Goal: Task Accomplishment & Management: Use online tool/utility

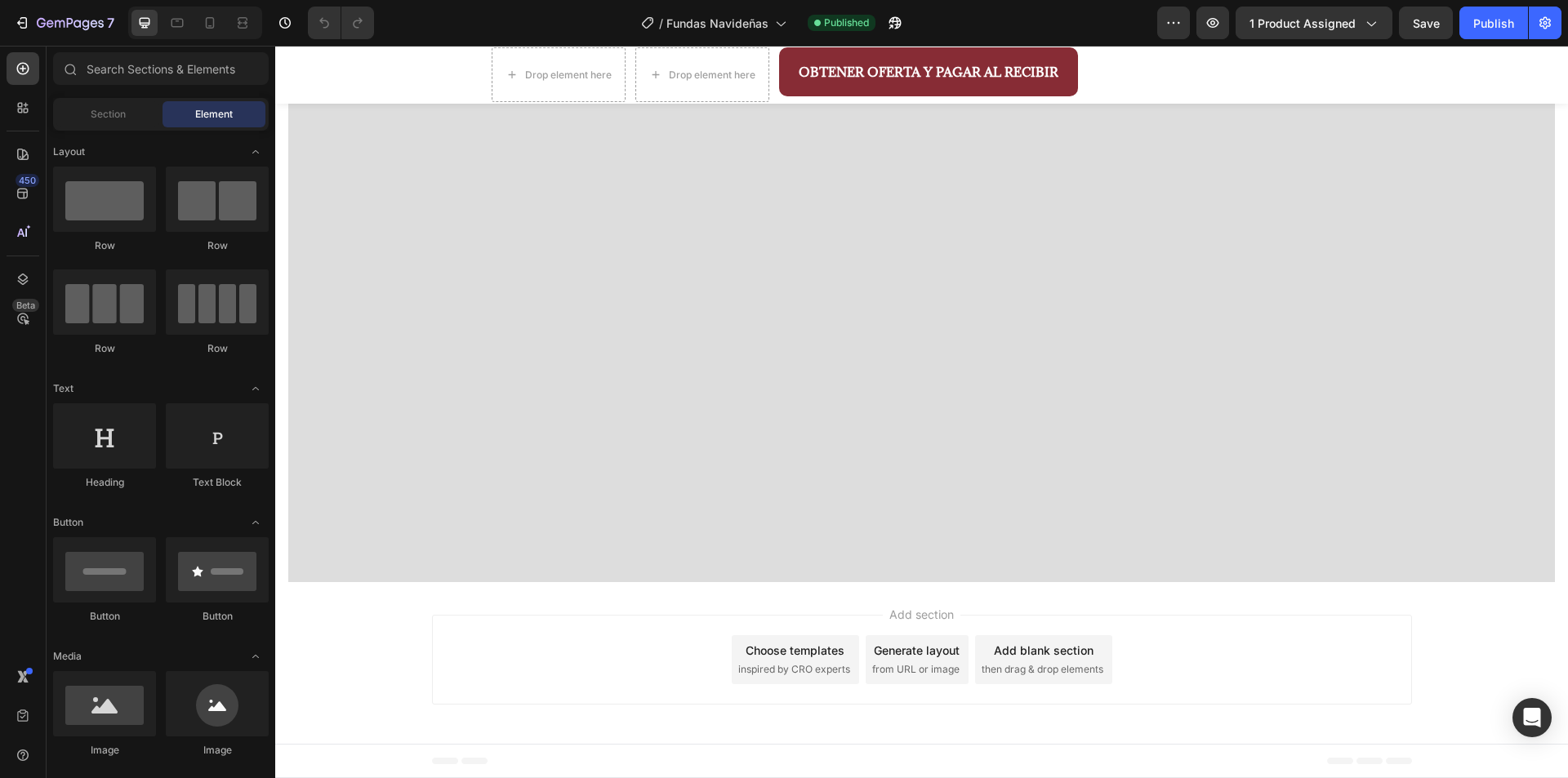
scroll to position [4247, 0]
click at [222, 37] on div at bounding box center [195, 23] width 134 height 33
click at [216, 34] on div at bounding box center [210, 23] width 26 height 26
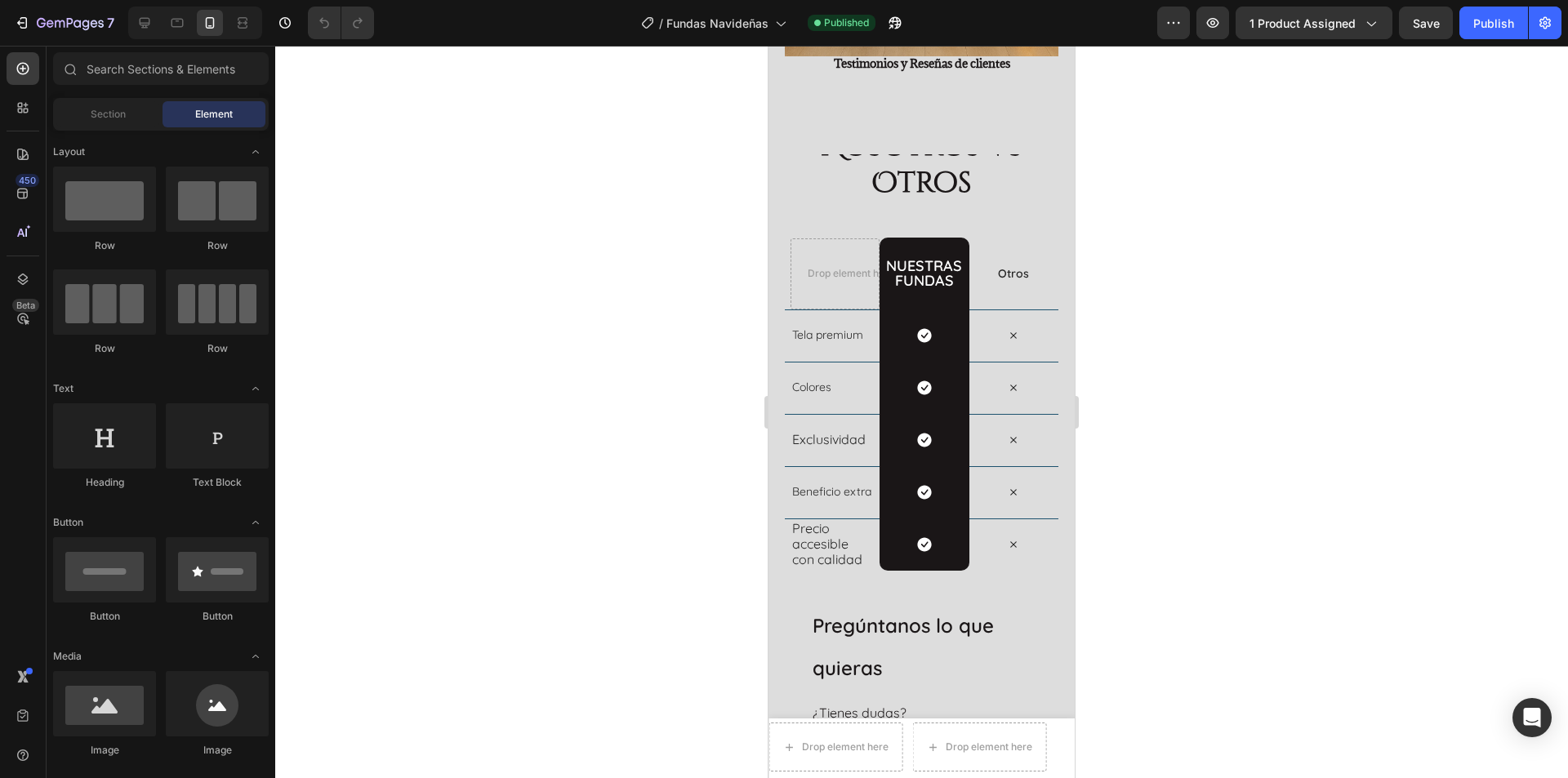
scroll to position [4205, 0]
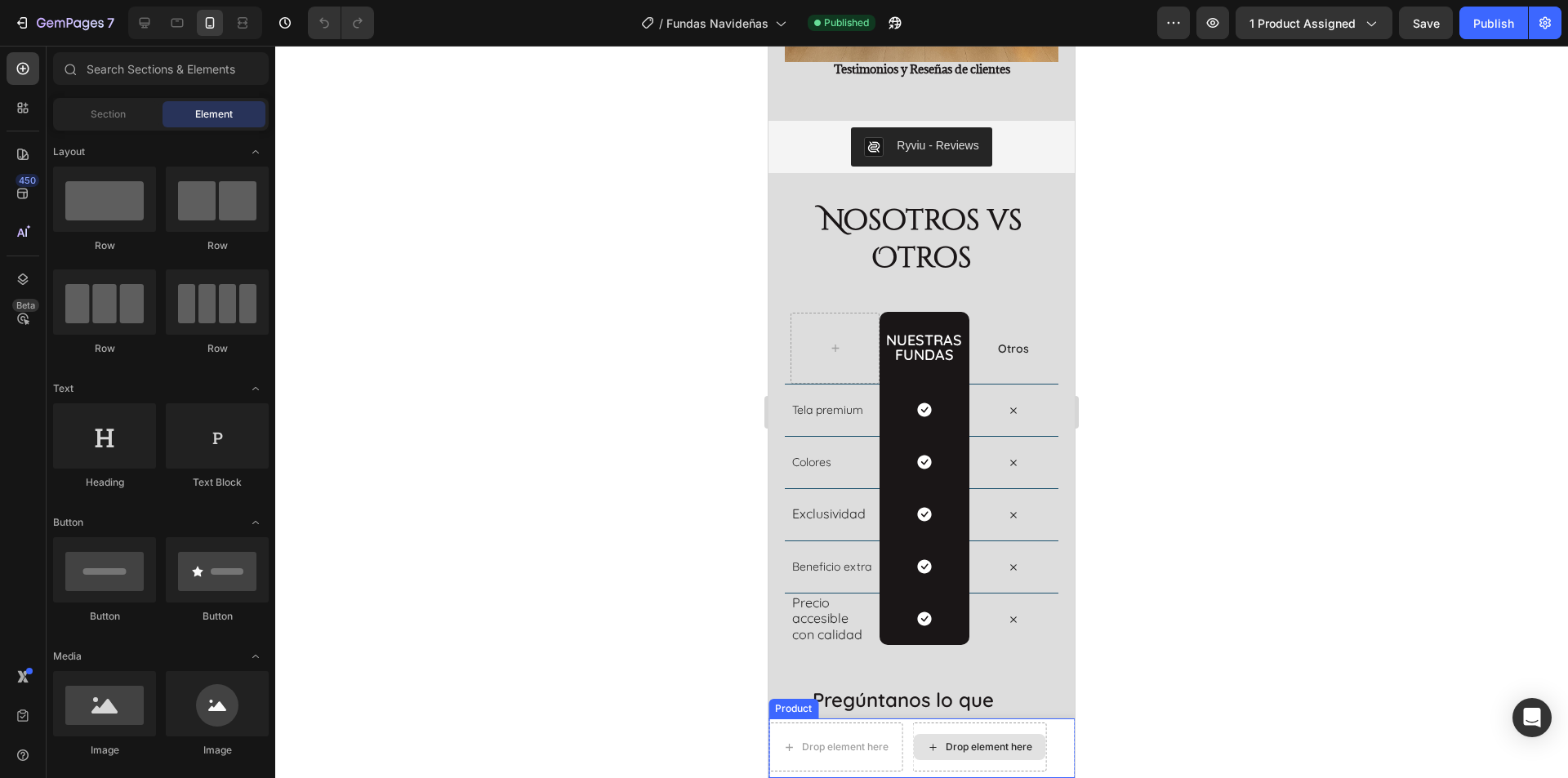
click at [956, 743] on div "Drop element here" at bounding box center [989, 747] width 87 height 13
click at [953, 747] on div "Drop element here" at bounding box center [989, 747] width 87 height 13
click at [930, 749] on icon at bounding box center [932, 747] width 13 height 14
click at [931, 748] on icon at bounding box center [932, 747] width 13 height 14
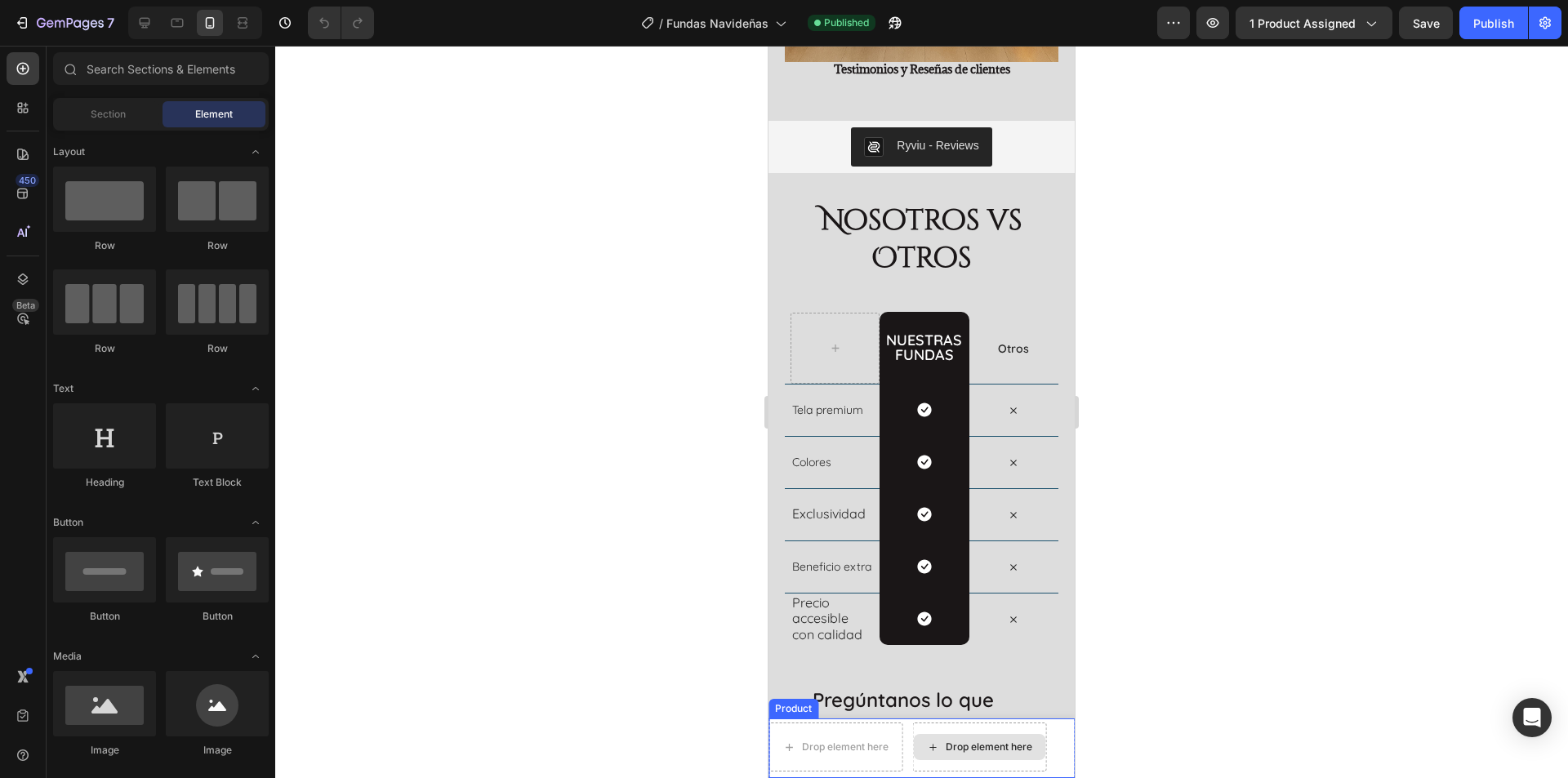
click at [931, 748] on icon at bounding box center [932, 747] width 13 height 14
click at [1003, 738] on div "Drop element here" at bounding box center [979, 747] width 132 height 26
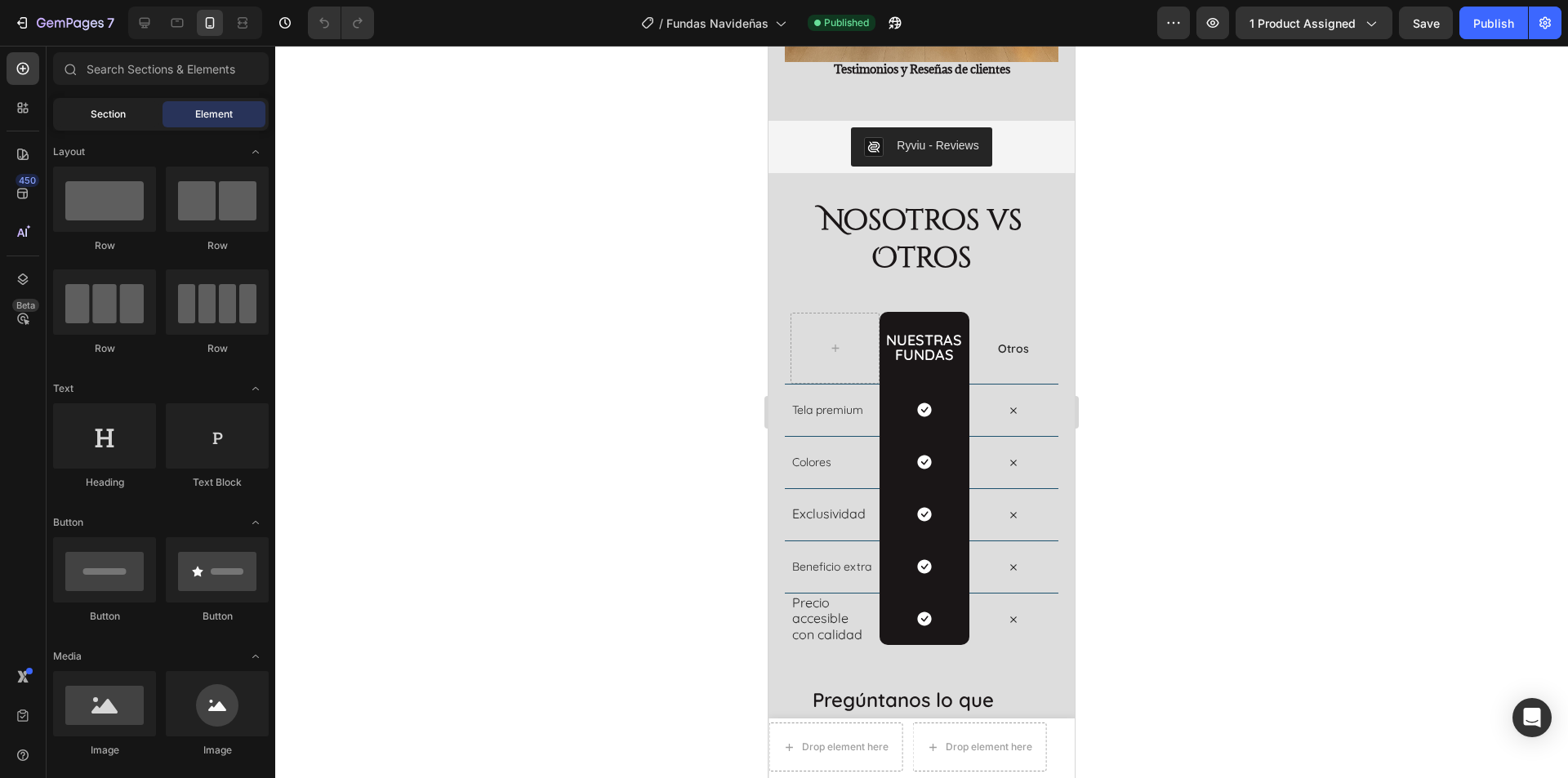
click at [118, 111] on span "Section" at bounding box center [108, 114] width 35 height 15
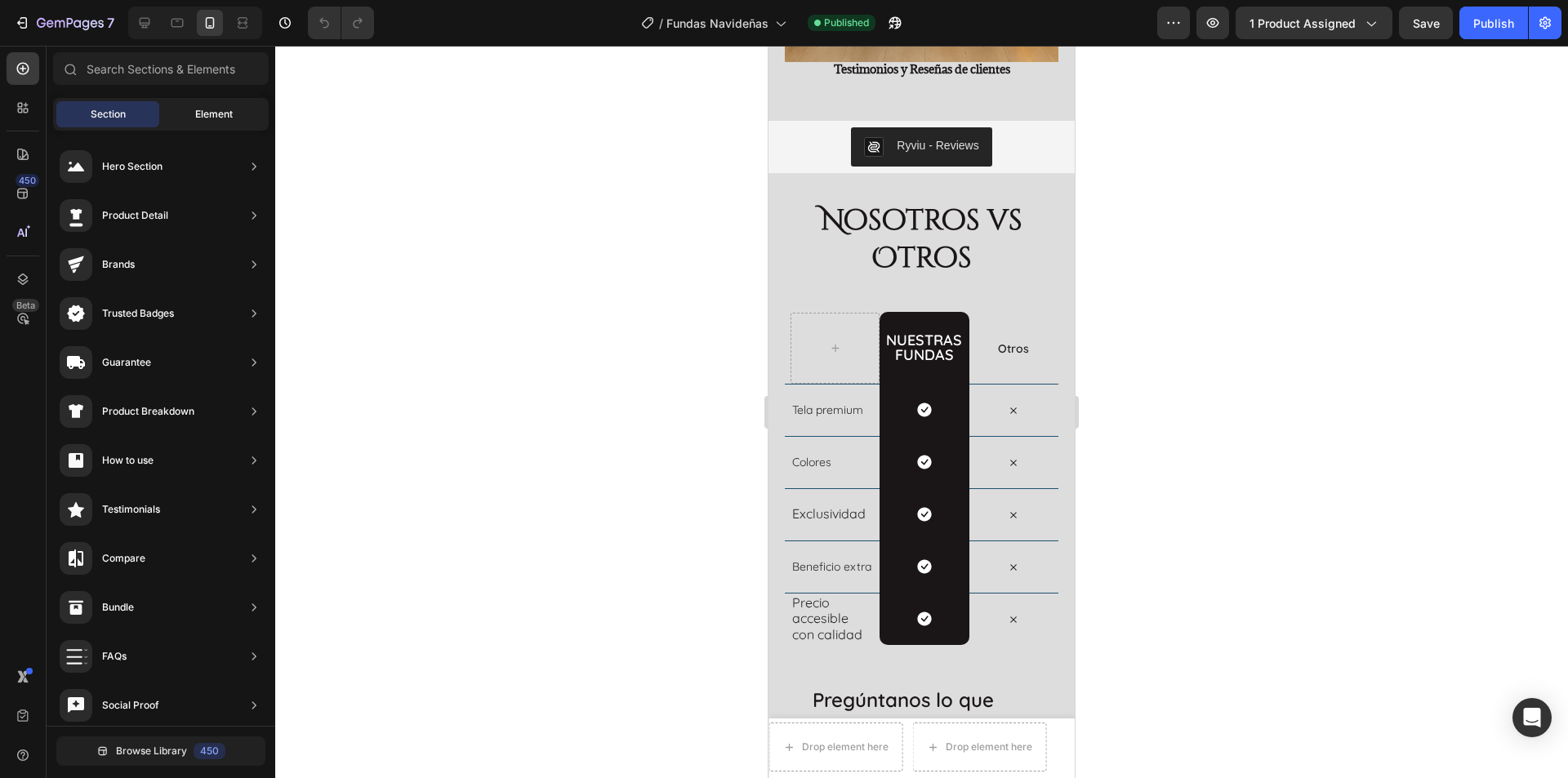
click at [205, 113] on span "Element" at bounding box center [214, 114] width 37 height 15
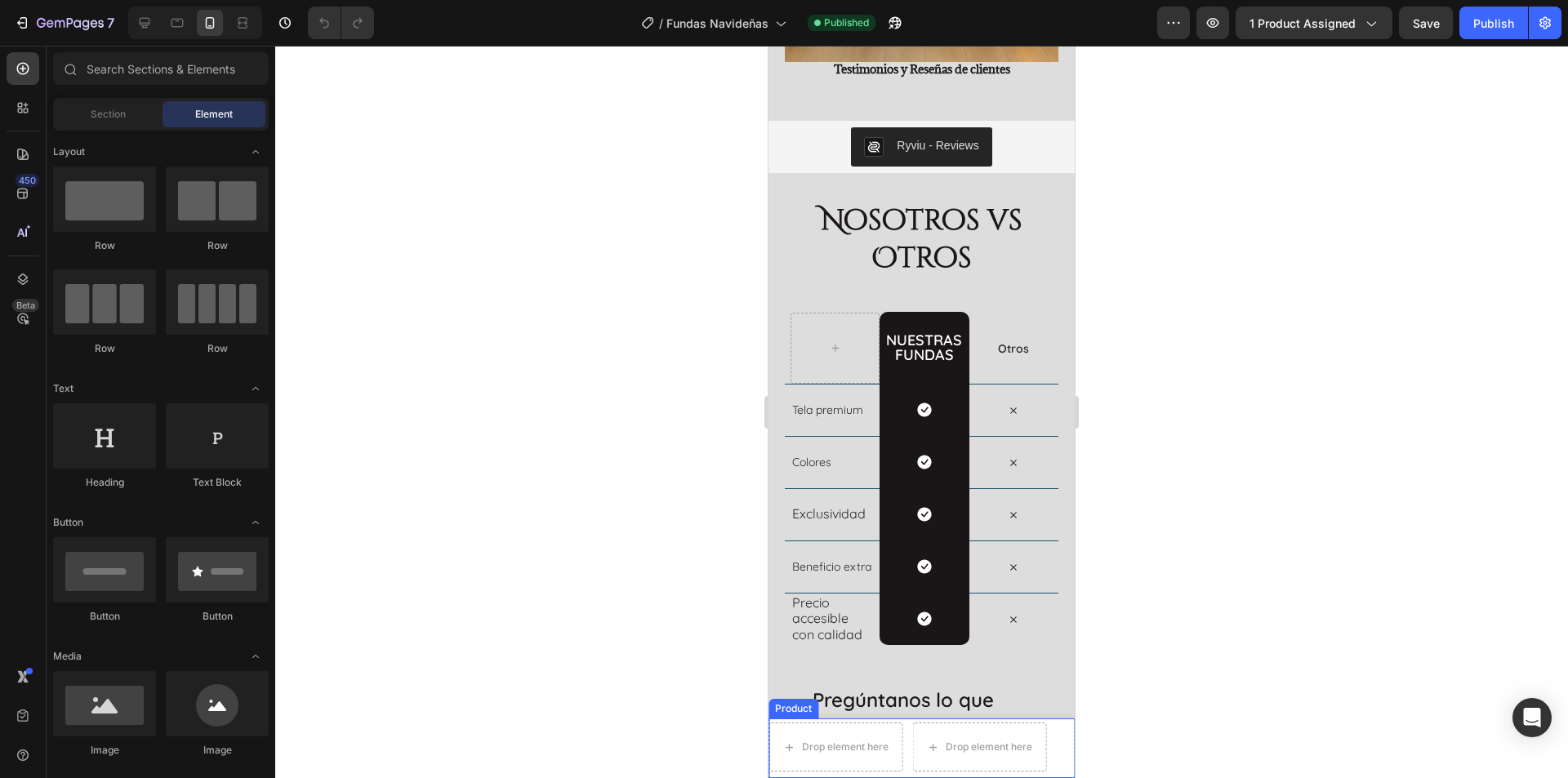
click at [1057, 746] on div "Drop element here Drop element here OBTENER OFERTA Y PAGAR AL RECIBIR Button Pr…" at bounding box center [921, 748] width 306 height 59
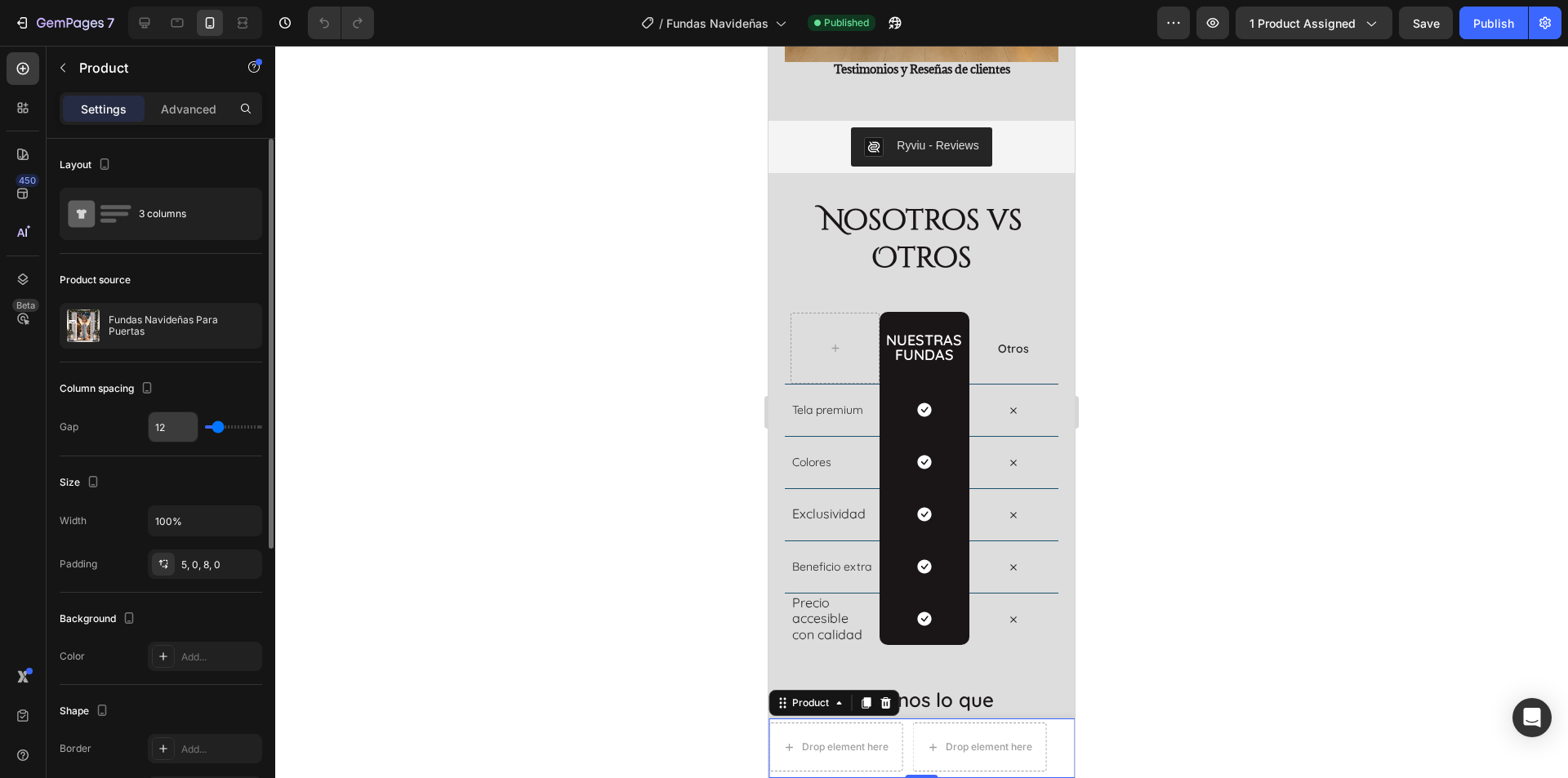
click at [169, 426] on input "12" at bounding box center [174, 427] width 49 height 29
click at [194, 524] on input "100%" at bounding box center [205, 521] width 112 height 29
click at [244, 525] on icon "button" at bounding box center [247, 521] width 16 height 16
click at [310, 470] on div at bounding box center [921, 412] width 1293 height 732
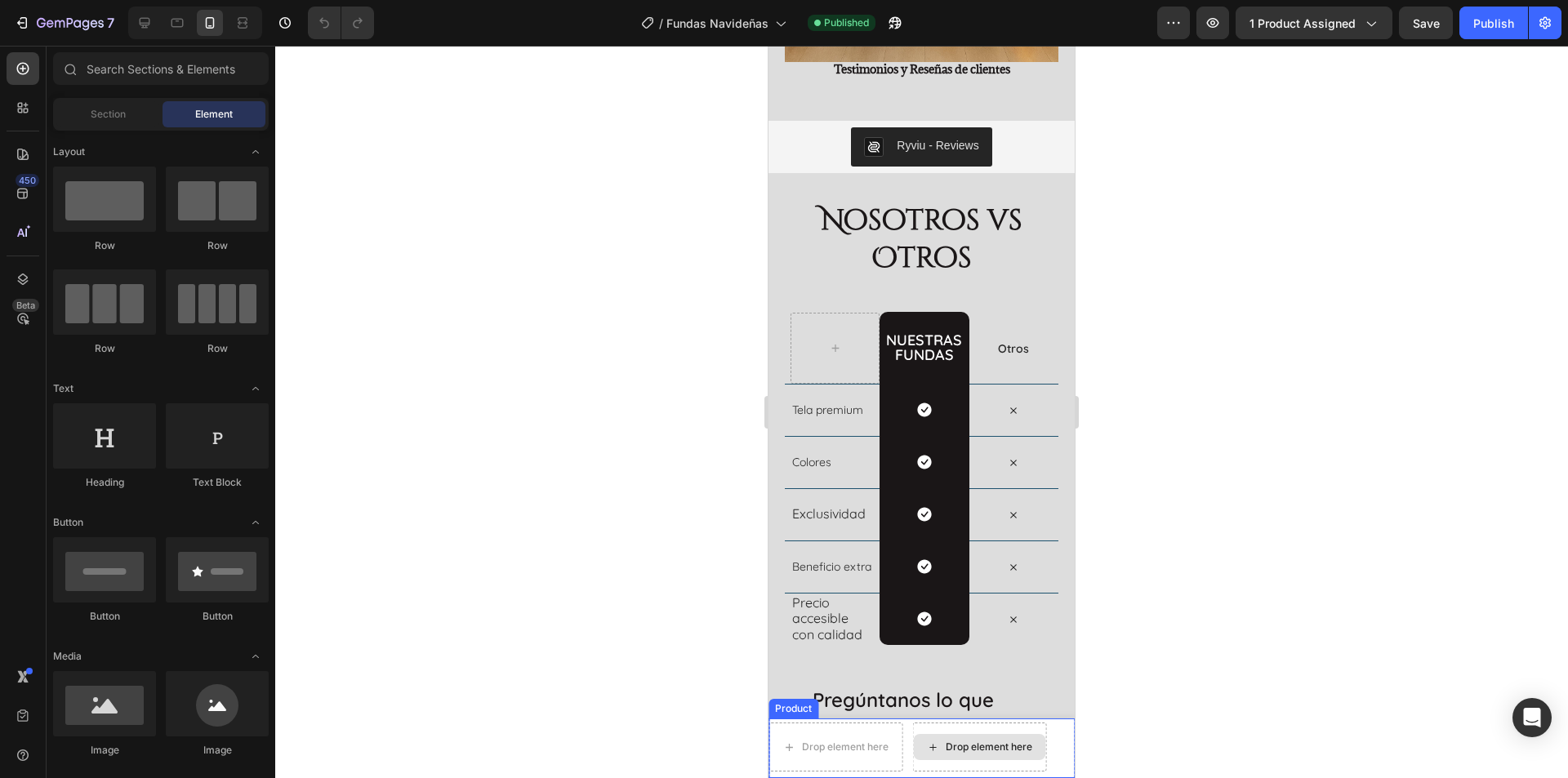
click at [973, 742] on div "Drop element here" at bounding box center [989, 747] width 87 height 13
click at [108, 121] on div "Section" at bounding box center [108, 114] width 103 height 26
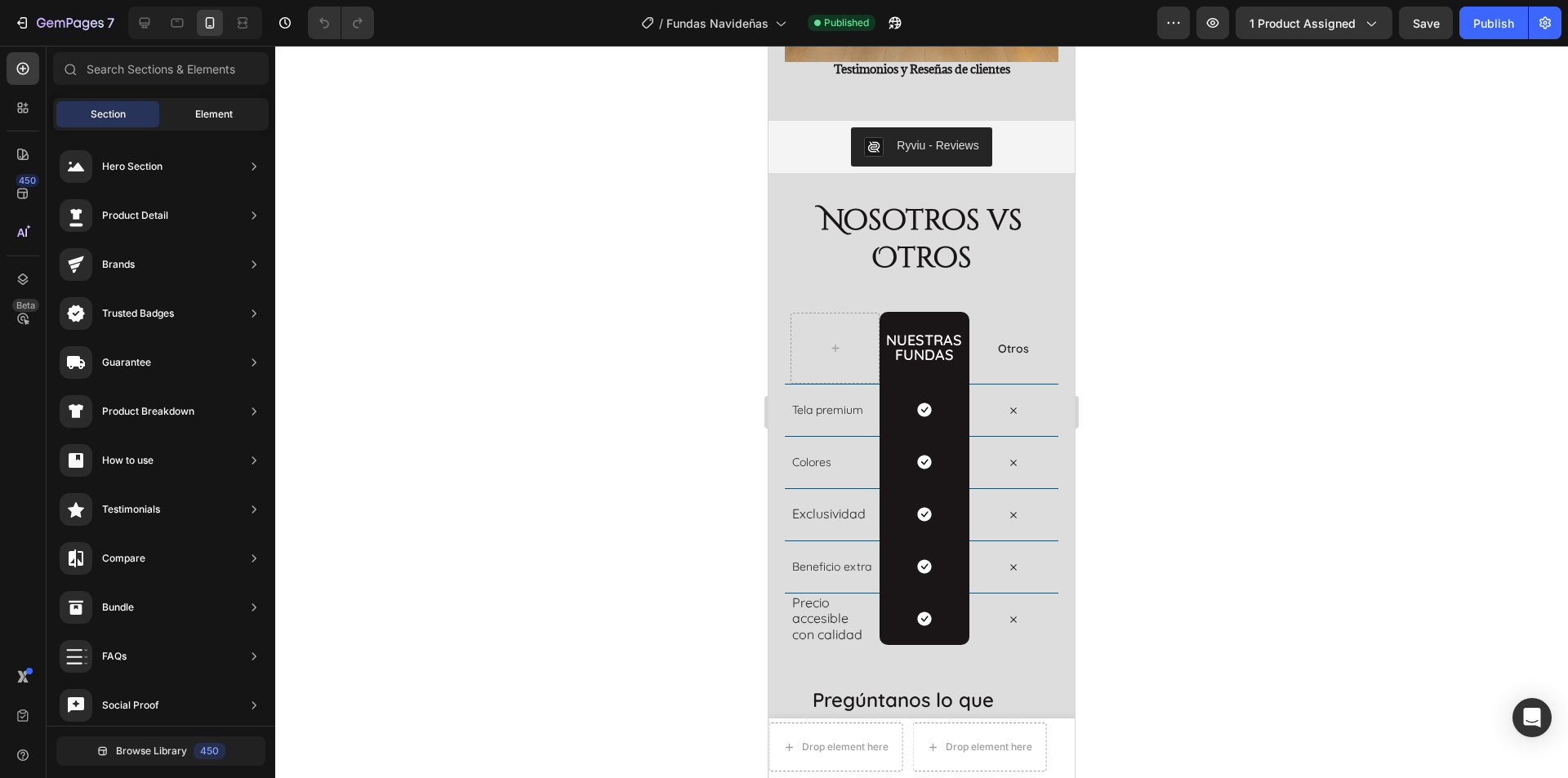
click at [195, 104] on div "Element" at bounding box center [214, 114] width 103 height 26
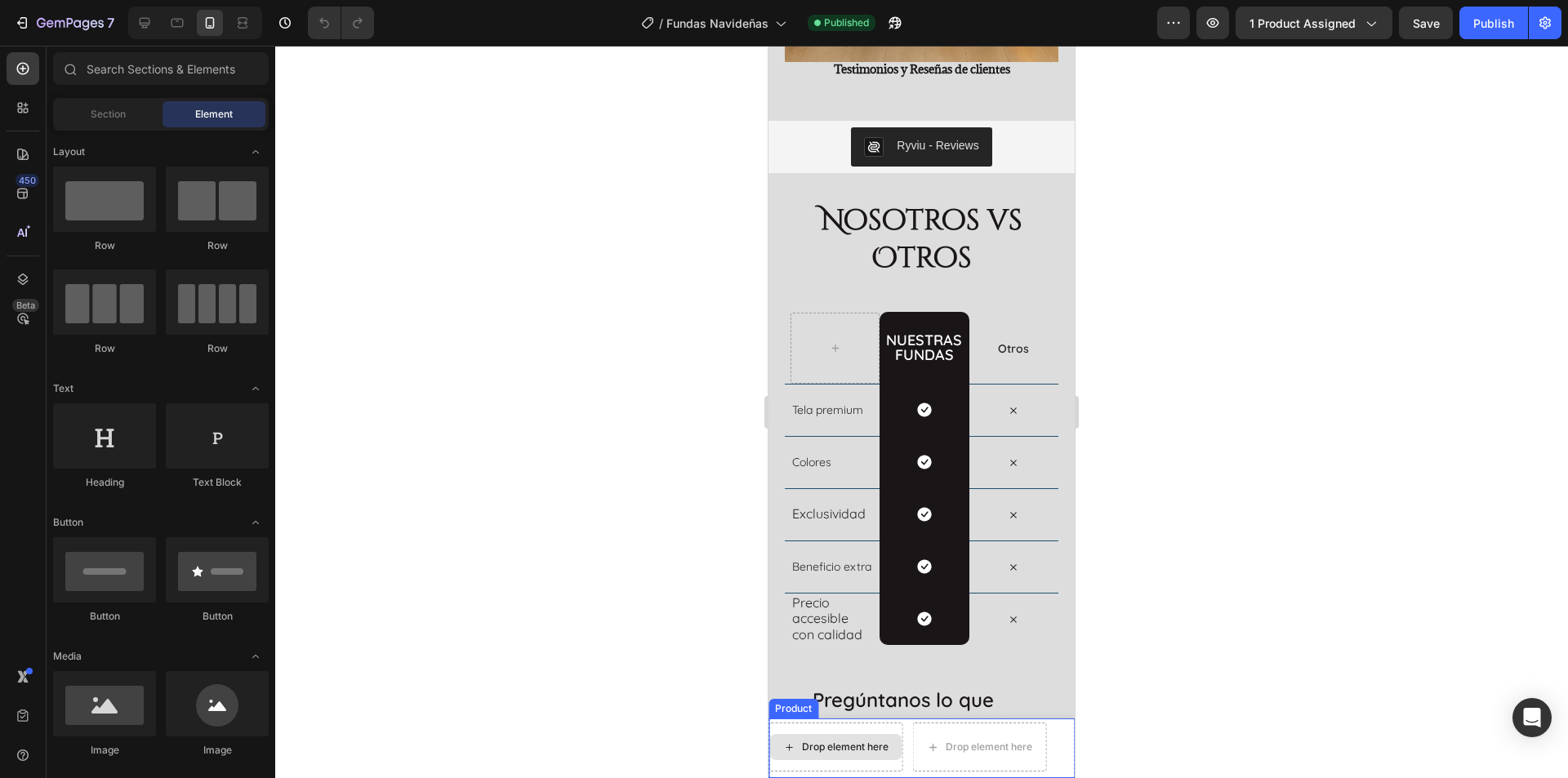
click at [889, 750] on div "Drop element here" at bounding box center [836, 747] width 132 height 26
click at [1042, 744] on div "Drop element here" at bounding box center [979, 747] width 132 height 26
click at [1047, 728] on div "Drop element here Drop element here OBTENER OFERTA Y PAGAR AL RECIBIR Button Pr…" at bounding box center [921, 748] width 306 height 59
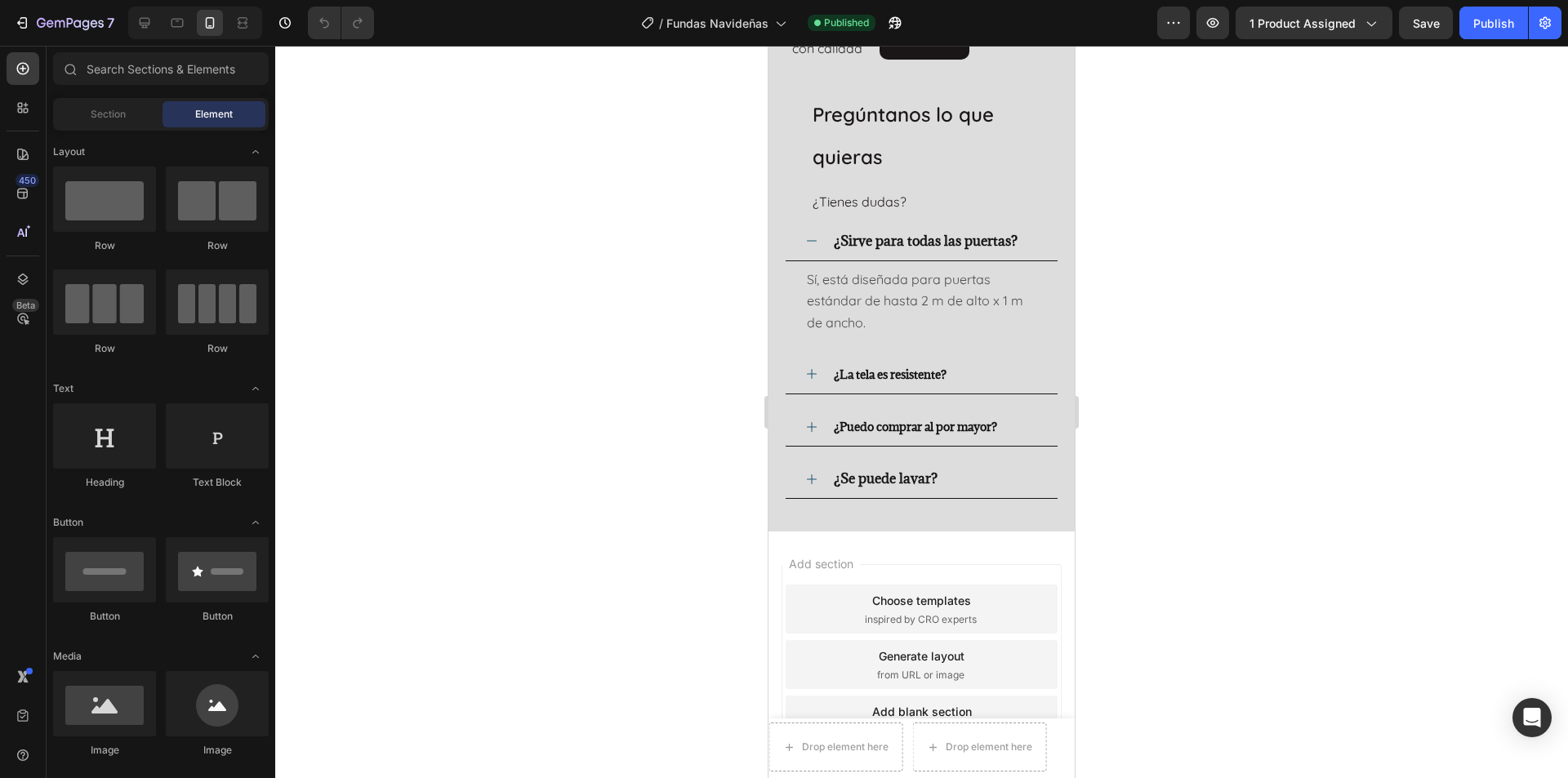
scroll to position [2831, 0]
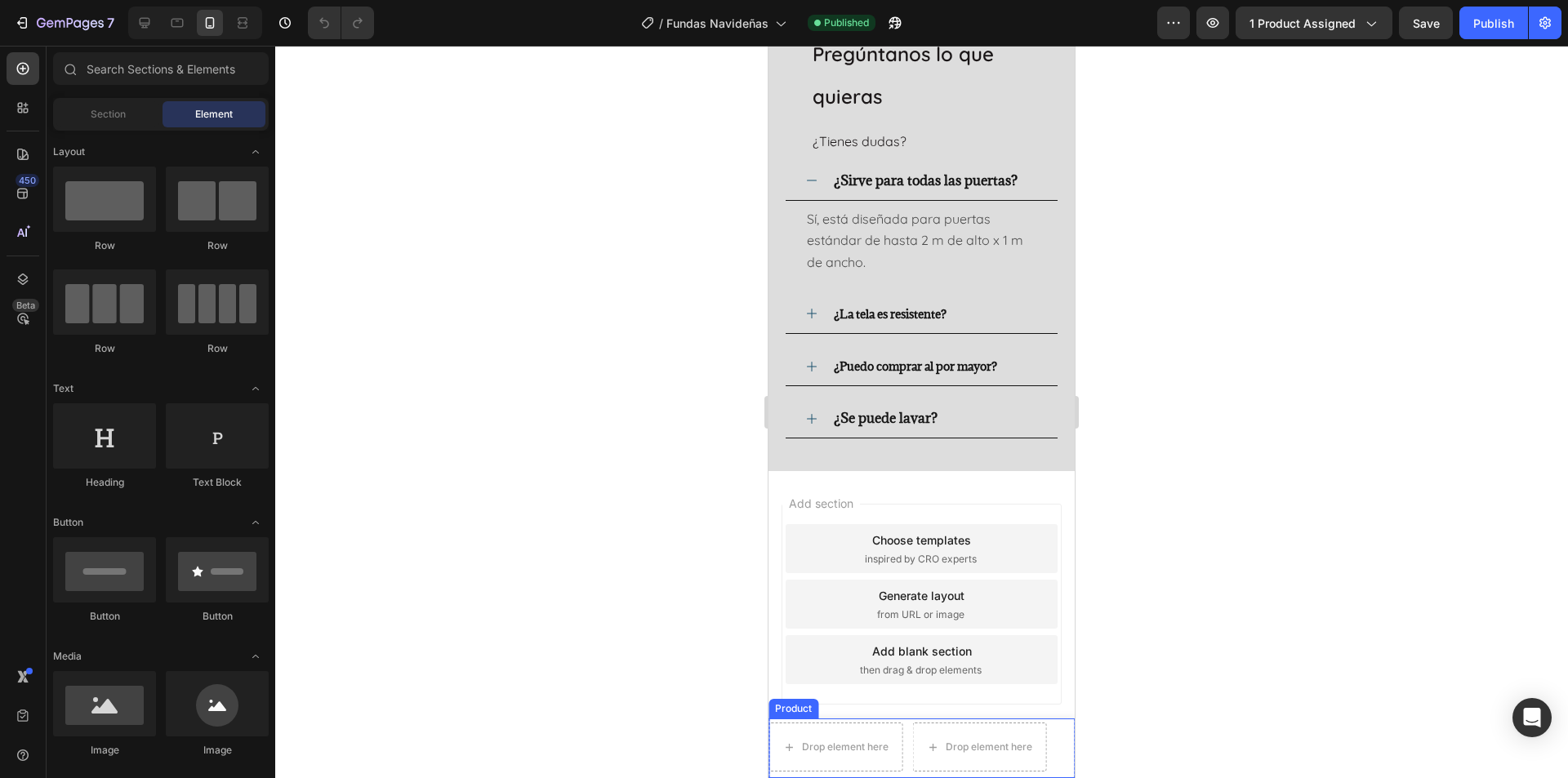
click at [801, 712] on div "Product" at bounding box center [793, 709] width 43 height 15
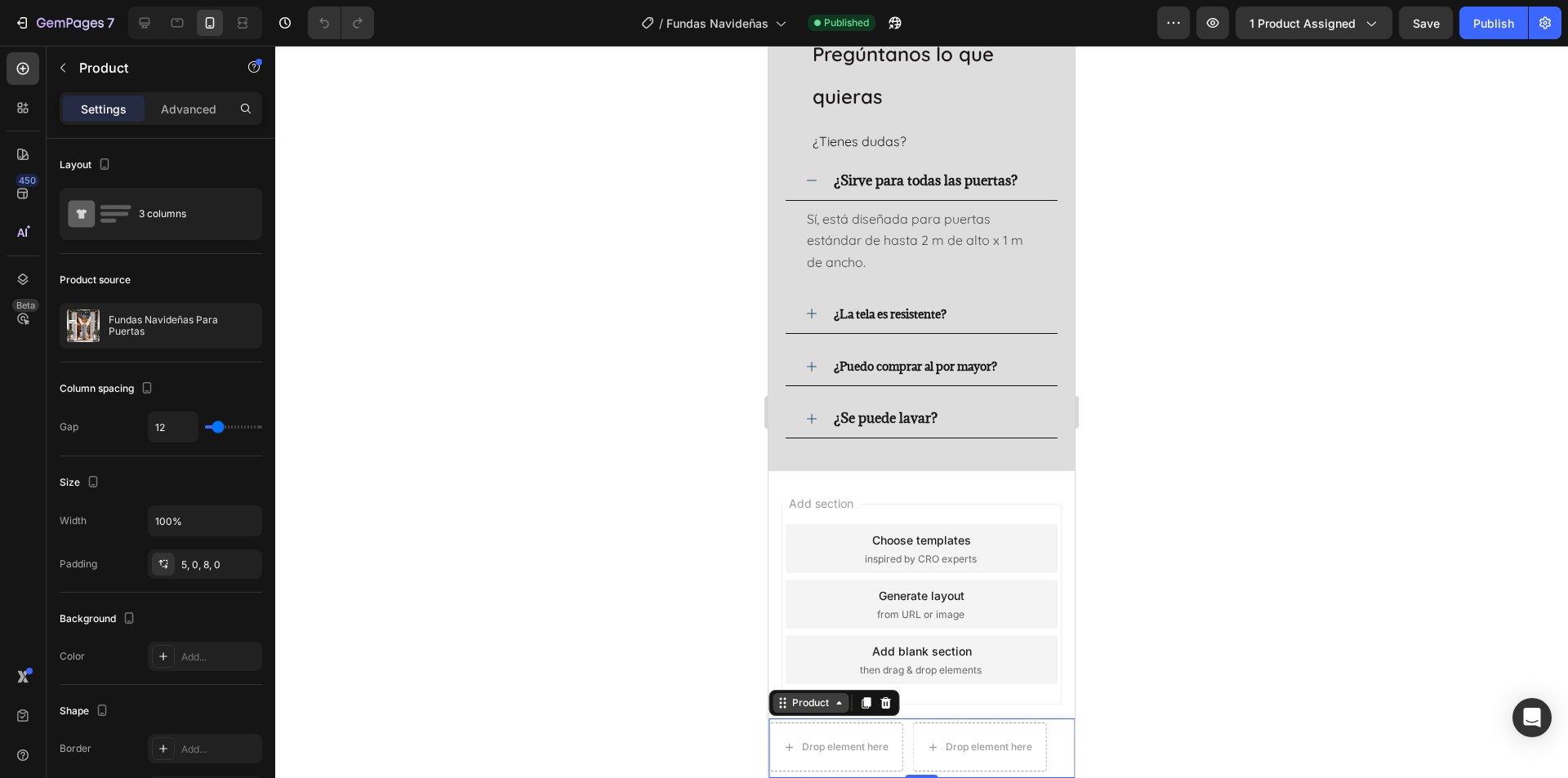
click at [785, 711] on div "Product" at bounding box center [810, 702] width 76 height 19
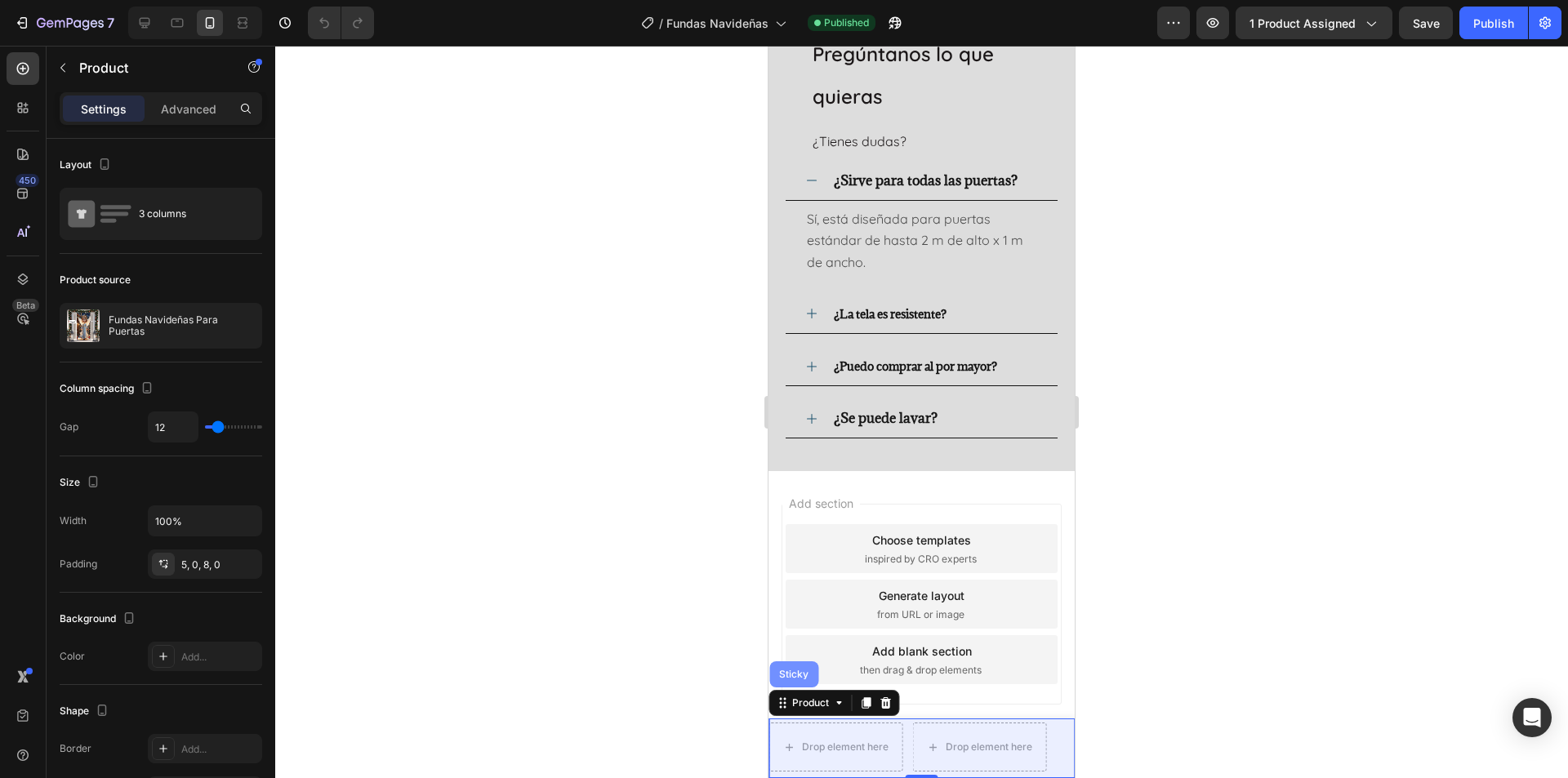
click at [791, 685] on div "Sticky" at bounding box center [795, 674] width 49 height 26
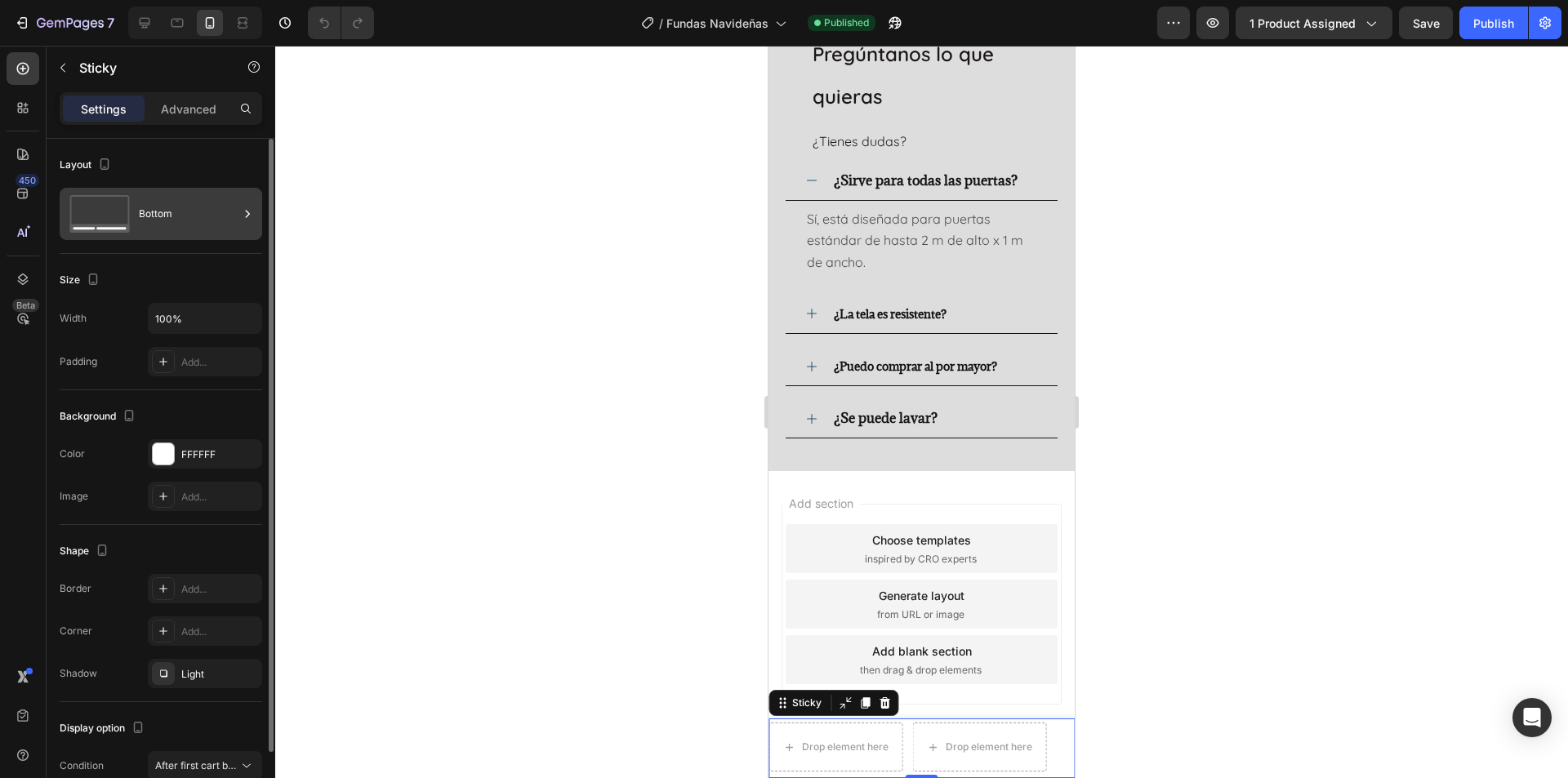
click at [168, 216] on div "Bottom" at bounding box center [188, 214] width 100 height 37
click at [227, 456] on div "FFFFFF" at bounding box center [205, 455] width 47 height 15
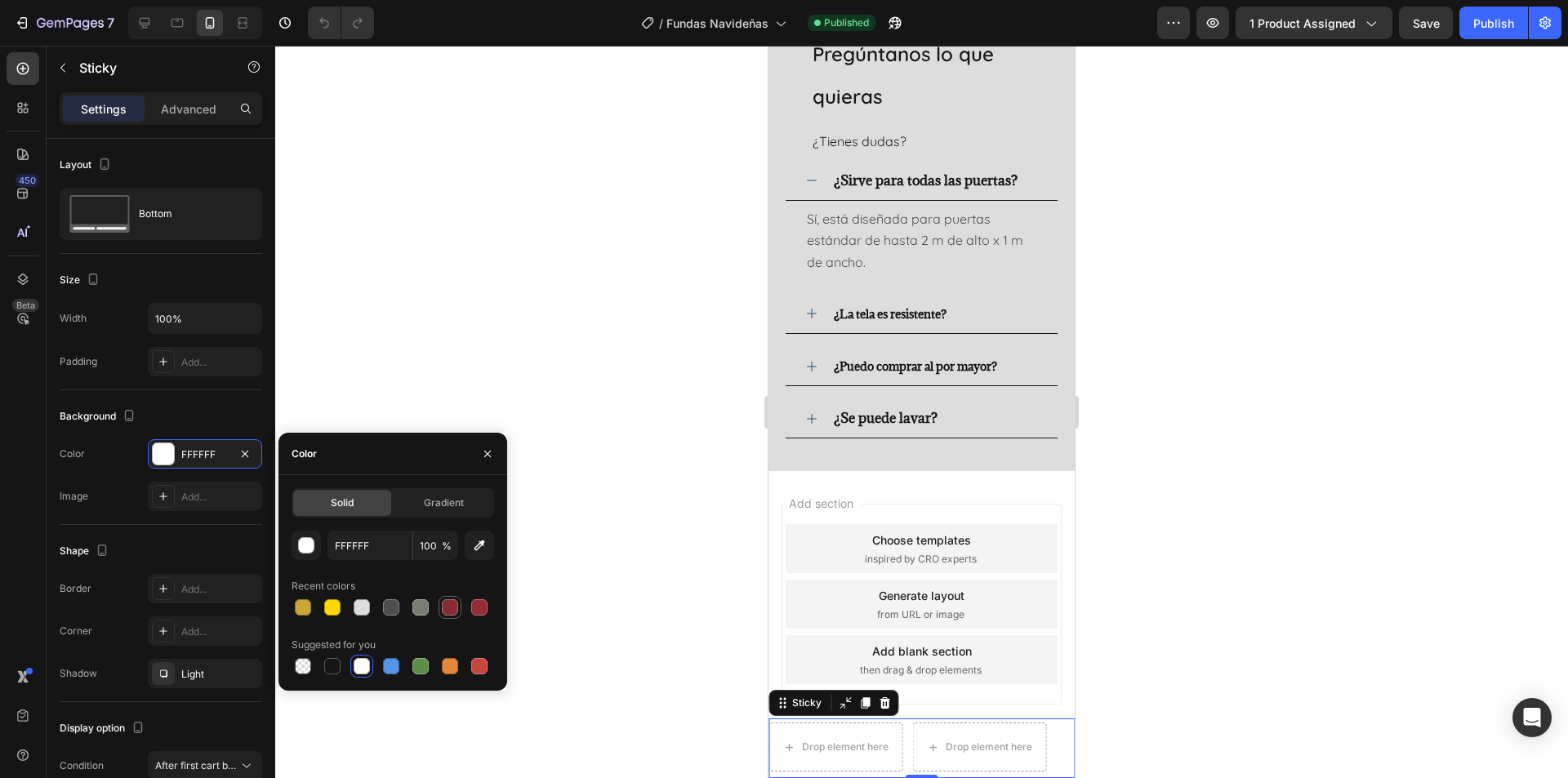
click at [456, 607] on div at bounding box center [450, 608] width 16 height 16
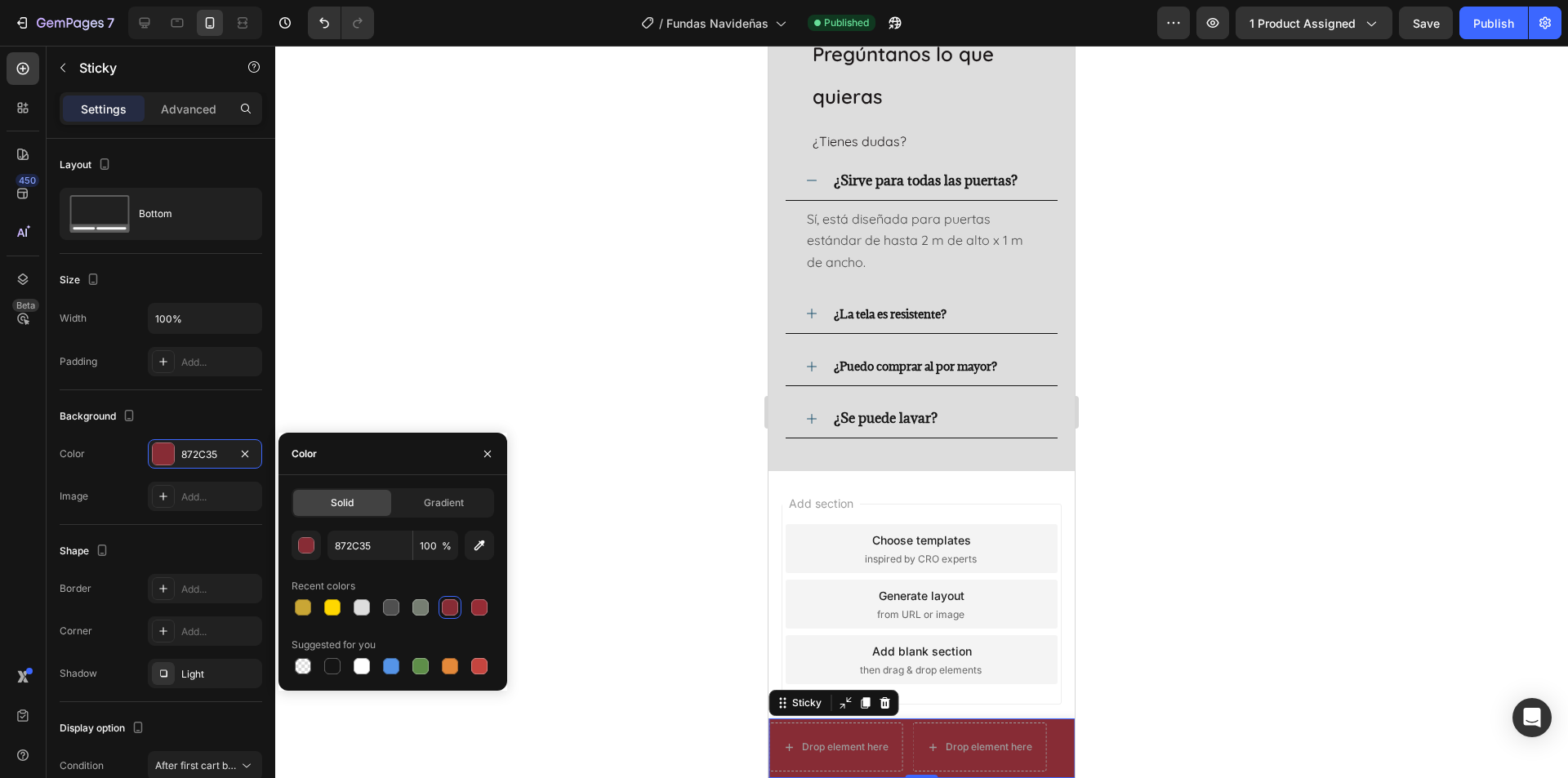
type input "FFFFFF"
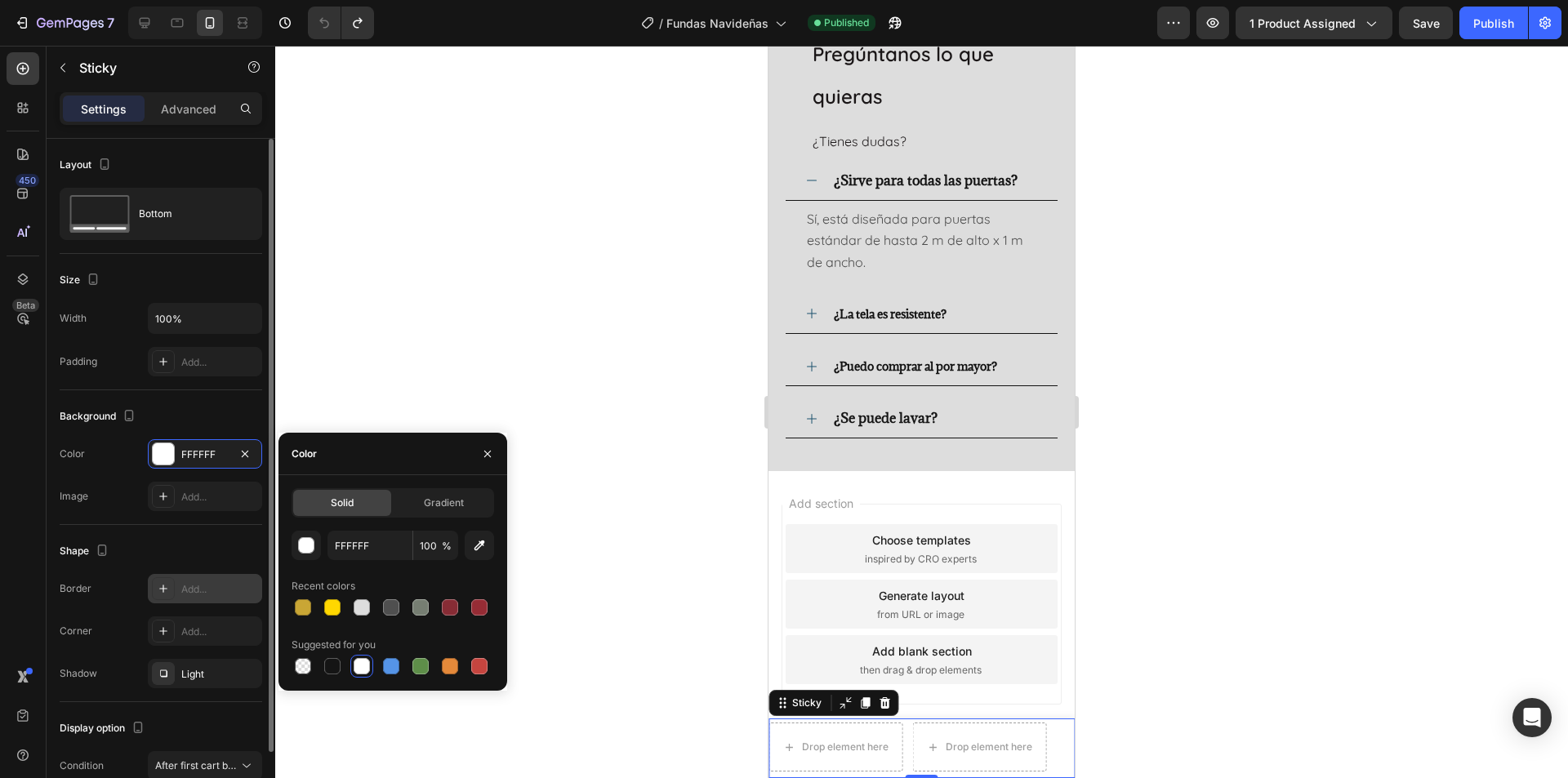
click at [166, 589] on icon at bounding box center [163, 588] width 8 height 8
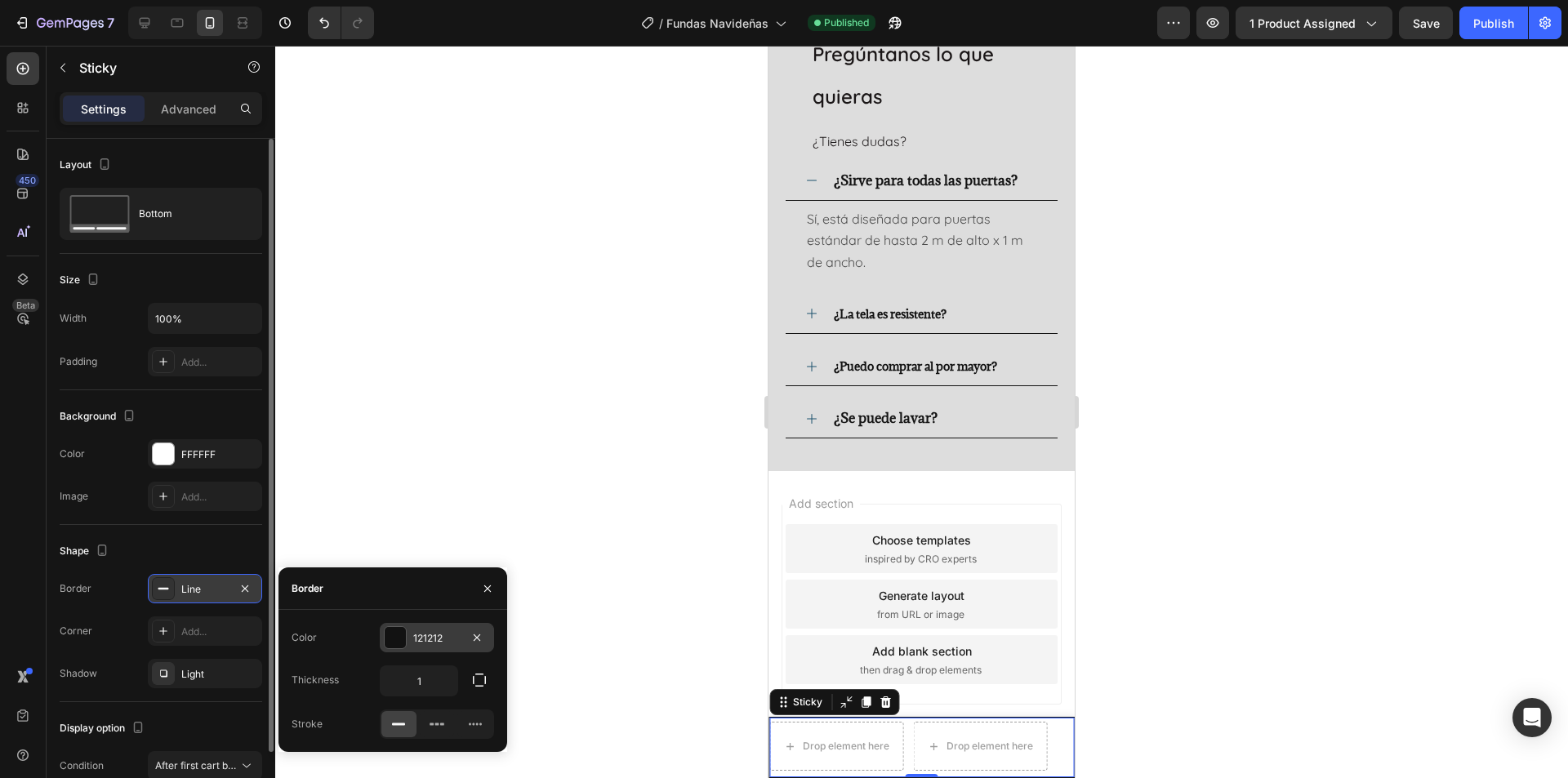
click at [431, 641] on div "121212" at bounding box center [437, 638] width 47 height 15
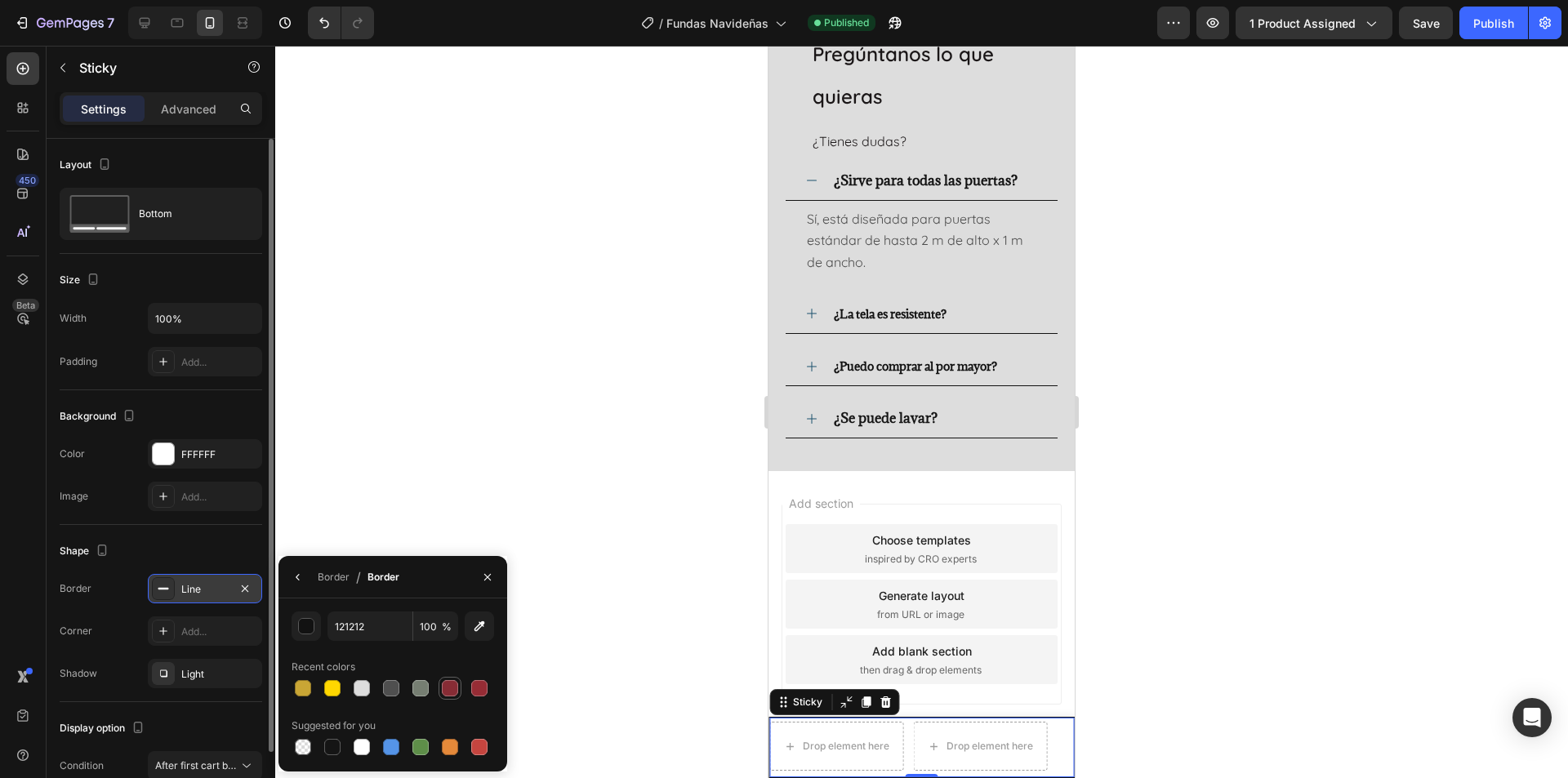
click at [445, 687] on div at bounding box center [450, 689] width 16 height 16
type input "872C35"
click at [1253, 618] on div at bounding box center [921, 412] width 1293 height 732
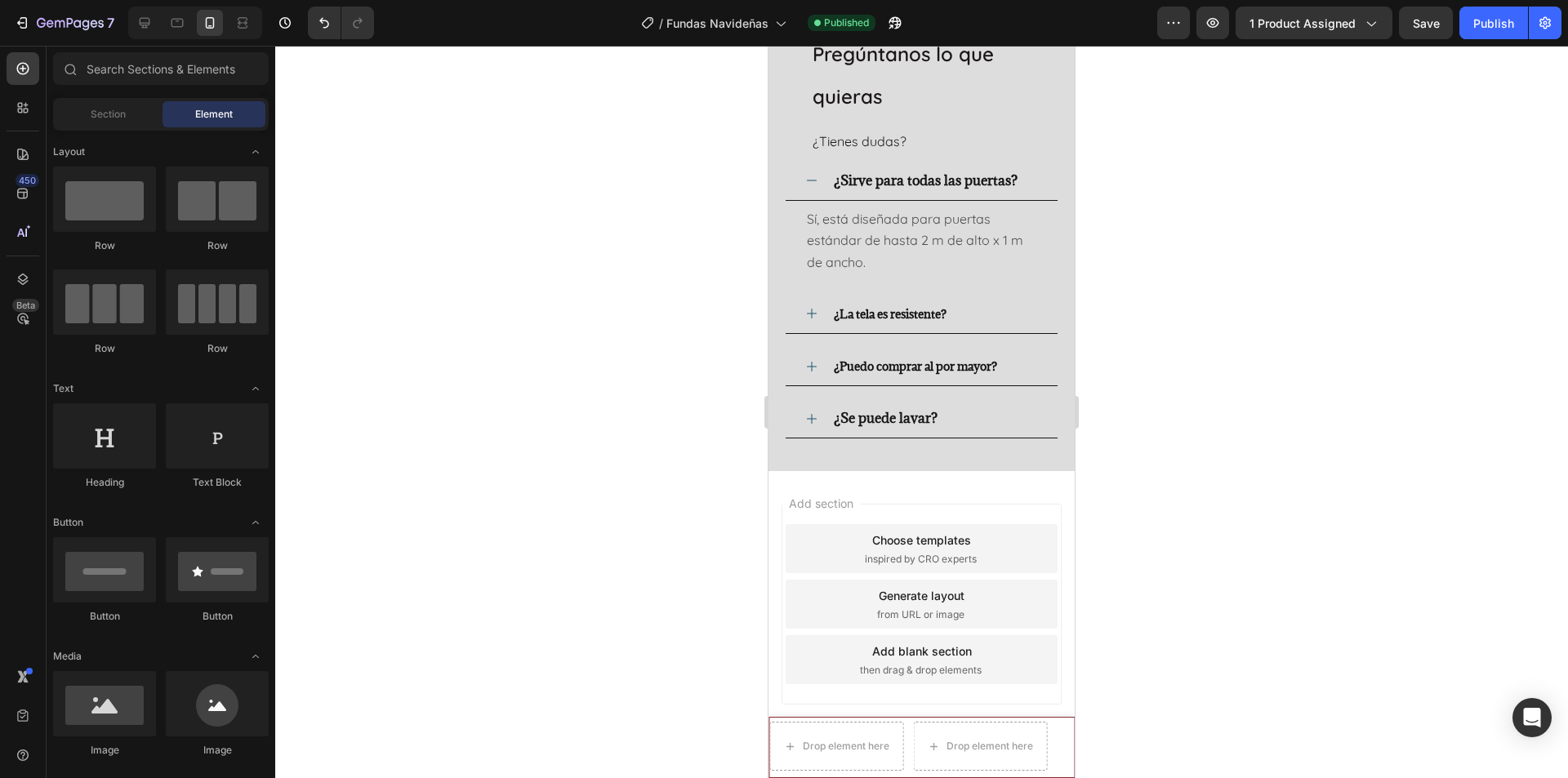
click at [1253, 618] on div at bounding box center [921, 412] width 1293 height 732
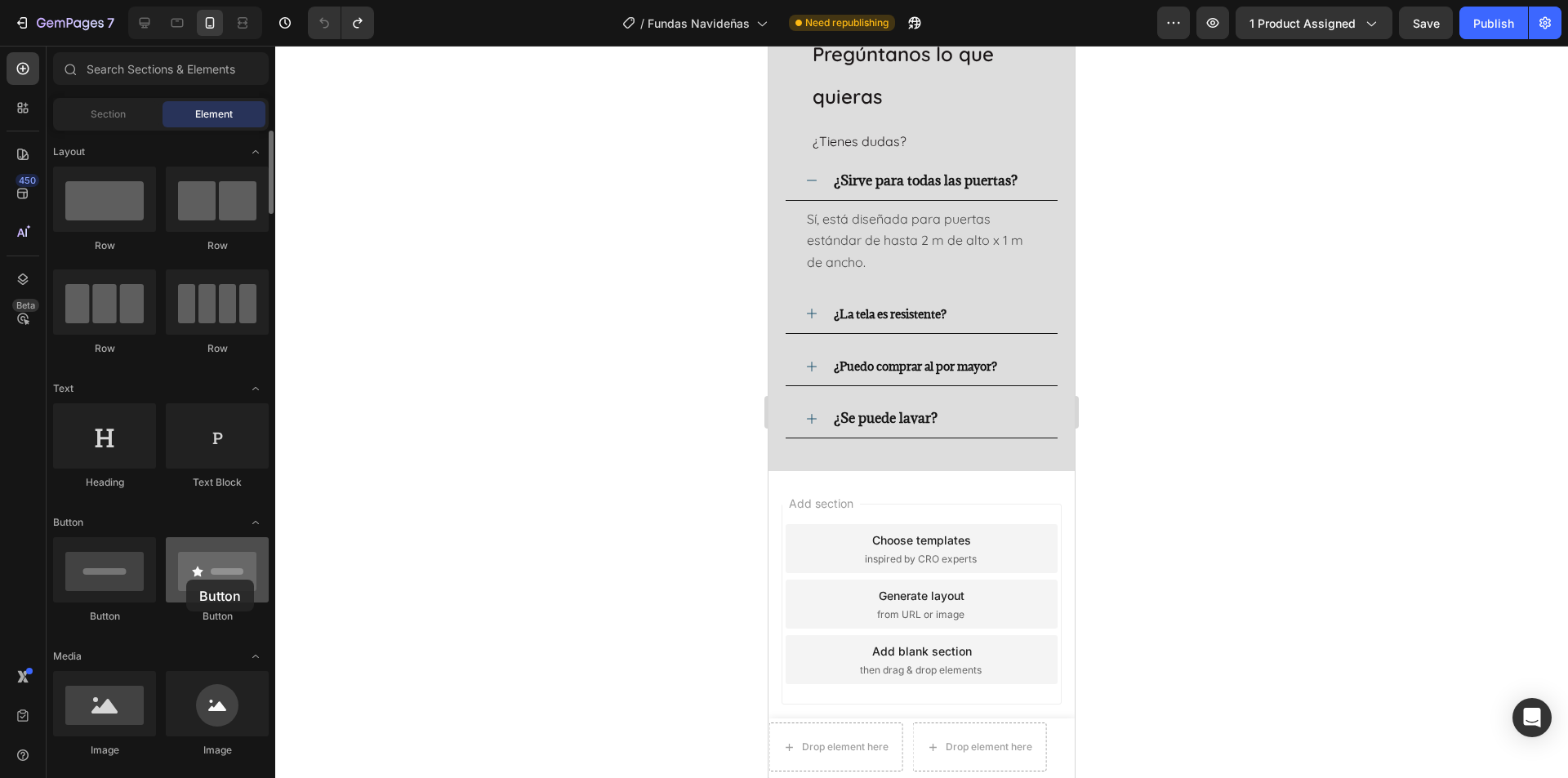
click at [186, 580] on div at bounding box center [217, 571] width 103 height 66
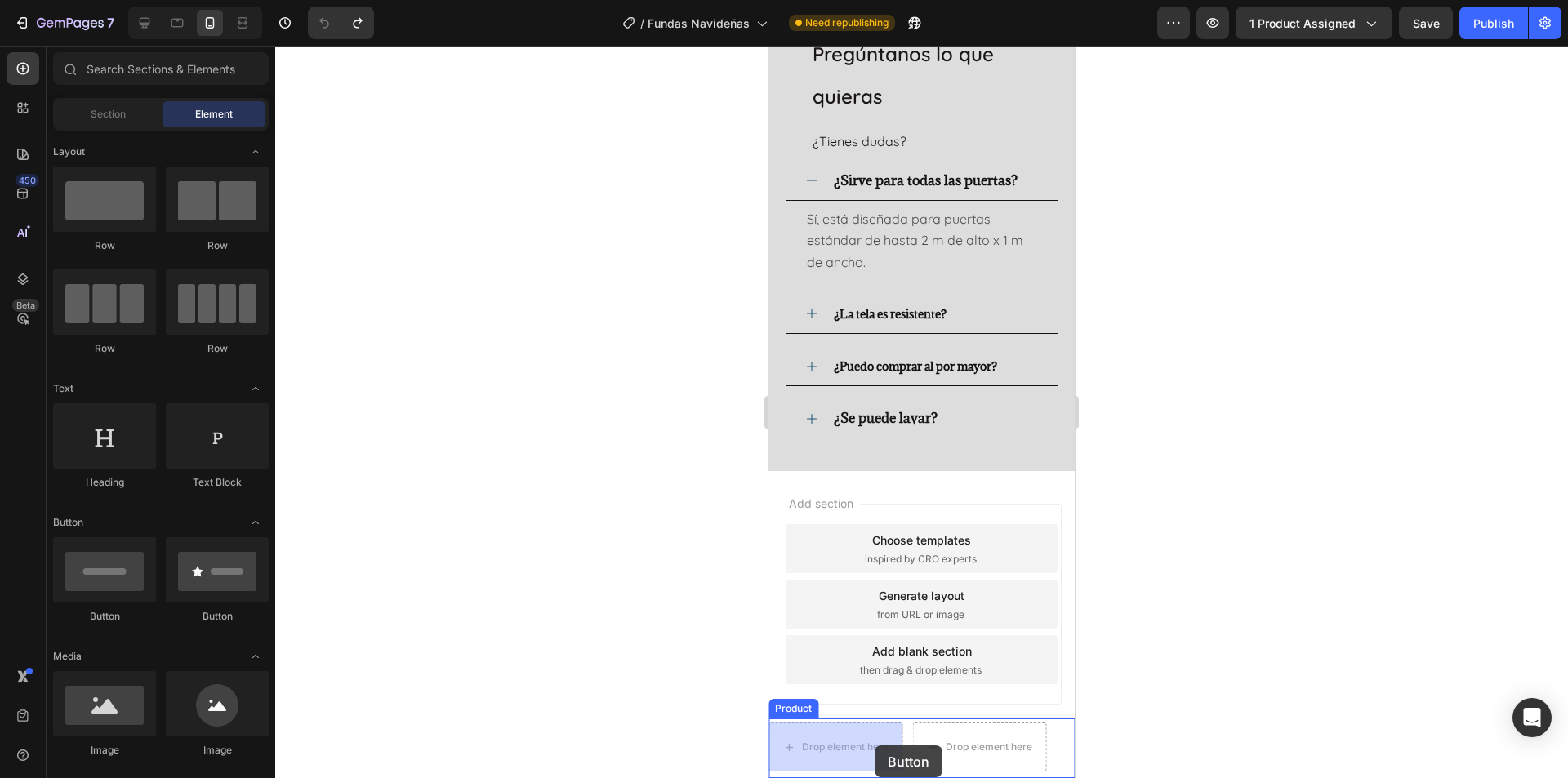
drag, startPoint x: 986, startPoint y: 626, endPoint x: 875, endPoint y: 746, distance: 163.5
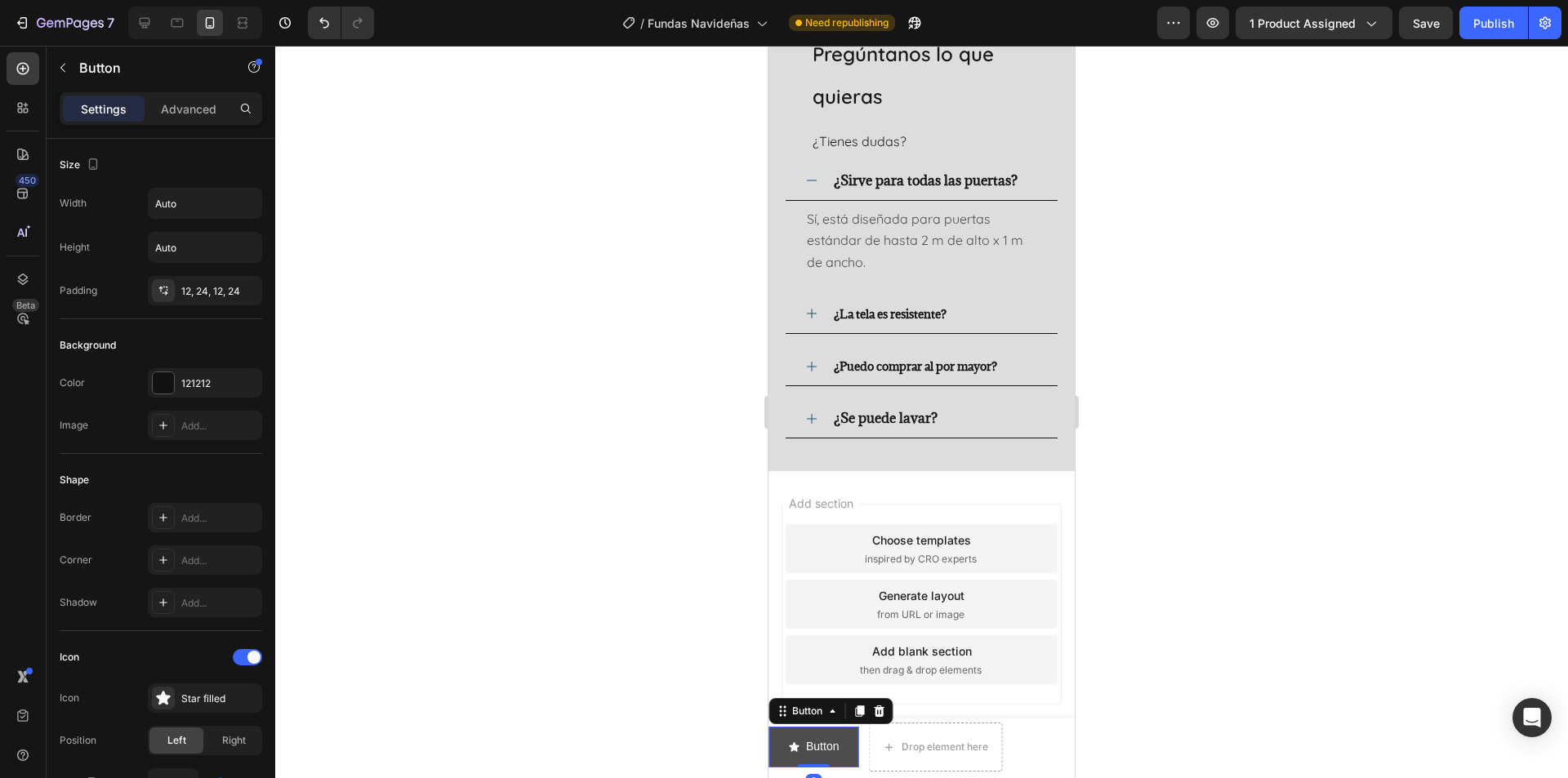
click at [848, 757] on button "Button" at bounding box center [814, 747] width 89 height 40
click at [146, 29] on icon at bounding box center [144, 23] width 16 height 16
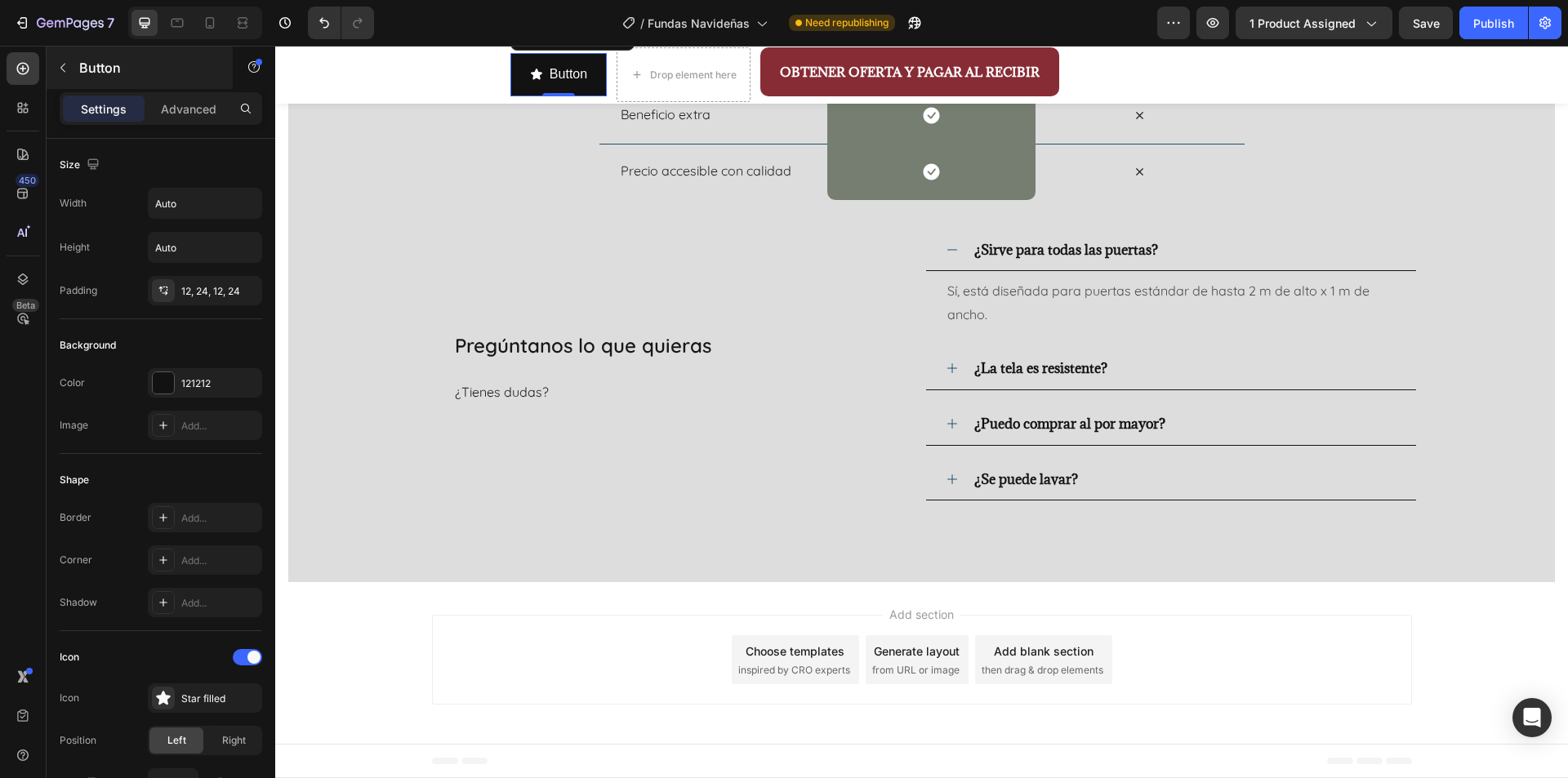
scroll to position [2651, 0]
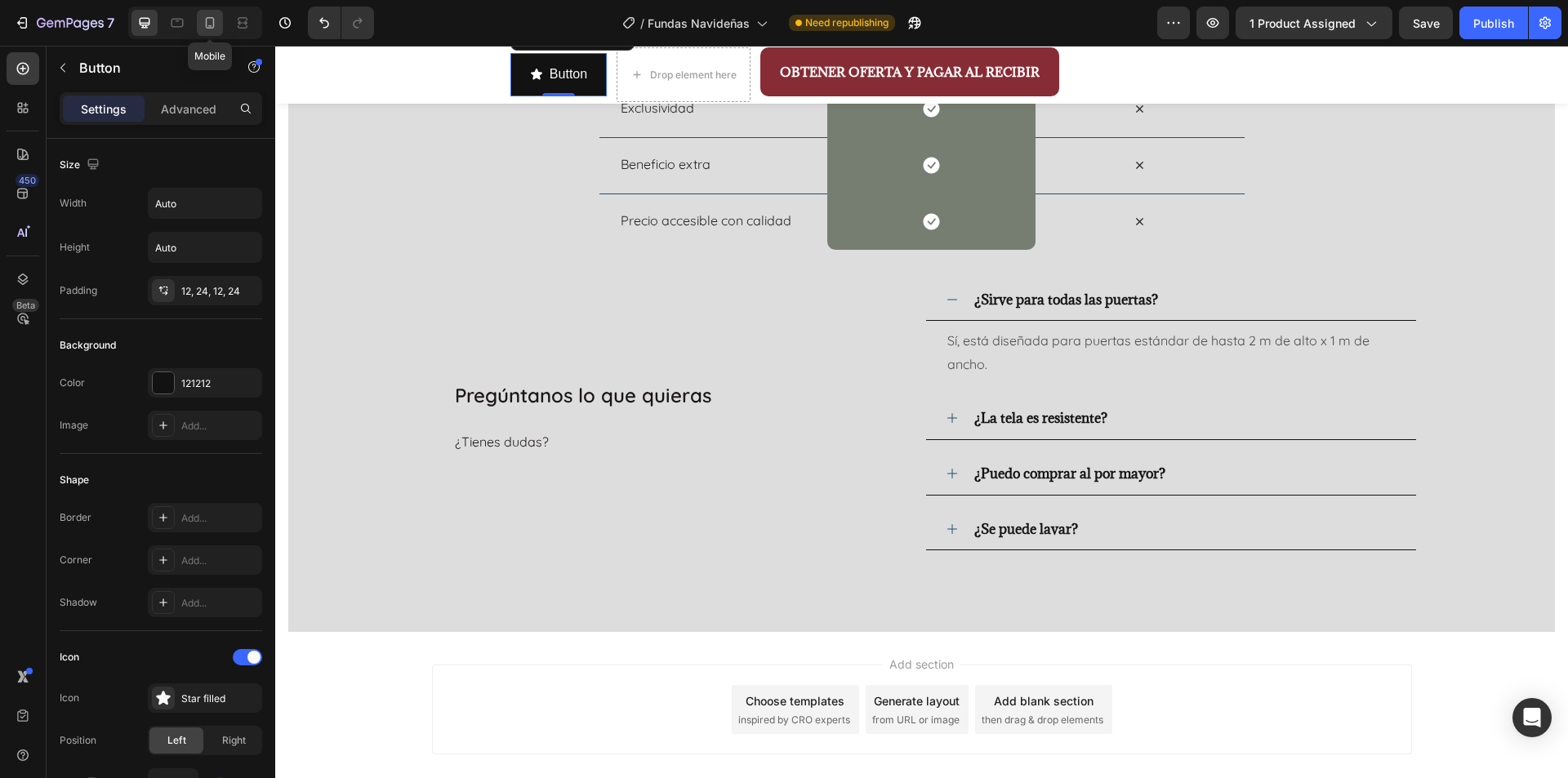
click at [215, 20] on icon at bounding box center [210, 23] width 16 height 16
type input "14"
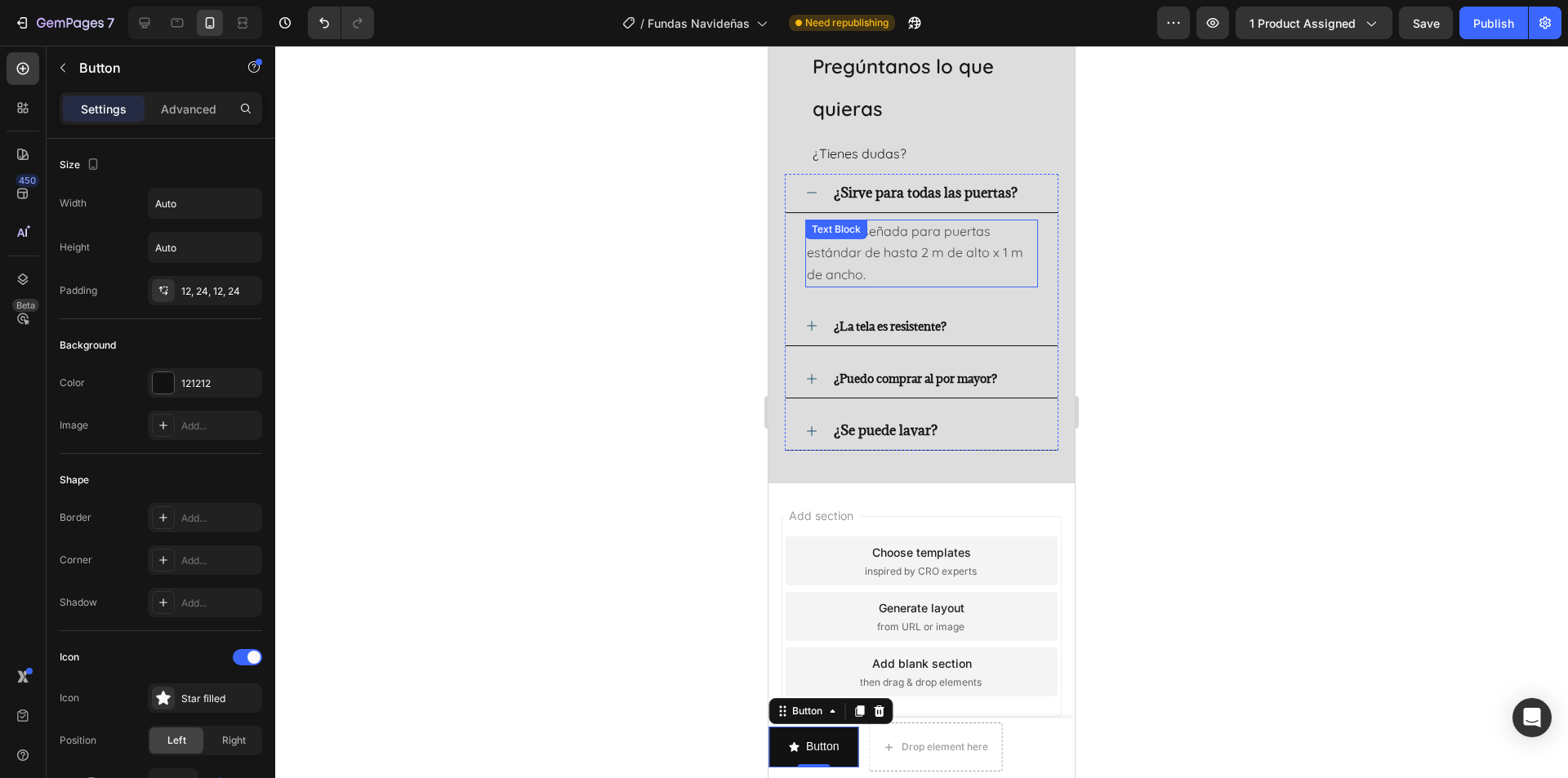
scroll to position [2831, 0]
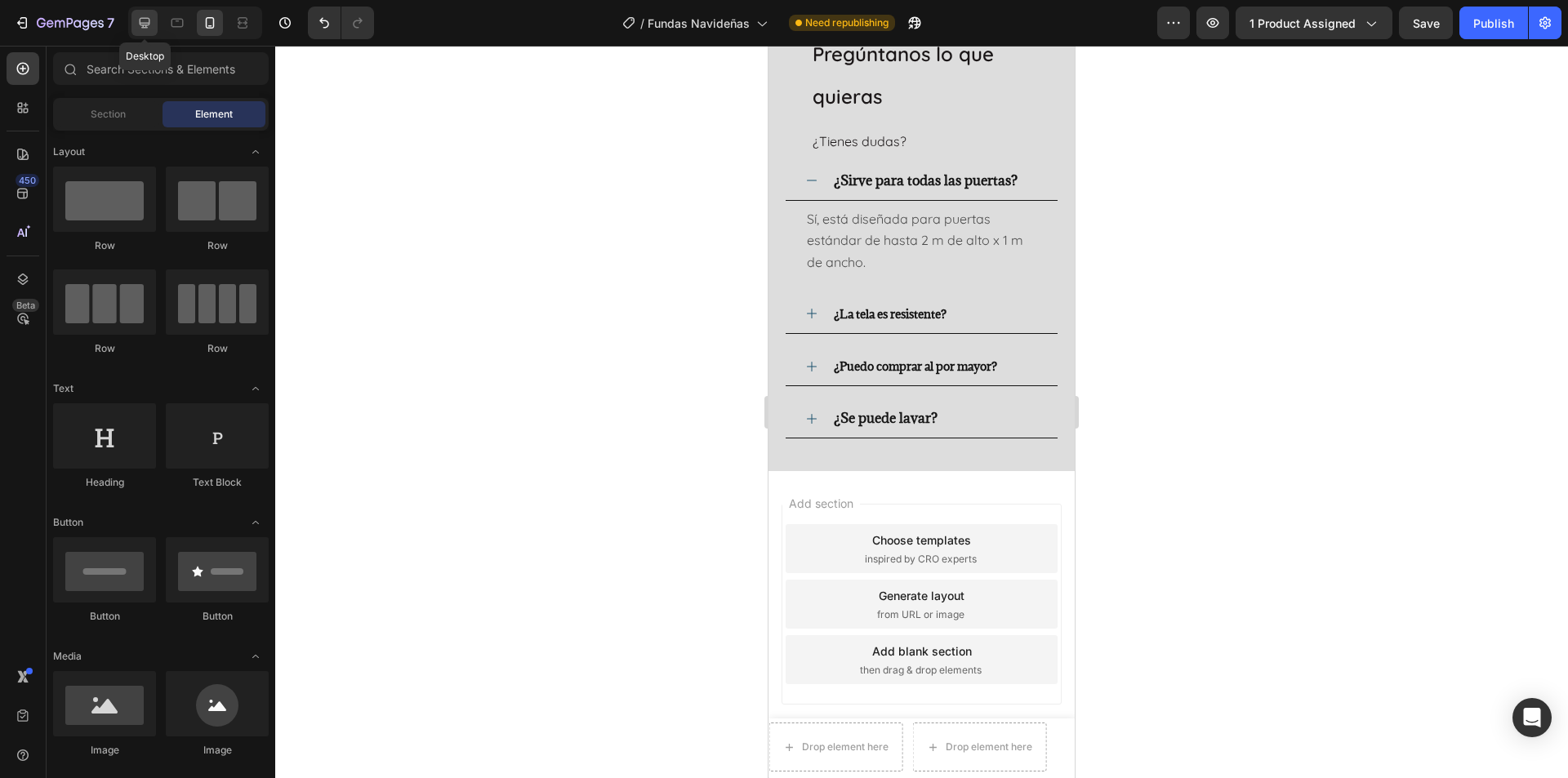
click at [142, 28] on icon at bounding box center [144, 23] width 16 height 16
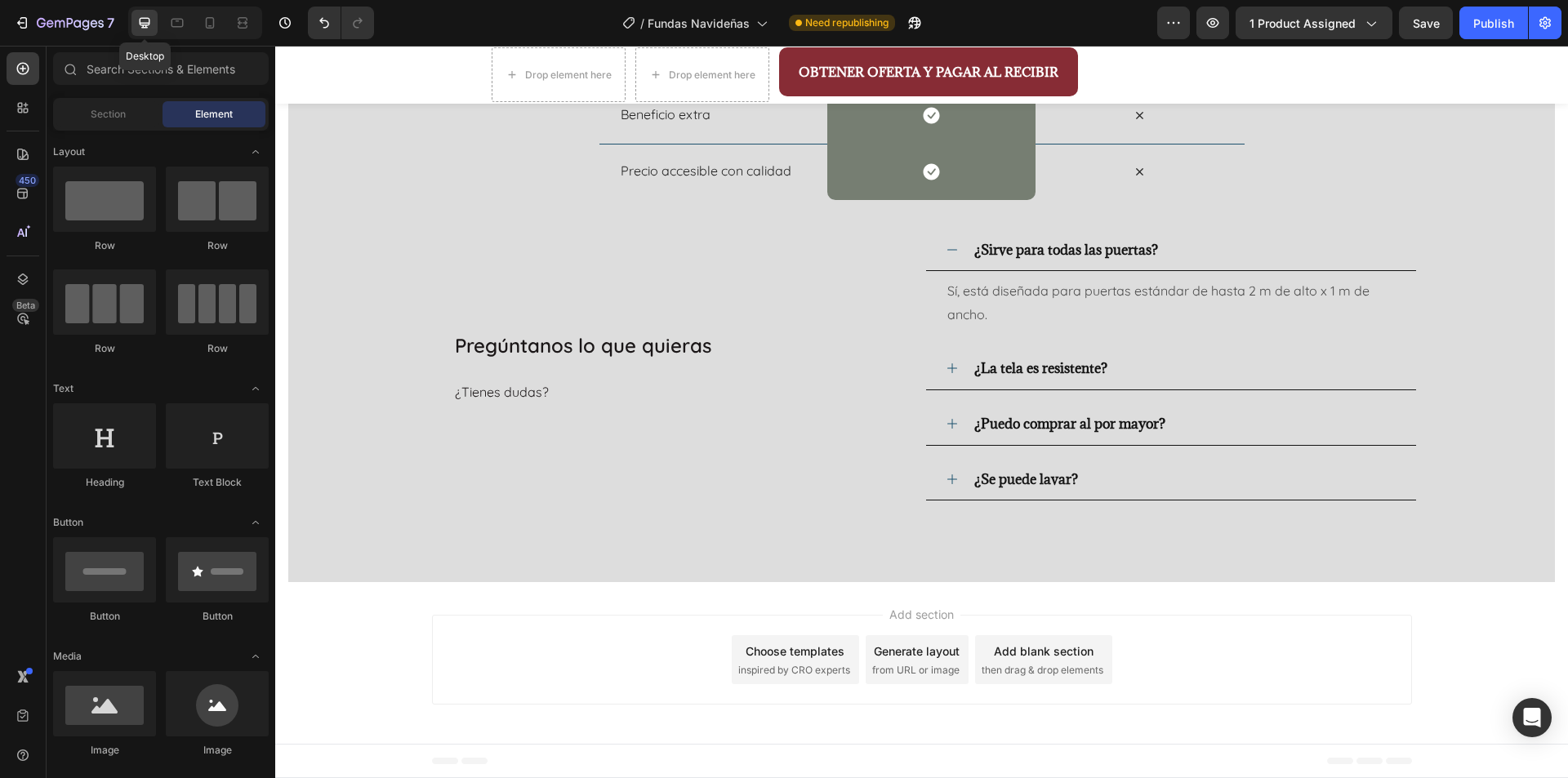
scroll to position [2701, 0]
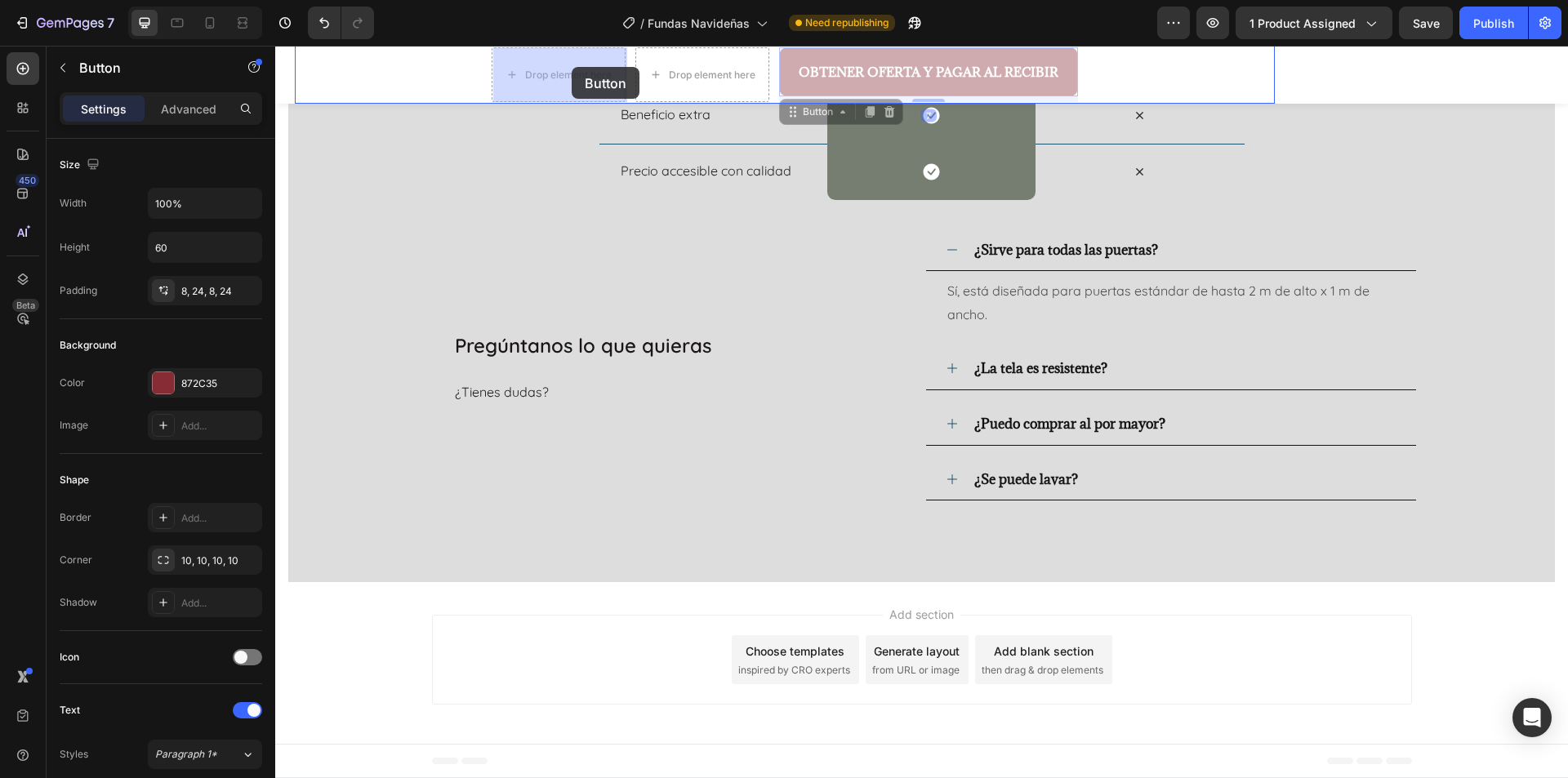
drag, startPoint x: 814, startPoint y: 58, endPoint x: 584, endPoint y: 66, distance: 230.1
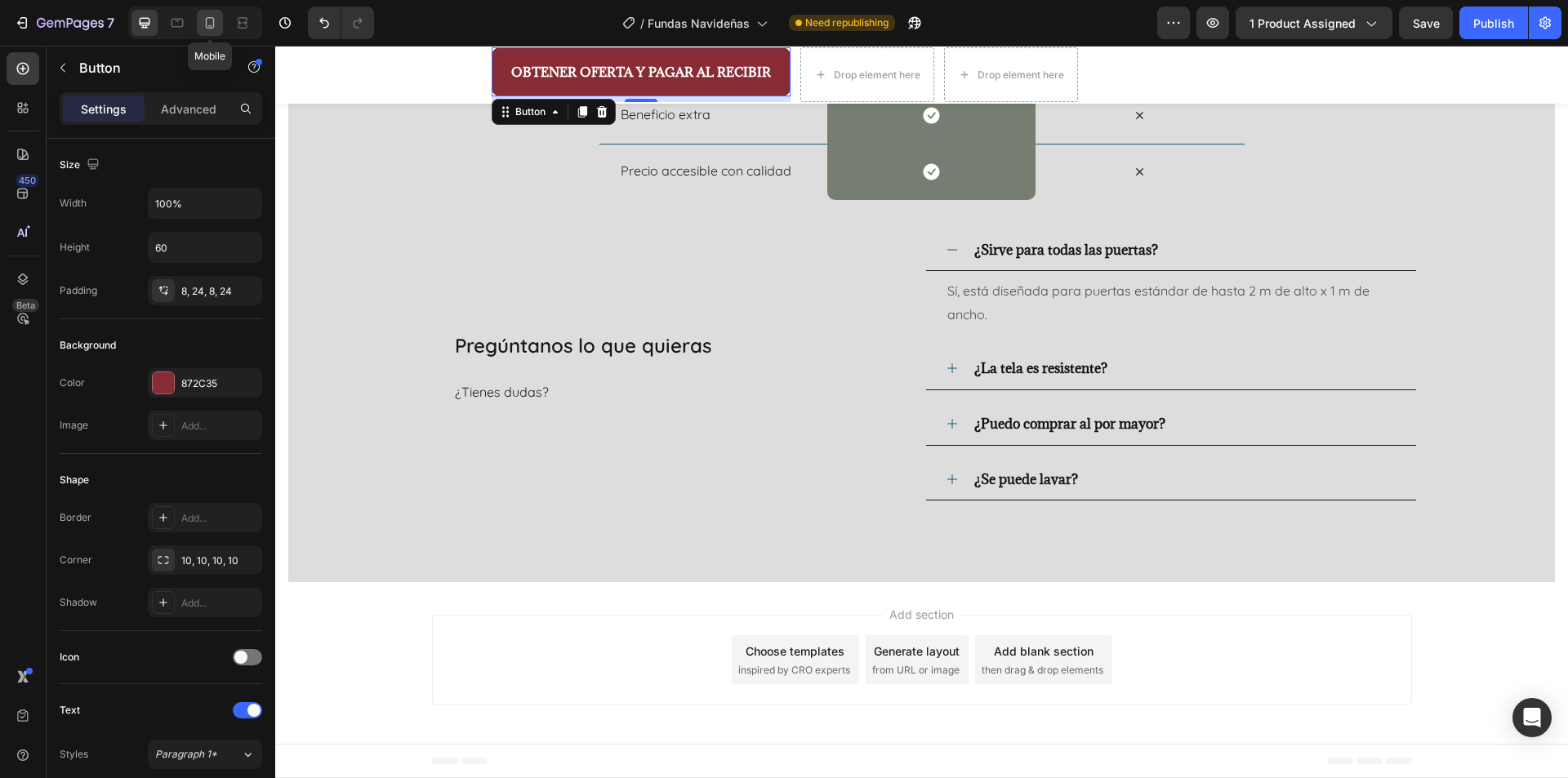
click at [213, 26] on icon at bounding box center [210, 23] width 9 height 12
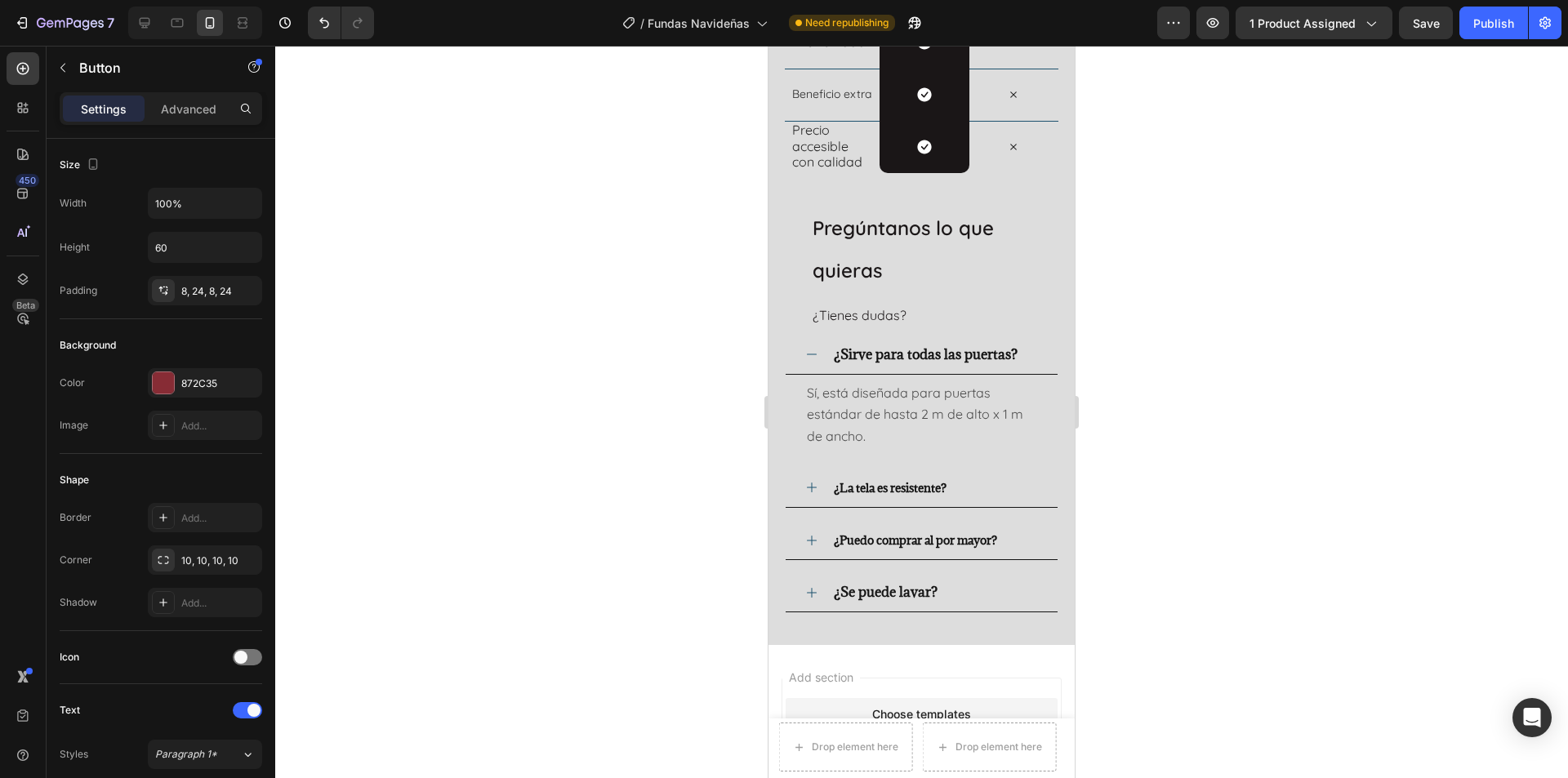
scroll to position [2600, 0]
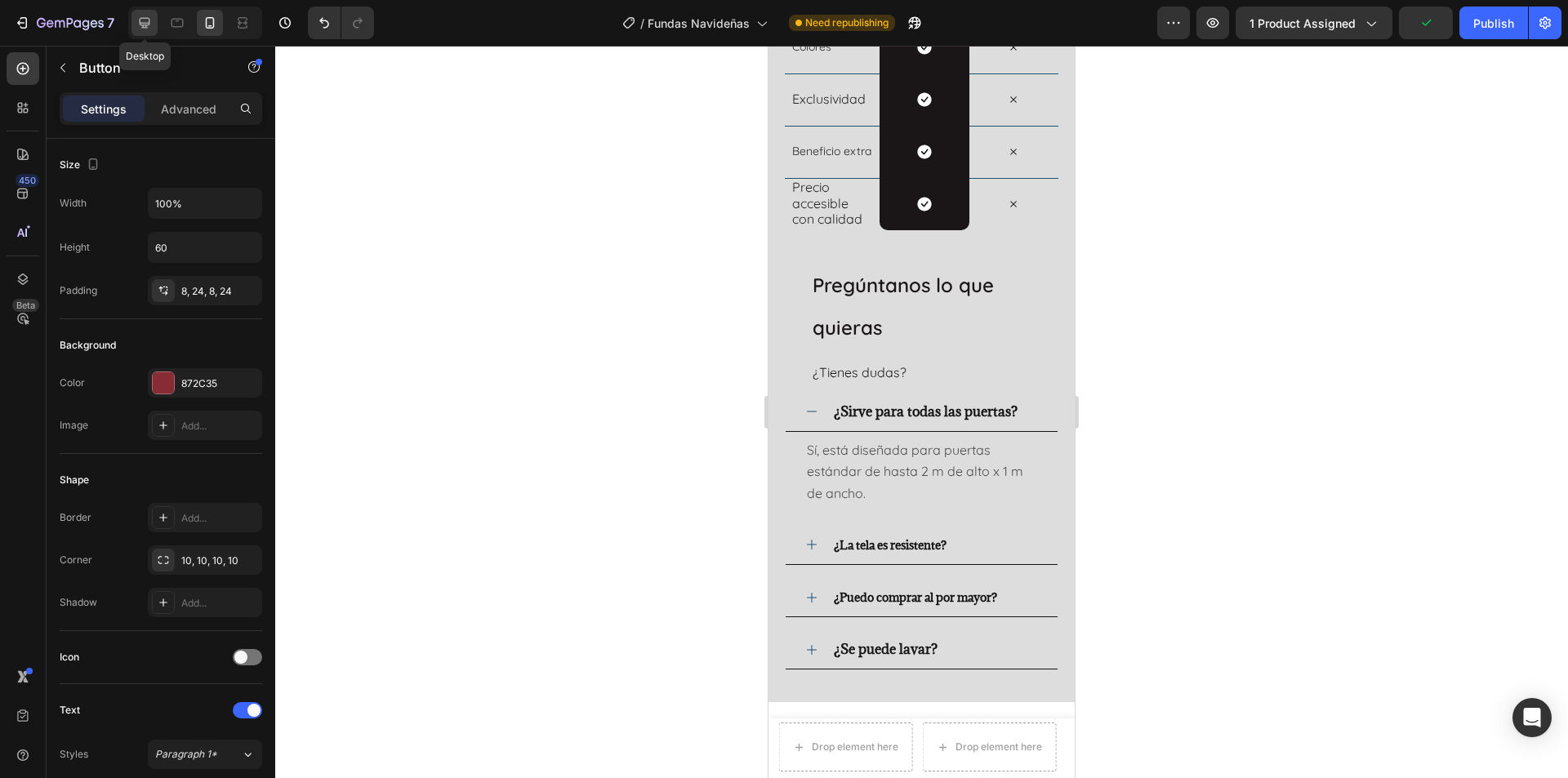
click at [146, 16] on icon at bounding box center [144, 23] width 16 height 16
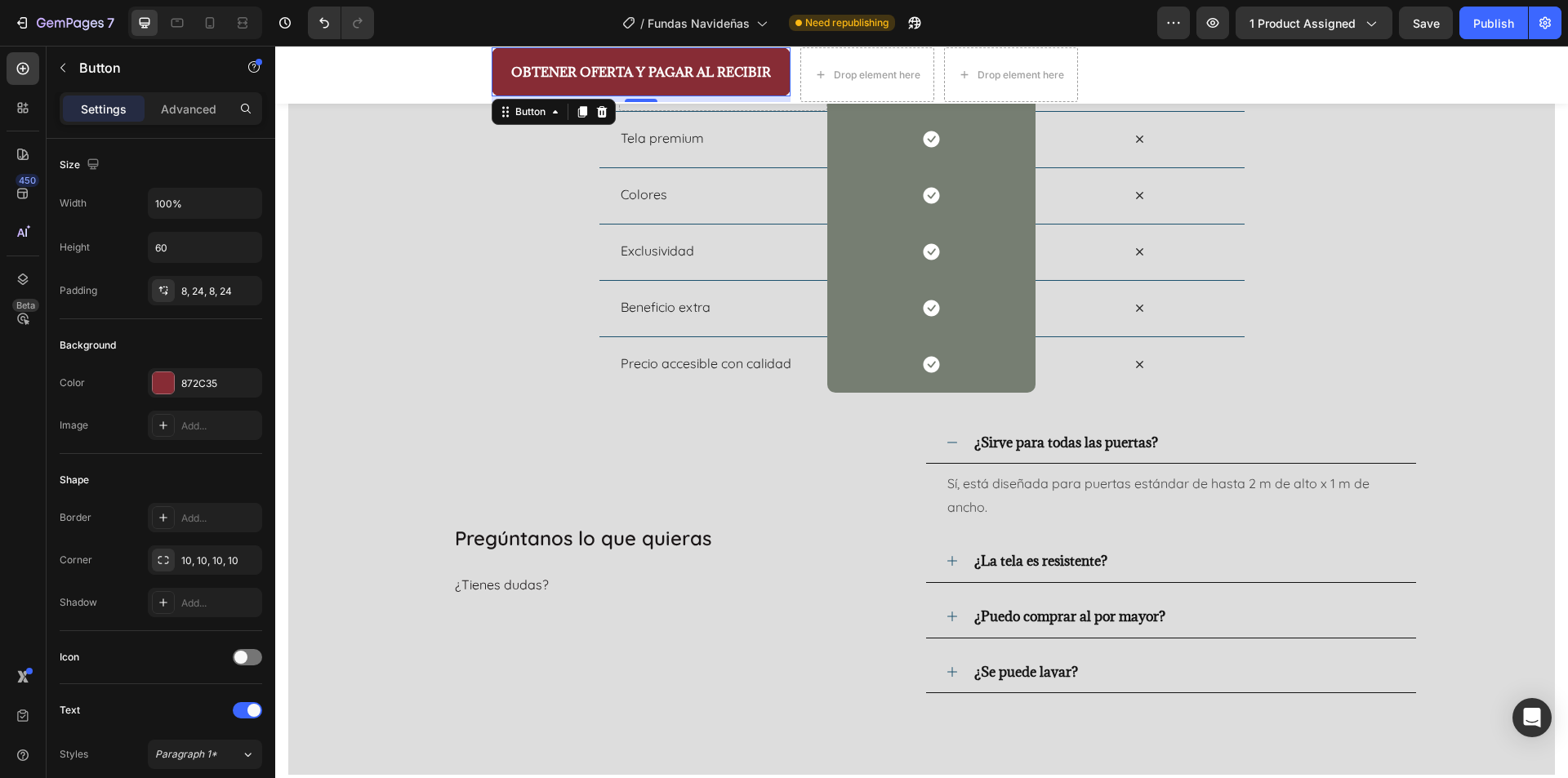
scroll to position [2507, 0]
click at [1444, 26] on button "Save" at bounding box center [1426, 23] width 54 height 33
click at [1490, 22] on div "Publish" at bounding box center [1494, 23] width 41 height 17
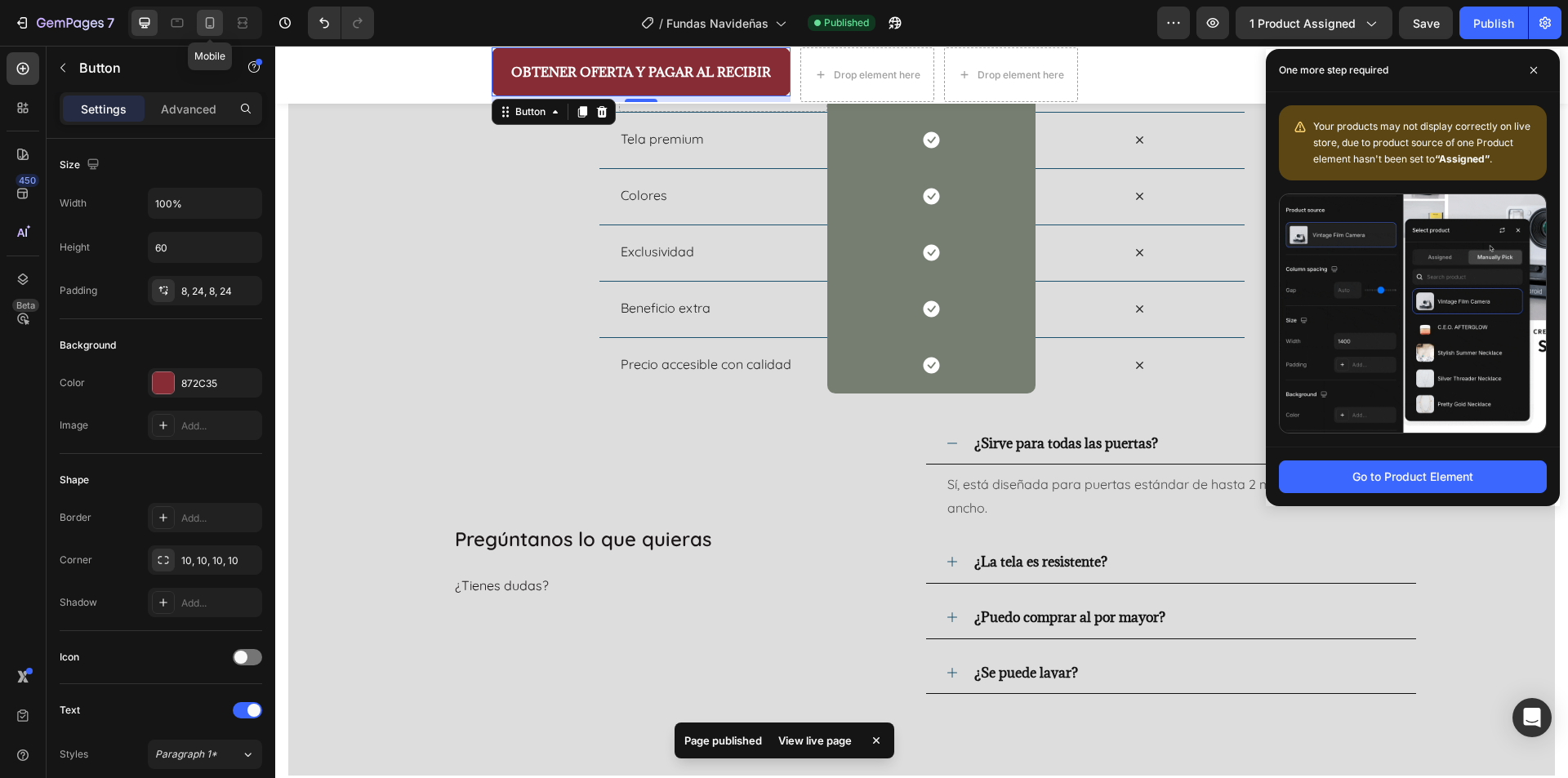
click at [214, 25] on icon at bounding box center [210, 23] width 9 height 12
type input "14"
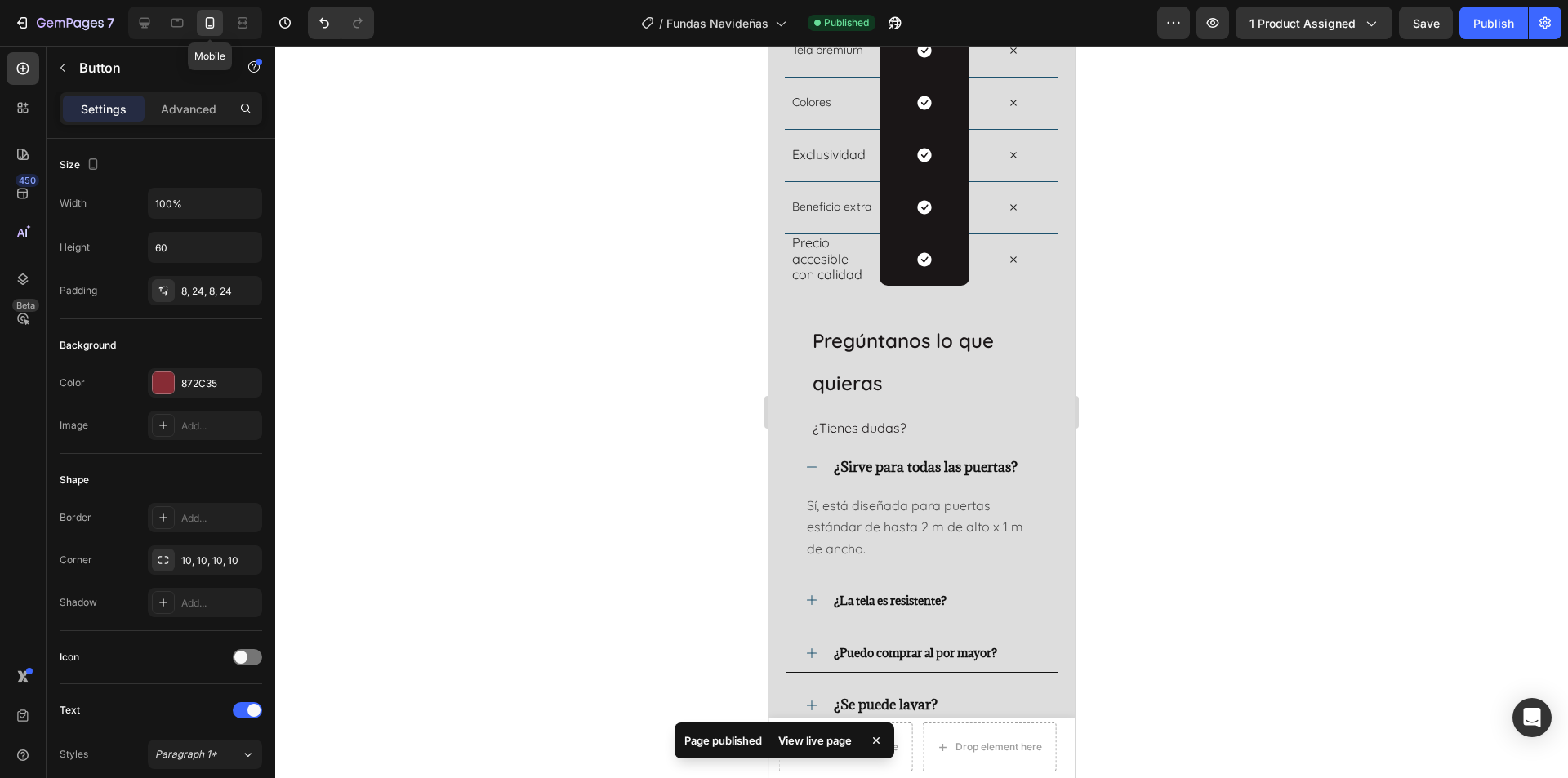
scroll to position [2487, 0]
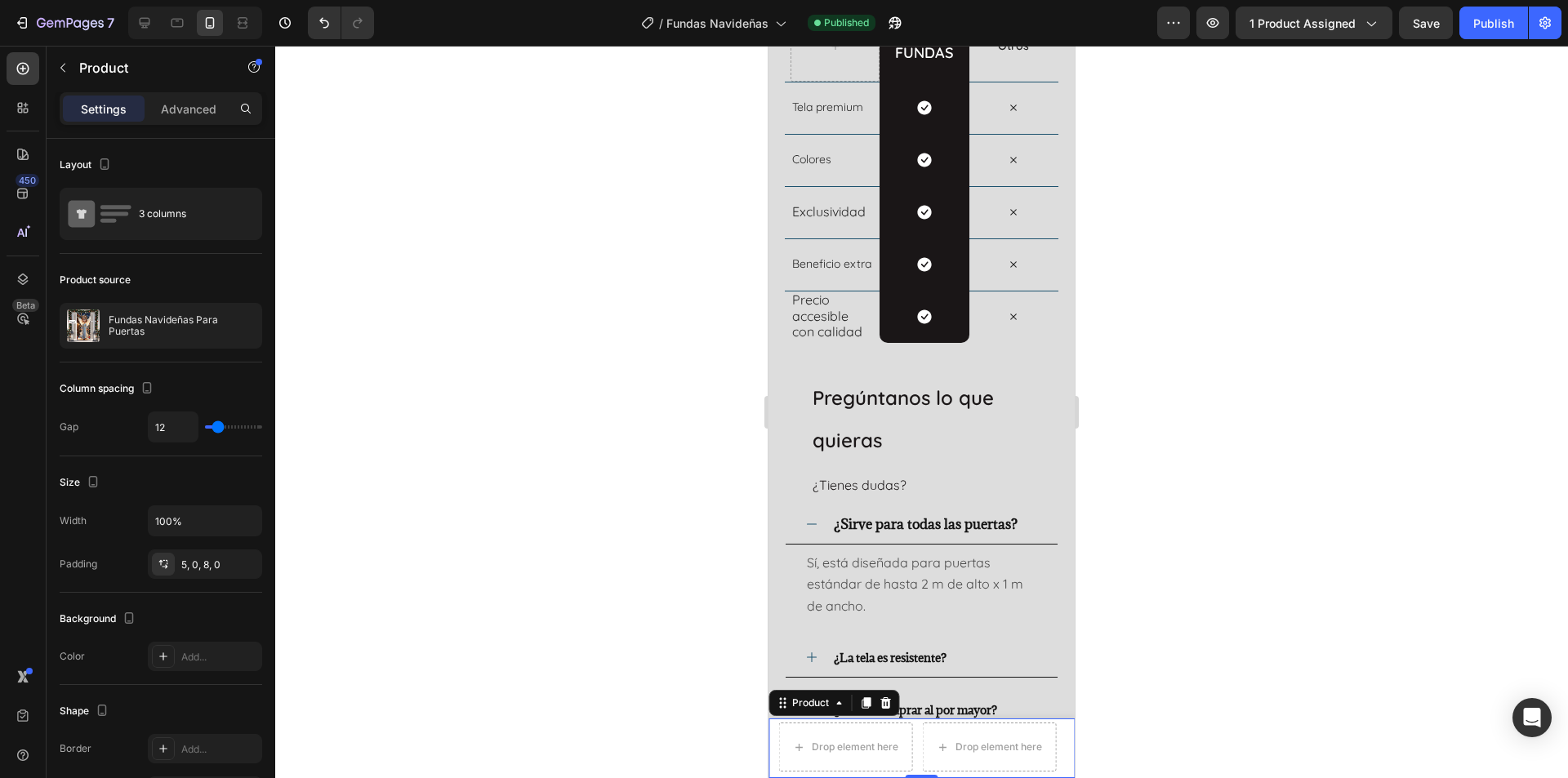
click at [1058, 737] on div "OBTENER OFERTA Y PAGAR AL RECIBIR Button Drop element here Drop element here Pr…" at bounding box center [921, 748] width 306 height 59
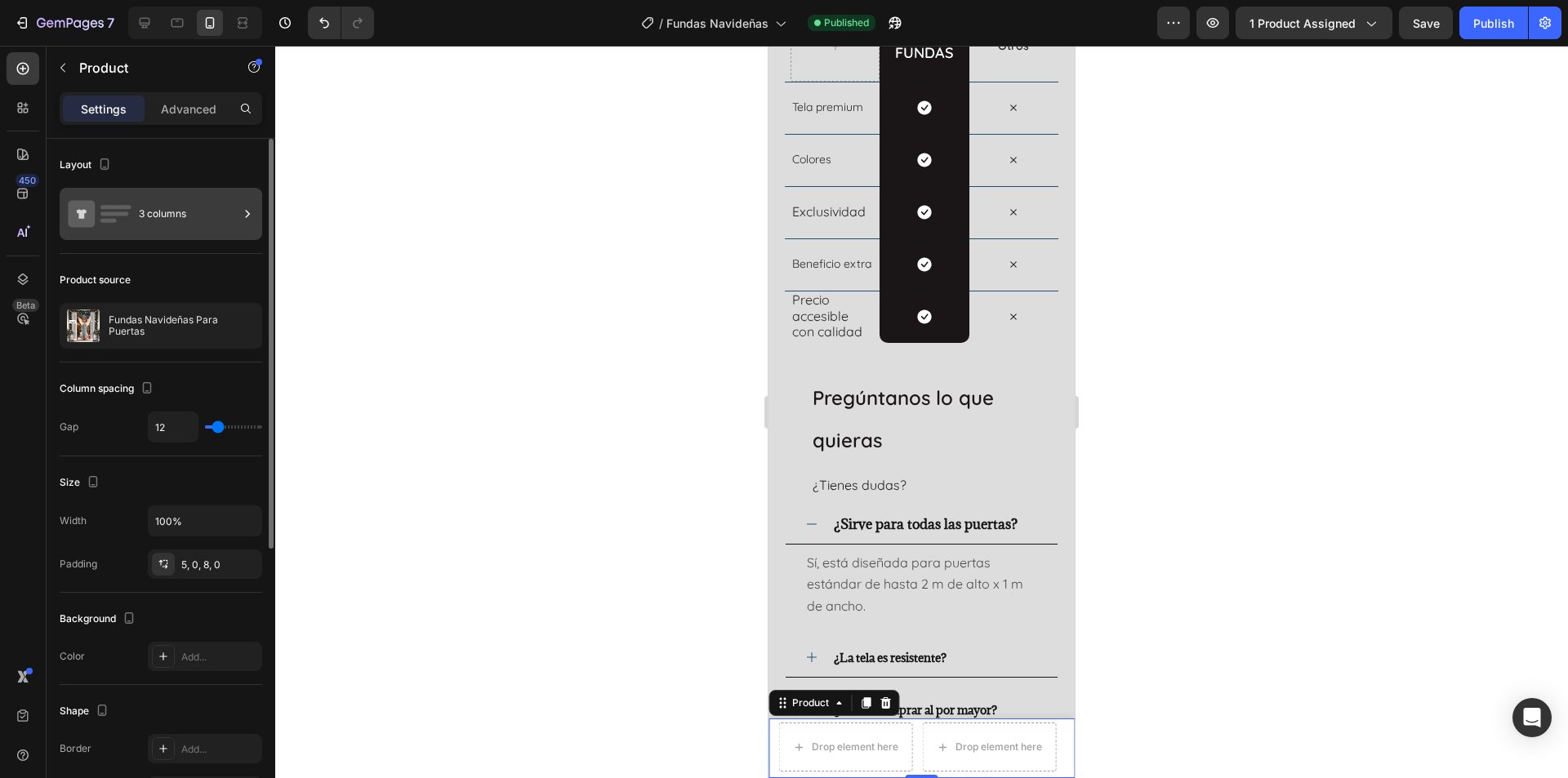
click at [172, 229] on div "3 columns" at bounding box center [188, 214] width 100 height 37
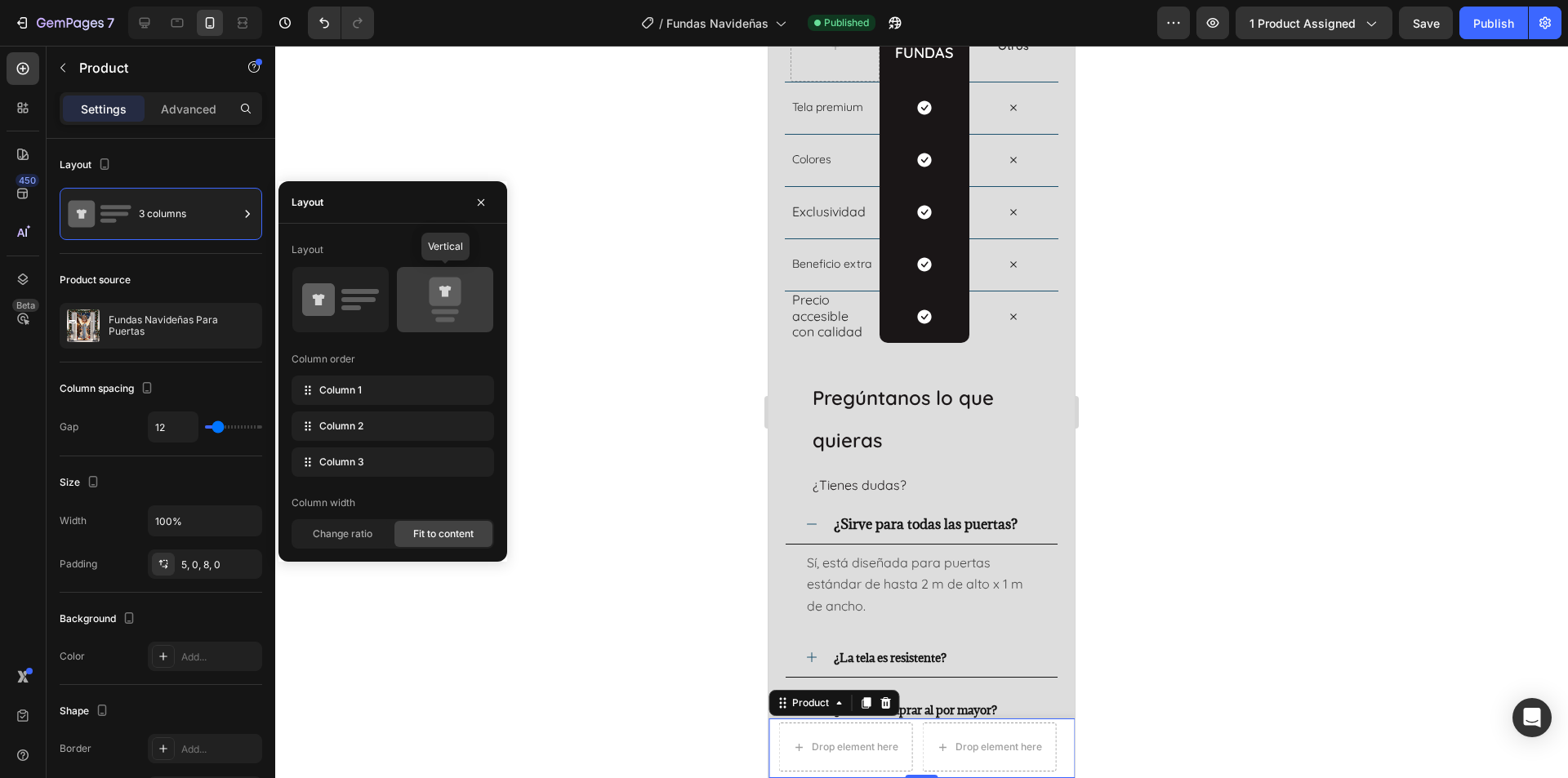
click at [417, 296] on icon at bounding box center [445, 300] width 77 height 46
type input "0"
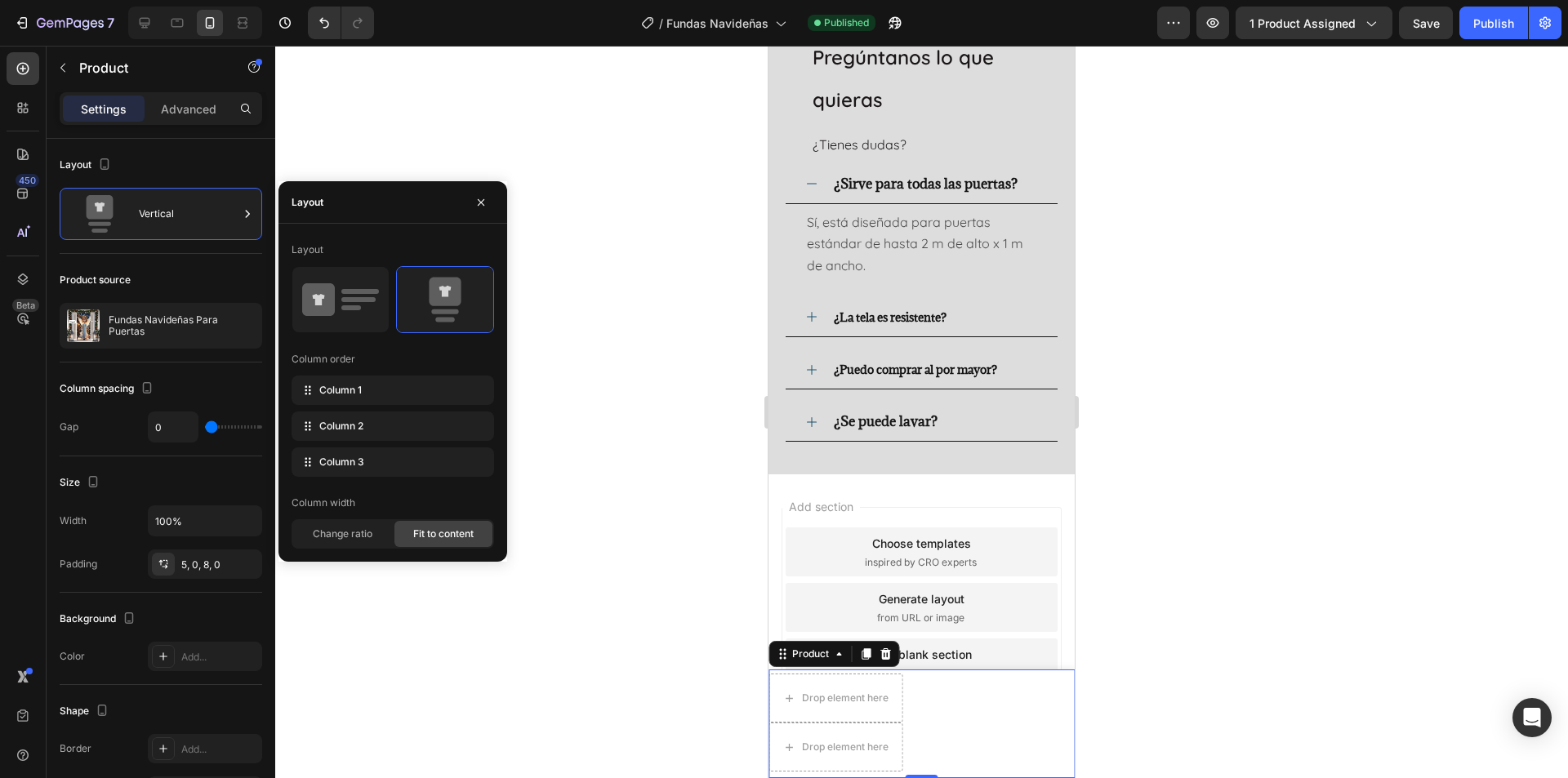
scroll to position [2831, 0]
type input "12"
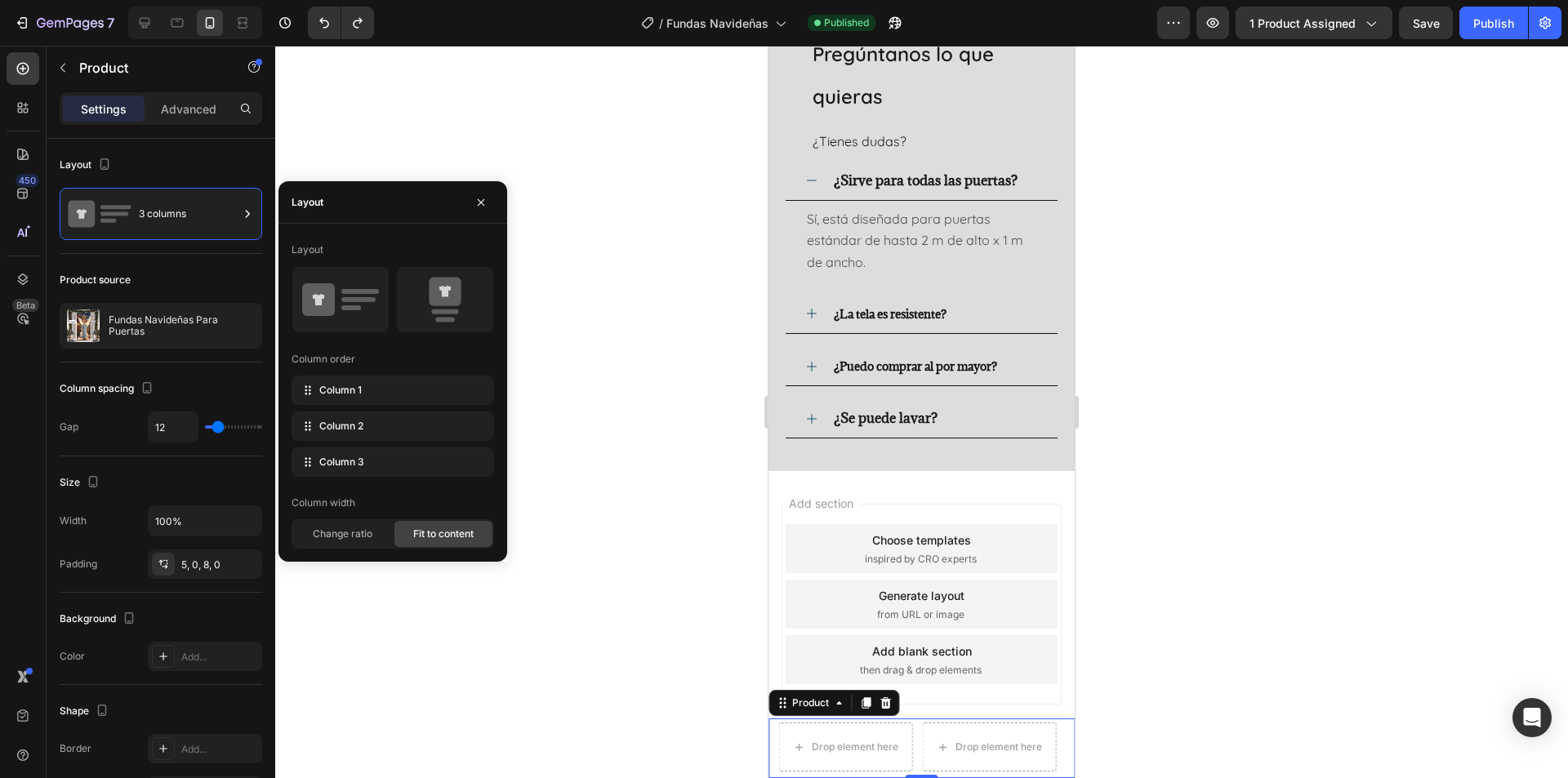
click at [129, 27] on div at bounding box center [195, 23] width 134 height 33
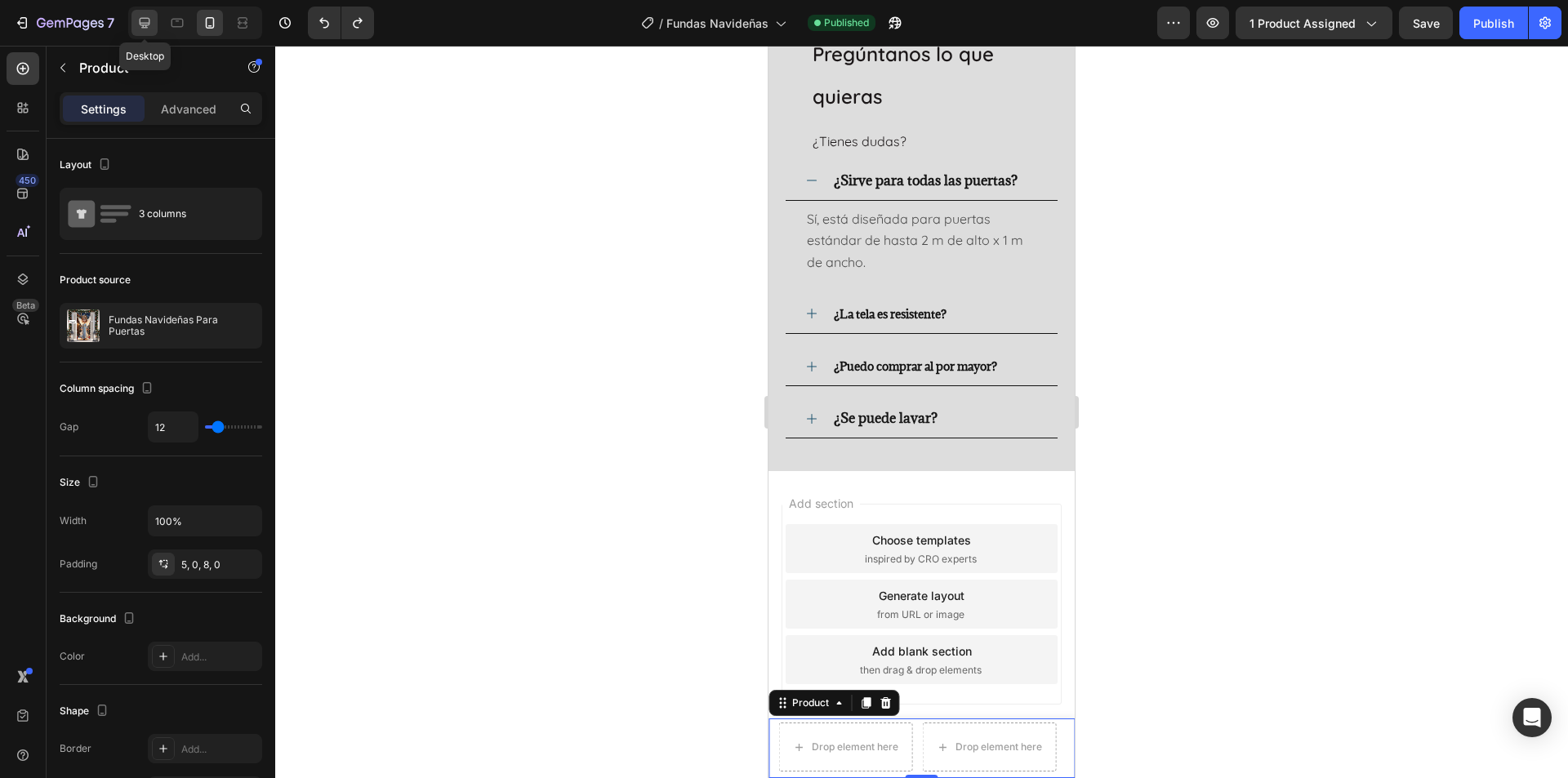
click at [142, 27] on icon at bounding box center [144, 23] width 16 height 16
type input "1200"
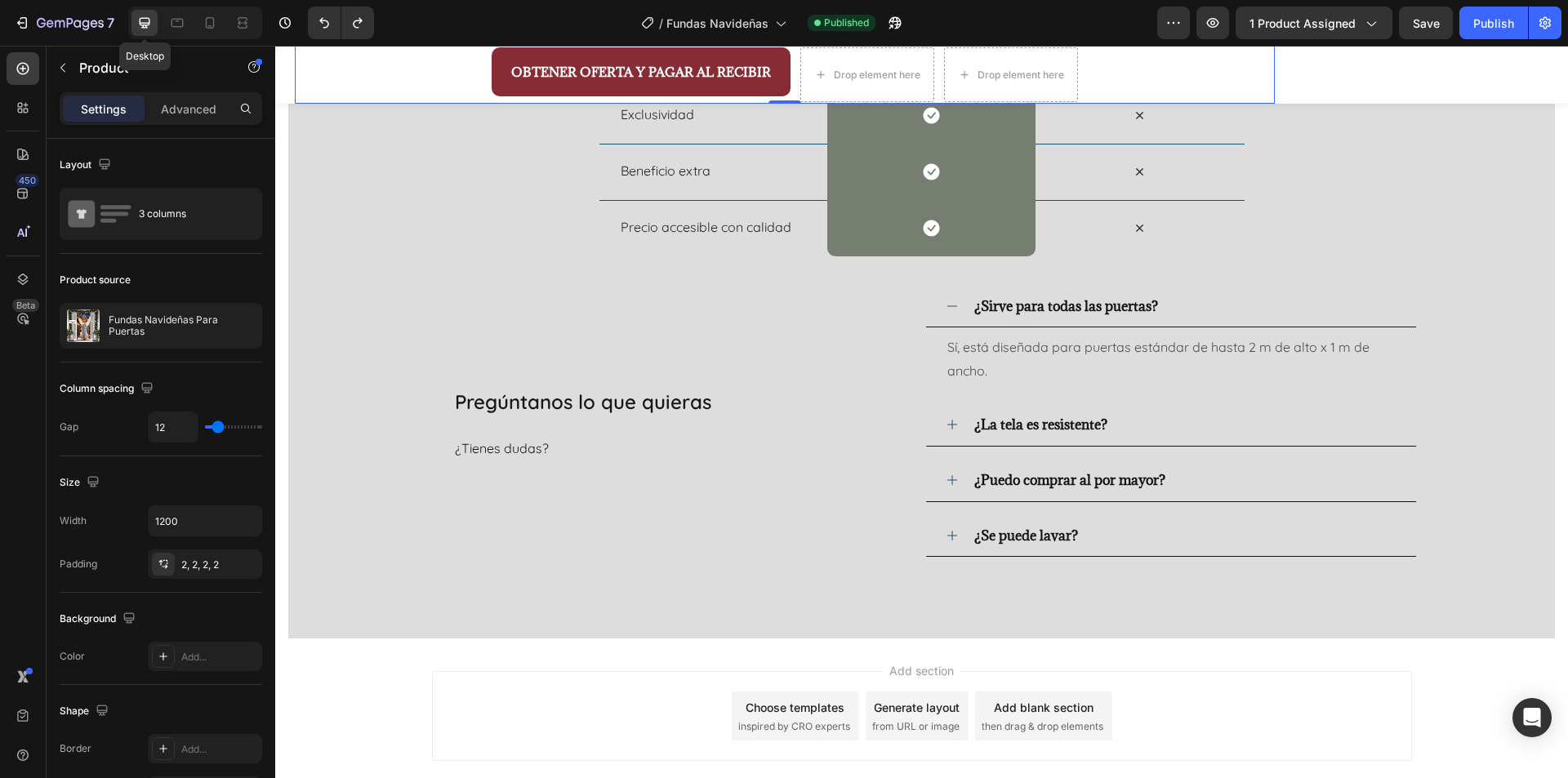
scroll to position [2644, 0]
click at [1426, 120] on div "Nosotros vs Otros Heading Row Drop element here nuestras fundas Heading Row Otr…" at bounding box center [921, 219] width 1267 height 842
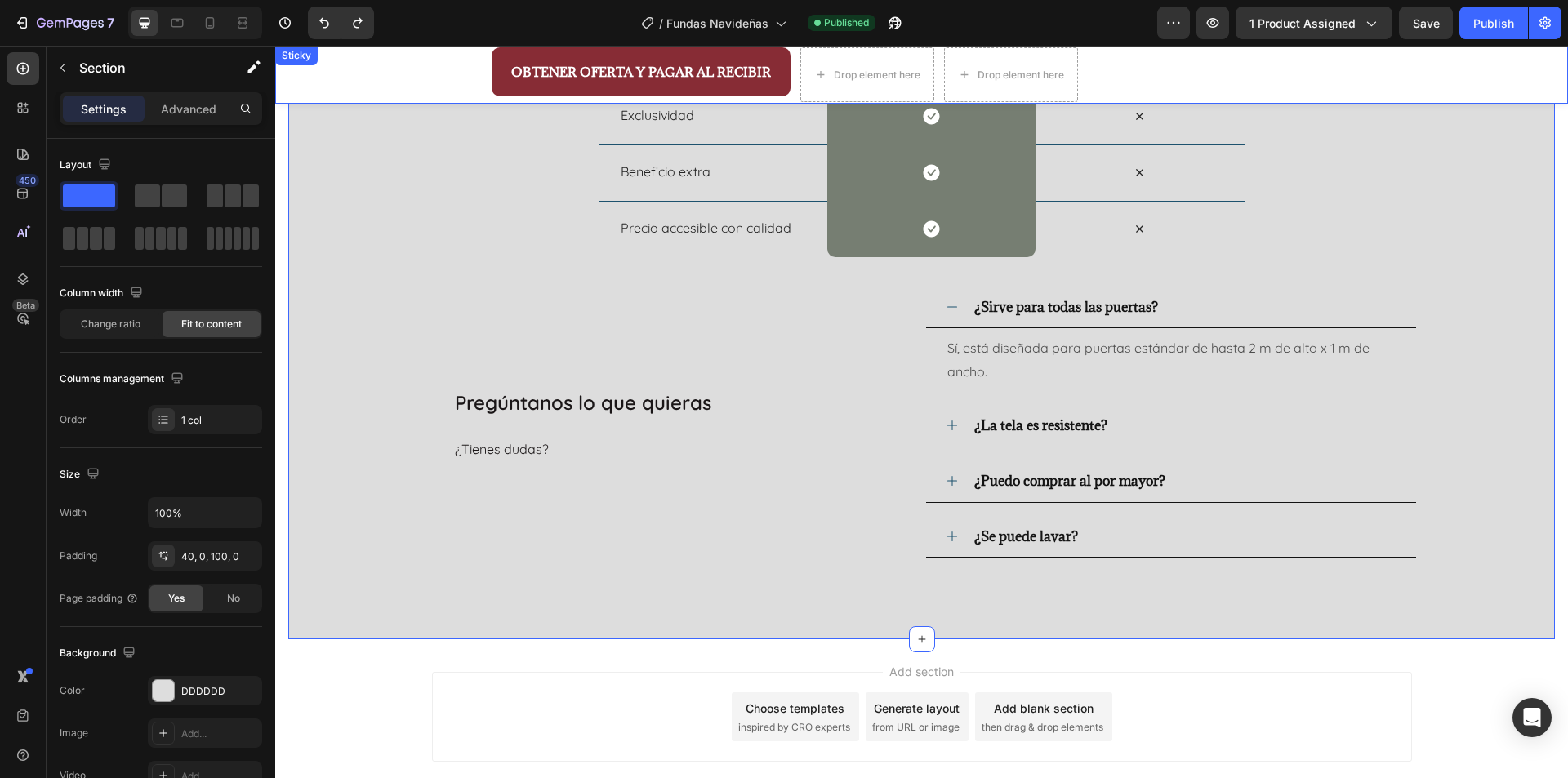
click at [1405, 79] on div "OBTENER OFERTA Y PAGAR AL RECIBIR Button Drop element here Drop element here Pr…" at bounding box center [921, 75] width 1293 height 58
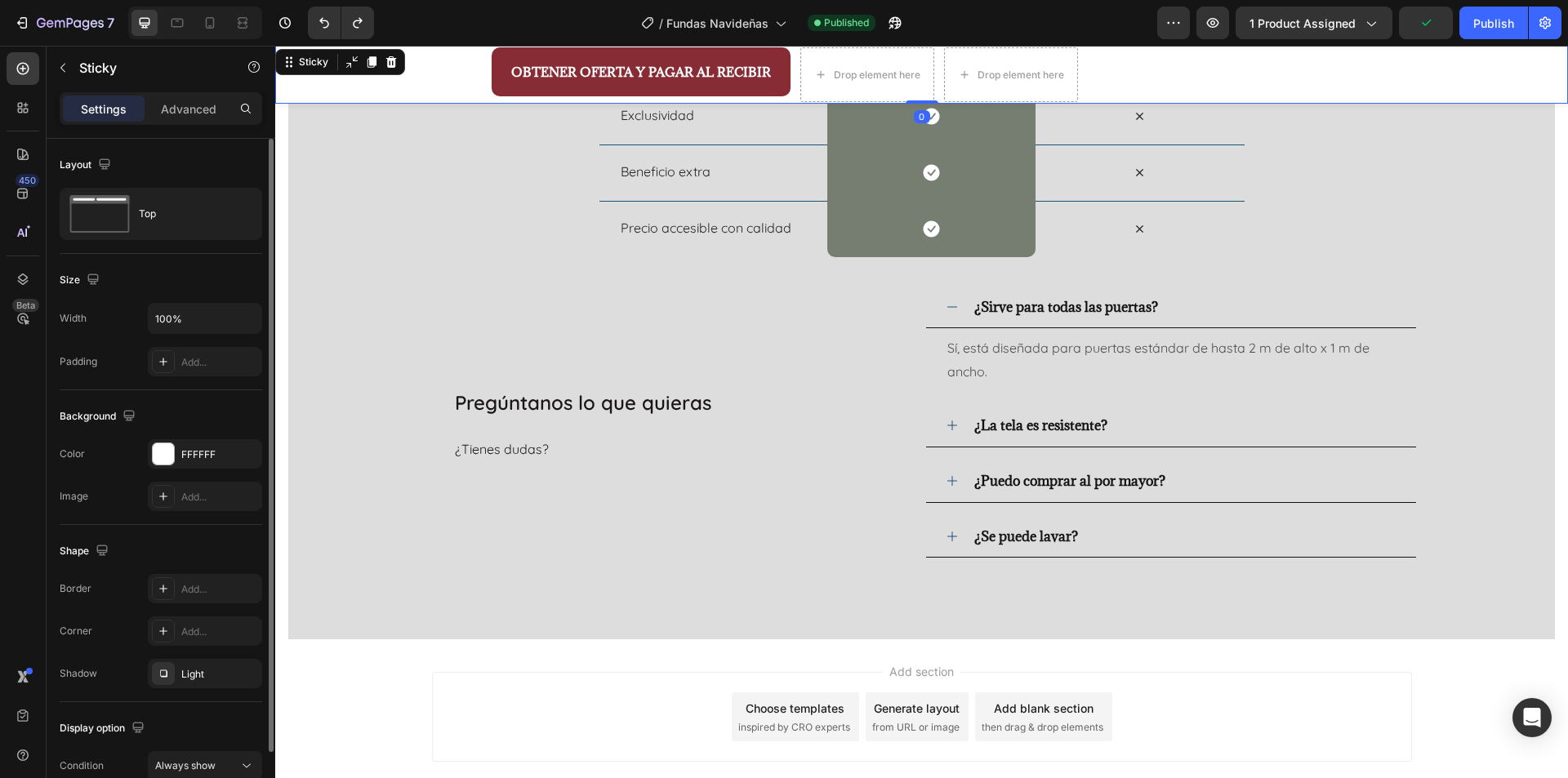
scroll to position [81, 0]
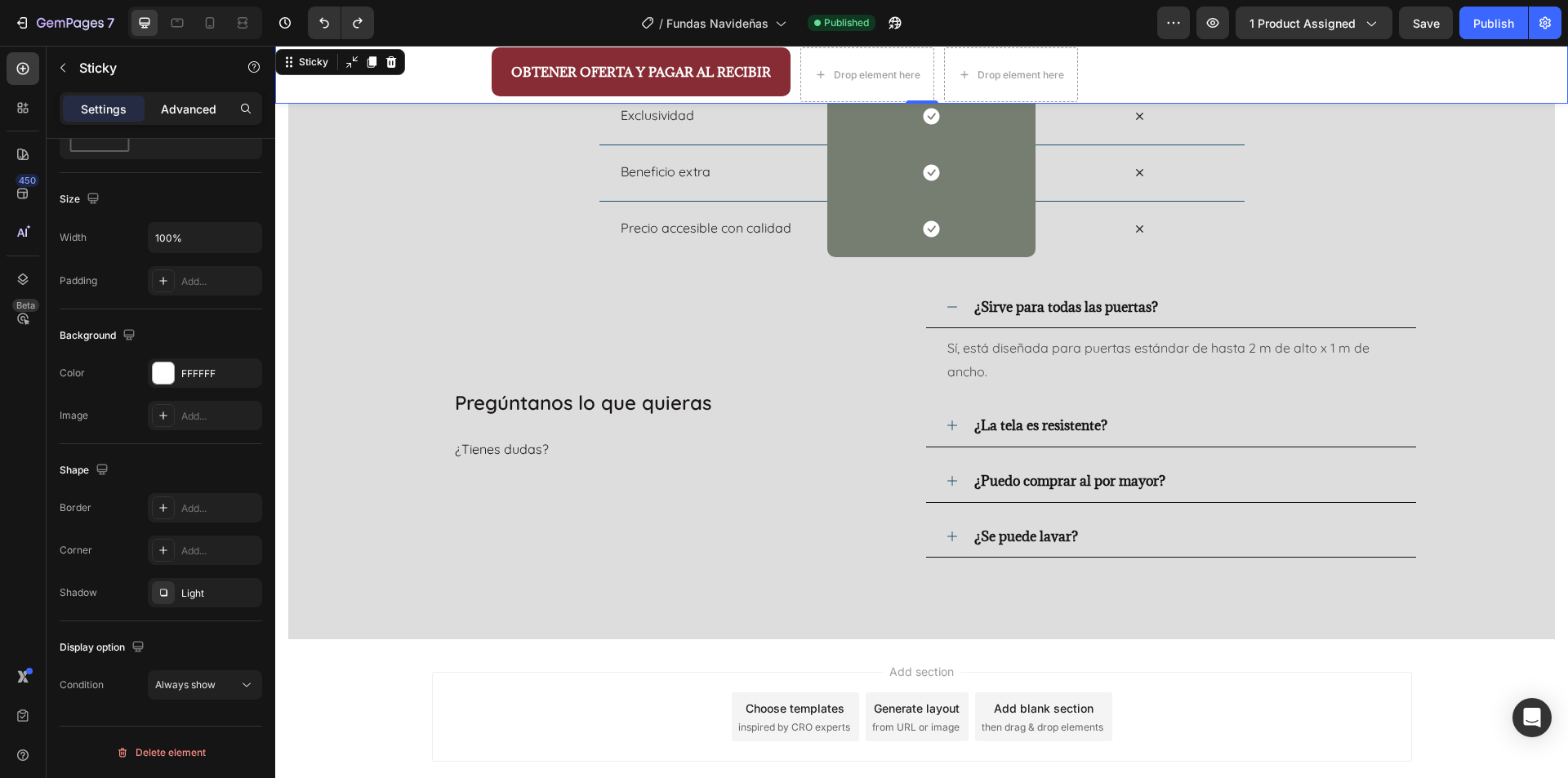
click at [189, 110] on p "Advanced" at bounding box center [188, 109] width 56 height 17
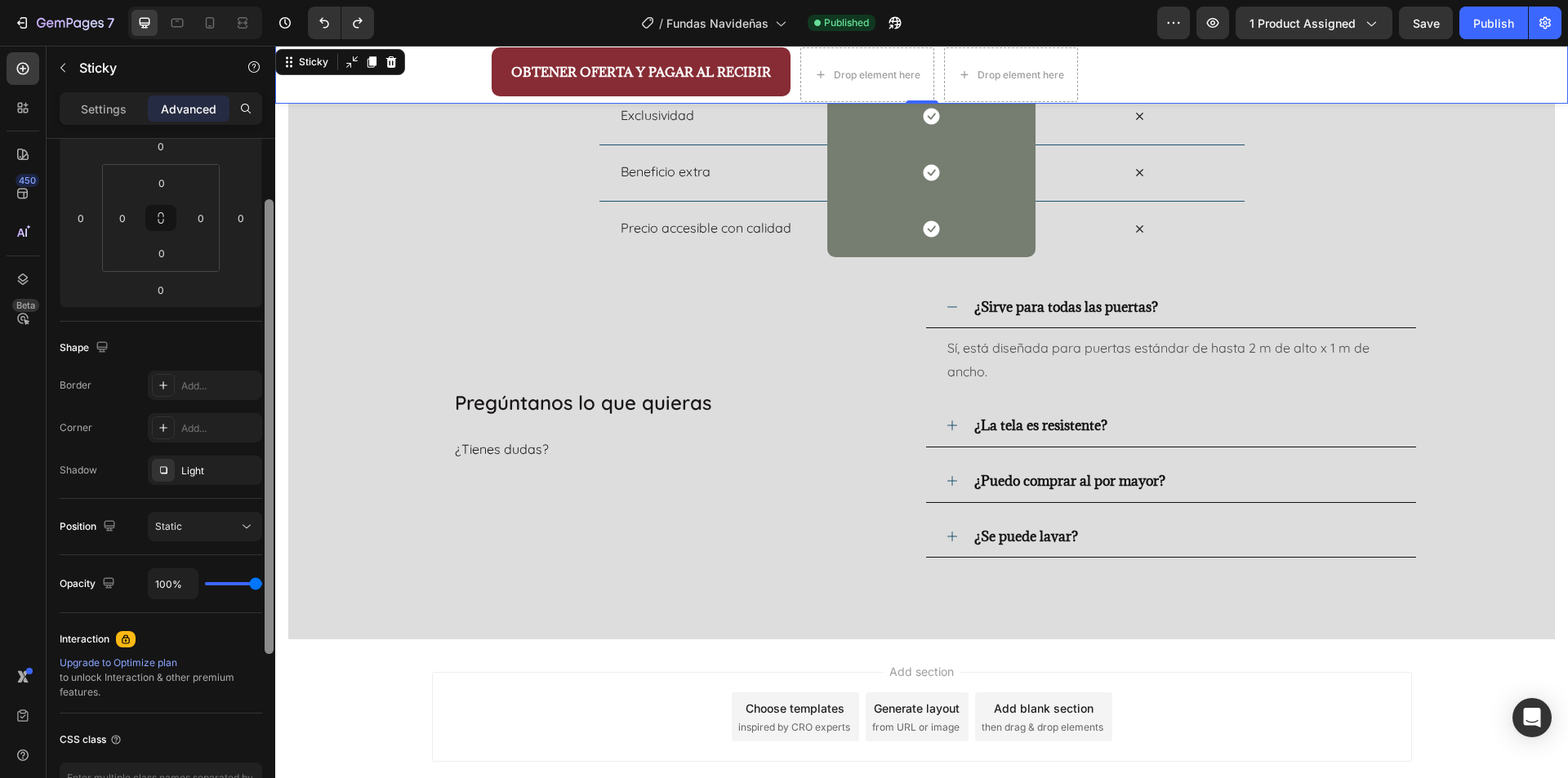
scroll to position [347, 0]
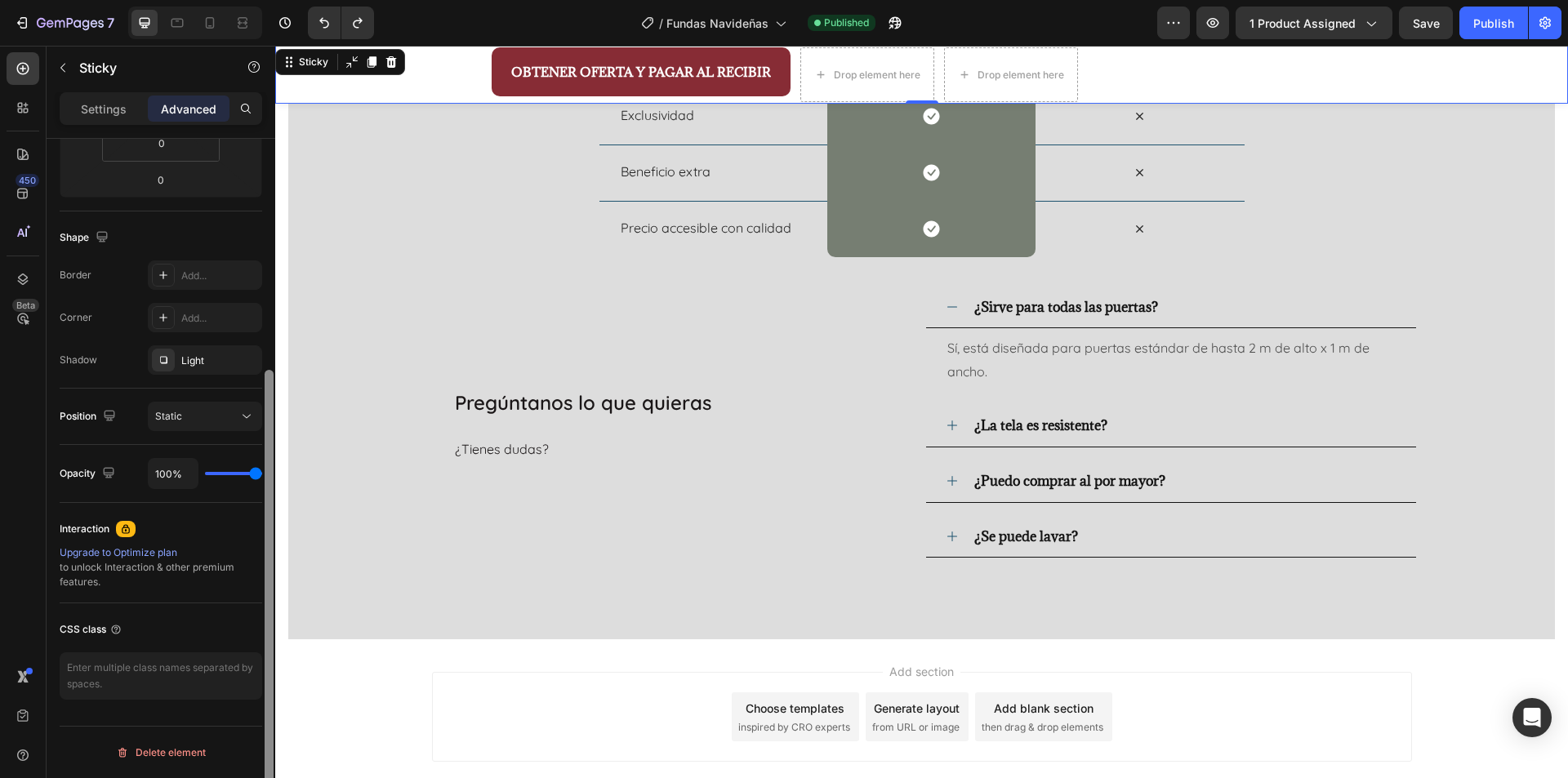
drag, startPoint x: 267, startPoint y: 522, endPoint x: 267, endPoint y: 726, distance: 204.0
click at [267, 731] on div at bounding box center [269, 597] width 9 height 455
click at [229, 423] on div "Static" at bounding box center [196, 416] width 83 height 15
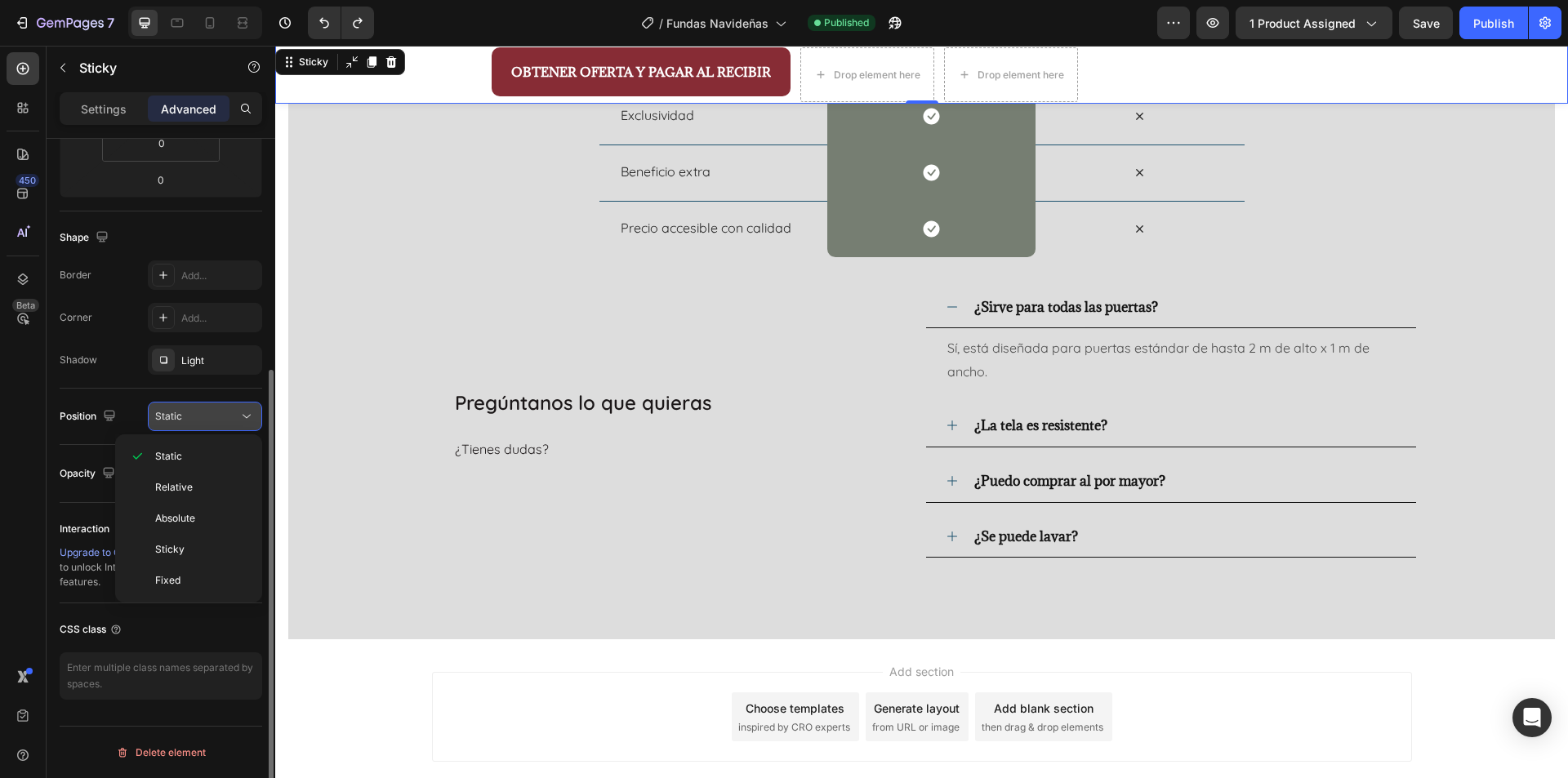
click at [229, 423] on div "Static" at bounding box center [196, 416] width 83 height 15
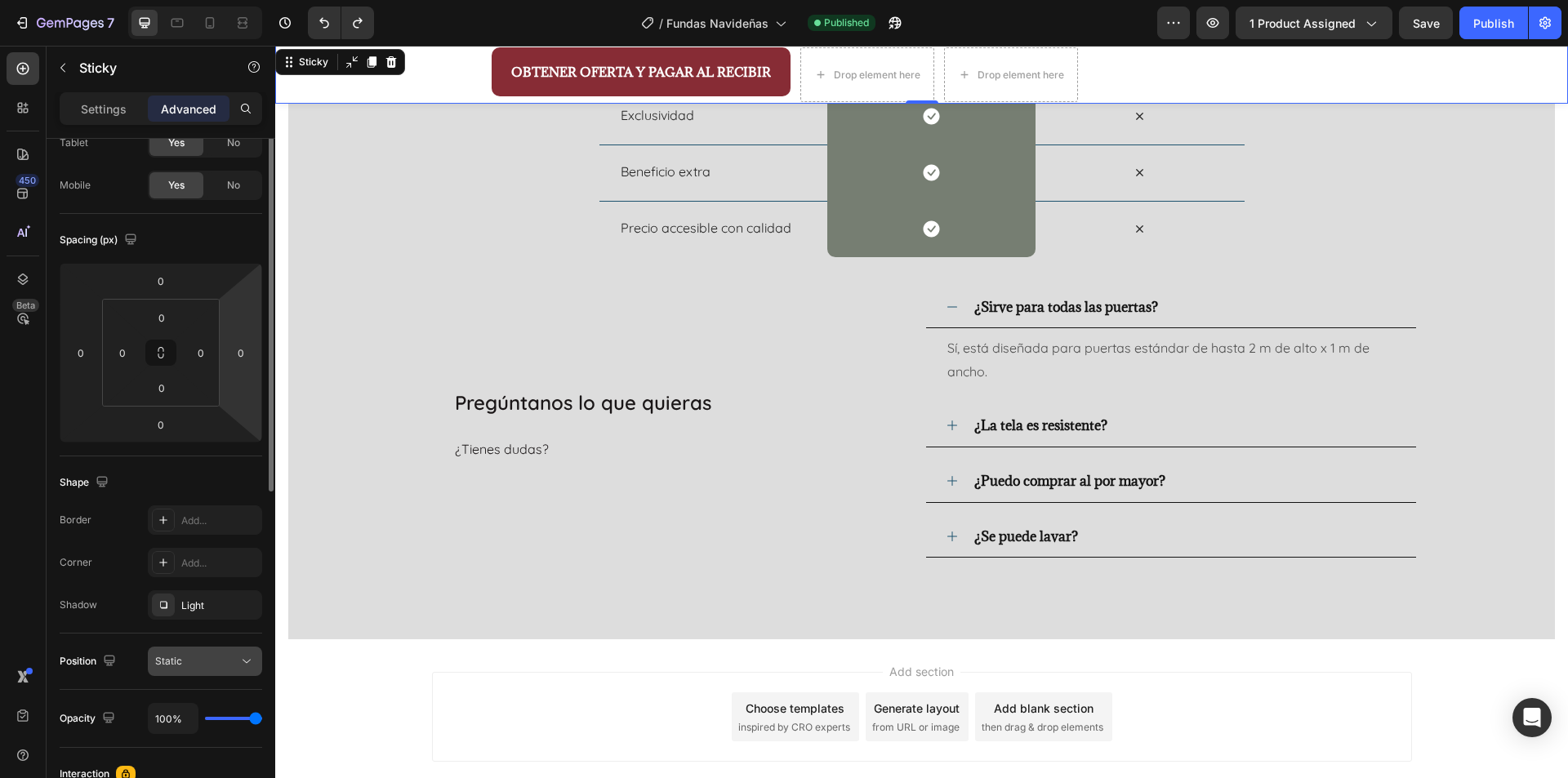
scroll to position [0, 0]
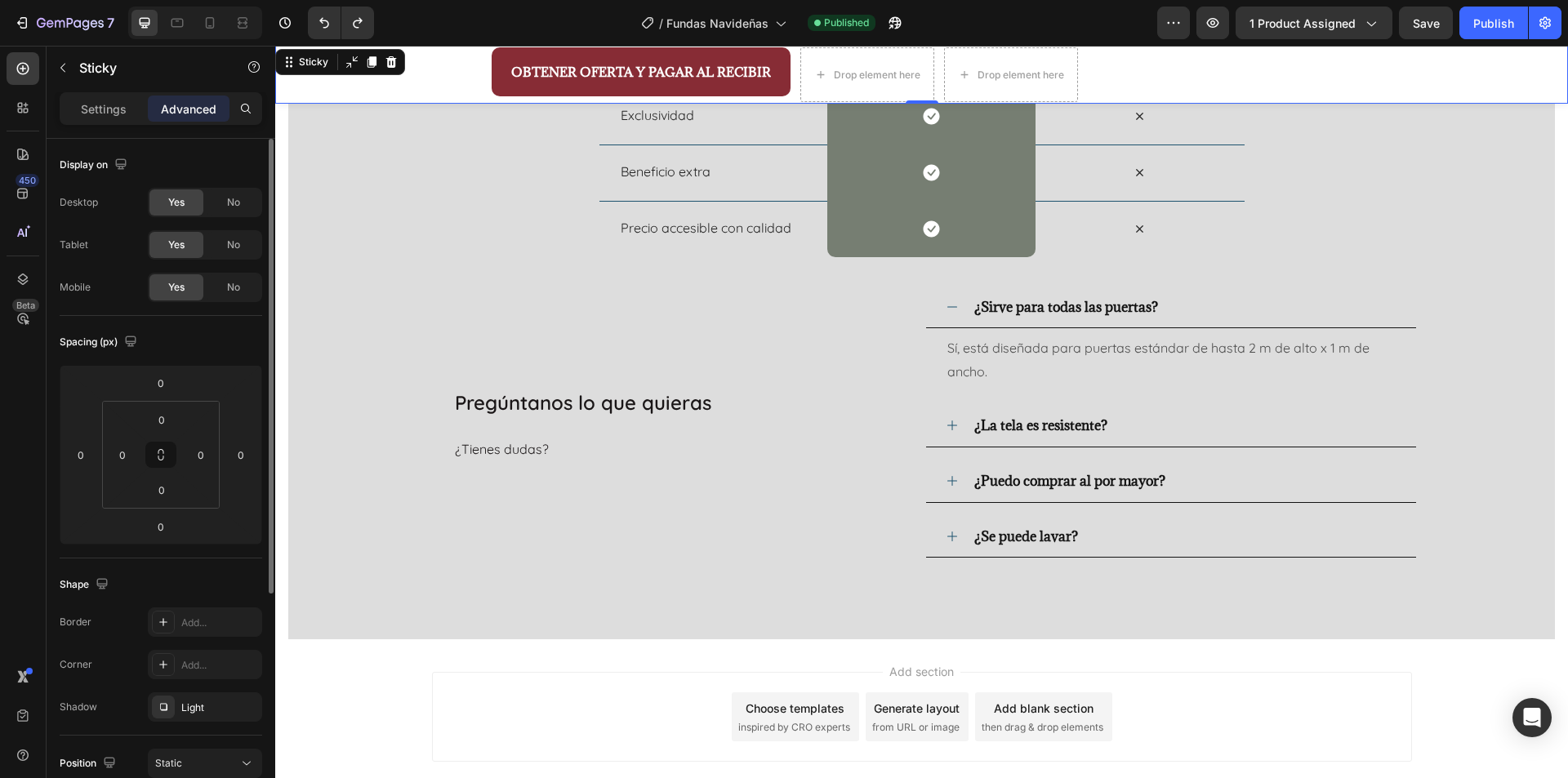
click at [178, 255] on div "Yes" at bounding box center [176, 245] width 54 height 26
click at [441, 100] on div "OBTENER OFERTA Y PAGAR AL RECIBIR Button Drop element here Drop element here Pr…" at bounding box center [784, 75] width 980 height 58
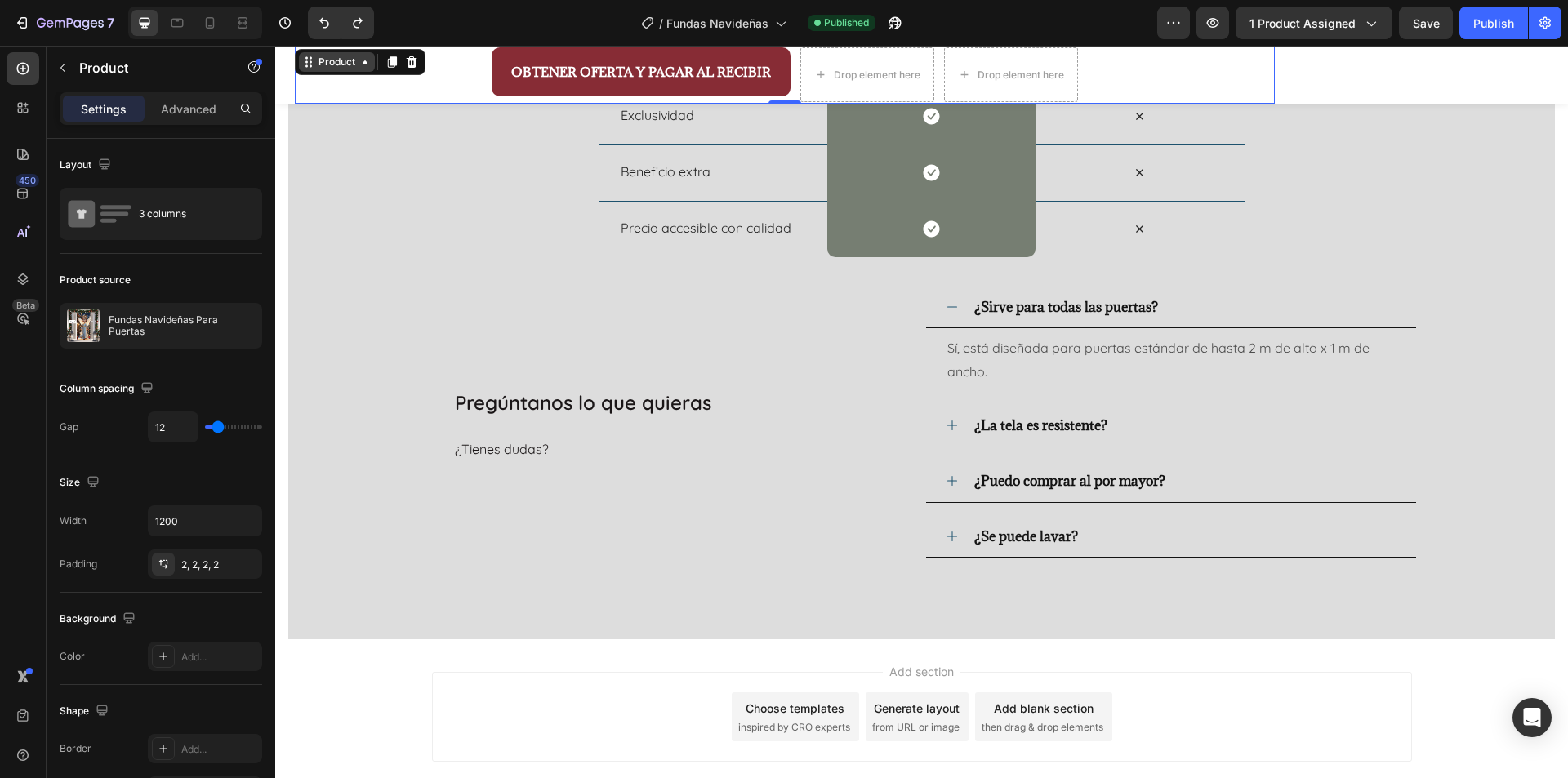
click at [329, 67] on div "Product" at bounding box center [336, 62] width 43 height 15
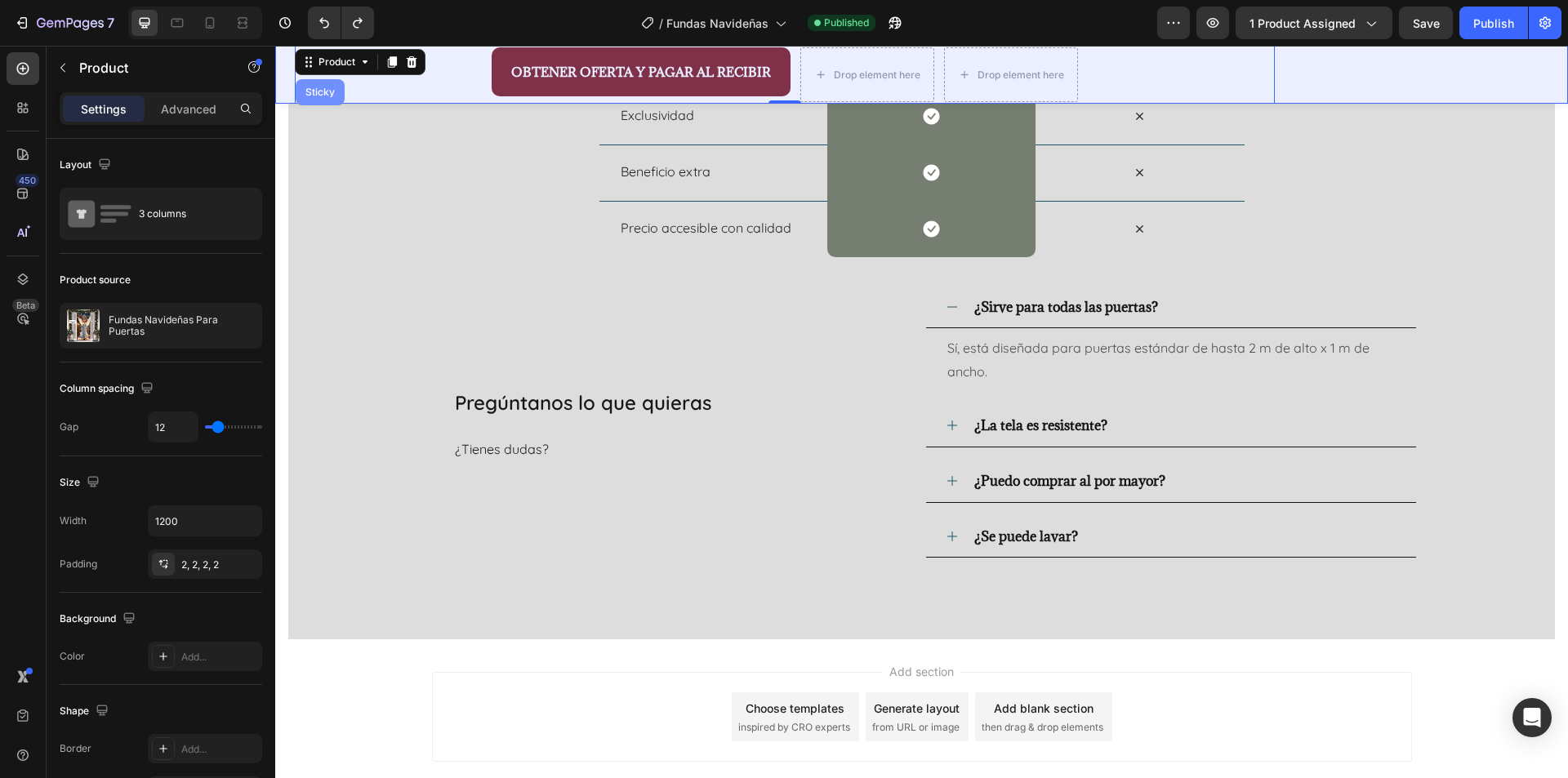
click at [321, 90] on div "Sticky" at bounding box center [320, 92] width 36 height 10
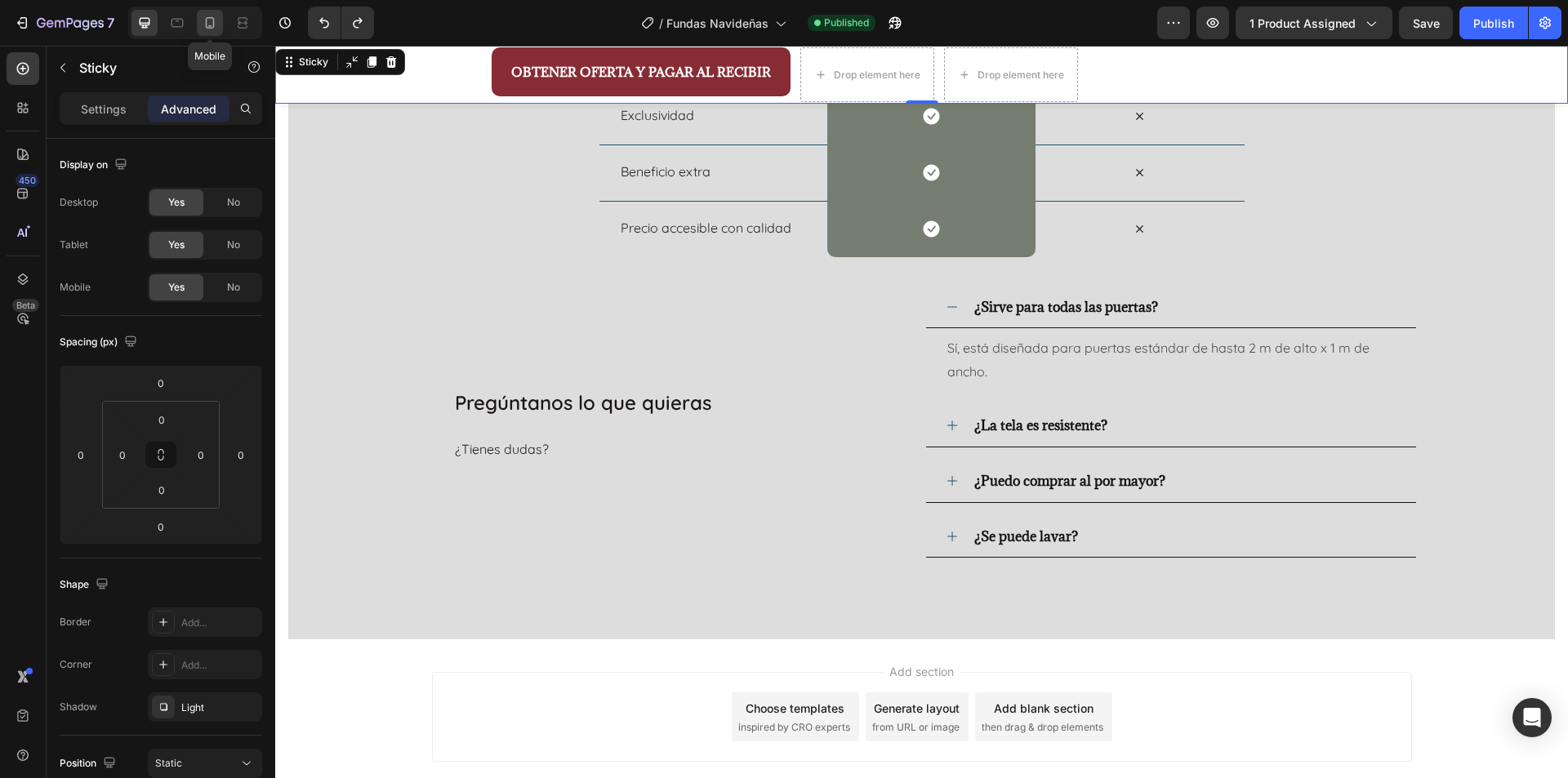
click at [205, 29] on icon at bounding box center [210, 23] width 16 height 16
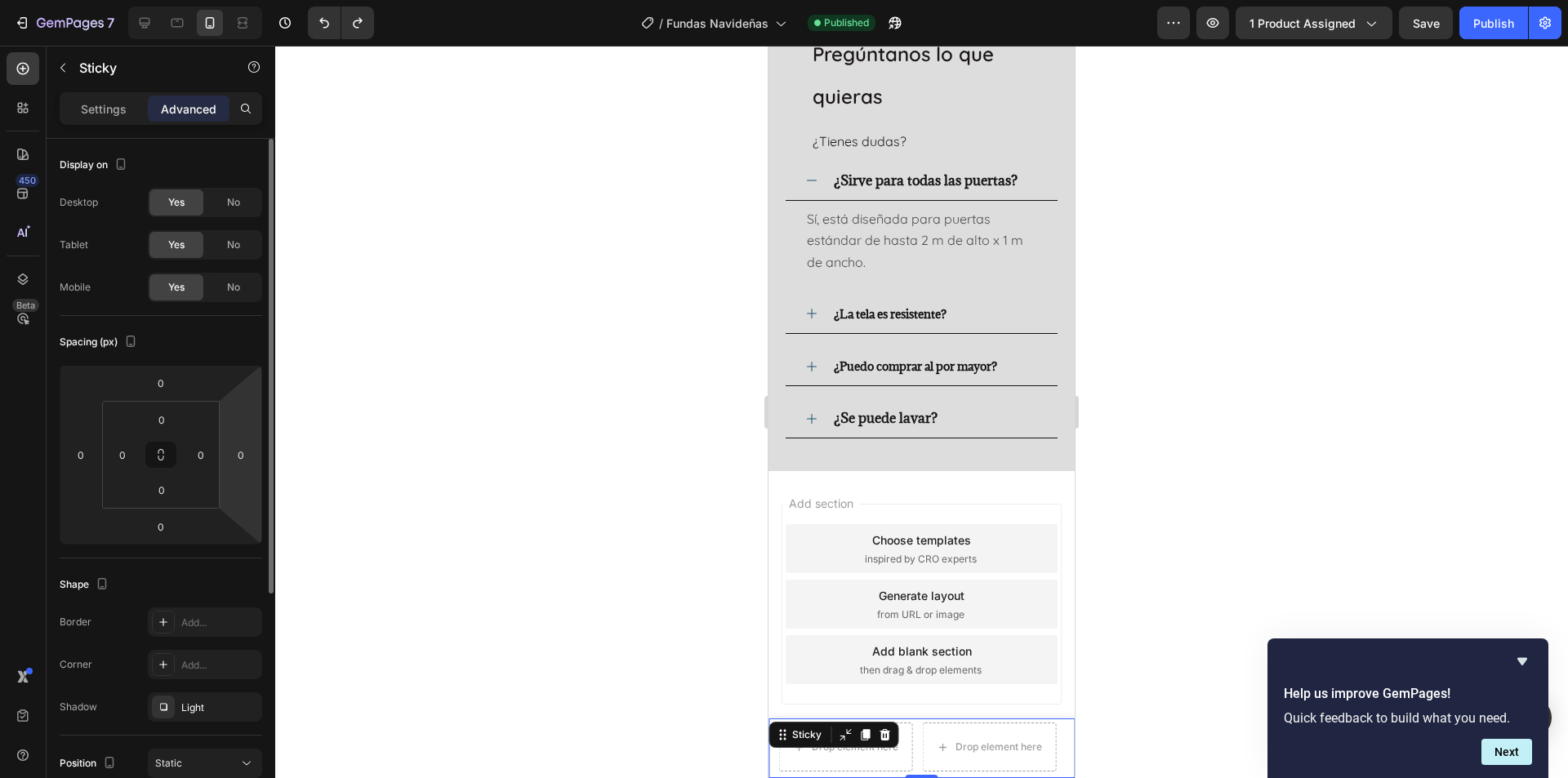
scroll to position [81, 0]
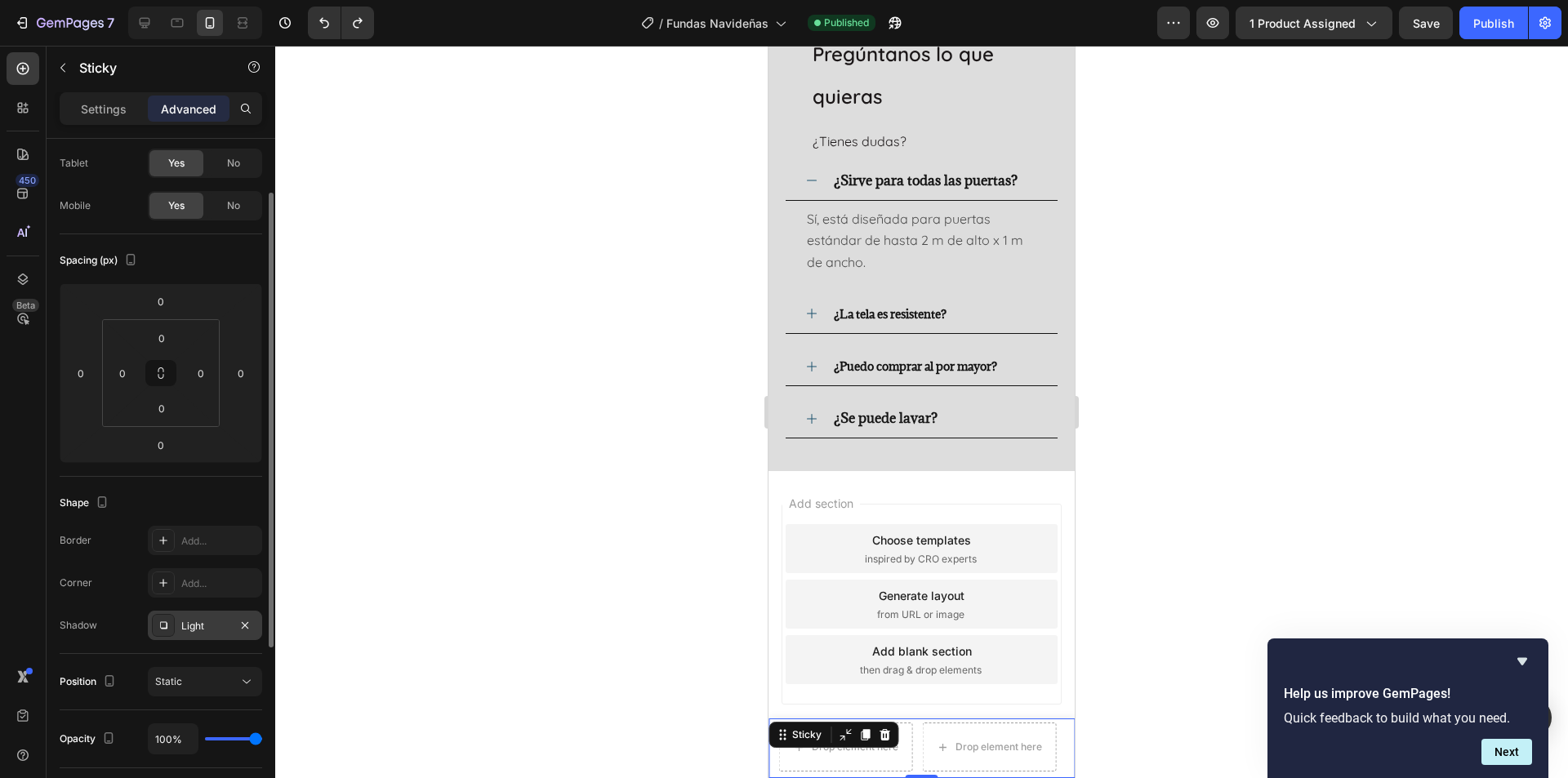
click at [190, 630] on div "Light" at bounding box center [205, 626] width 47 height 15
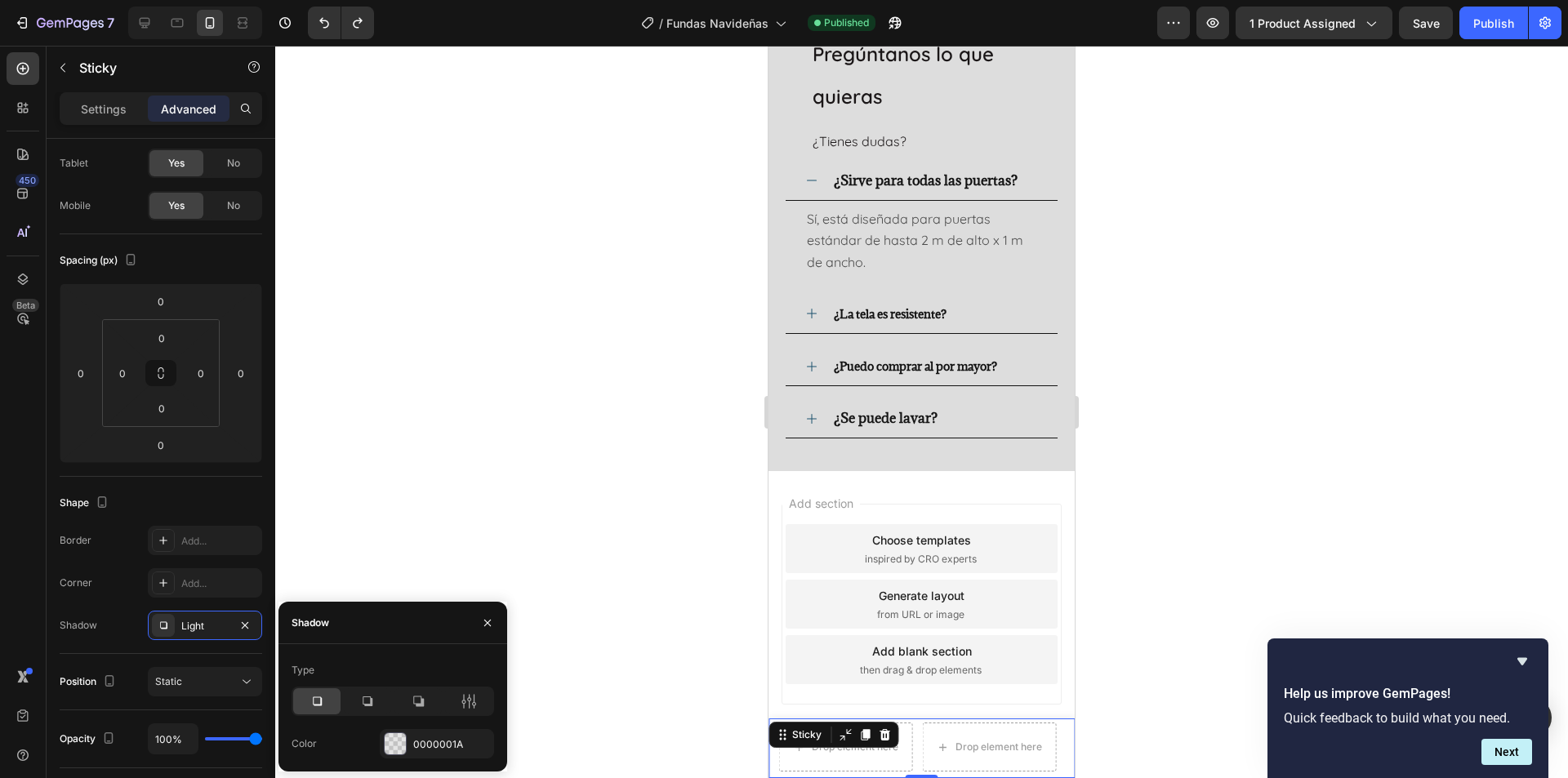
click at [390, 502] on div at bounding box center [921, 412] width 1293 height 732
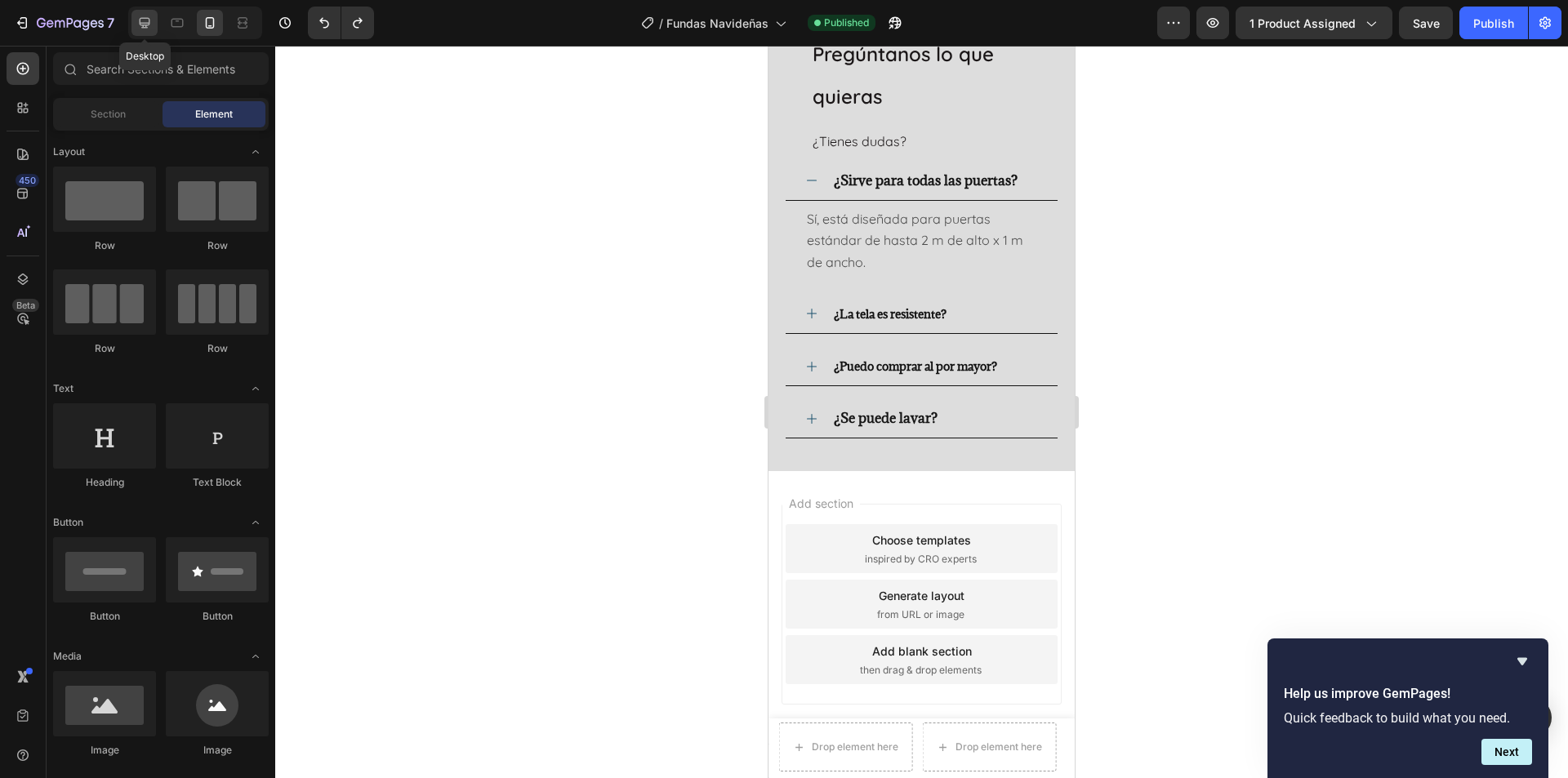
click at [150, 30] on icon at bounding box center [144, 23] width 16 height 16
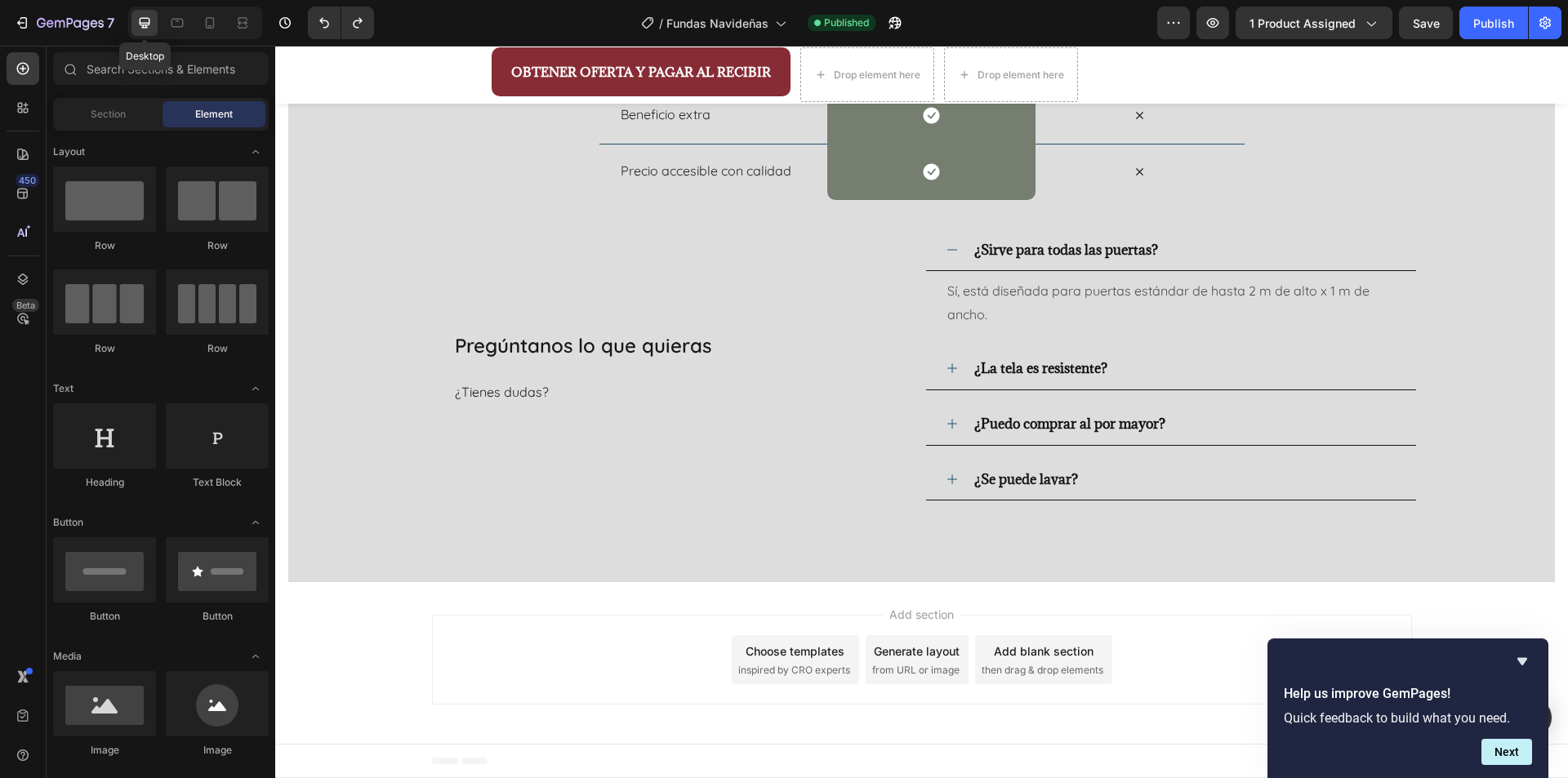
scroll to position [2701, 0]
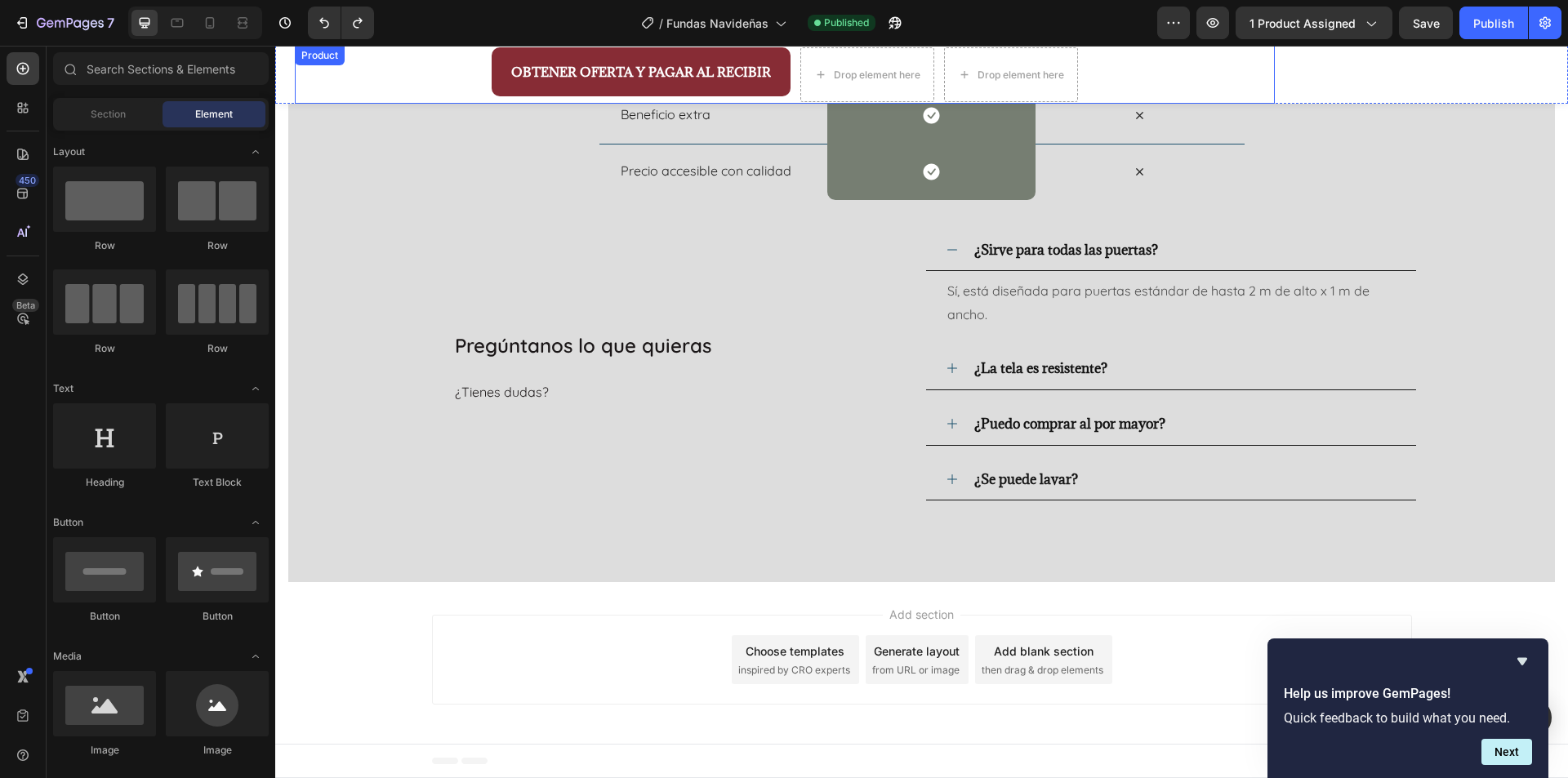
click at [357, 84] on div "OBTENER OFERTA Y PAGAR AL RECIBIR Button Drop element here Drop element here Pr…" at bounding box center [784, 75] width 980 height 58
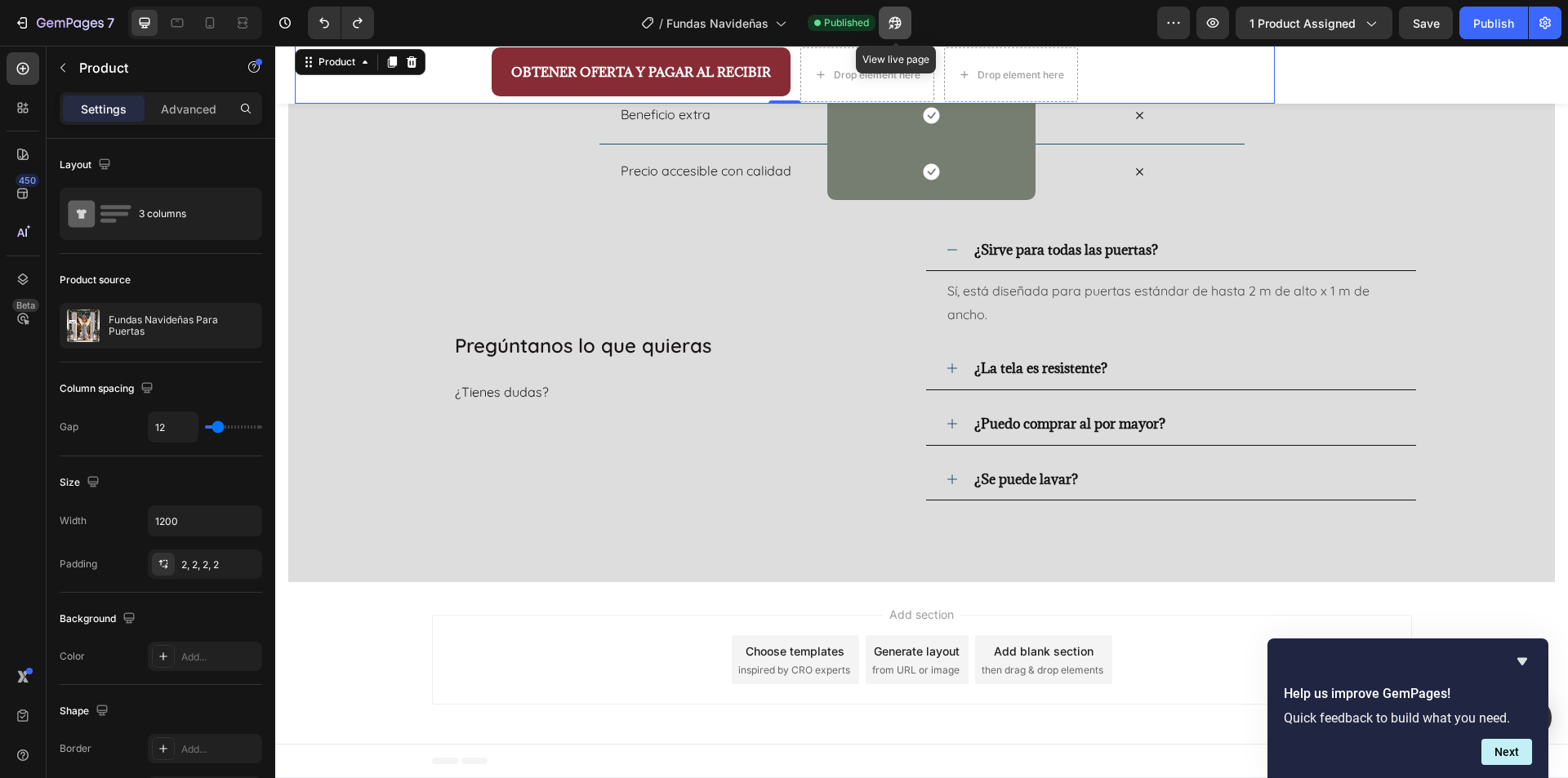
click at [900, 26] on icon "button" at bounding box center [895, 23] width 12 height 12
click at [556, 205] on div "Nosotros vs Otros Heading Row Drop element here nuestras fundas Heading Row Otr…" at bounding box center [922, 137] width 990 height 728
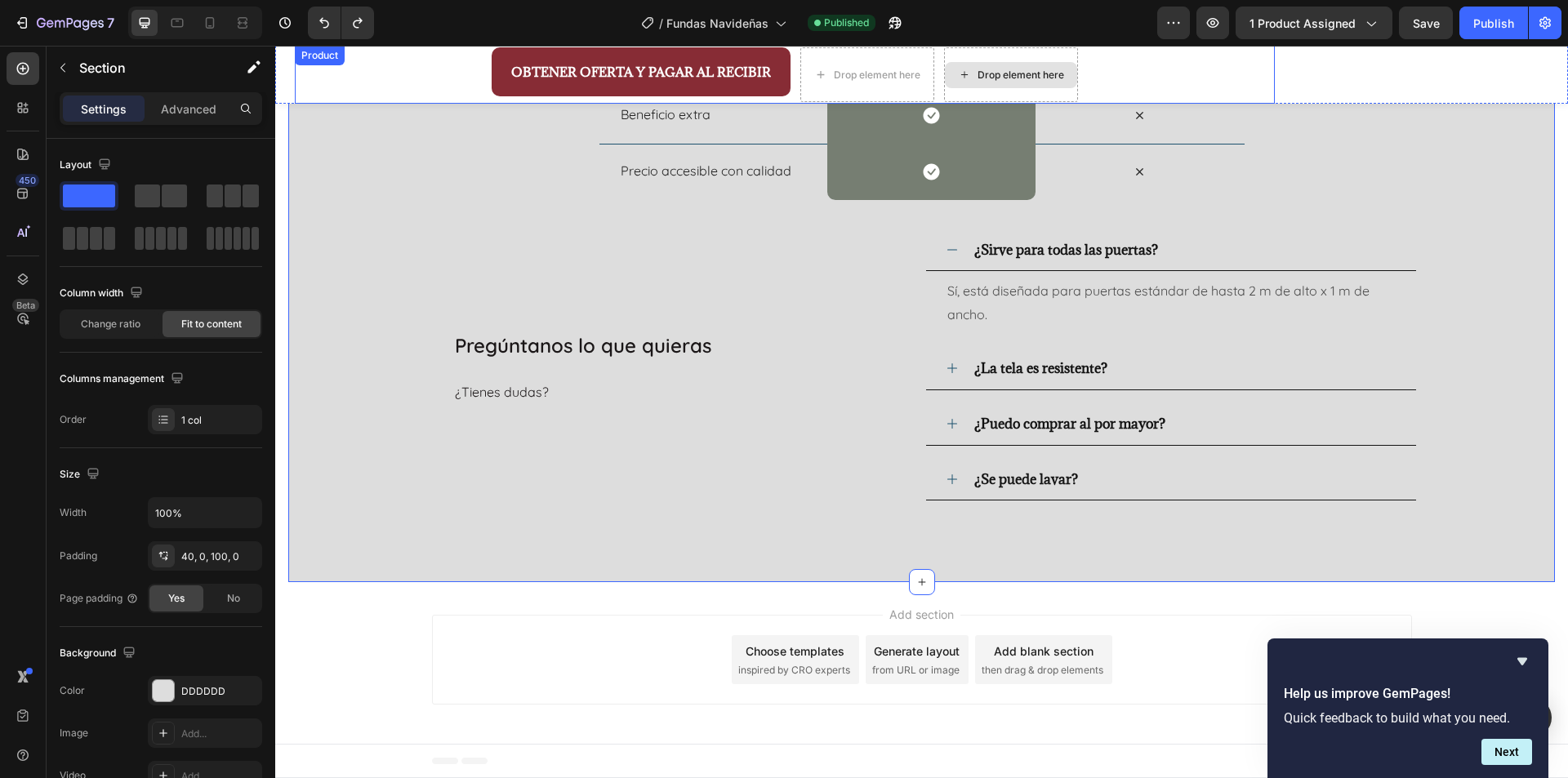
click at [1037, 52] on div "Drop element here" at bounding box center [1011, 75] width 134 height 55
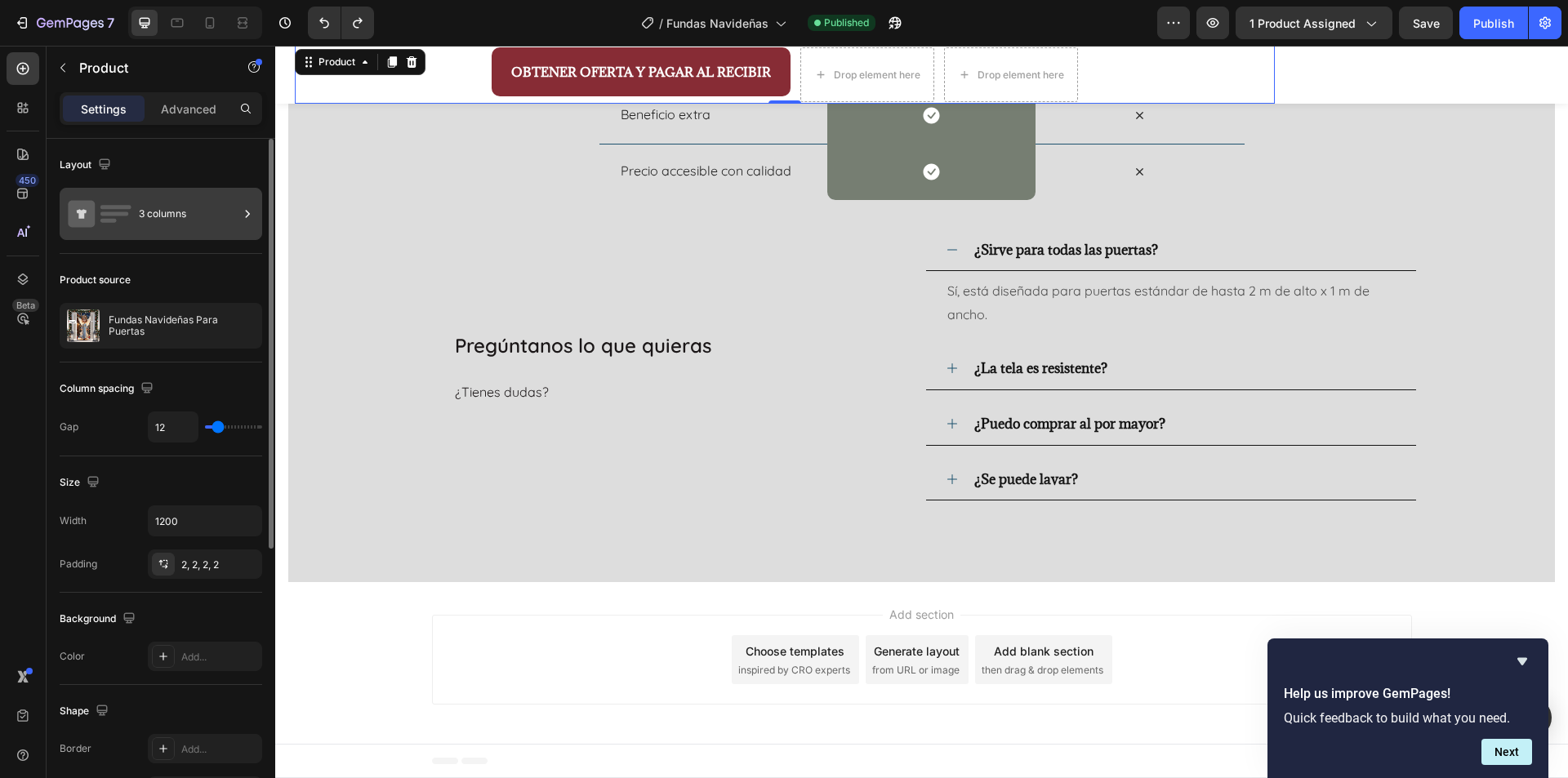
click at [251, 217] on icon at bounding box center [247, 214] width 16 height 16
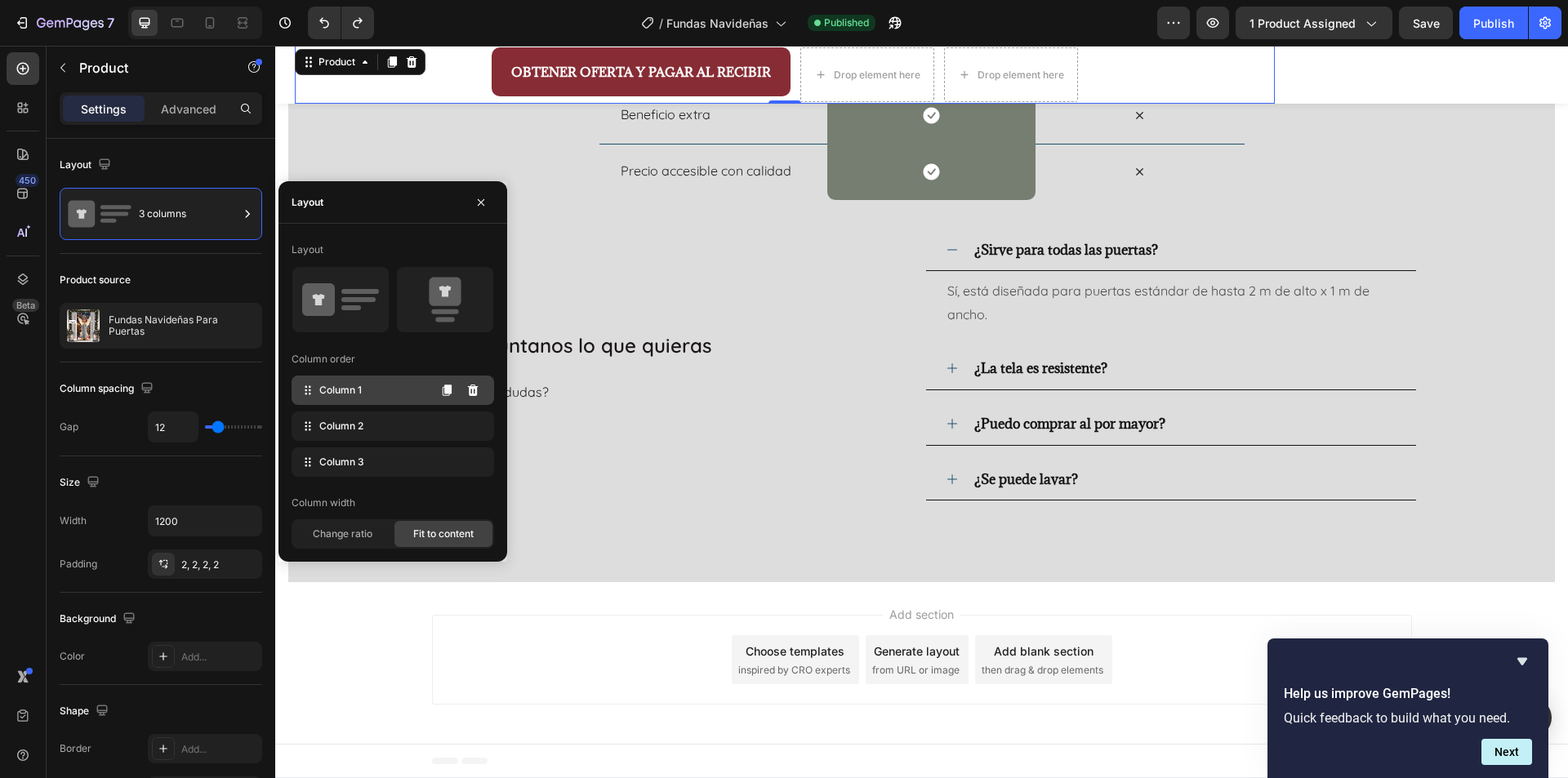
click at [324, 394] on span "Column 1" at bounding box center [341, 390] width 43 height 15
click at [302, 392] on icon at bounding box center [308, 391] width 16 height 16
drag, startPoint x: 308, startPoint y: 391, endPoint x: 325, endPoint y: 399, distance: 18.8
click at [325, 399] on div "Column 1" at bounding box center [393, 390] width 203 height 29
drag, startPoint x: 603, startPoint y: 438, endPoint x: 1156, endPoint y: 78, distance: 659.9
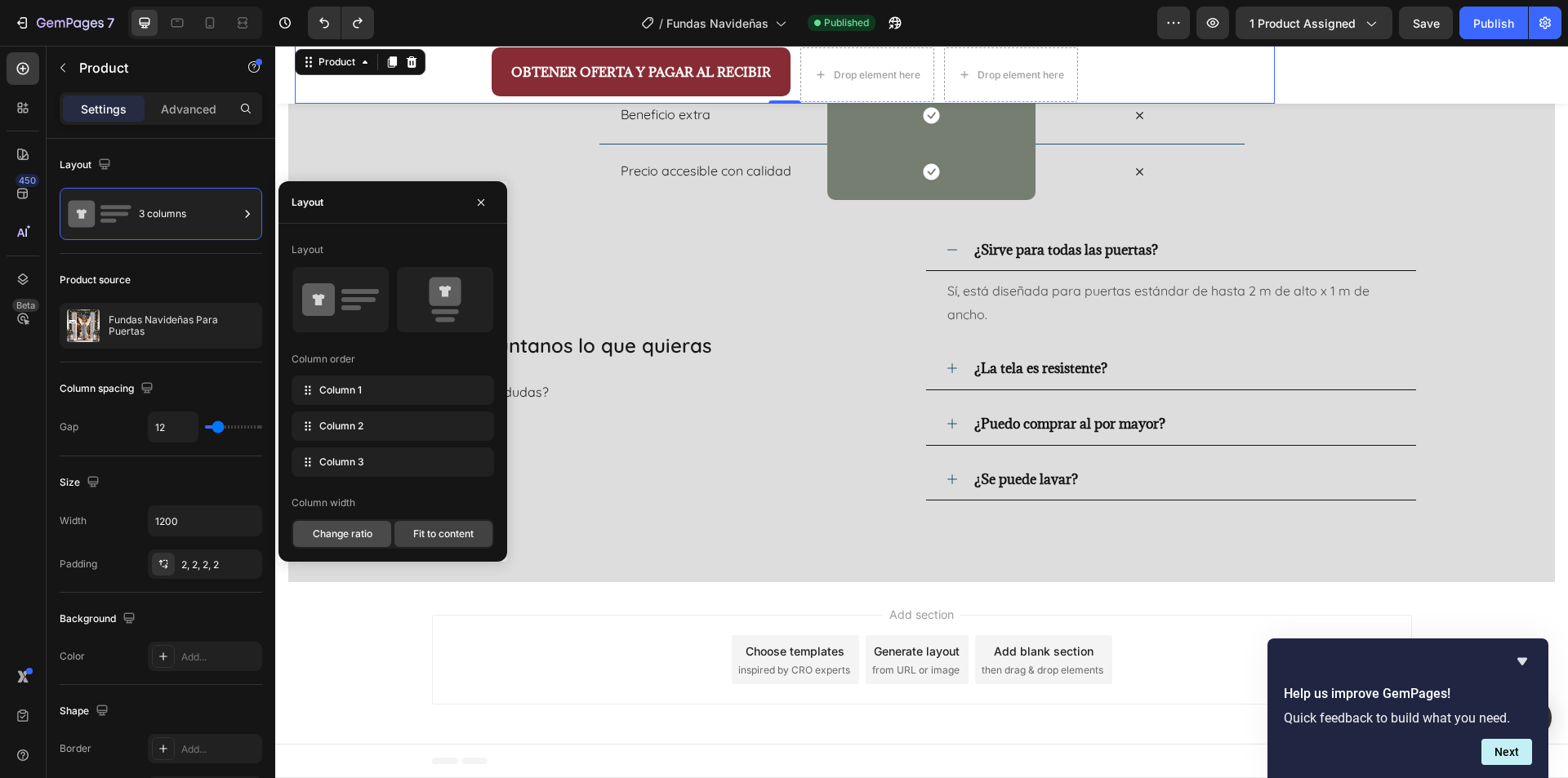
click at [354, 536] on span "Change ratio" at bounding box center [342, 534] width 59 height 15
drag, startPoint x: 354, startPoint y: 534, endPoint x: 303, endPoint y: 438, distance: 108.7
click at [354, 534] on span "Change ratio" at bounding box center [342, 534] width 59 height 15
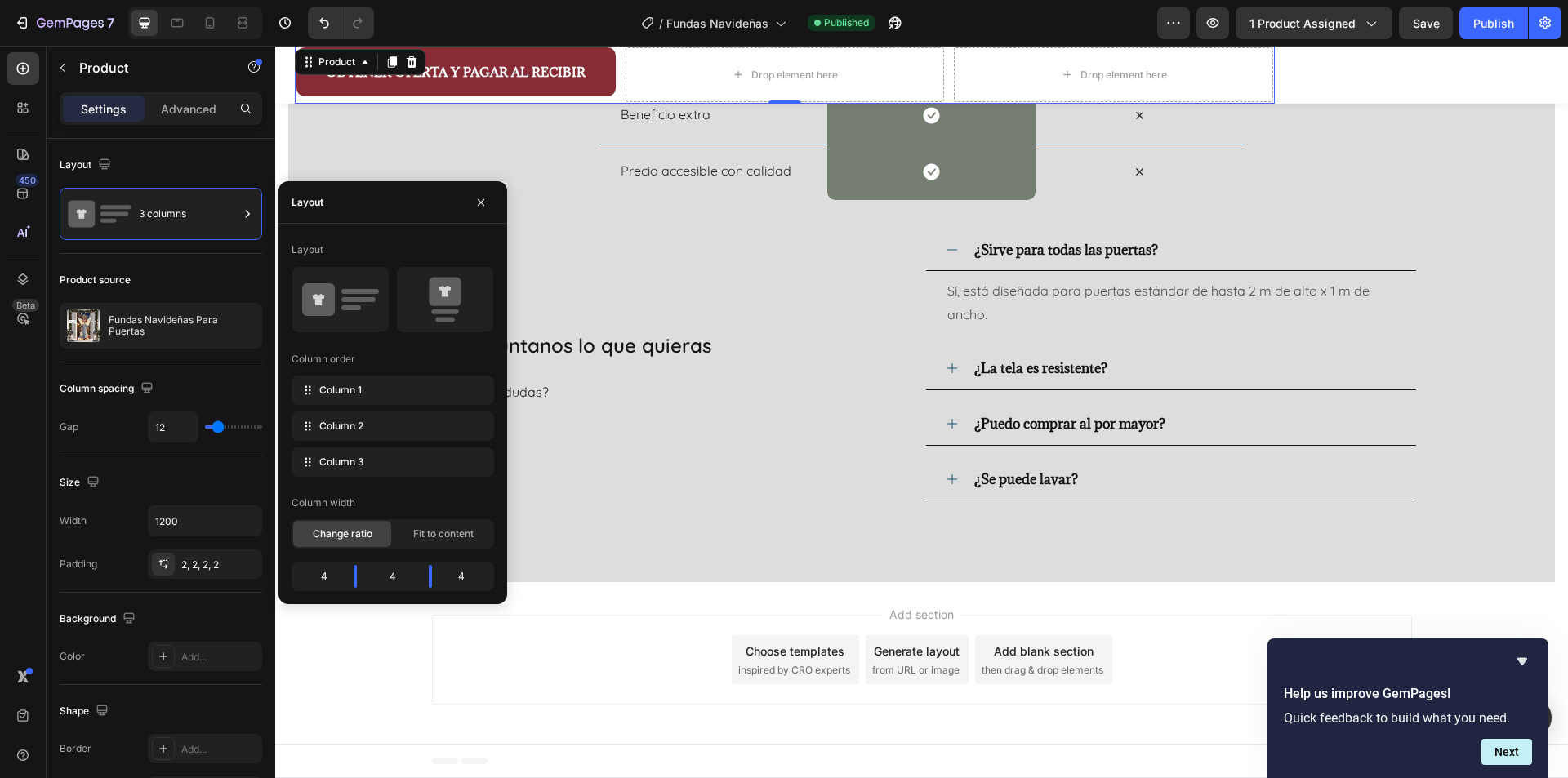
click at [334, 576] on div "4" at bounding box center [318, 576] width 46 height 23
click at [325, 576] on div "4" at bounding box center [318, 576] width 46 height 23
click at [321, 576] on div "4" at bounding box center [318, 576] width 46 height 23
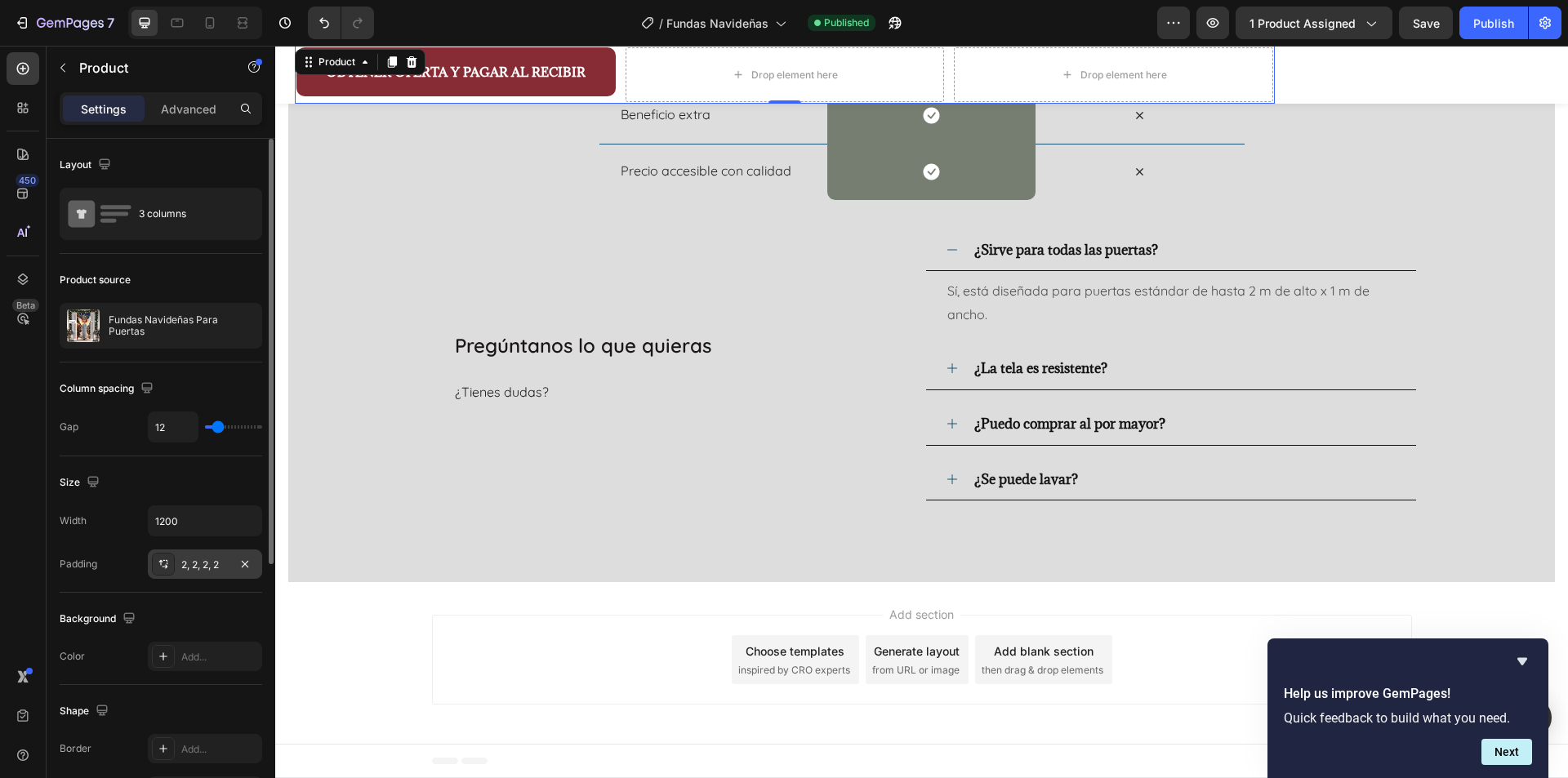
click at [204, 569] on div "2, 2, 2, 2" at bounding box center [205, 565] width 47 height 15
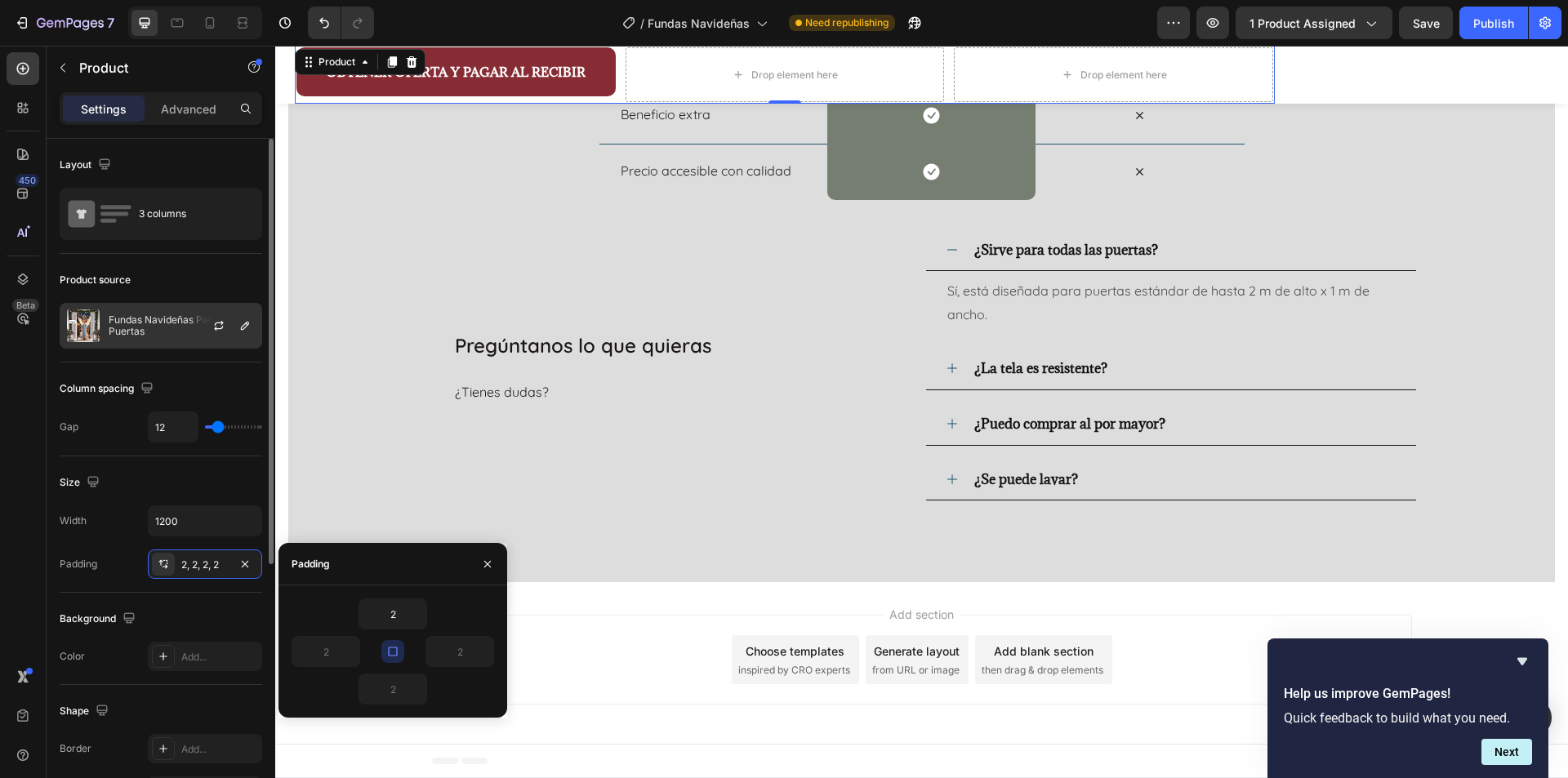
click at [201, 308] on div at bounding box center [226, 326] width 72 height 44
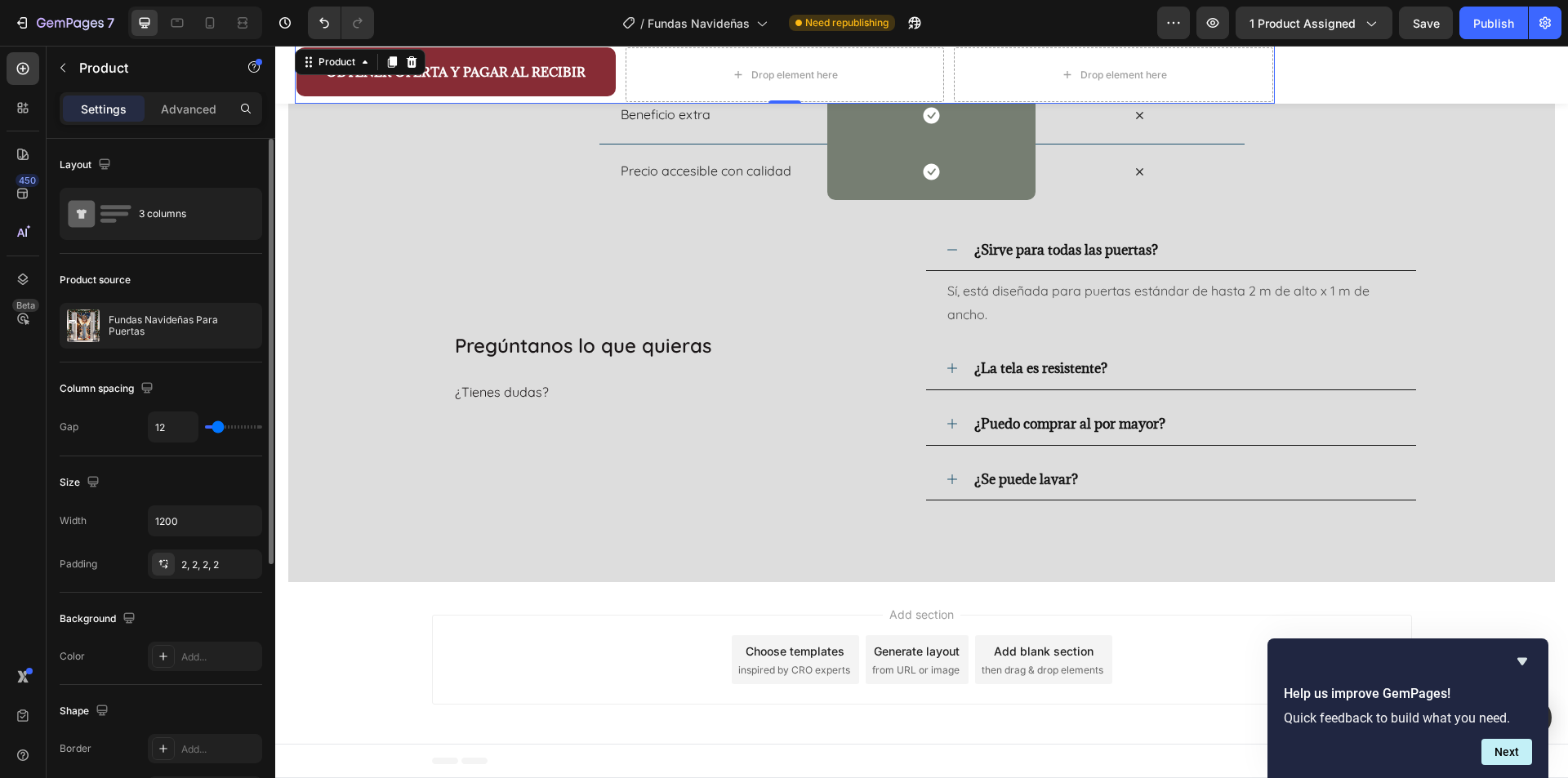
click at [187, 390] on div "Column spacing" at bounding box center [161, 388] width 203 height 26
click at [197, 211] on div "3 columns" at bounding box center [188, 214] width 100 height 37
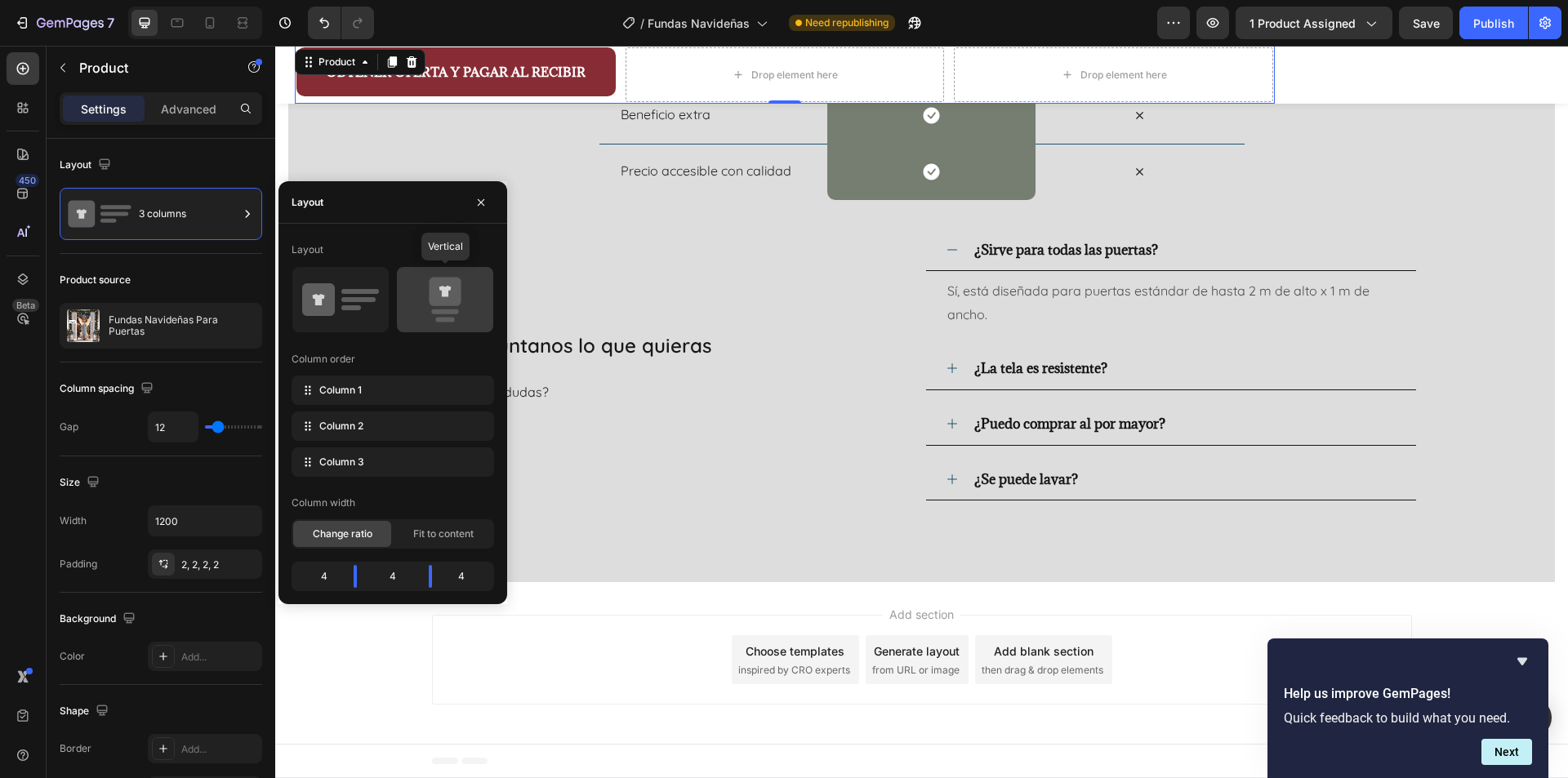
click at [455, 300] on icon at bounding box center [445, 291] width 32 height 28
type input "0"
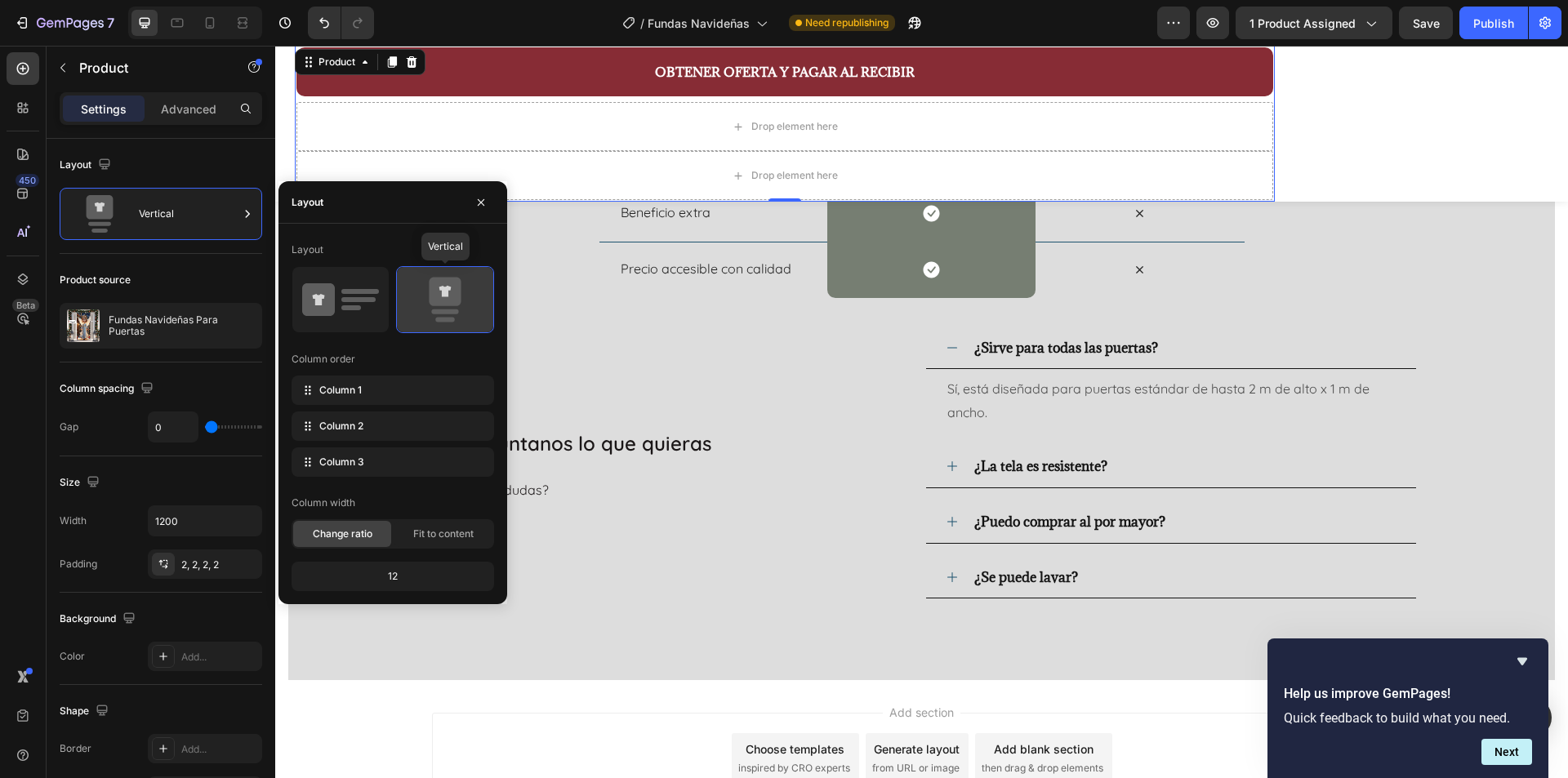
scroll to position [2799, 0]
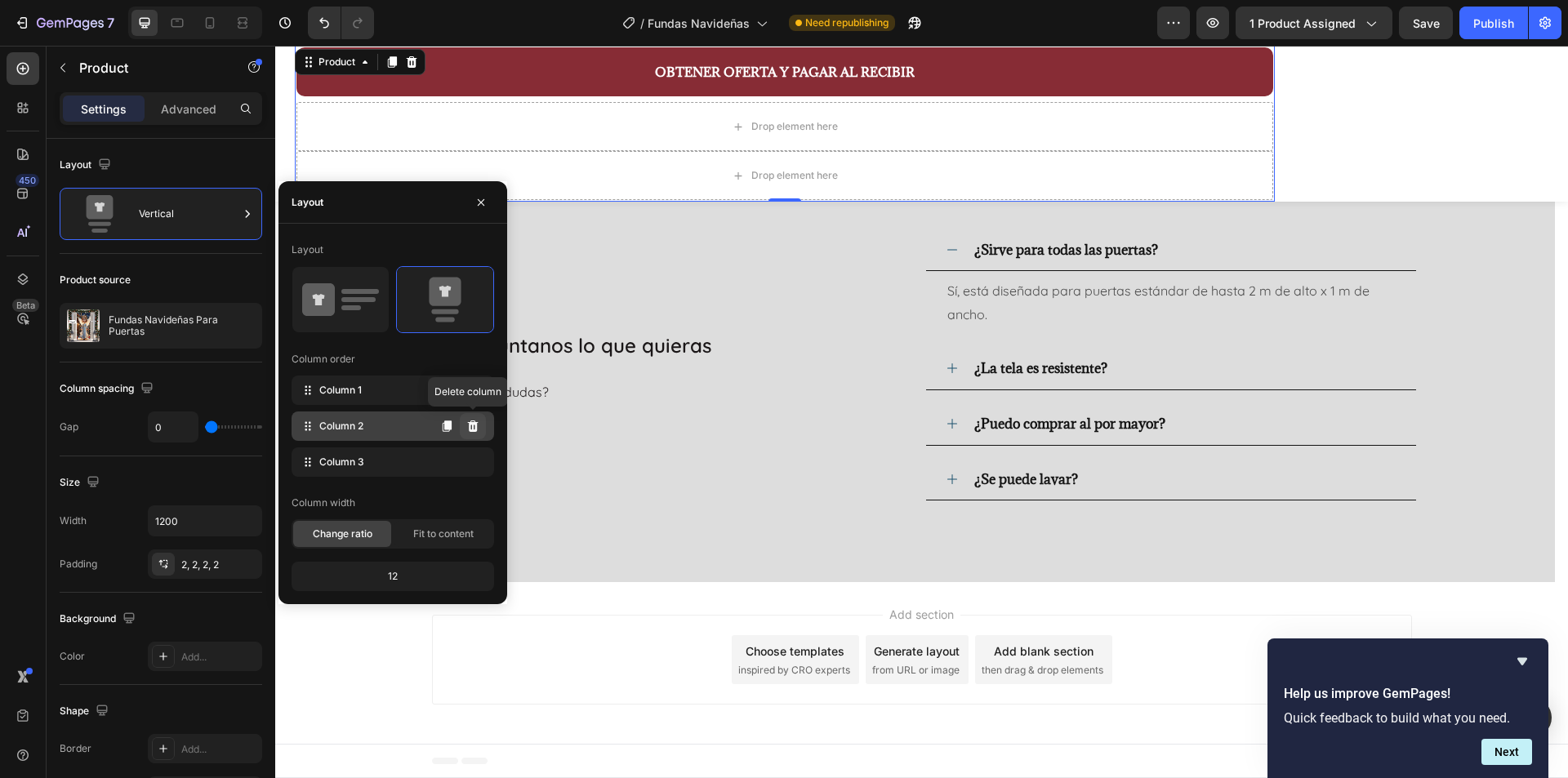
click at [475, 433] on button at bounding box center [473, 426] width 26 height 26
type input "12"
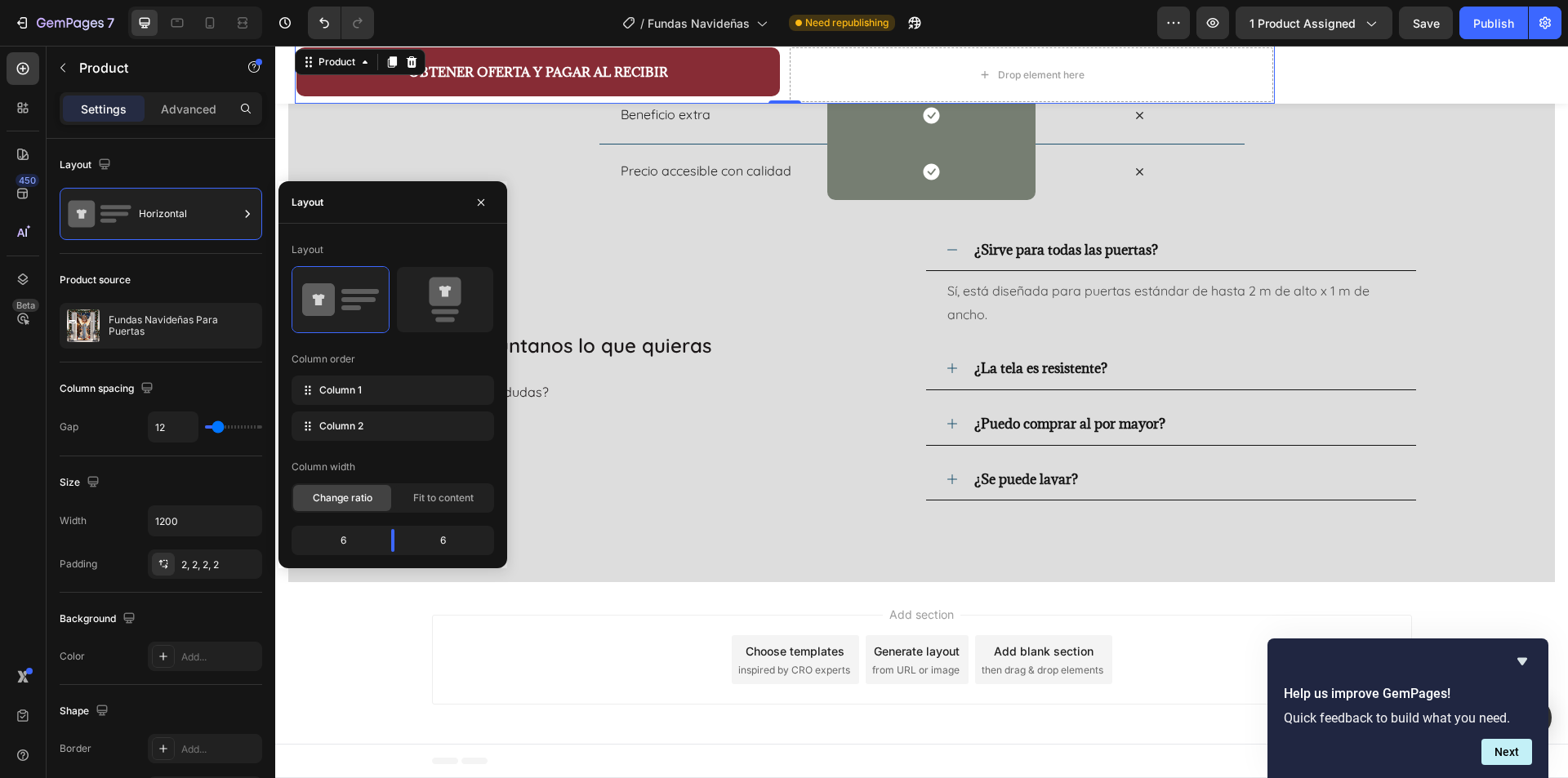
scroll to position [2701, 0]
click at [475, 430] on icon at bounding box center [474, 426] width 11 height 12
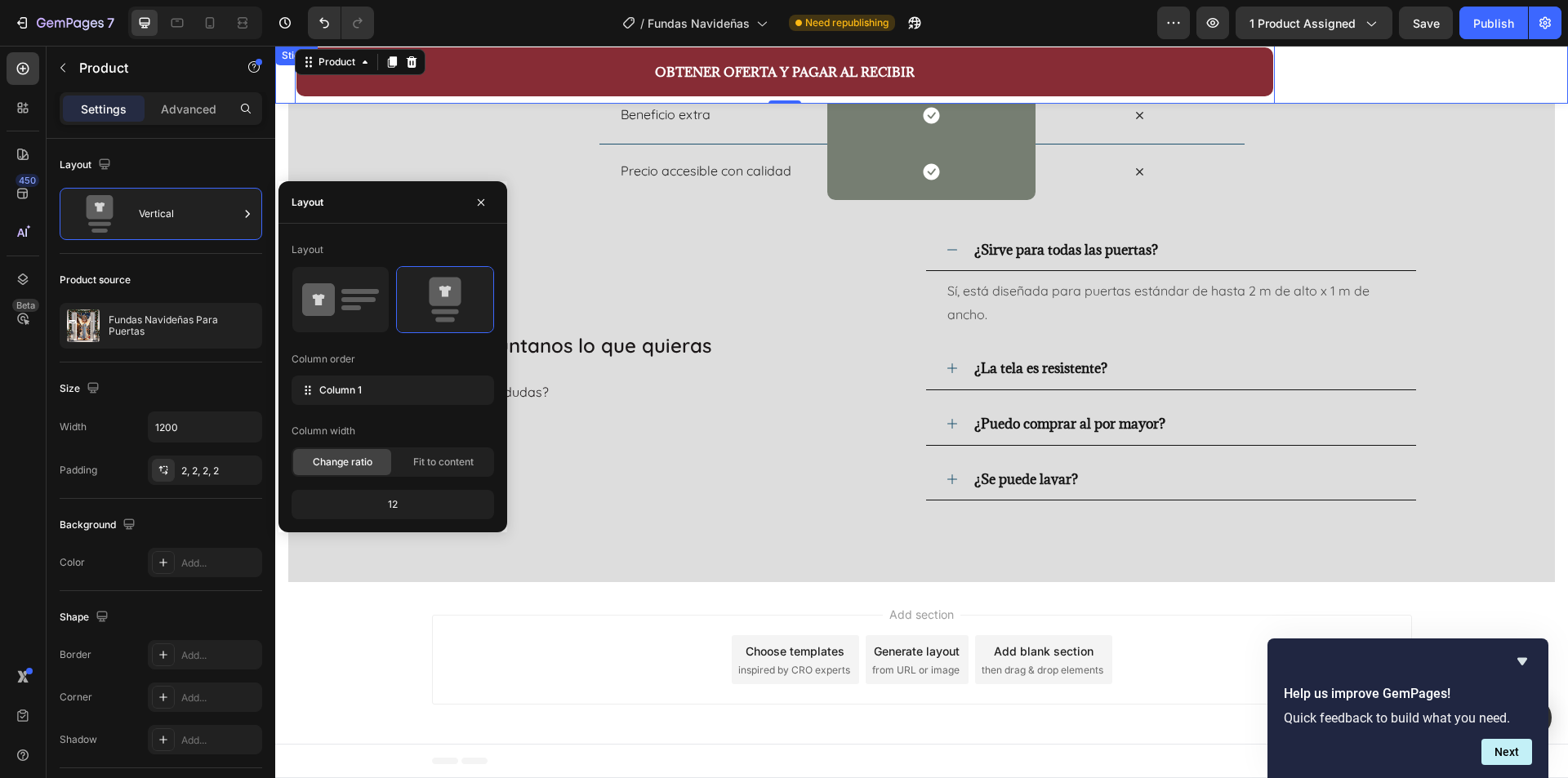
click at [1380, 80] on div "OBTENER OFERTA Y PAGAR AL RECIBIR Button Product 0" at bounding box center [921, 75] width 1293 height 58
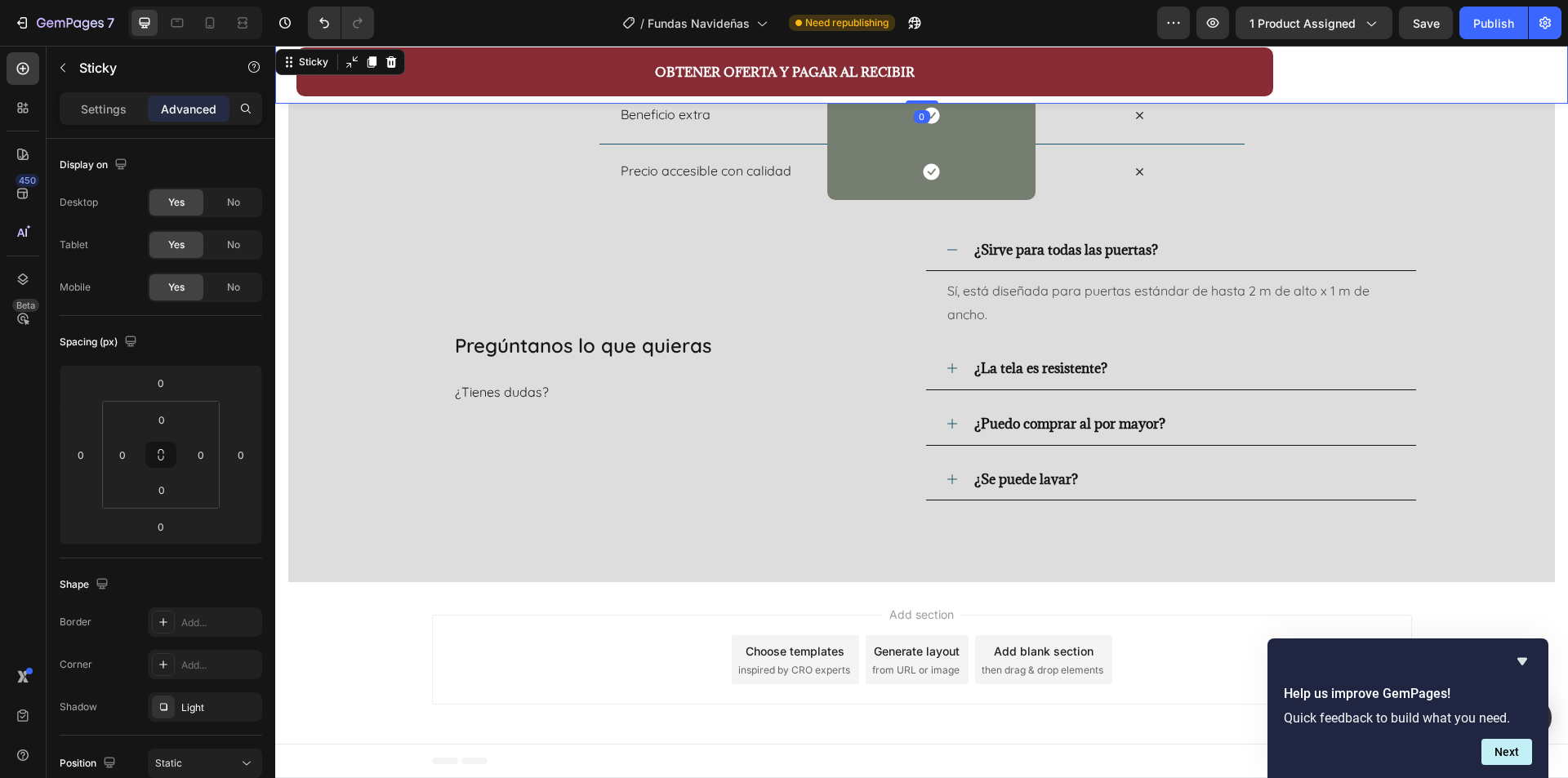
click at [1315, 84] on div "OBTENER OFERTA Y PAGAR AL RECIBIR Button Product" at bounding box center [921, 75] width 1293 height 58
click at [1436, 31] on button "button" at bounding box center [1426, 23] width 54 height 33
click at [1482, 31] on div "Publish" at bounding box center [1494, 23] width 41 height 17
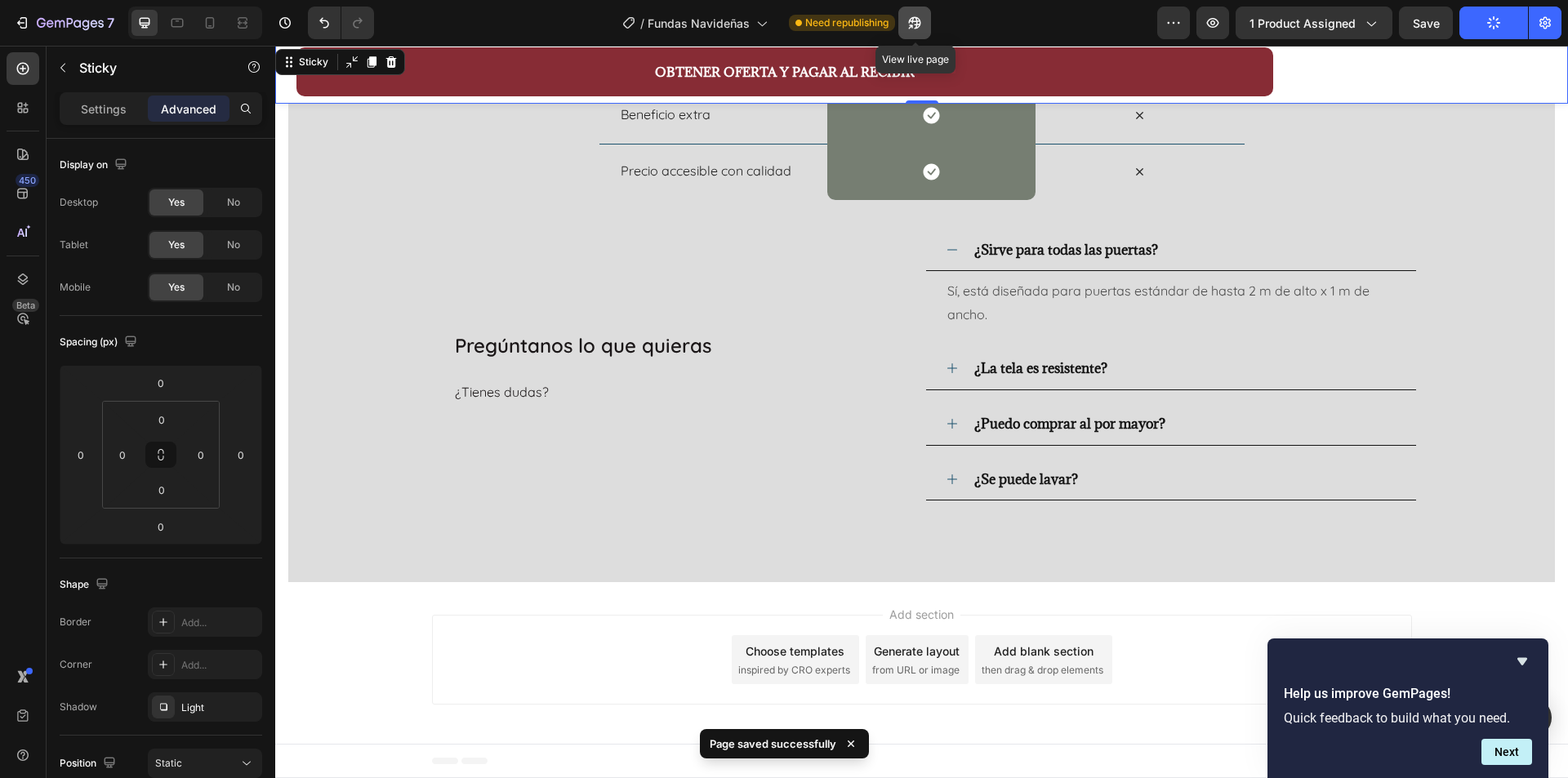
click at [923, 25] on icon "button" at bounding box center [915, 23] width 16 height 16
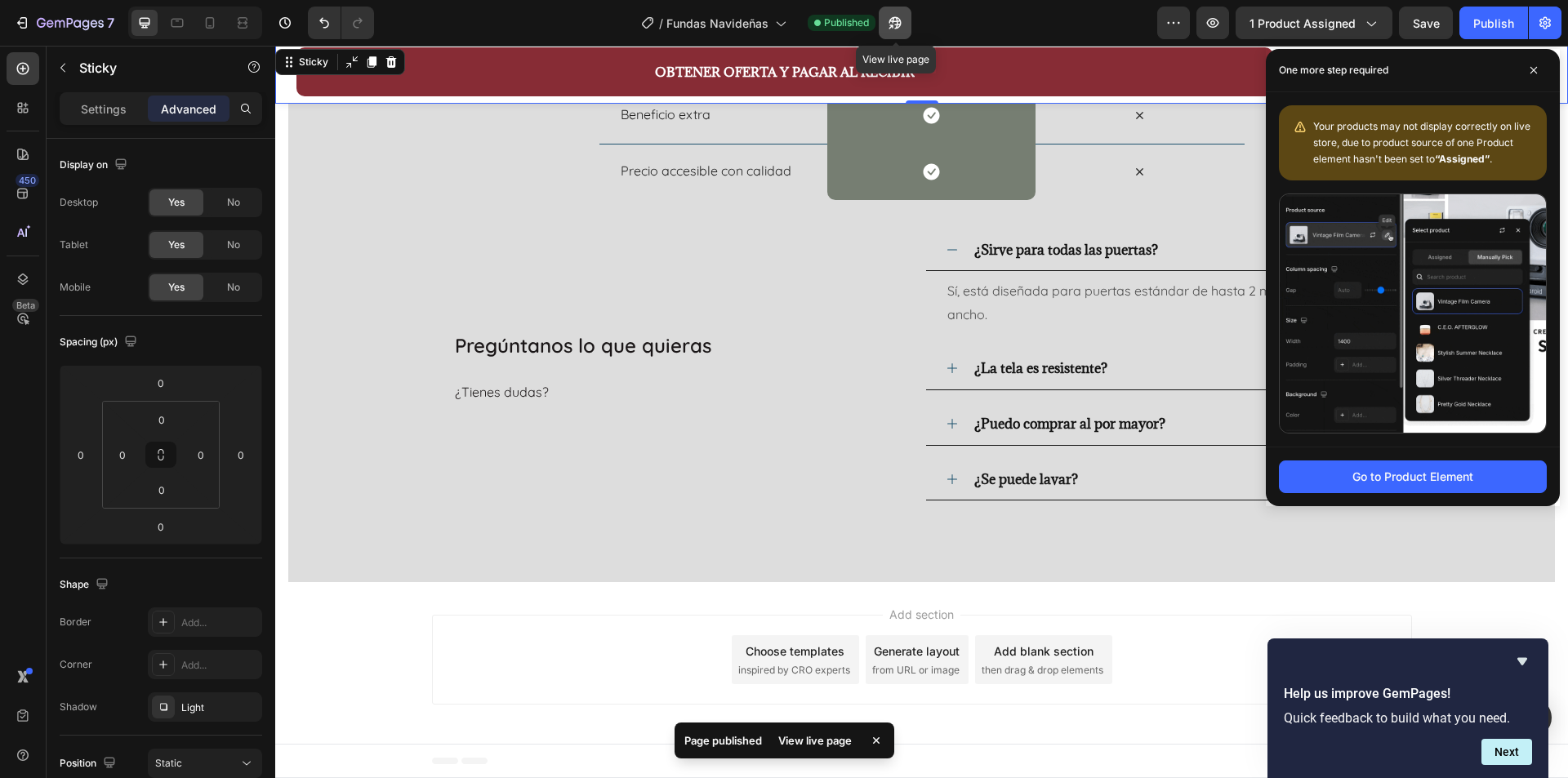
click at [895, 25] on icon "button" at bounding box center [895, 23] width 16 height 16
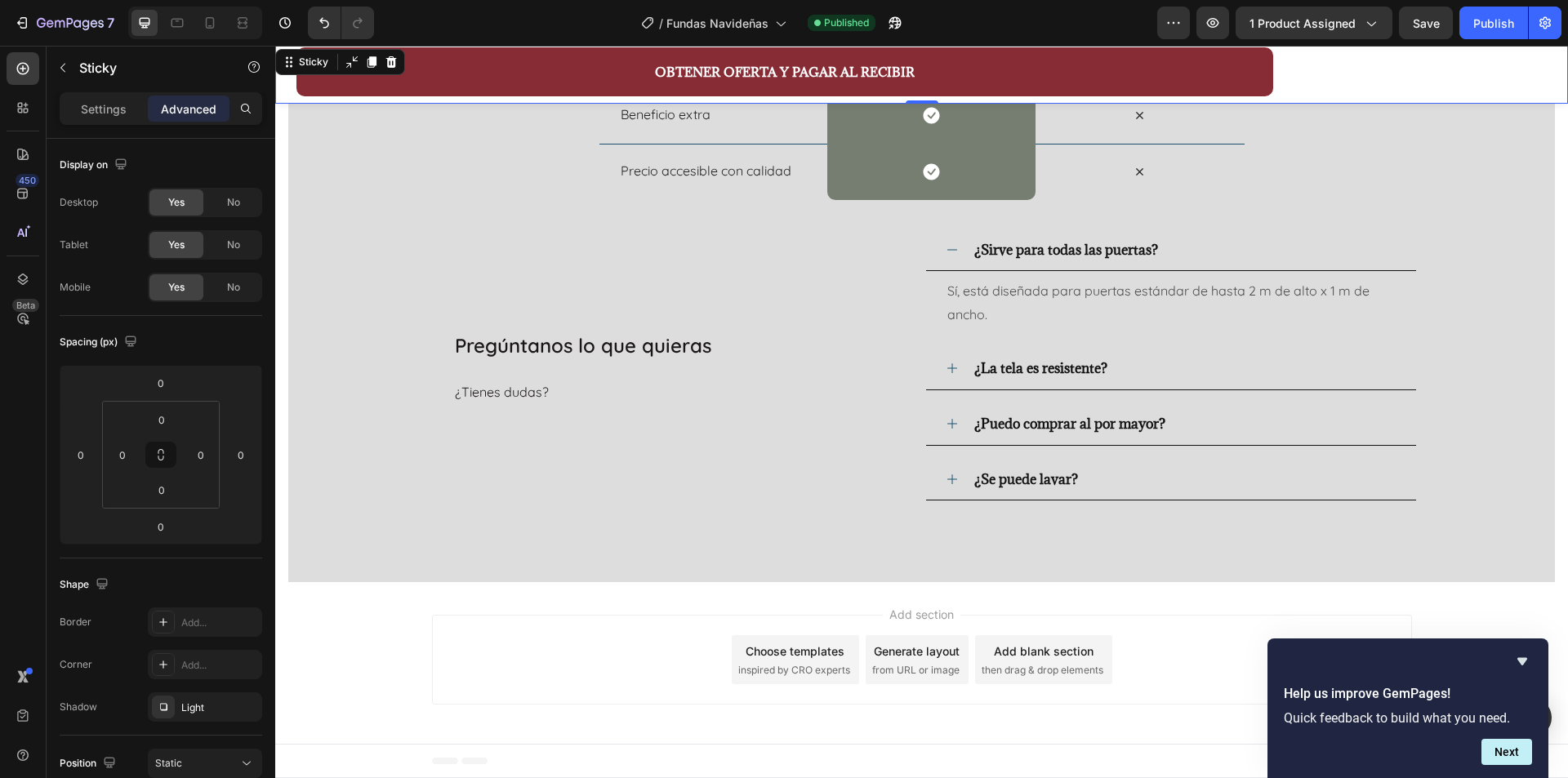
click at [1358, 74] on div "OBTENER OFERTA Y PAGAR AL RECIBIR Button Product" at bounding box center [921, 75] width 1293 height 58
click at [1328, 76] on div "OBTENER OFERTA Y PAGAR AL RECIBIR Button Product" at bounding box center [921, 75] width 1293 height 58
click at [1280, 76] on div "OBTENER OFERTA Y PAGAR AL RECIBIR Button Product" at bounding box center [921, 75] width 1293 height 58
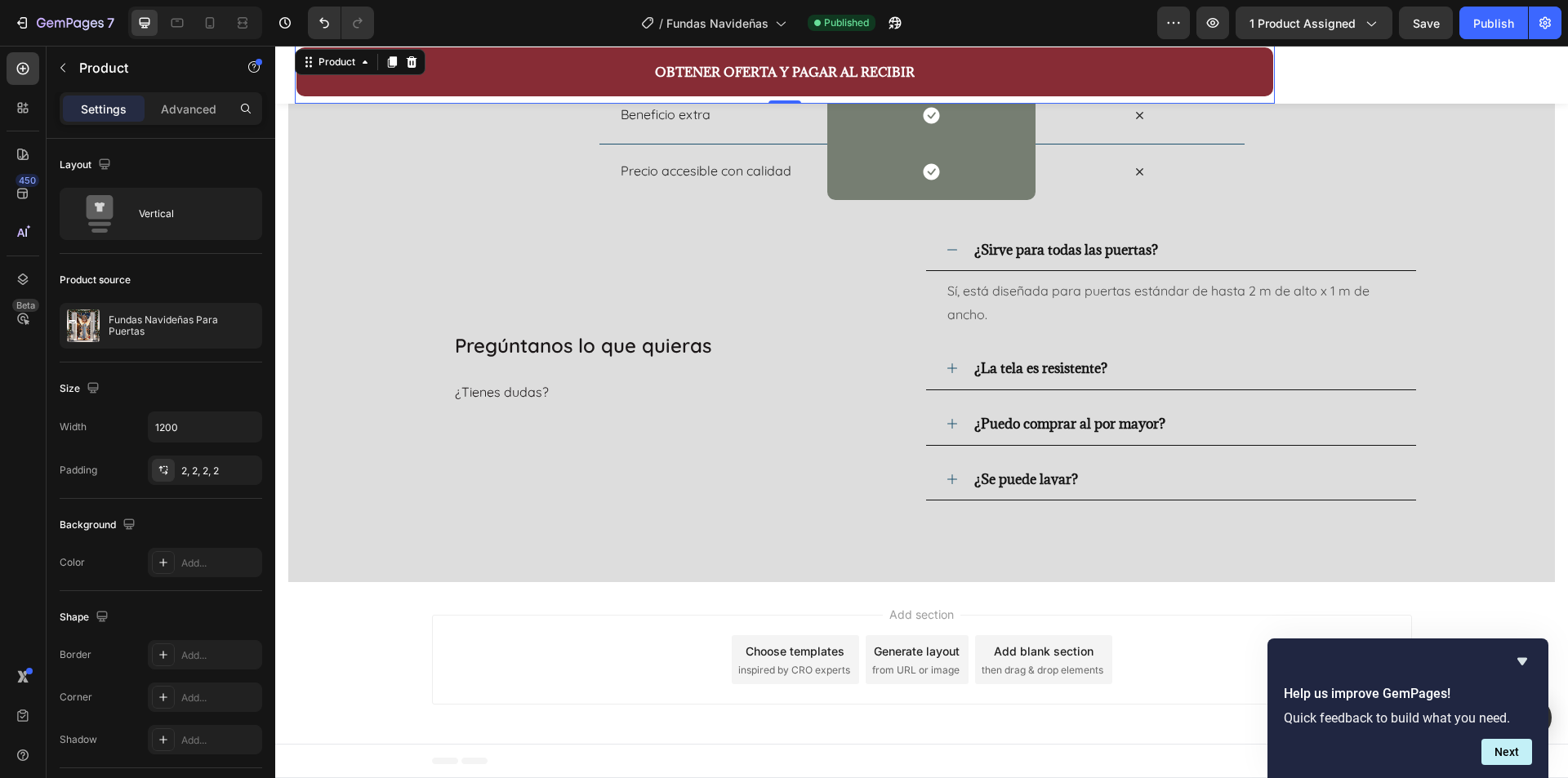
click at [297, 99] on div "OBTENER OFERTA Y PAGAR AL RECIBIR Button" at bounding box center [785, 75] width 977 height 55
click at [1408, 83] on div "OBTENER OFERTA Y PAGAR AL RECIBIR Button Product 0" at bounding box center [921, 75] width 1293 height 58
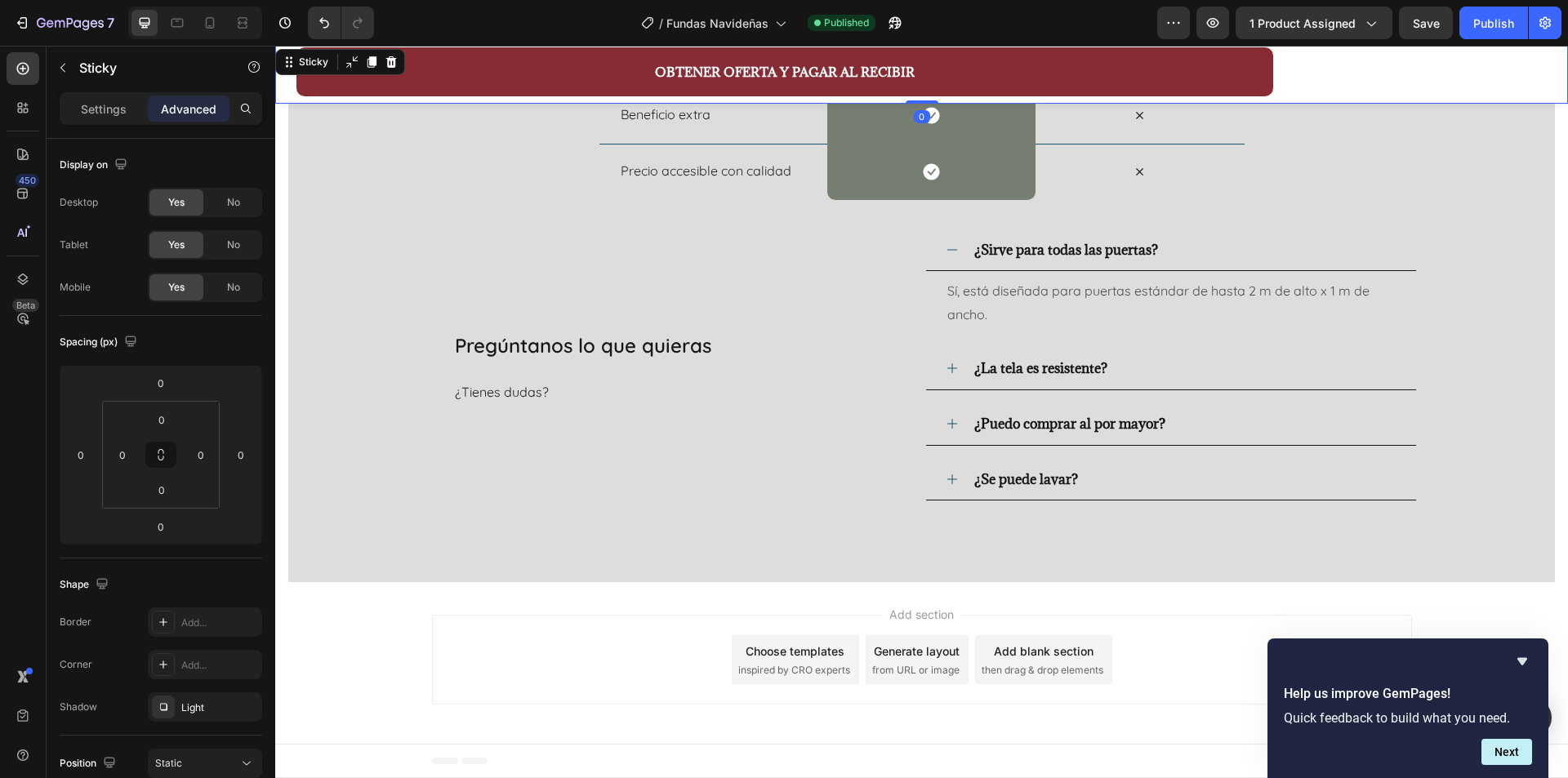
click at [1397, 89] on div "OBTENER OFERTA Y PAGAR AL RECIBIR Button Product" at bounding box center [921, 75] width 1293 height 58
click at [104, 114] on p "Settings" at bounding box center [104, 109] width 46 height 17
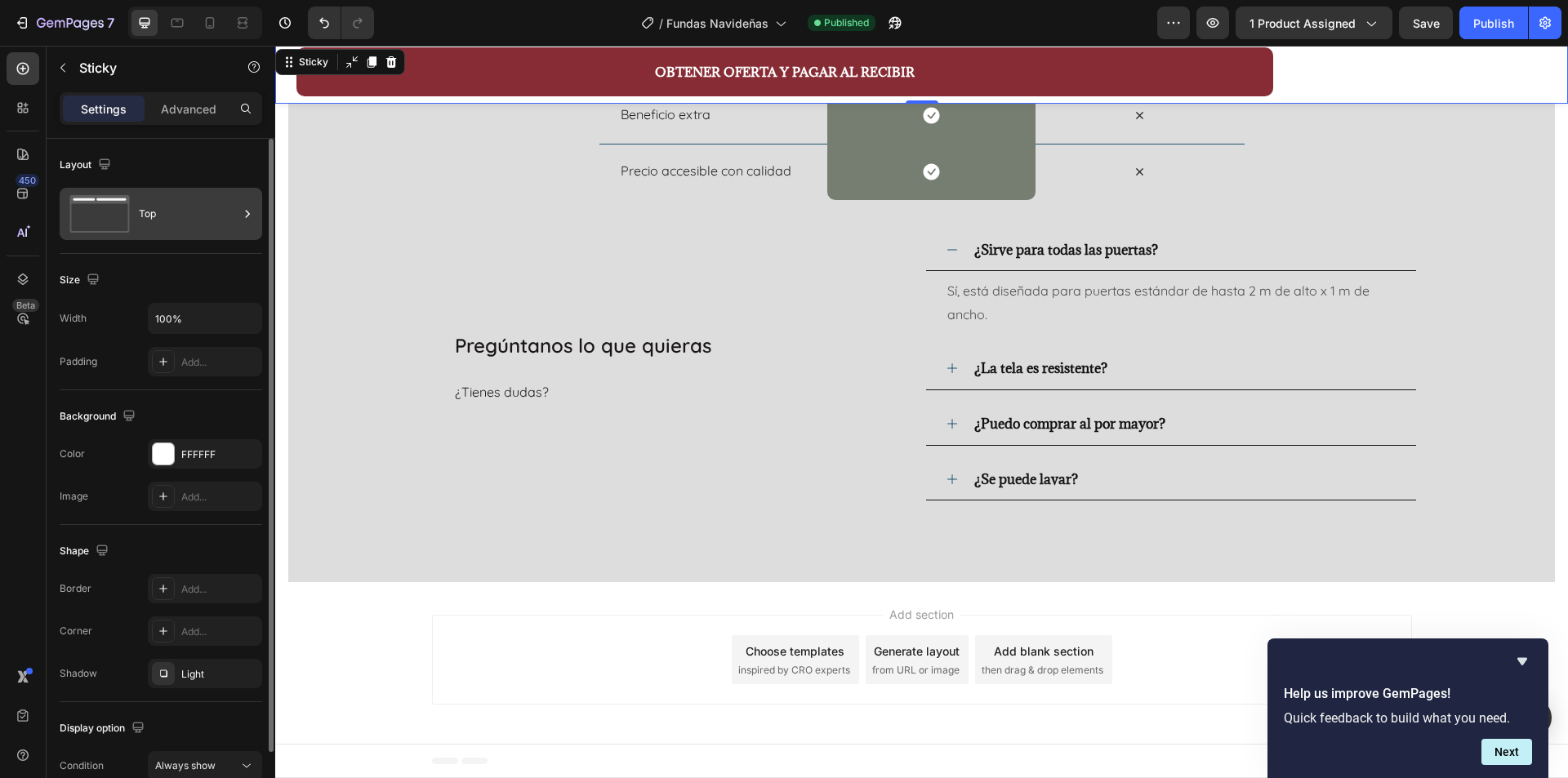
click at [208, 221] on div "Top" at bounding box center [188, 214] width 100 height 37
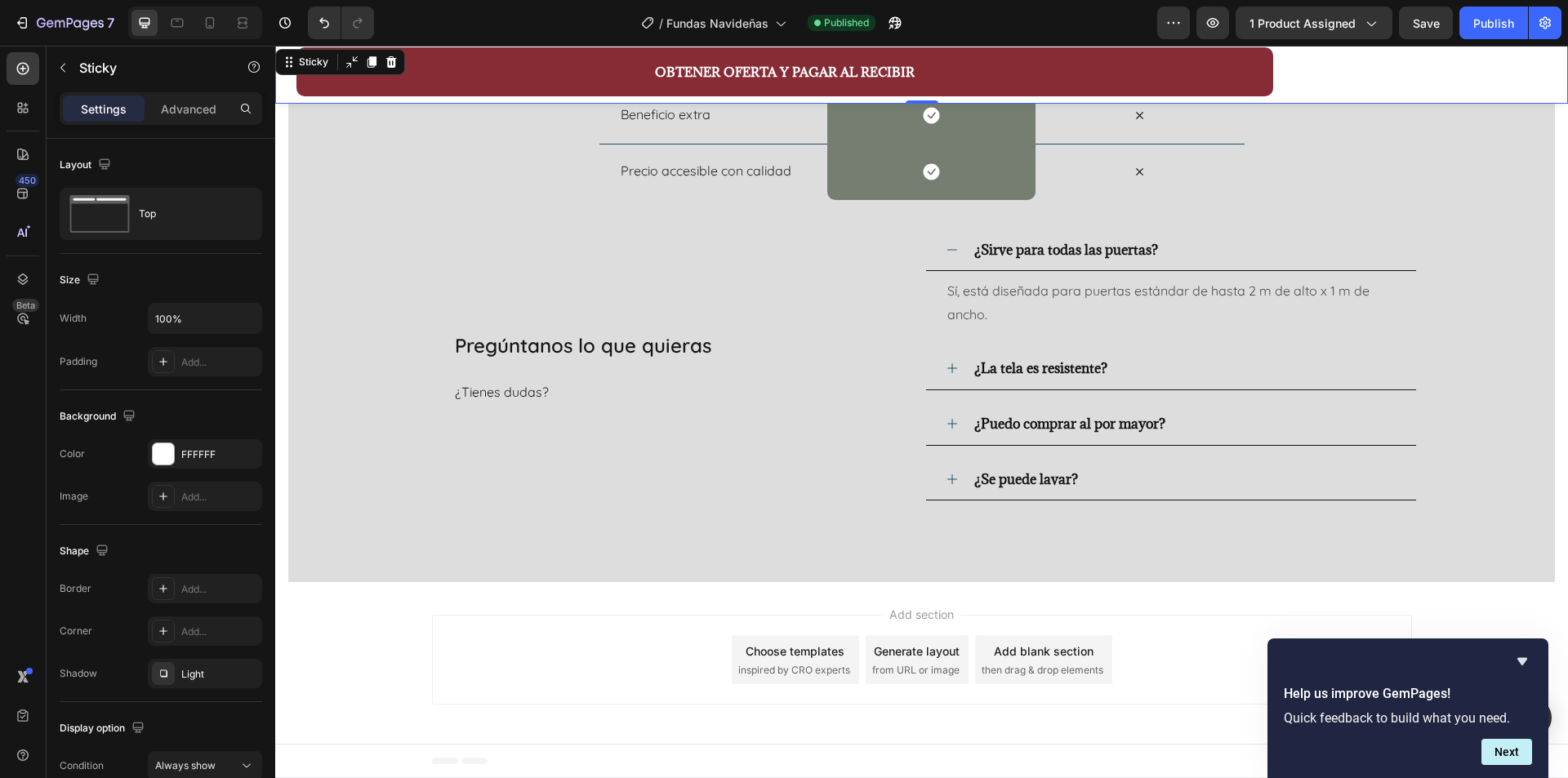
click at [1341, 58] on div "OBTENER OFERTA Y PAGAR AL RECIBIR Button Product" at bounding box center [921, 75] width 1293 height 58
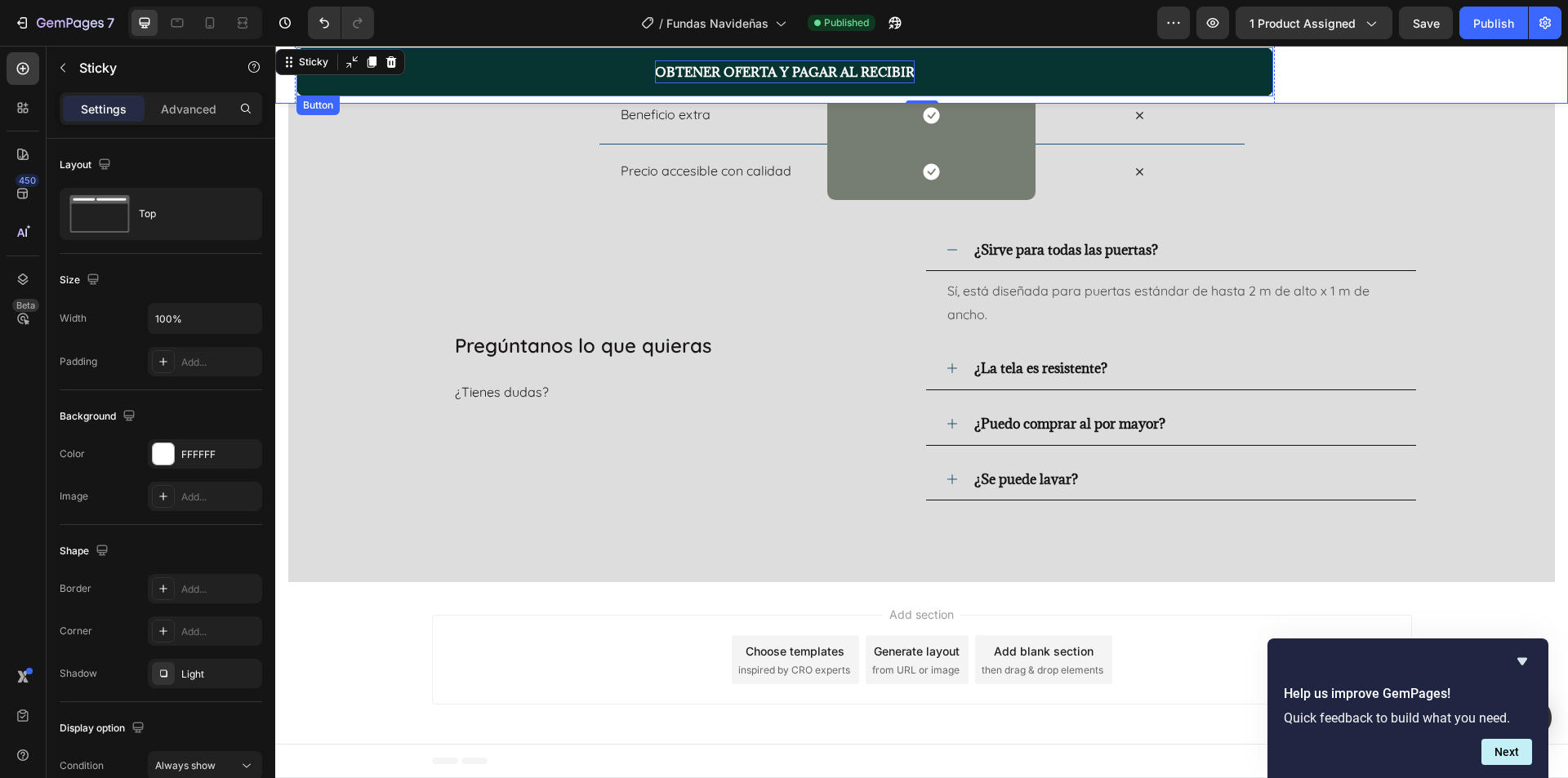
click at [840, 71] on span "OBTENER OFERTA Y PAGAR AL RECIBIR" at bounding box center [784, 72] width 259 height 16
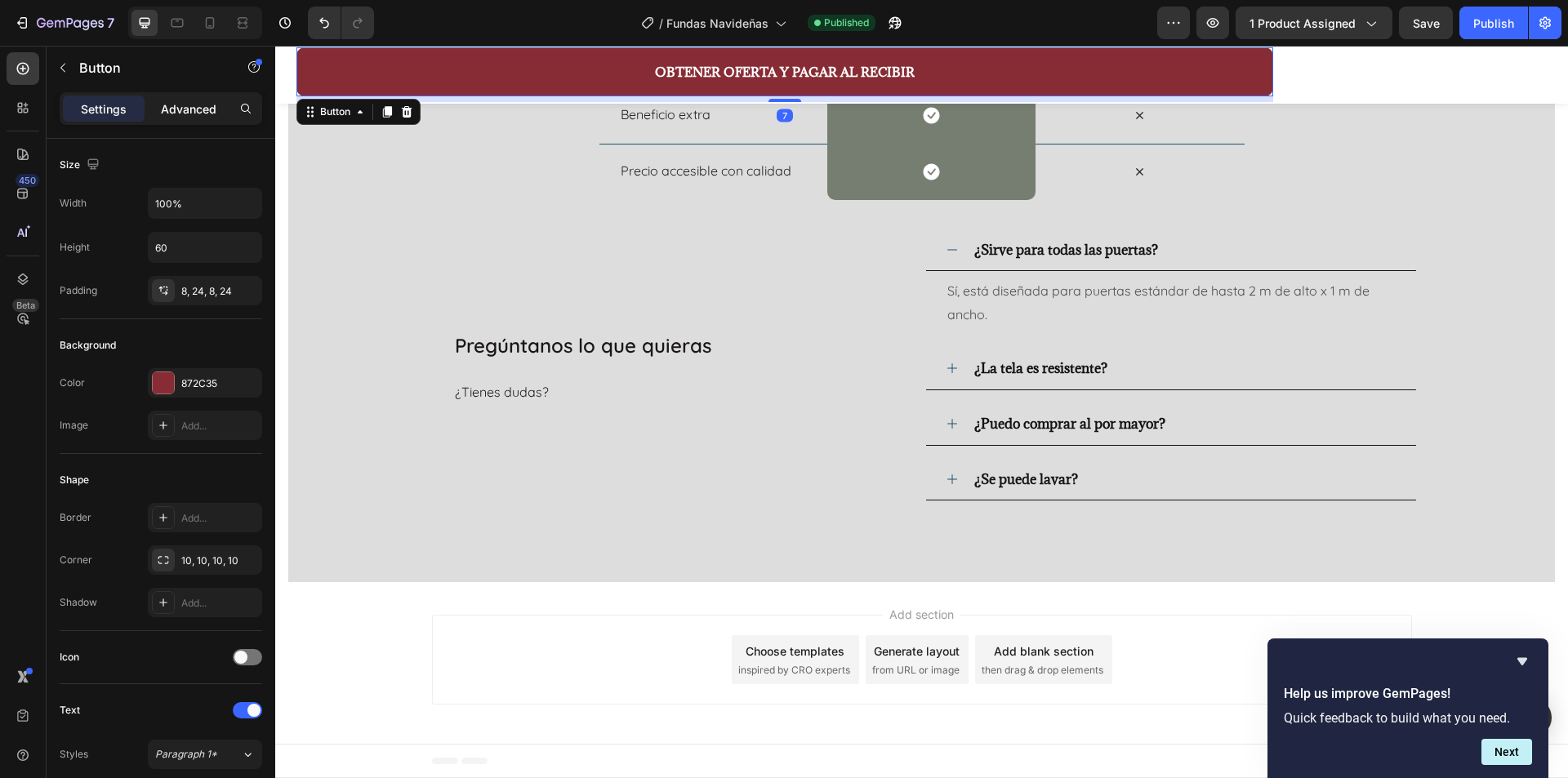
click at [195, 114] on p "Advanced" at bounding box center [188, 109] width 56 height 17
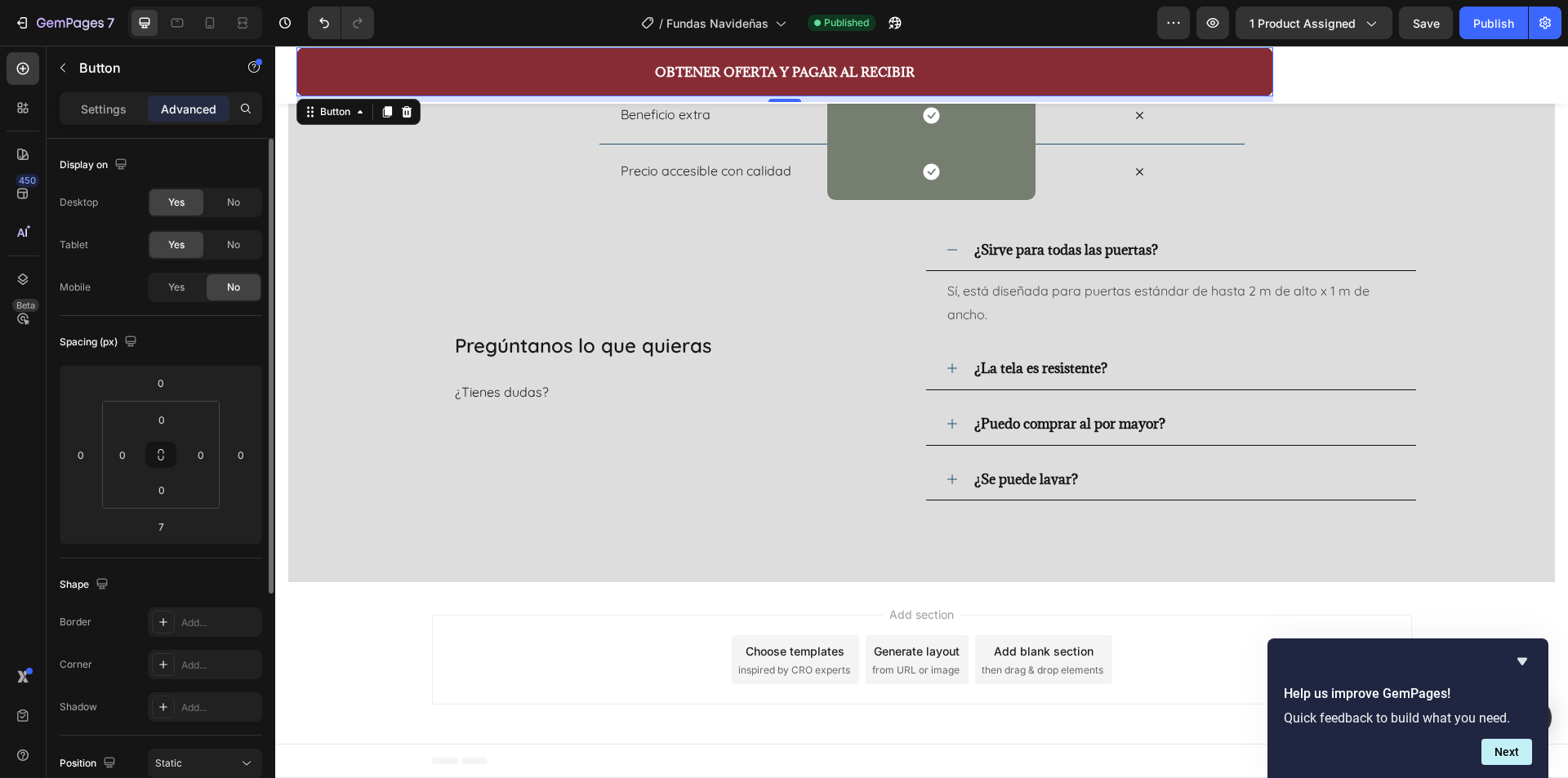
click at [114, 110] on p "Settings" at bounding box center [104, 109] width 46 height 17
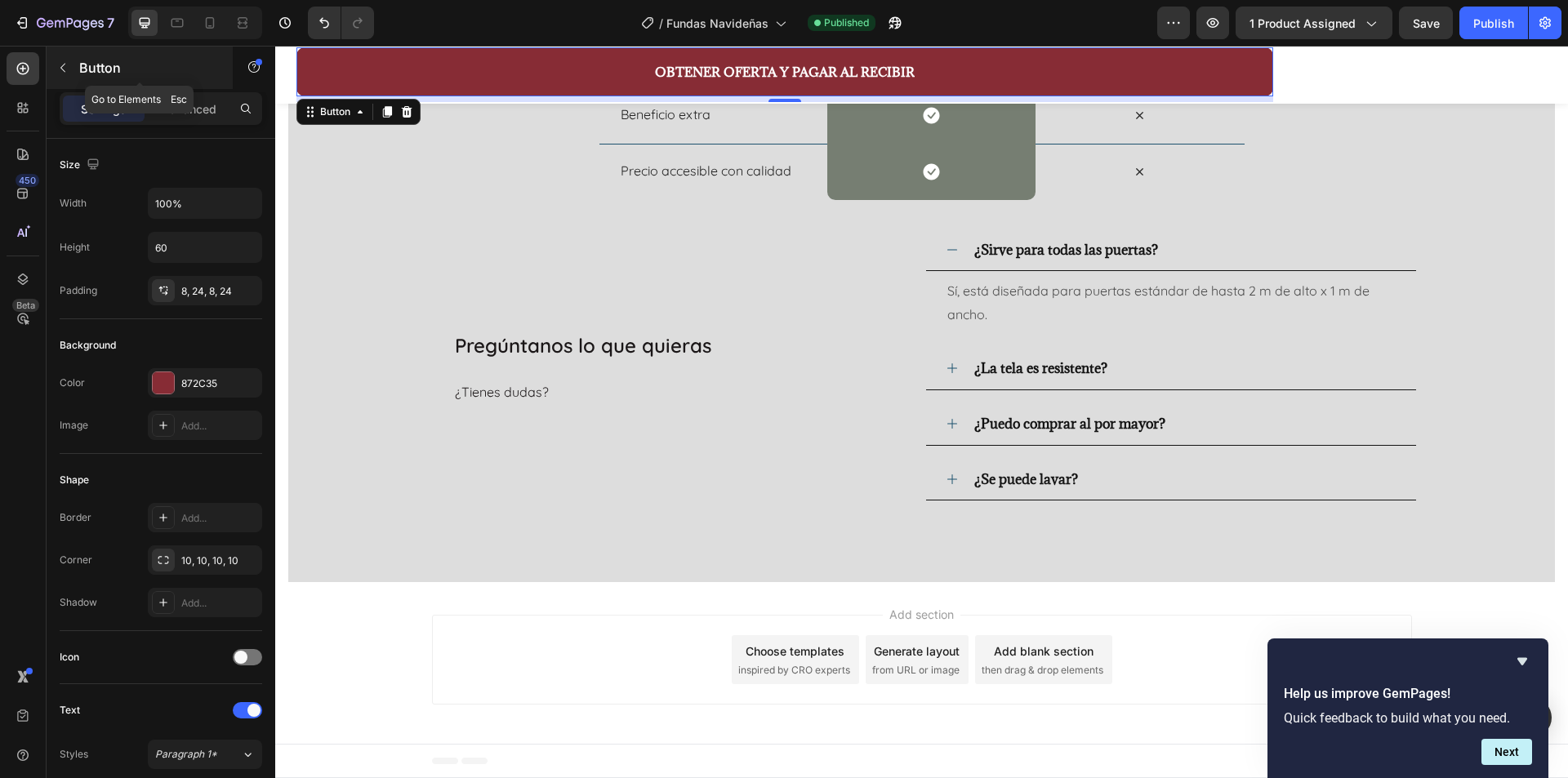
click at [62, 69] on icon "button" at bounding box center [62, 68] width 5 height 9
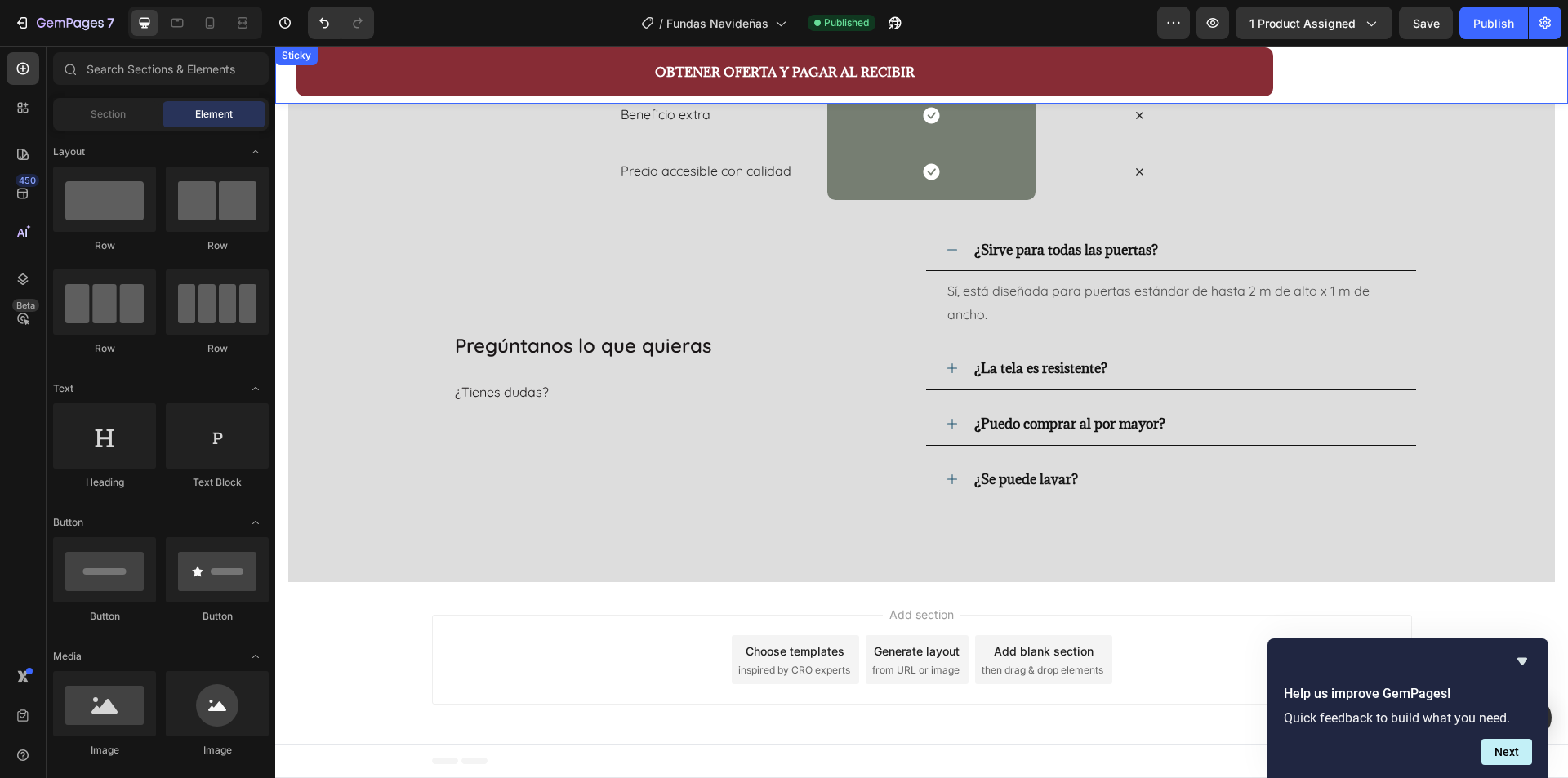
click at [289, 81] on div "OBTENER OFERTA Y PAGAR AL RECIBIR Button Product" at bounding box center [921, 75] width 1293 height 58
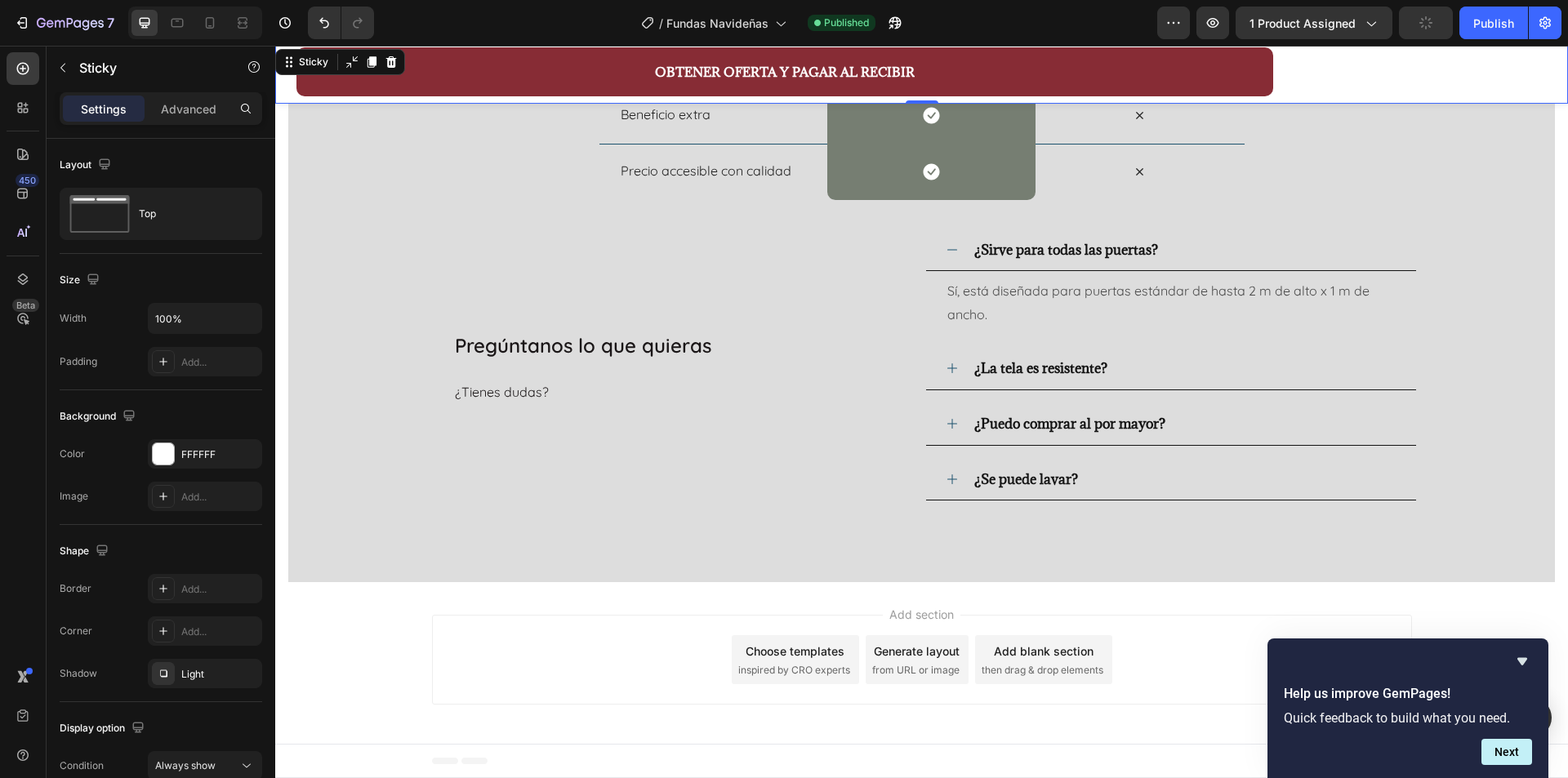
click at [1390, 81] on div "OBTENER OFERTA Y PAGAR AL RECIBIR Button Product" at bounding box center [921, 75] width 1293 height 58
click at [1456, 72] on div "OBTENER OFERTA Y PAGAR AL RECIBIR Button Product" at bounding box center [921, 75] width 1293 height 58
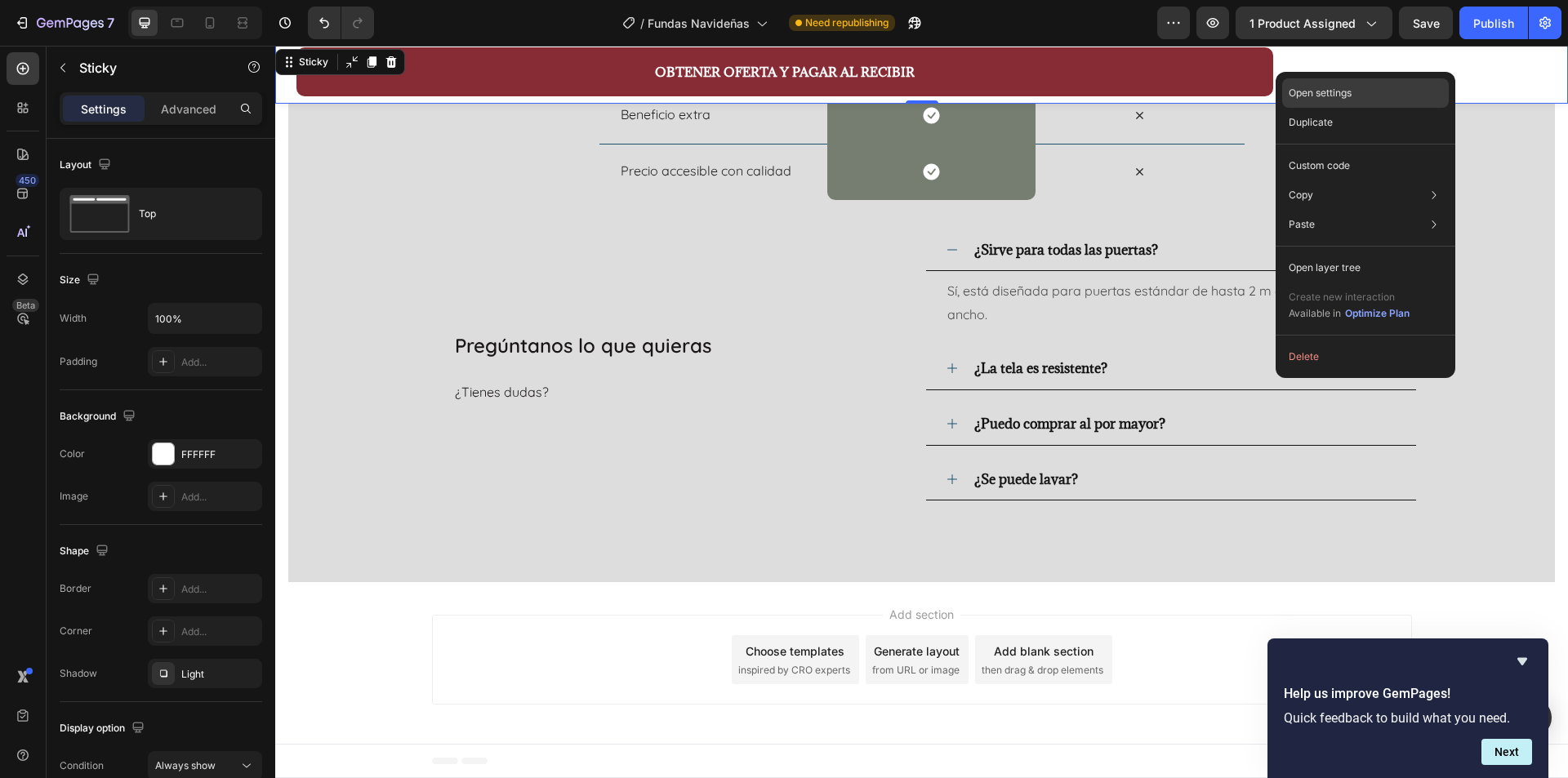
click at [1366, 100] on div "Open settings" at bounding box center [1365, 93] width 166 height 29
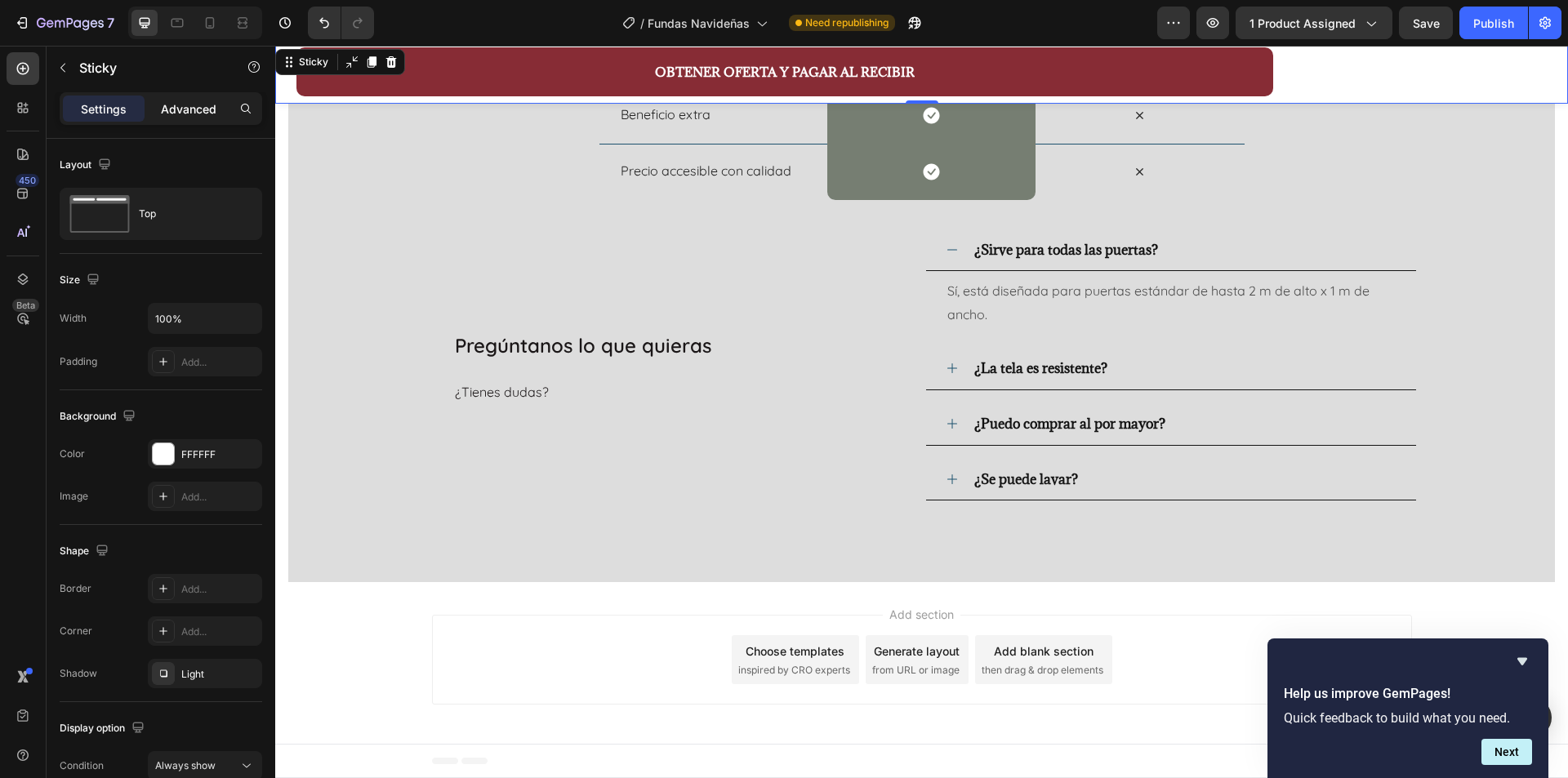
click at [198, 102] on p "Advanced" at bounding box center [188, 109] width 56 height 17
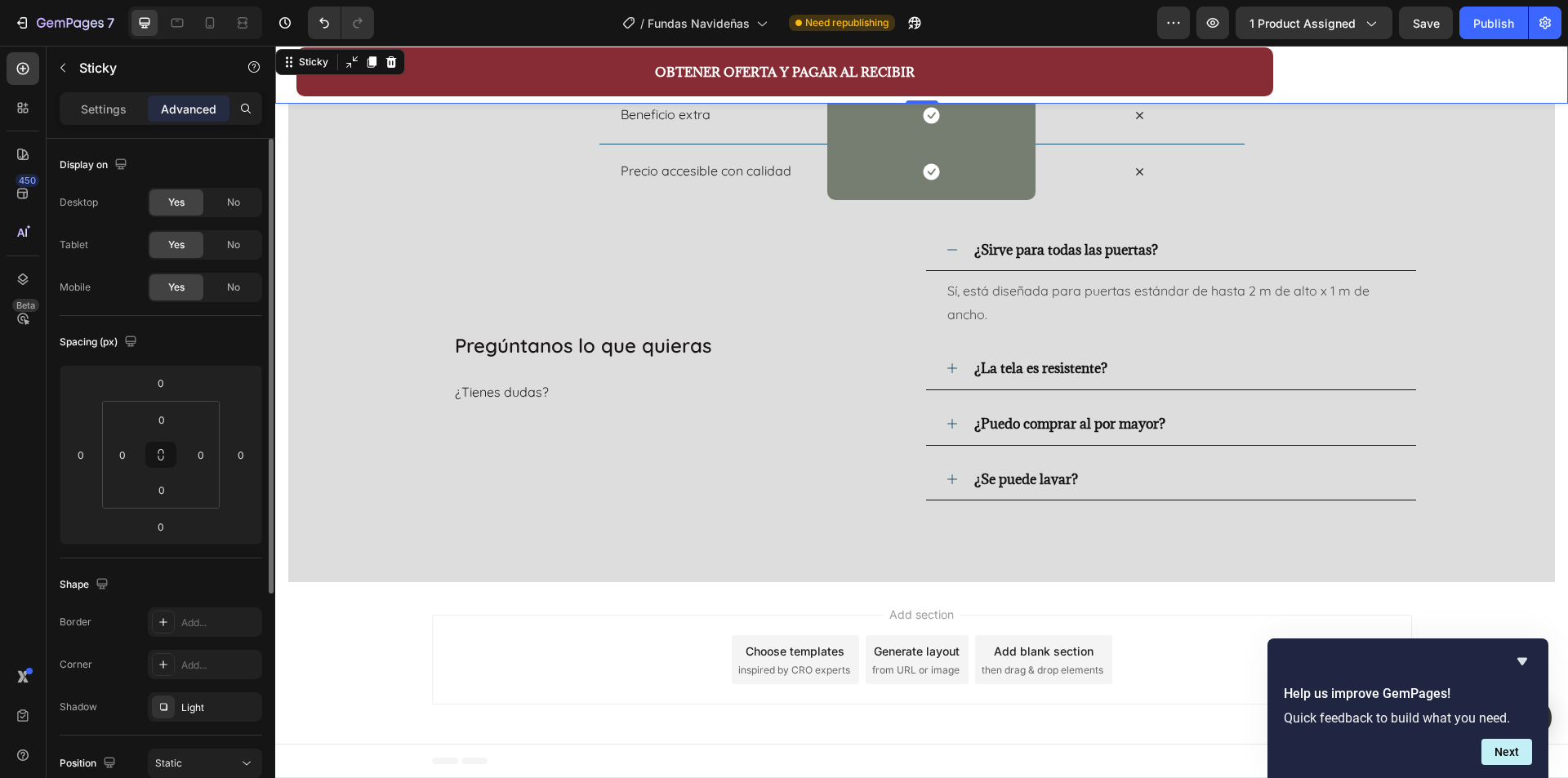
scroll to position [0, 0]
click at [106, 104] on p "Settings" at bounding box center [104, 109] width 46 height 17
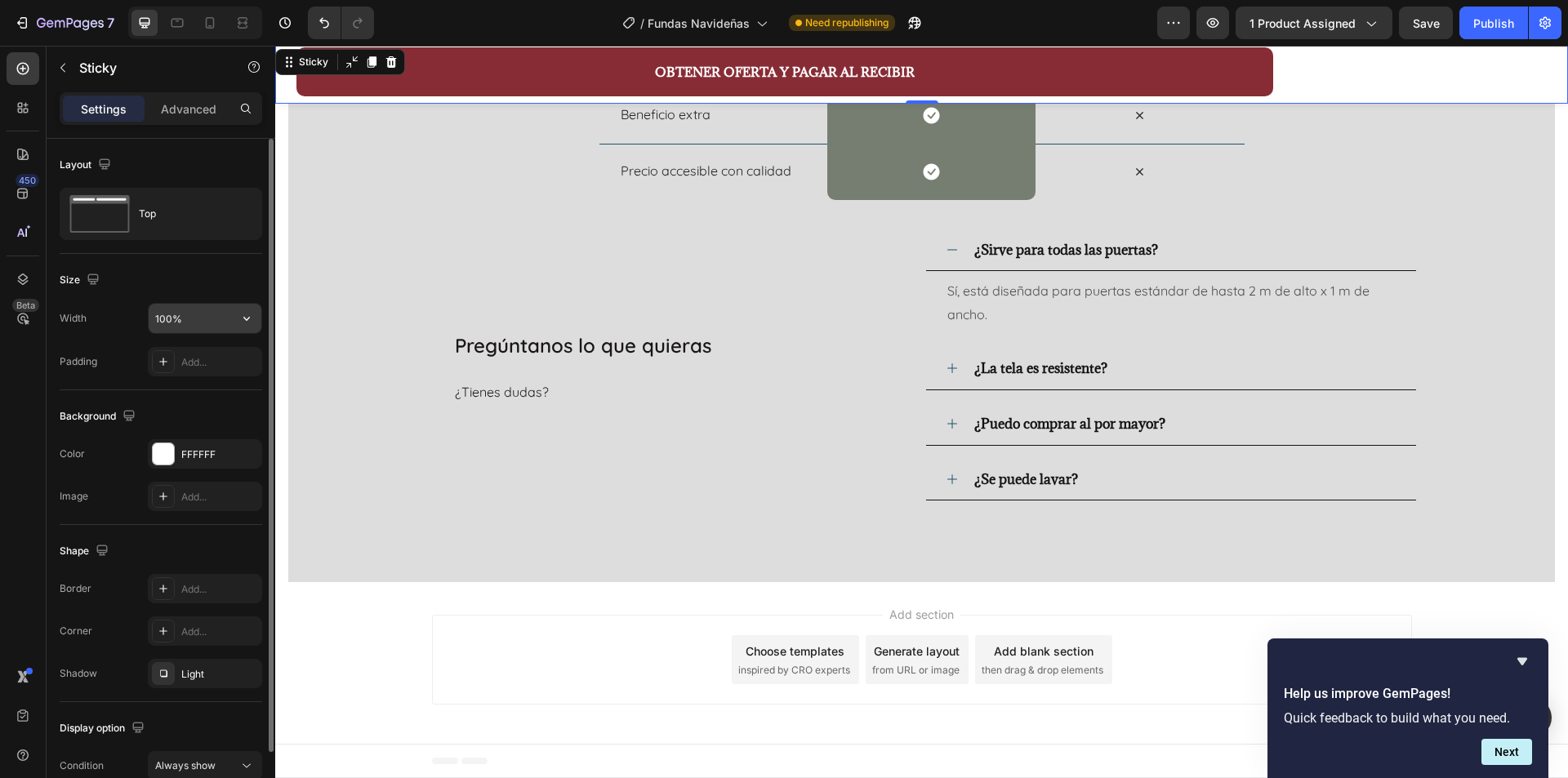
click at [179, 325] on input "100%" at bounding box center [205, 319] width 112 height 29
click at [242, 321] on icon "button" at bounding box center [247, 319] width 16 height 16
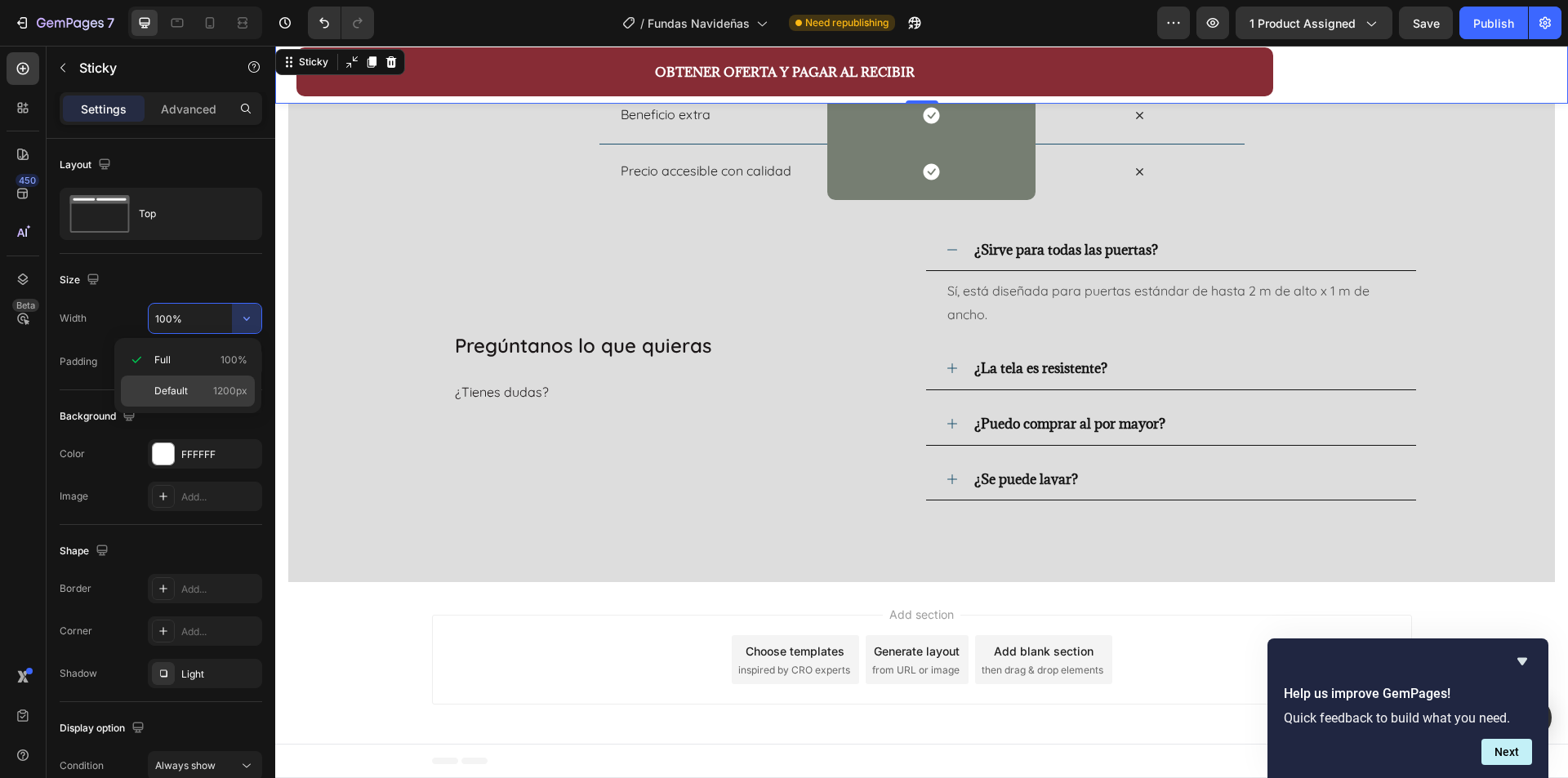
click at [225, 396] on span "1200px" at bounding box center [230, 391] width 35 height 15
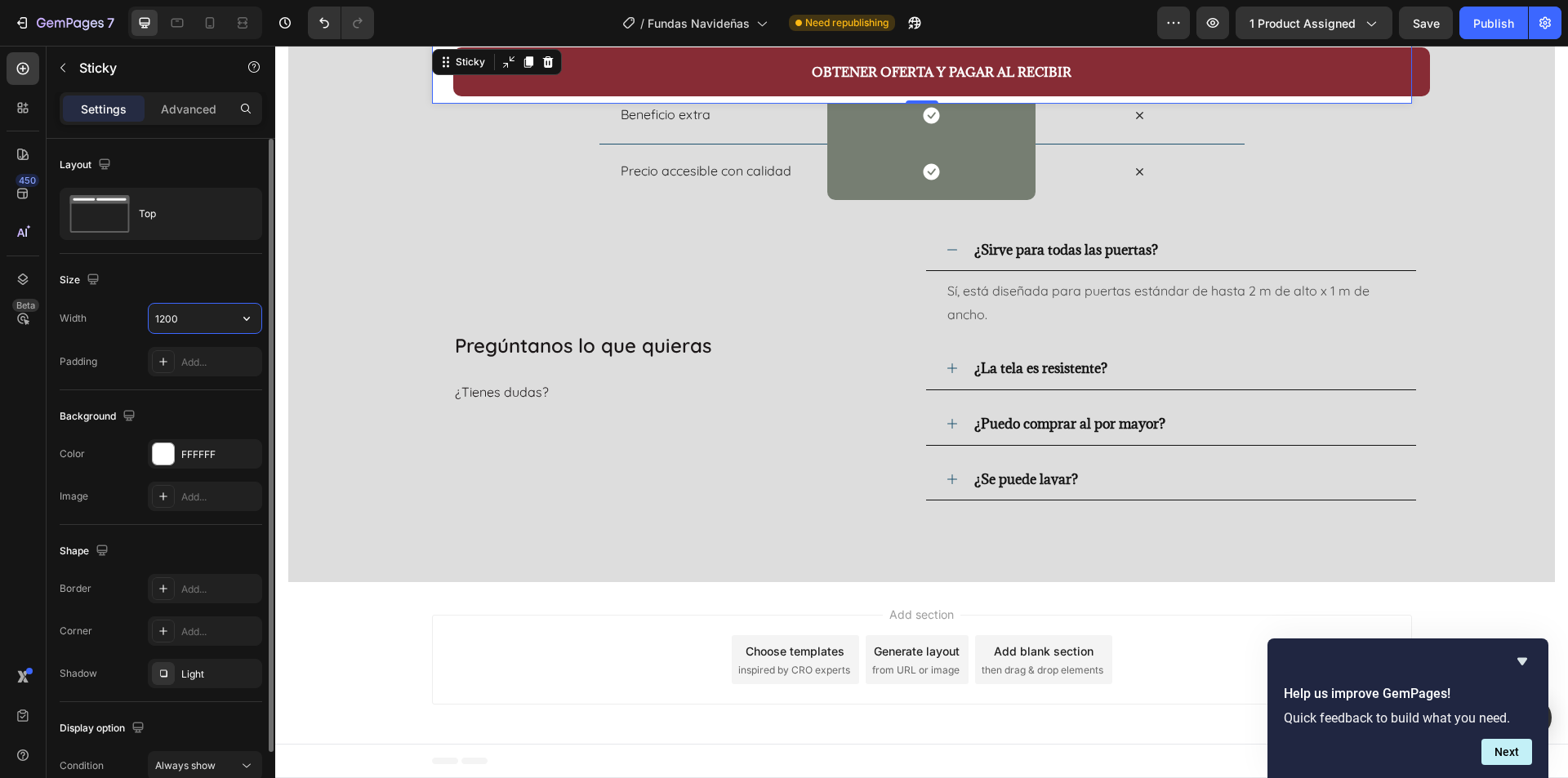
click at [209, 321] on input "1200" at bounding box center [205, 319] width 112 height 29
click at [244, 321] on icon "button" at bounding box center [247, 319] width 16 height 16
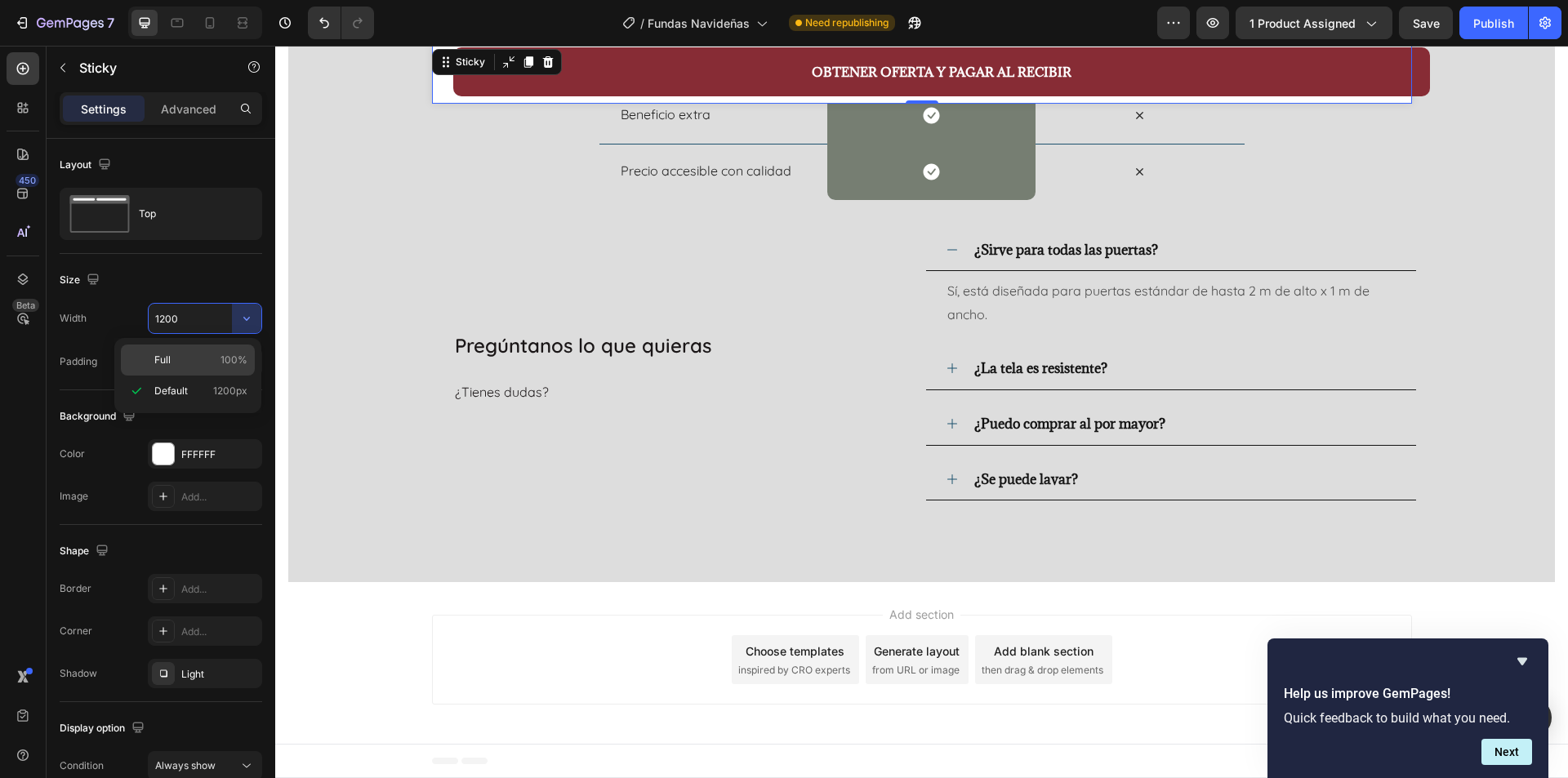
click at [226, 360] on span "100%" at bounding box center [235, 360] width 27 height 15
type input "100%"
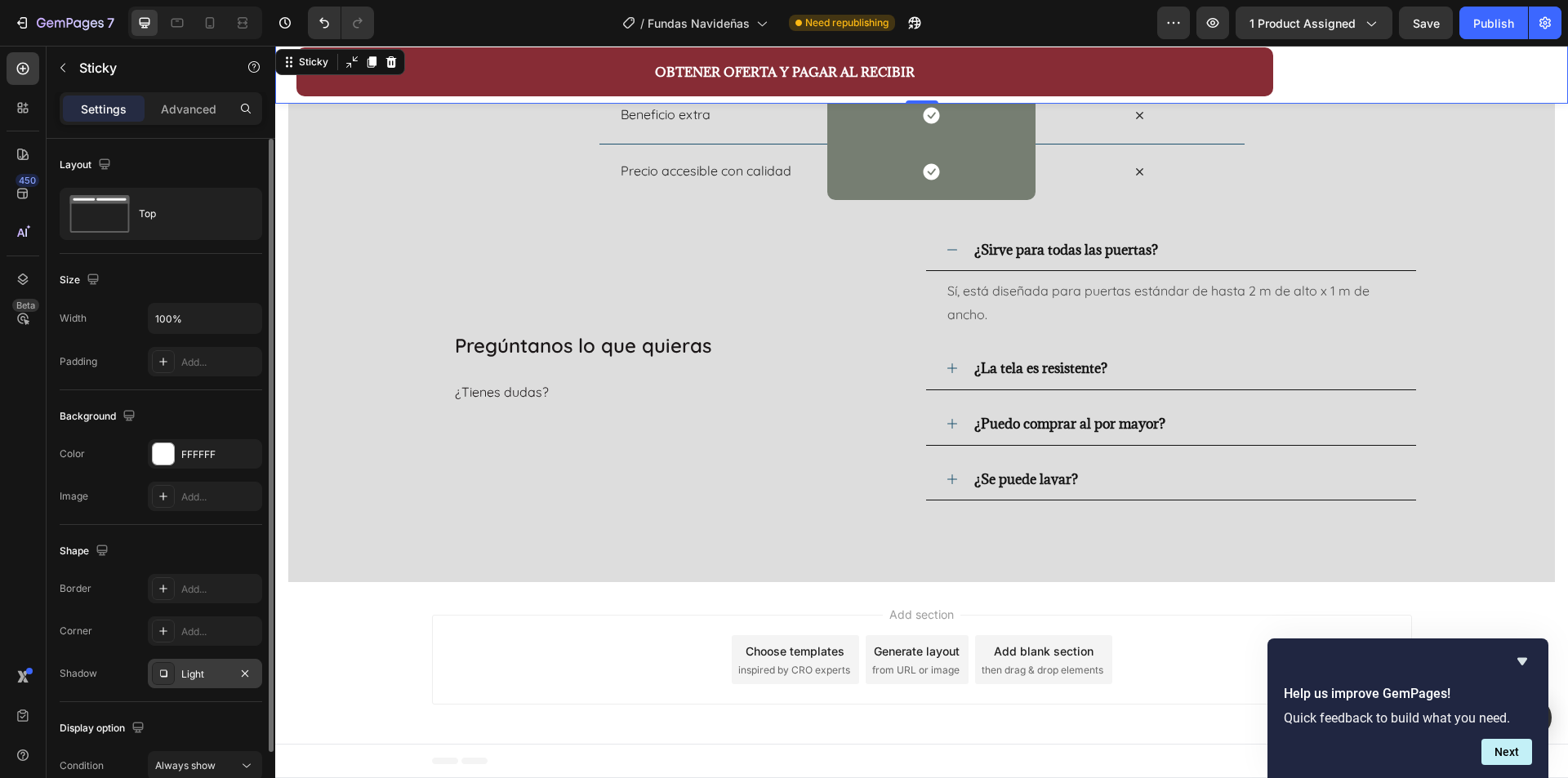
click at [201, 670] on div "Light" at bounding box center [205, 675] width 47 height 15
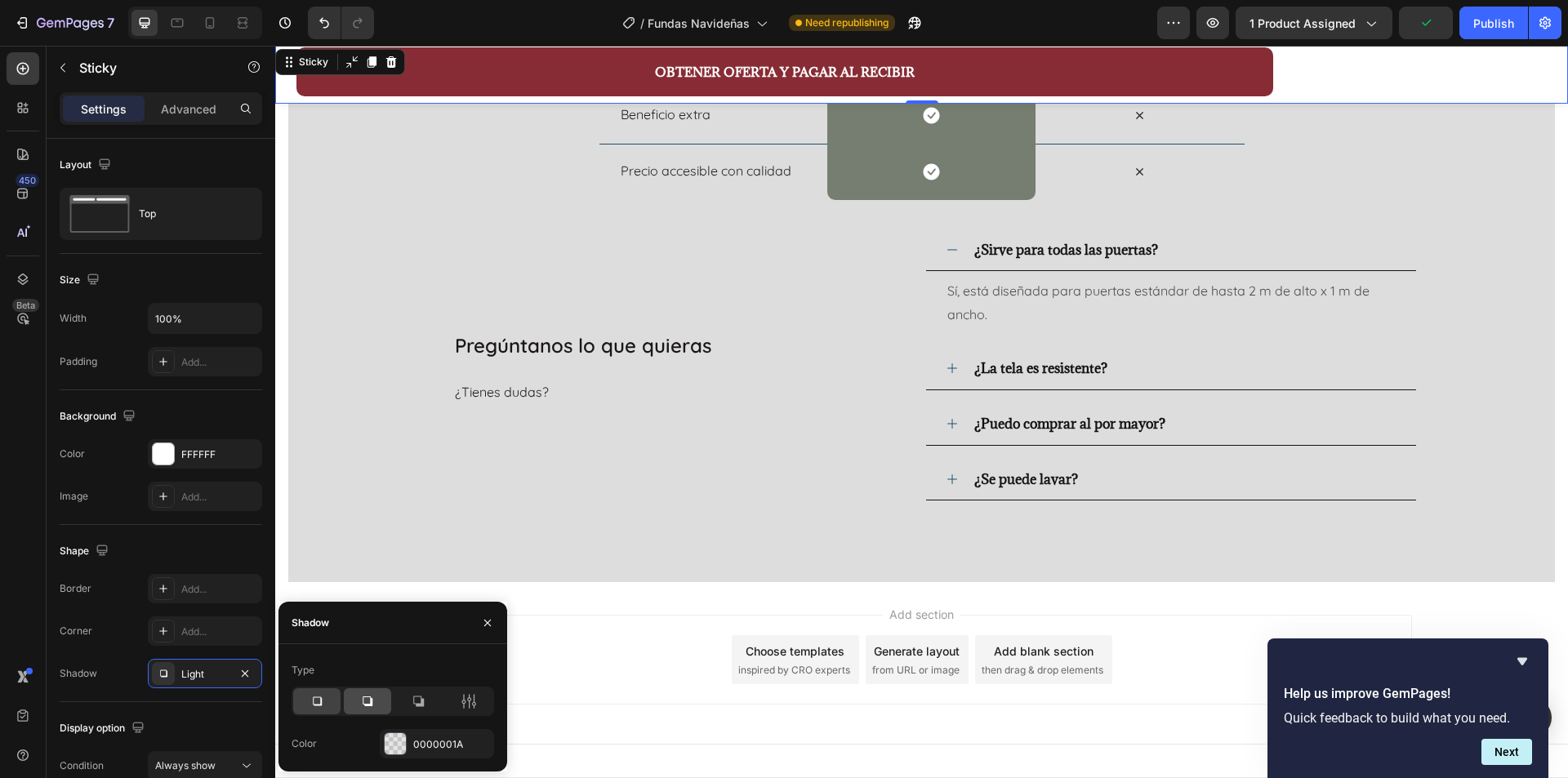
click at [383, 709] on div at bounding box center [368, 701] width 47 height 26
click at [422, 708] on icon at bounding box center [418, 701] width 16 height 16
click at [482, 706] on div at bounding box center [468, 701] width 47 height 26
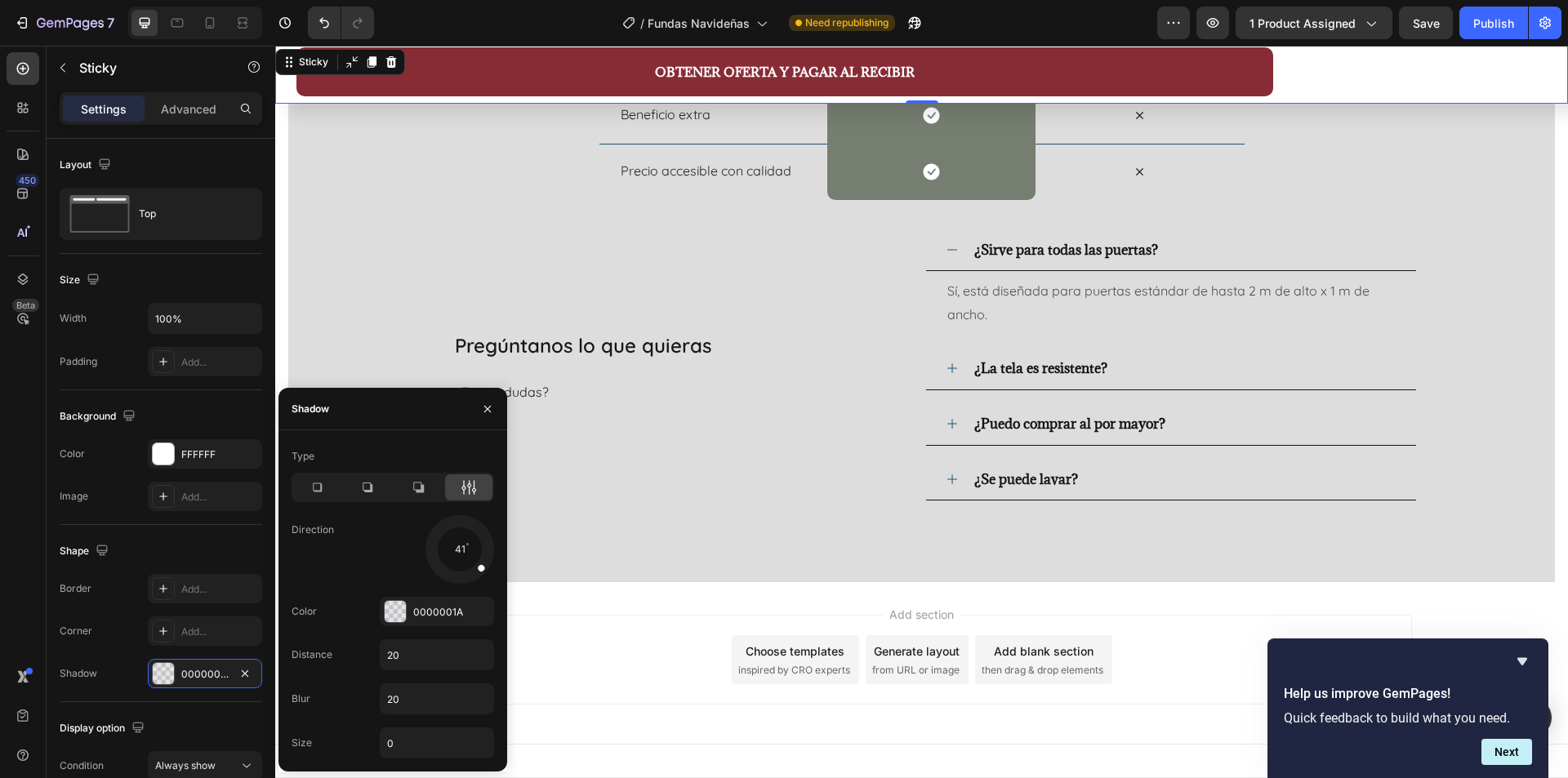
click at [482, 569] on span at bounding box center [480, 567] width 9 height 9
click at [461, 550] on div at bounding box center [473, 561] width 34 height 31
click at [461, 553] on div at bounding box center [474, 559] width 36 height 27
click at [489, 413] on icon "button" at bounding box center [488, 409] width 13 height 13
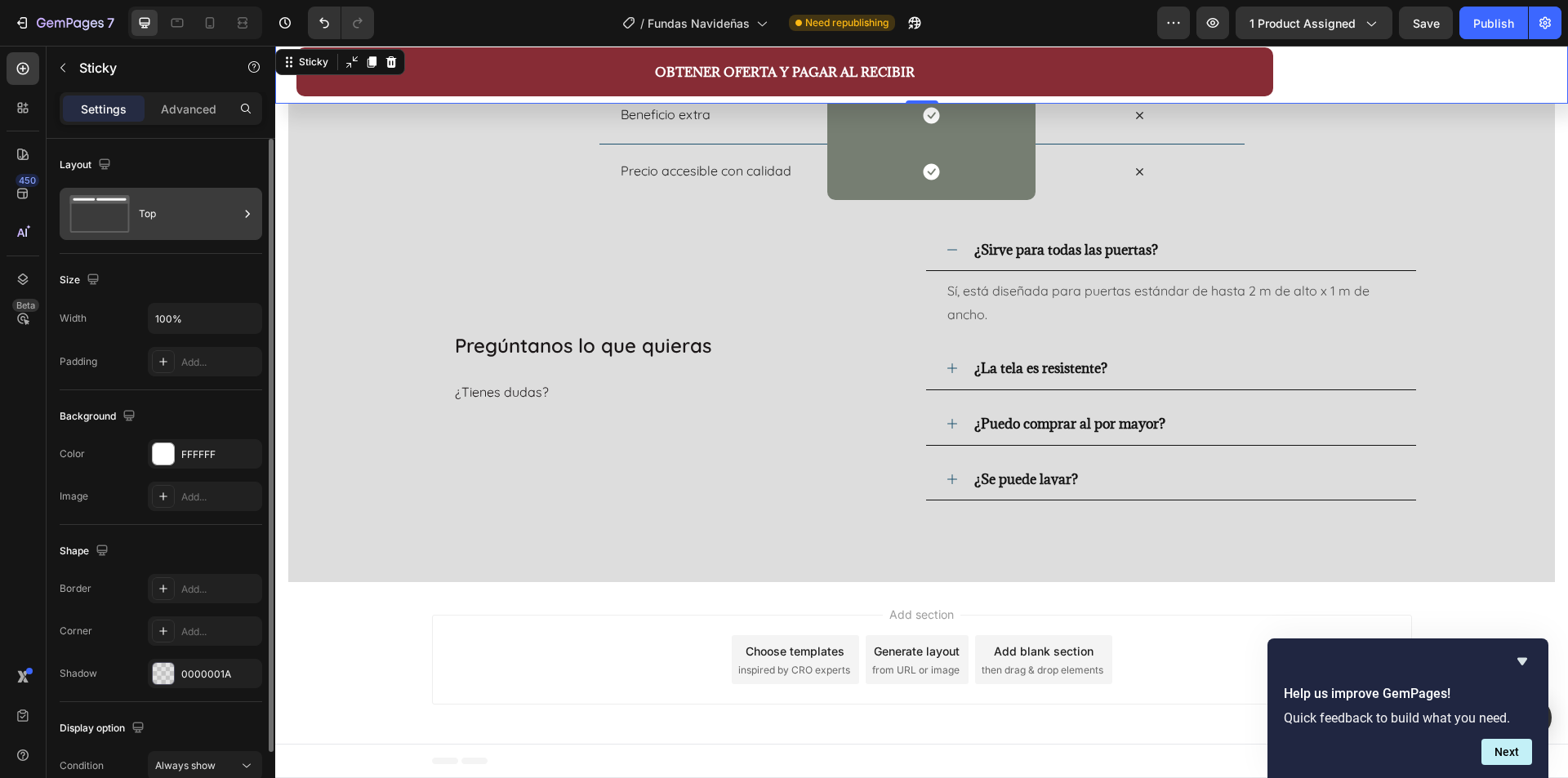
click at [213, 211] on div "Top" at bounding box center [188, 214] width 100 height 37
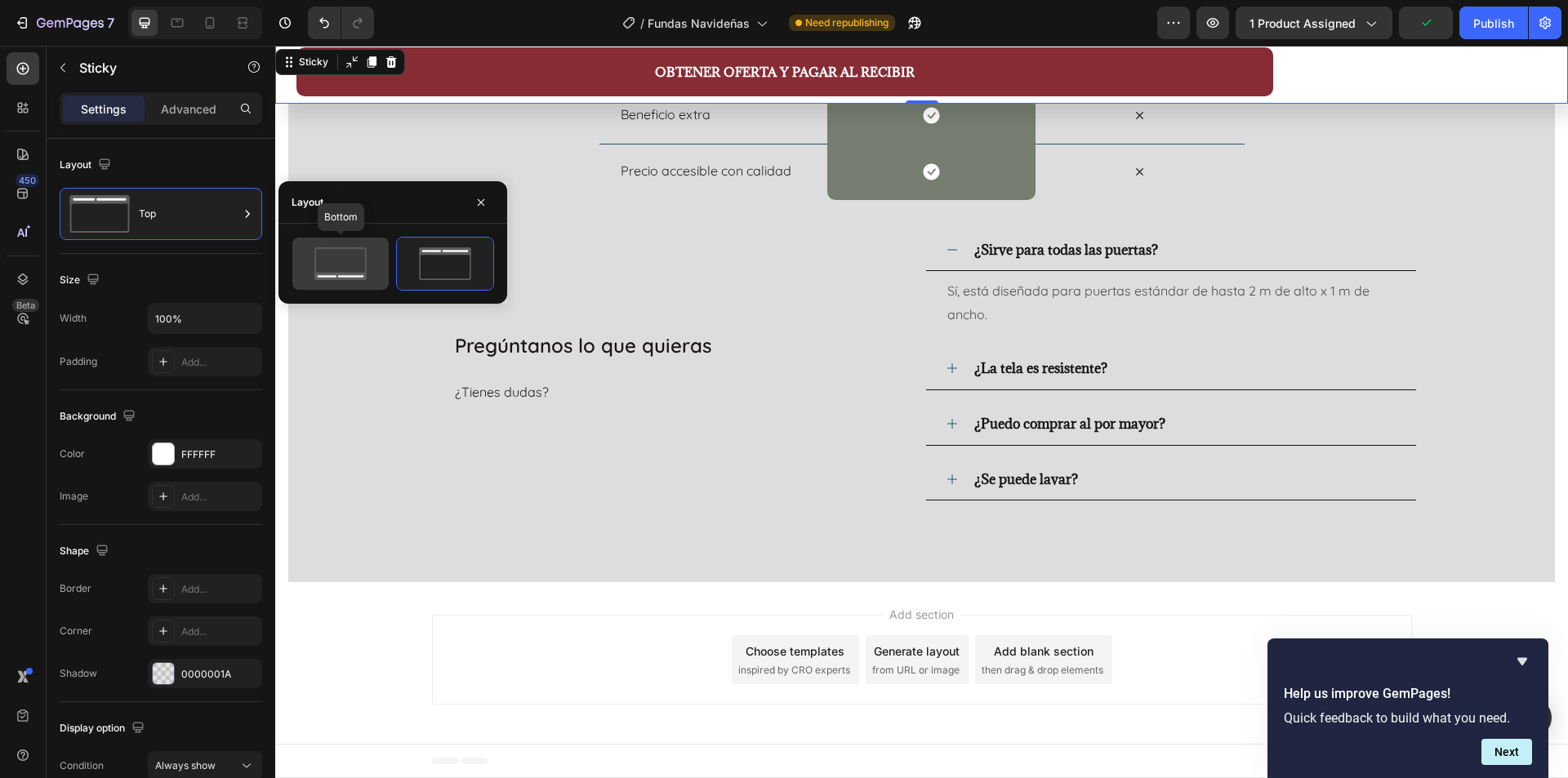
click at [354, 261] on icon at bounding box center [341, 264] width 77 height 33
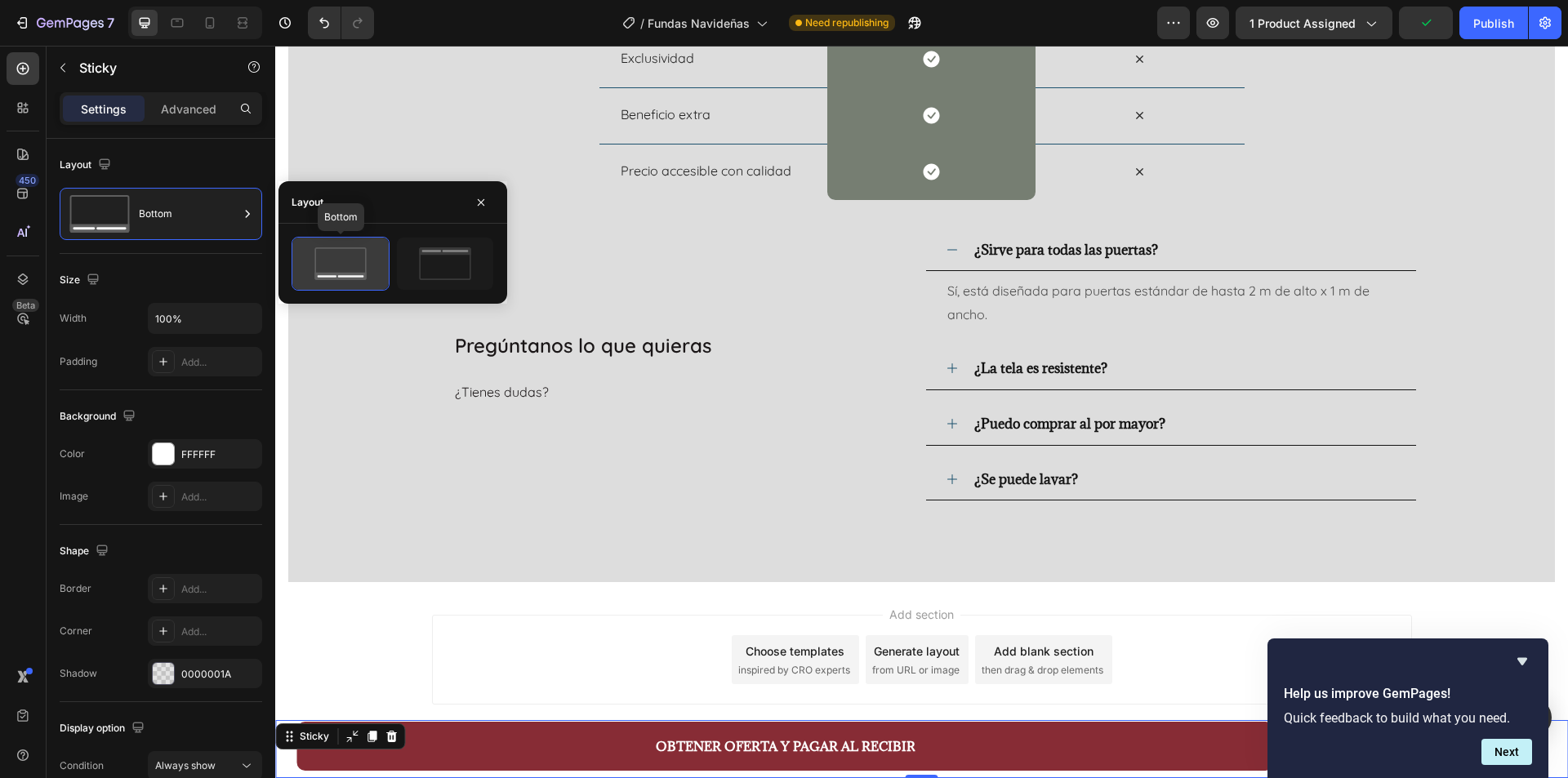
scroll to position [2643, 0]
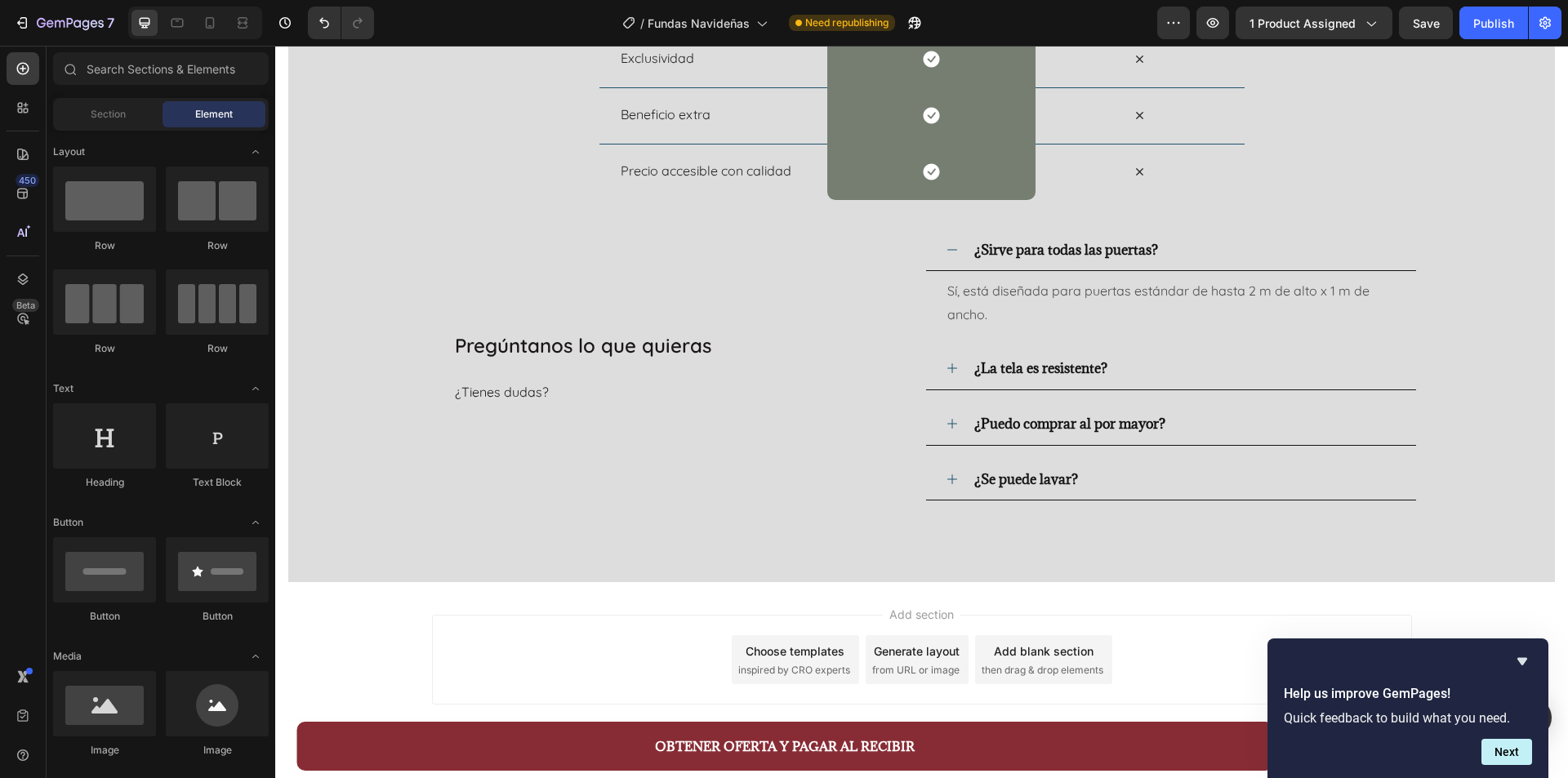
click at [1190, 675] on div "Add section Choose templates inspired by CRO experts Generate layout from URL o…" at bounding box center [921, 660] width 980 height 89
click at [1503, 740] on button "Next" at bounding box center [1507, 752] width 50 height 26
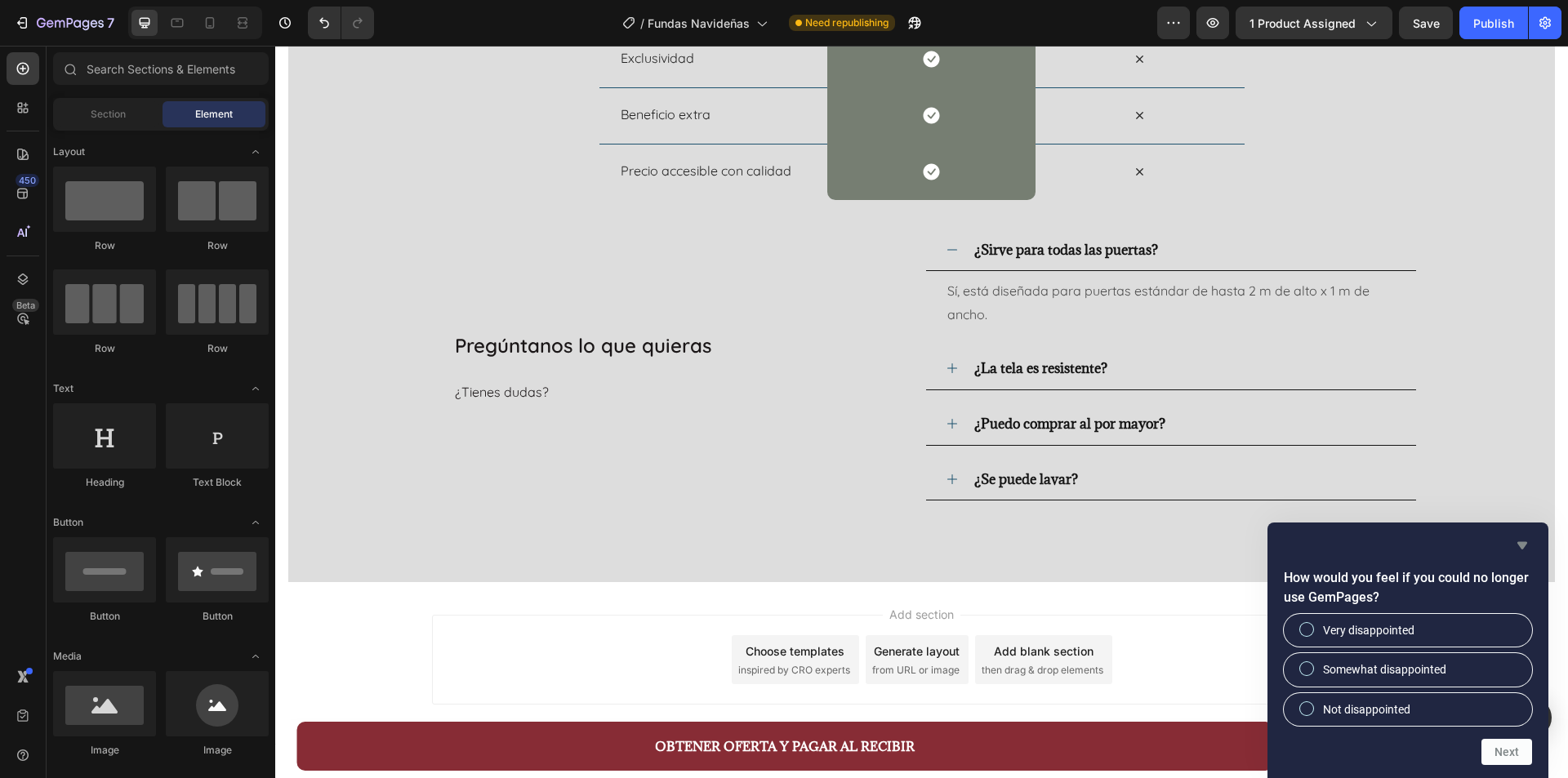
click at [1527, 543] on icon "Hide survey" at bounding box center [1522, 546] width 10 height 7
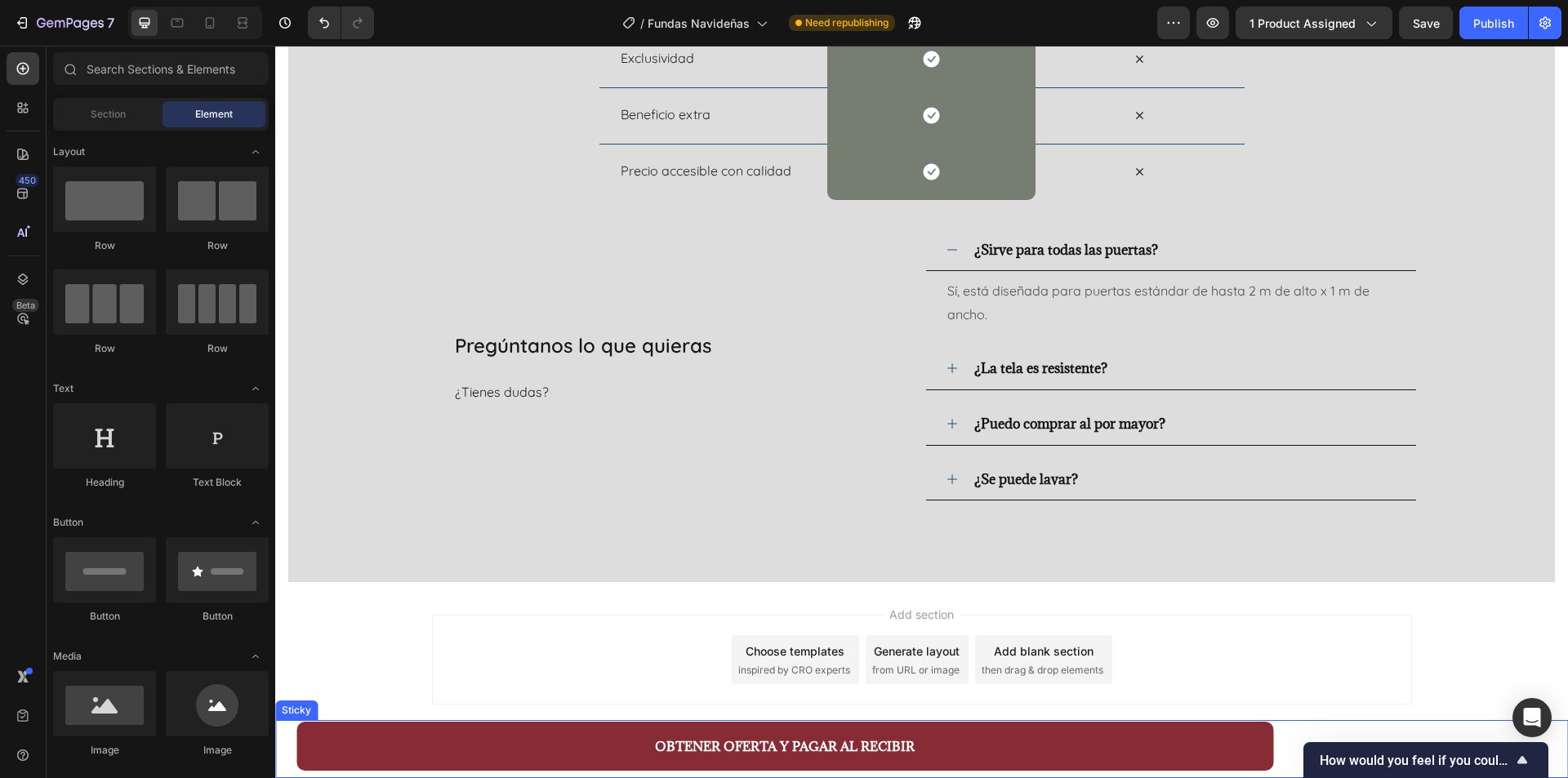
click at [1340, 731] on div "OBTENER OFERTA Y PAGAR AL RECIBIR Button Product" at bounding box center [921, 750] width 1293 height 58
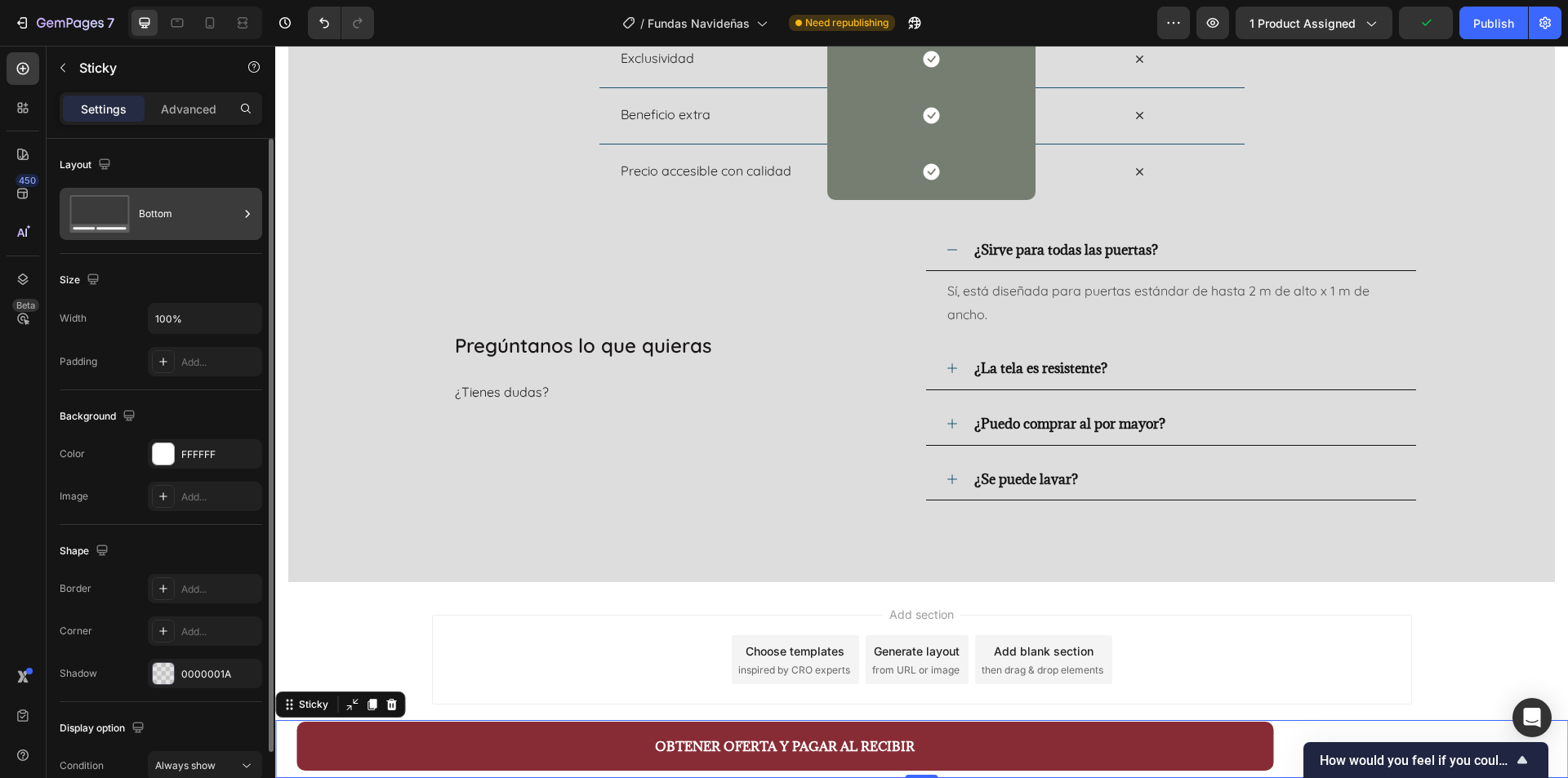
click at [254, 226] on div at bounding box center [247, 214] width 16 height 52
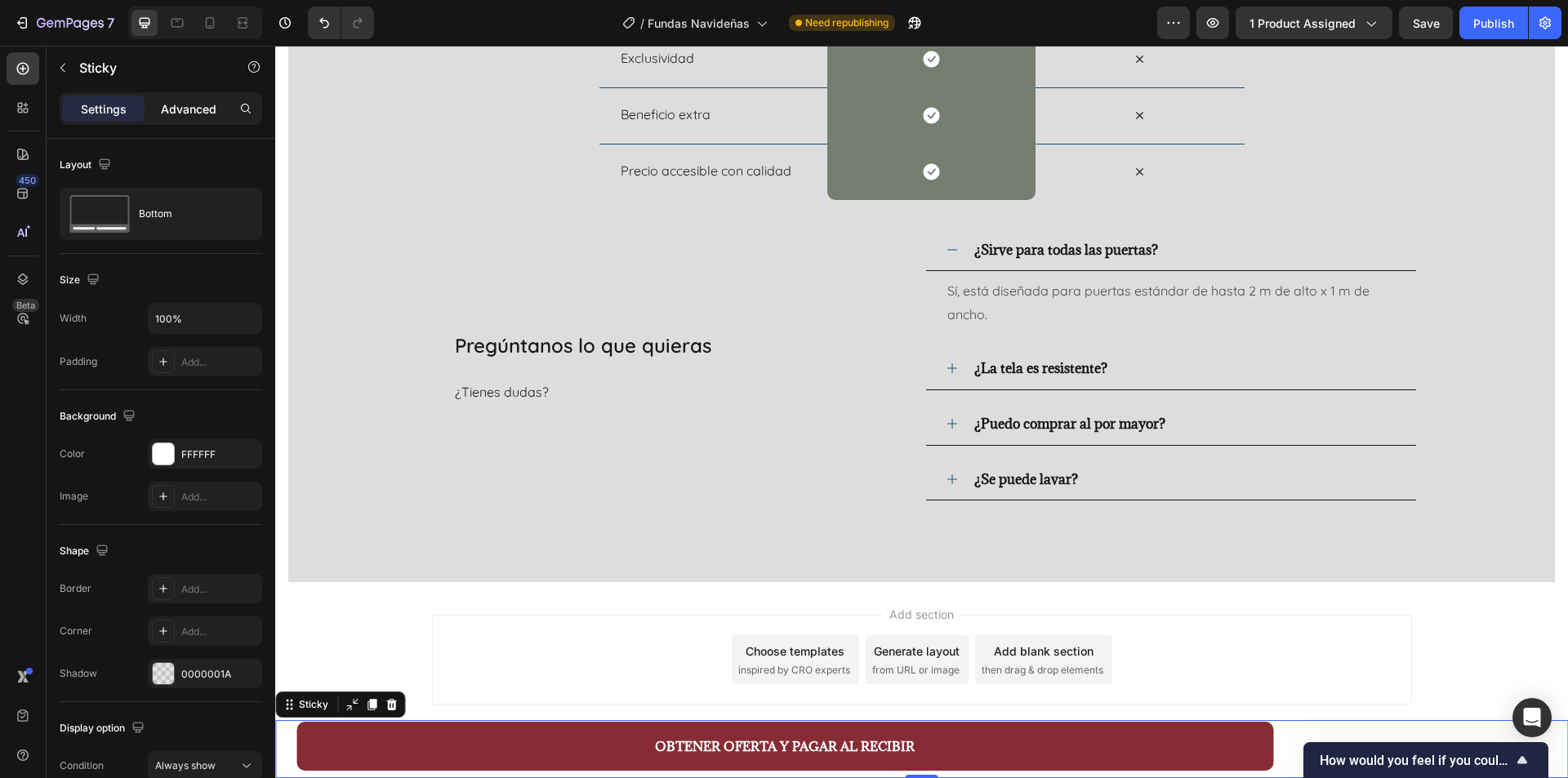
click at [210, 111] on p "Advanced" at bounding box center [188, 109] width 56 height 17
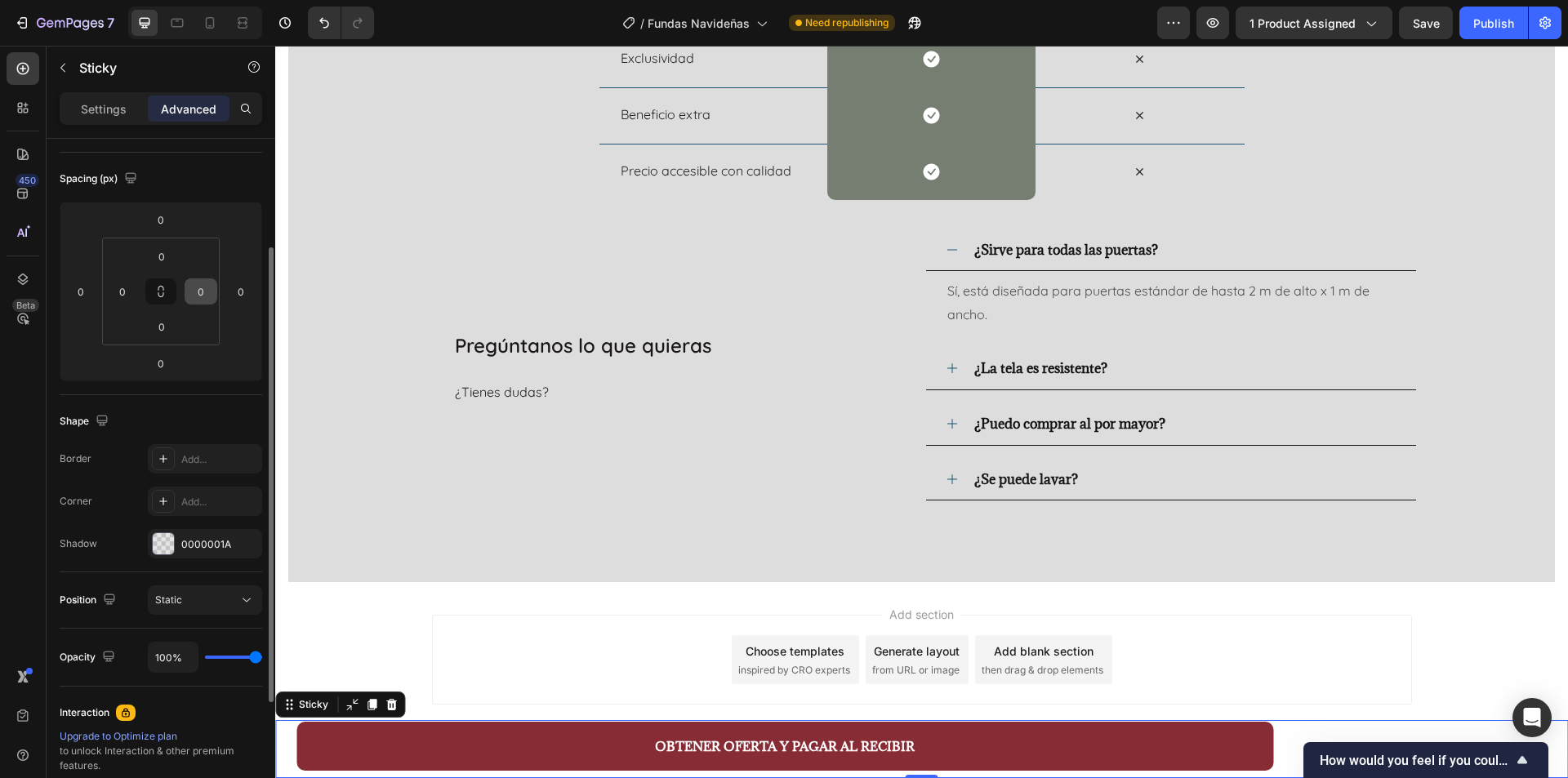
scroll to position [245, 0]
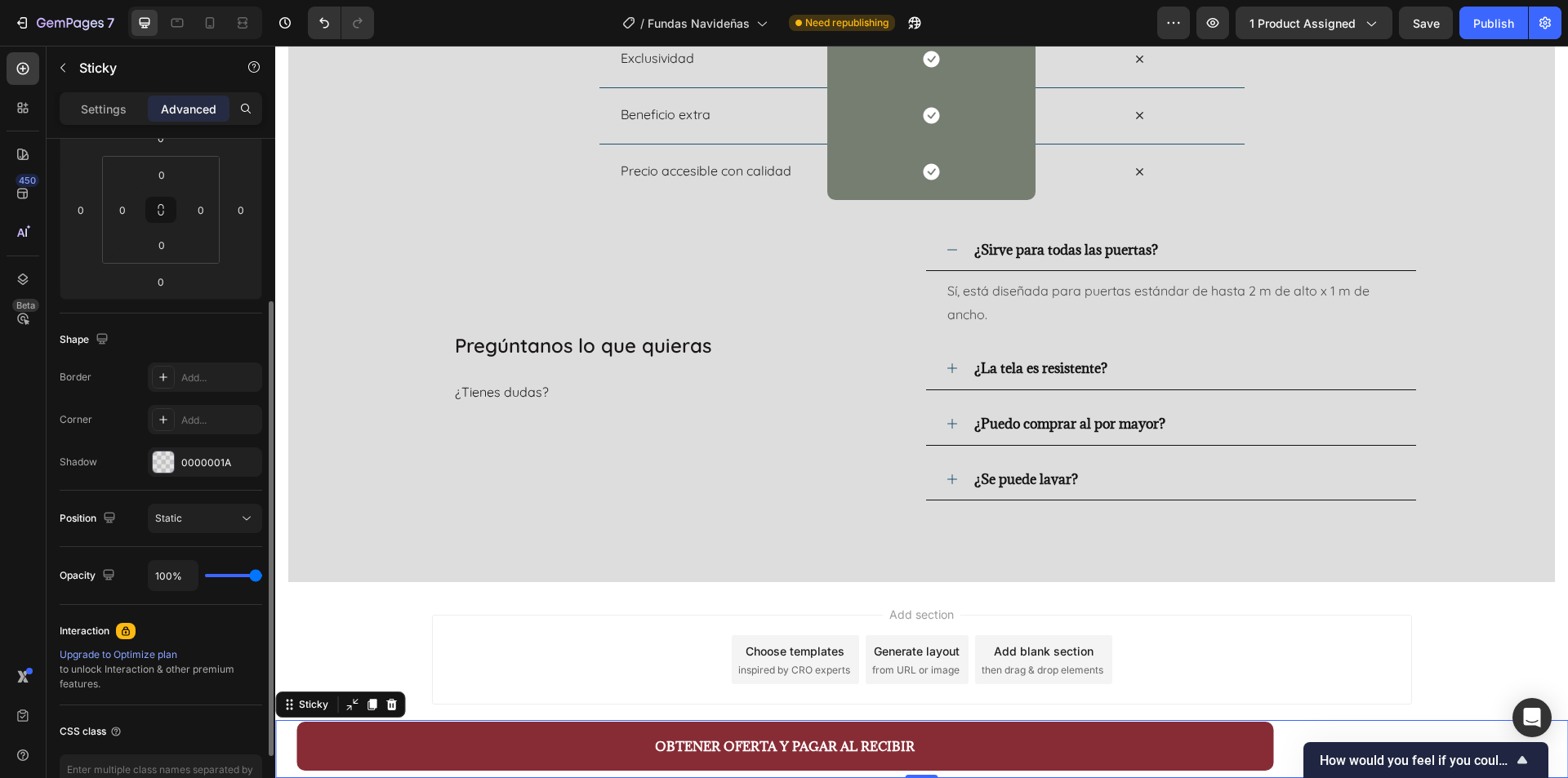
type input "89%"
type input "89"
type input "46%"
type input "46"
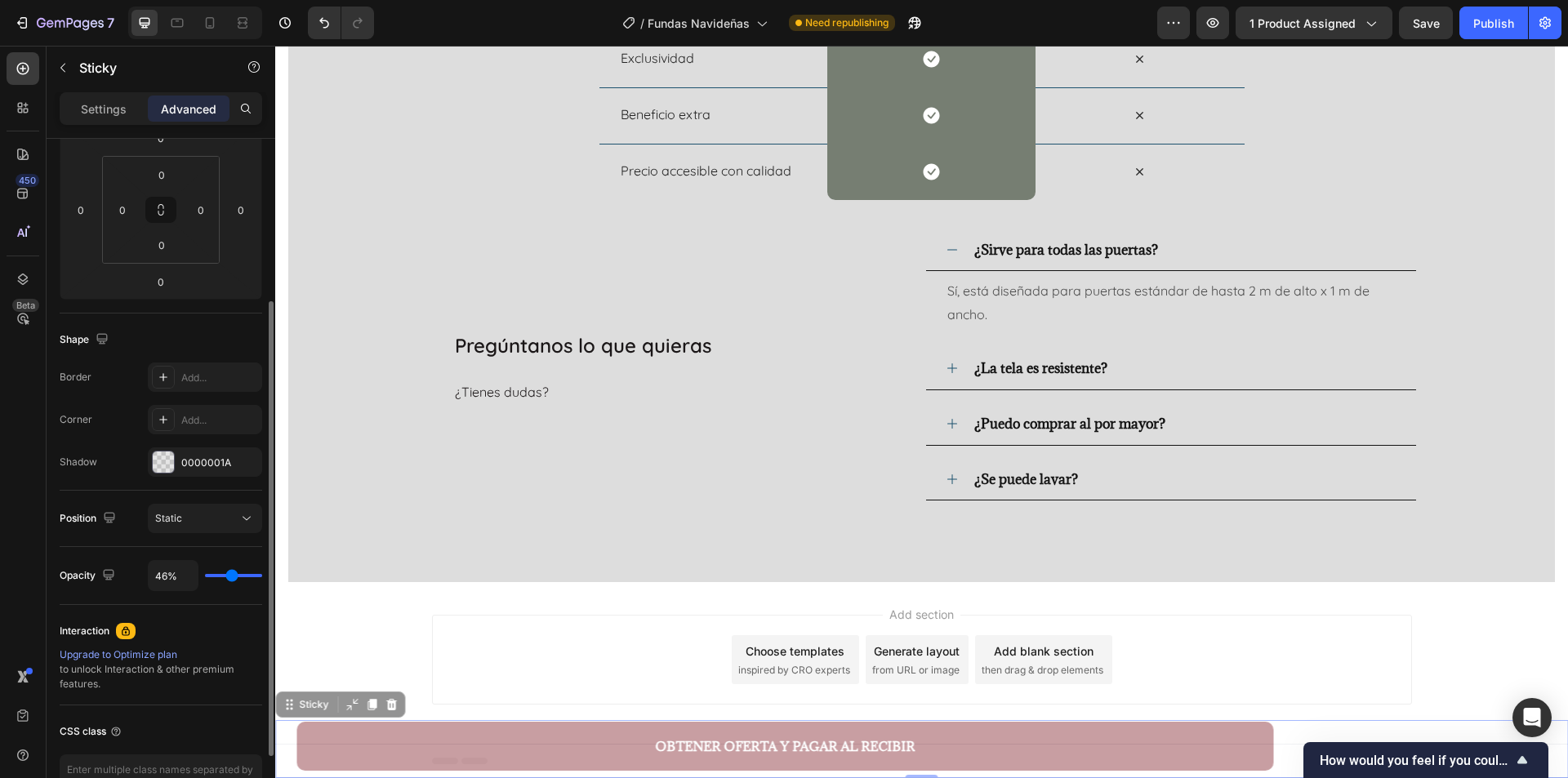
type input "30%"
type input "30"
type input "28%"
type input "28"
type input "24%"
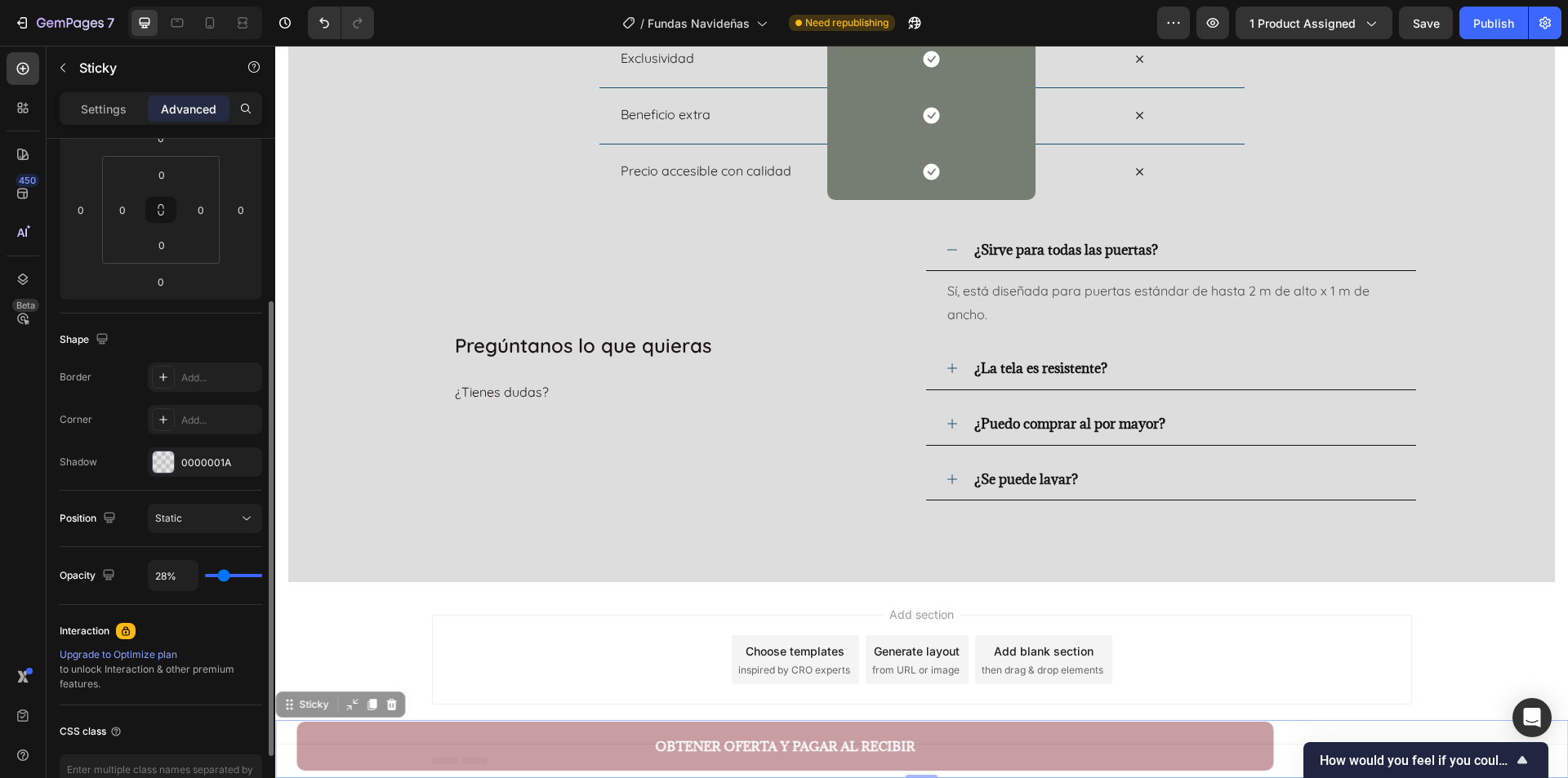
type input "24"
type input "22%"
type input "22"
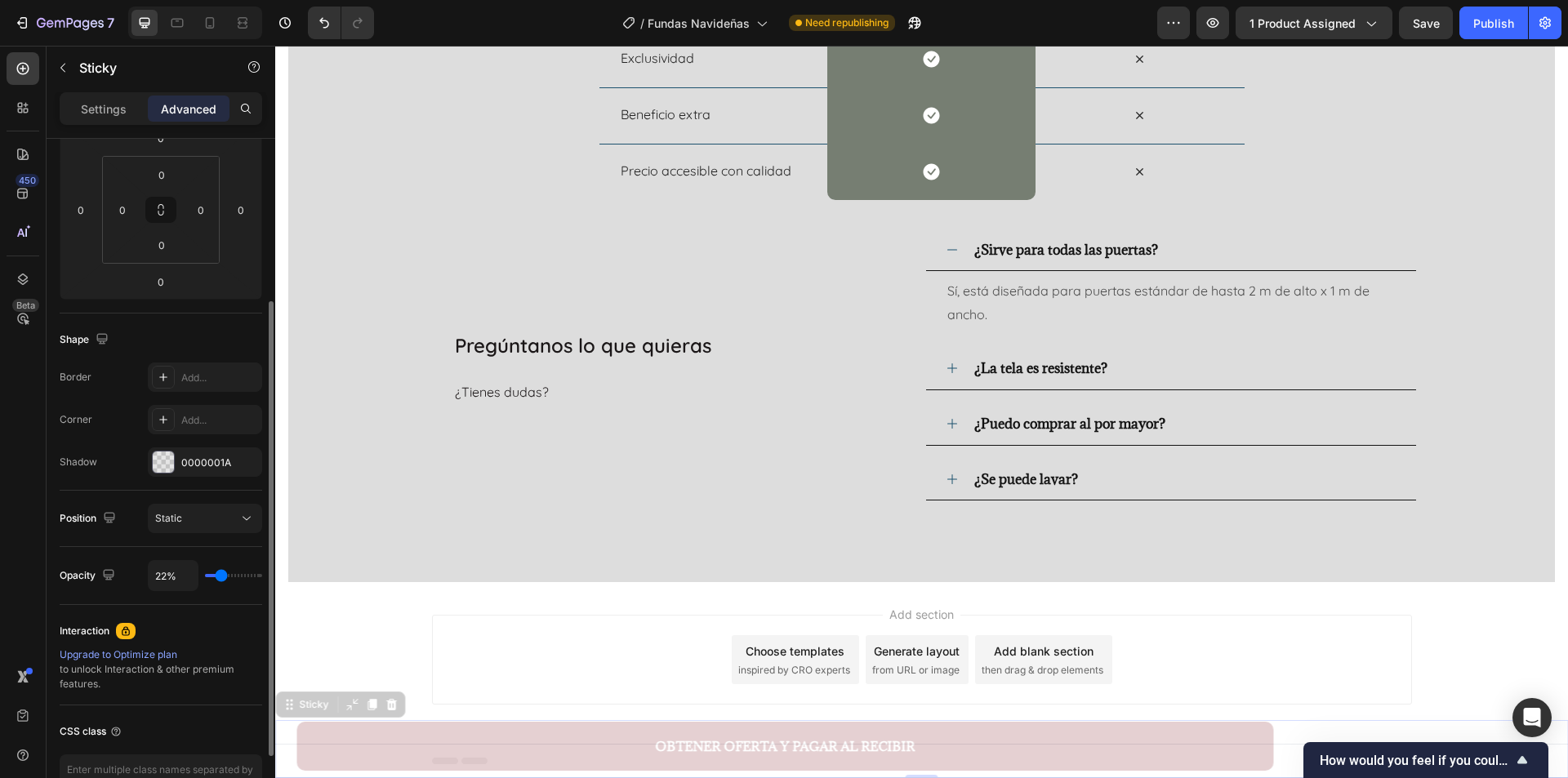
type input "20%"
type input "20"
type input "19%"
type input "19"
type input "17%"
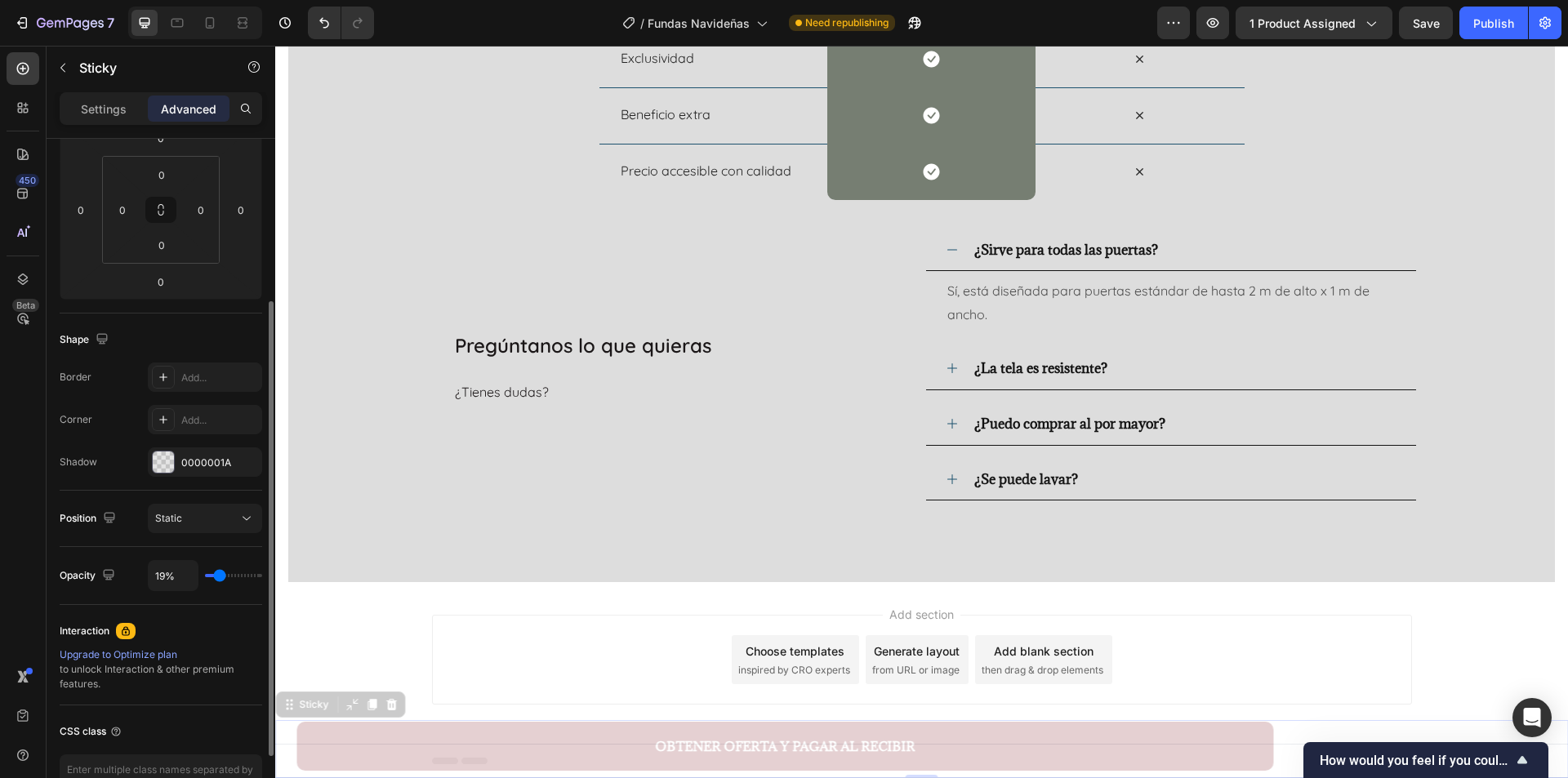
type input "17"
type input "15%"
type input "15"
type input "13%"
type input "13"
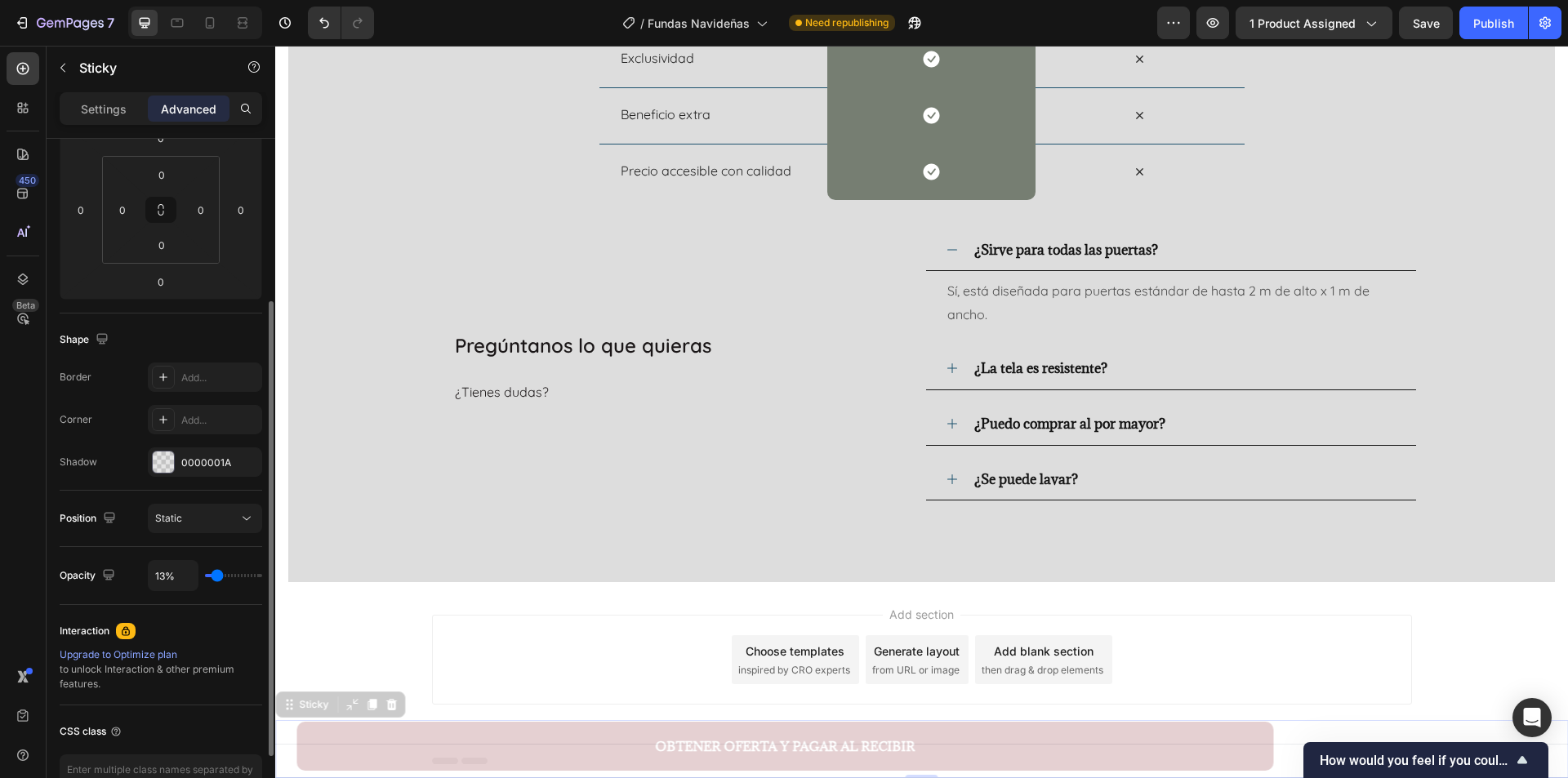
type input "9%"
type input "9"
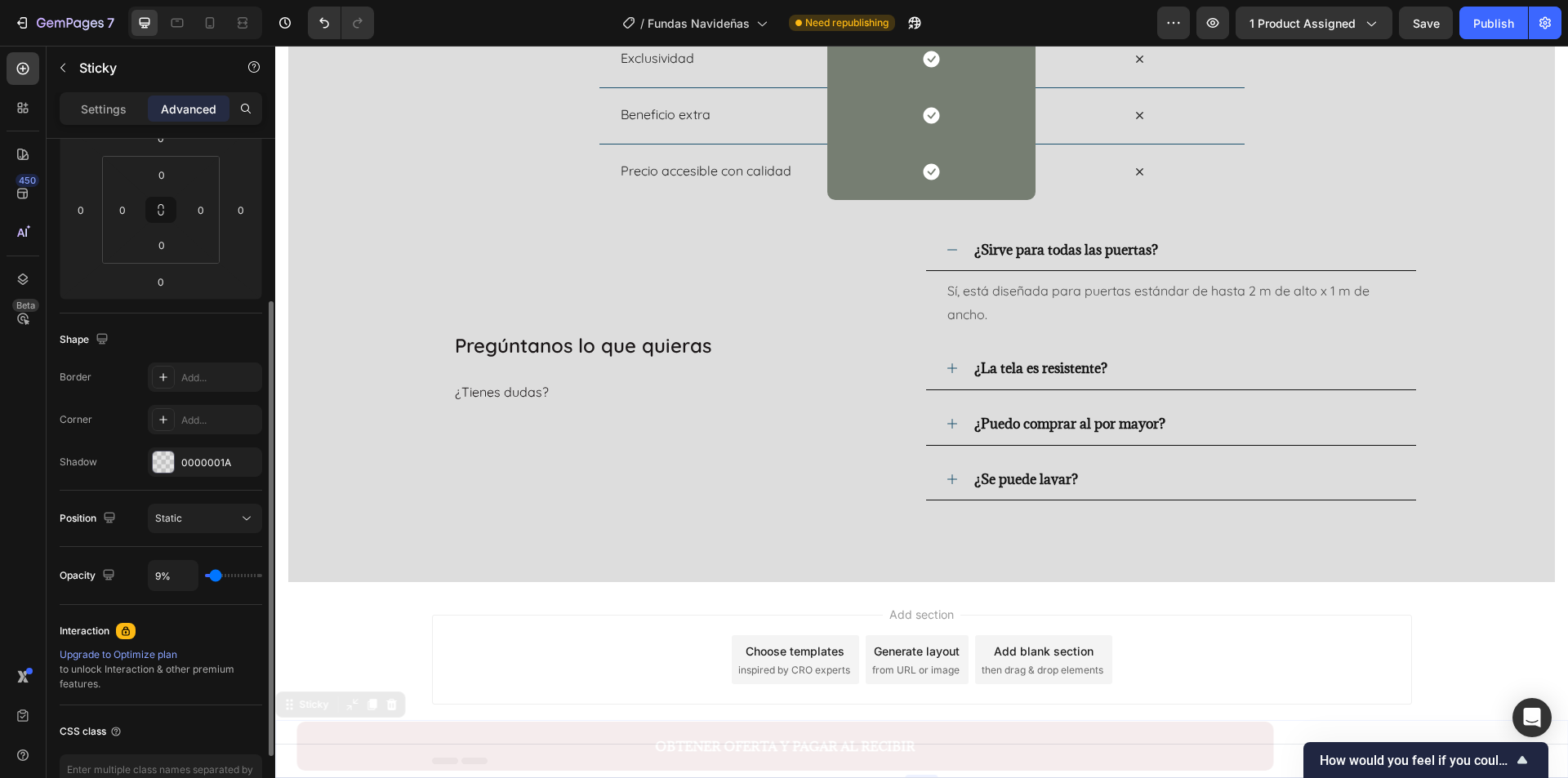
type input "11%"
type input "11"
type input "15%"
type input "15"
type input "20%"
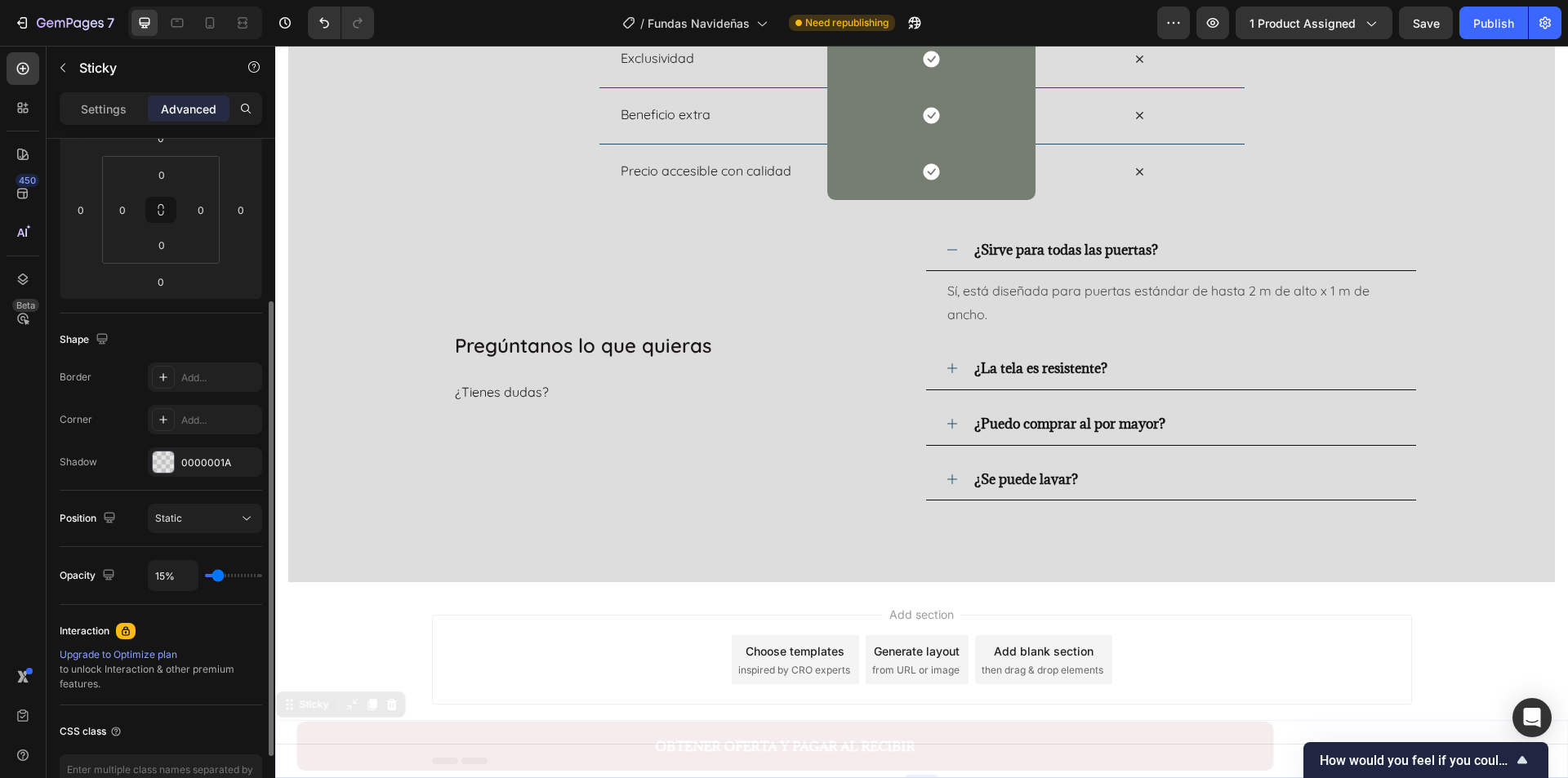
type input "20"
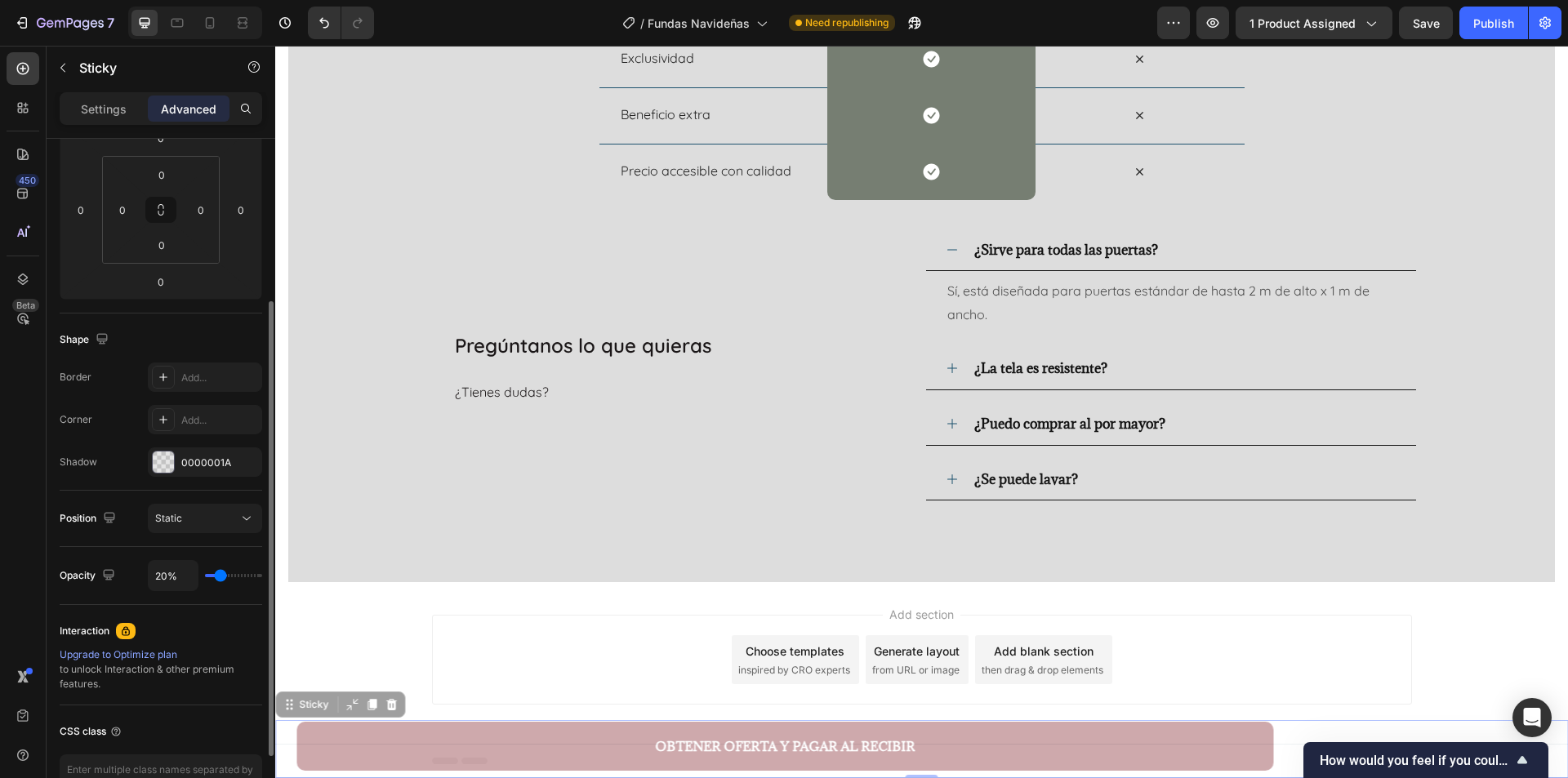
type input "41%"
type input "41"
type input "56%"
type input "56"
type input "59%"
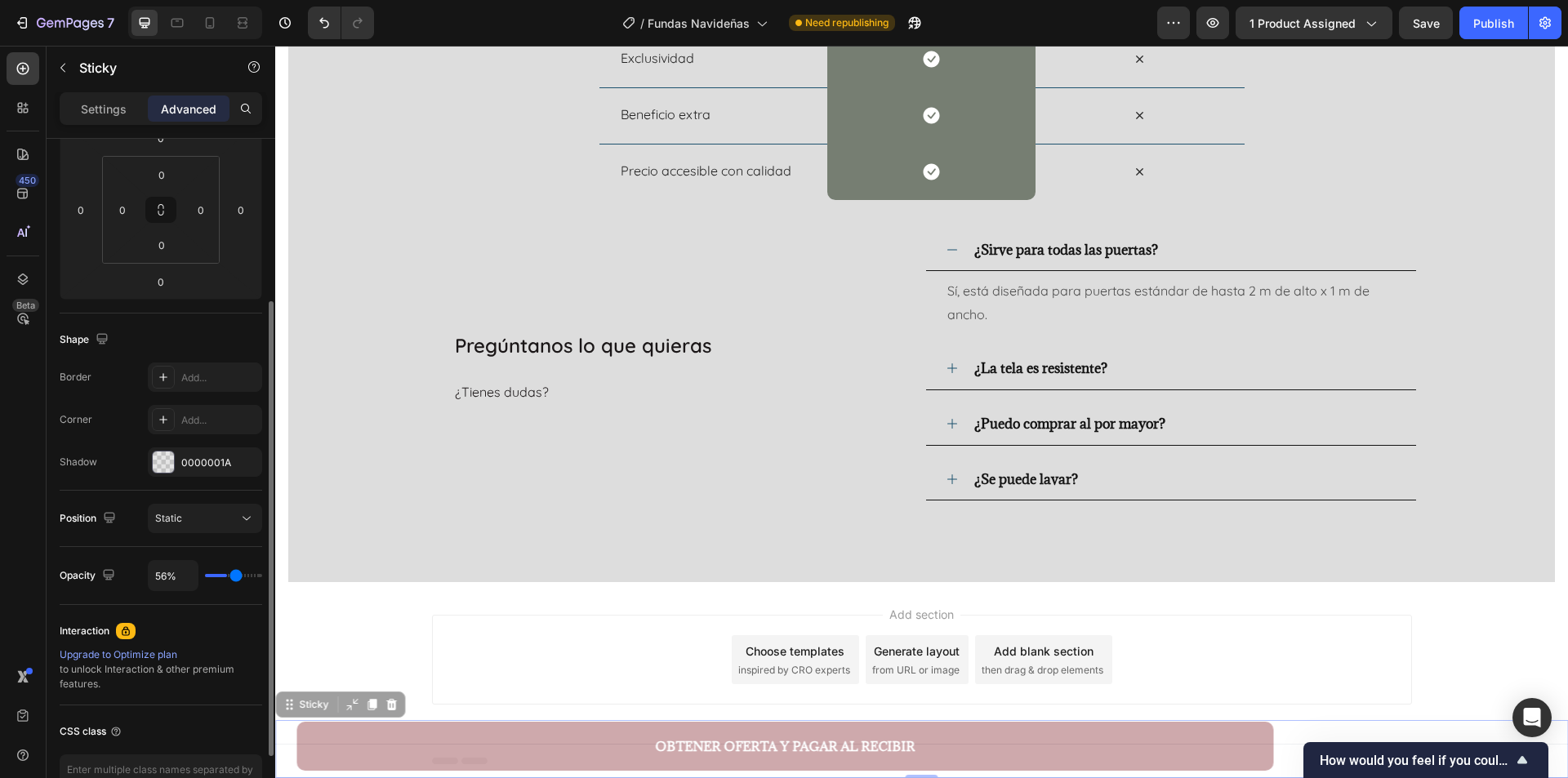
type input "59"
type input "63%"
type input "63"
type input "65%"
type input "65"
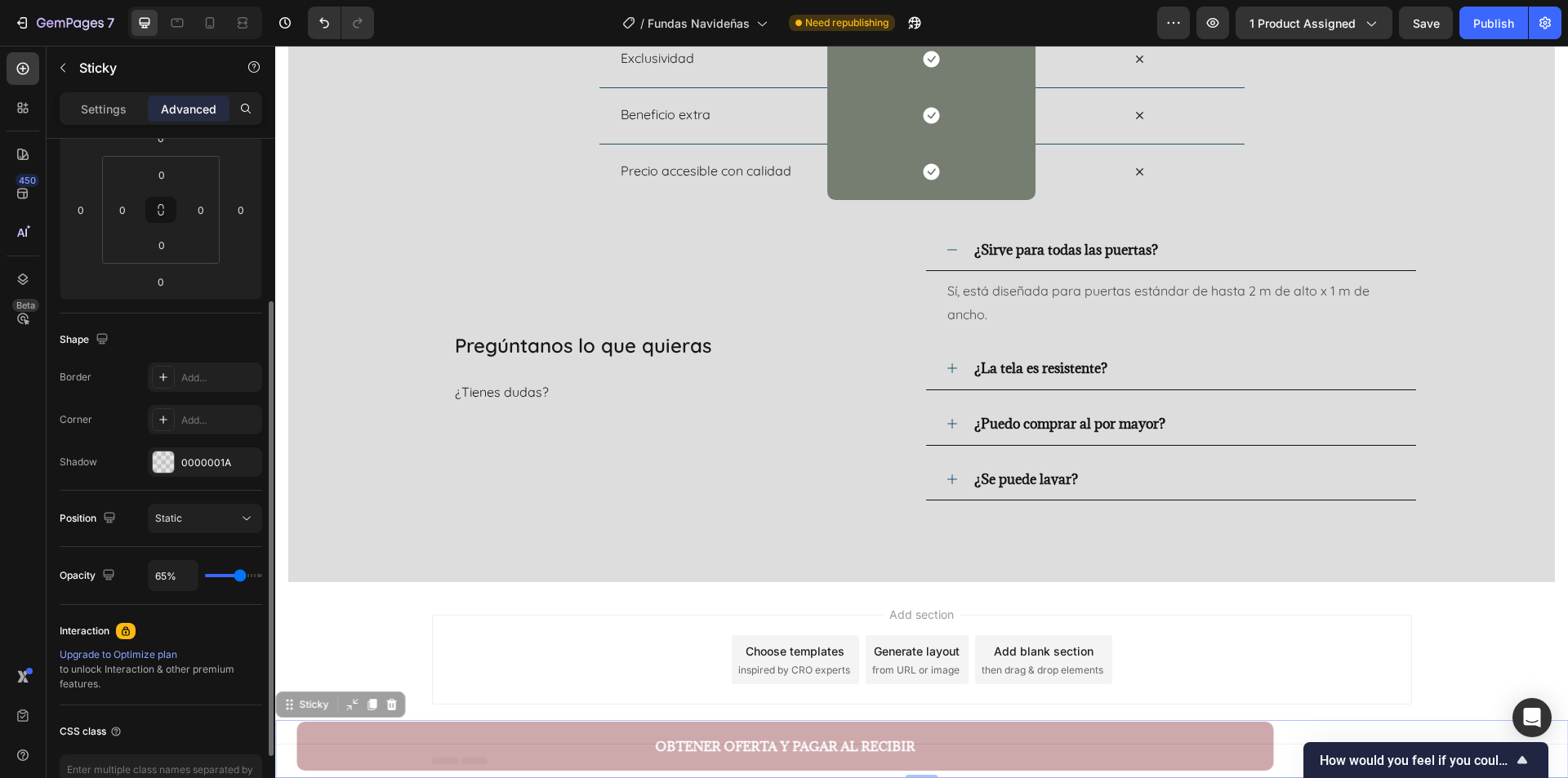
type input "69%"
type input "69"
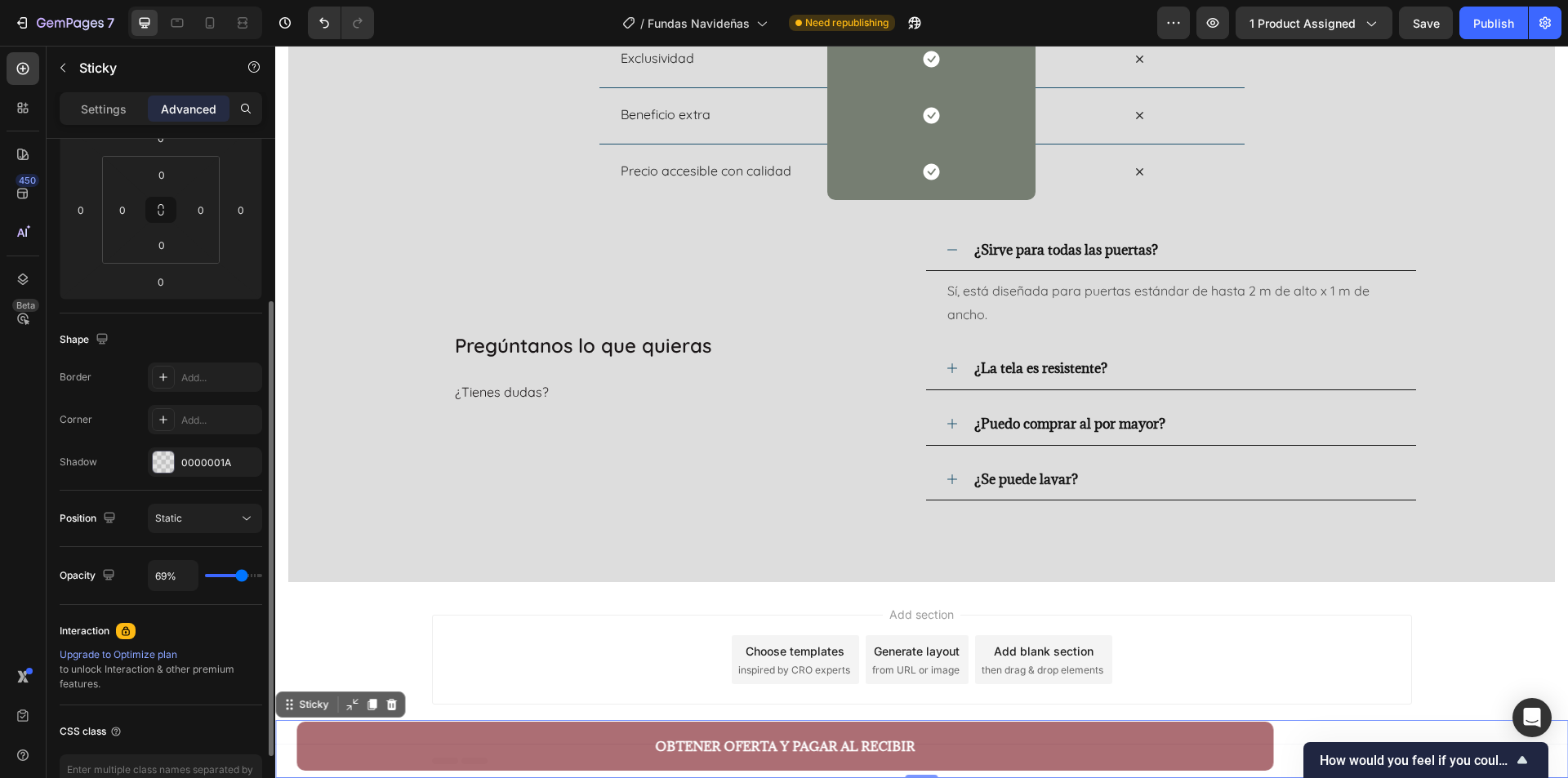
type input "70%"
type input "70"
type input "72%"
type input "72"
type input "76%"
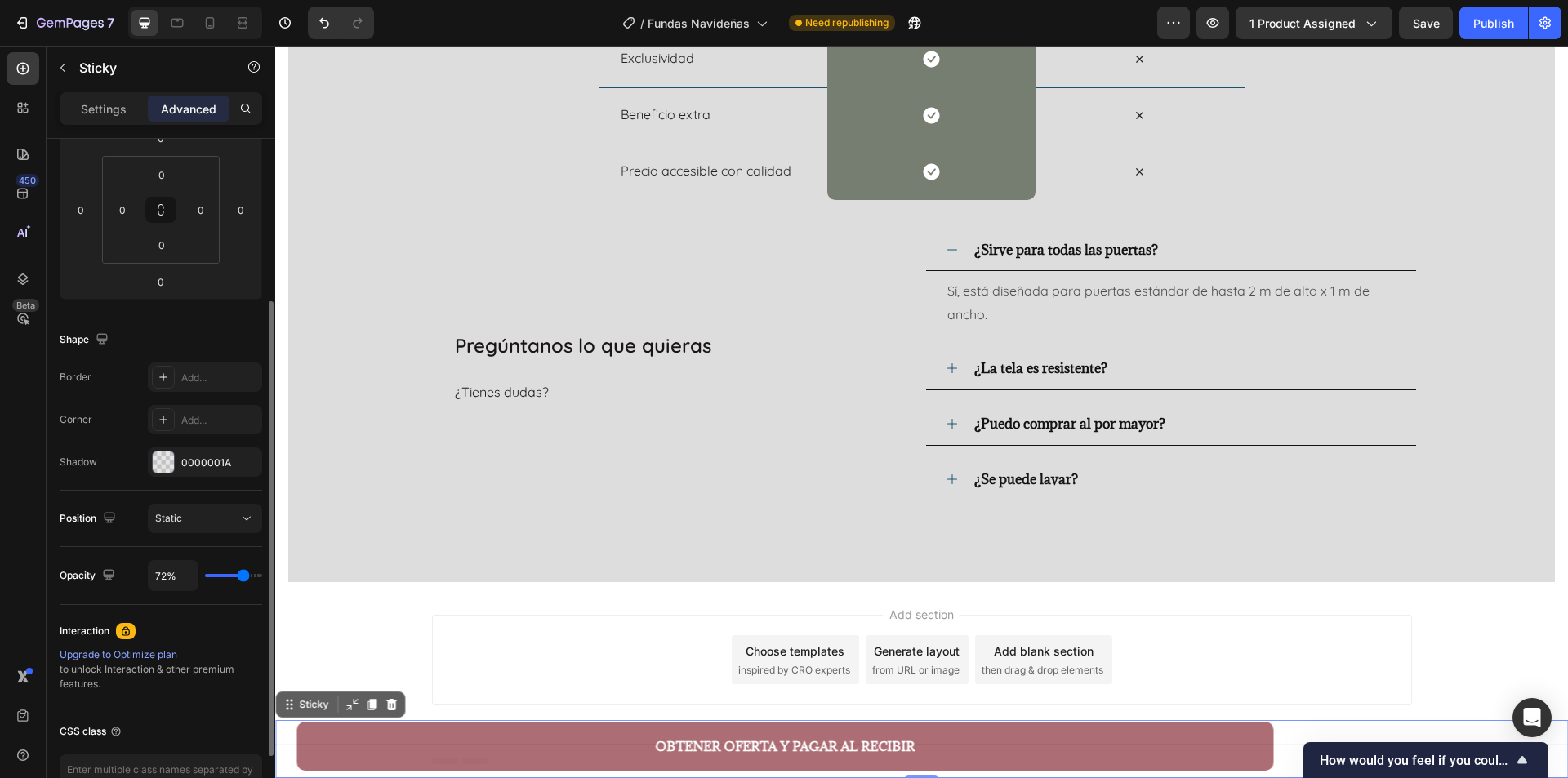
type input "76"
type input "78%"
type input "78"
type input "80%"
type input "80"
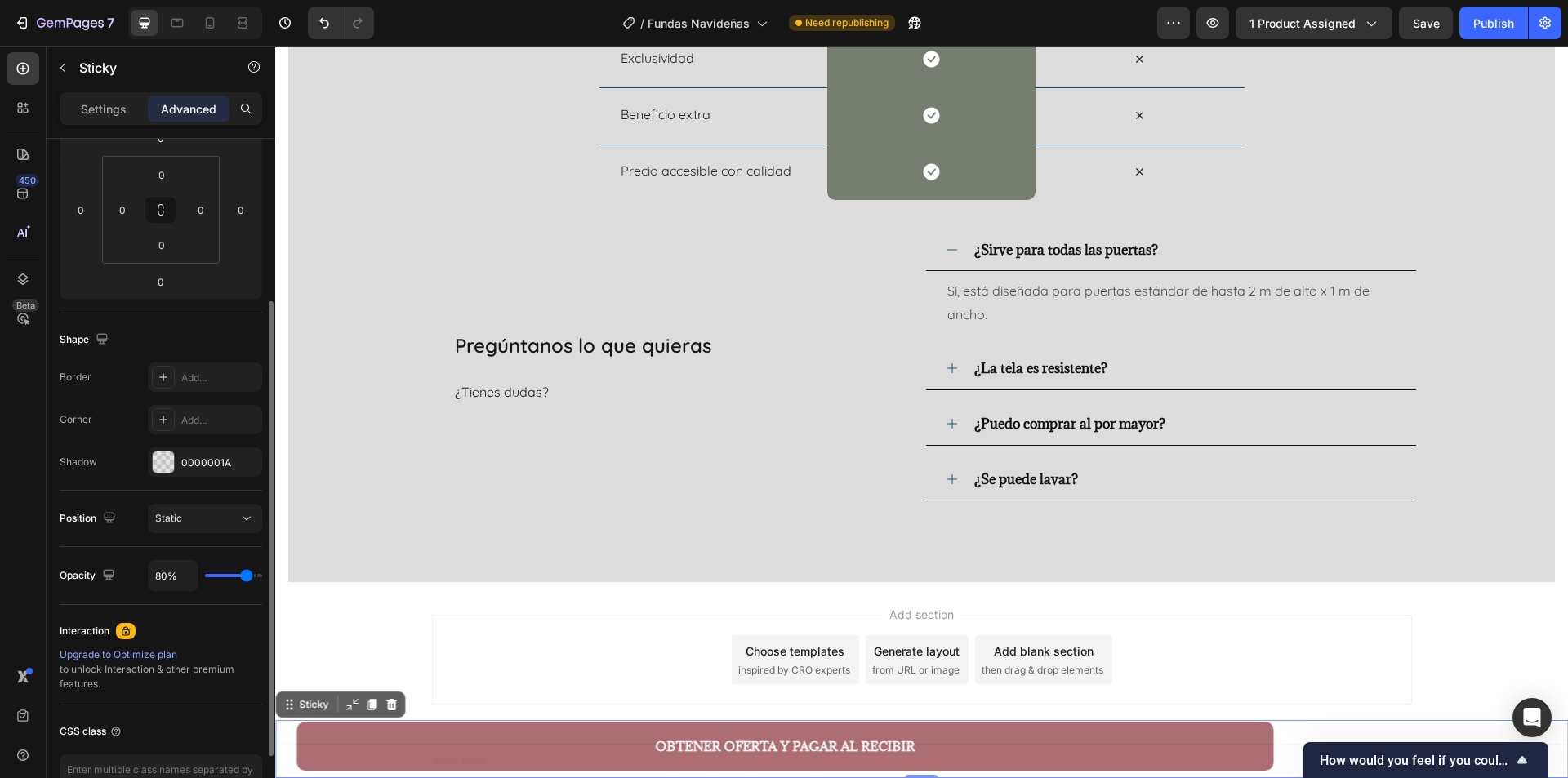
type input "83%"
type input "83"
type input "85%"
type input "85"
type input "94%"
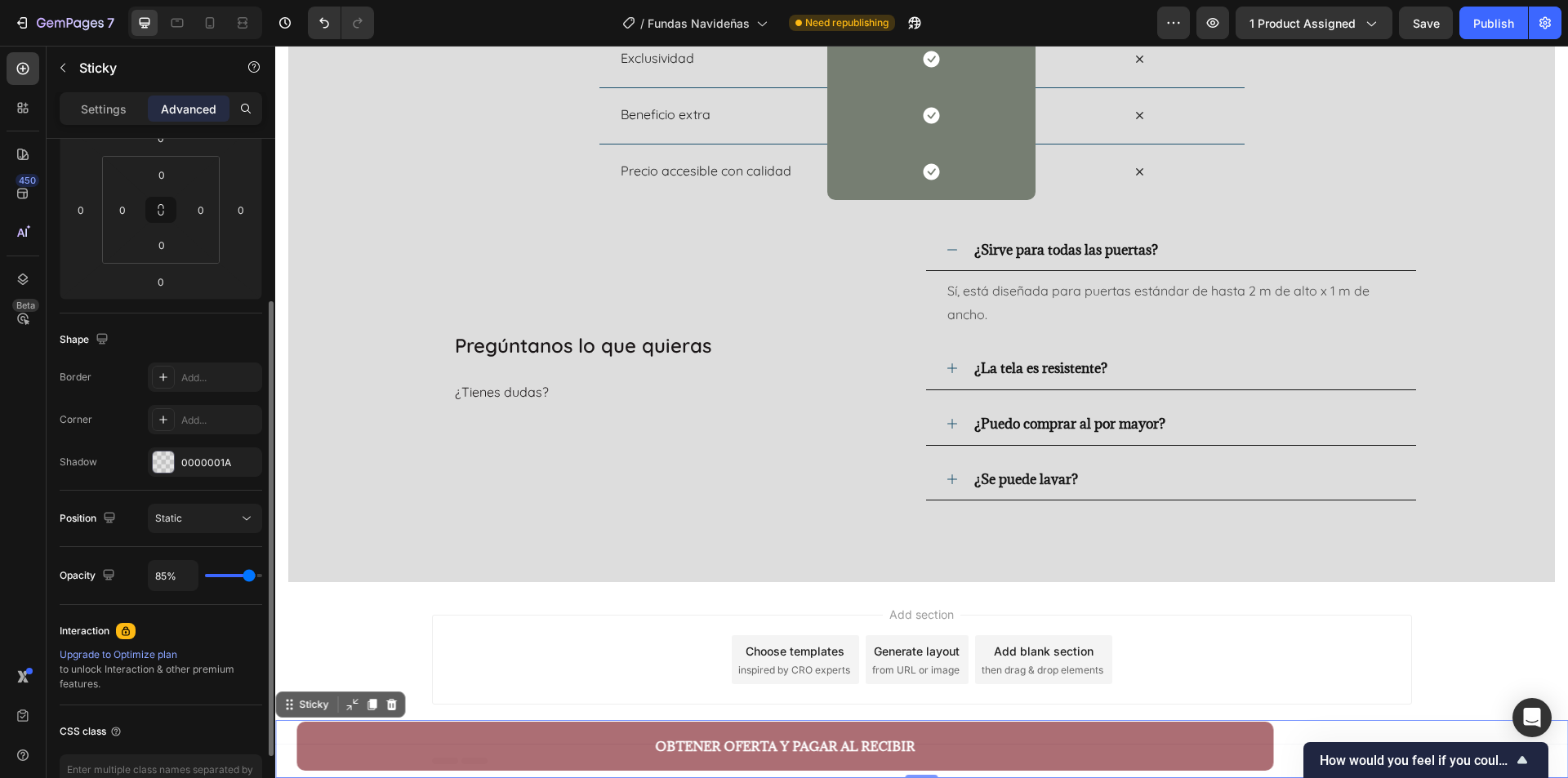
type input "94"
type input "98%"
type input "98"
type input "100%"
type input "100"
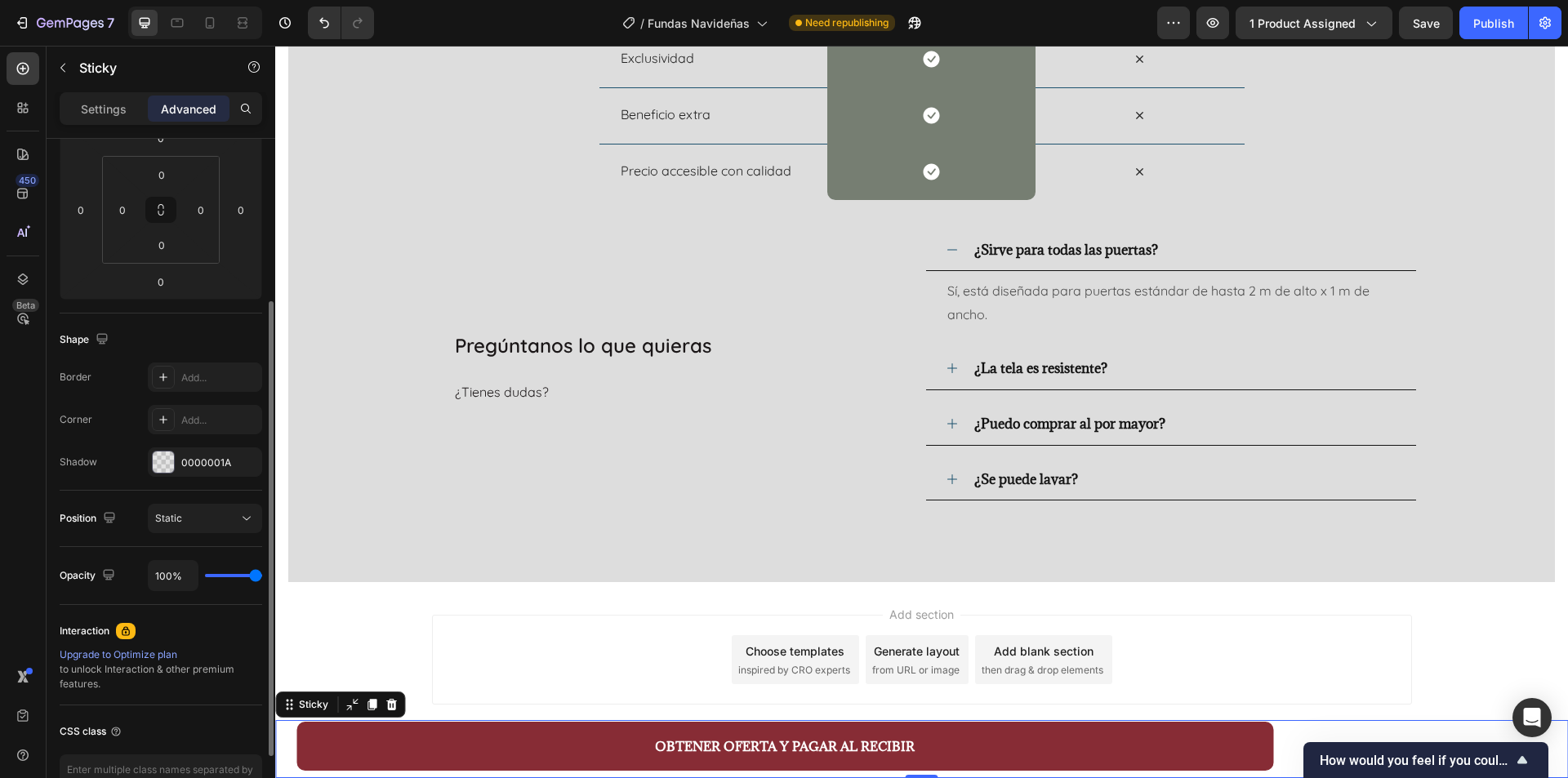
drag, startPoint x: 251, startPoint y: 574, endPoint x: 317, endPoint y: 573, distance: 66.0
click at [262, 574] on input "range" at bounding box center [234, 576] width 58 height 4
click at [1297, 731] on div "OBTENER OFERTA Y PAGAR AL RECIBIR Button Product" at bounding box center [921, 750] width 1293 height 58
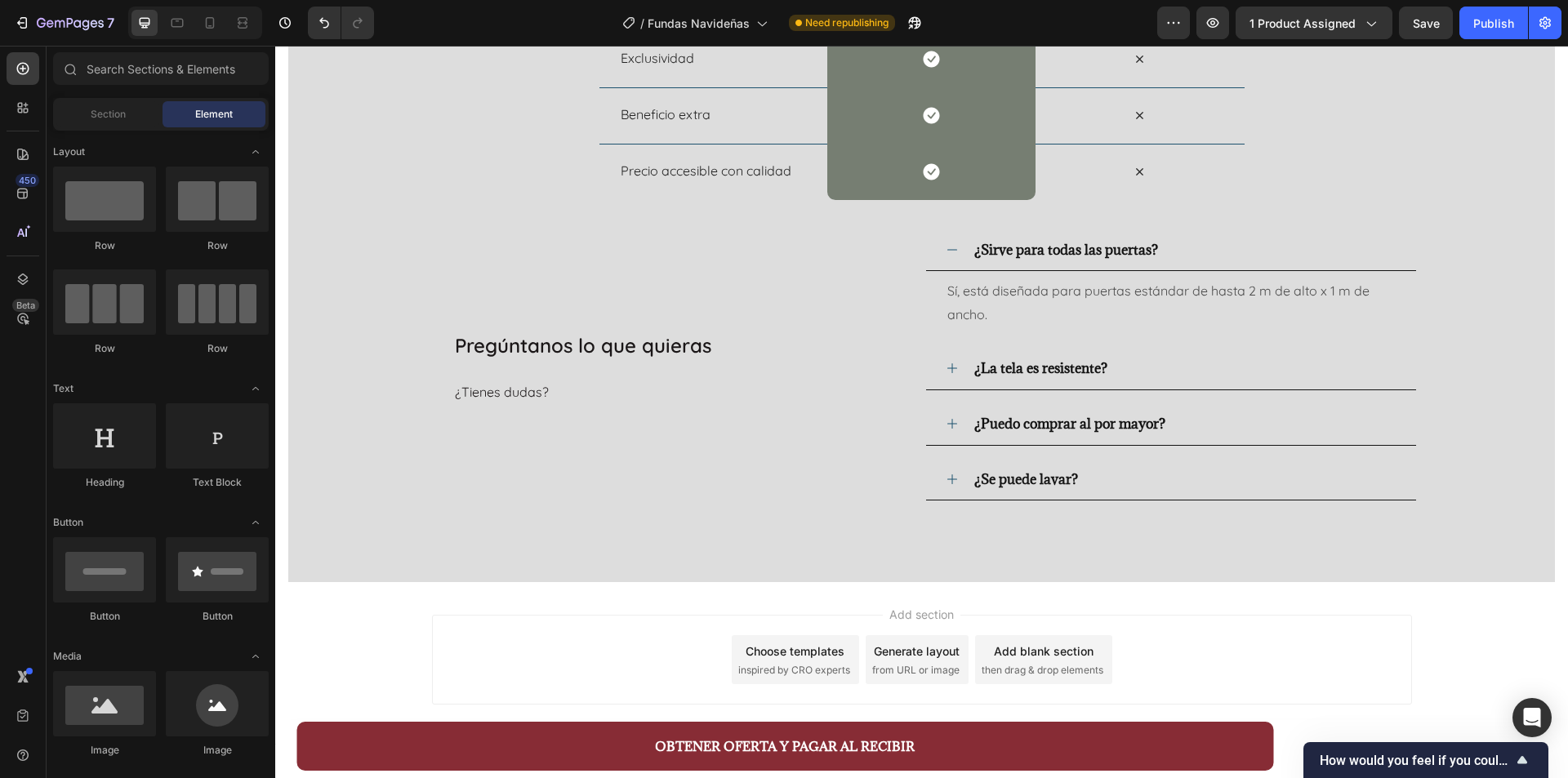
click at [349, 656] on div "Add section Choose templates inspired by CRO experts Generate layout from URL o…" at bounding box center [921, 663] width 1293 height 162
click at [120, 124] on div "Section" at bounding box center [108, 114] width 103 height 26
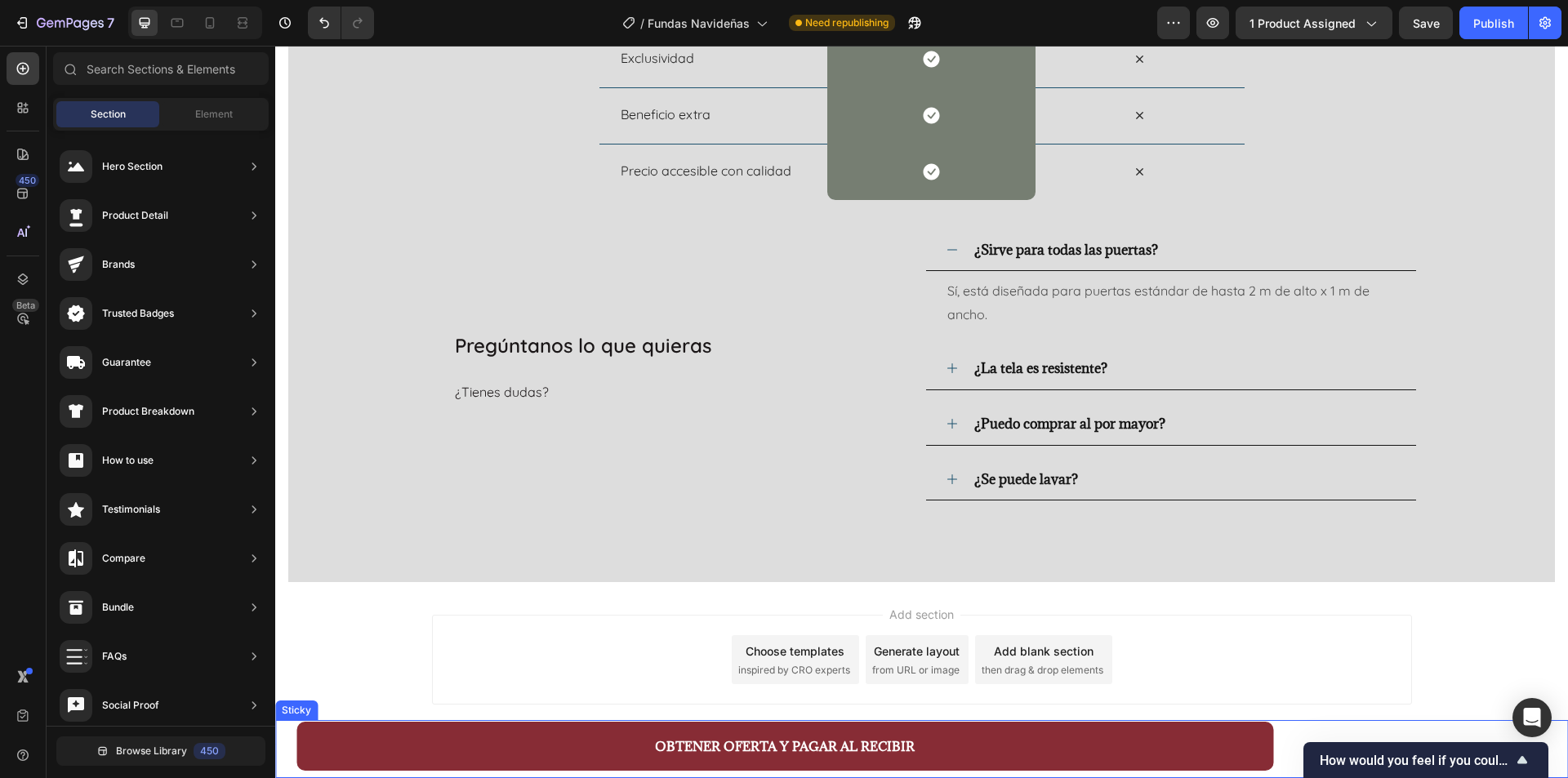
click at [1374, 734] on div "OBTENER OFERTA Y PAGAR AL RECIBIR Button Product" at bounding box center [921, 750] width 1293 height 58
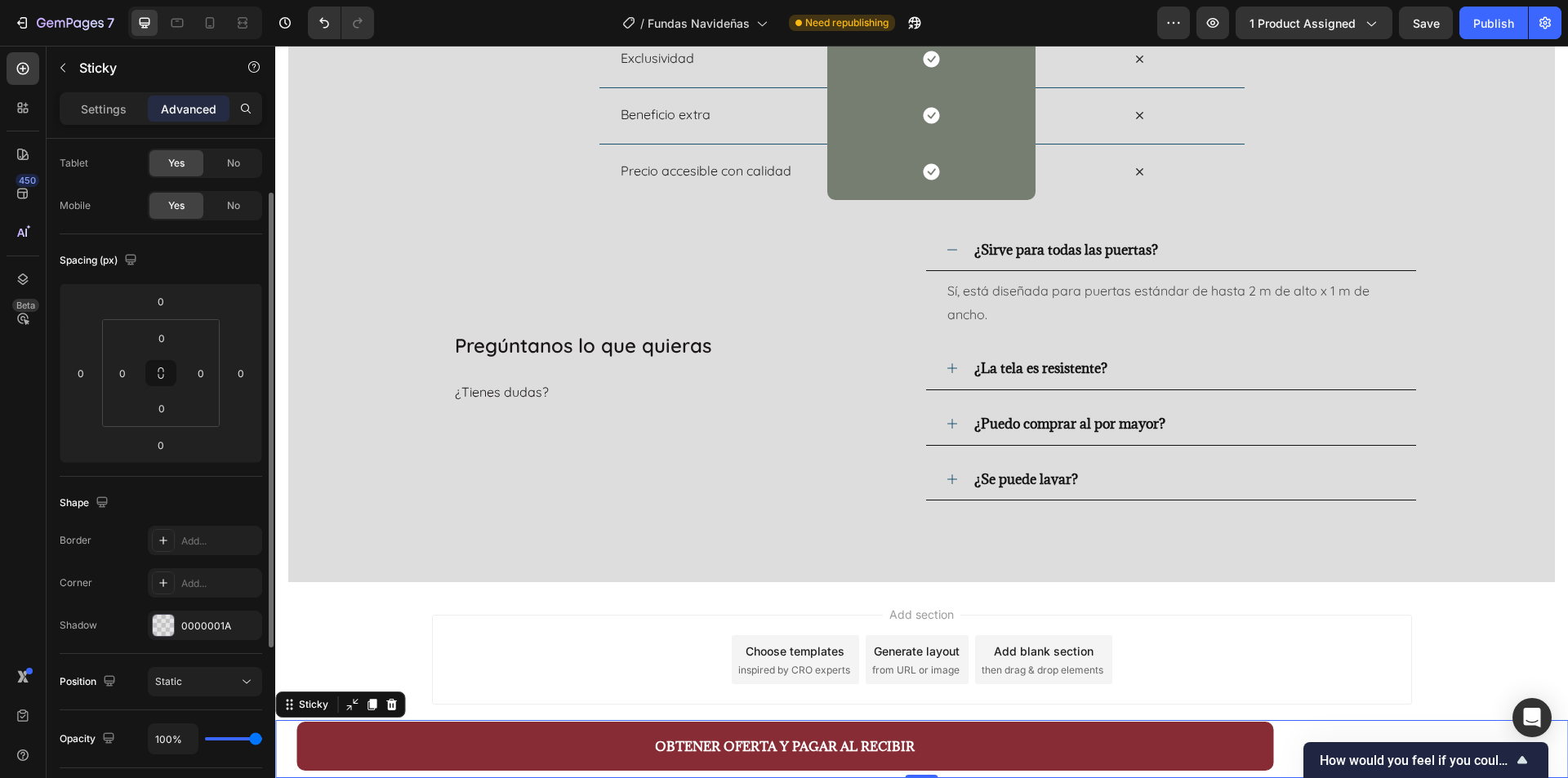
scroll to position [0, 0]
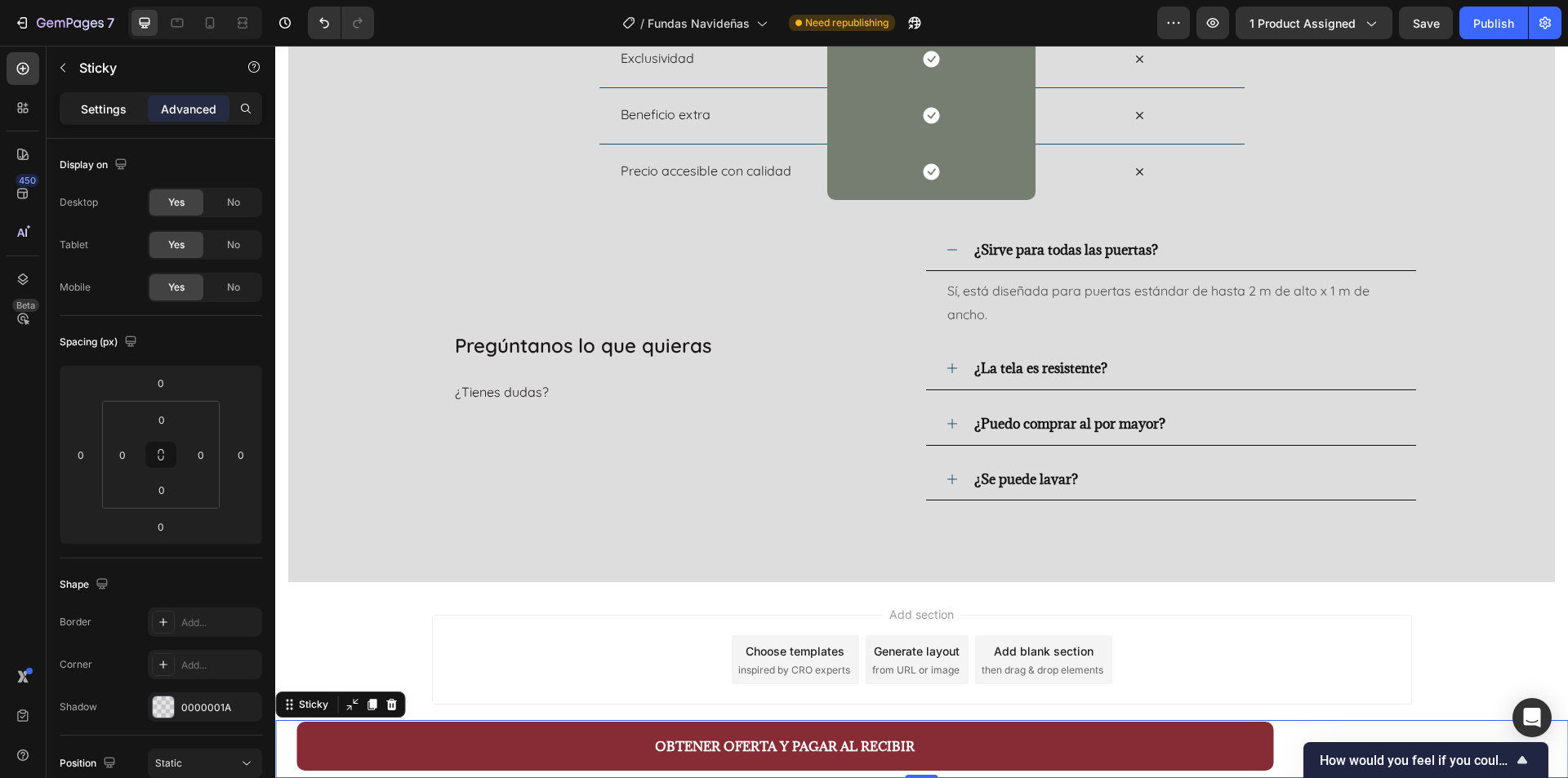
click at [92, 109] on p "Settings" at bounding box center [104, 109] width 46 height 17
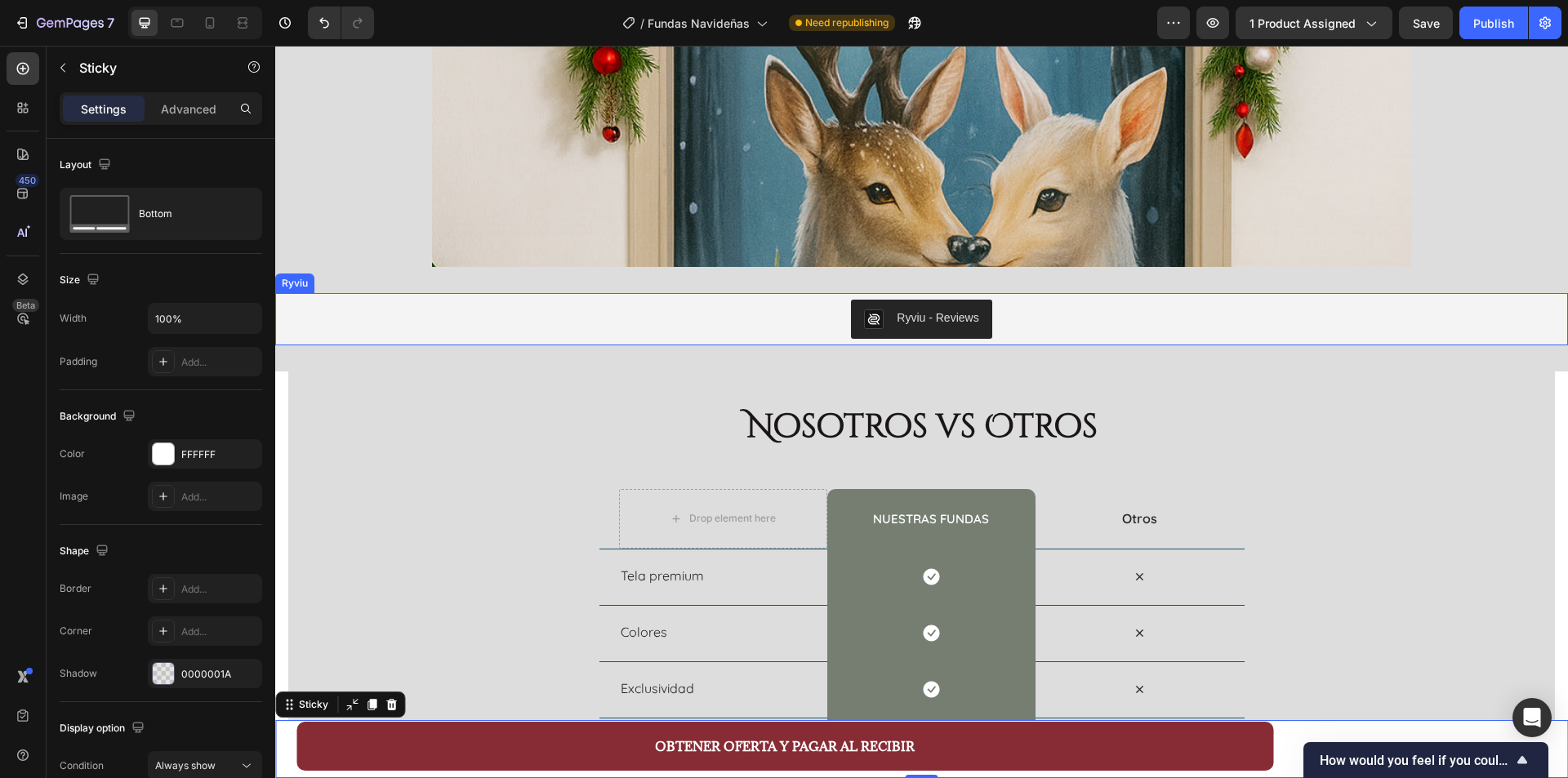
scroll to position [2070, 0]
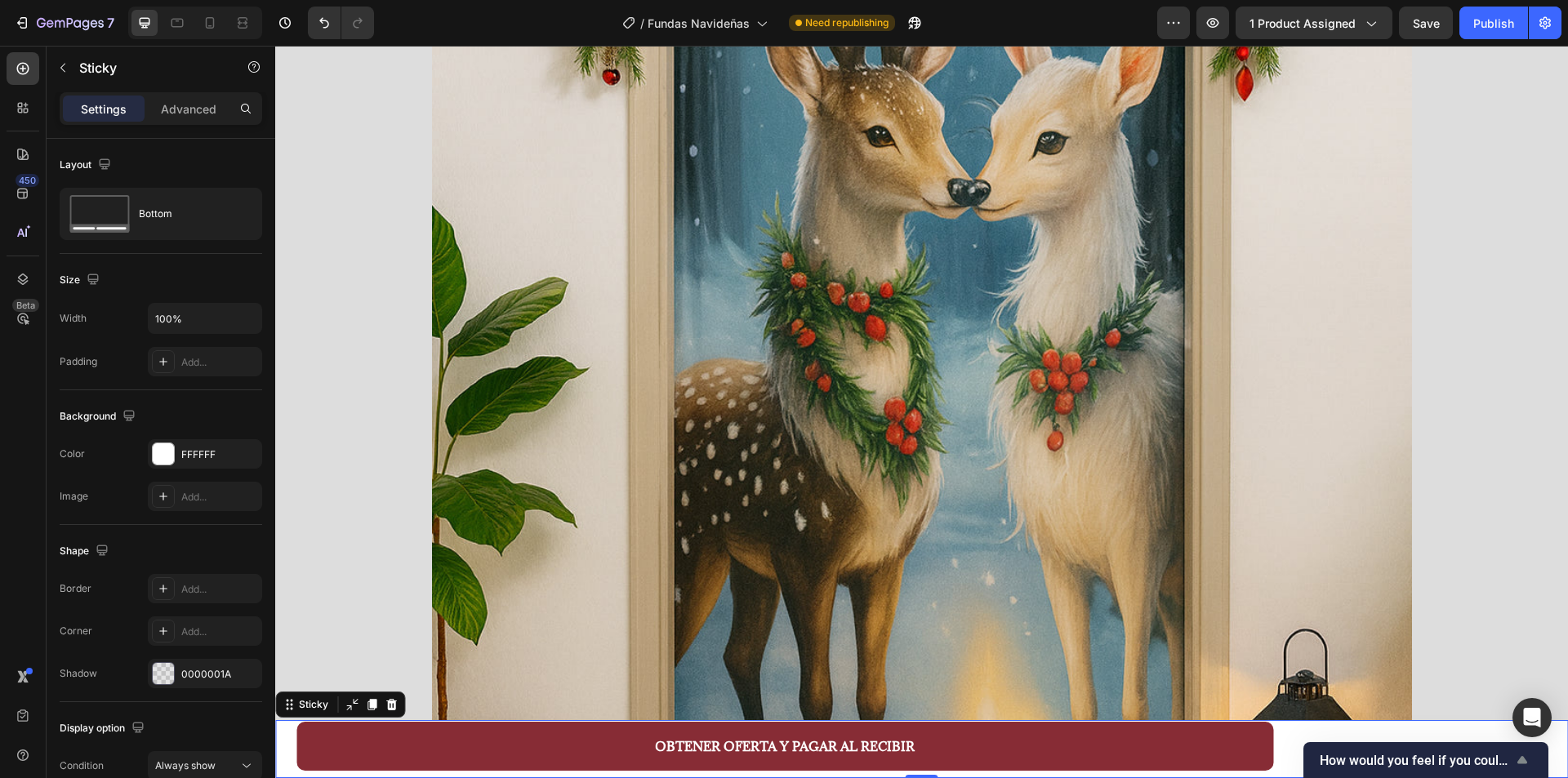
click at [1406, 764] on span "How would you feel if you could no longer use GemPages?" at bounding box center [1415, 761] width 193 height 16
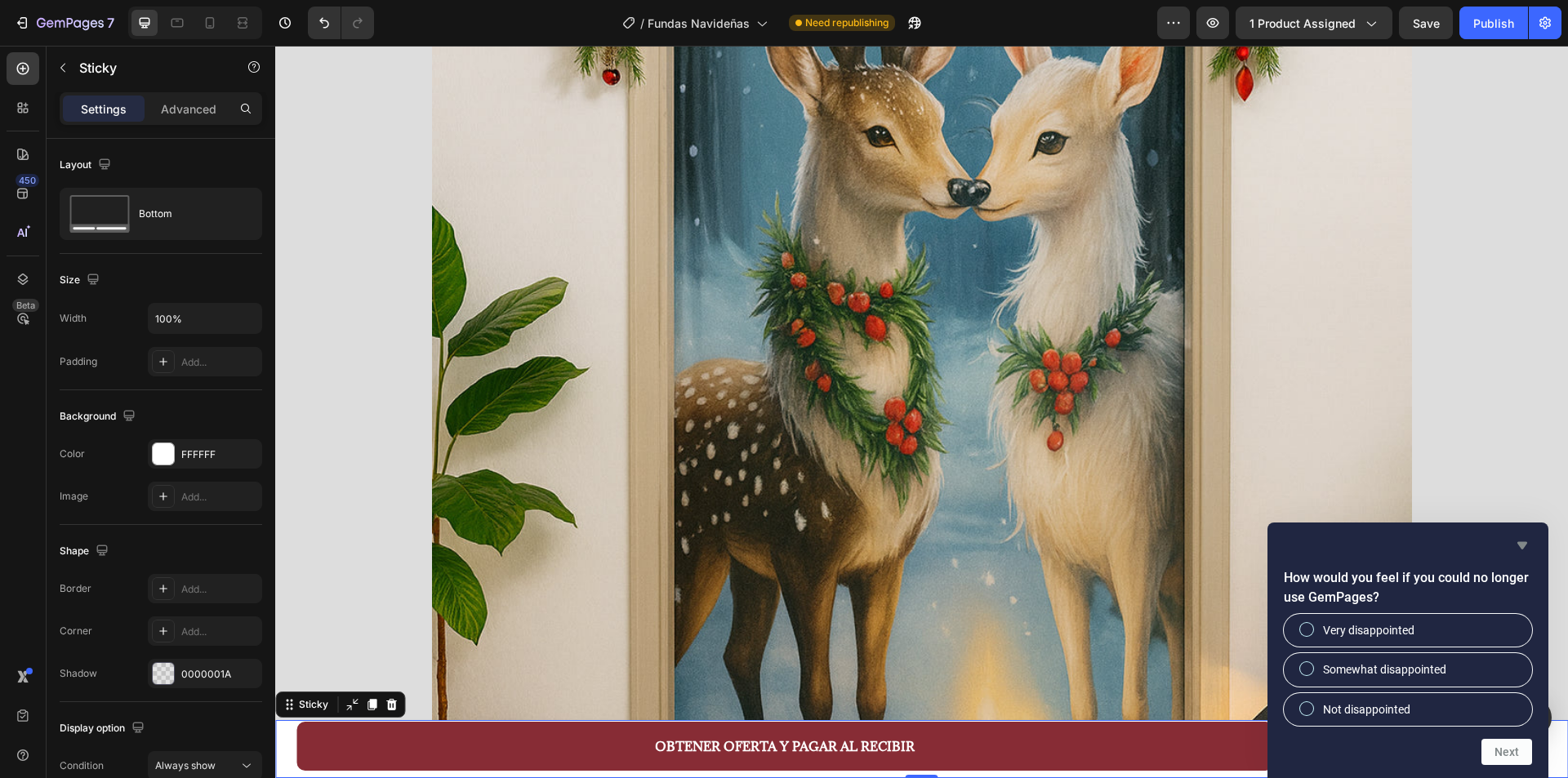
click at [1522, 544] on icon "Hide survey" at bounding box center [1522, 546] width 10 height 7
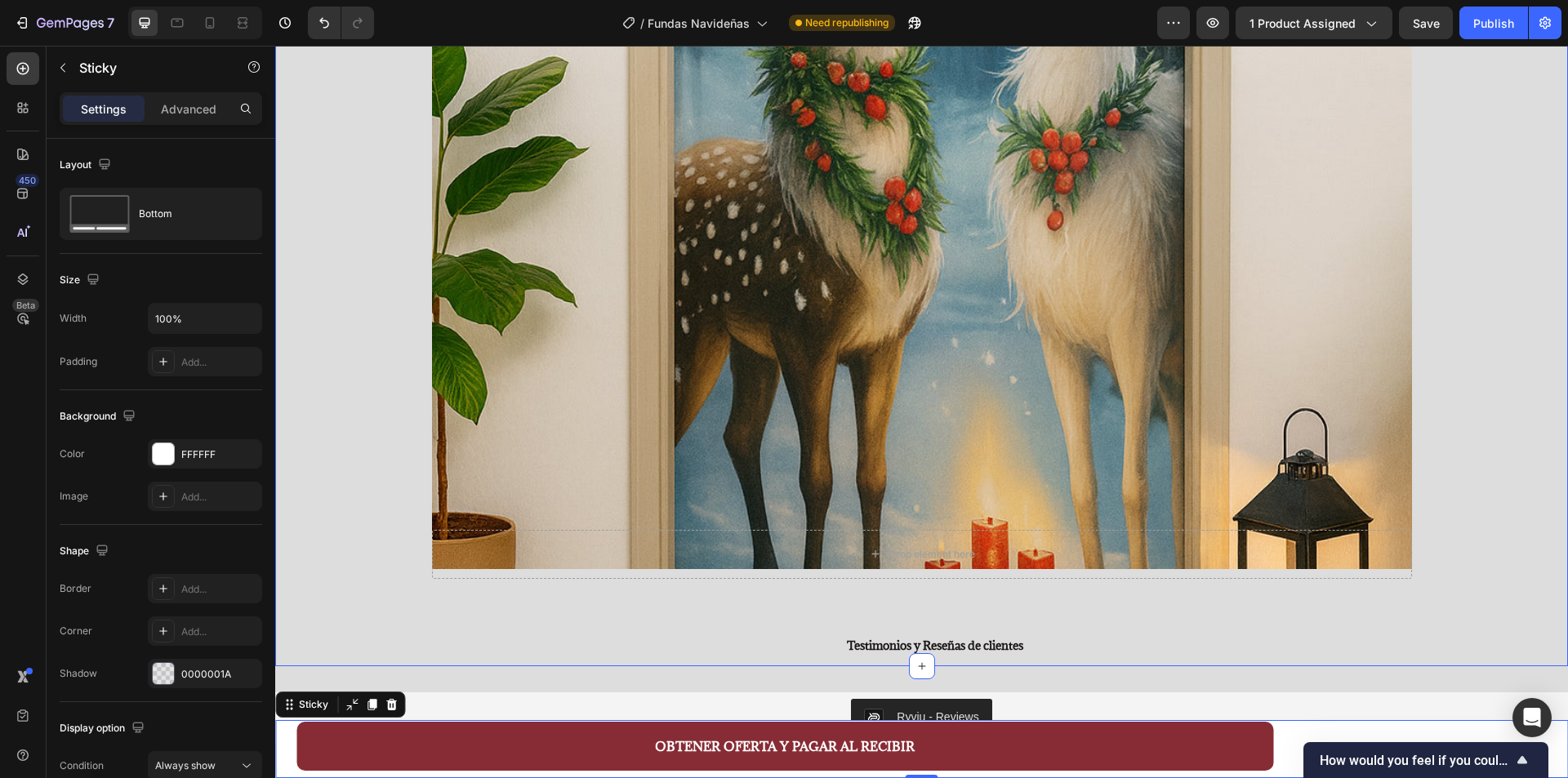
scroll to position [2478, 0]
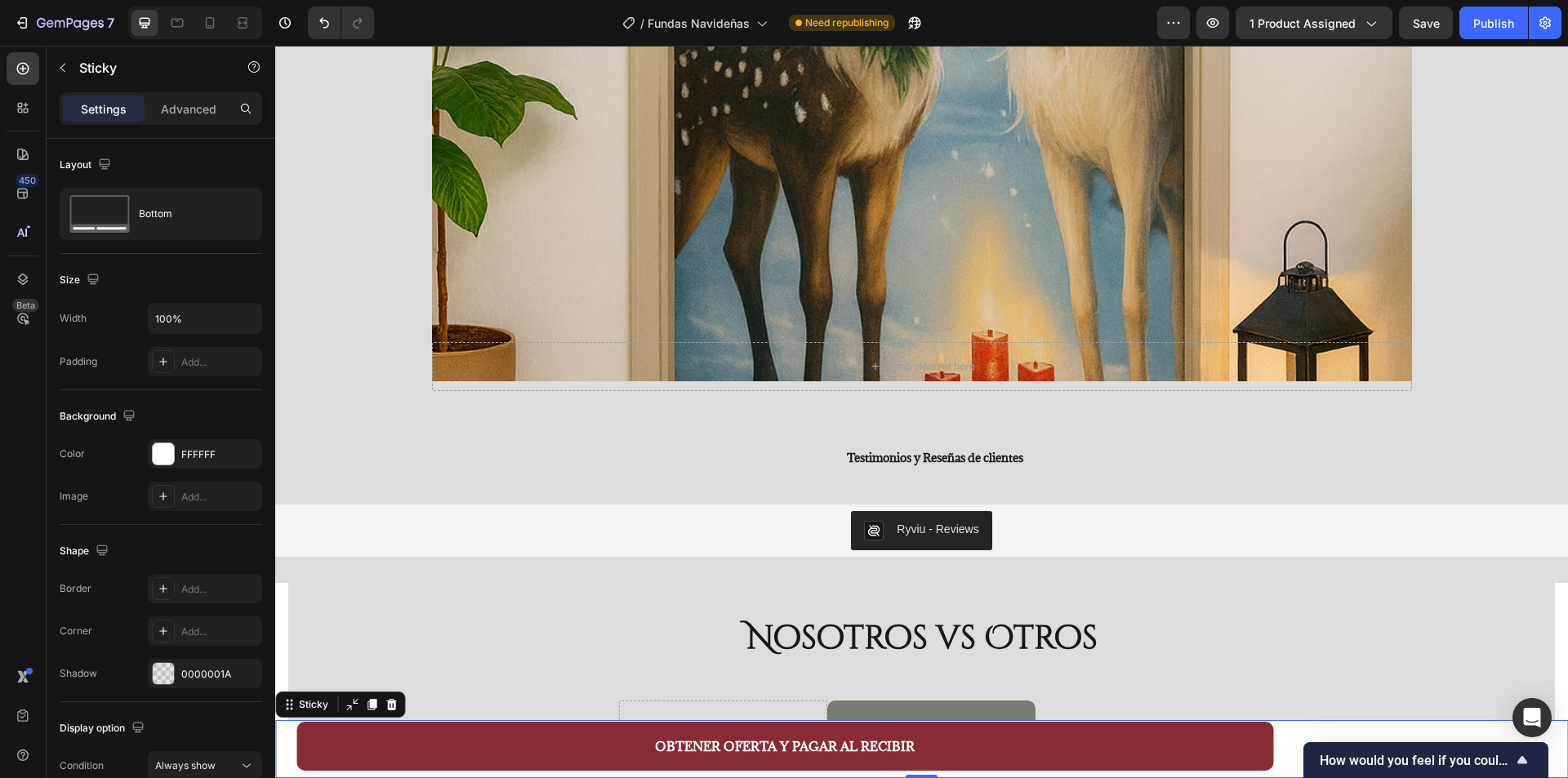
click at [280, 746] on div "OBTENER OFERTA Y PAGAR AL RECIBIR Button Product" at bounding box center [921, 750] width 1293 height 58
click at [281, 746] on div "OBTENER OFERTA Y PAGAR AL RECIBIR Button Product" at bounding box center [921, 750] width 1293 height 58
click at [1443, 19] on button "Save" at bounding box center [1426, 23] width 54 height 33
click at [1489, 20] on div "Publish" at bounding box center [1494, 23] width 41 height 17
click at [917, 9] on button "button" at bounding box center [915, 23] width 33 height 33
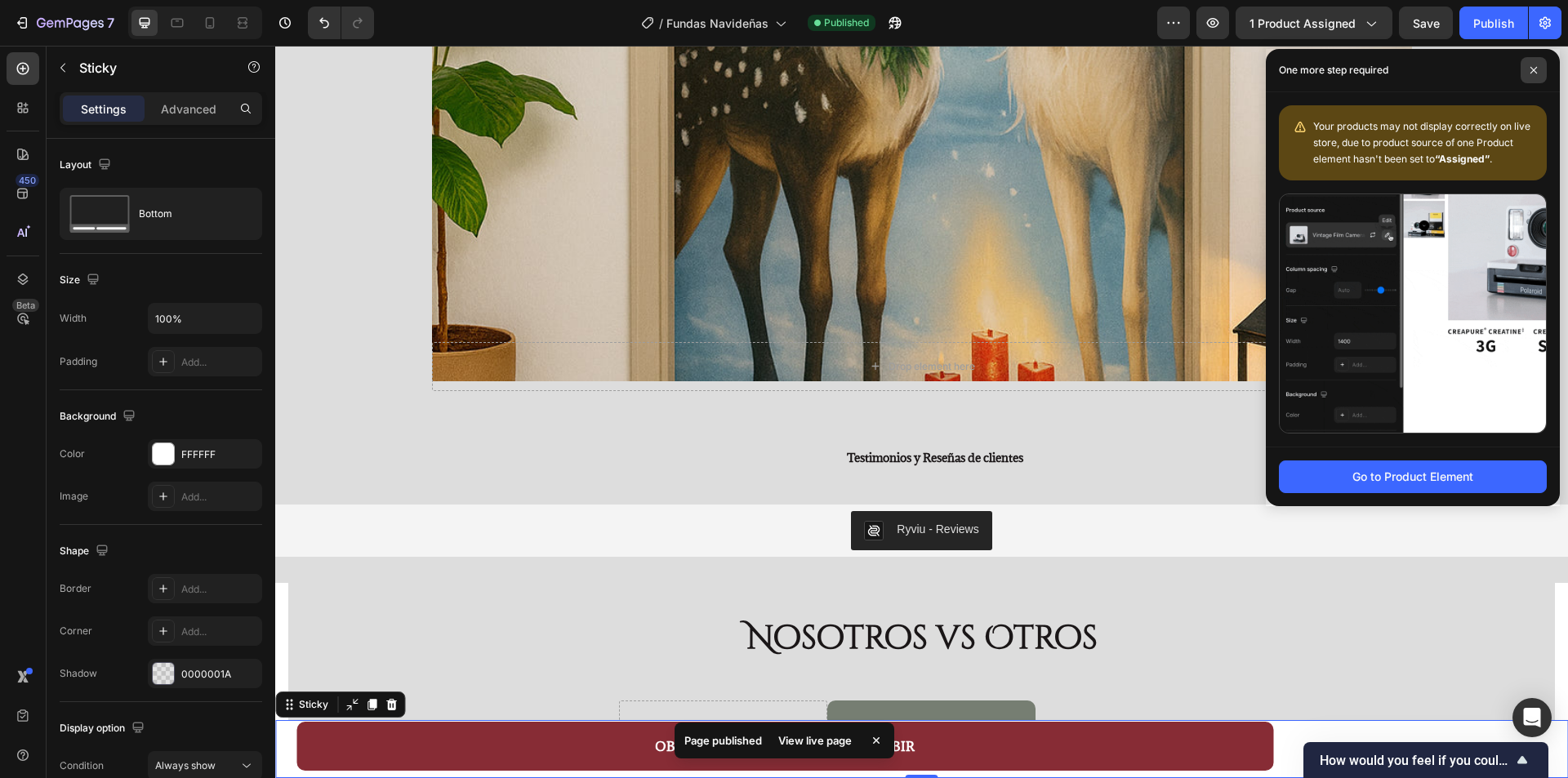
click at [1540, 68] on span at bounding box center [1533, 70] width 26 height 26
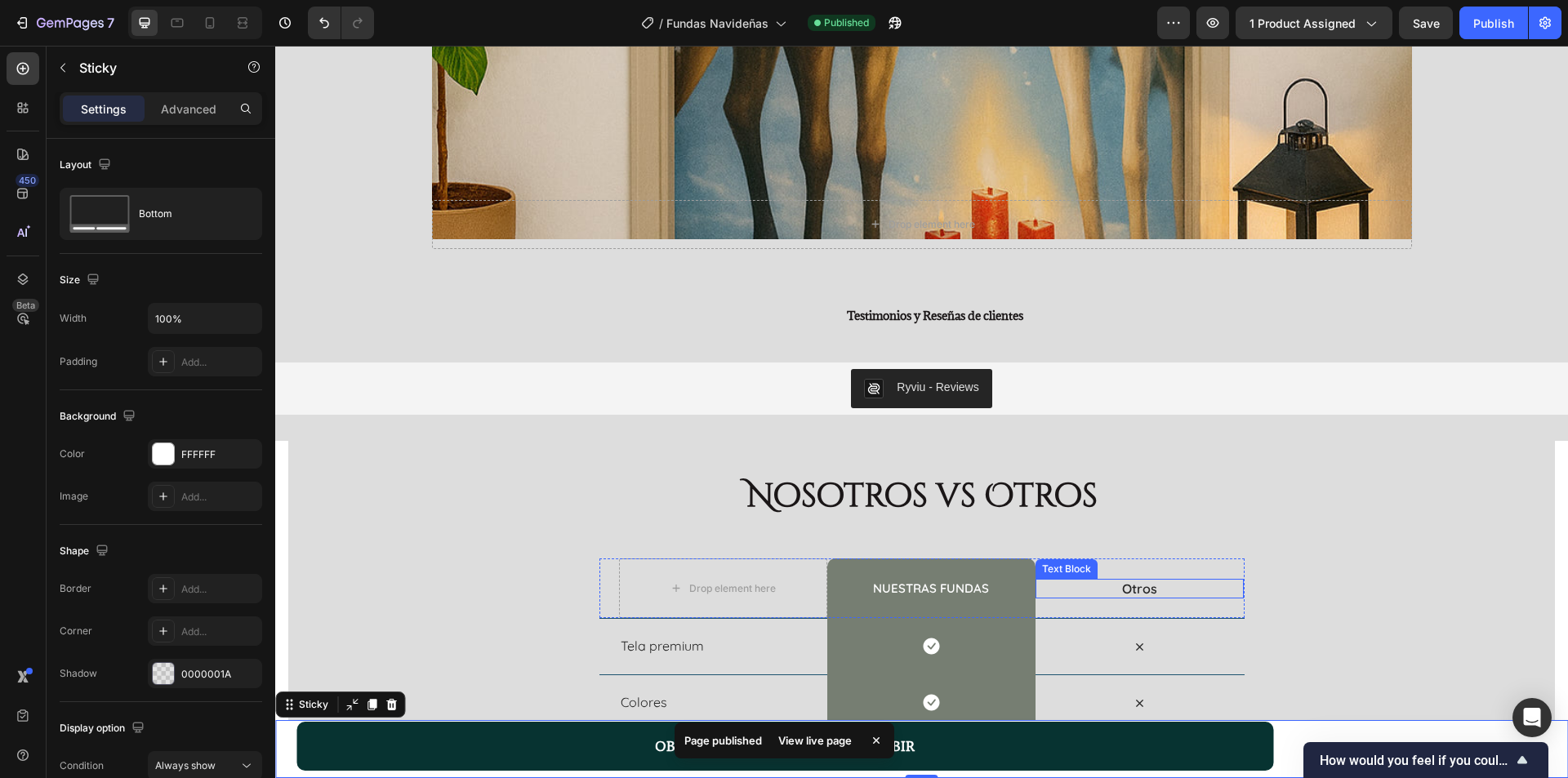
scroll to position [2642, 0]
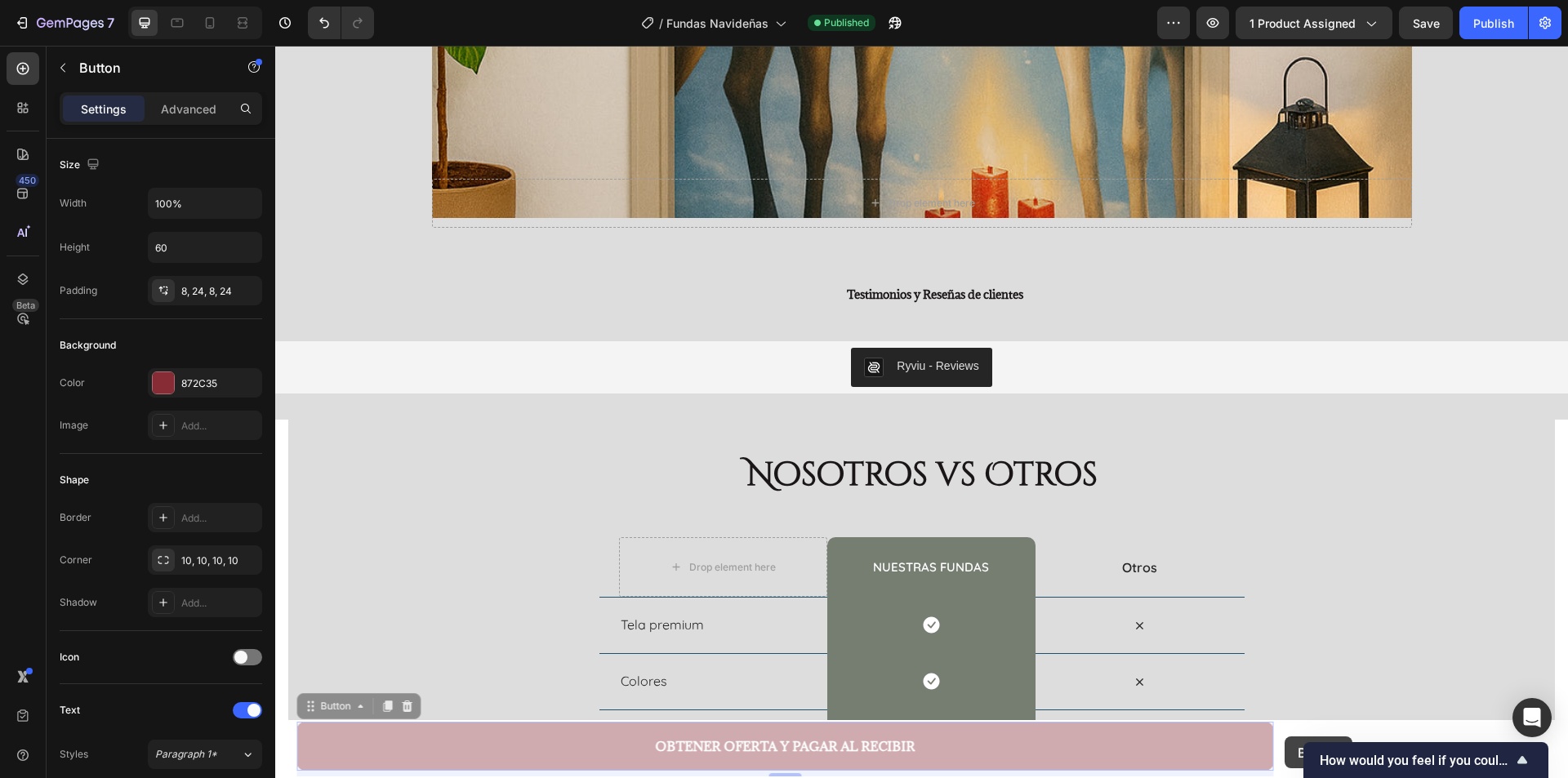
drag, startPoint x: 1248, startPoint y: 743, endPoint x: 1285, endPoint y: 737, distance: 37.5
drag, startPoint x: 1220, startPoint y: 741, endPoint x: 1335, endPoint y: 734, distance: 115.2
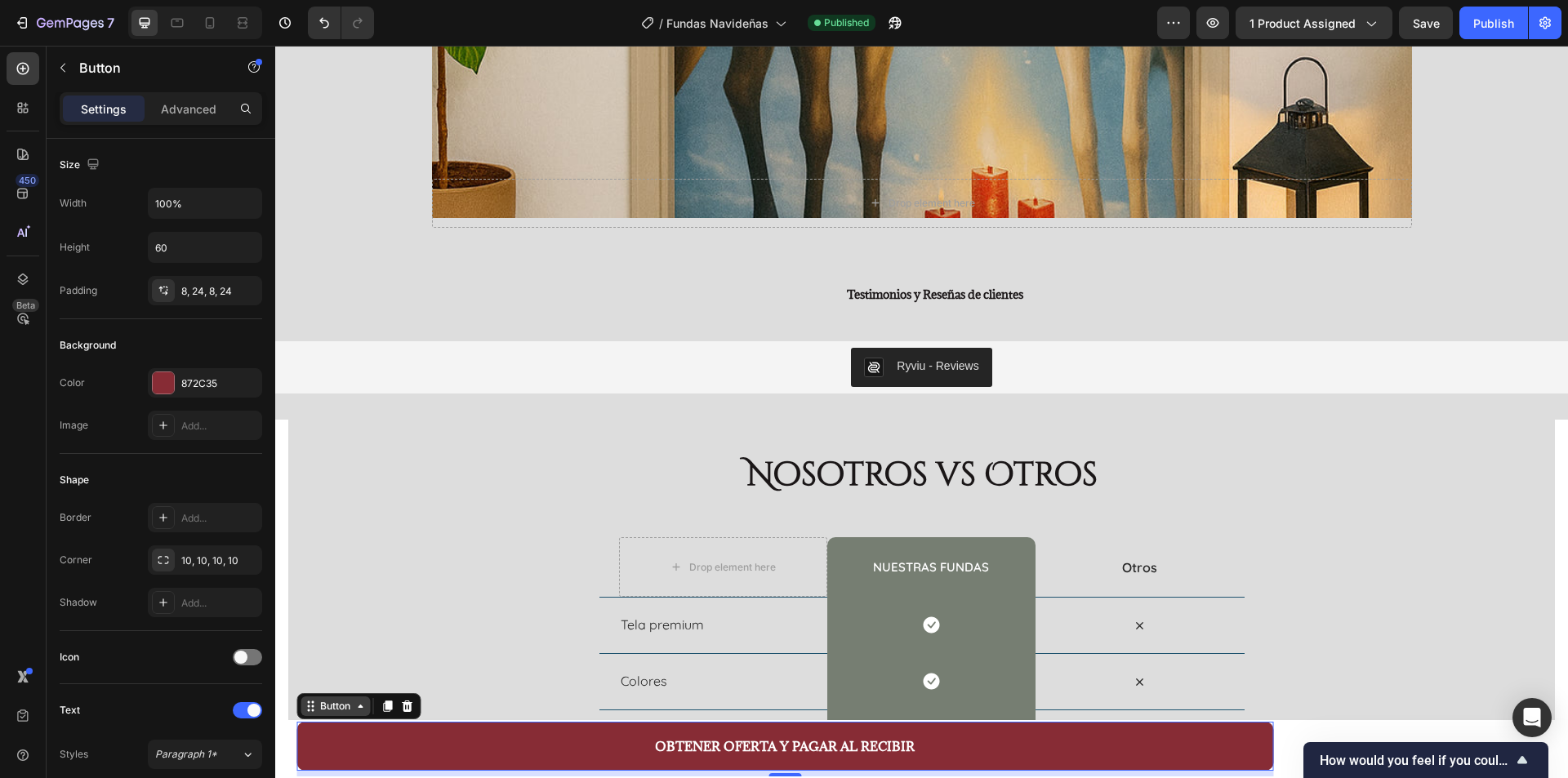
click at [331, 711] on div "Button" at bounding box center [335, 707] width 37 height 15
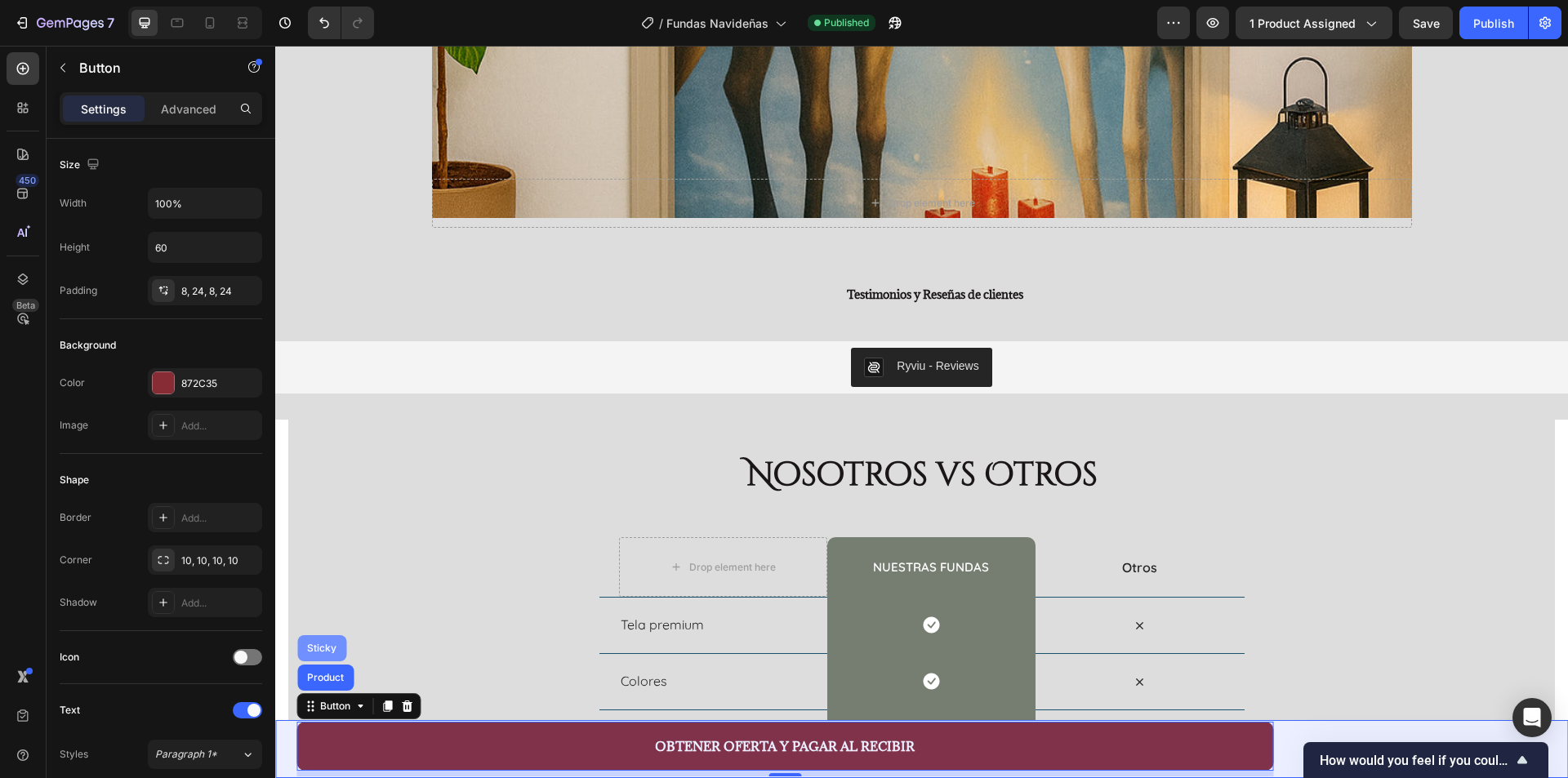
click at [334, 650] on div "Sticky" at bounding box center [321, 648] width 36 height 10
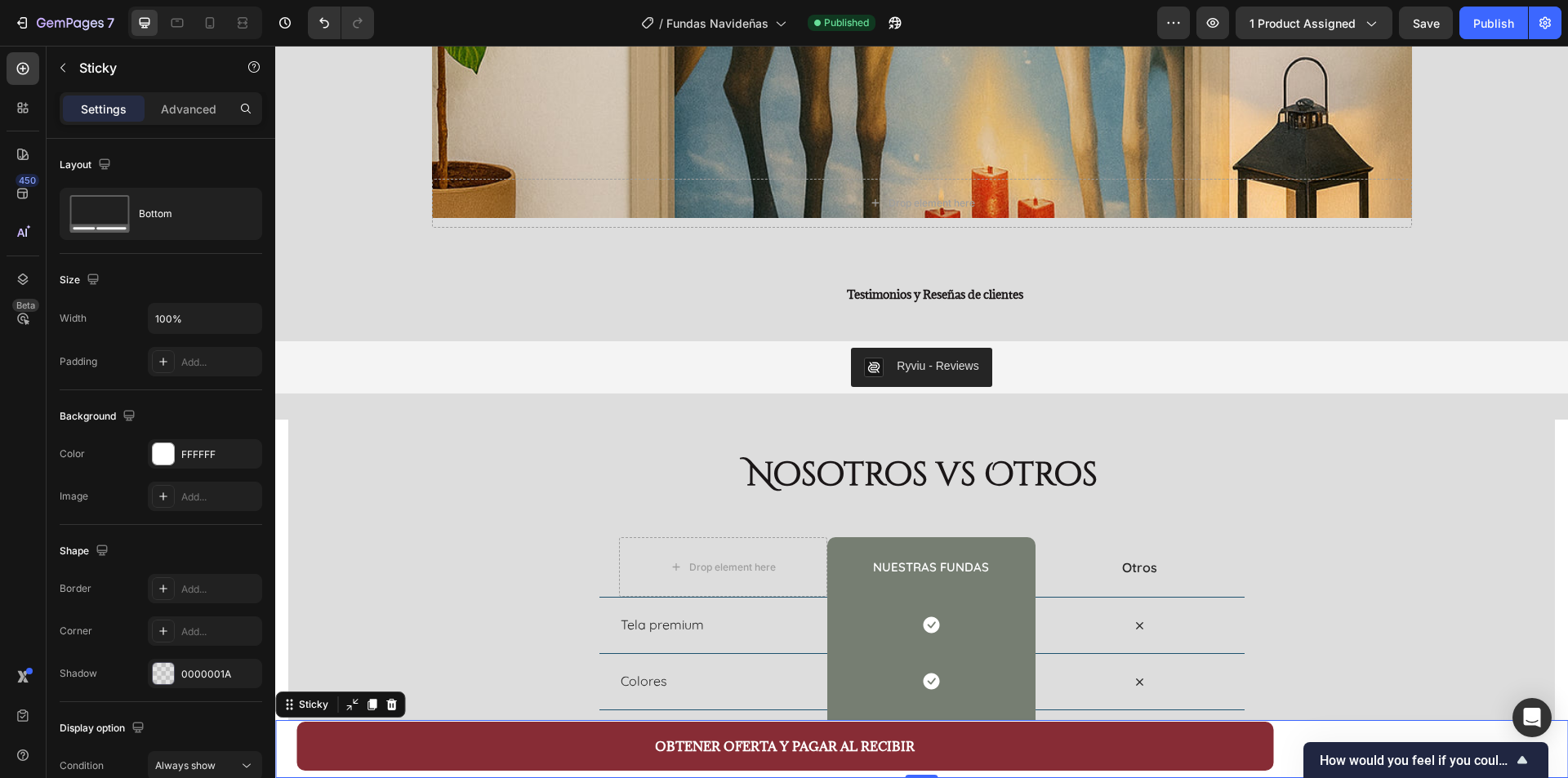
click at [1293, 741] on div "OBTENER OFERTA Y PAGAR AL RECIBIR Button Product" at bounding box center [921, 750] width 1293 height 58
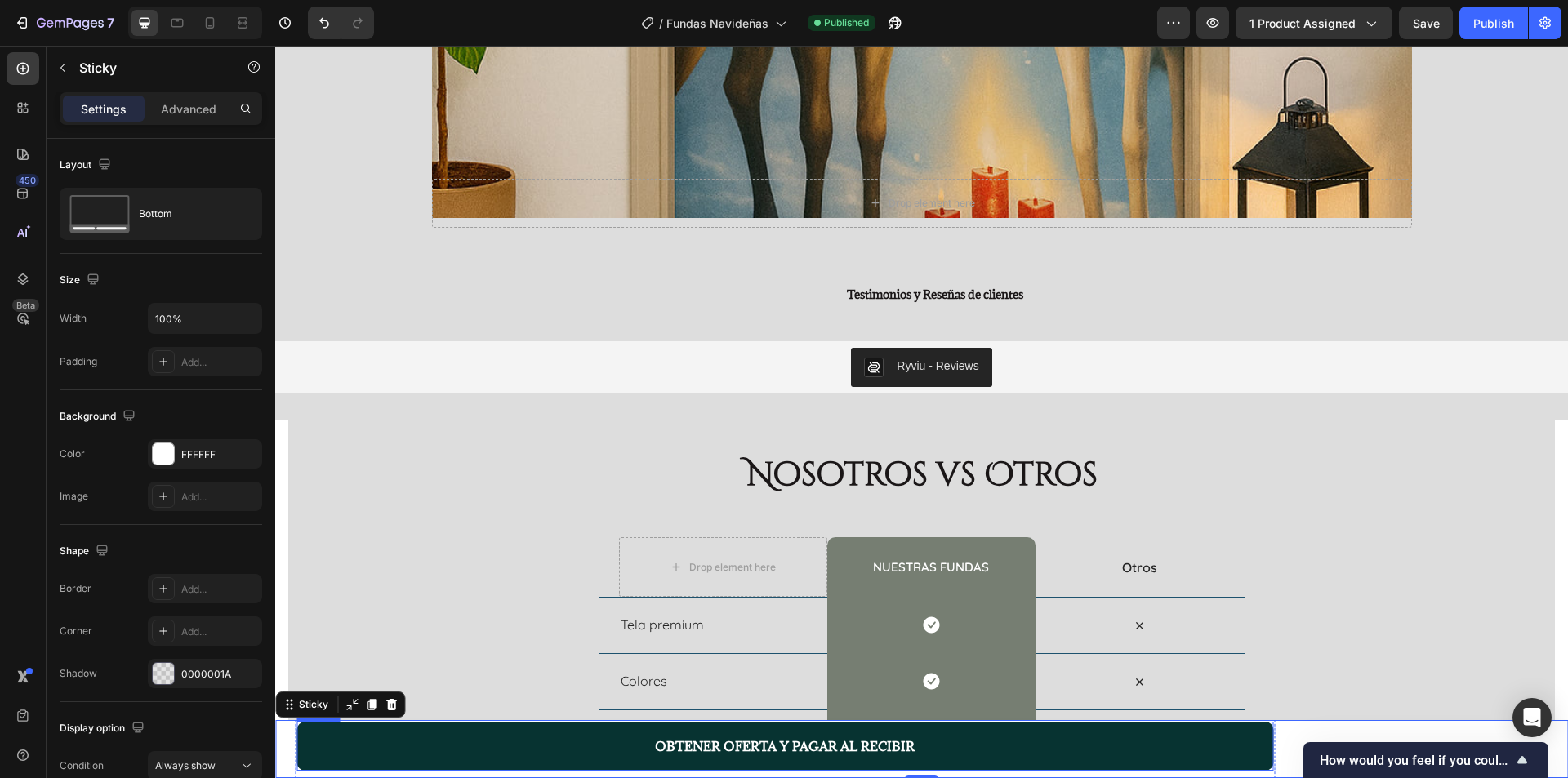
click at [1211, 745] on button "OBTENER OFERTA Y PAGAR AL RECIBIR" at bounding box center [785, 747] width 977 height 49
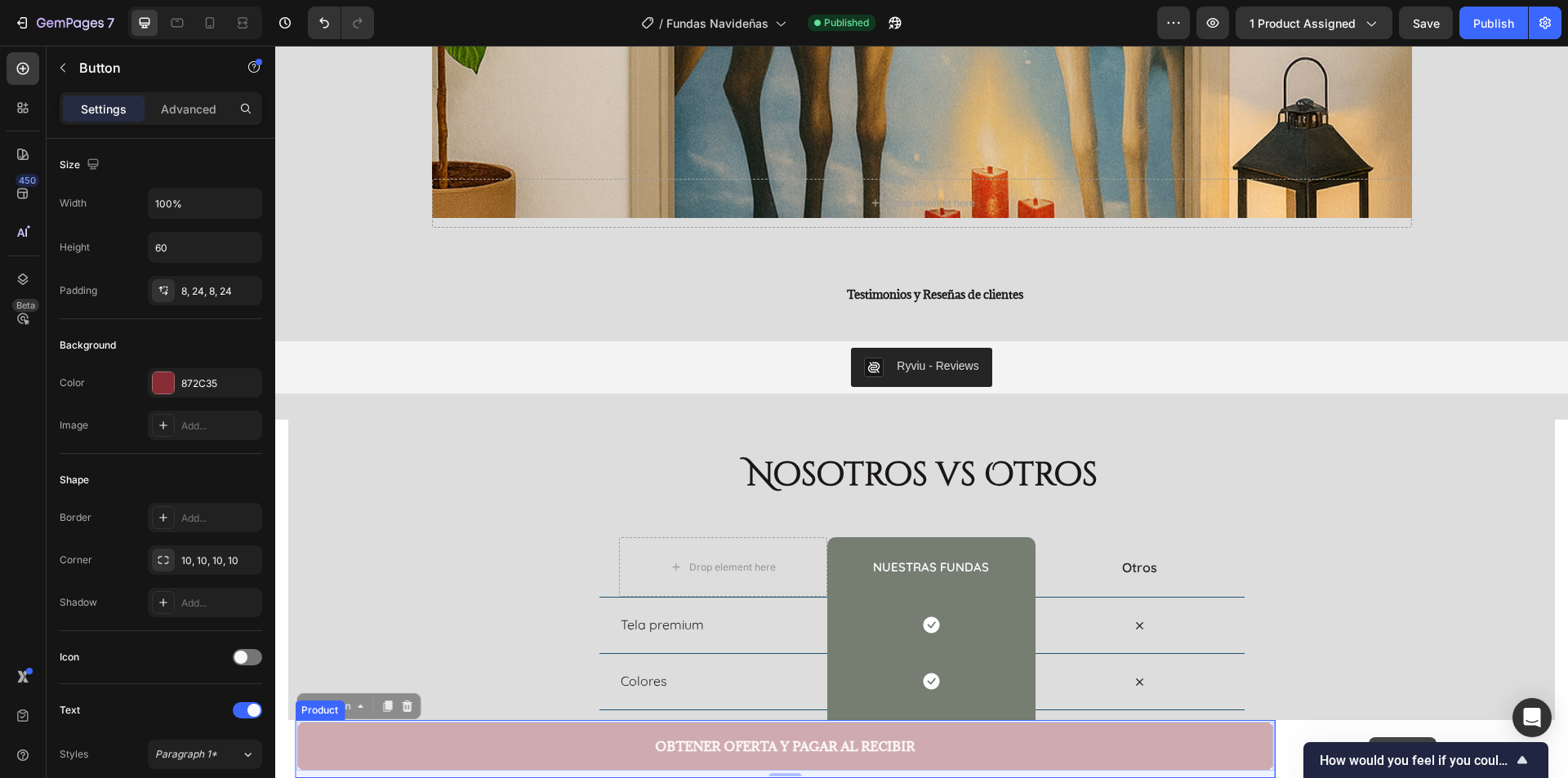
drag, startPoint x: 1157, startPoint y: 749, endPoint x: 1369, endPoint y: 738, distance: 212.3
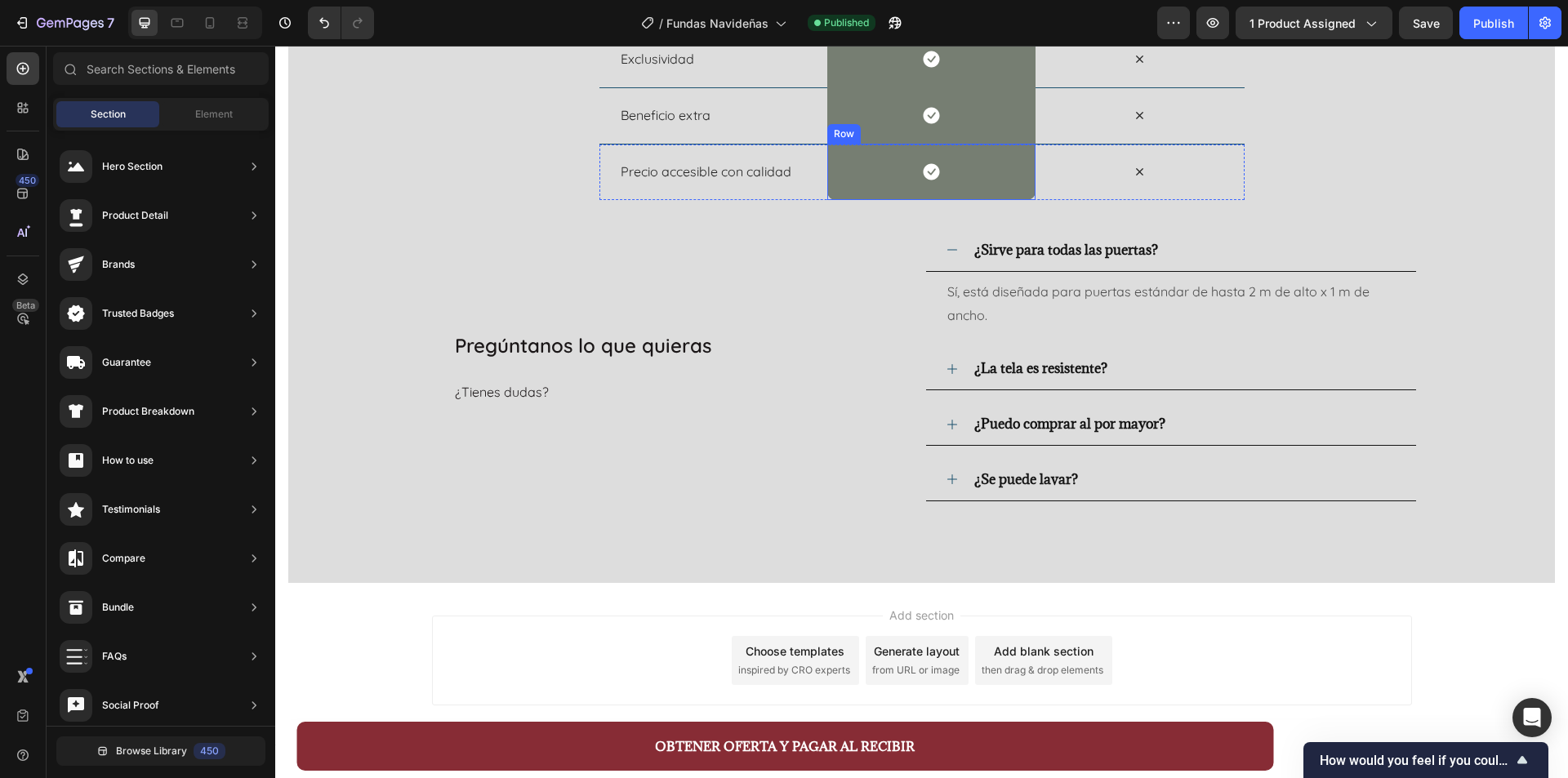
scroll to position [6074, 0]
click at [1289, 736] on div "OBTENER OFERTA Y PAGAR AL RECIBIR Button Product" at bounding box center [921, 750] width 1293 height 58
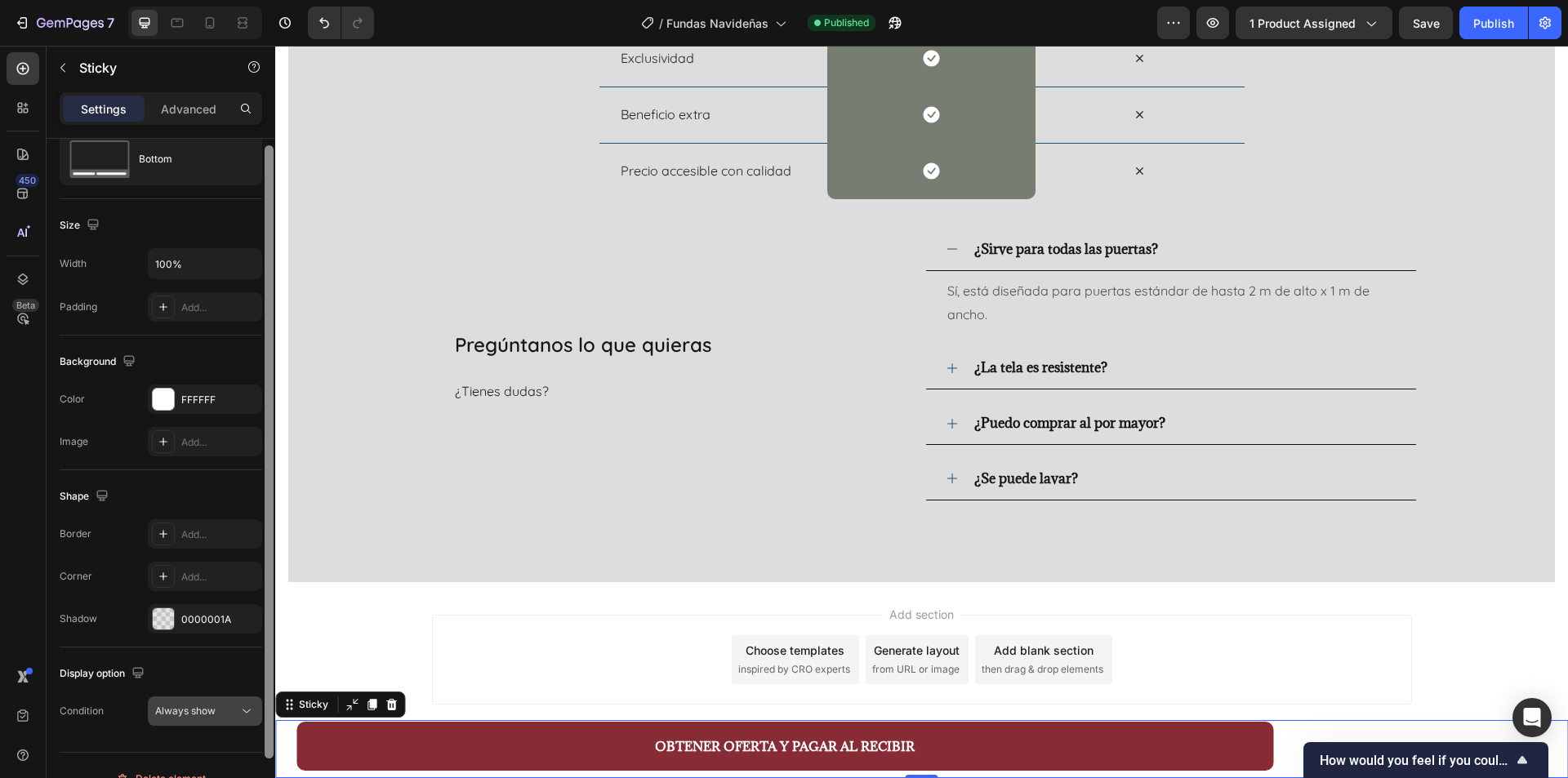
scroll to position [81, 0]
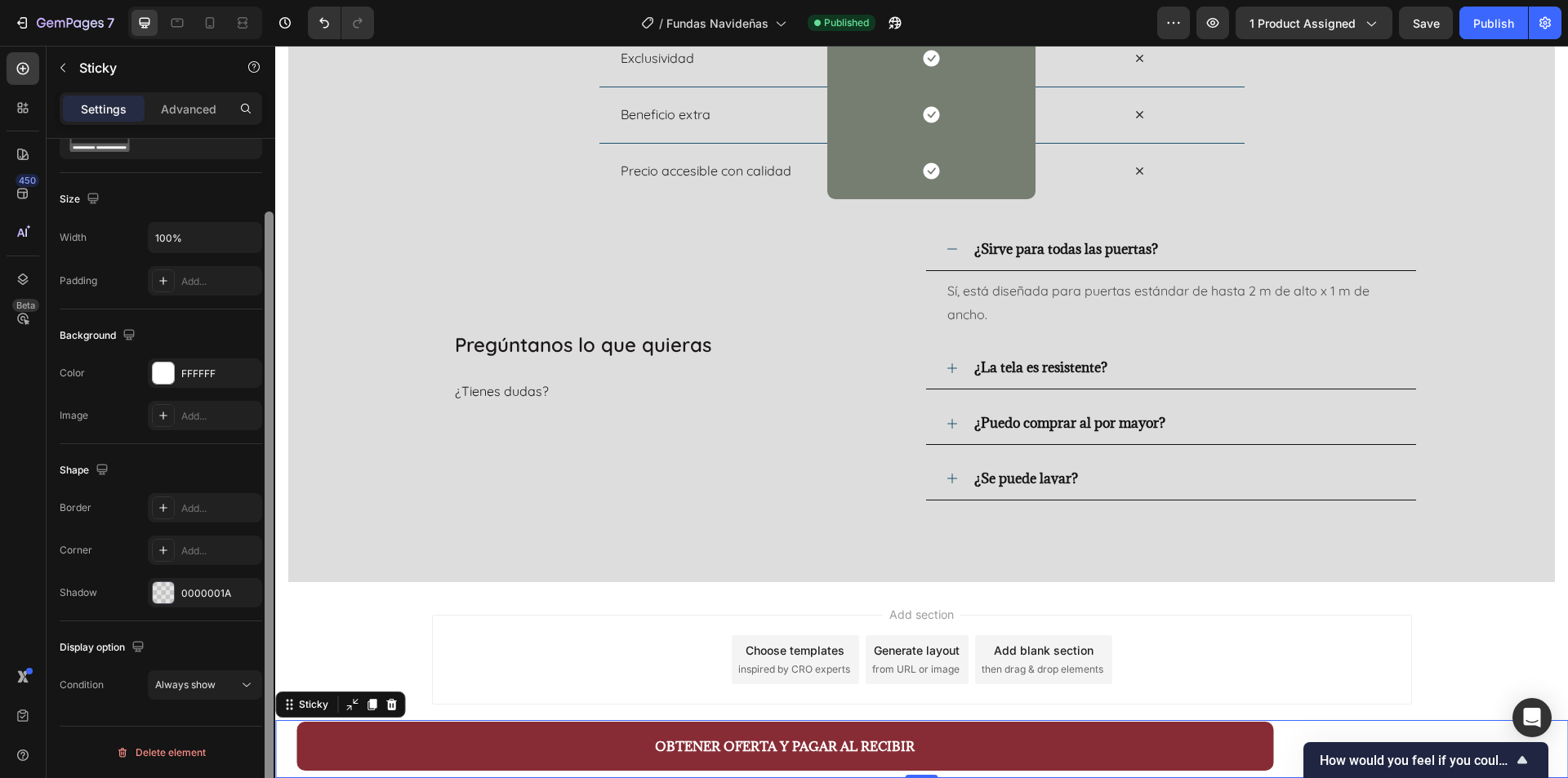
drag, startPoint x: 267, startPoint y: 585, endPoint x: 248, endPoint y: 707, distance: 123.5
click at [248, 707] on div "Layout Bottom Size Width 100% Padding Add... Background The changes might be hi…" at bounding box center [161, 481] width 228 height 686
click at [244, 684] on icon at bounding box center [247, 685] width 16 height 16
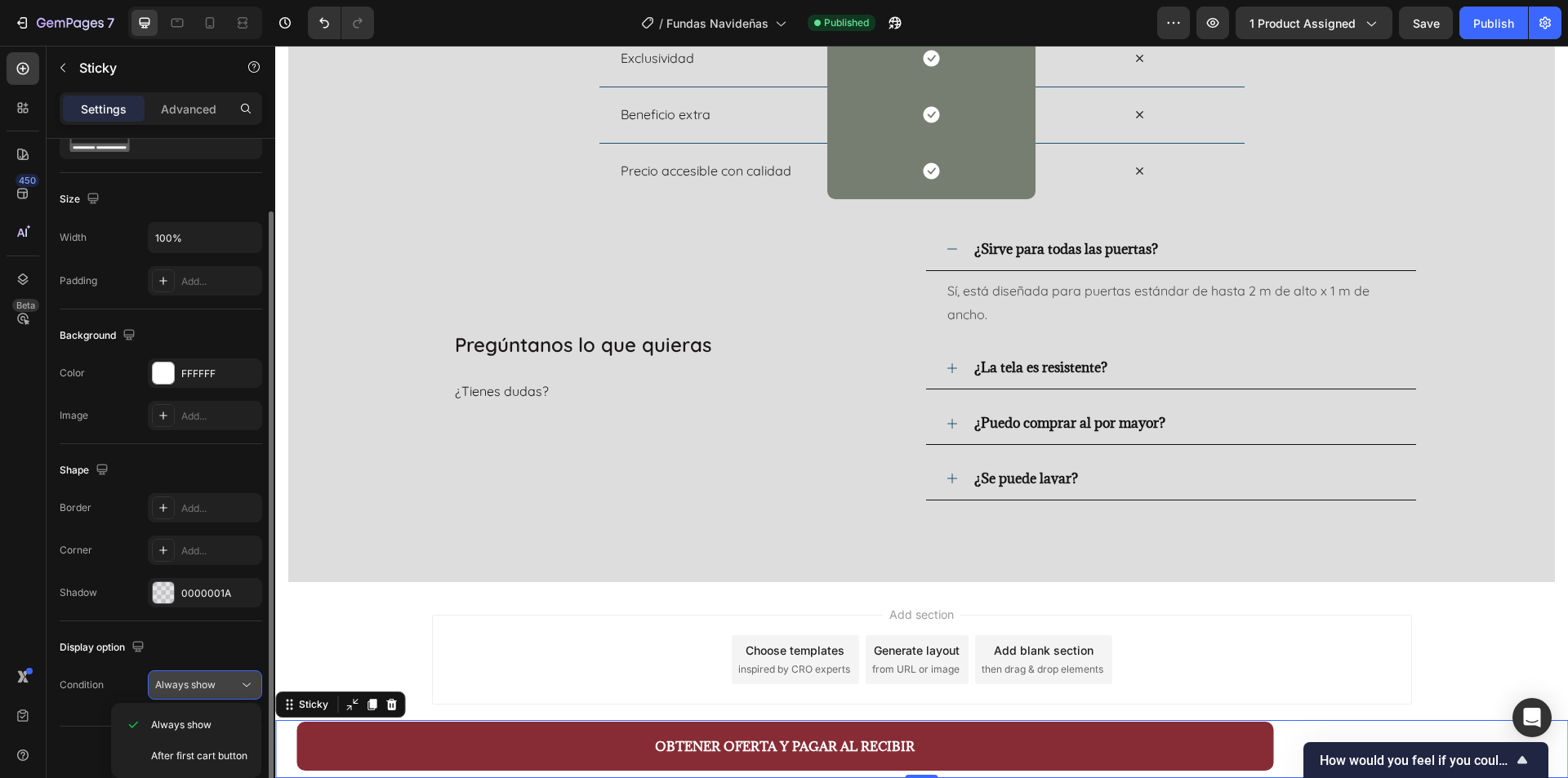
click at [244, 684] on icon at bounding box center [247, 685] width 16 height 16
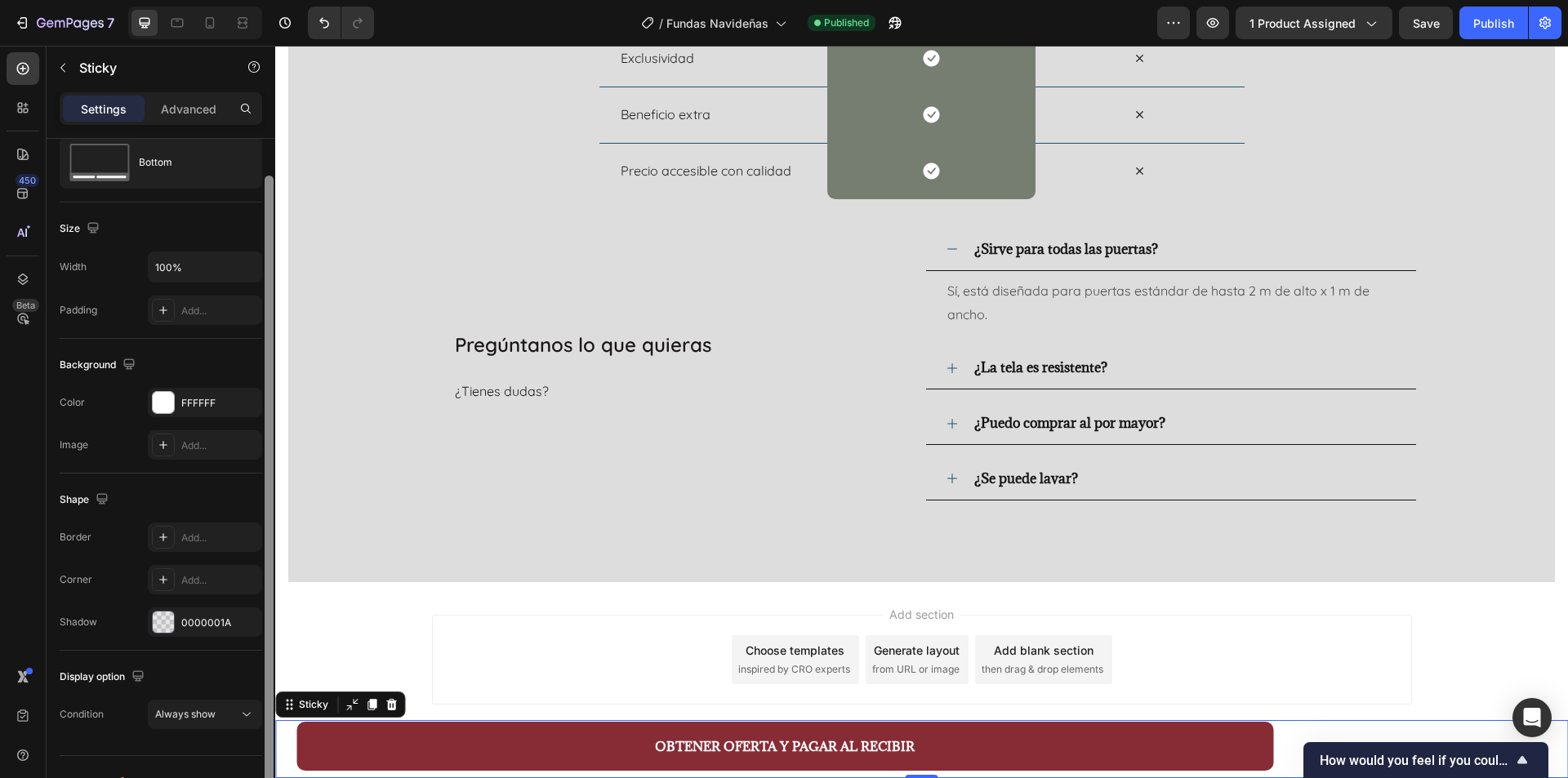
scroll to position [23, 0]
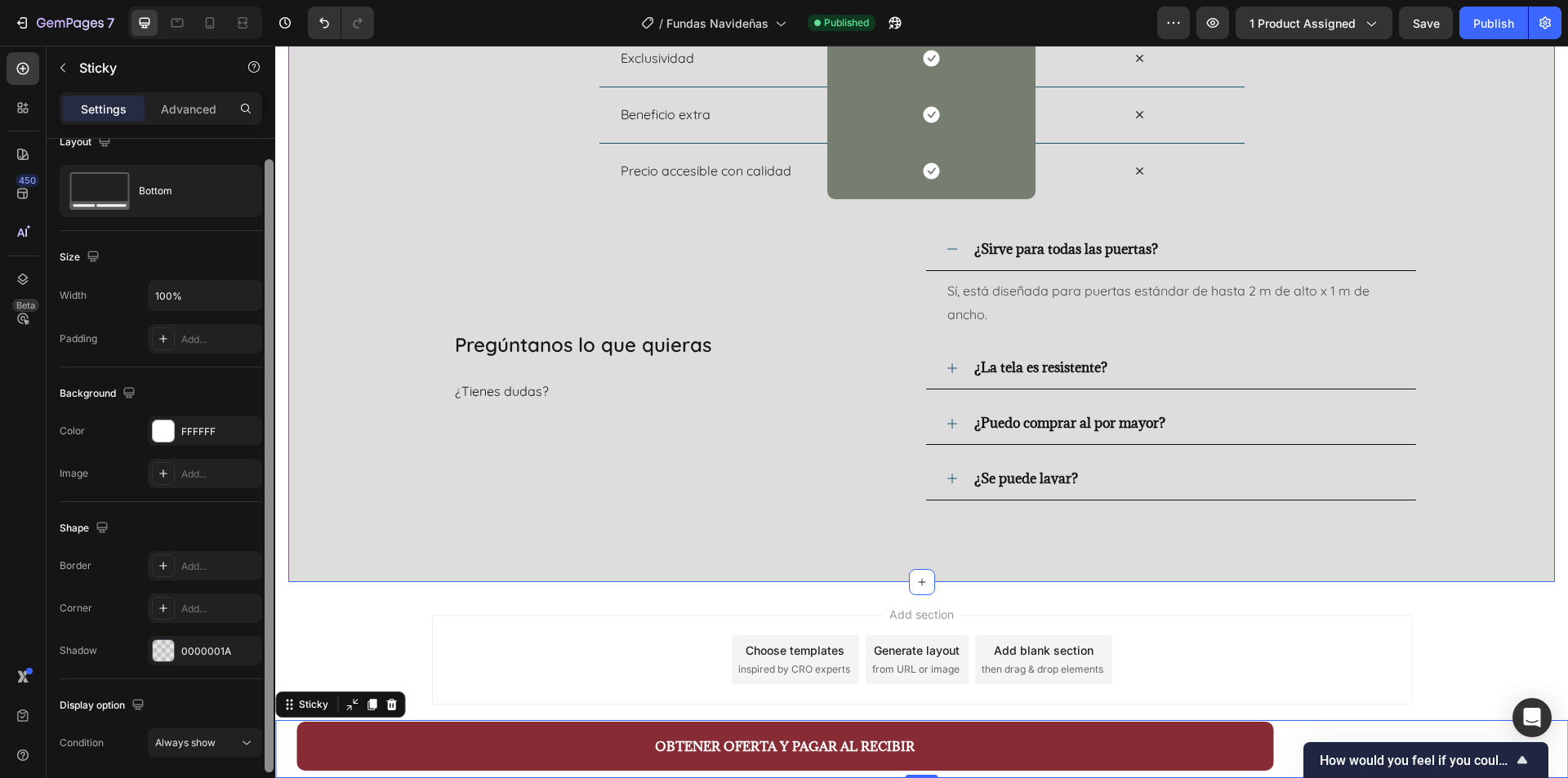
drag, startPoint x: 547, startPoint y: 698, endPoint x: 304, endPoint y: 383, distance: 397.8
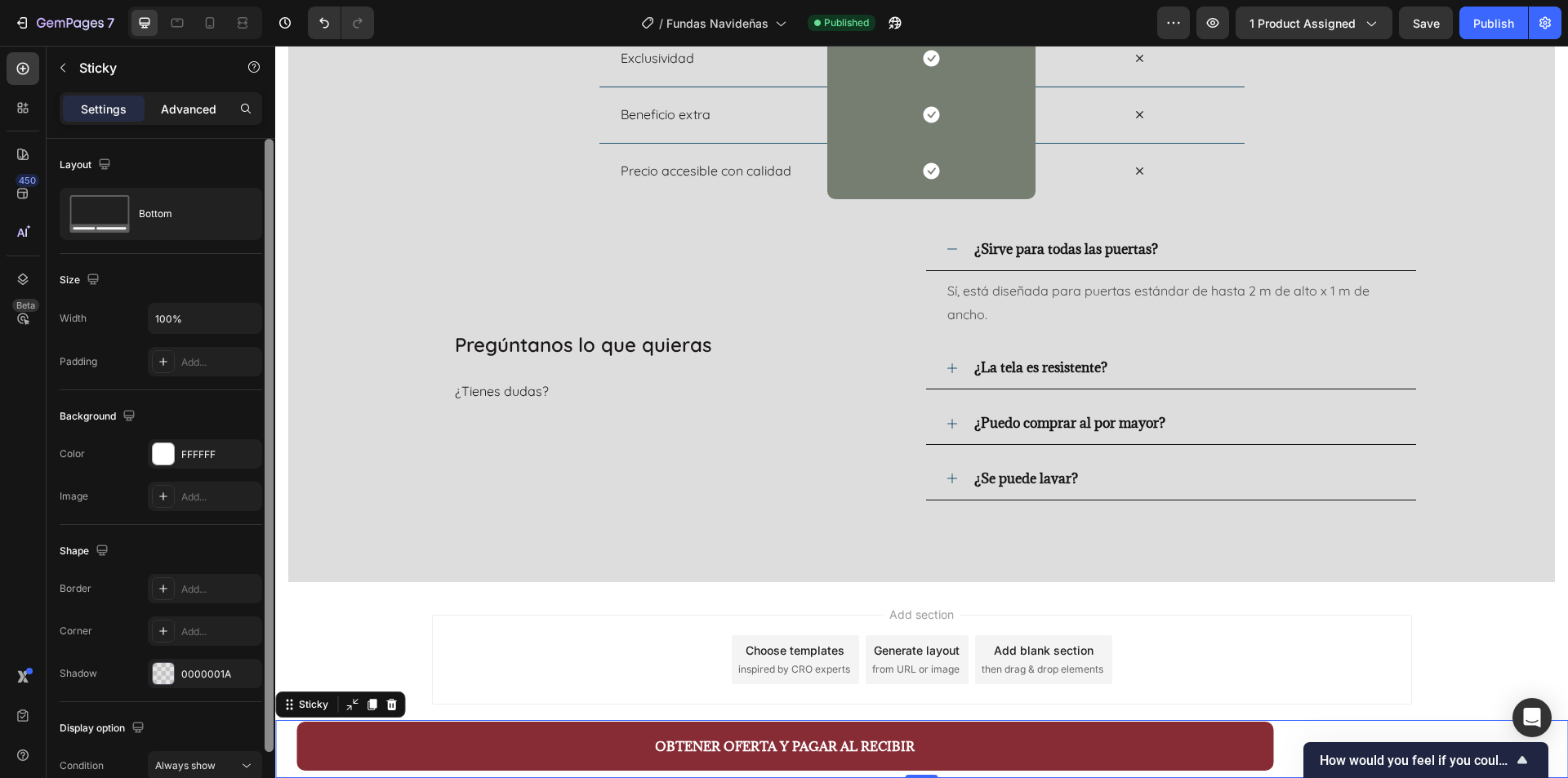
click at [218, 100] on div "Advanced" at bounding box center [188, 109] width 81 height 26
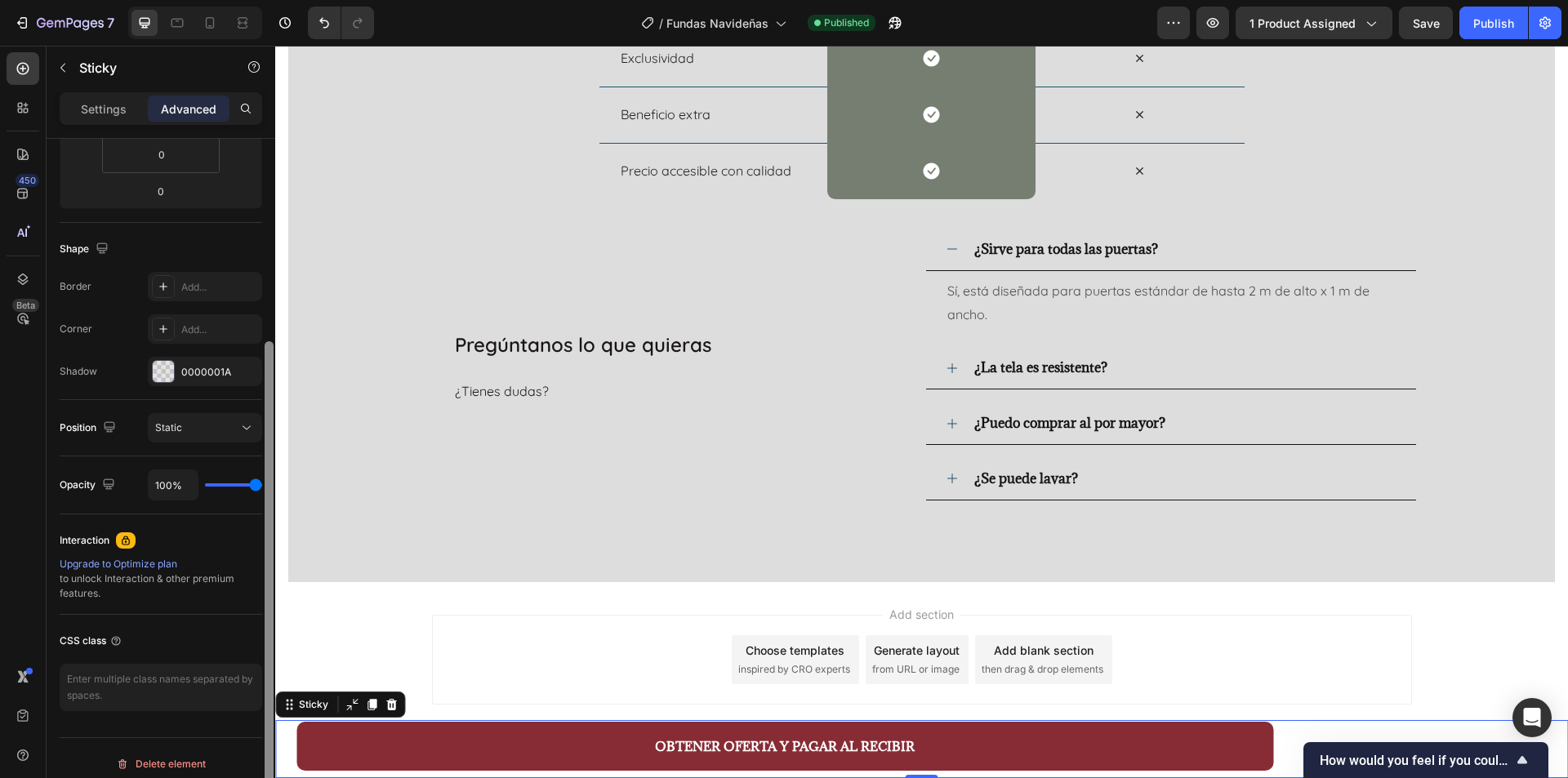
scroll to position [347, 0]
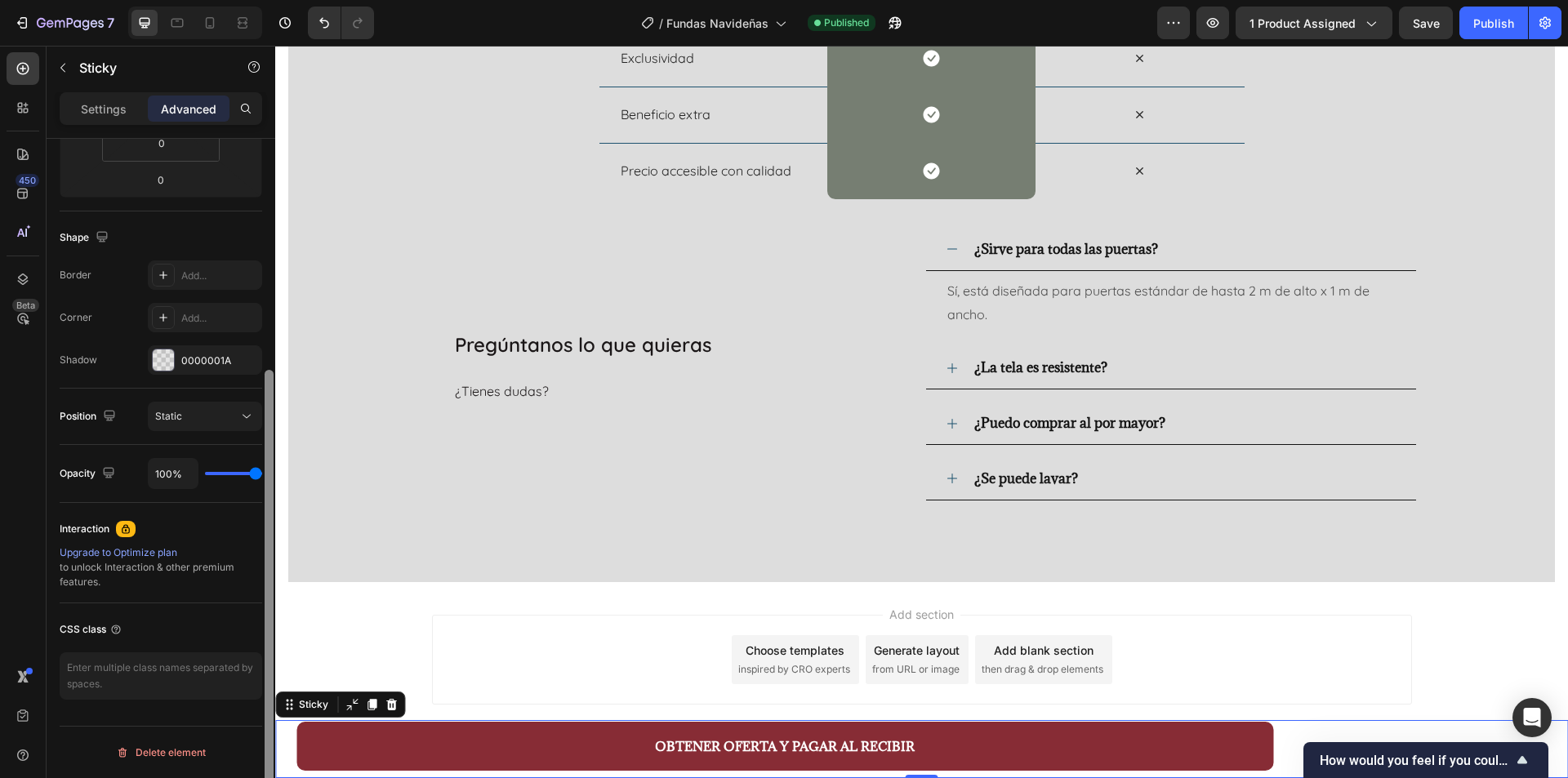
drag, startPoint x: 268, startPoint y: 186, endPoint x: 266, endPoint y: 473, distance: 287.0
click at [266, 473] on div at bounding box center [269, 597] width 9 height 455
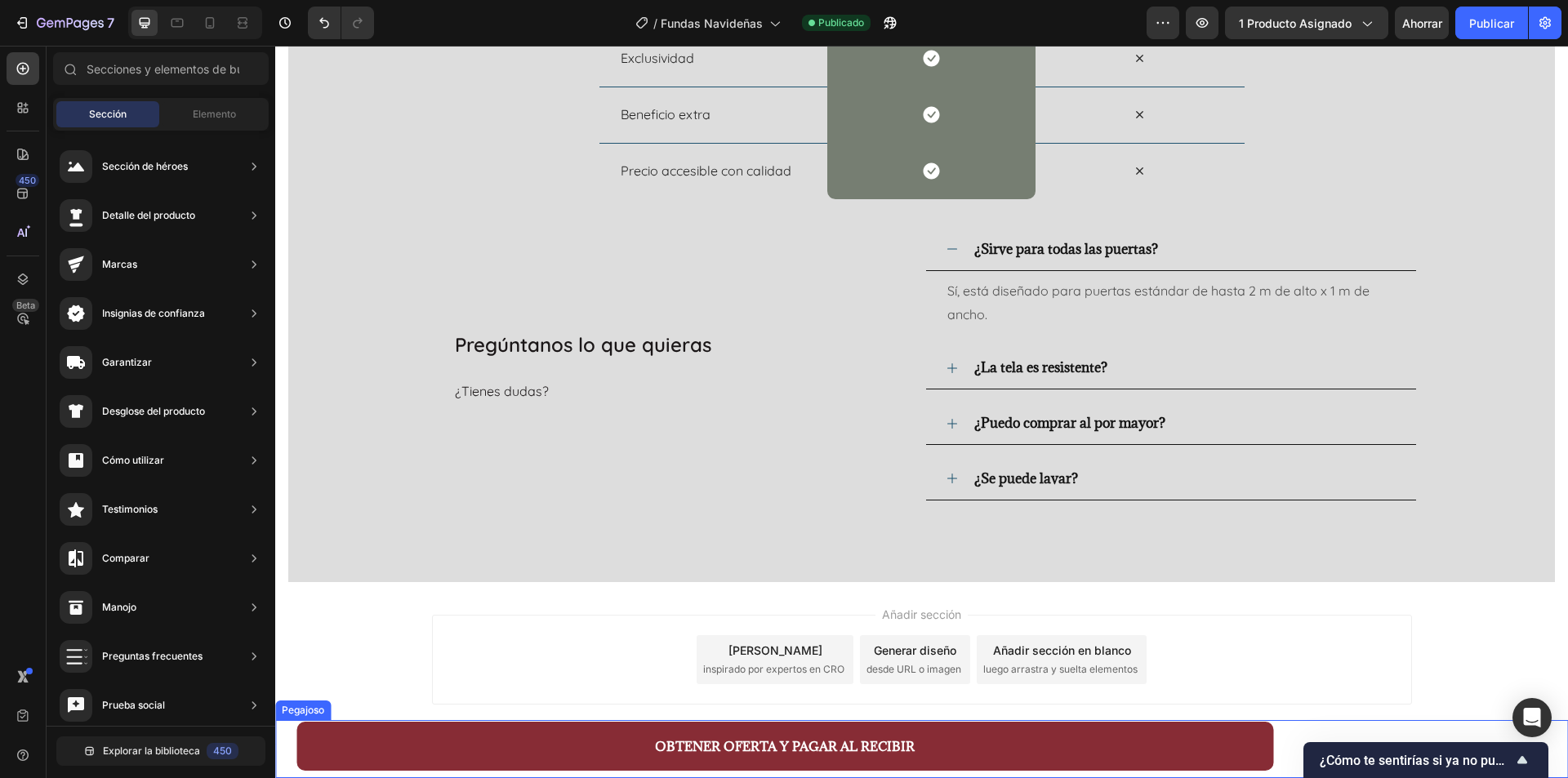
click at [281, 750] on div "OBTENER OFERTA Y PAGAR AL RECIBIR Botón Producto" at bounding box center [921, 750] width 1293 height 58
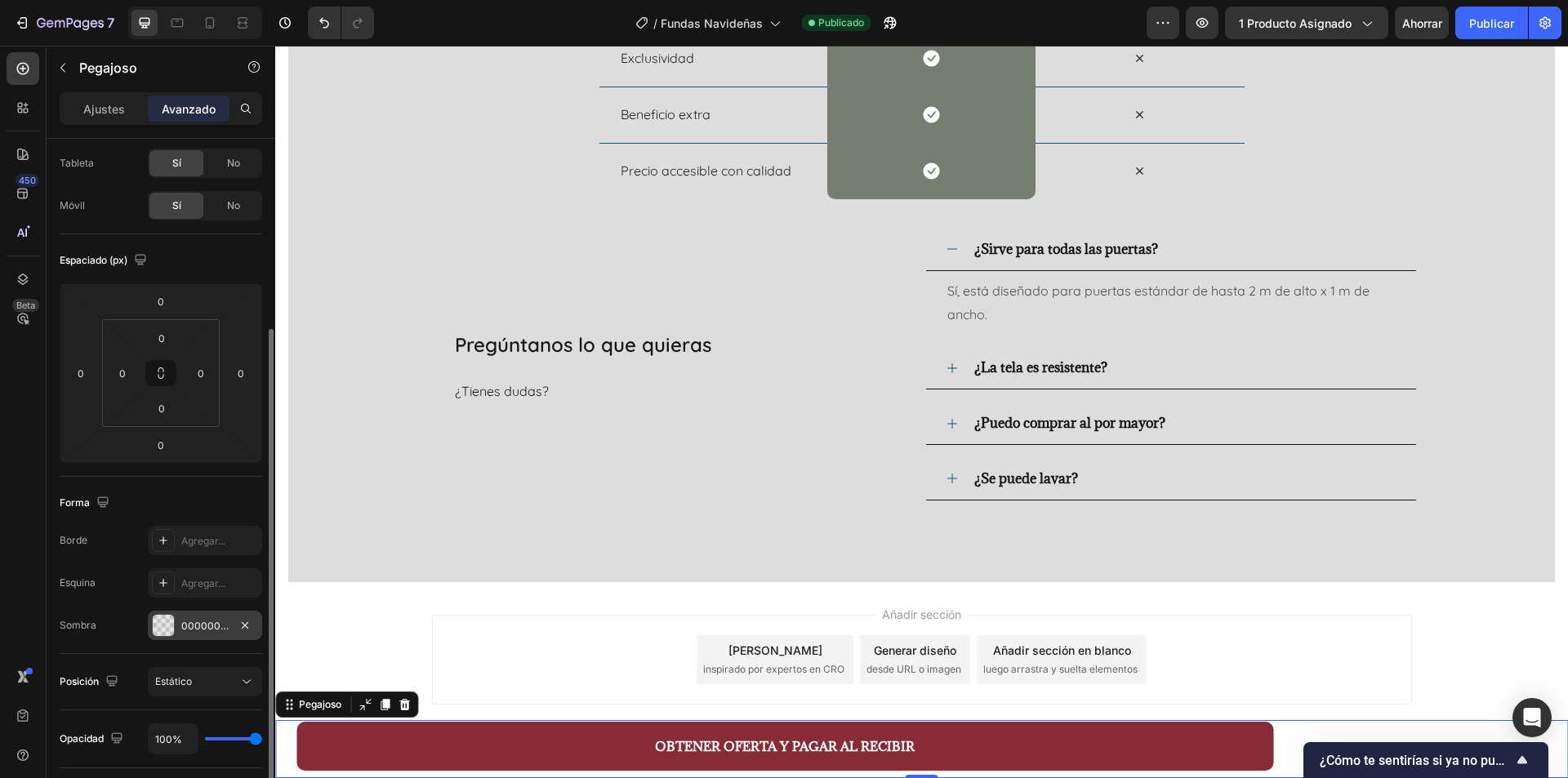
scroll to position [163, 0]
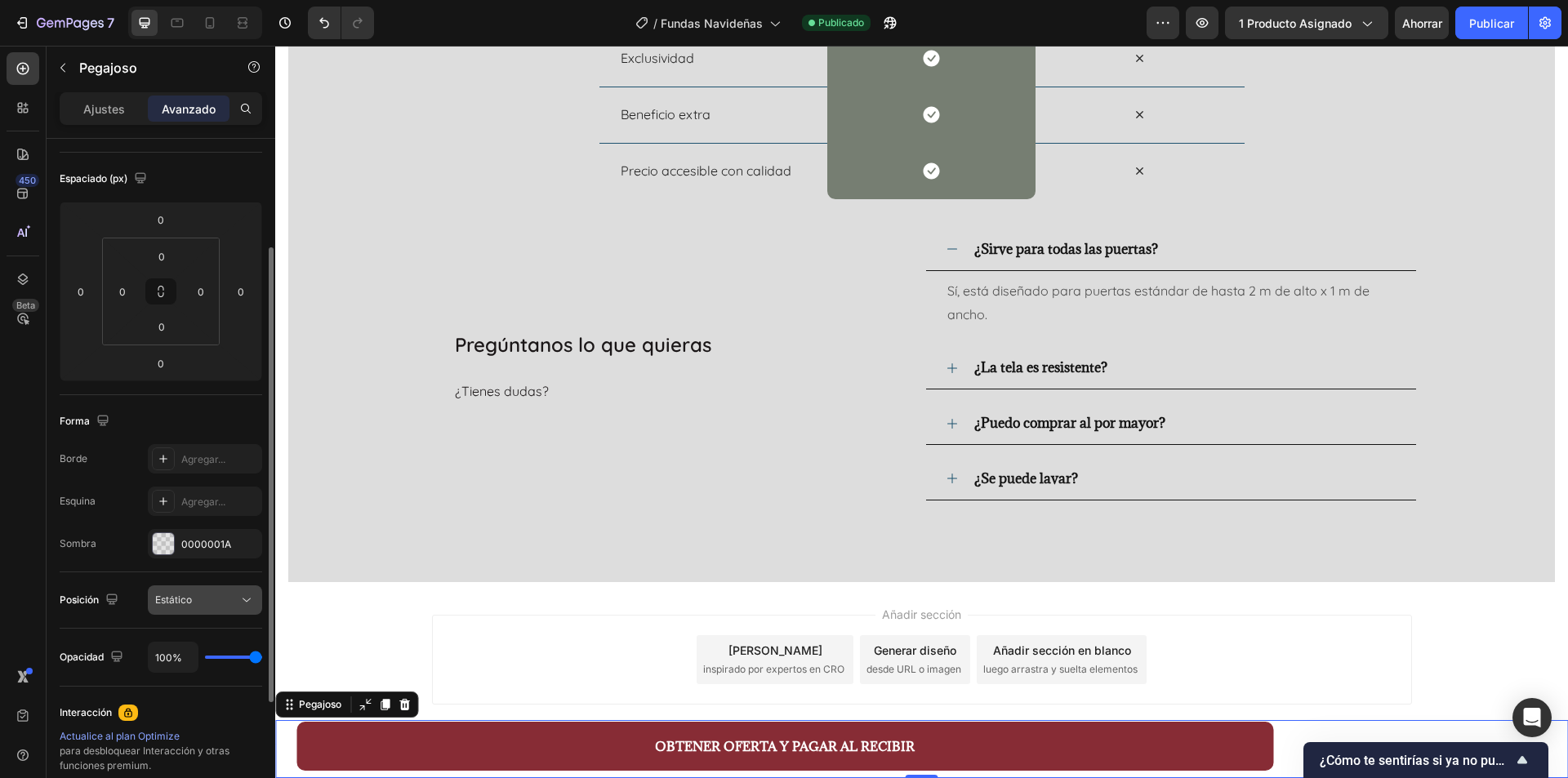
click at [248, 604] on icon at bounding box center [247, 600] width 16 height 16
click at [11, 515] on div "450 Beta" at bounding box center [23, 356] width 33 height 608
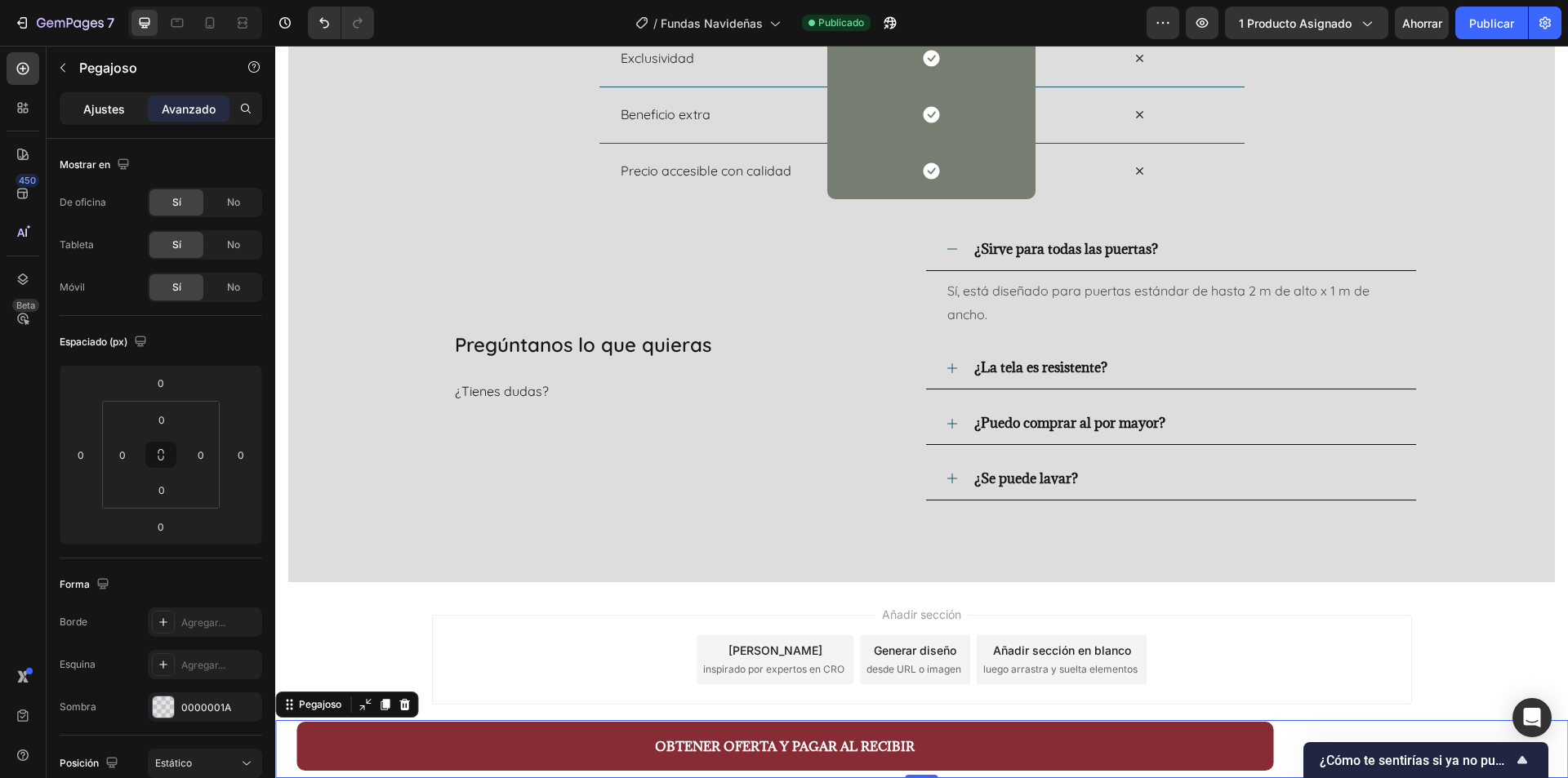
click at [113, 119] on div "Ajustes" at bounding box center [103, 109] width 81 height 26
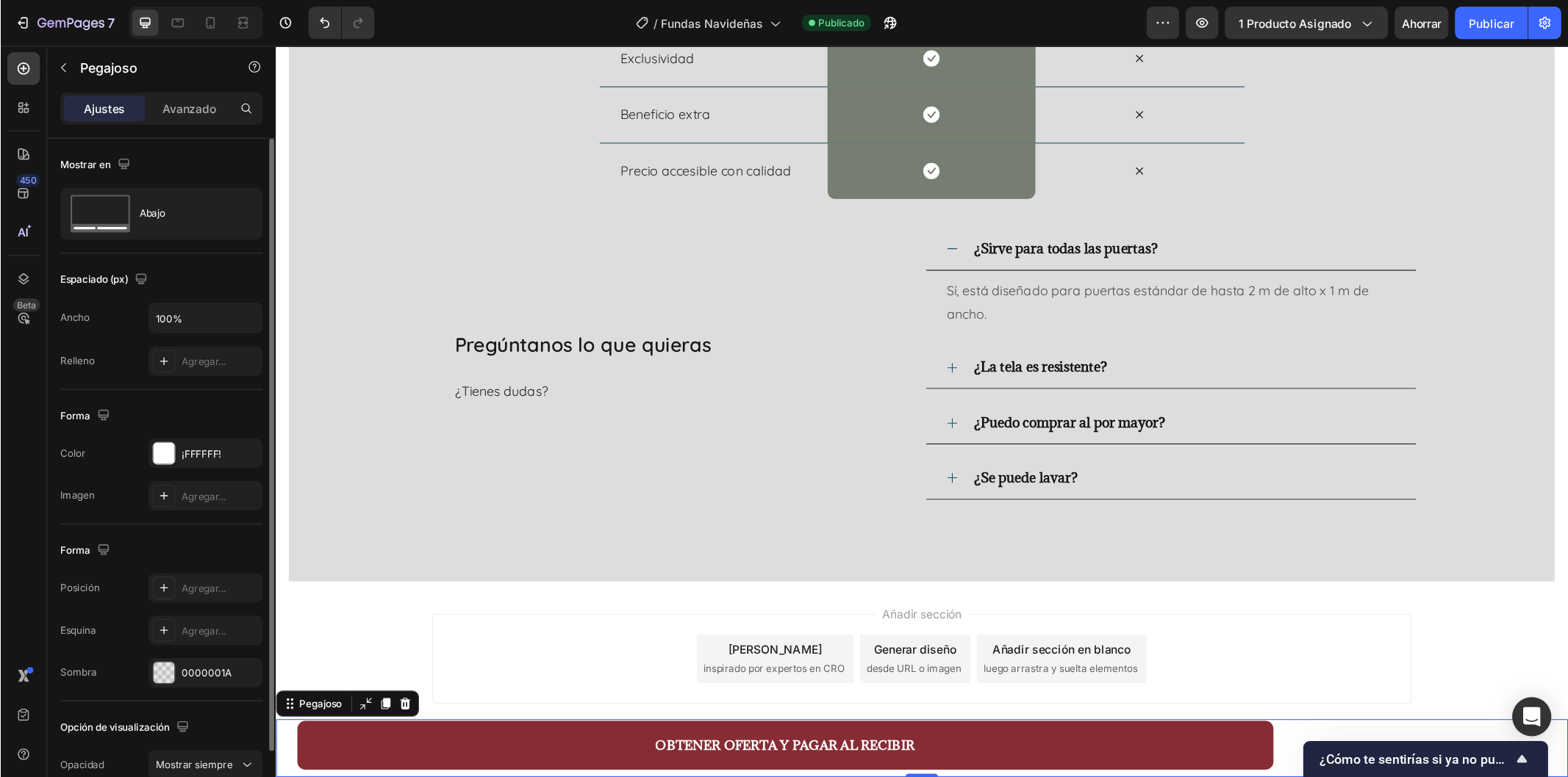
scroll to position [73, 0]
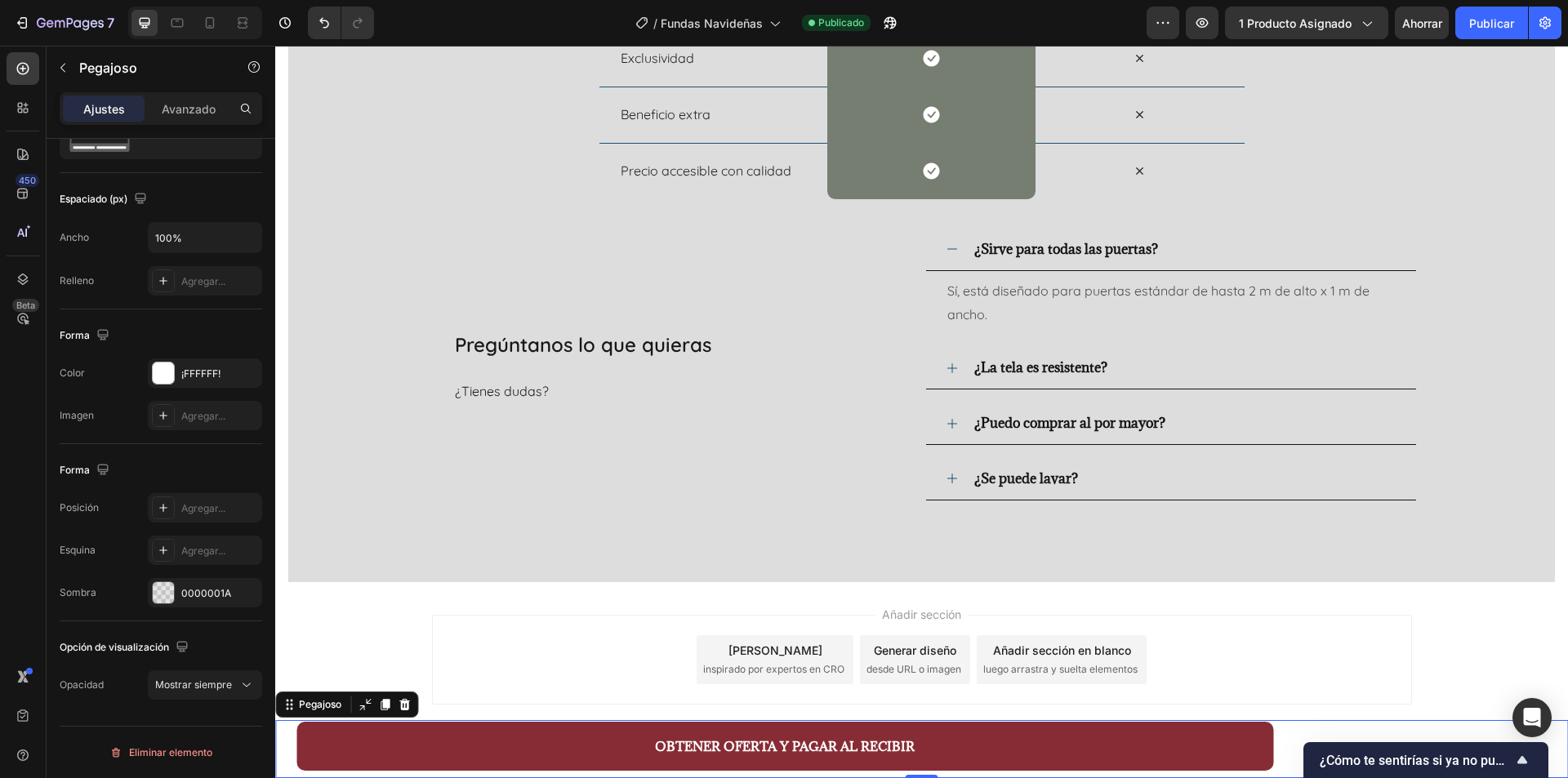
click at [390, 603] on div "Añadir sección Elija plantillas inspirado por expertos en CRO Generar diseño de…" at bounding box center [921, 663] width 1293 height 162
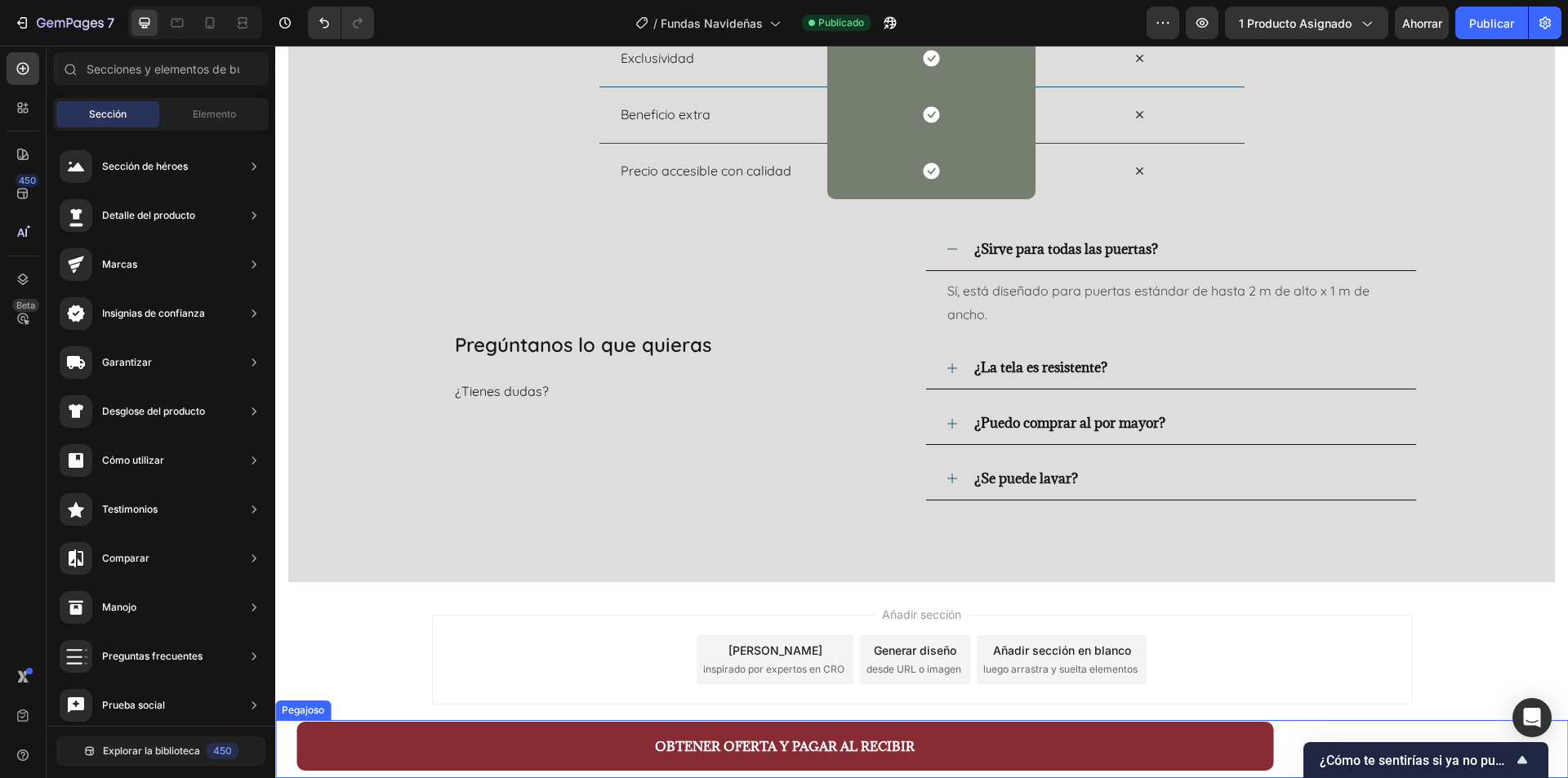
click at [1342, 732] on div "OBTENER OFERTA Y PAGAR AL RECIBIR Botón Producto" at bounding box center [921, 750] width 1293 height 58
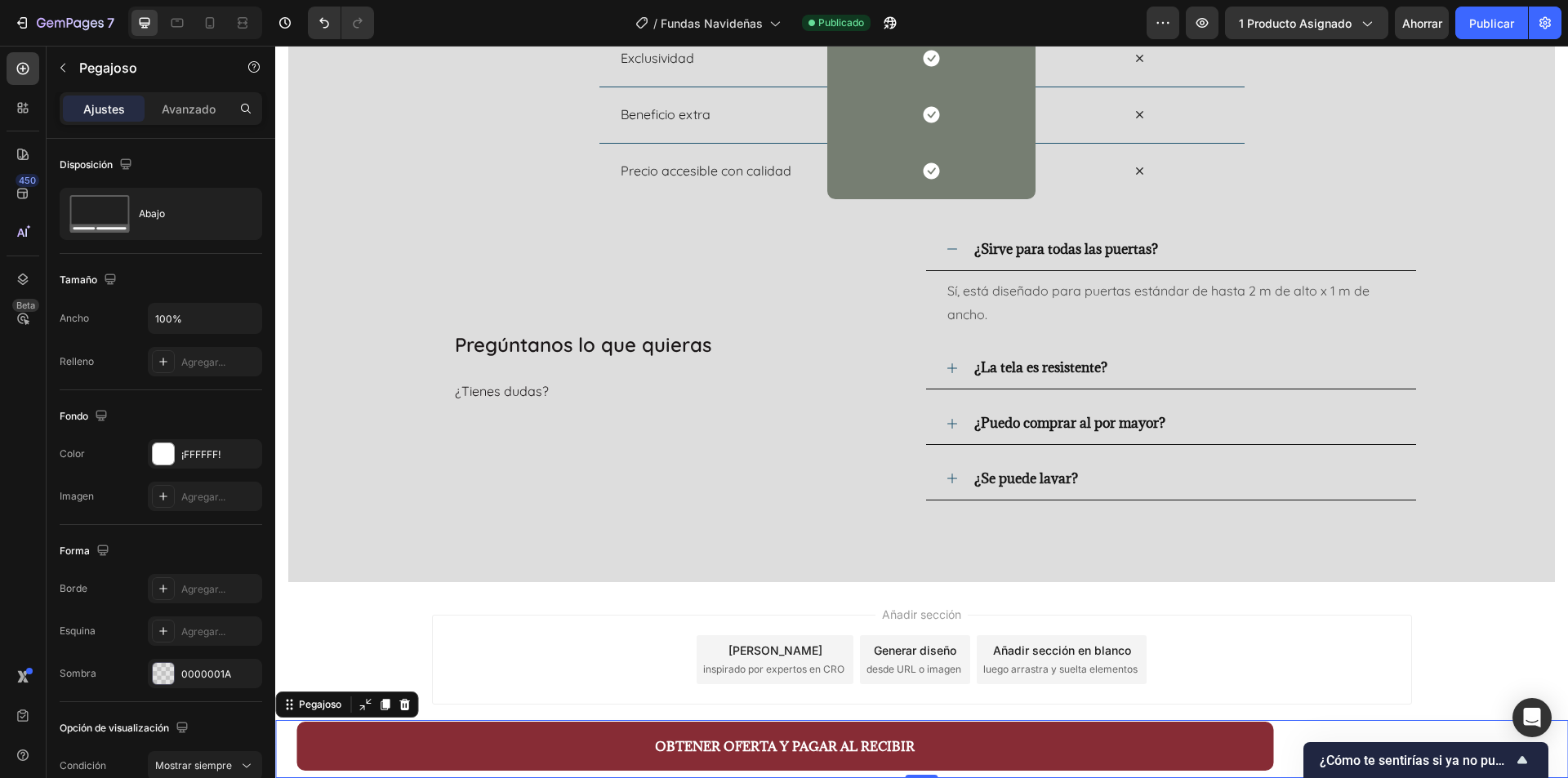
drag, startPoint x: 1745, startPoint y: 798, endPoint x: 1390, endPoint y: 619, distance: 397.6
click at [1483, 722] on div "OBTENER OFERTA Y PAGAR AL RECIBIR Botón Producto" at bounding box center [921, 750] width 1293 height 58
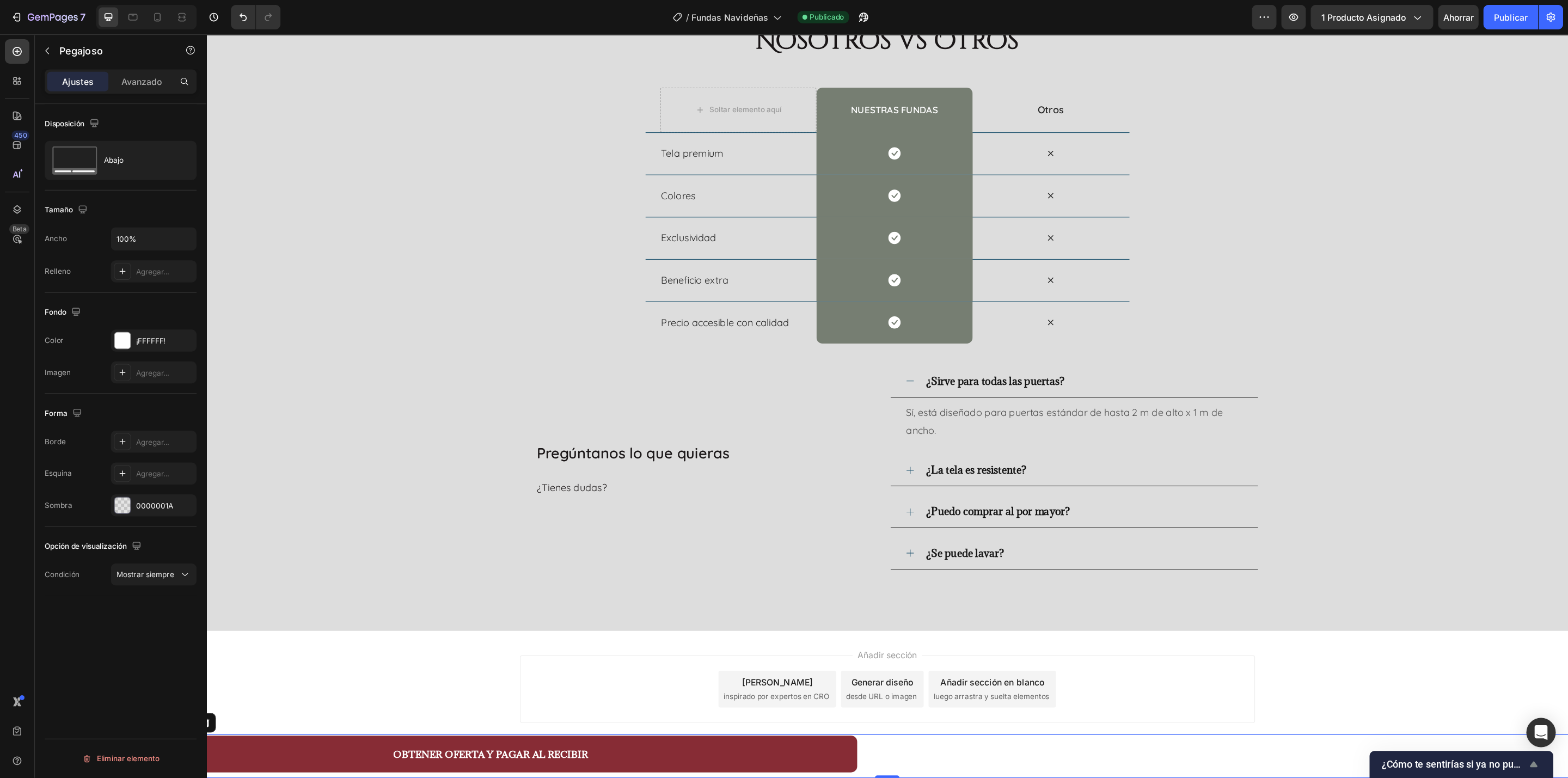
scroll to position [3795, 0]
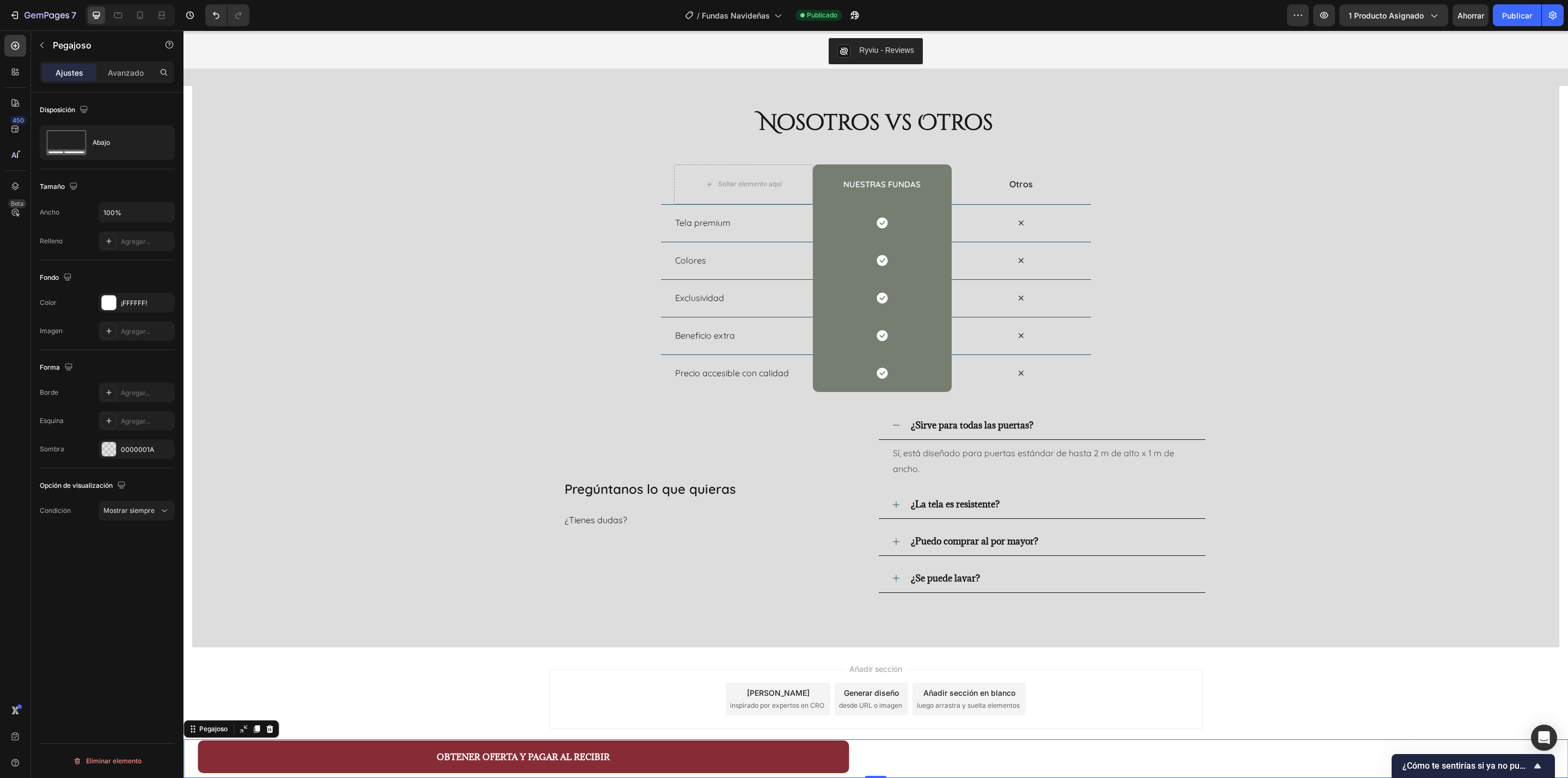
click at [1045, 519] on div "OBTENER OFERTA Y PAGAR AL RECIBIR Botón Producto" at bounding box center [875, 759] width 1385 height 39
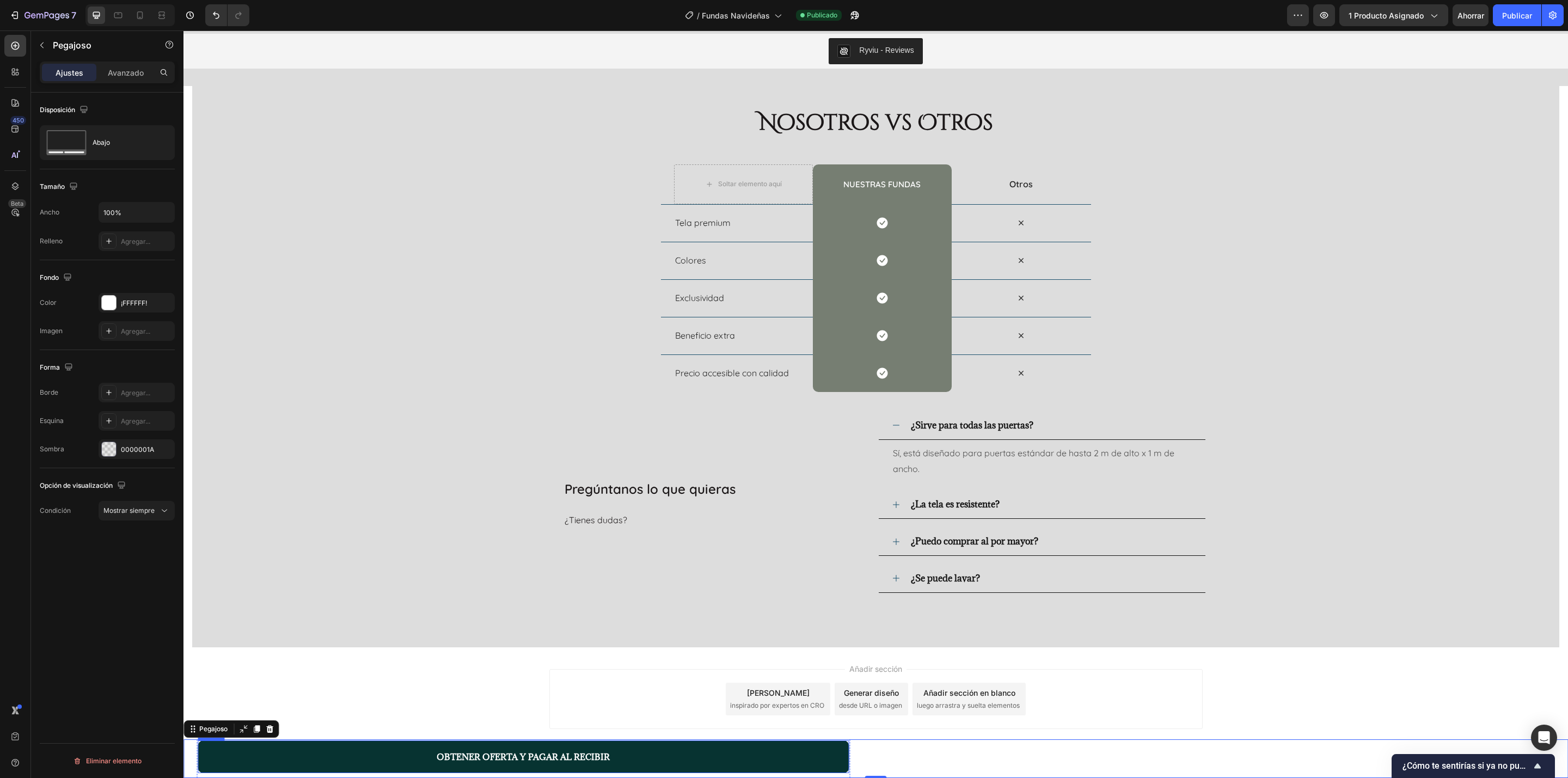
click at [430, 519] on button "OBTENER OFERTA Y PAGAR AL RECIBIR" at bounding box center [523, 757] width 651 height 33
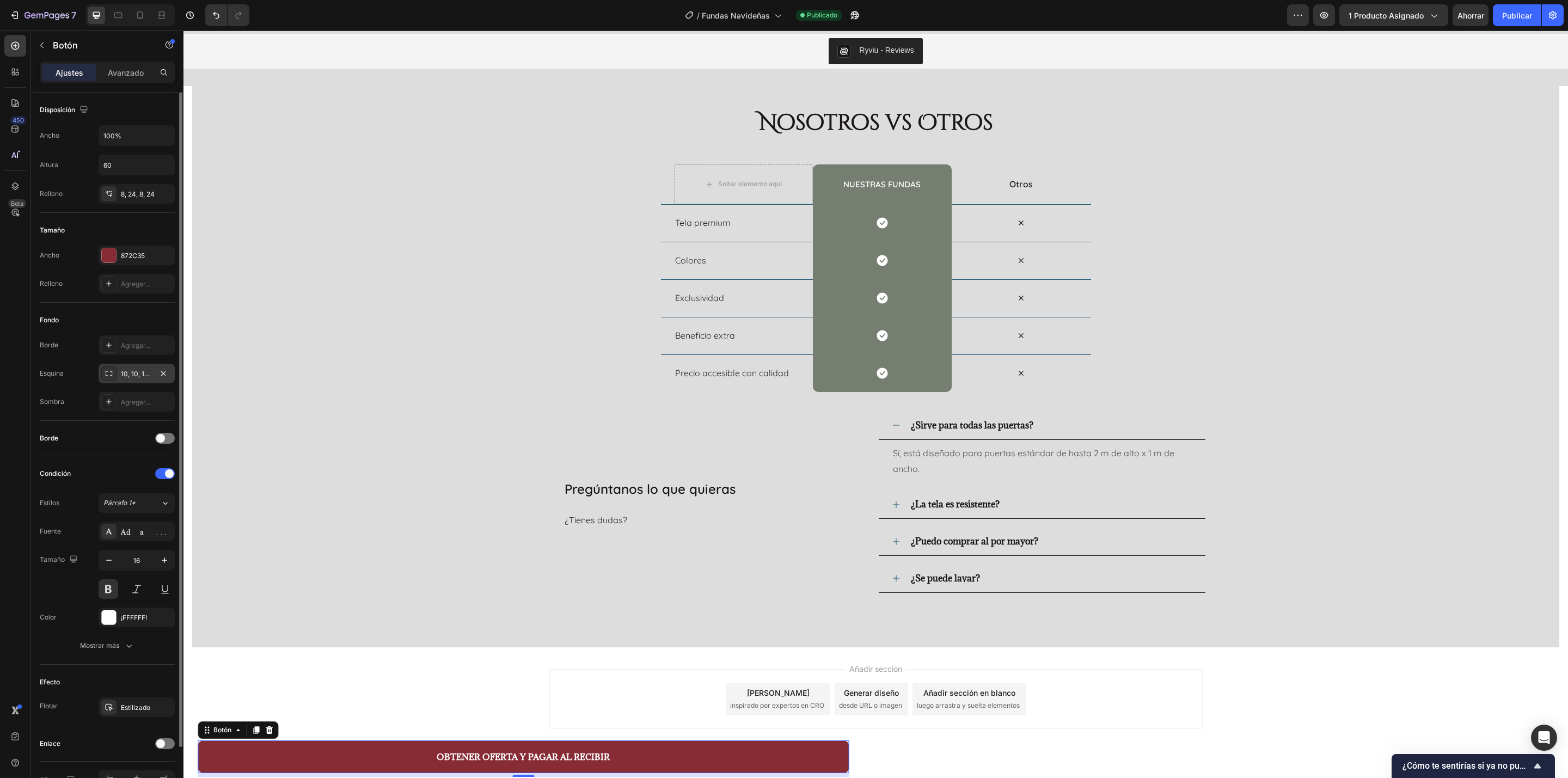
click at [126, 374] on font "10, 10, 10, 10" at bounding box center [140, 373] width 38 height 8
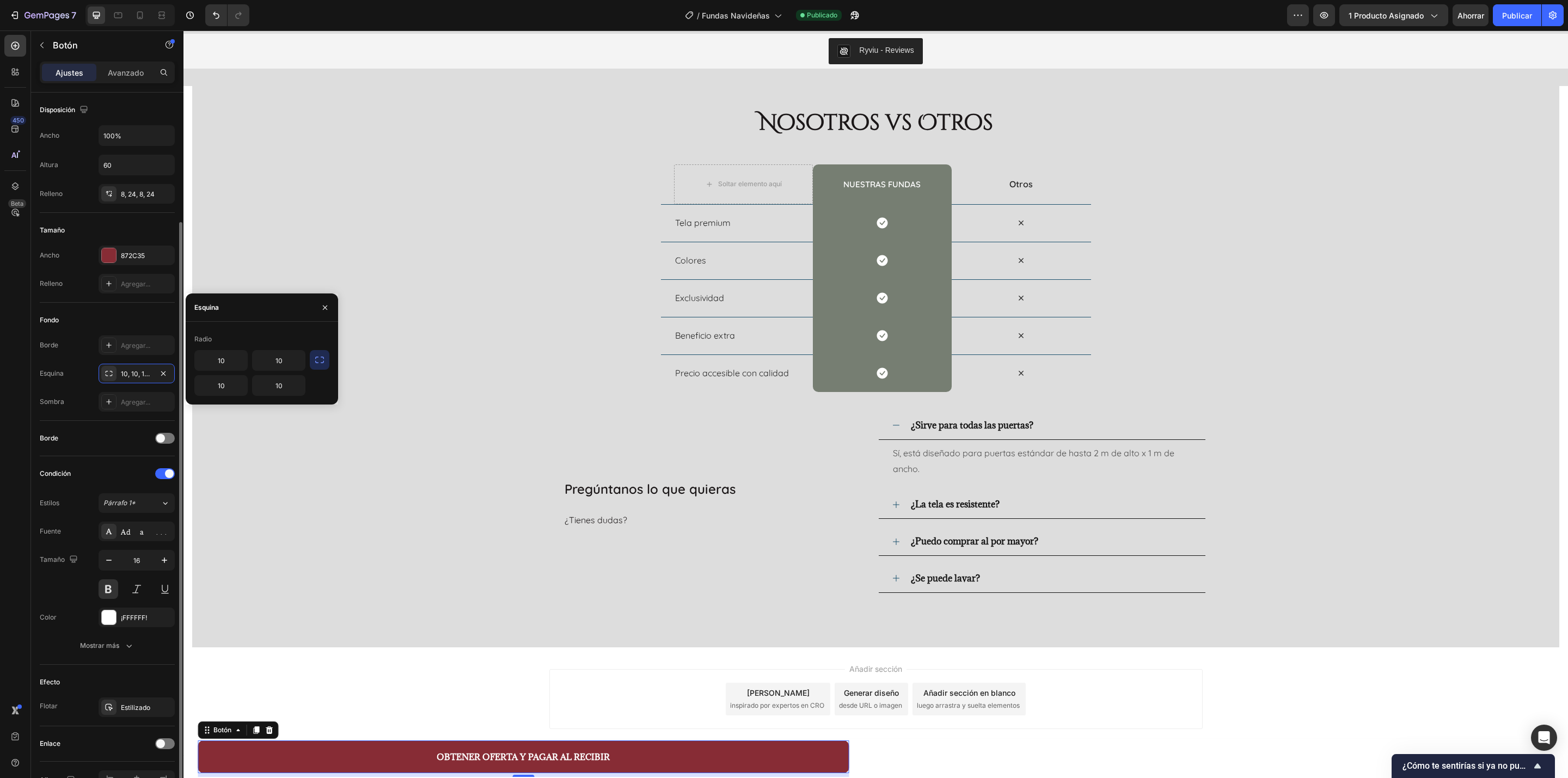
scroll to position [68, 0]
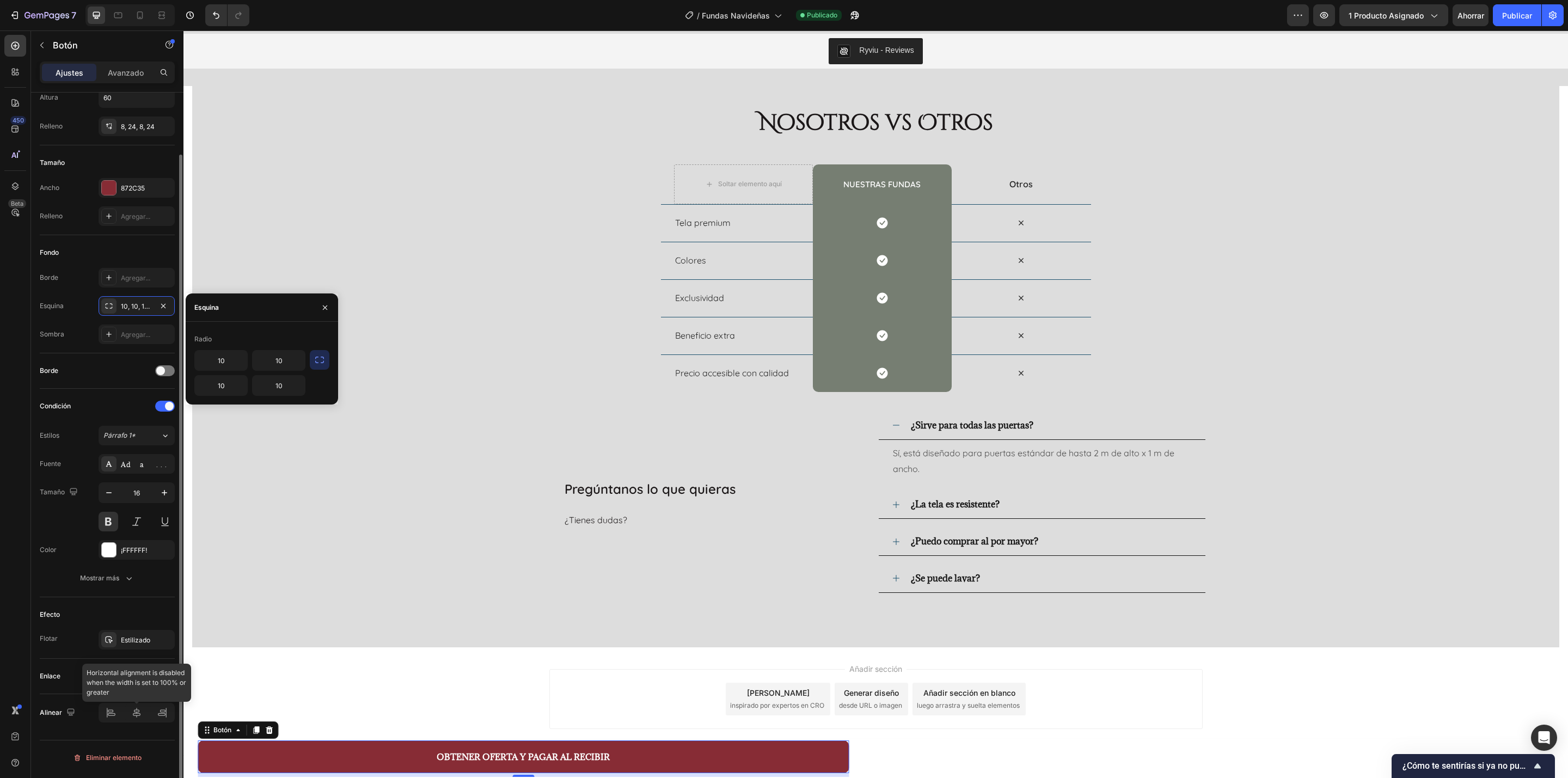
click at [131, 519] on div at bounding box center [136, 713] width 76 height 19
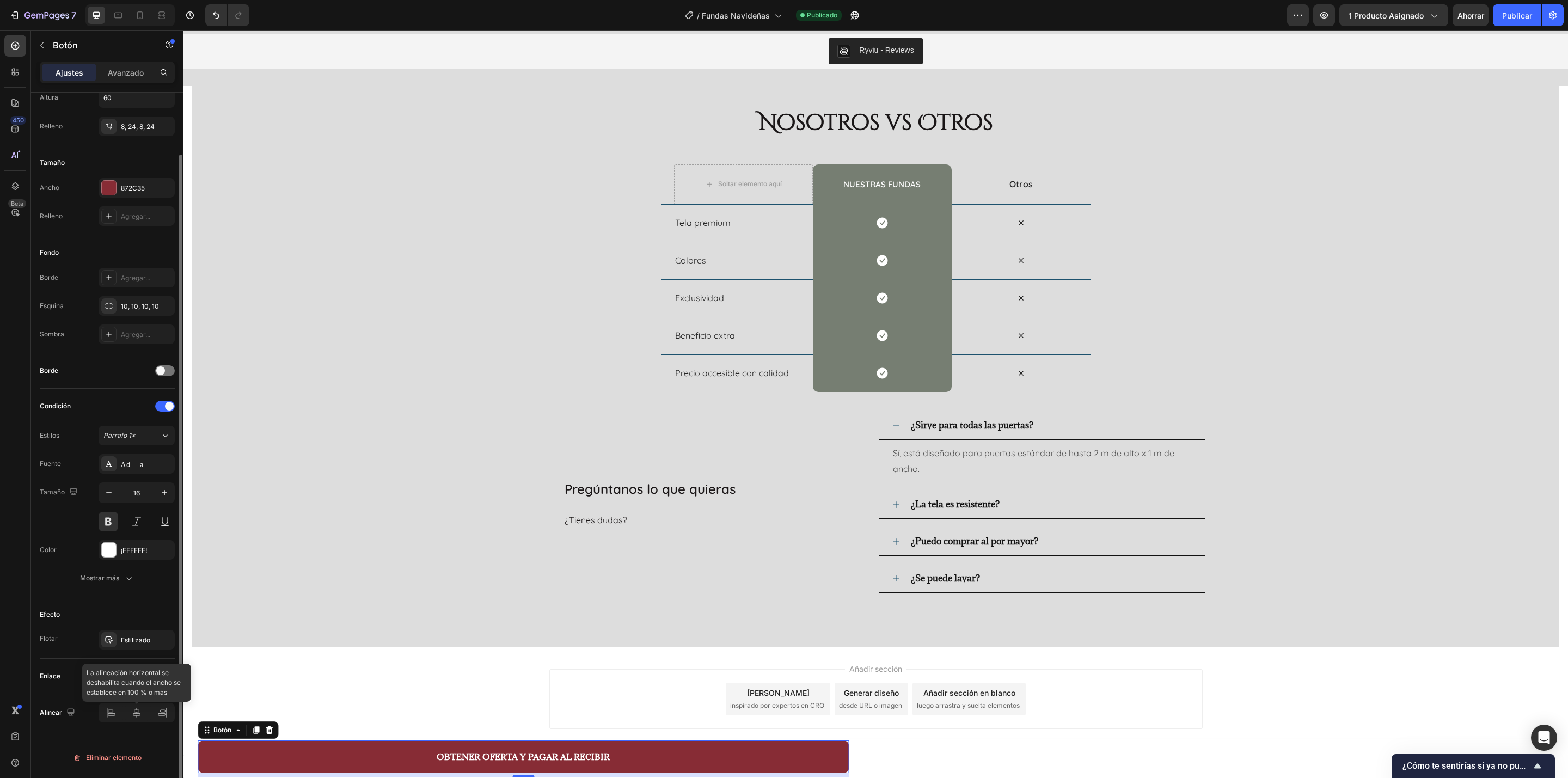
click at [136, 519] on div at bounding box center [136, 713] width 76 height 19
click at [141, 519] on div at bounding box center [136, 713] width 76 height 19
click at [131, 519] on div at bounding box center [136, 713] width 76 height 19
click at [139, 519] on div at bounding box center [136, 713] width 76 height 19
click at [133, 519] on div at bounding box center [136, 713] width 76 height 19
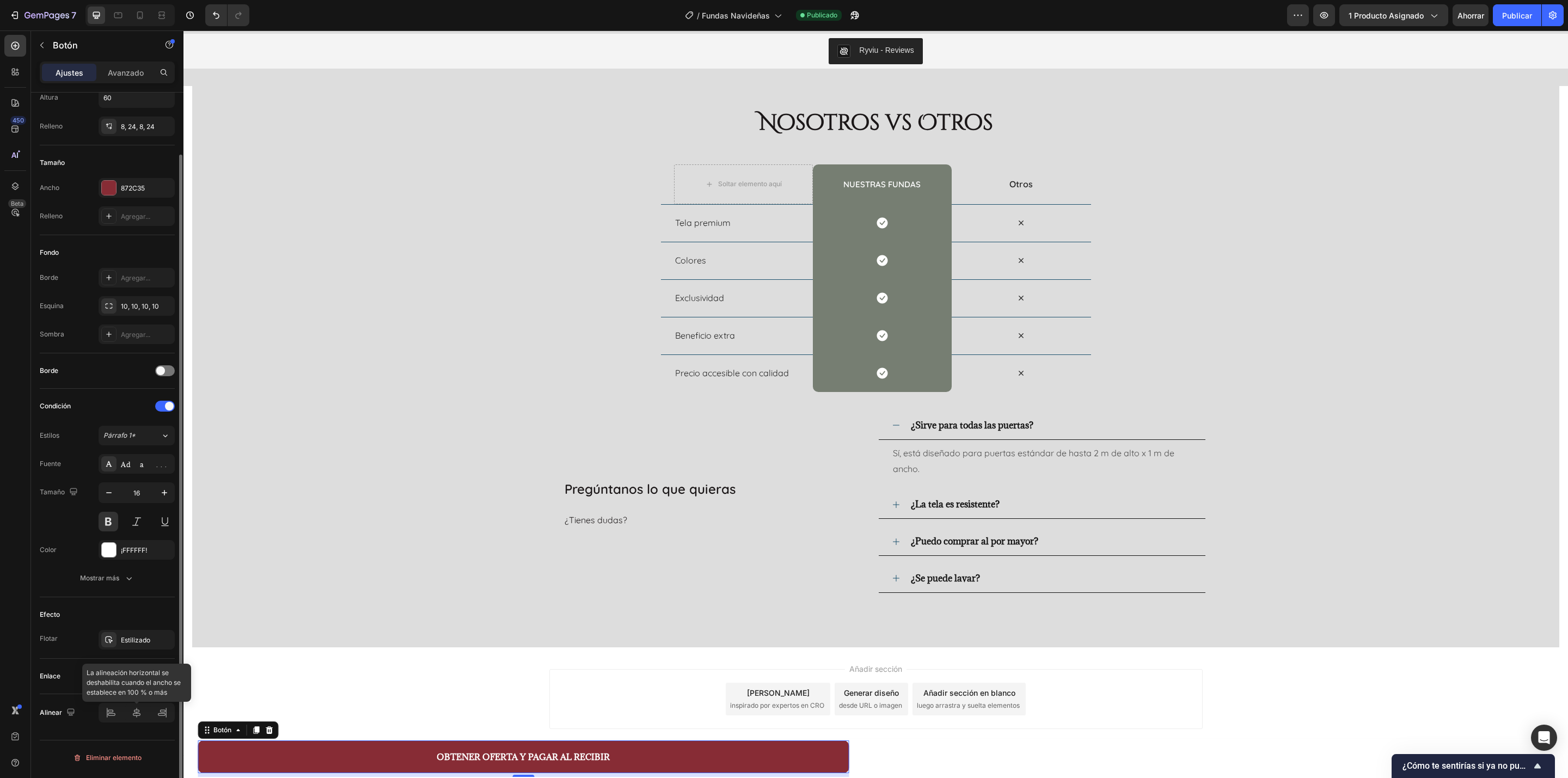
click at [133, 519] on div at bounding box center [136, 713] width 76 height 19
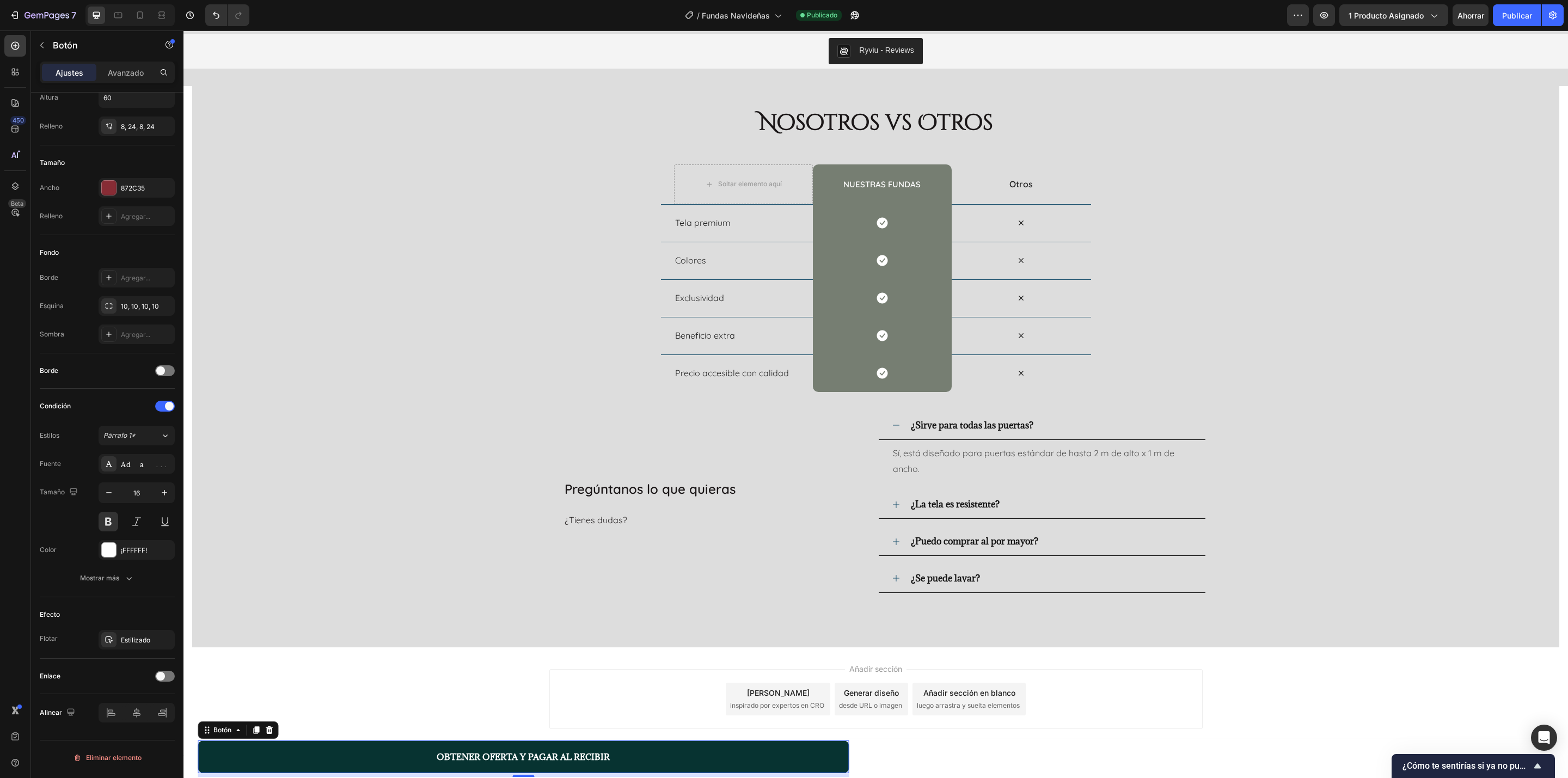
click at [267, 519] on button "OBTENER OFERTA Y PAGAR AL RECIBIR" at bounding box center [523, 757] width 651 height 33
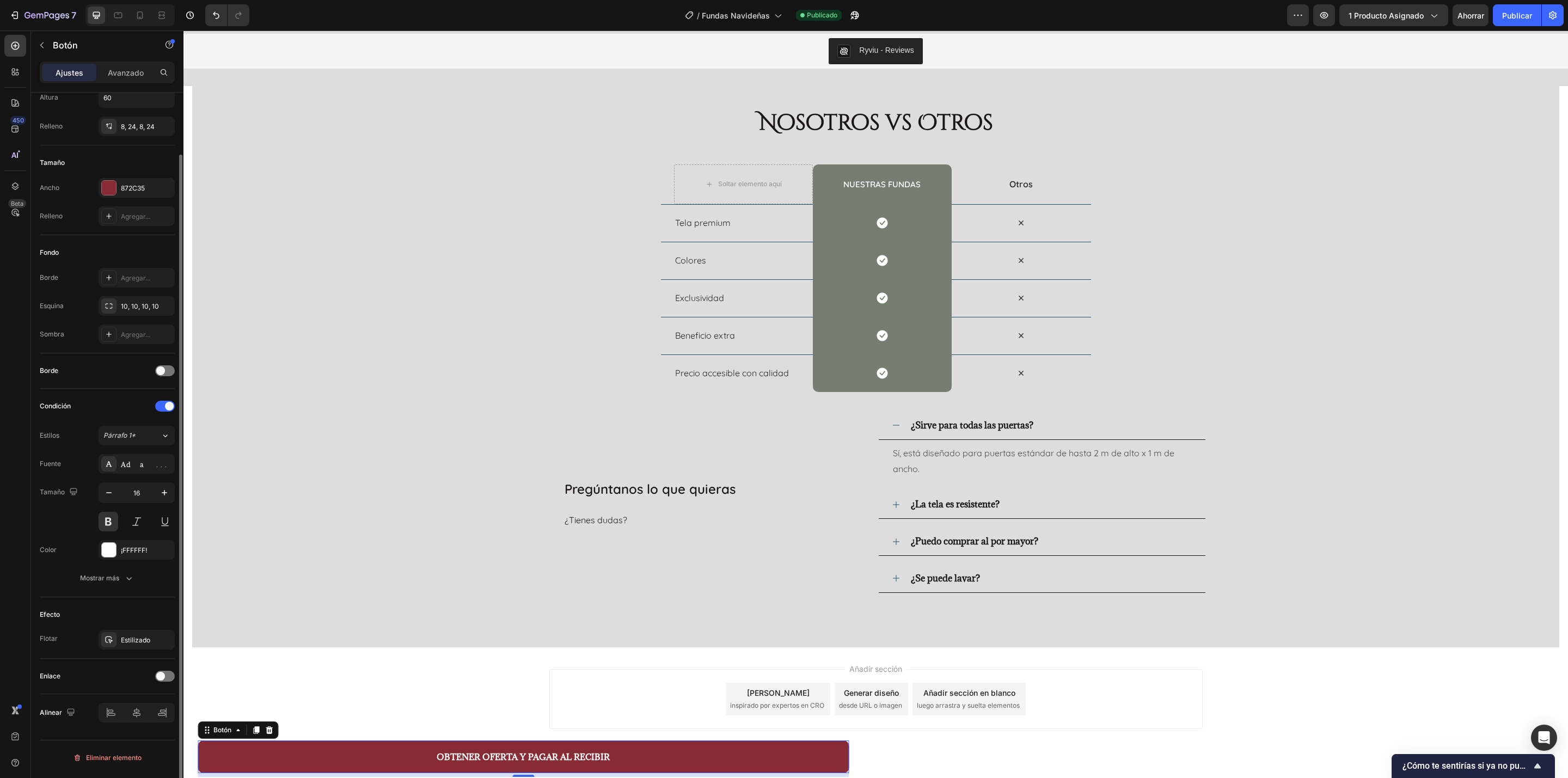
scroll to position [0, 0]
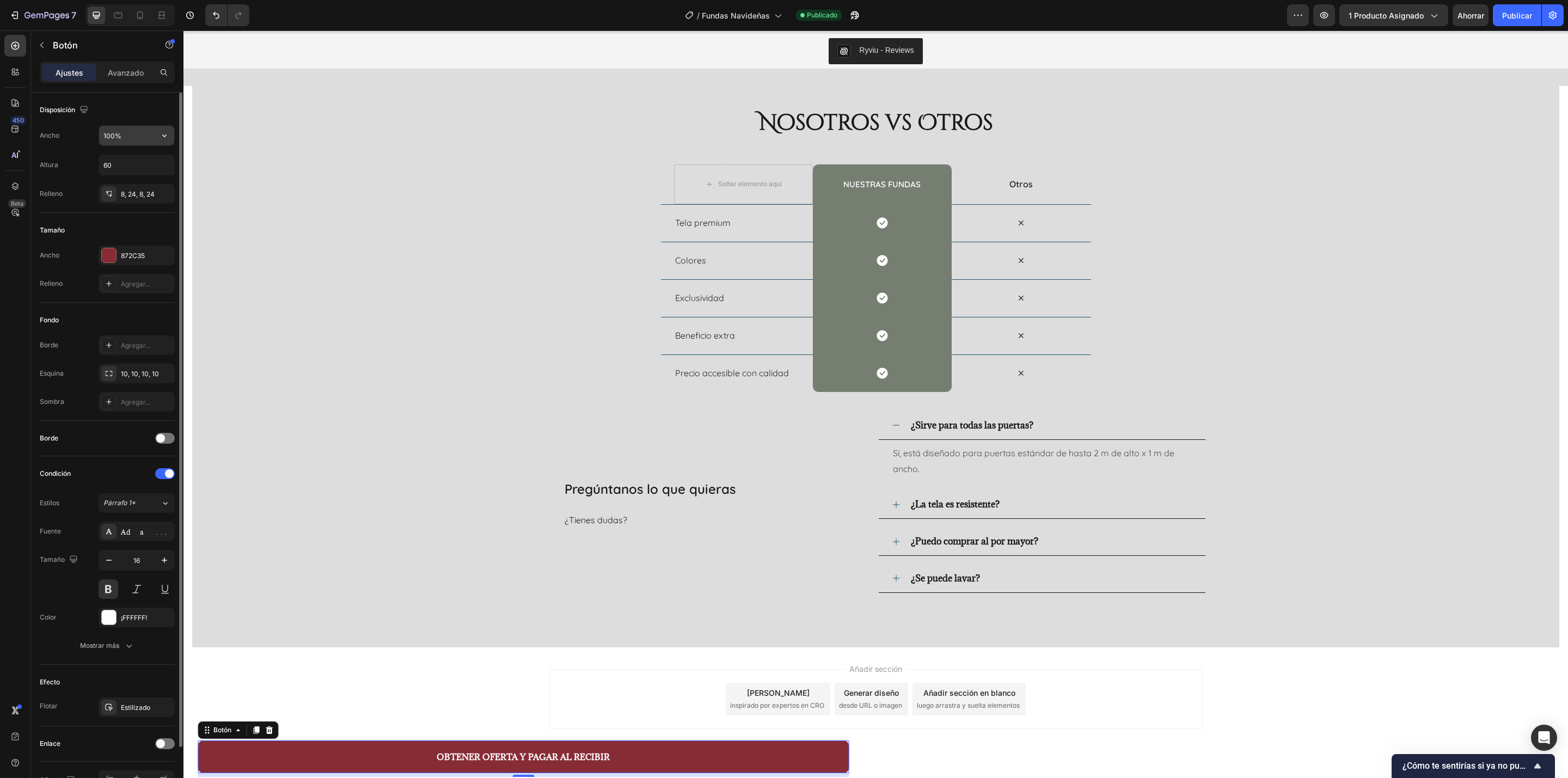
click at [122, 132] on input "100%" at bounding box center [136, 136] width 75 height 19
click at [167, 133] on icon "button" at bounding box center [164, 136] width 11 height 11
click at [159, 166] on font "Auto" at bounding box center [156, 163] width 14 height 8
type input "Auto"
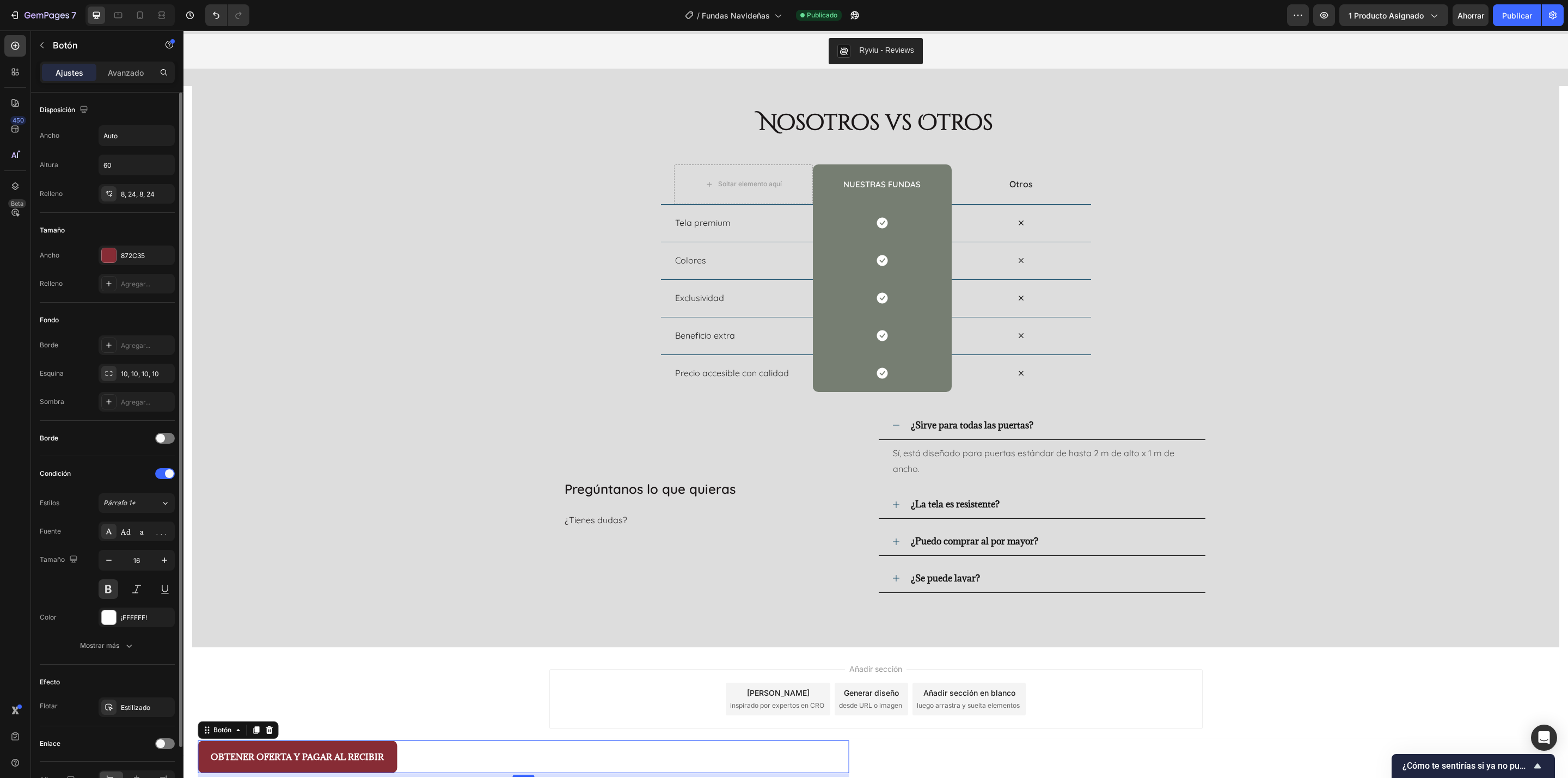
scroll to position [68, 0]
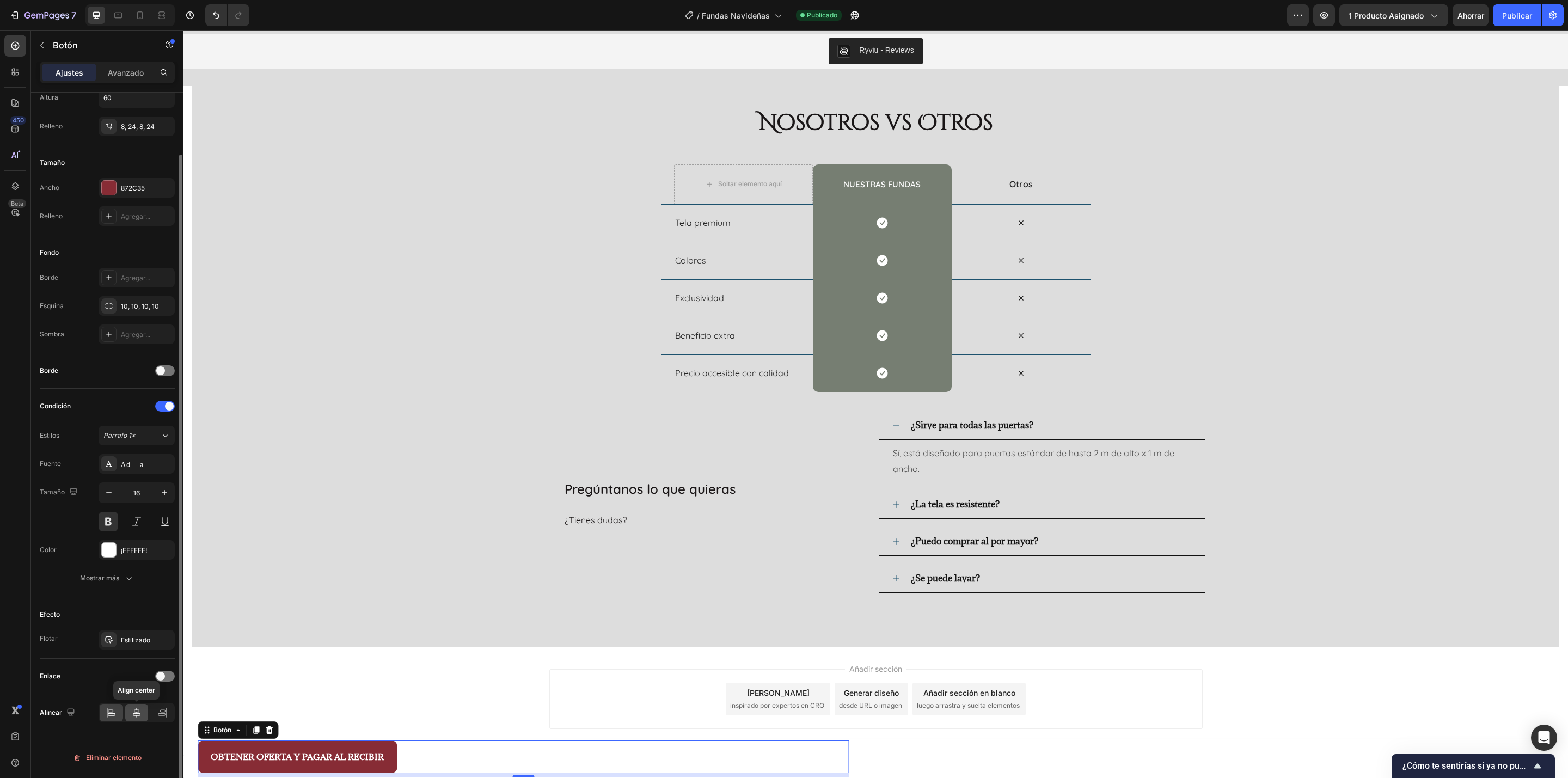
click at [133, 519] on icon at bounding box center [137, 713] width 11 height 11
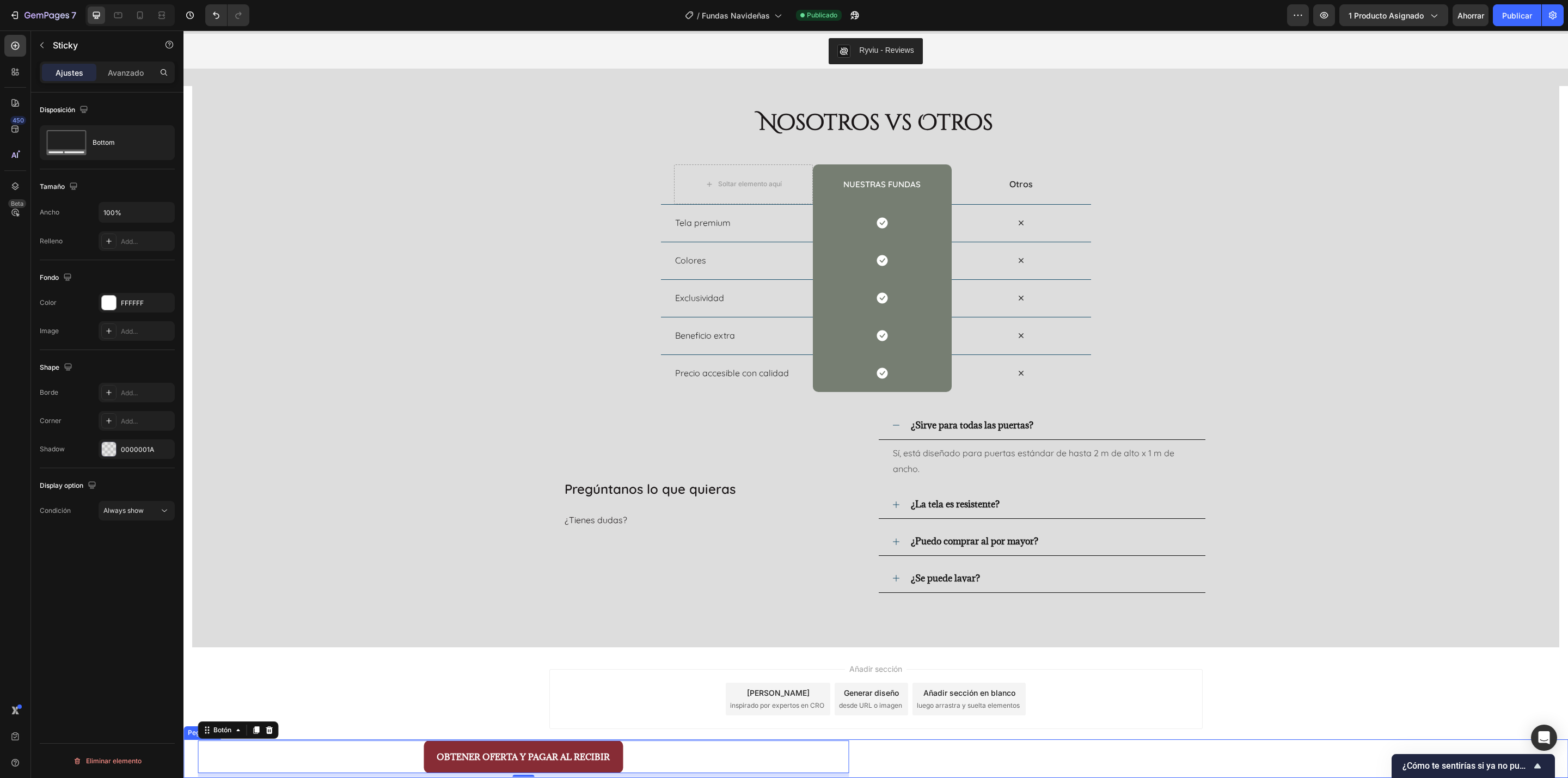
click at [911, 519] on div "OBTENER OFERTA Y PAGAR AL RECIBIR Botón 7 Producto" at bounding box center [875, 759] width 1385 height 39
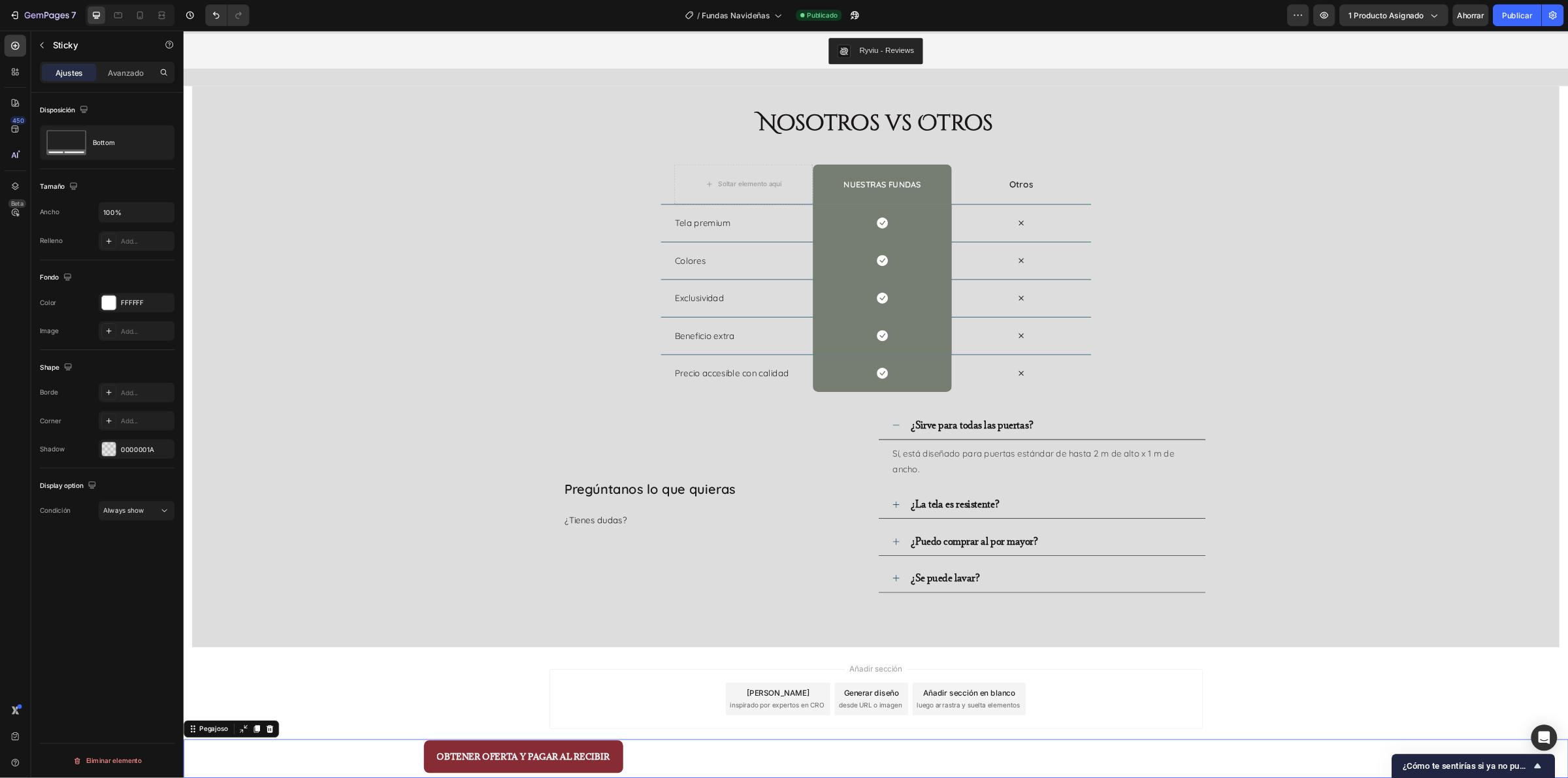
scroll to position [0, 0]
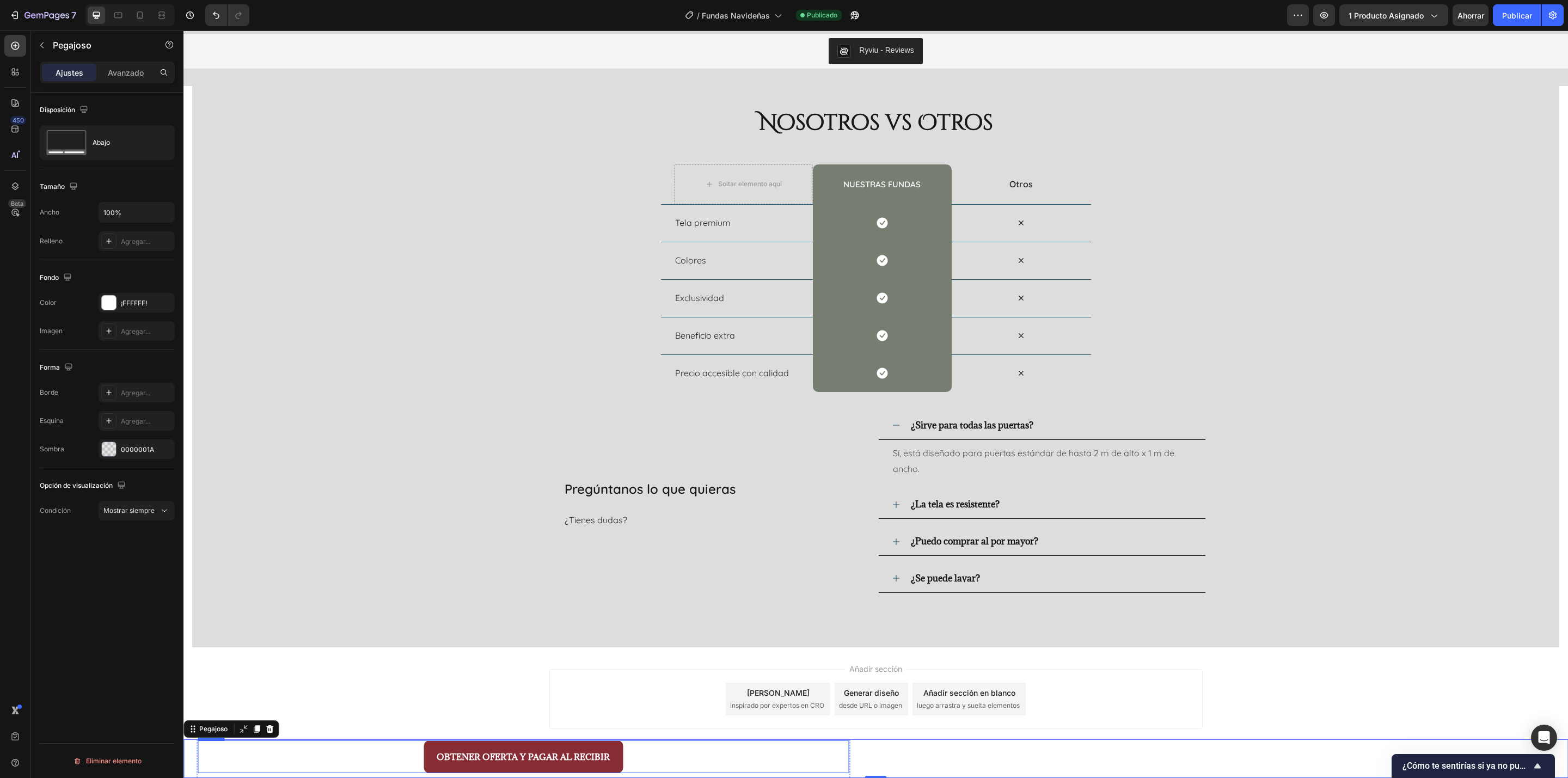
click at [760, 519] on div "OBTENER OFERTA Y PAGAR AL RECIBIR Botón" at bounding box center [523, 757] width 651 height 33
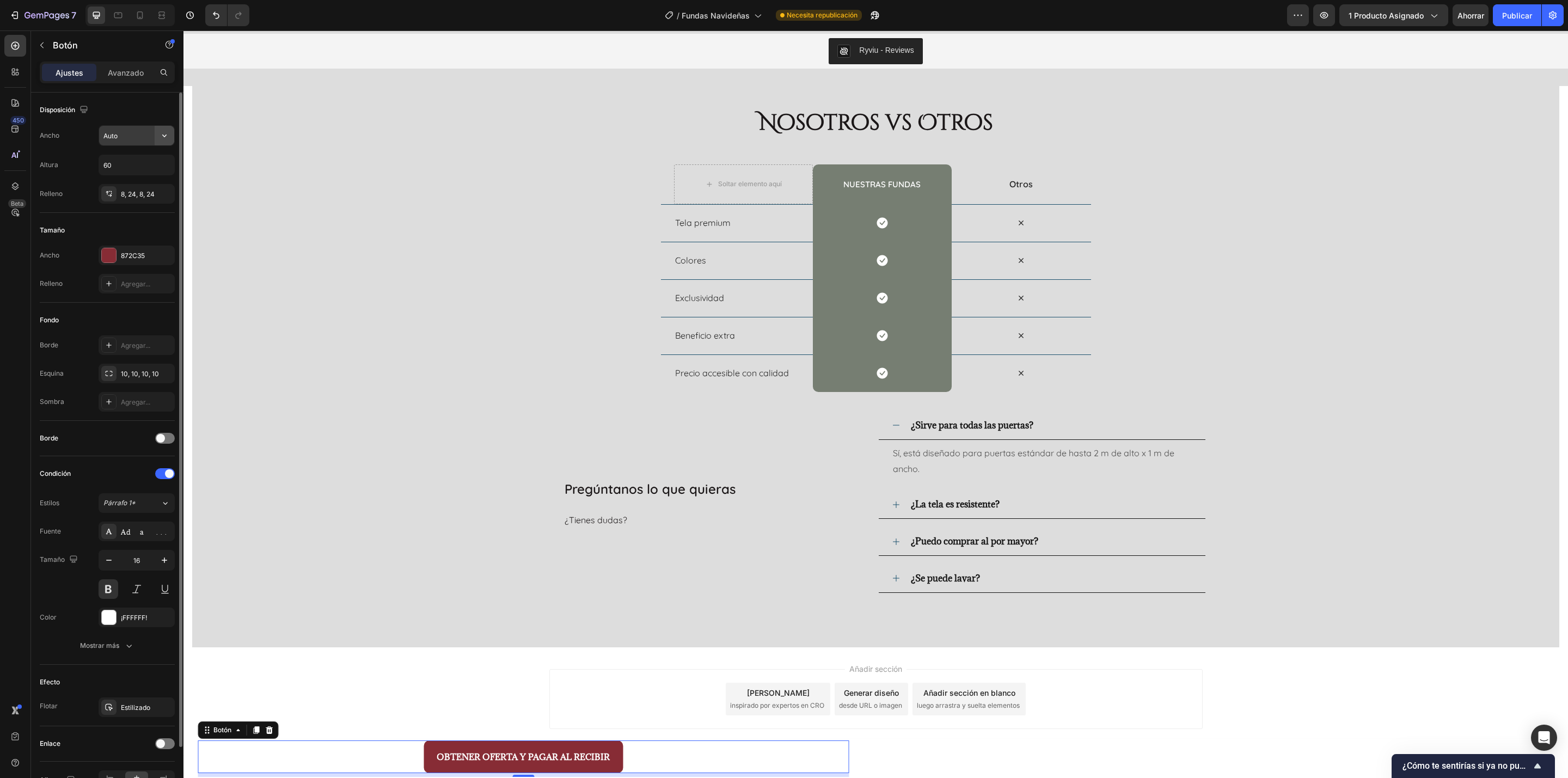
click at [169, 136] on icon "button" at bounding box center [164, 136] width 11 height 11
click at [159, 185] on font "100%" at bounding box center [155, 184] width 18 height 8
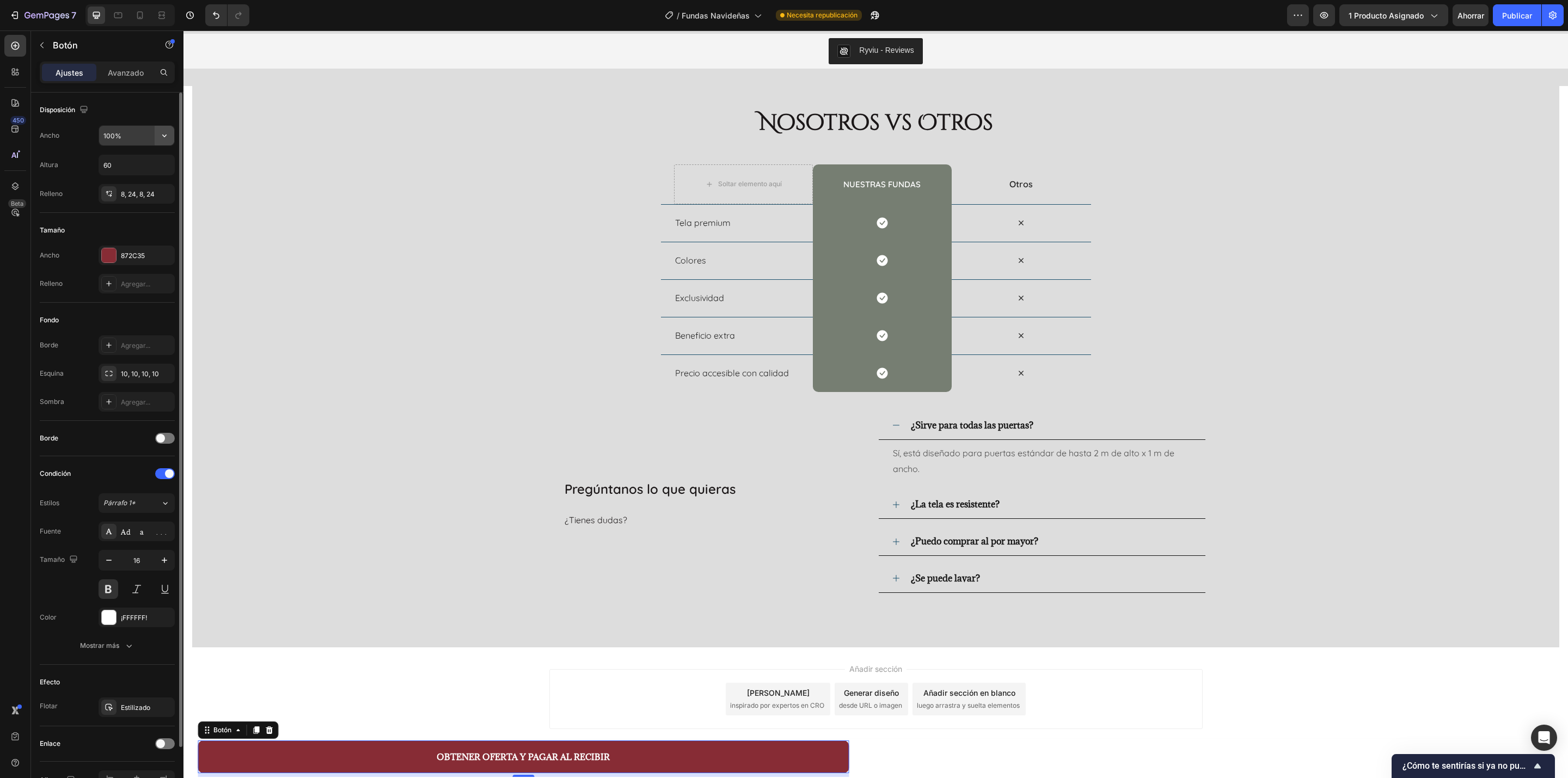
click at [159, 139] on icon "button" at bounding box center [164, 136] width 11 height 11
click at [154, 161] on font "Auto" at bounding box center [156, 163] width 14 height 8
type input "Auto"
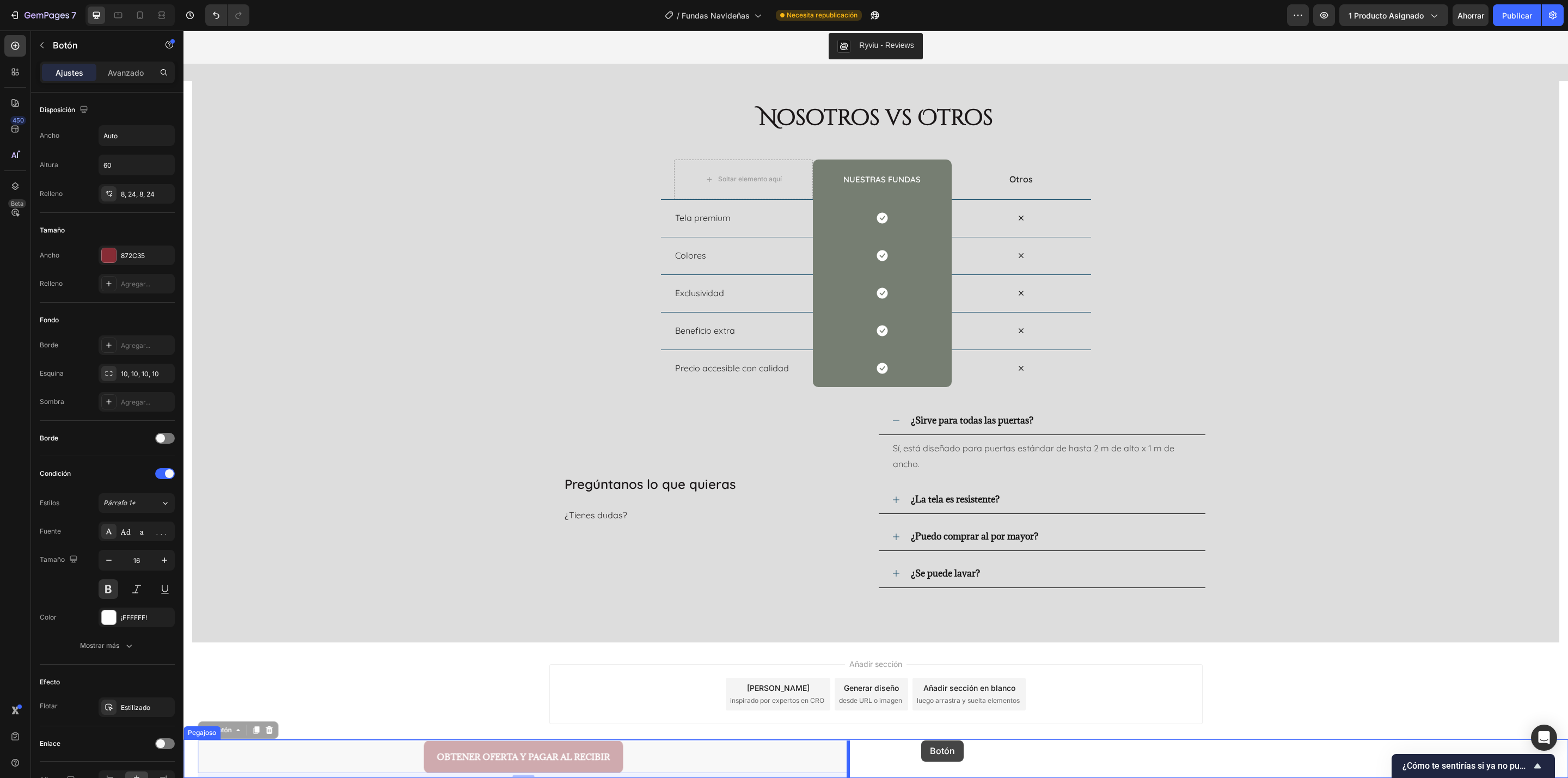
drag, startPoint x: 318, startPoint y: 748, endPoint x: 921, endPoint y: 740, distance: 603.1
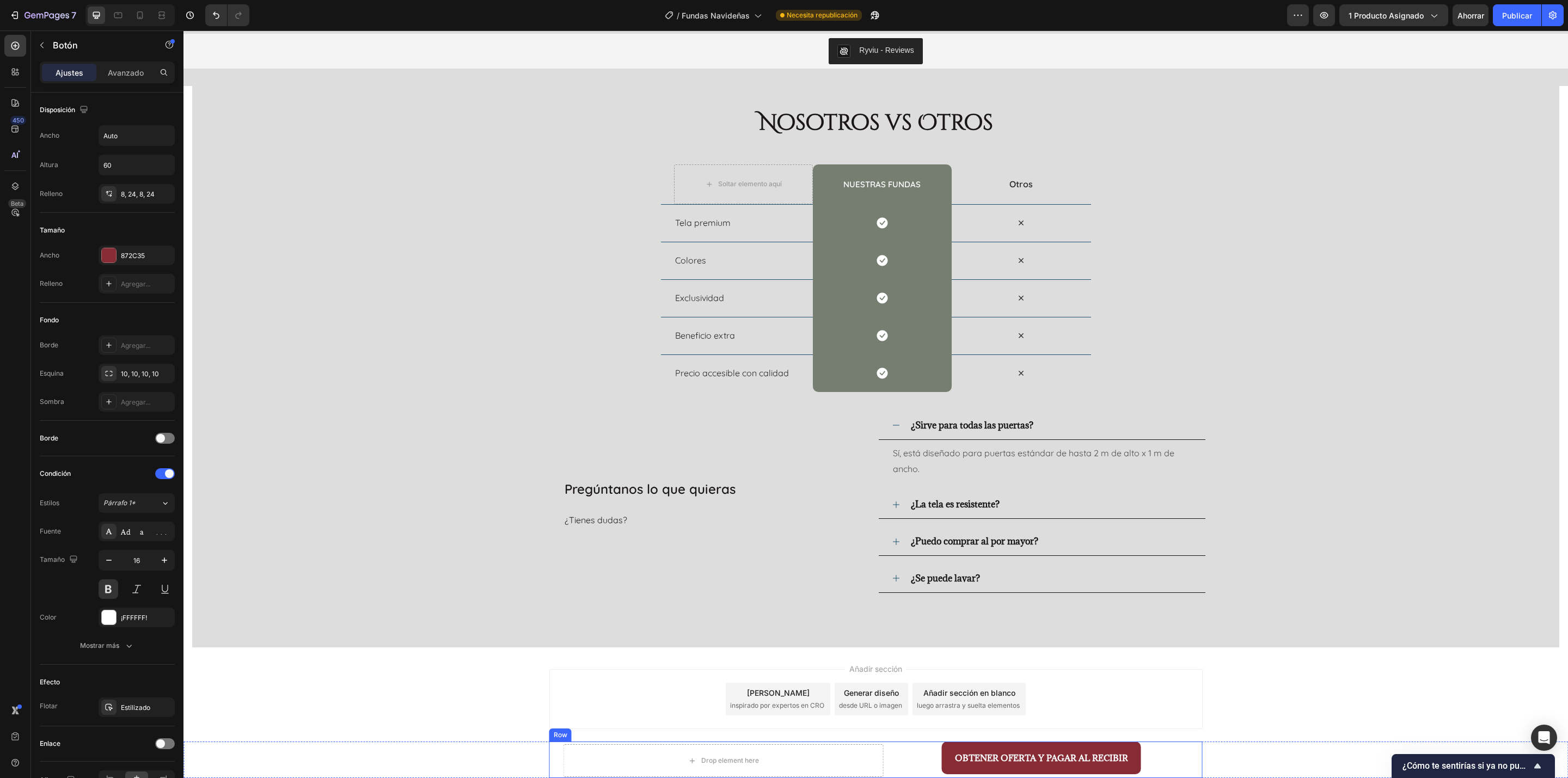
click at [549, 519] on div "Drop element here Product" at bounding box center [710, 760] width 323 height 37
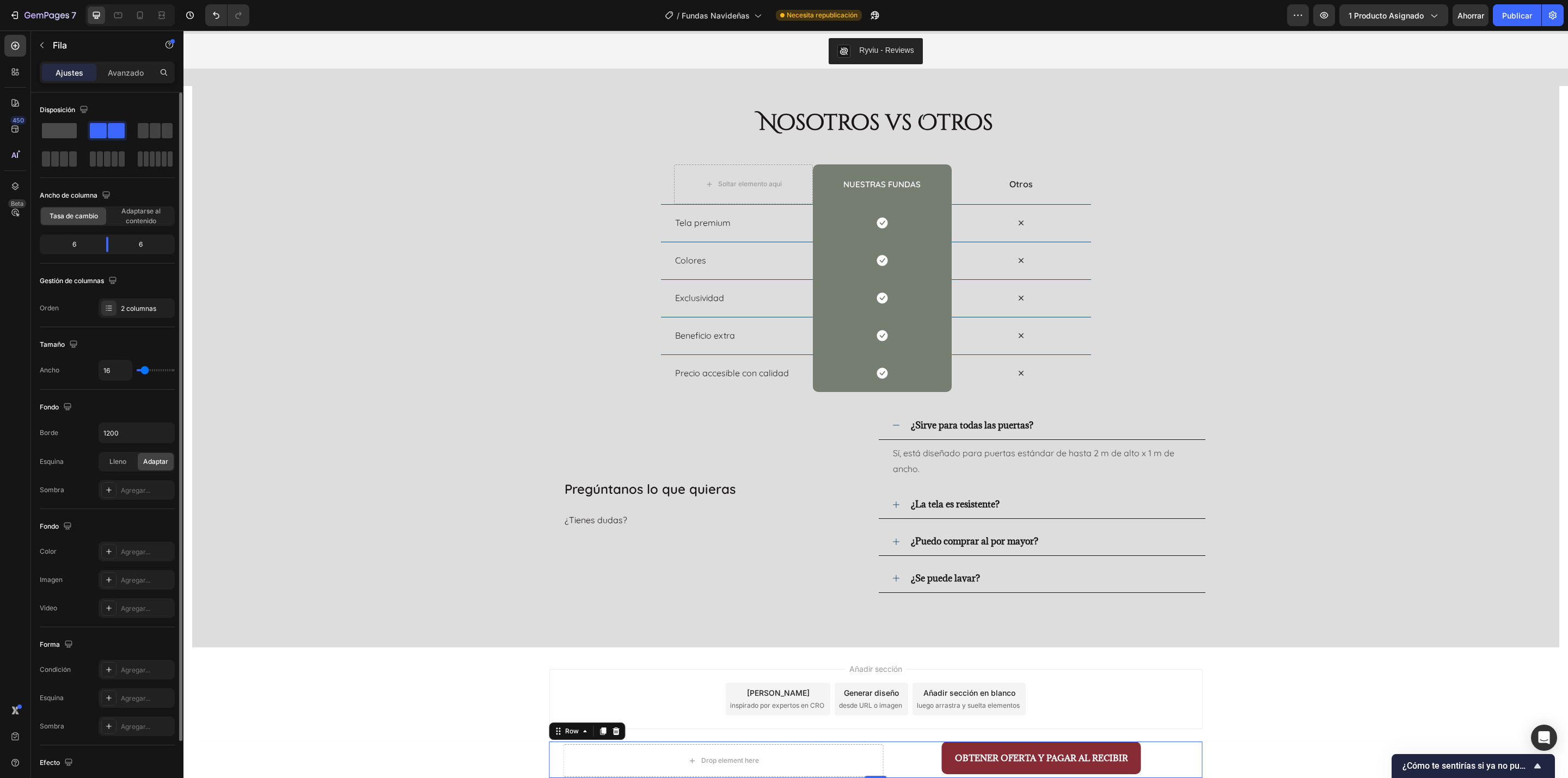
click at [60, 134] on span at bounding box center [59, 130] width 35 height 15
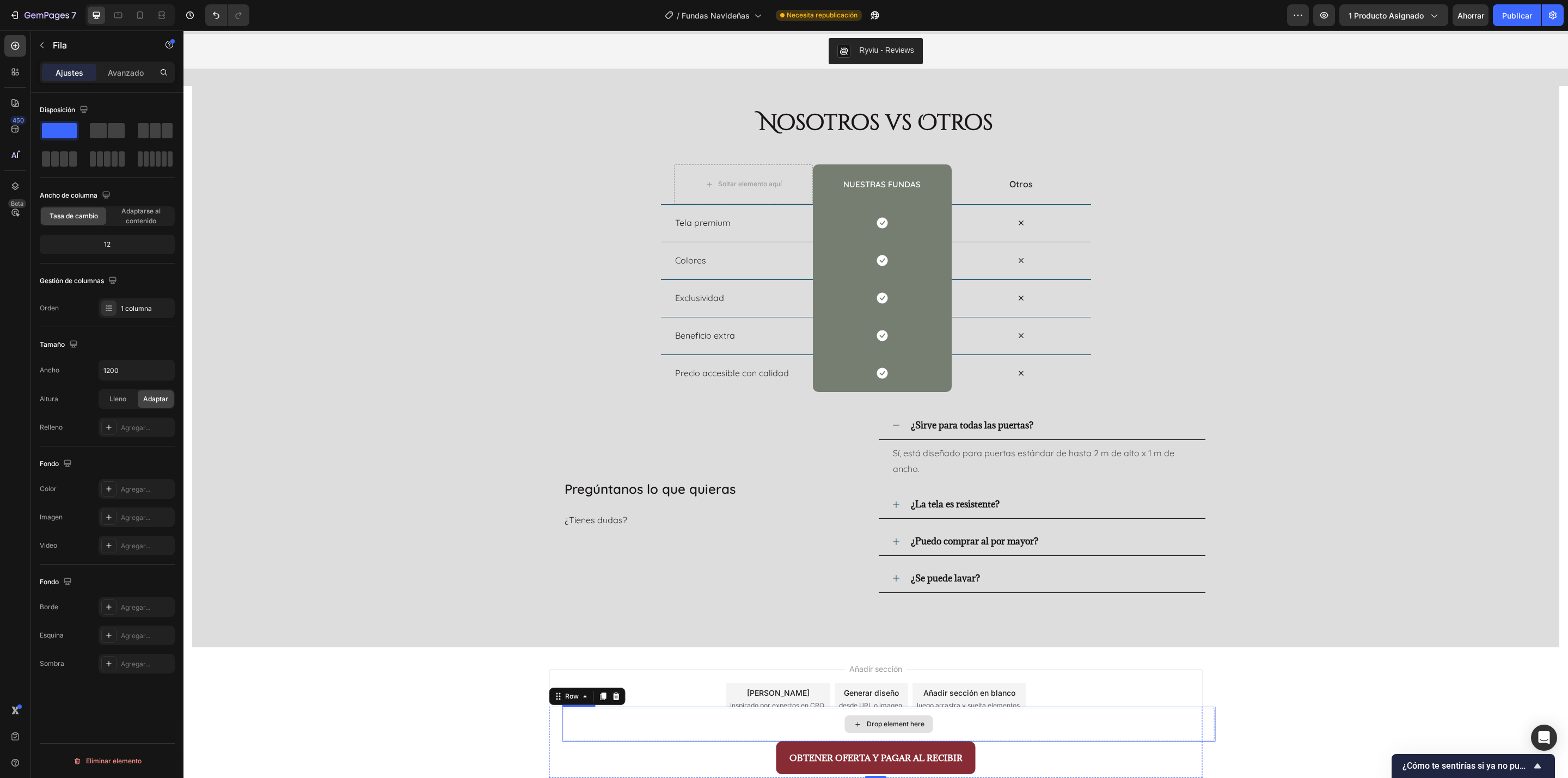
click at [1000, 519] on div "Drop element here" at bounding box center [889, 724] width 651 height 33
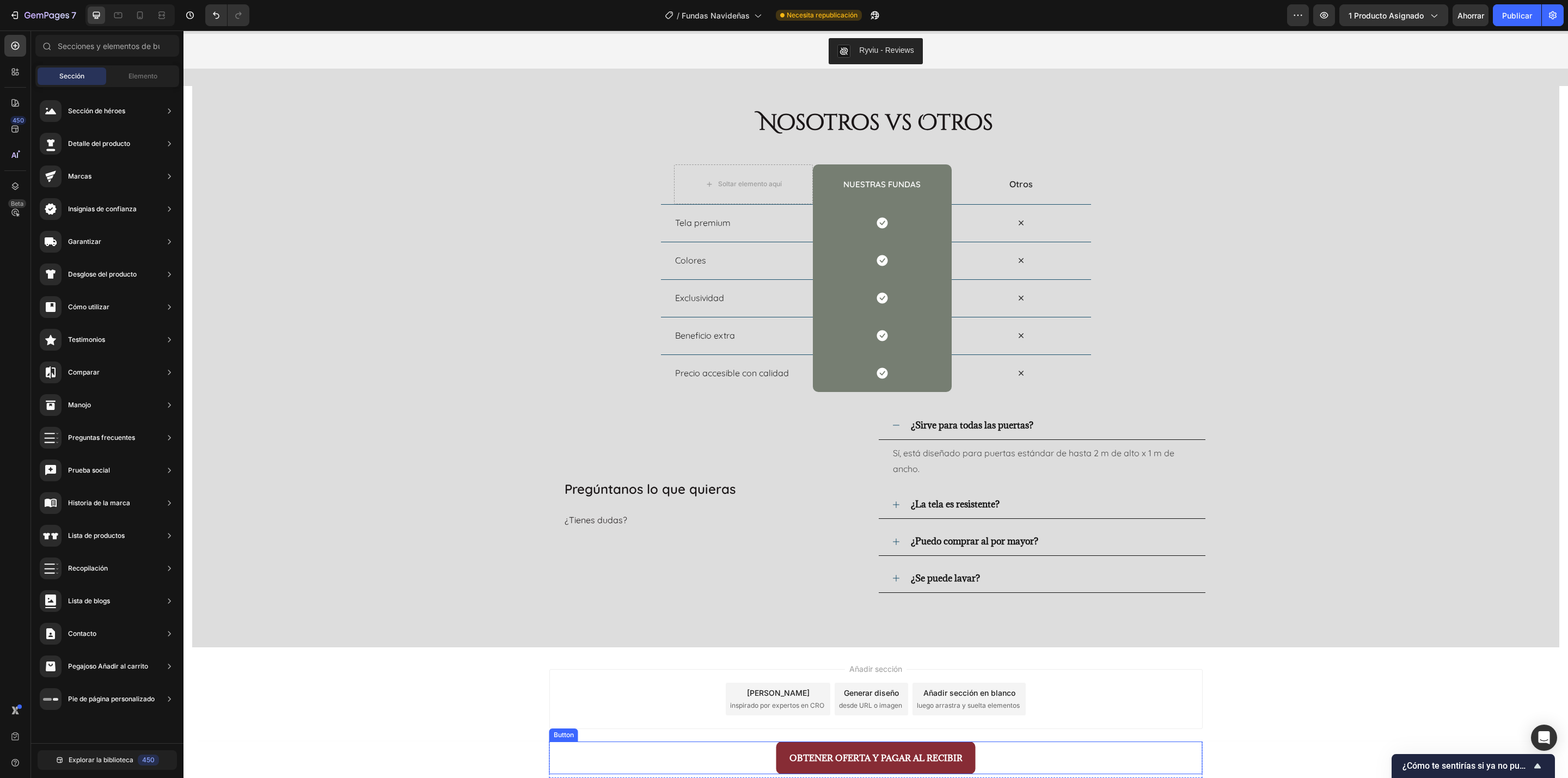
click at [1045, 519] on div "OBTENER OFERTA Y PAGAR AL RECIBIR Button" at bounding box center [875, 758] width 653 height 33
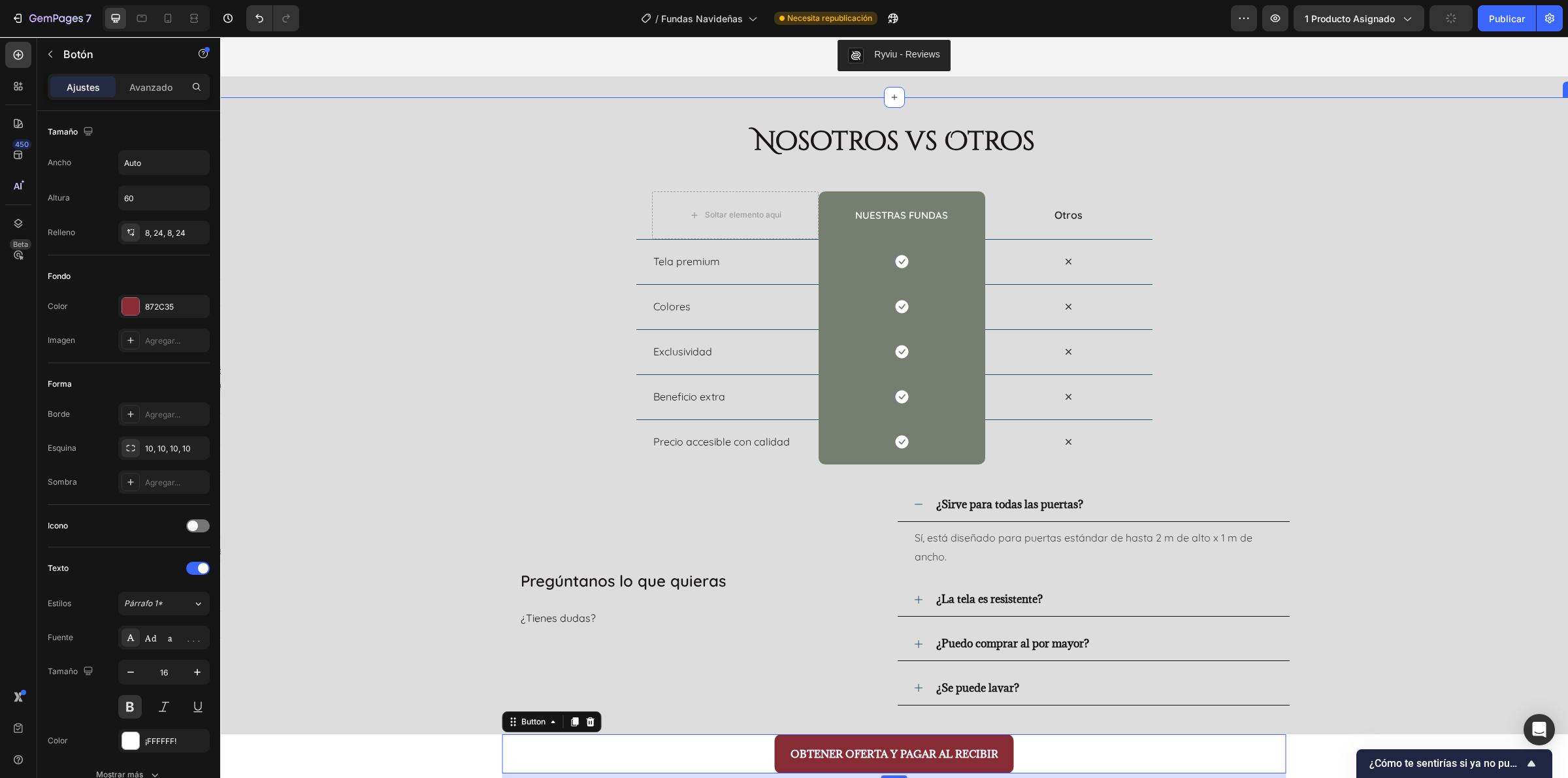
scroll to position [4555, 0]
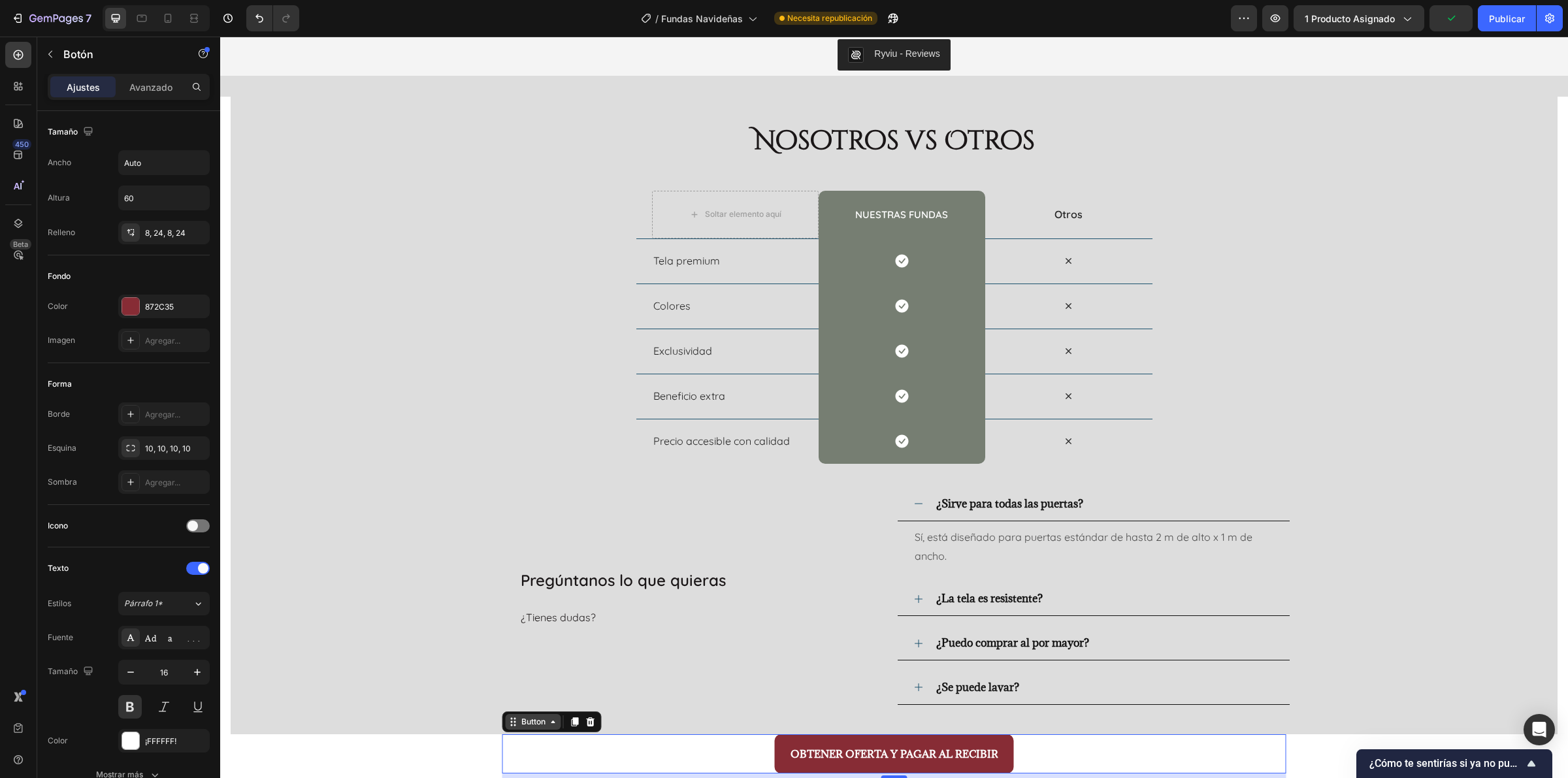
click at [530, 622] on div "Button" at bounding box center [533, 722] width 29 height 12
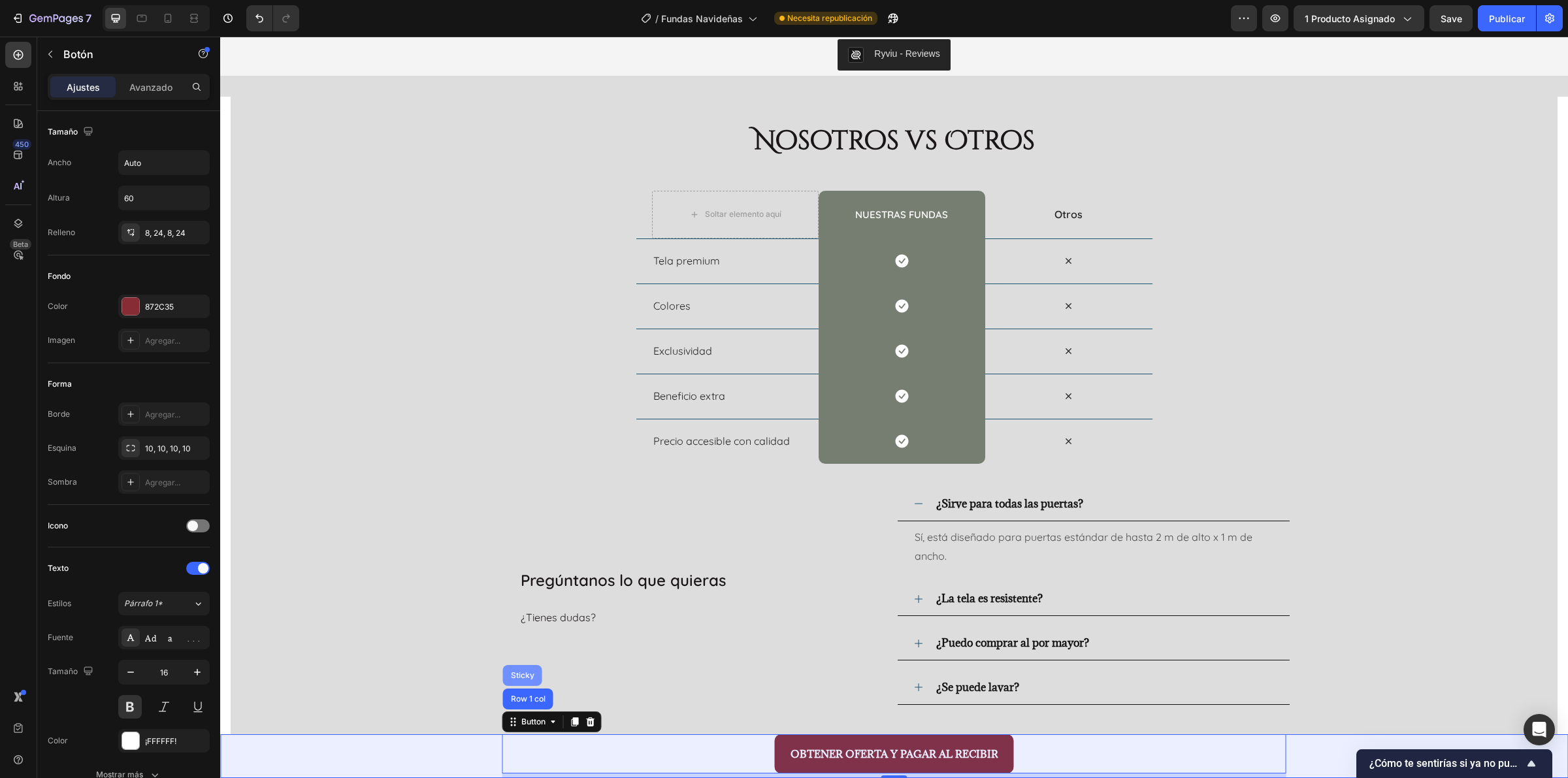
click at [524, 622] on div "Sticky" at bounding box center [522, 675] width 28 height 8
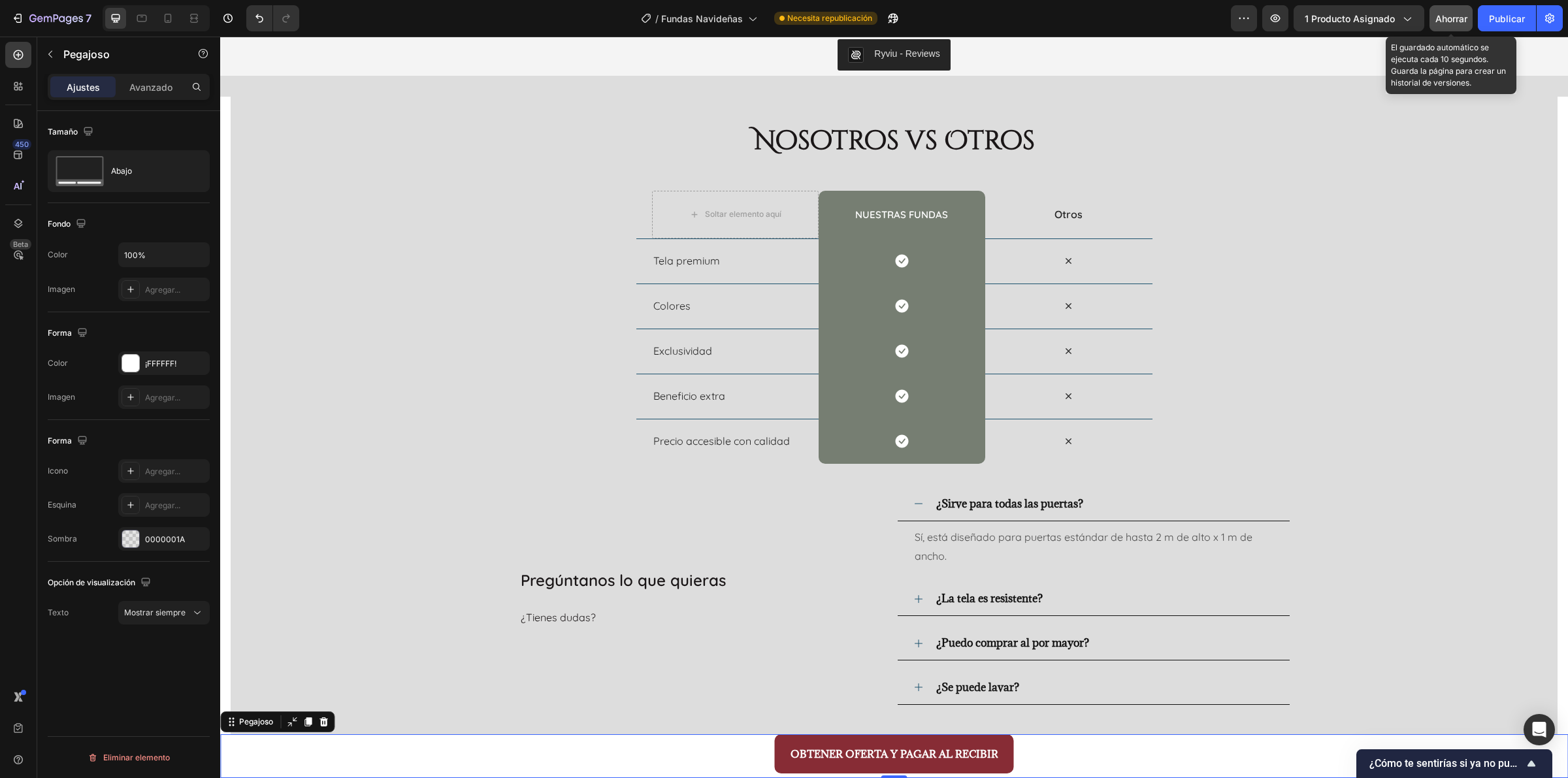
click at [1253, 21] on font "Ahorrar" at bounding box center [1451, 18] width 32 height 11
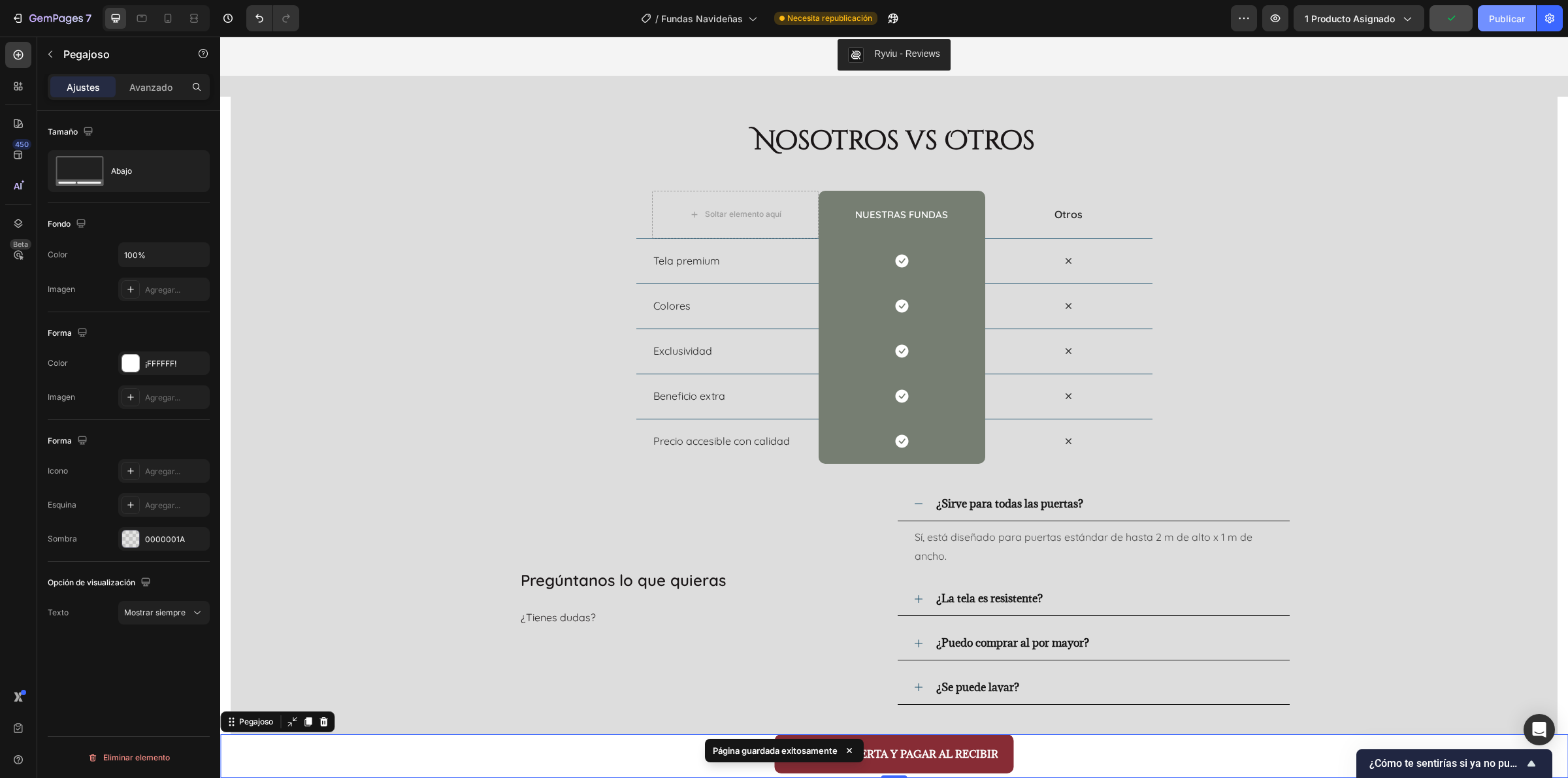
click at [1253, 21] on font "Publicar" at bounding box center [1506, 18] width 36 height 11
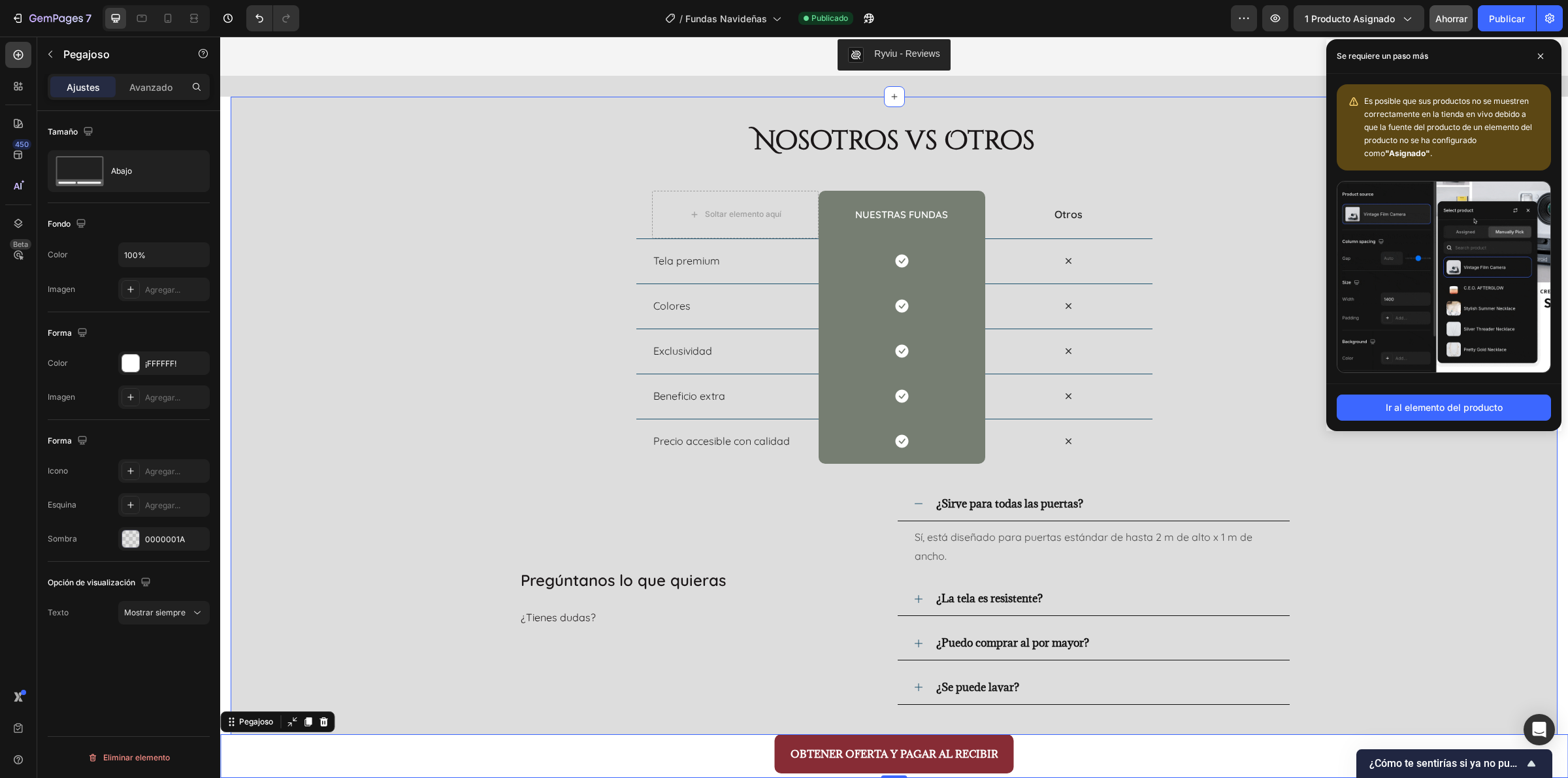
click at [1253, 504] on div "Nosotros vs Otros Título Fila Soltar elemento aquí nuestras fundas Título Fila …" at bounding box center [894, 433] width 1327 height 674
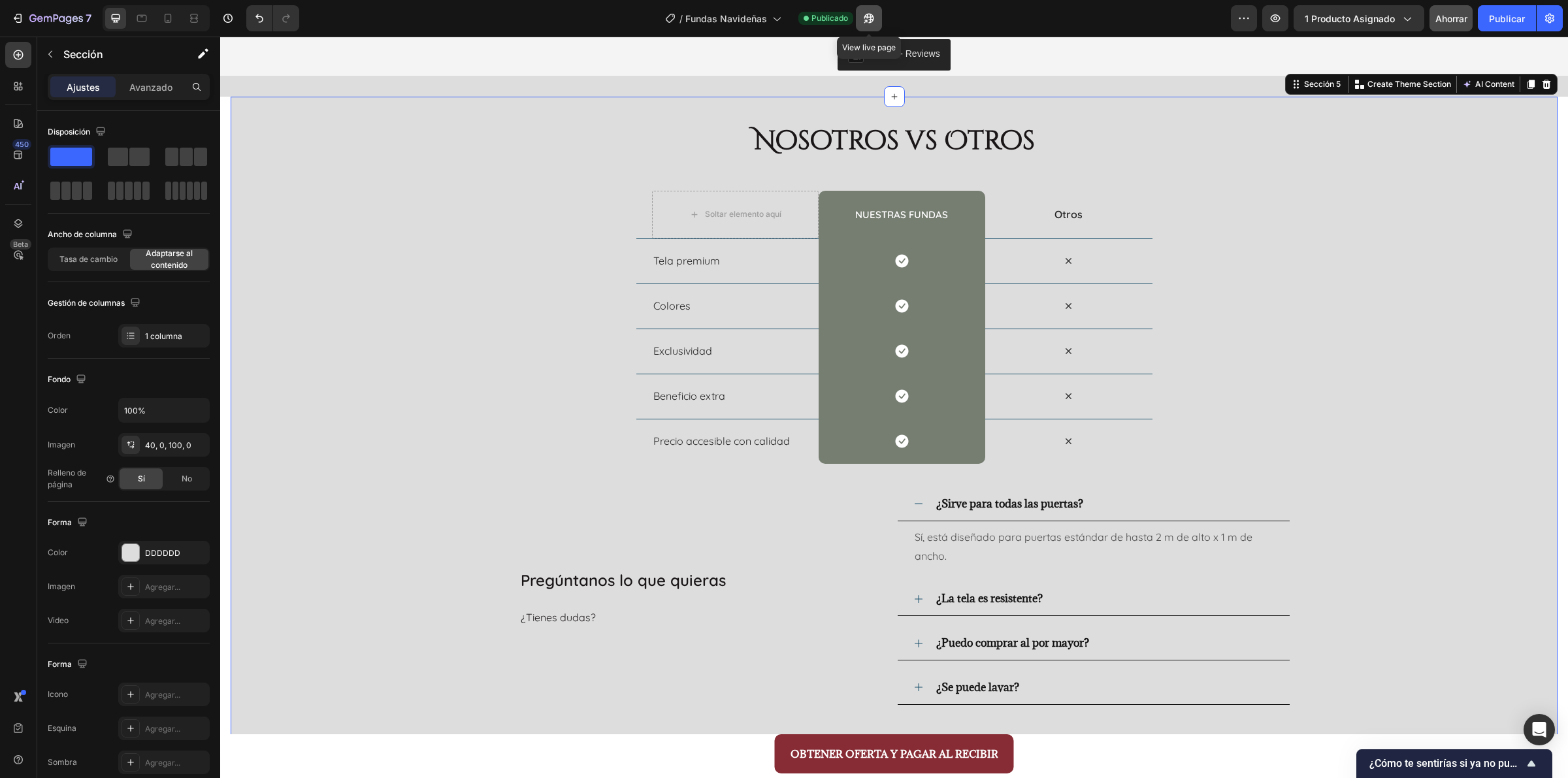
click at [868, 15] on icon "button" at bounding box center [869, 18] width 13 height 13
click at [164, 17] on icon at bounding box center [168, 18] width 7 height 9
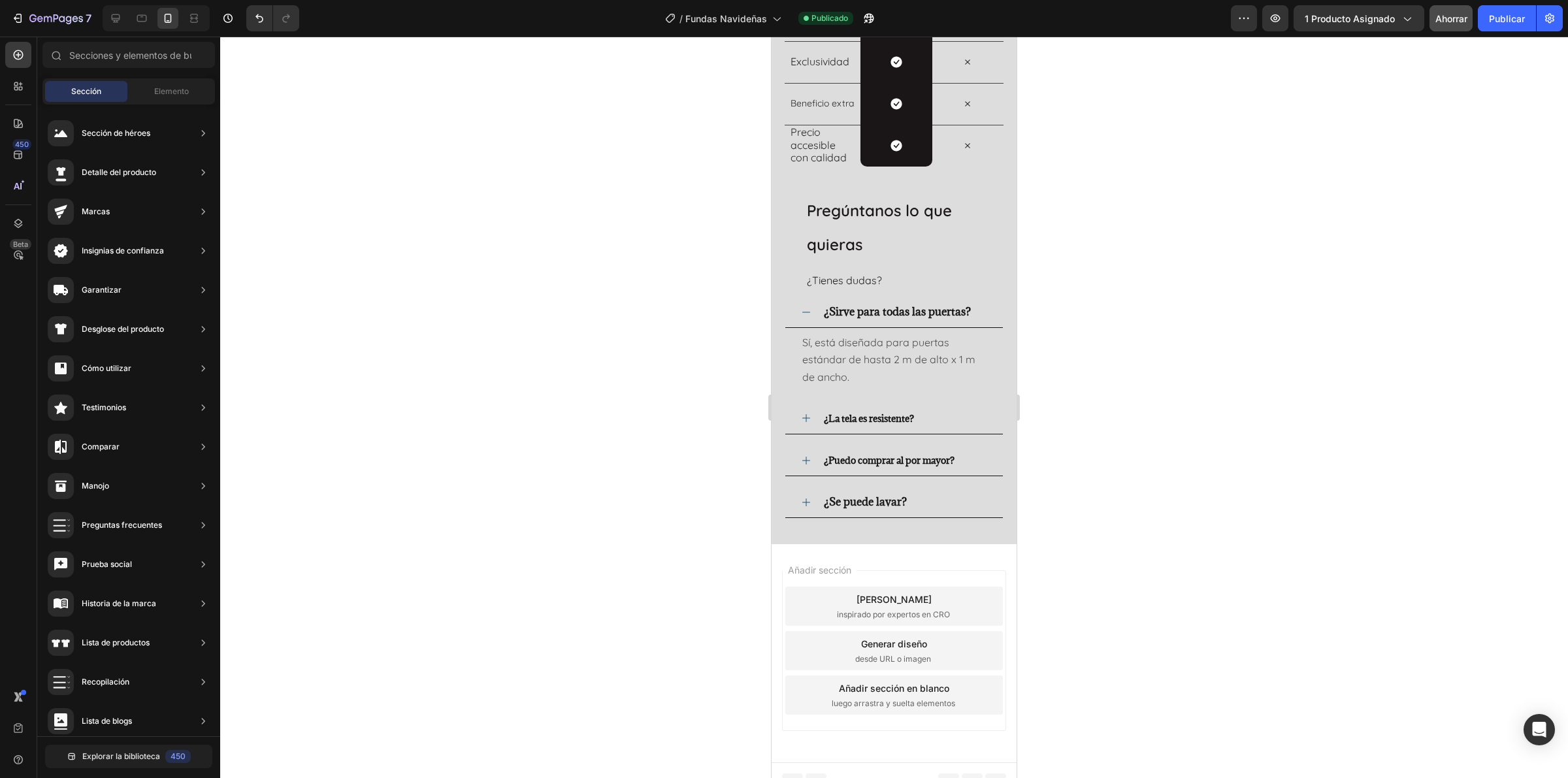
scroll to position [2978, 0]
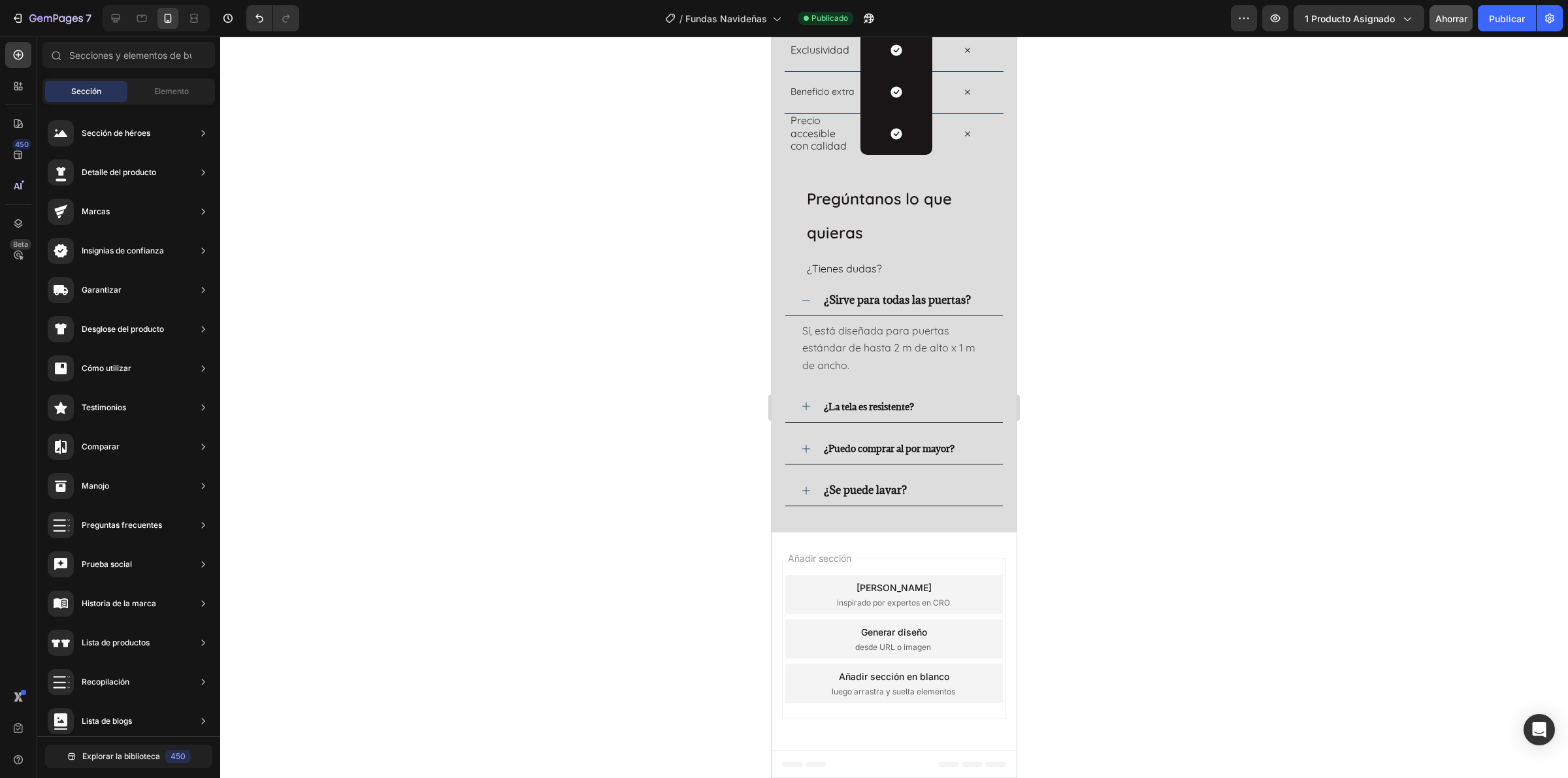
click at [849, 622] on div "Añadir sección Elija plantillas inspirado por expertos en CRO Generar diseño de…" at bounding box center [893, 641] width 245 height 218
click at [110, 15] on icon at bounding box center [115, 18] width 13 height 13
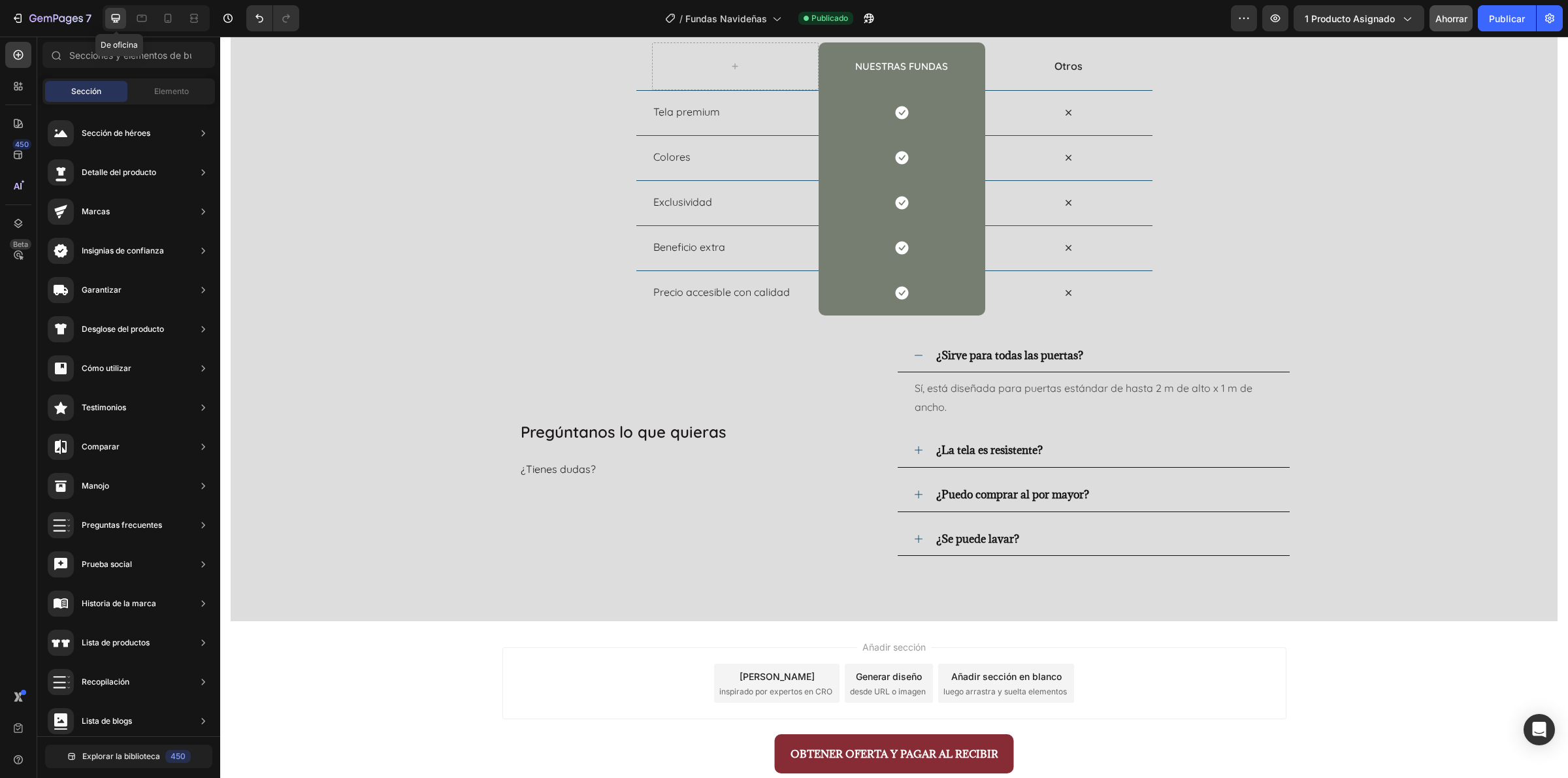
scroll to position [2797, 0]
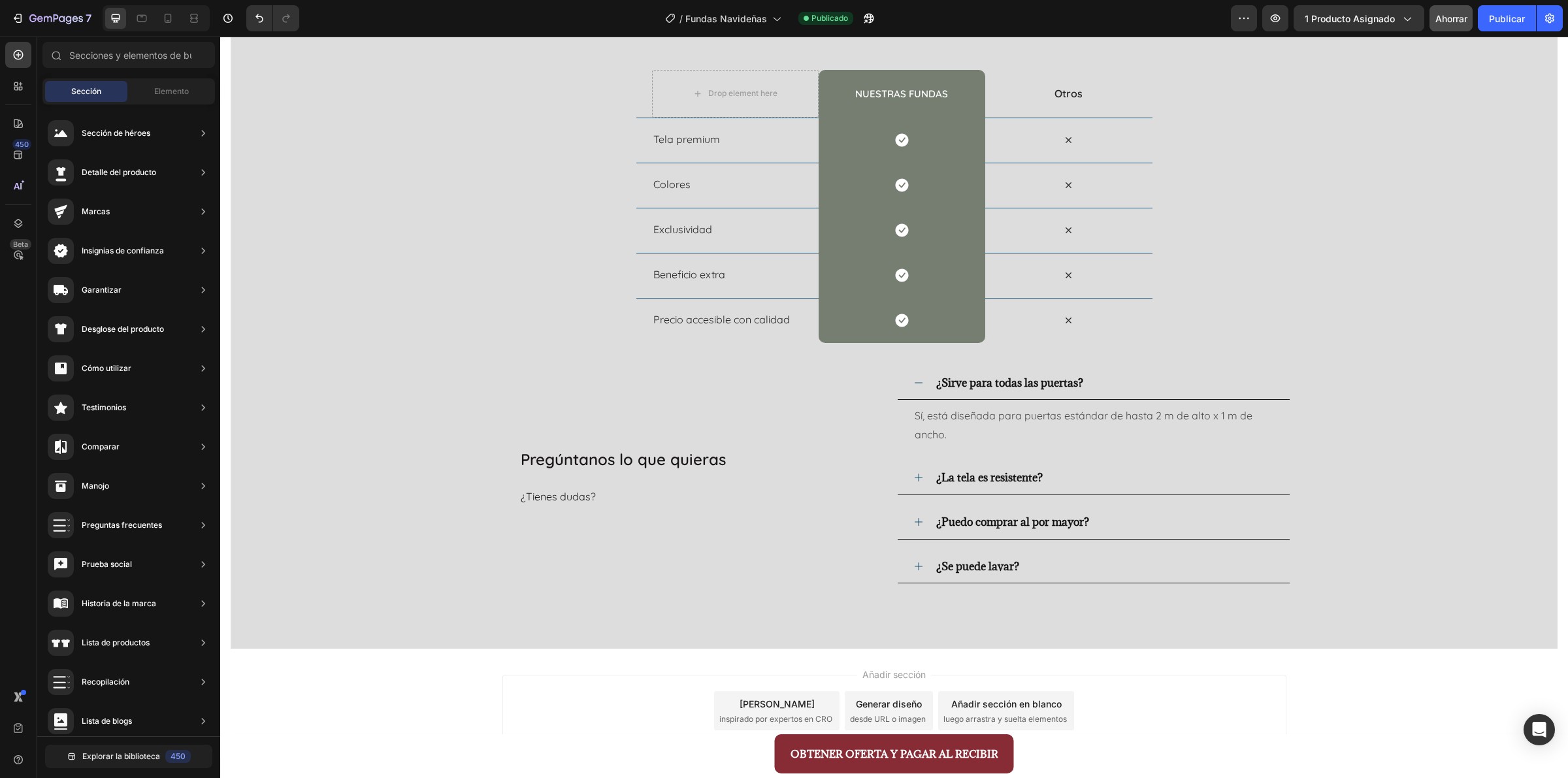
click at [537, 622] on div "Añadir sección Elija plantillas inspirado por expertos en CRO Generar diseño de…" at bounding box center [894, 711] width 784 height 72
click at [749, 622] on div "OBTENER OFERTA Y PAGAR AL RECIBIR Button" at bounding box center [894, 754] width 784 height 39
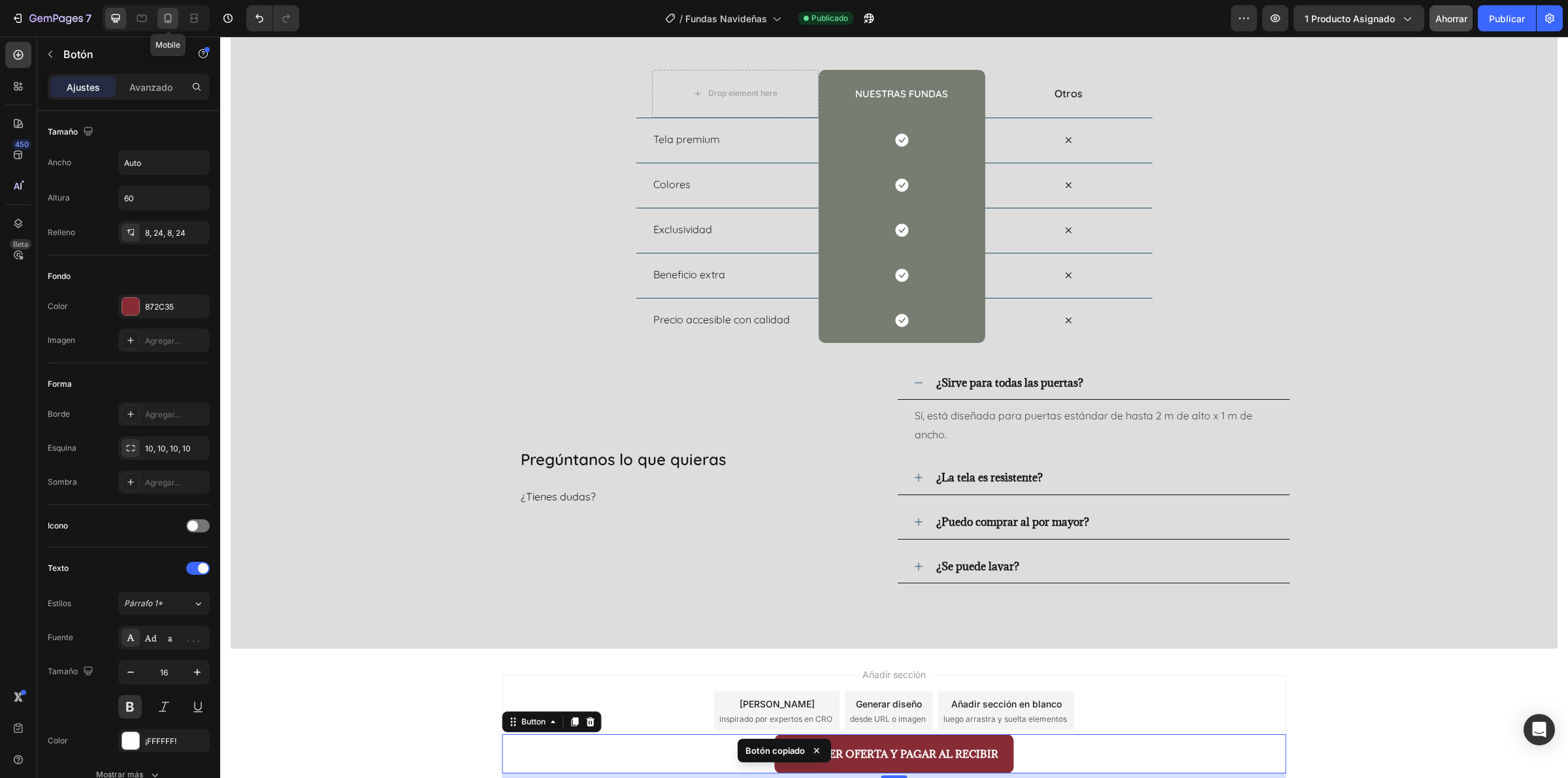
click at [164, 23] on icon at bounding box center [168, 18] width 13 height 13
type input "100%"
type input "14"
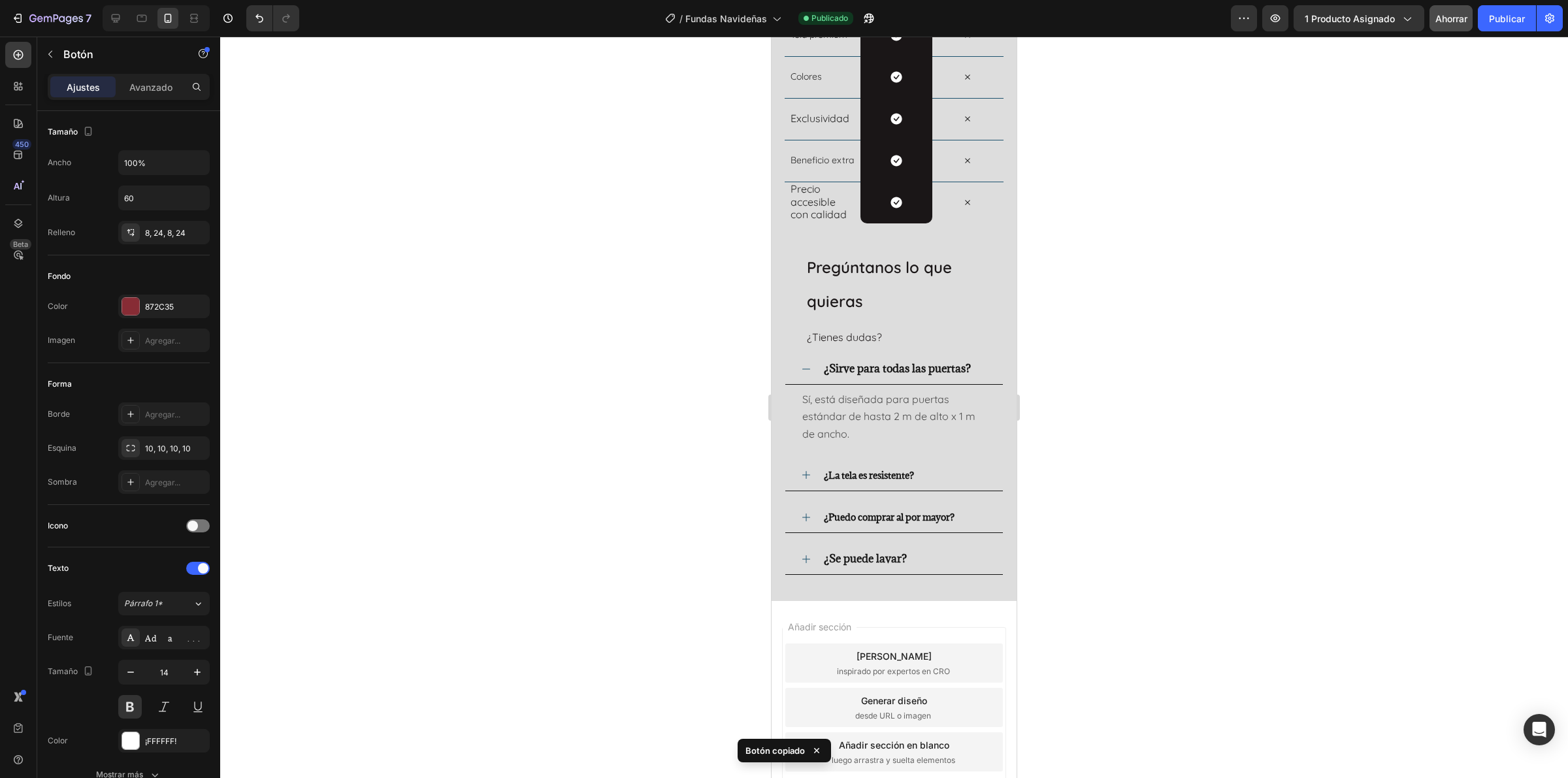
scroll to position [2978, 0]
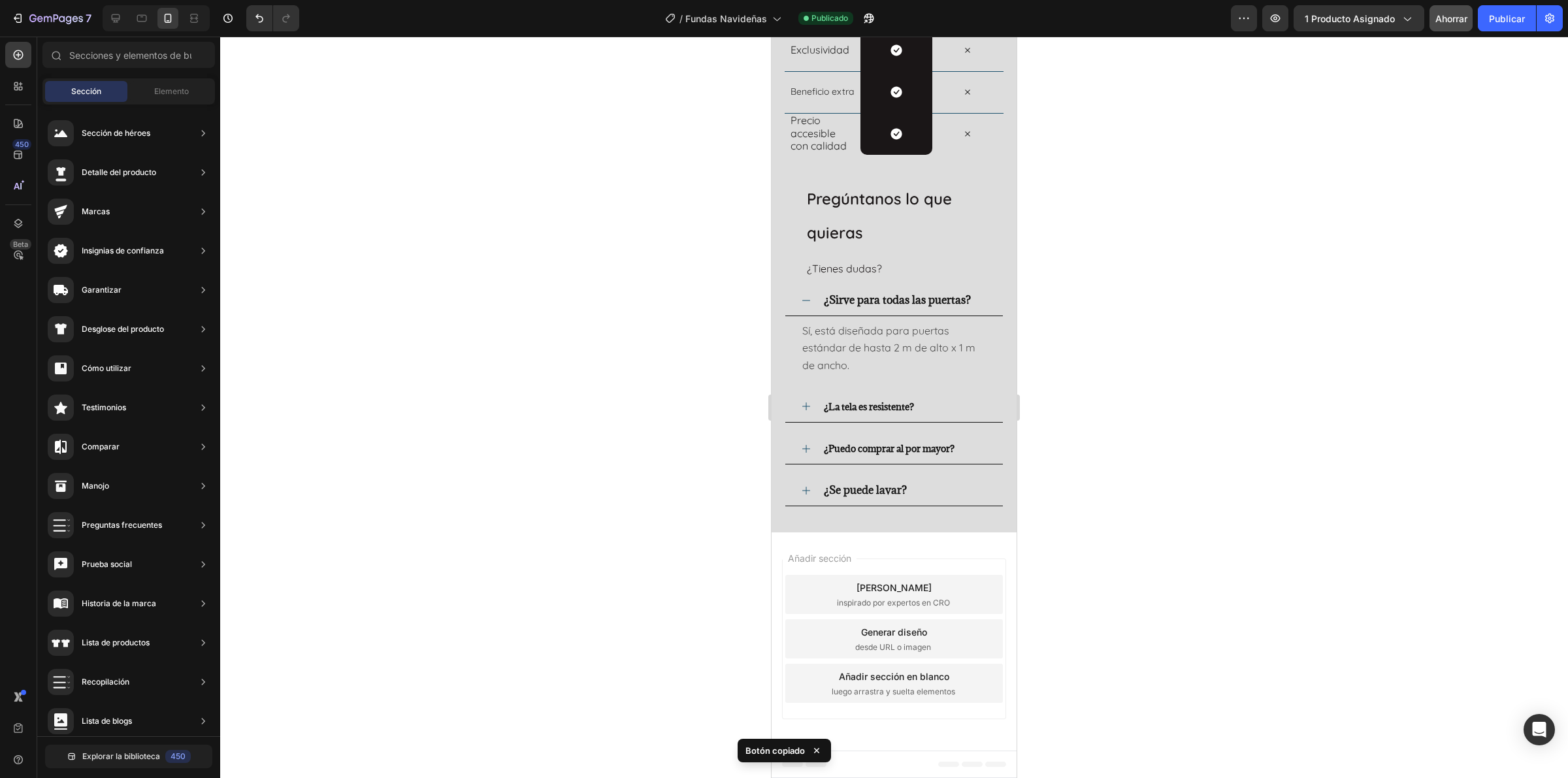
click at [851, 622] on div "Añadir sección Elija plantillas inspirado por expertos en CRO Generar diseño de…" at bounding box center [893, 641] width 245 height 218
click at [906, 622] on div "Añadir sección Elija plantillas inspirado por expertos en CRO Generar diseño de…" at bounding box center [893, 641] width 245 height 218
drag, startPoint x: 890, startPoint y: 739, endPoint x: 888, endPoint y: 756, distance: 17.1
click at [890, 622] on div "Añadir sección Elija plantillas inspirado por expertos en CRO Generar diseño de…" at bounding box center [893, 641] width 245 height 218
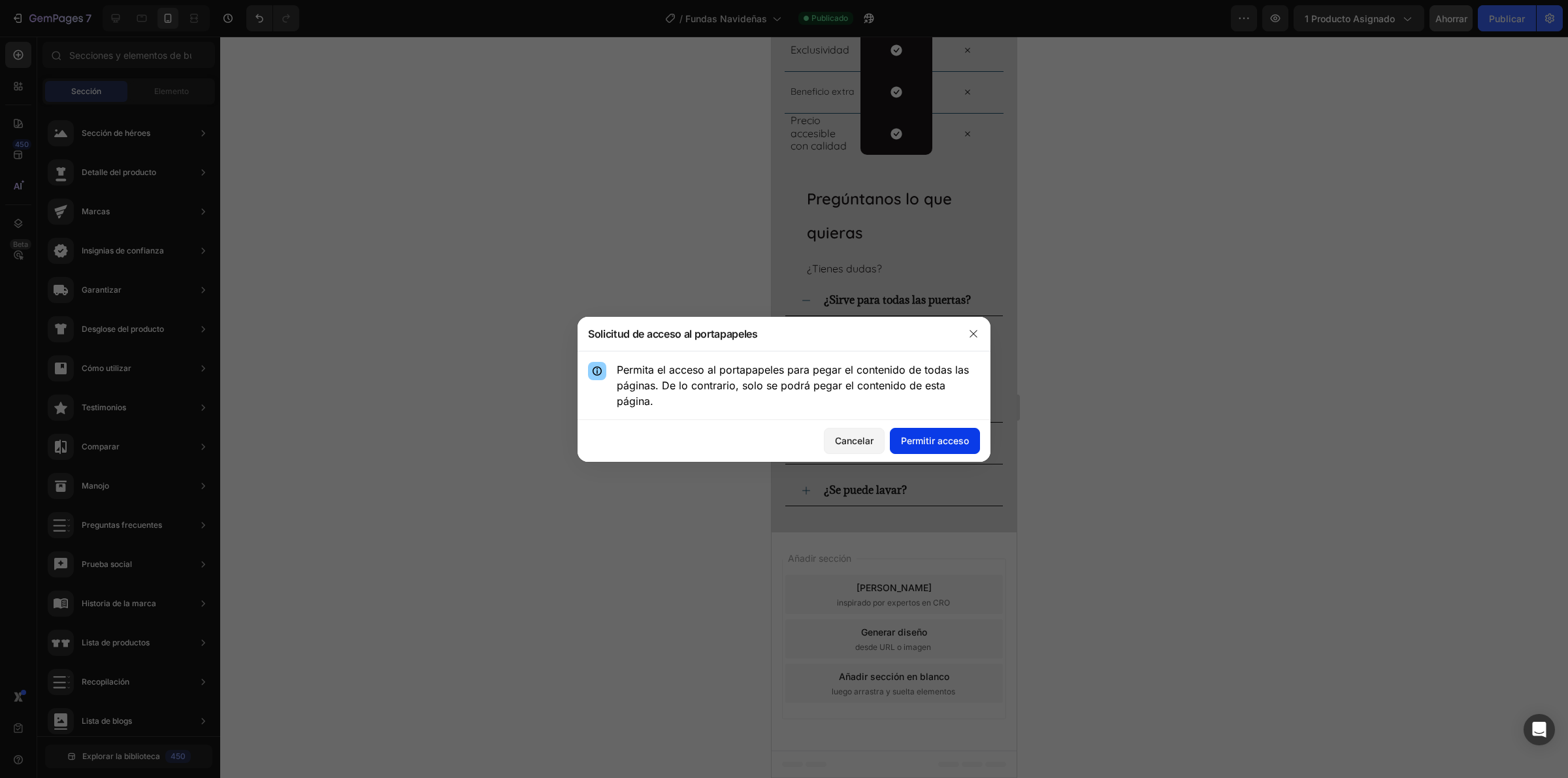
click at [925, 441] on font "Permitir acceso" at bounding box center [934, 441] width 68 height 11
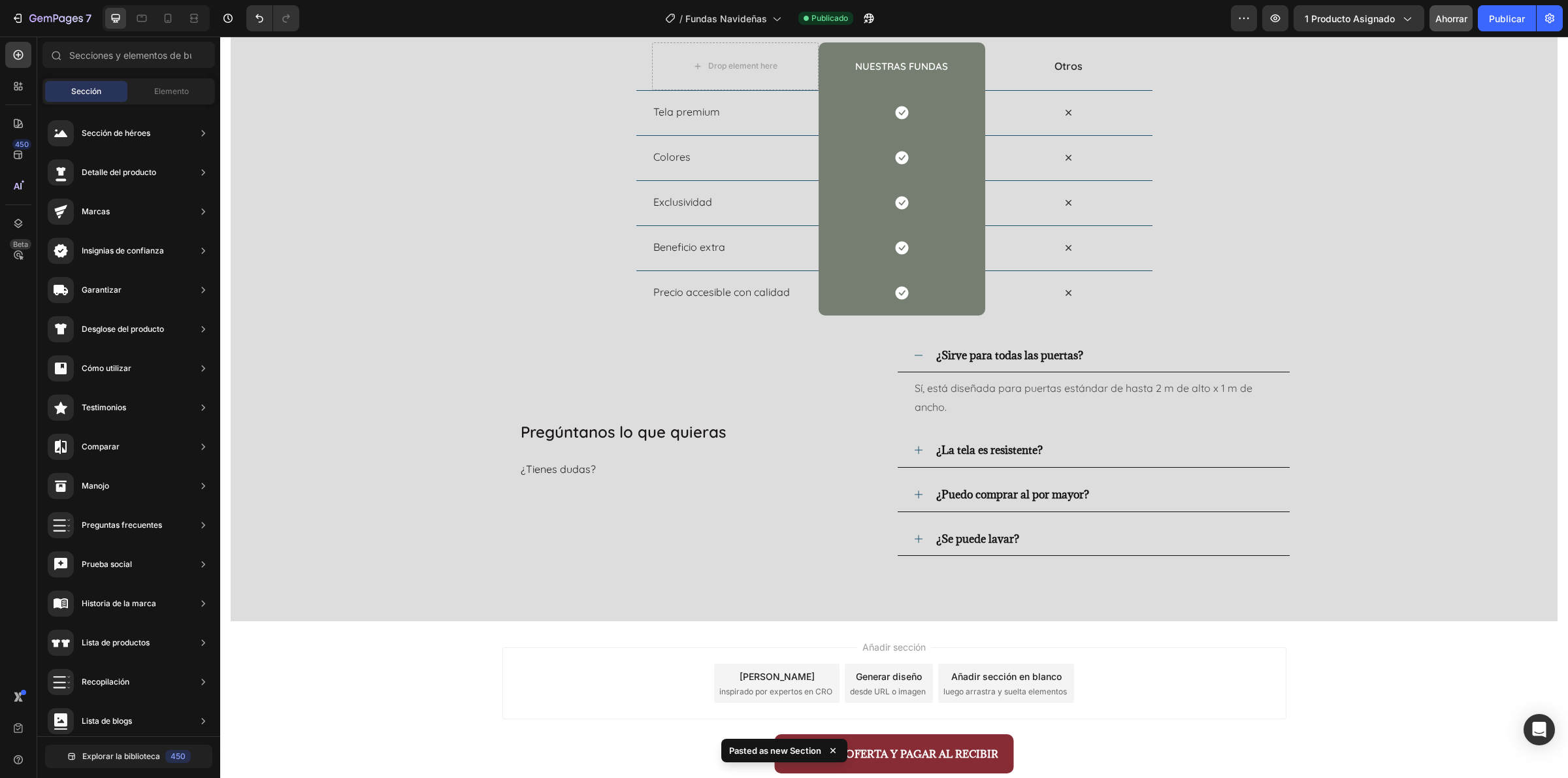
scroll to position [2869, 0]
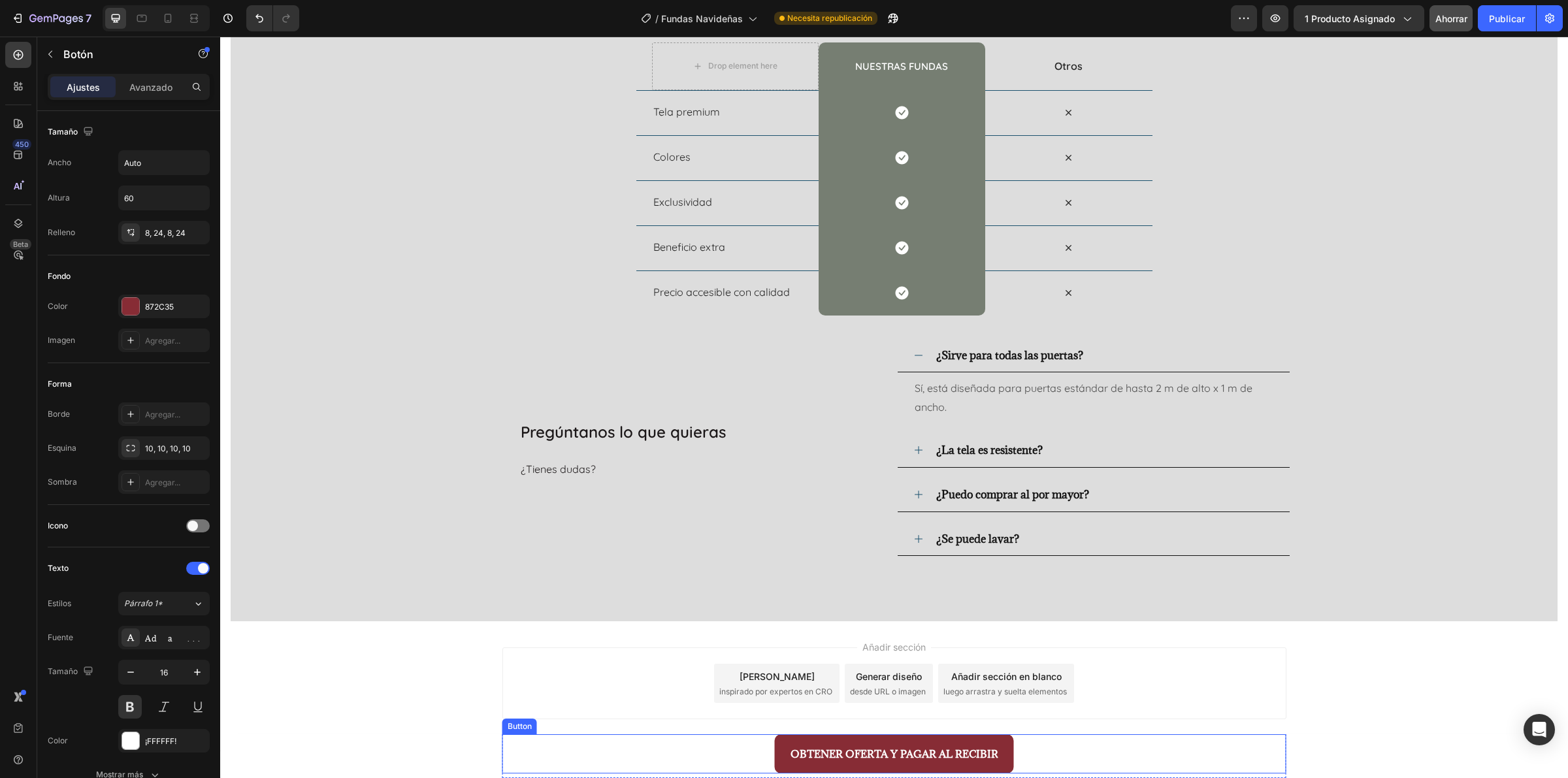
click at [1014, 622] on div "OBTENER OFERTA Y PAGAR AL RECIBIR Button" at bounding box center [894, 754] width 784 height 39
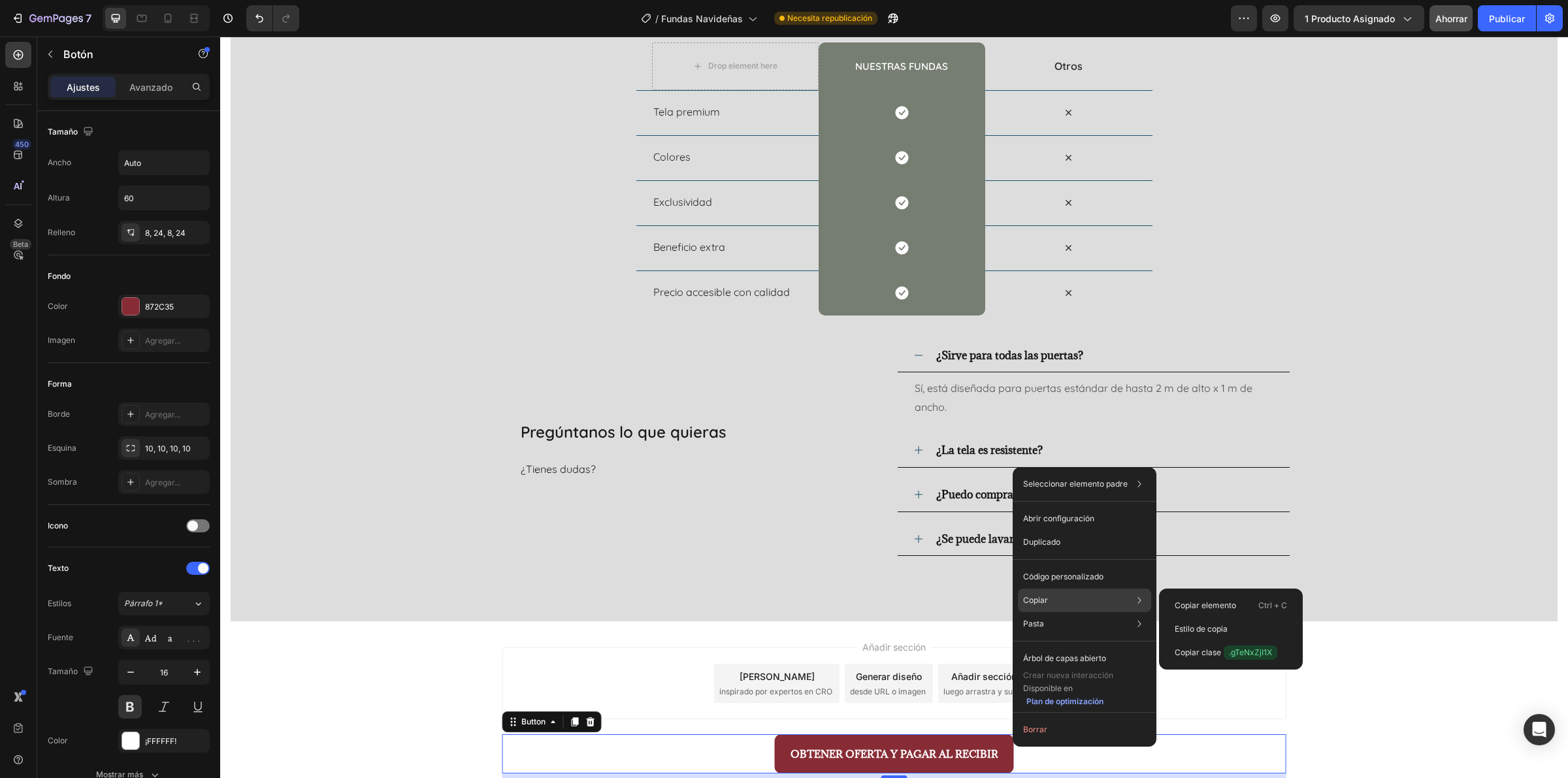
click at [1108, 600] on div "Copiar Copiar elemento Ctrl + C Estilo de copia Copiar clase .gTeNxZjI1X" at bounding box center [1085, 600] width 133 height 23
click at [1197, 622] on font "Copiar clase" at bounding box center [1198, 652] width 47 height 9
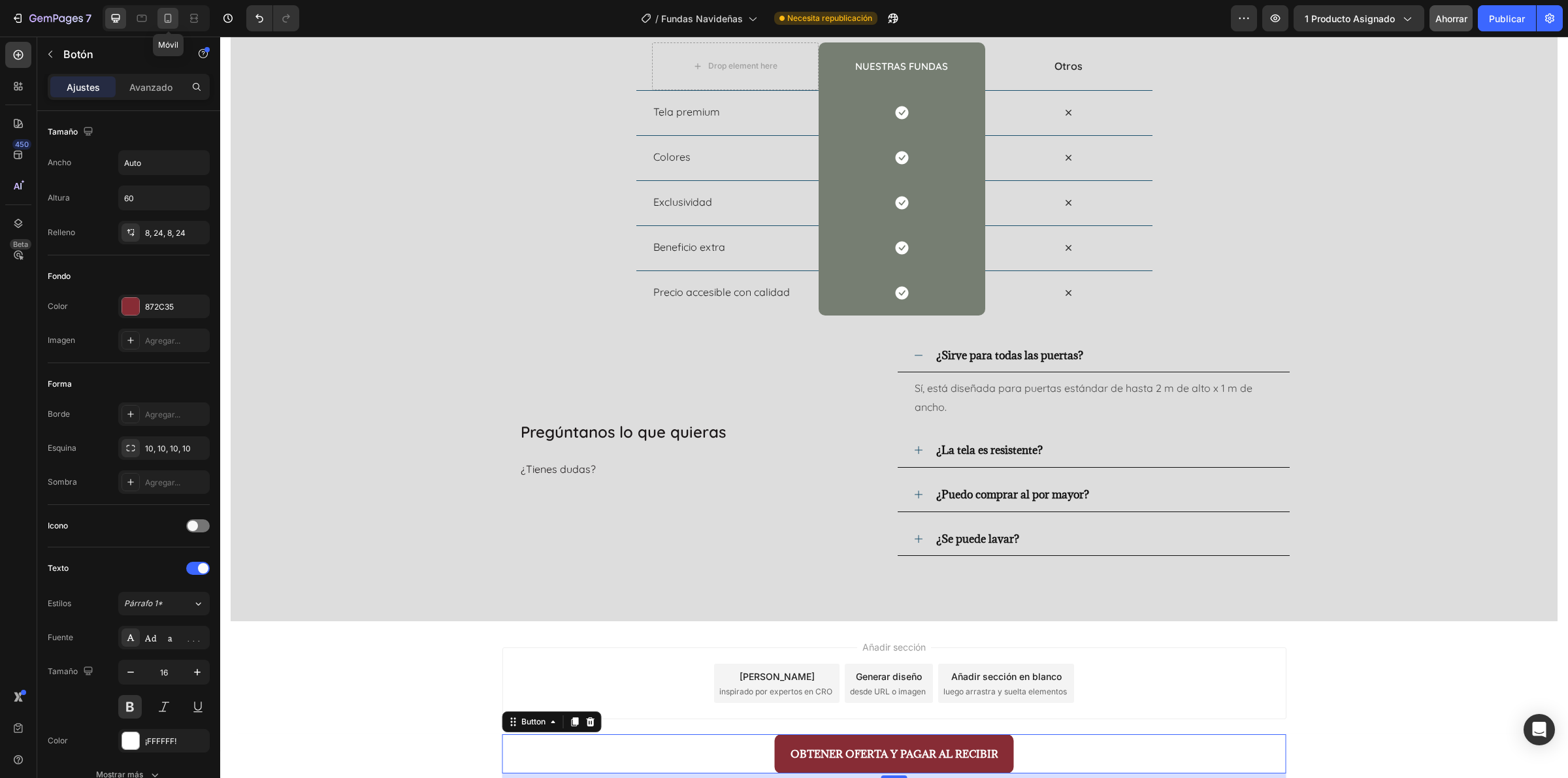
click at [175, 17] on div at bounding box center [168, 18] width 21 height 21
type input "100%"
type input "14"
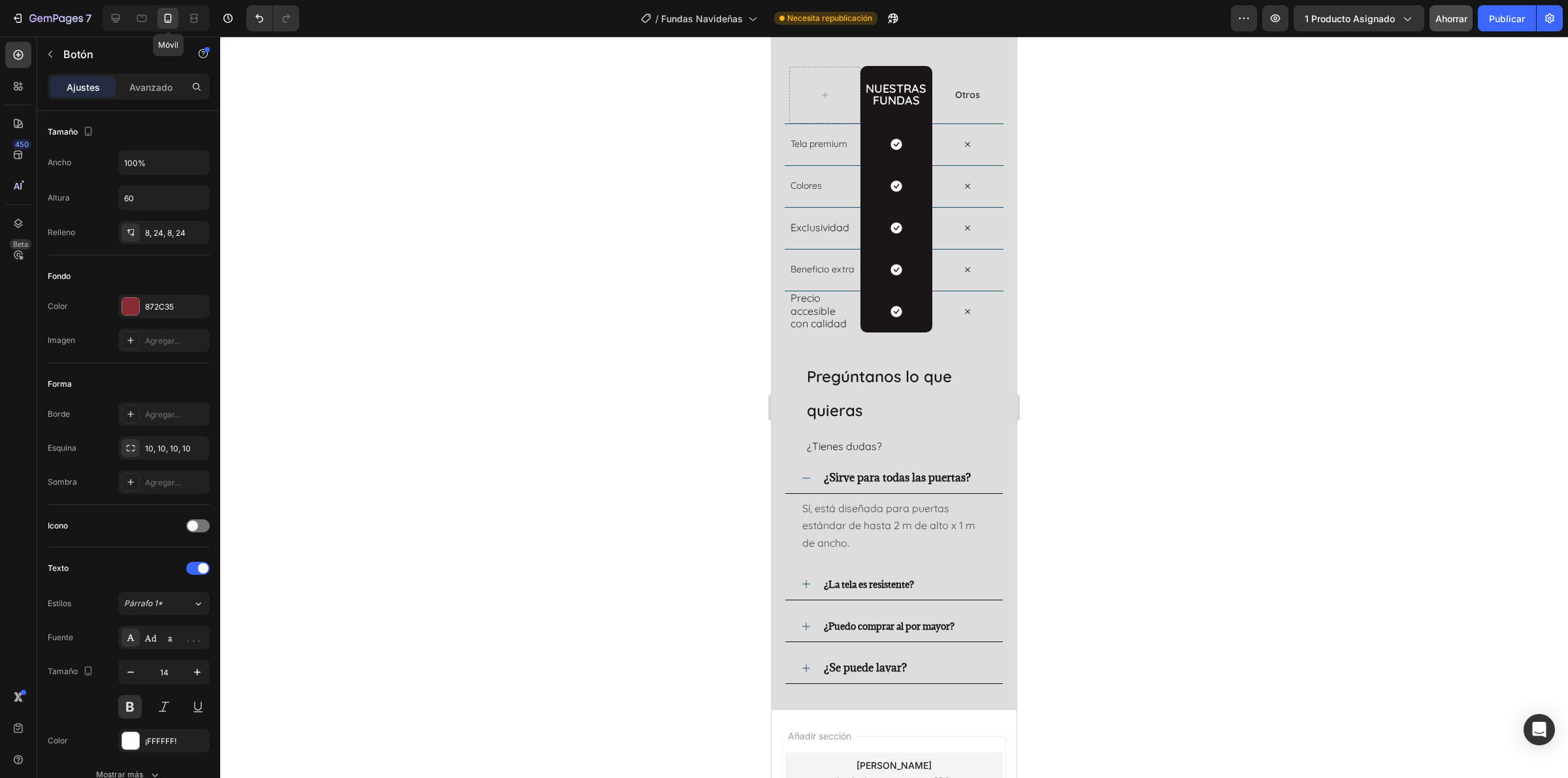
scroll to position [2793, 0]
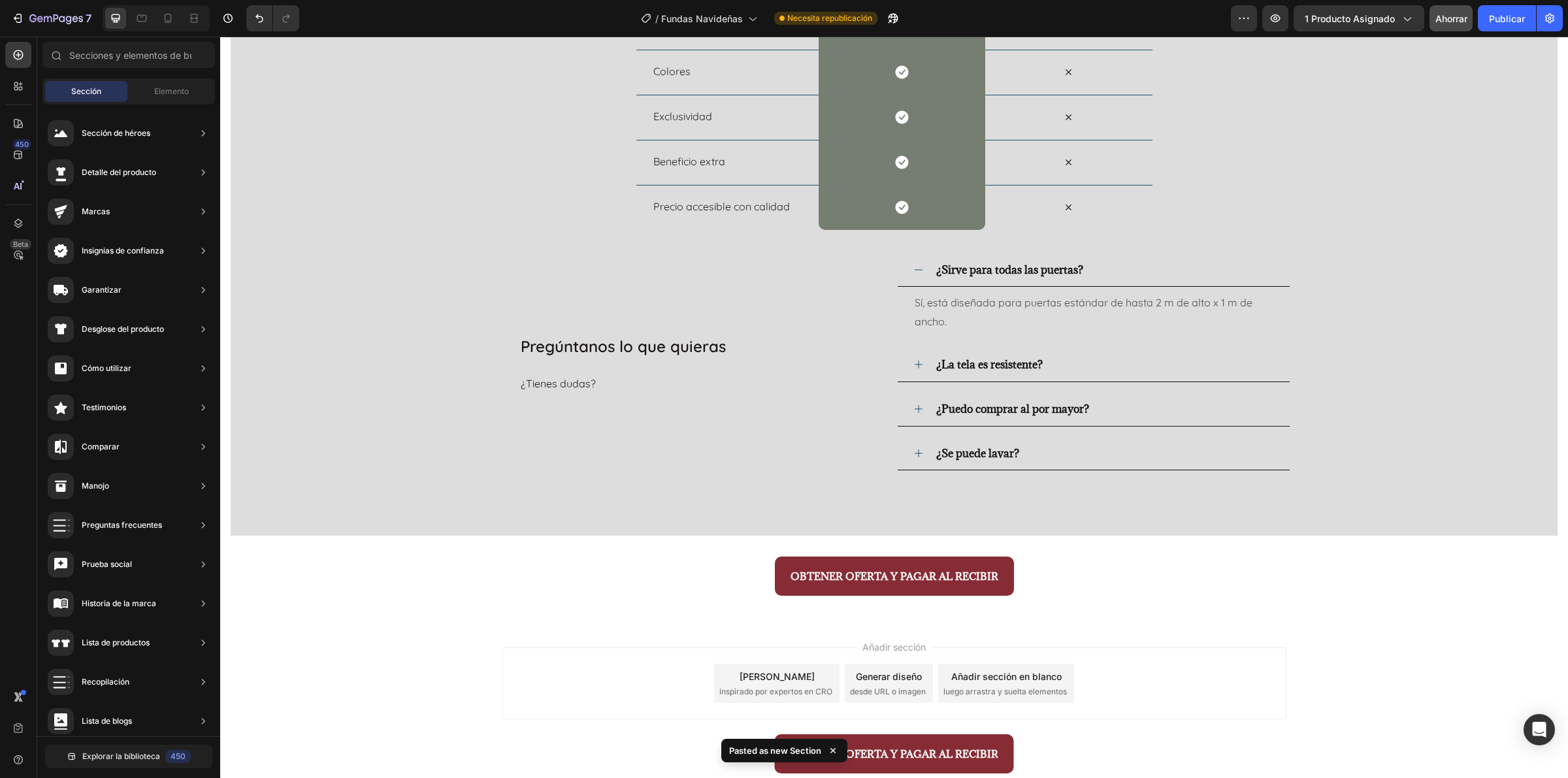
scroll to position [2956, 0]
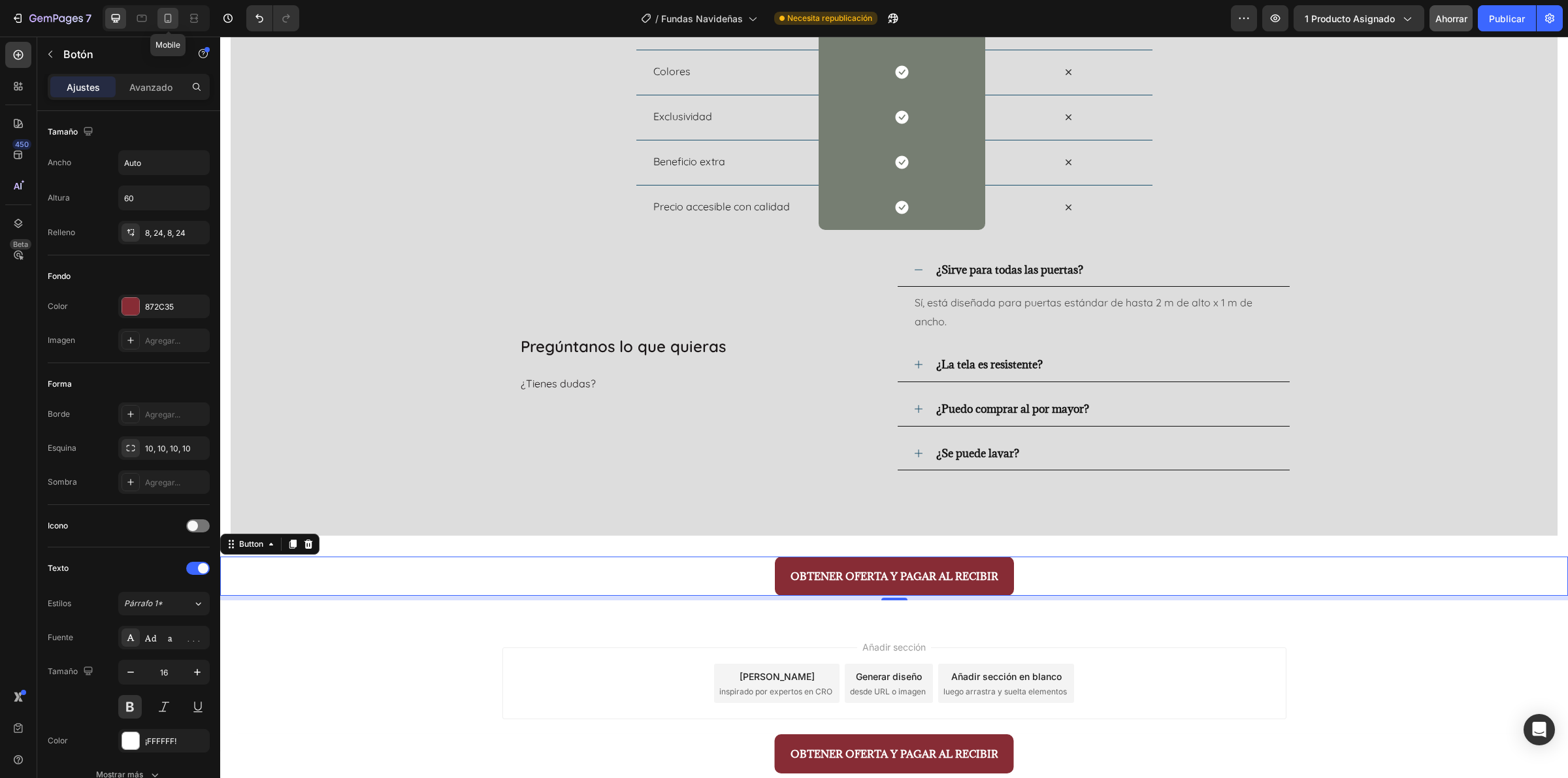
click at [173, 20] on icon at bounding box center [168, 18] width 13 height 13
type input "100%"
type input "14"
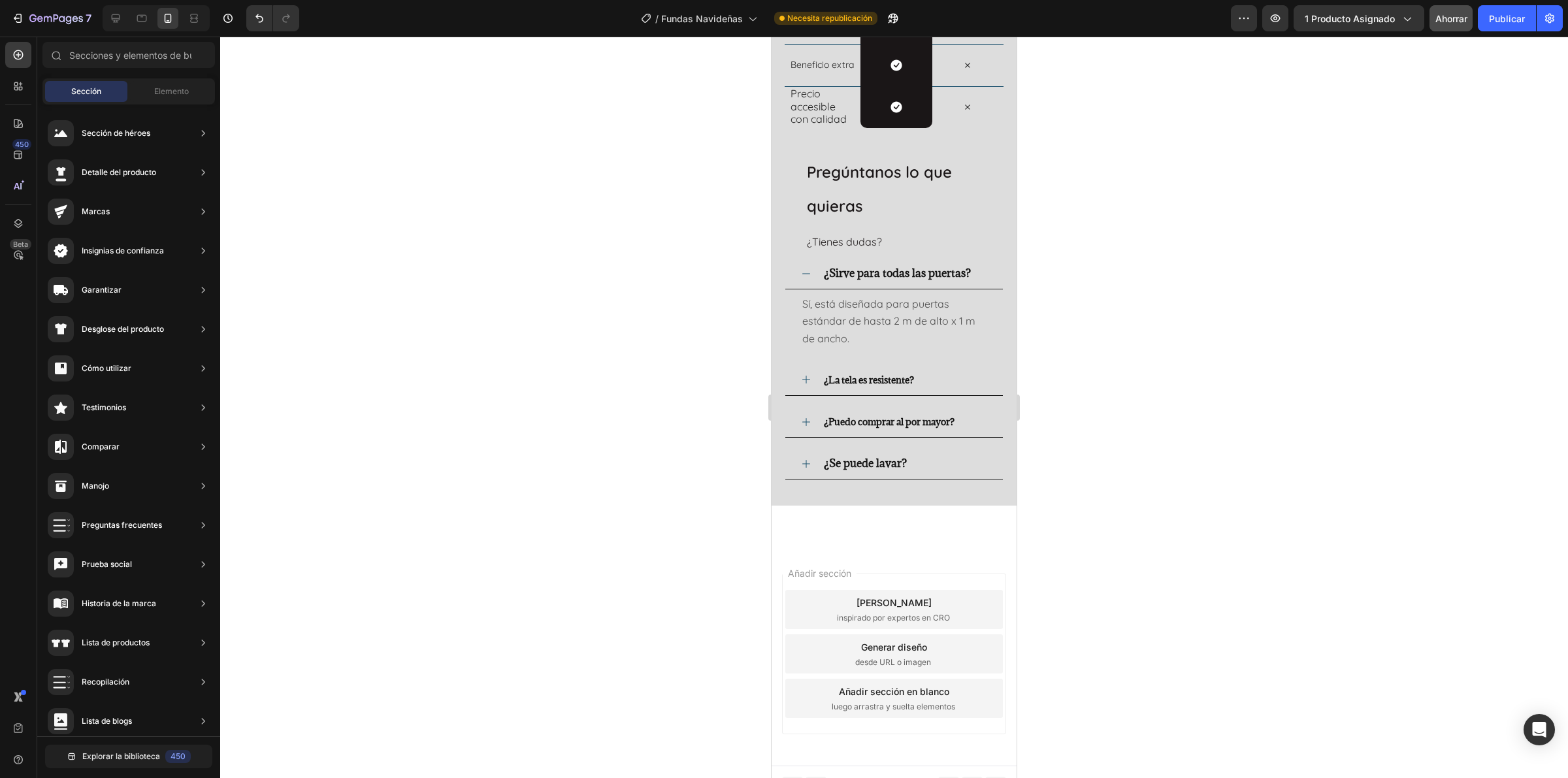
scroll to position [2839, 0]
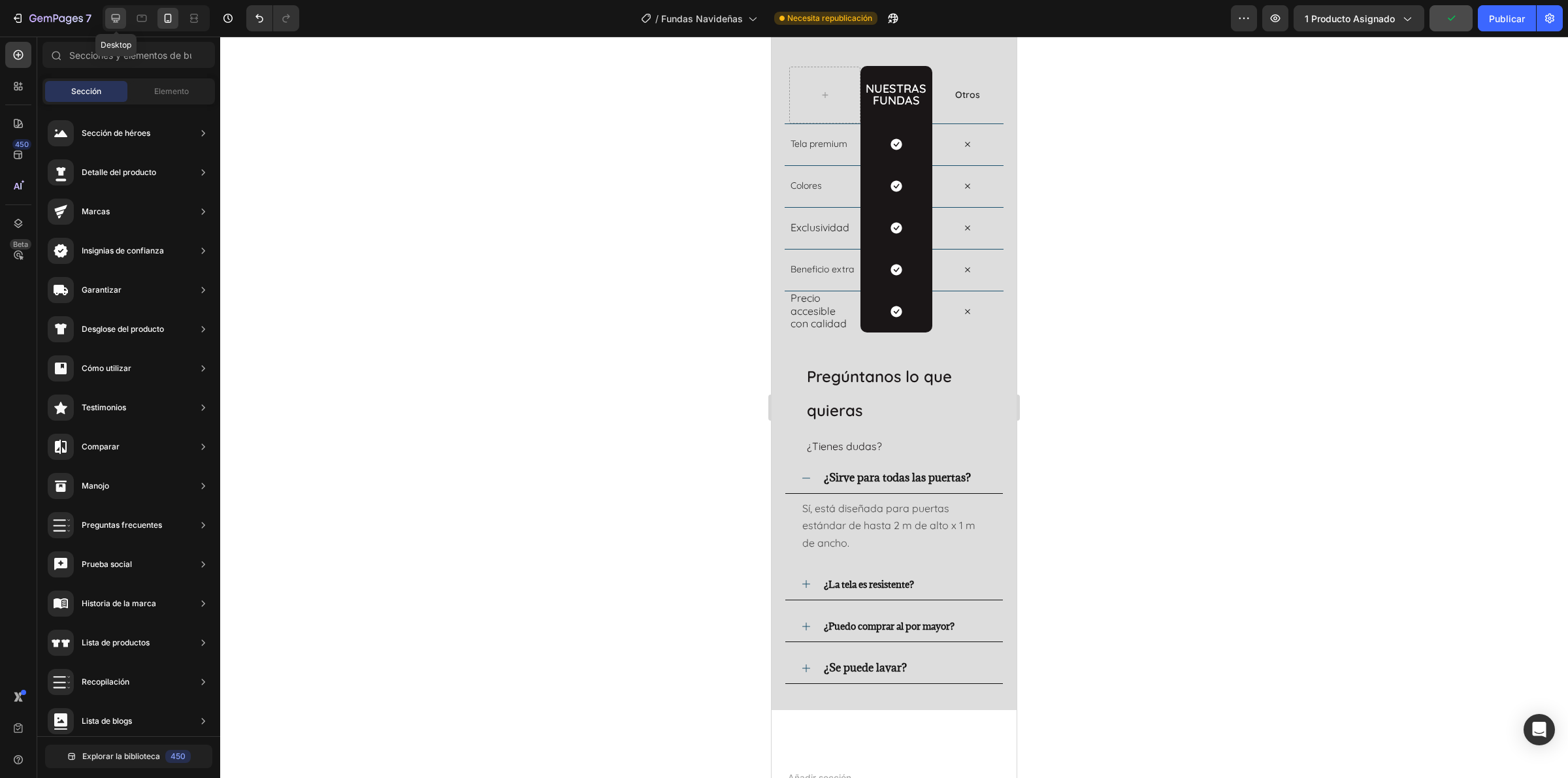
click at [112, 21] on icon at bounding box center [115, 18] width 13 height 13
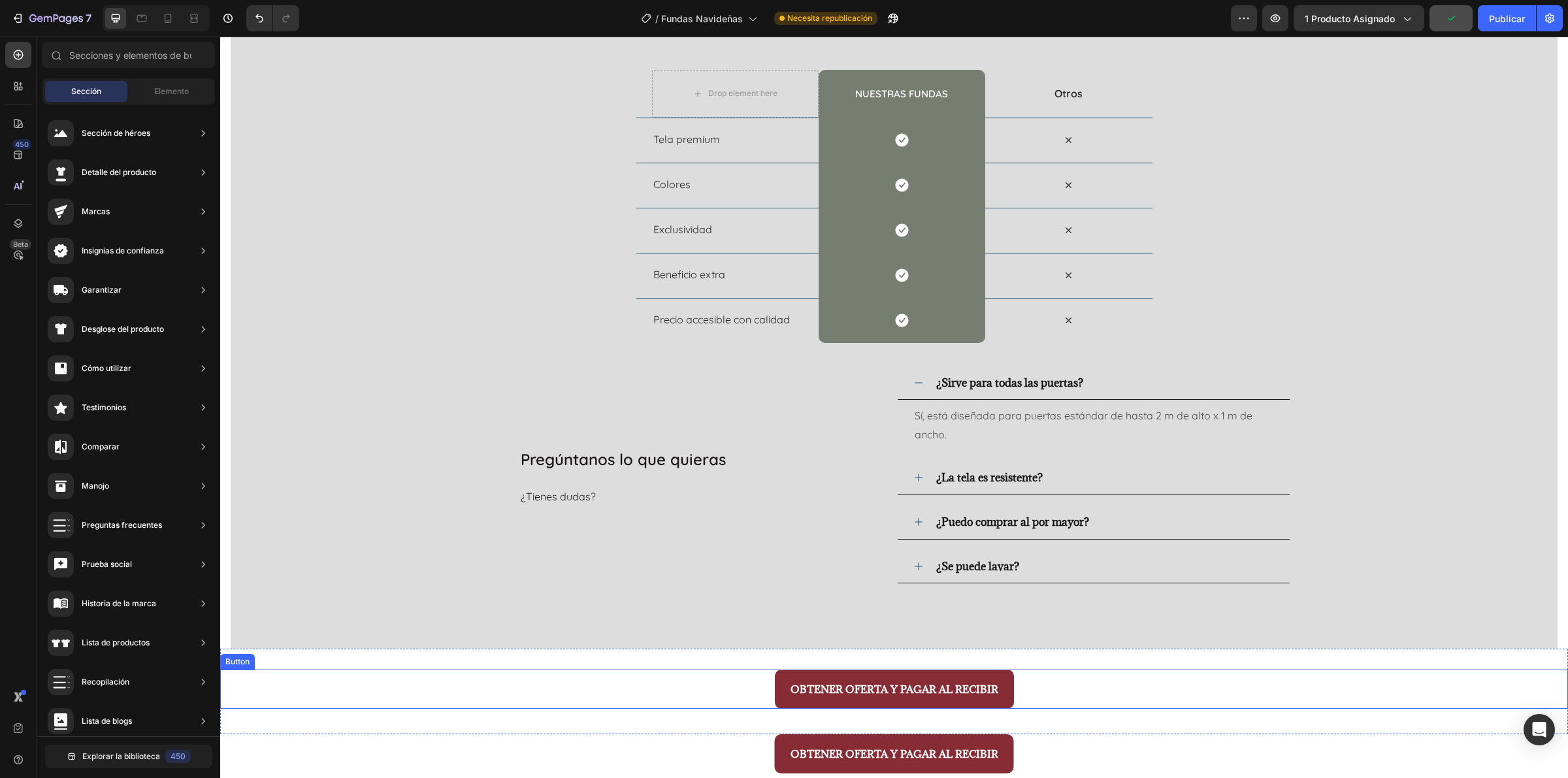
click at [1141, 622] on div "OBTENER OFERTA Y PAGAR AL RECIBIR Button" at bounding box center [893, 690] width 1347 height 39
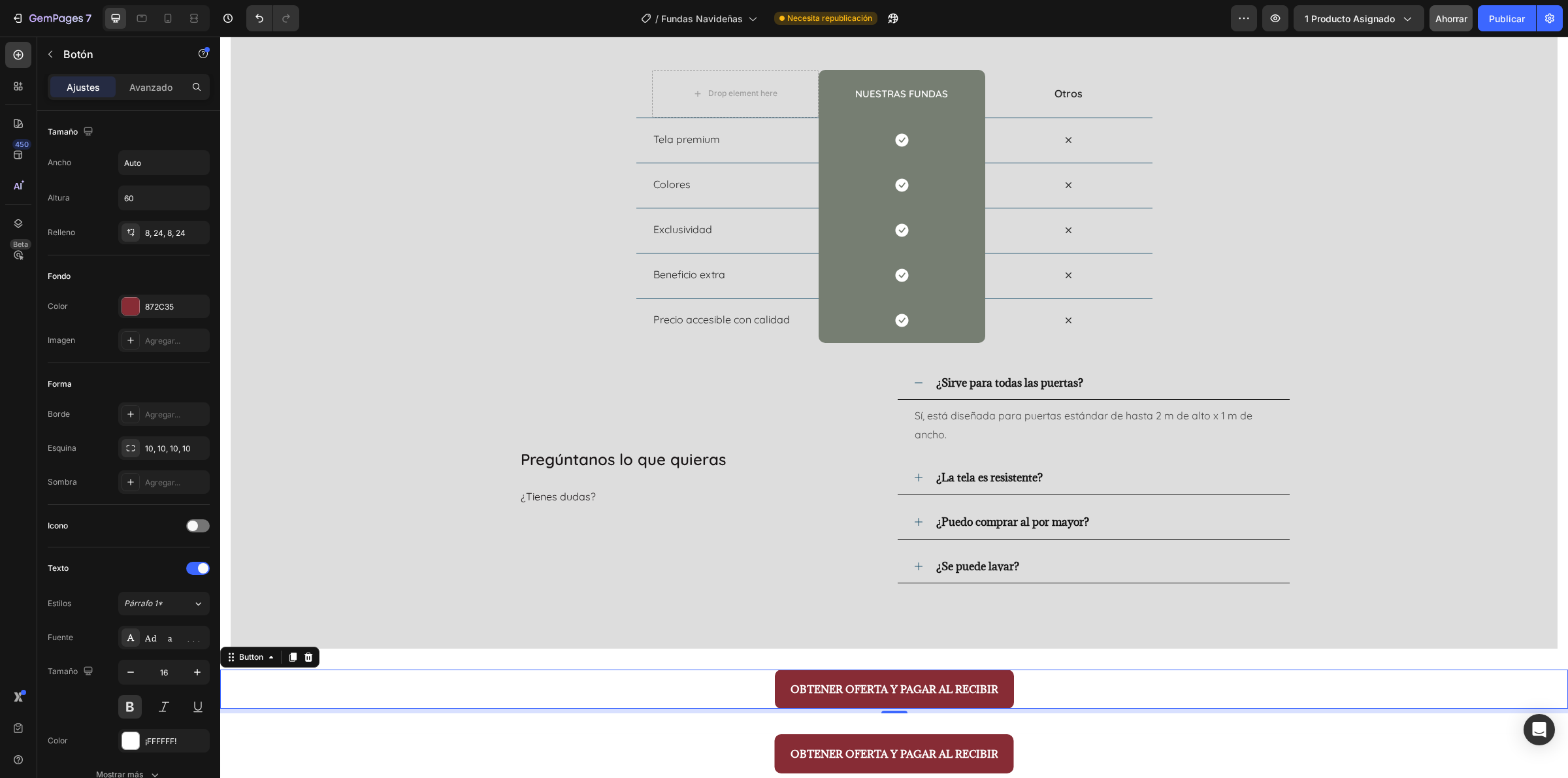
click at [1117, 622] on div "OBTENER OFERTA Y PAGAR AL RECIBIR Button 7" at bounding box center [893, 690] width 1347 height 39
click at [312, 622] on icon at bounding box center [308, 657] width 10 height 10
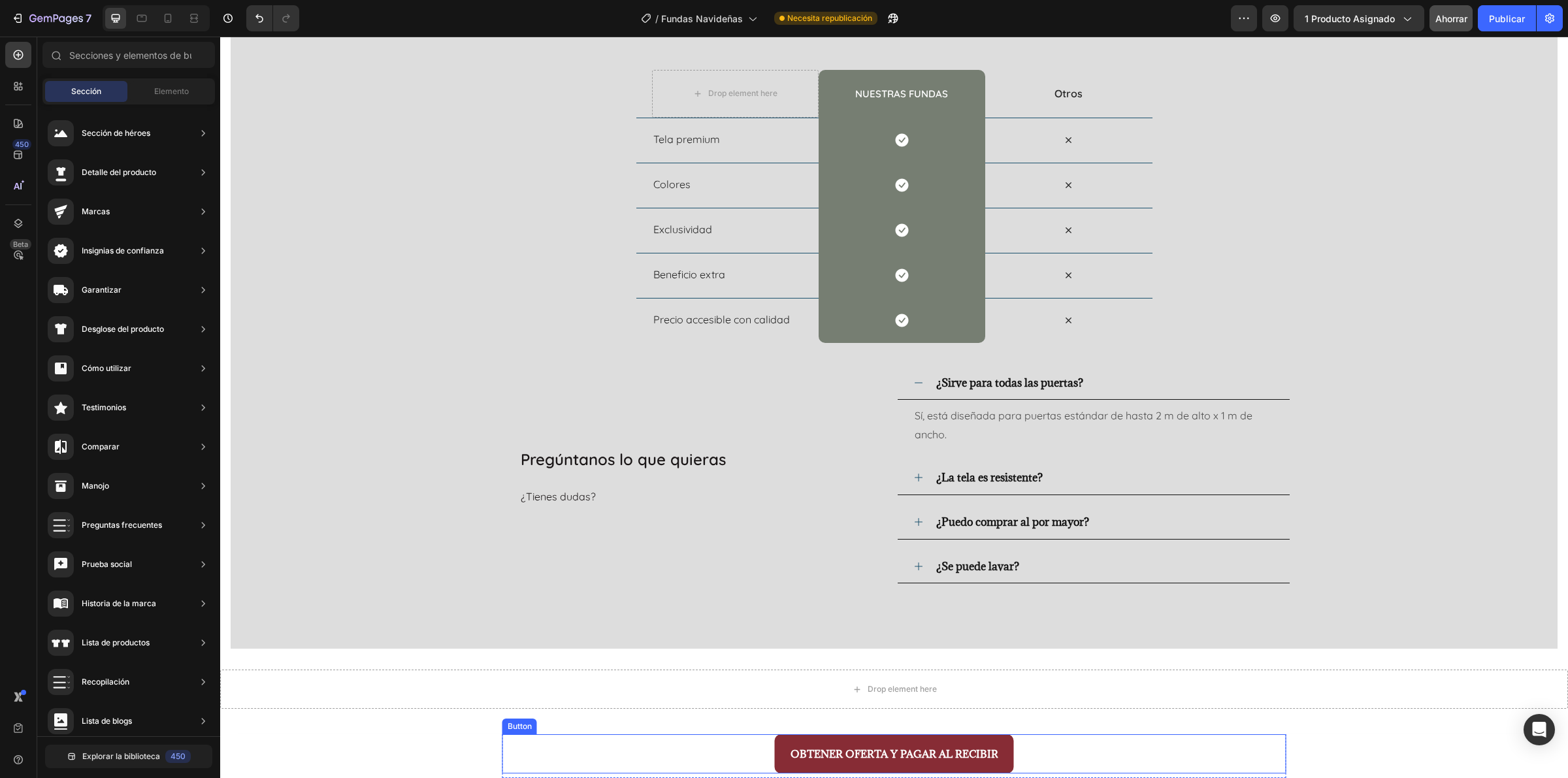
click at [579, 622] on div "OBTENER OFERTA Y PAGAR AL RECIBIR Button" at bounding box center [894, 754] width 784 height 39
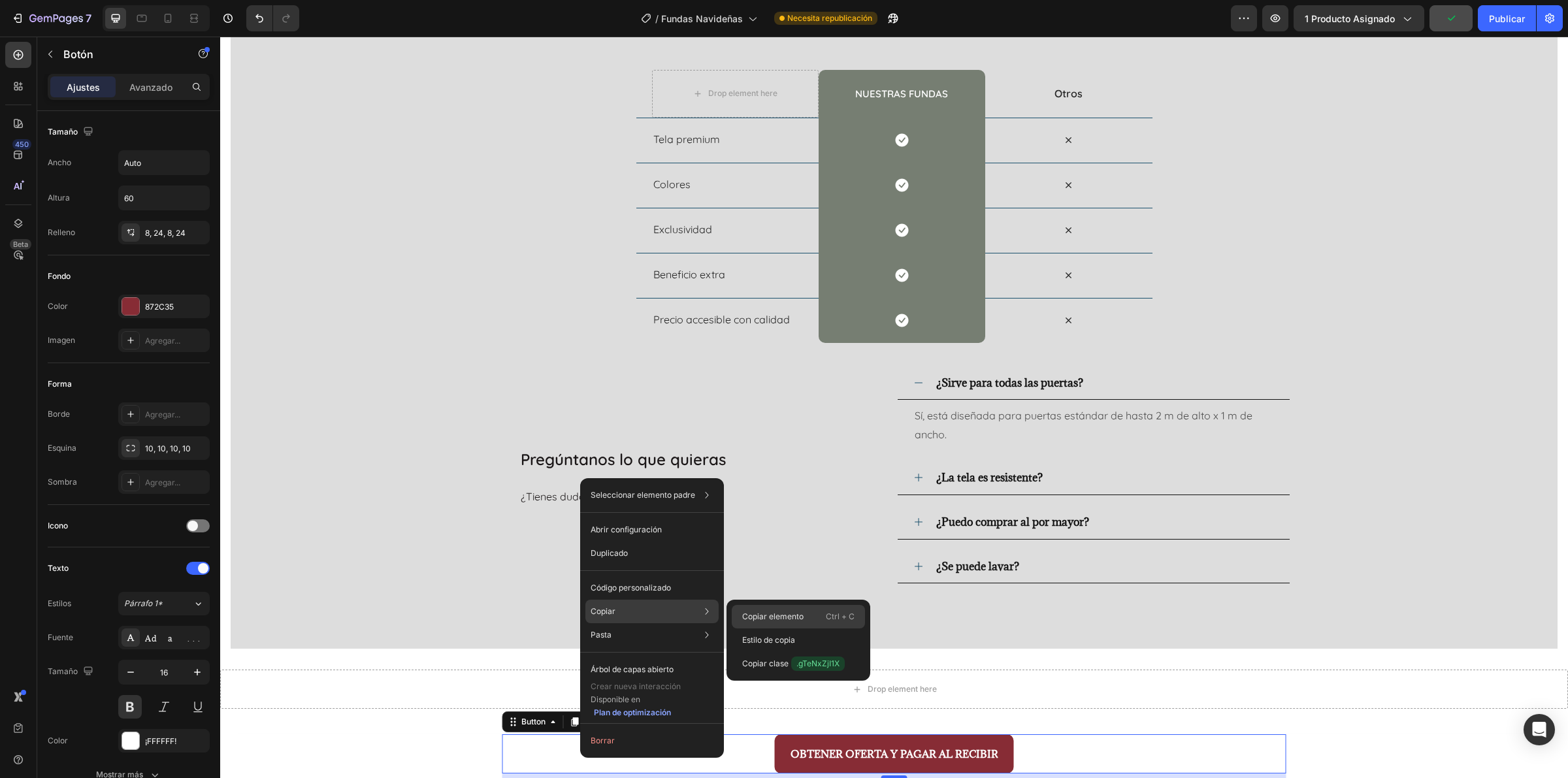
click at [769, 613] on font "Copiar elemento" at bounding box center [773, 616] width 61 height 9
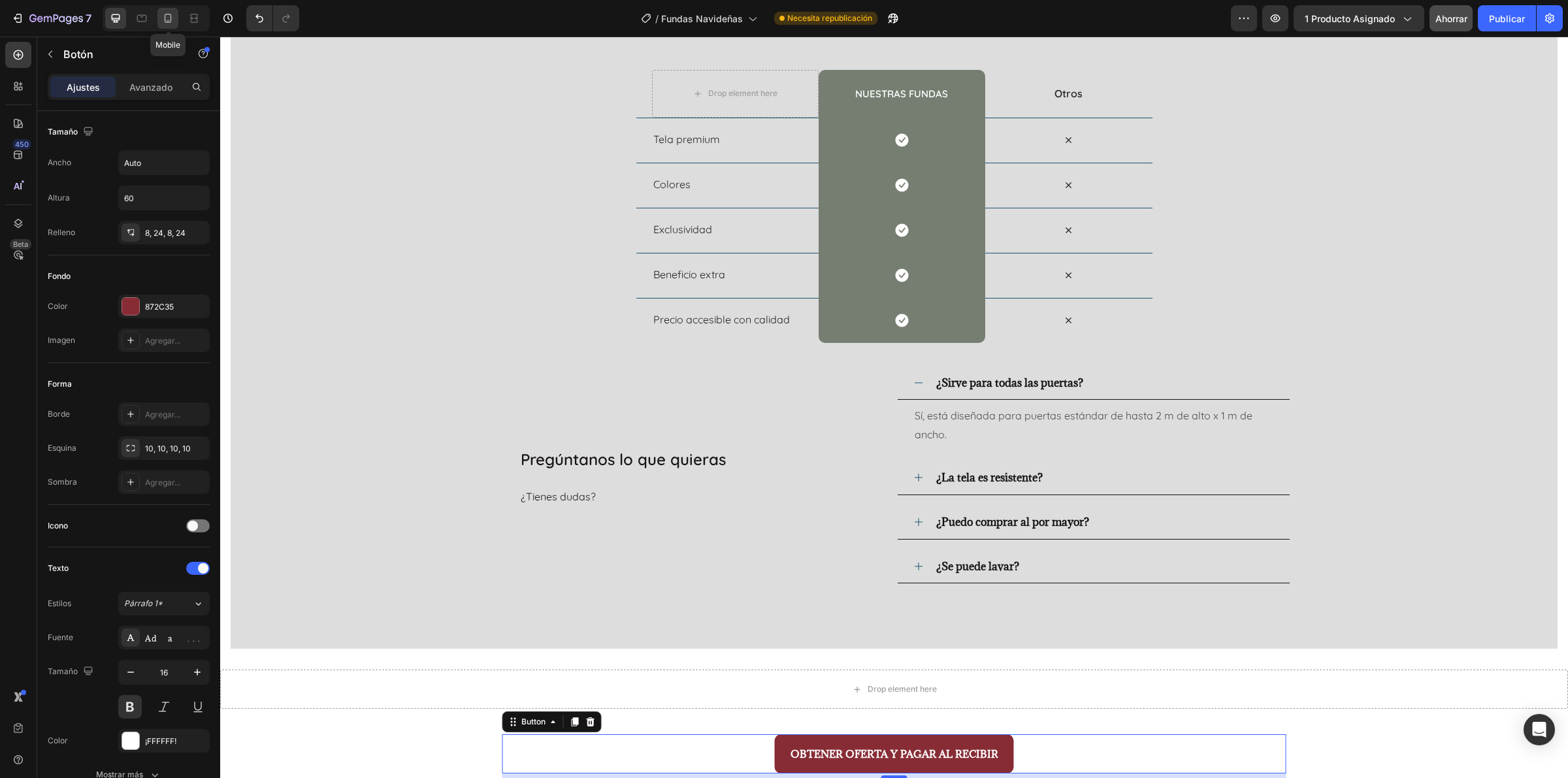
click at [172, 12] on icon at bounding box center [168, 18] width 13 height 13
type input "100%"
type input "14"
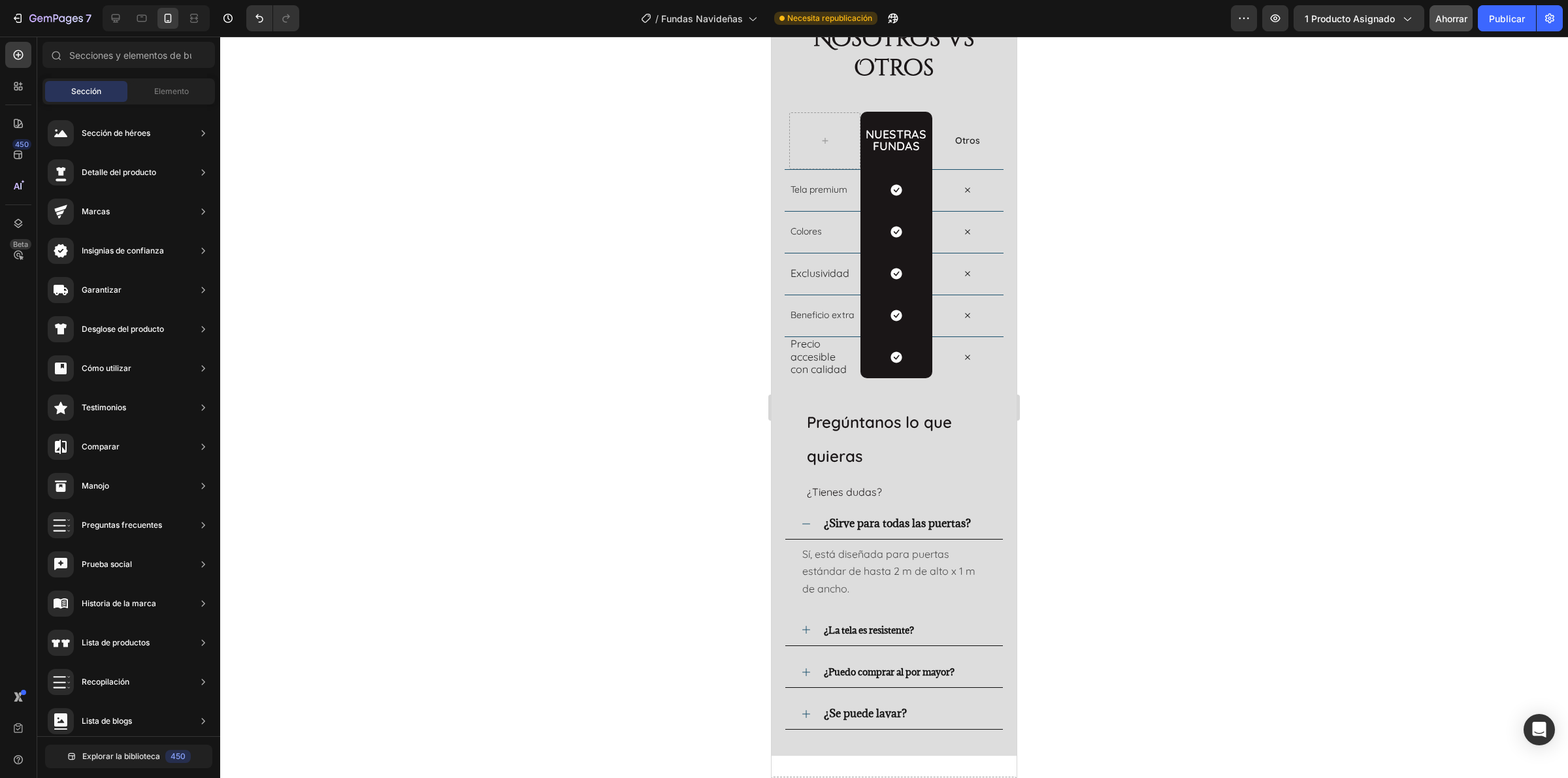
scroll to position [3101, 0]
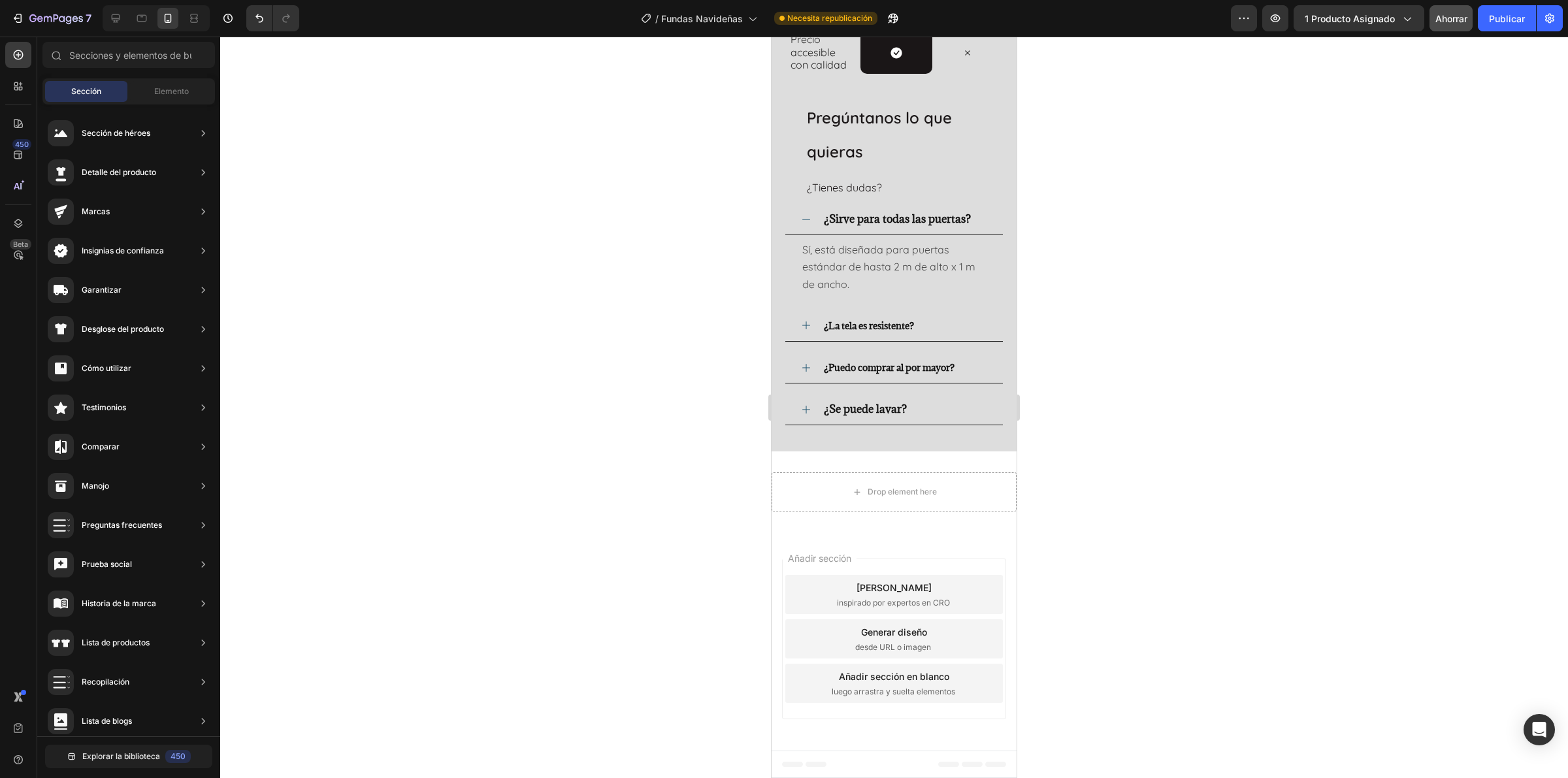
drag, startPoint x: 1008, startPoint y: 622, endPoint x: 1791, endPoint y: 776, distance: 798.0
click at [899, 622] on div "Añadir sección Elija plantillas inspirado por expertos en CRO Generar diseño de…" at bounding box center [893, 641] width 245 height 218
click at [913, 498] on div "Drop element here" at bounding box center [894, 492] width 106 height 21
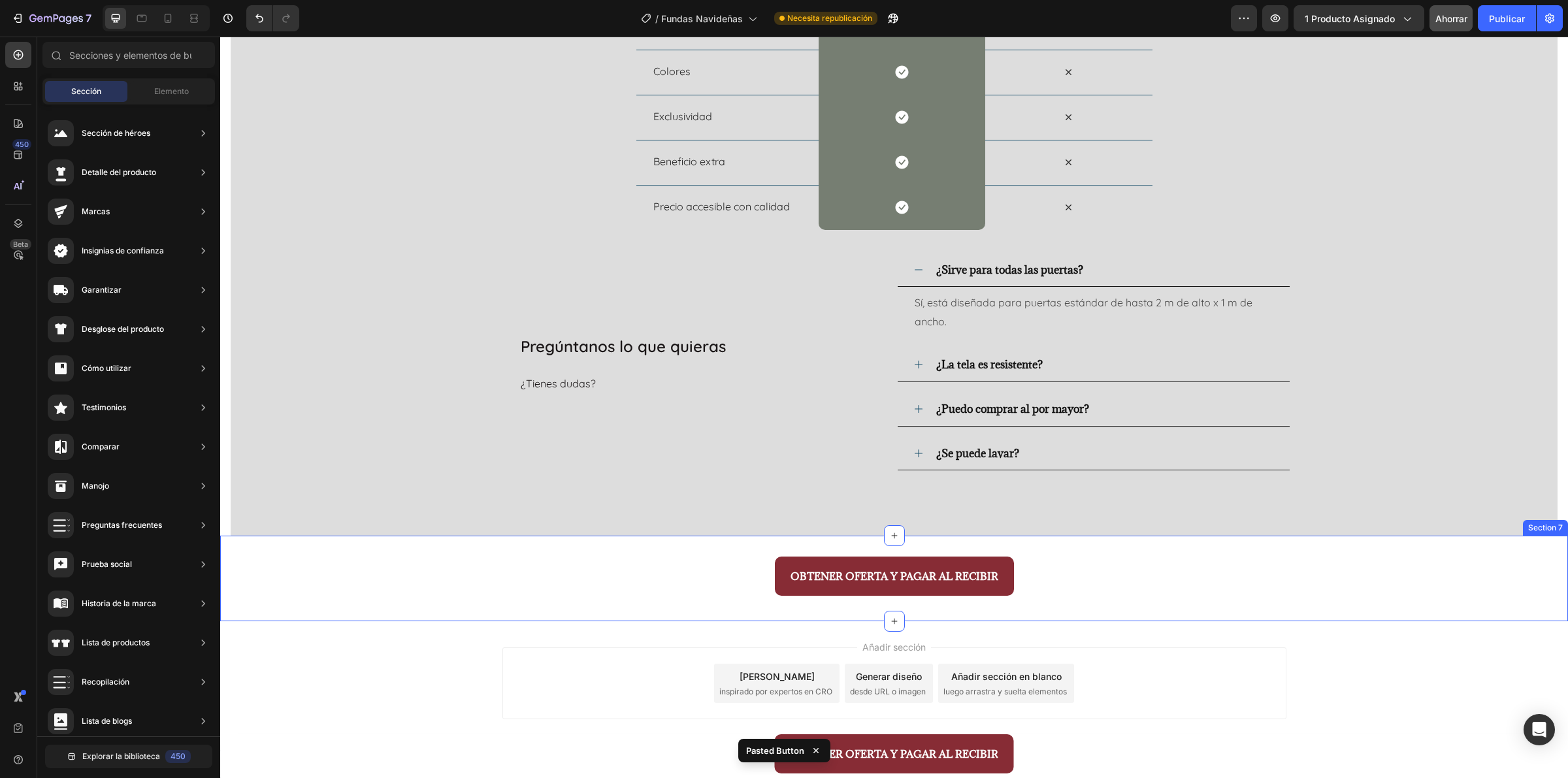
scroll to position [2956, 0]
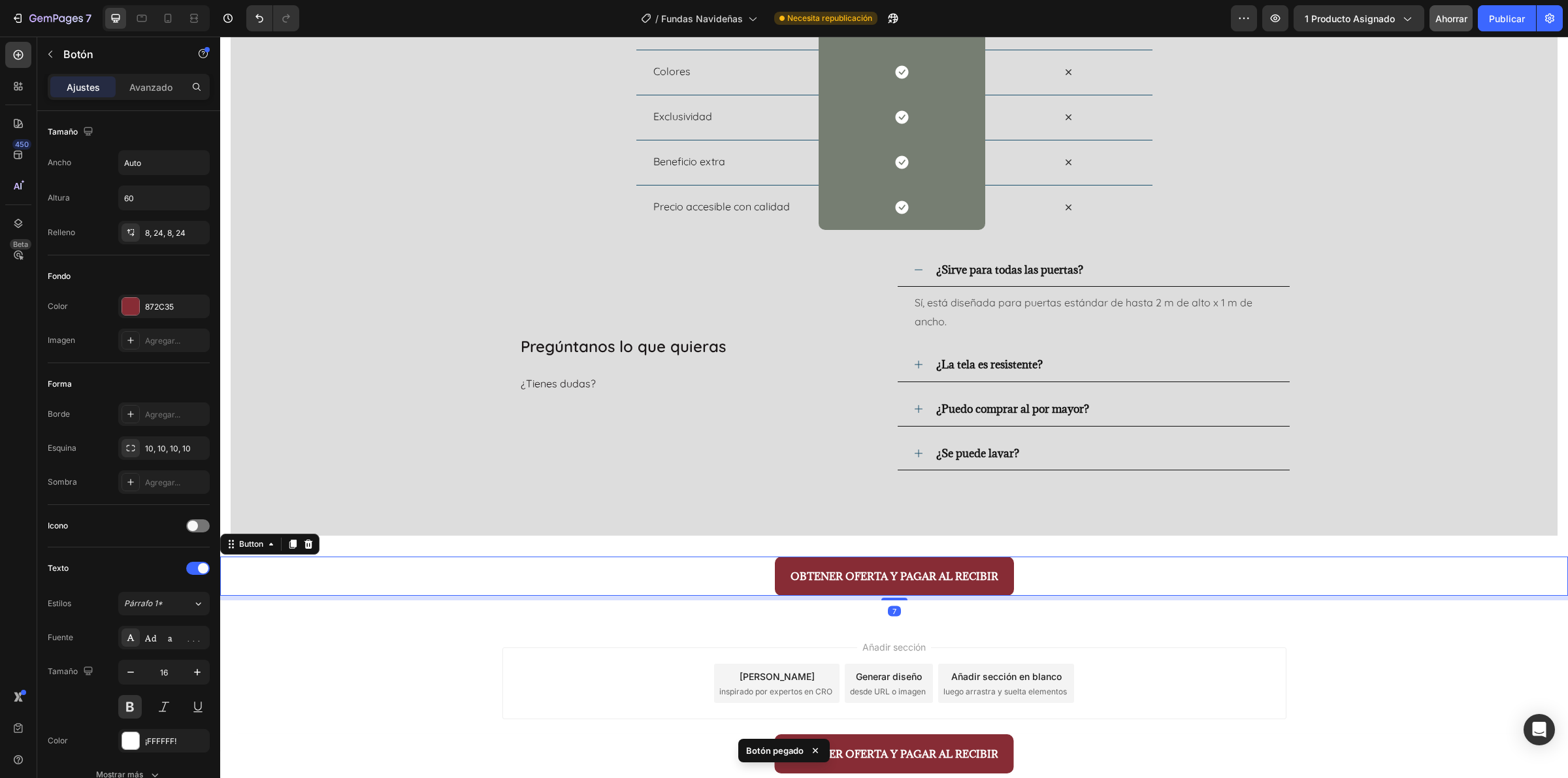
click at [712, 575] on div "OBTENER OFERTA Y PAGAR AL RECIBIR Button 7" at bounding box center [893, 576] width 1347 height 39
click at [127, 77] on div "Avanzado" at bounding box center [150, 87] width 65 height 21
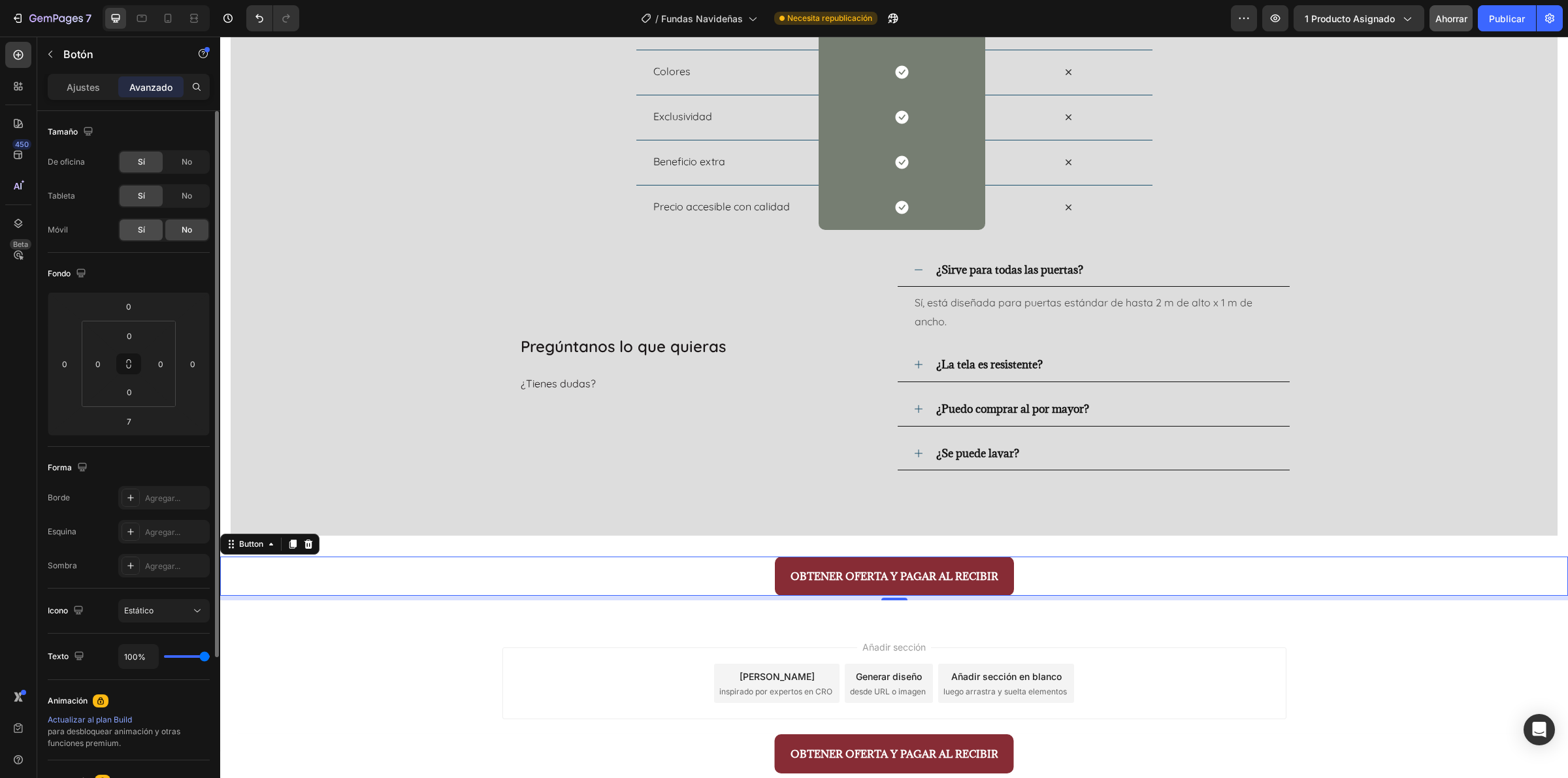
click at [148, 237] on div "Sí" at bounding box center [141, 230] width 43 height 21
click at [170, 21] on icon at bounding box center [168, 18] width 13 height 13
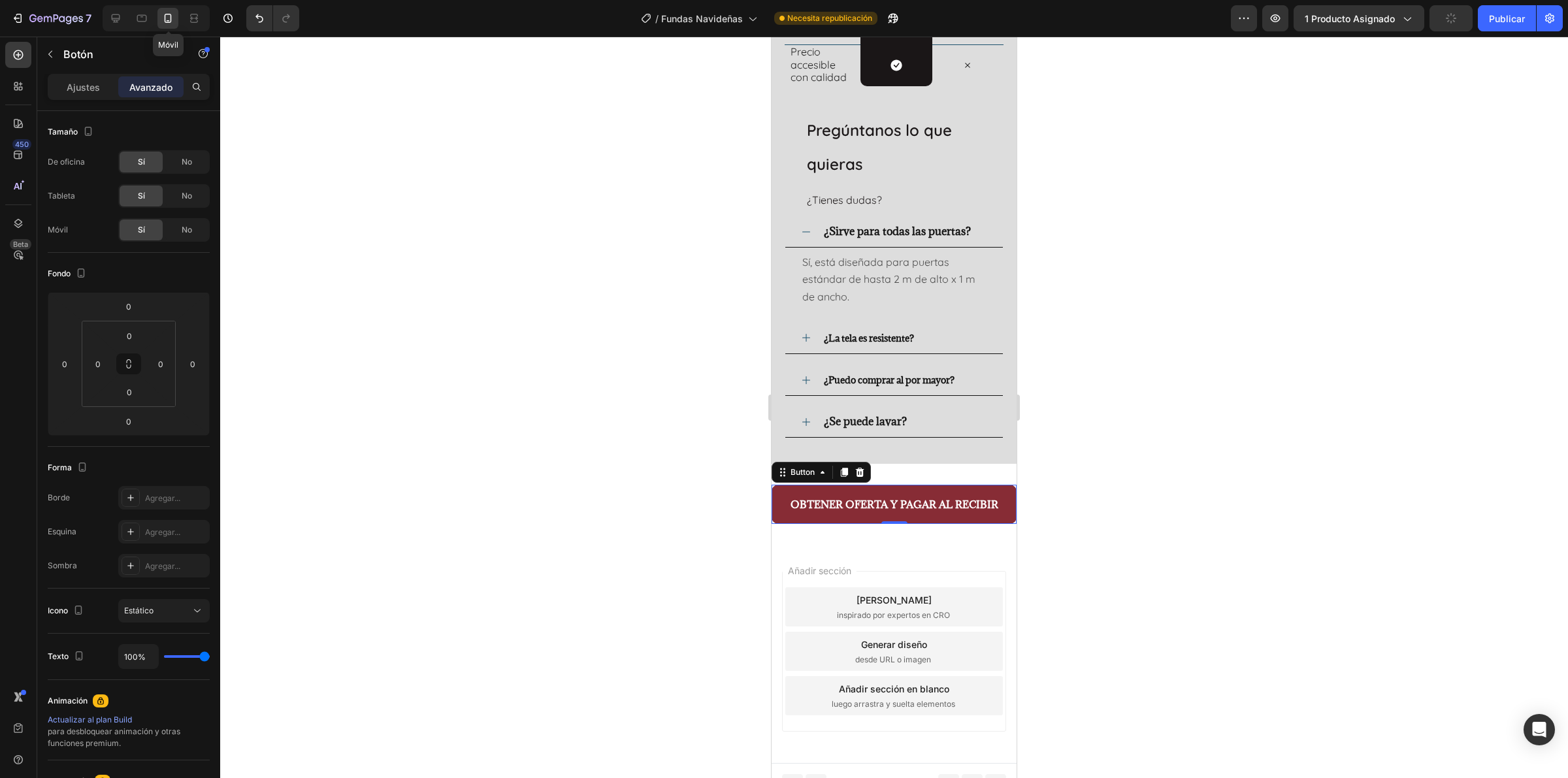
scroll to position [3101, 0]
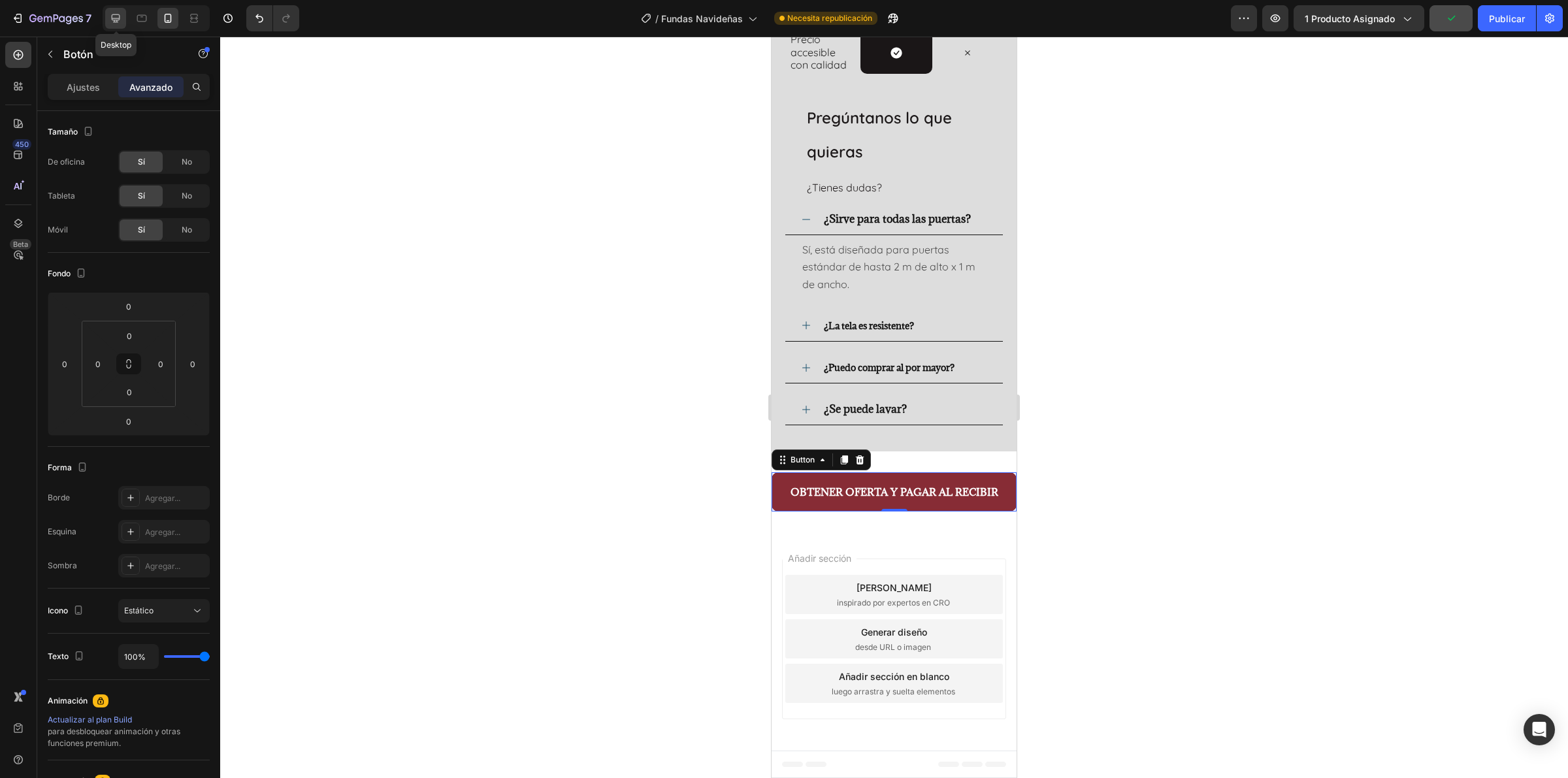
click at [109, 18] on icon at bounding box center [115, 18] width 13 height 13
type input "7"
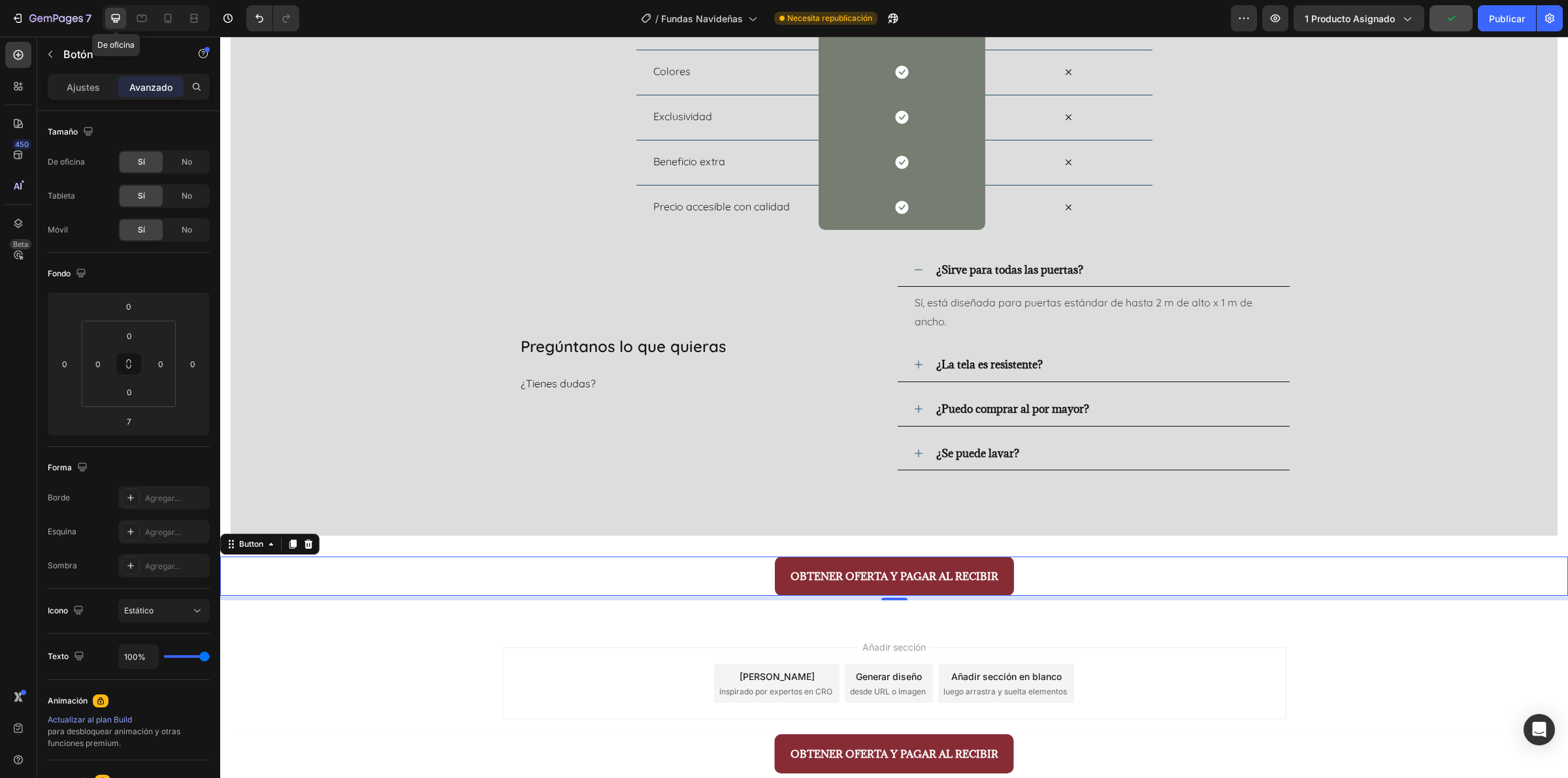
scroll to position [2956, 0]
click at [585, 622] on div "OBTENER OFERTA Y PAGAR AL RECIBIR Button" at bounding box center [894, 754] width 784 height 39
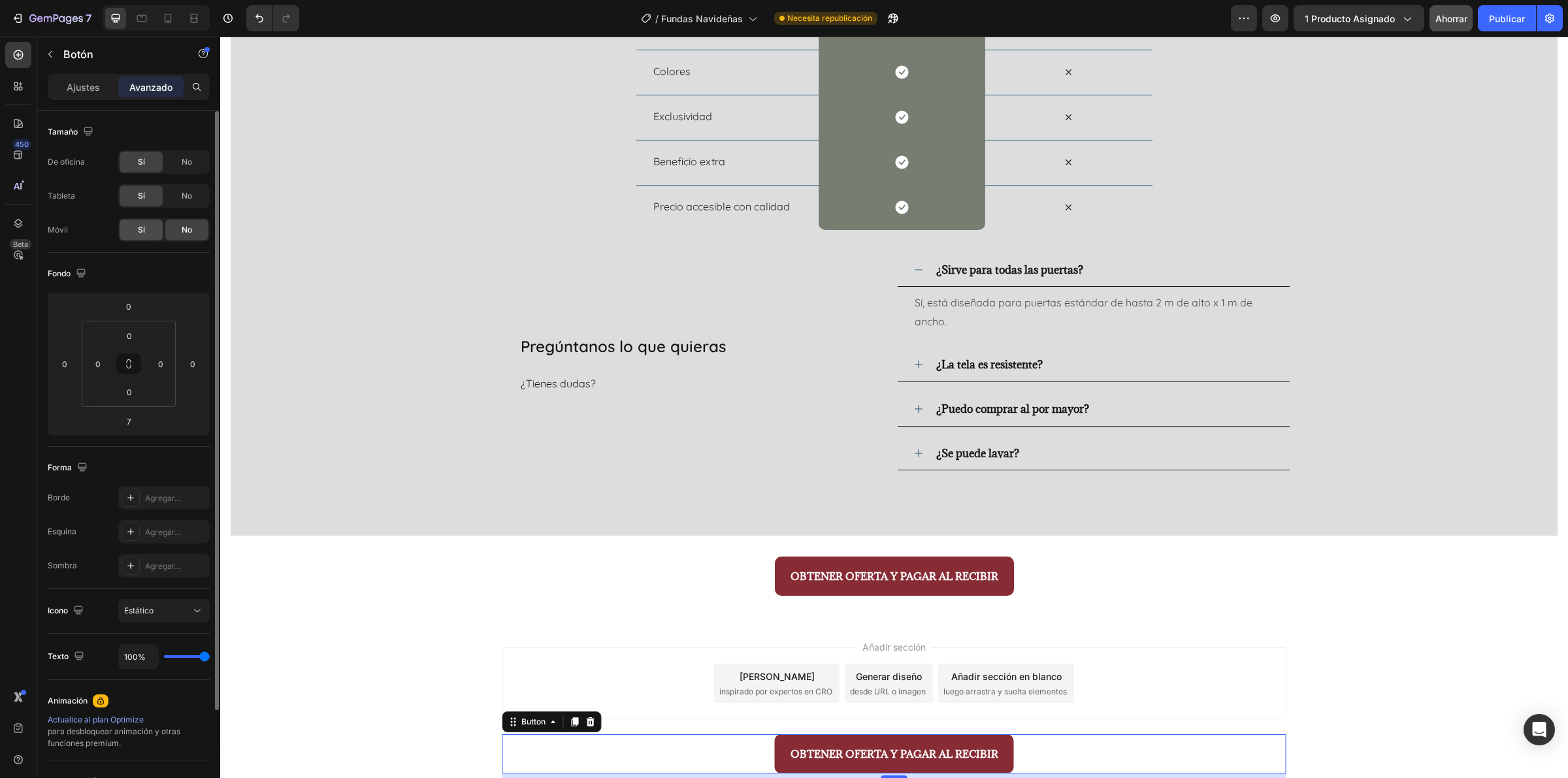
click at [138, 235] on span "Sí" at bounding box center [142, 230] width 7 height 12
click at [165, 17] on icon at bounding box center [168, 18] width 7 height 9
type input "0"
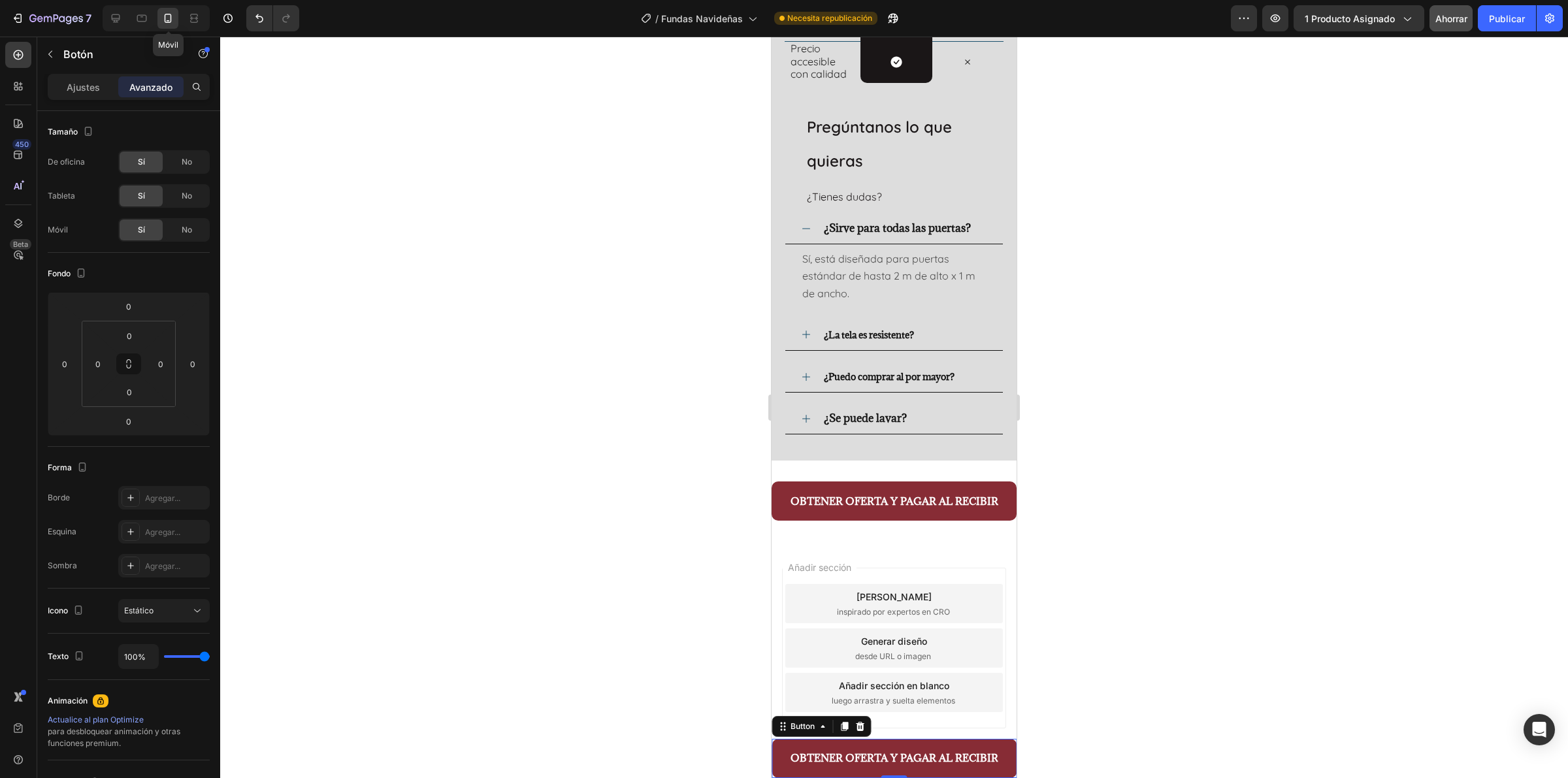
scroll to position [3101, 0]
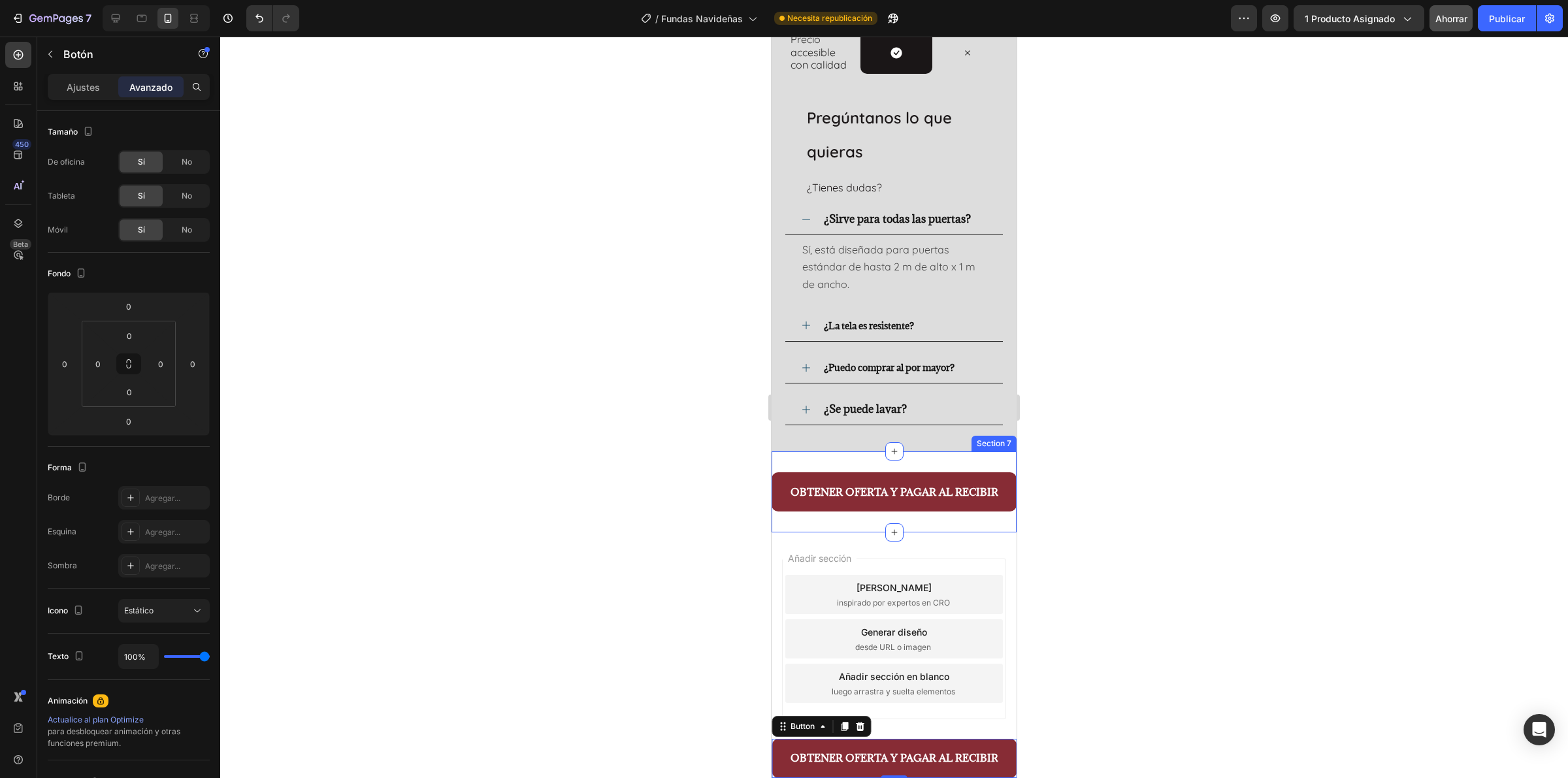
click at [976, 466] on div "OBTENER OFERTA Y PAGAR AL RECIBIR Button Section 7" at bounding box center [893, 492] width 245 height 81
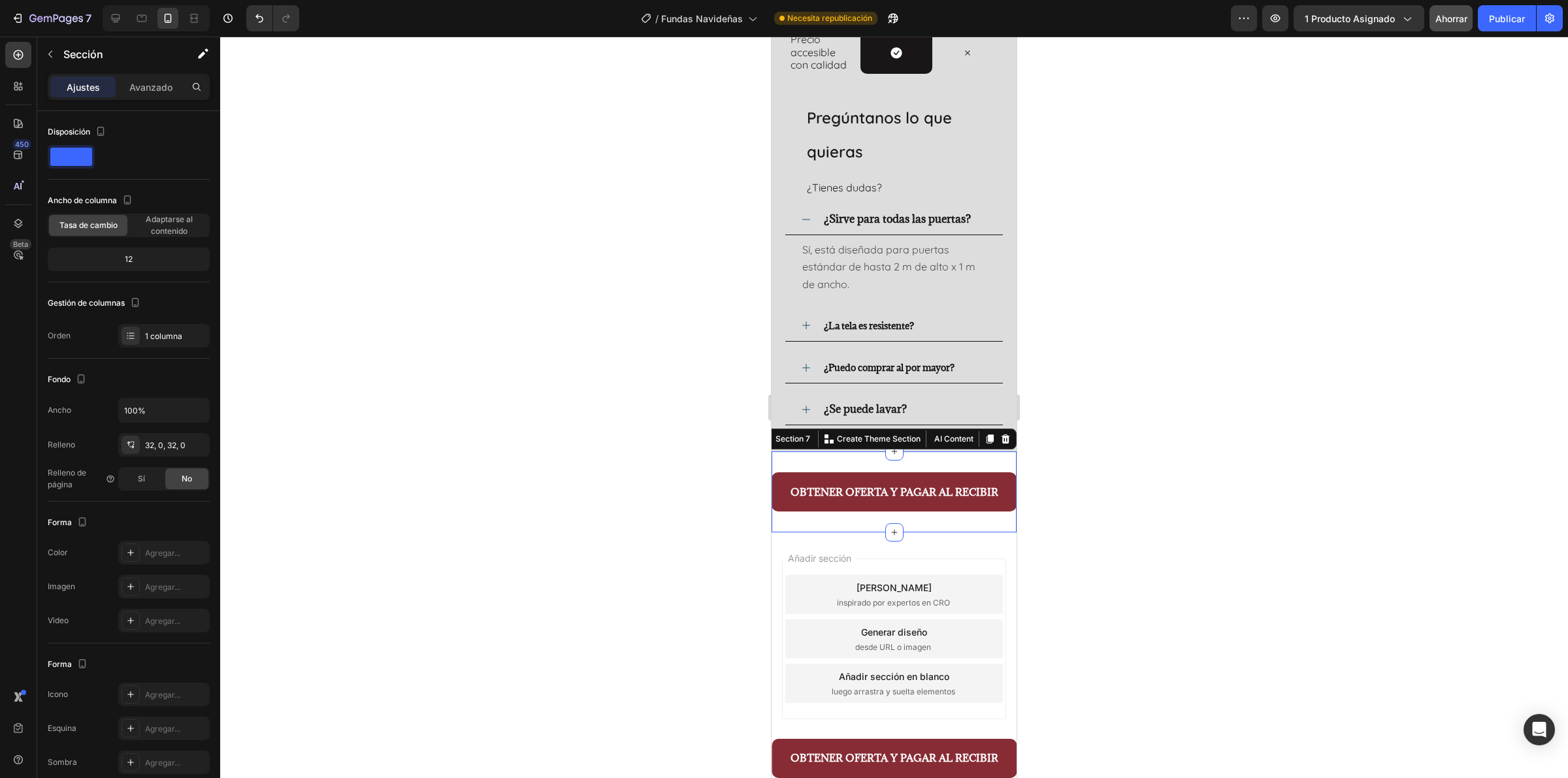
scroll to position [3020, 0]
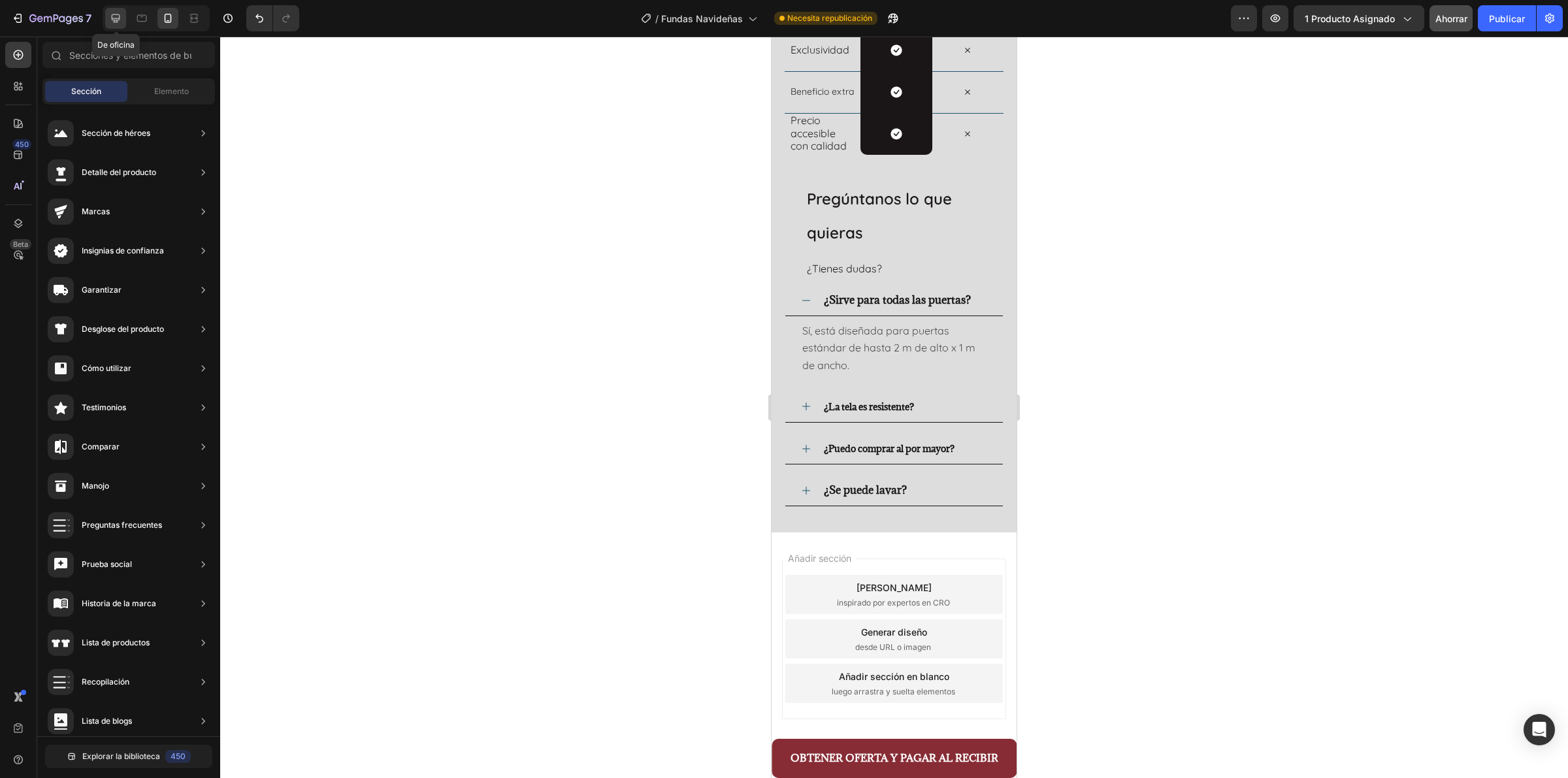
click at [115, 22] on icon at bounding box center [116, 19] width 9 height 9
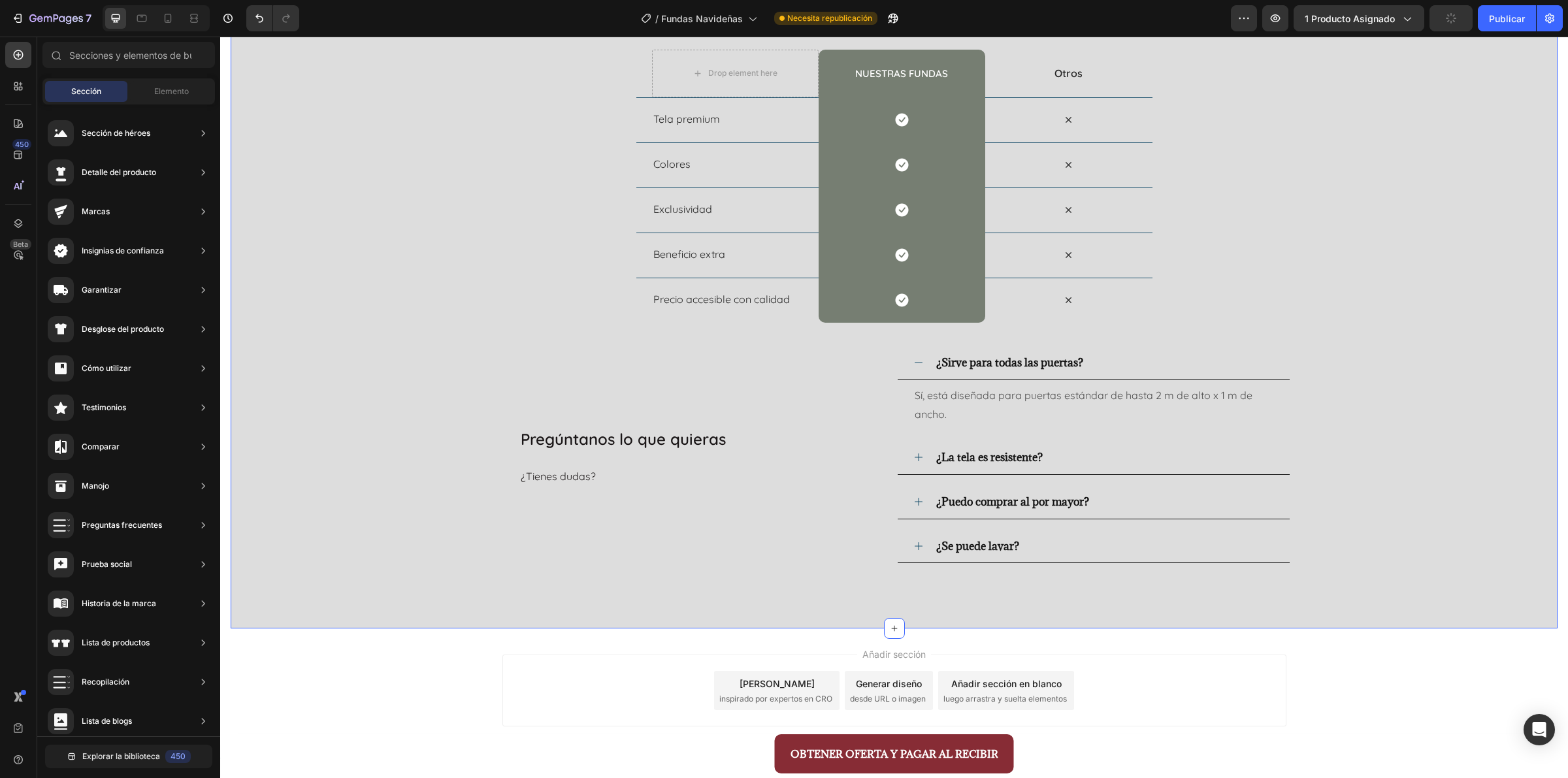
scroll to position [2869, 0]
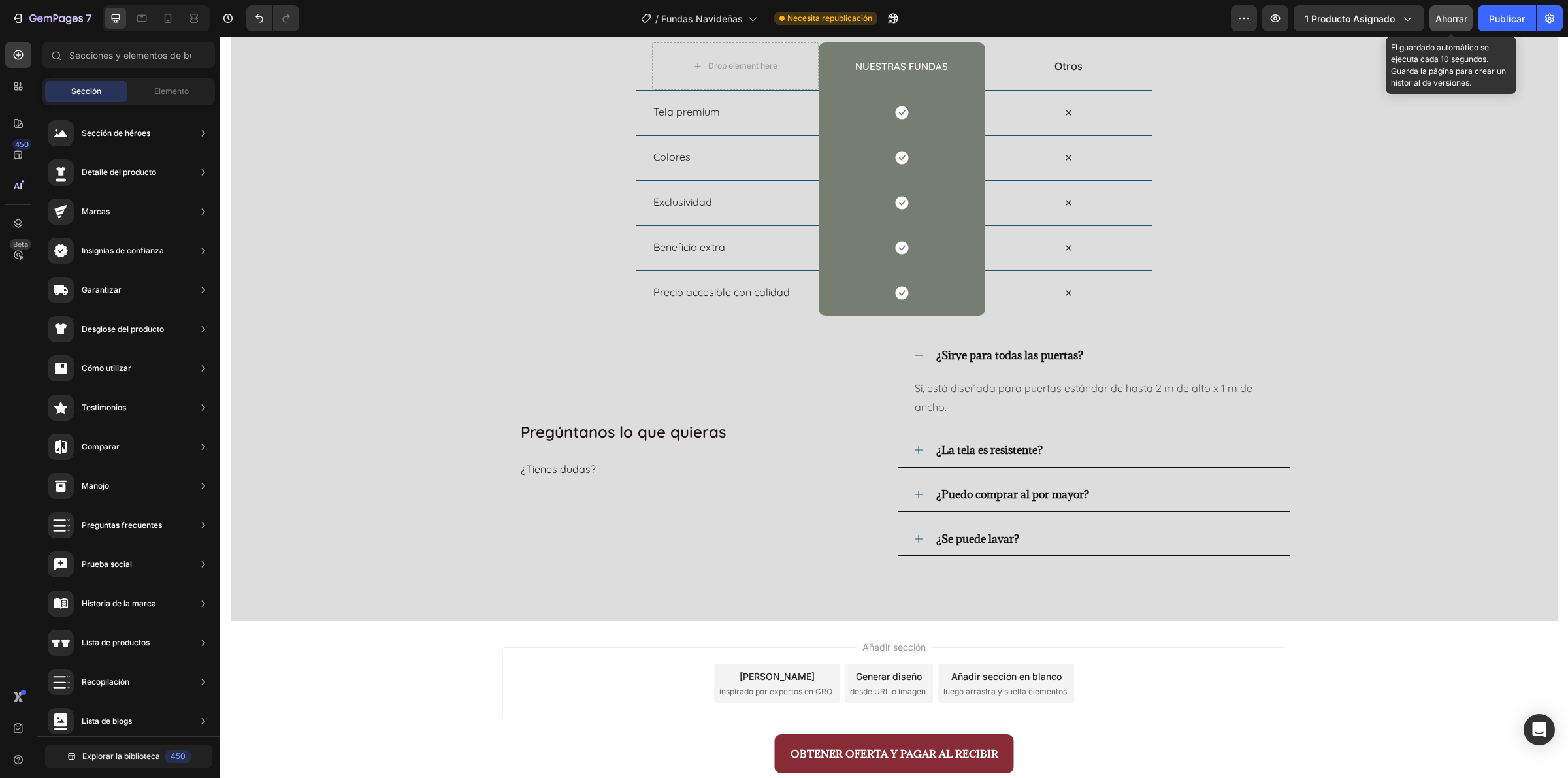
click at [1253, 20] on font "Ahorrar" at bounding box center [1451, 18] width 32 height 11
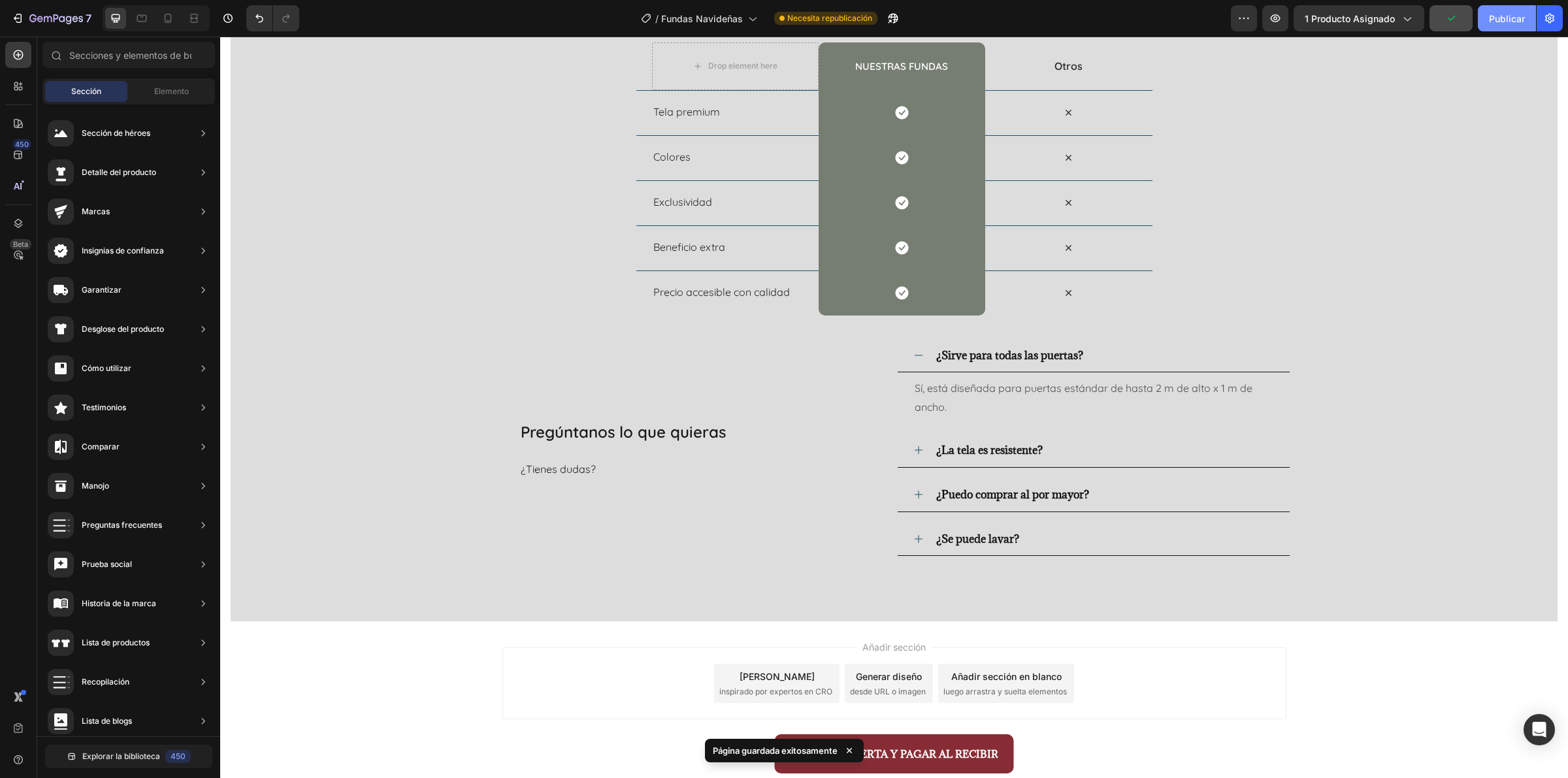
click at [1253, 18] on font "Publicar" at bounding box center [1506, 18] width 36 height 11
click at [172, 18] on icon at bounding box center [168, 18] width 13 height 13
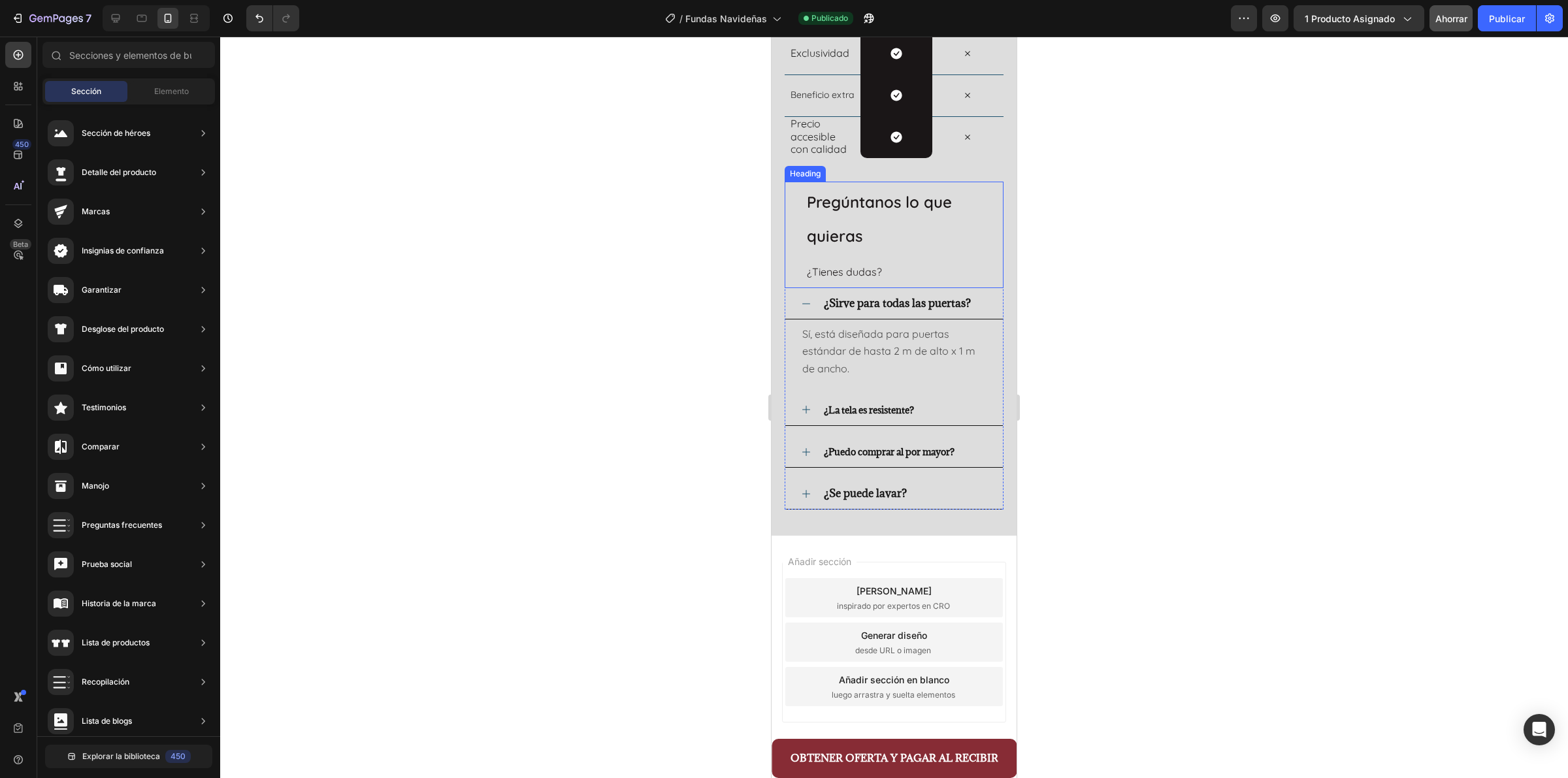
scroll to position [3020, 0]
click at [882, 14] on div "/ Fundas Navideñas Publicado View live page" at bounding box center [770, 18] width 921 height 26
click at [871, 17] on icon "button" at bounding box center [868, 18] width 9 height 9
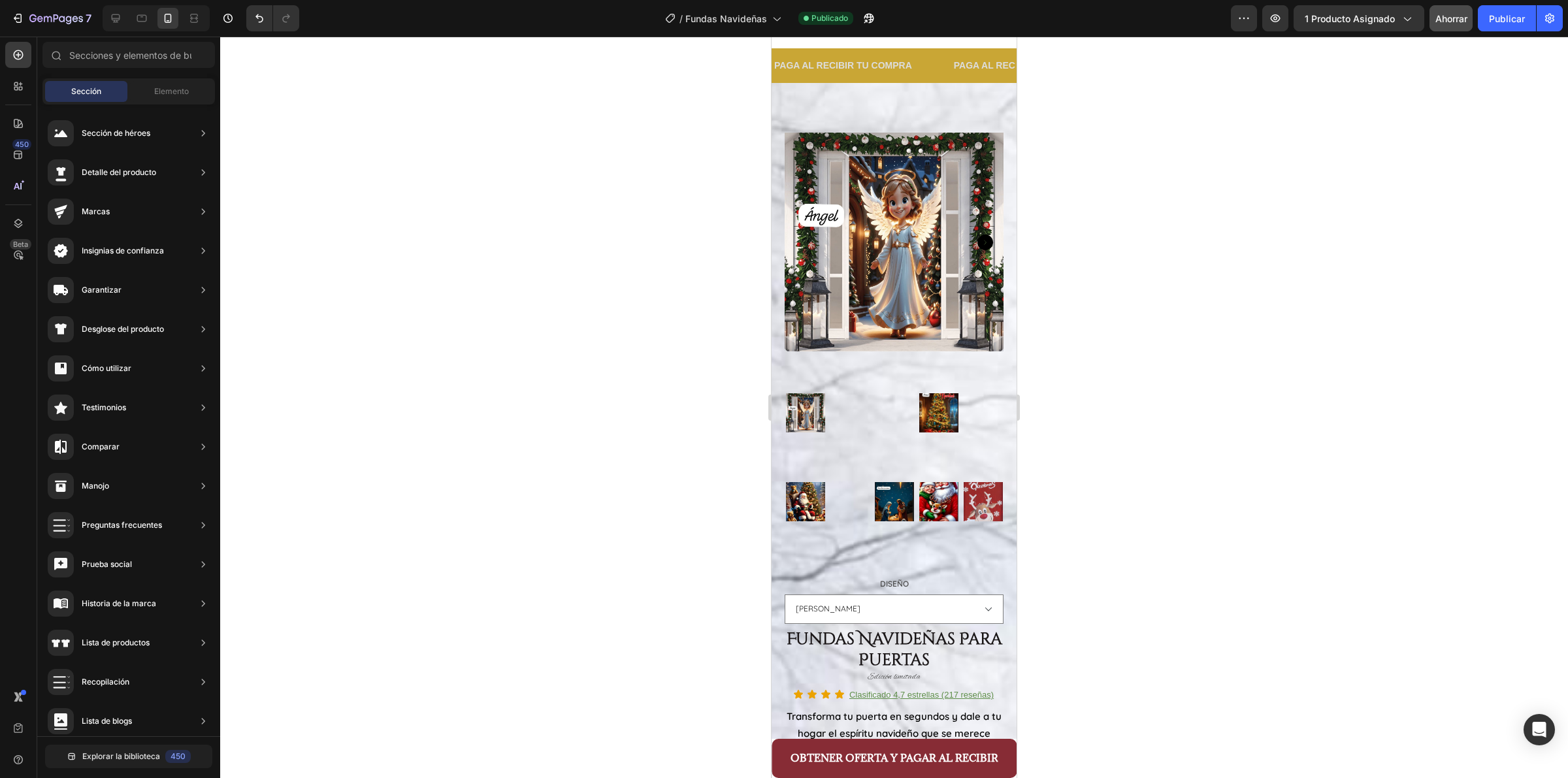
scroll to position [0, 0]
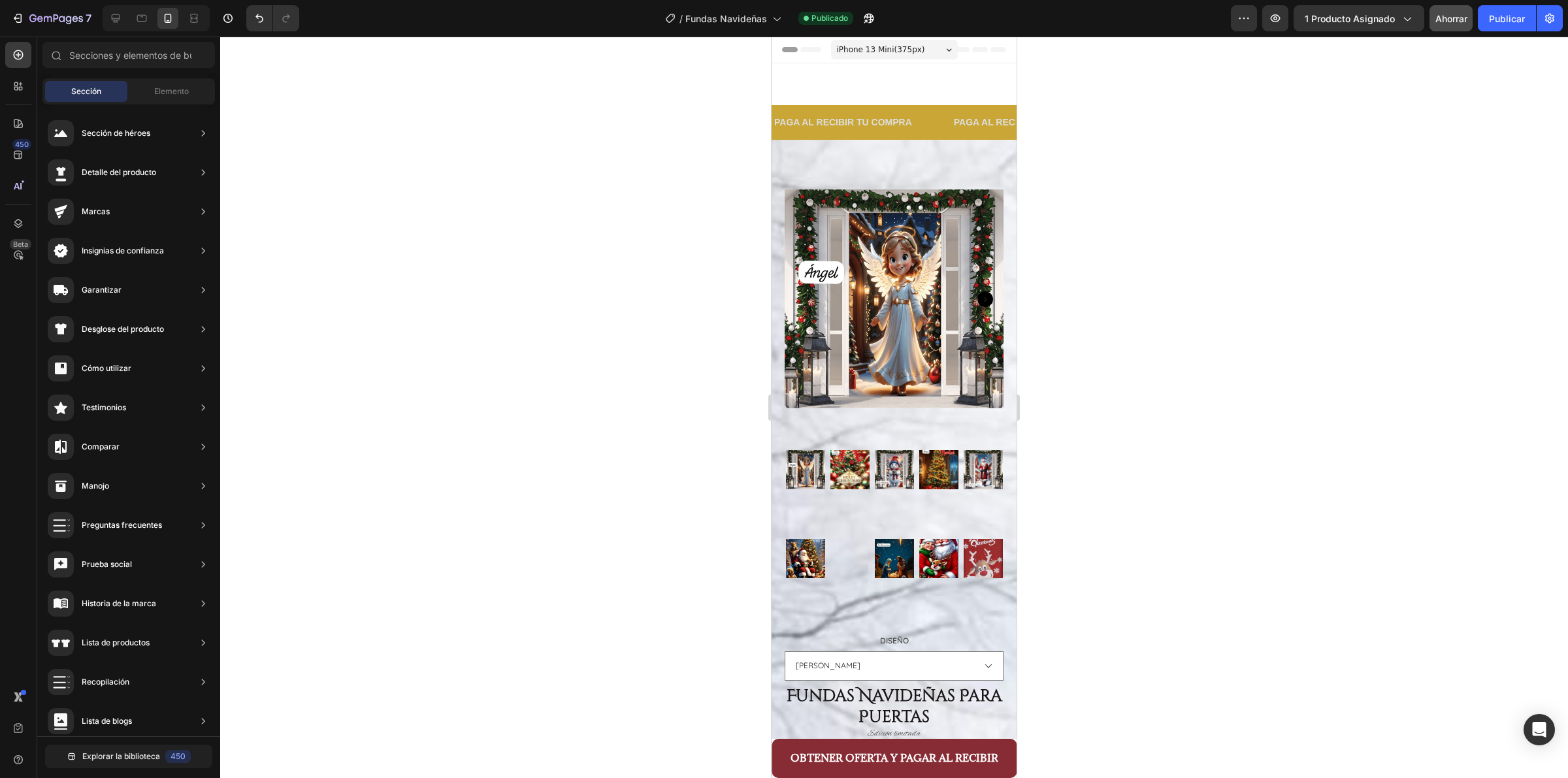
drag, startPoint x: 1008, startPoint y: 454, endPoint x: 1788, endPoint y: 142, distance: 840.1
click at [118, 17] on icon at bounding box center [115, 18] width 13 height 13
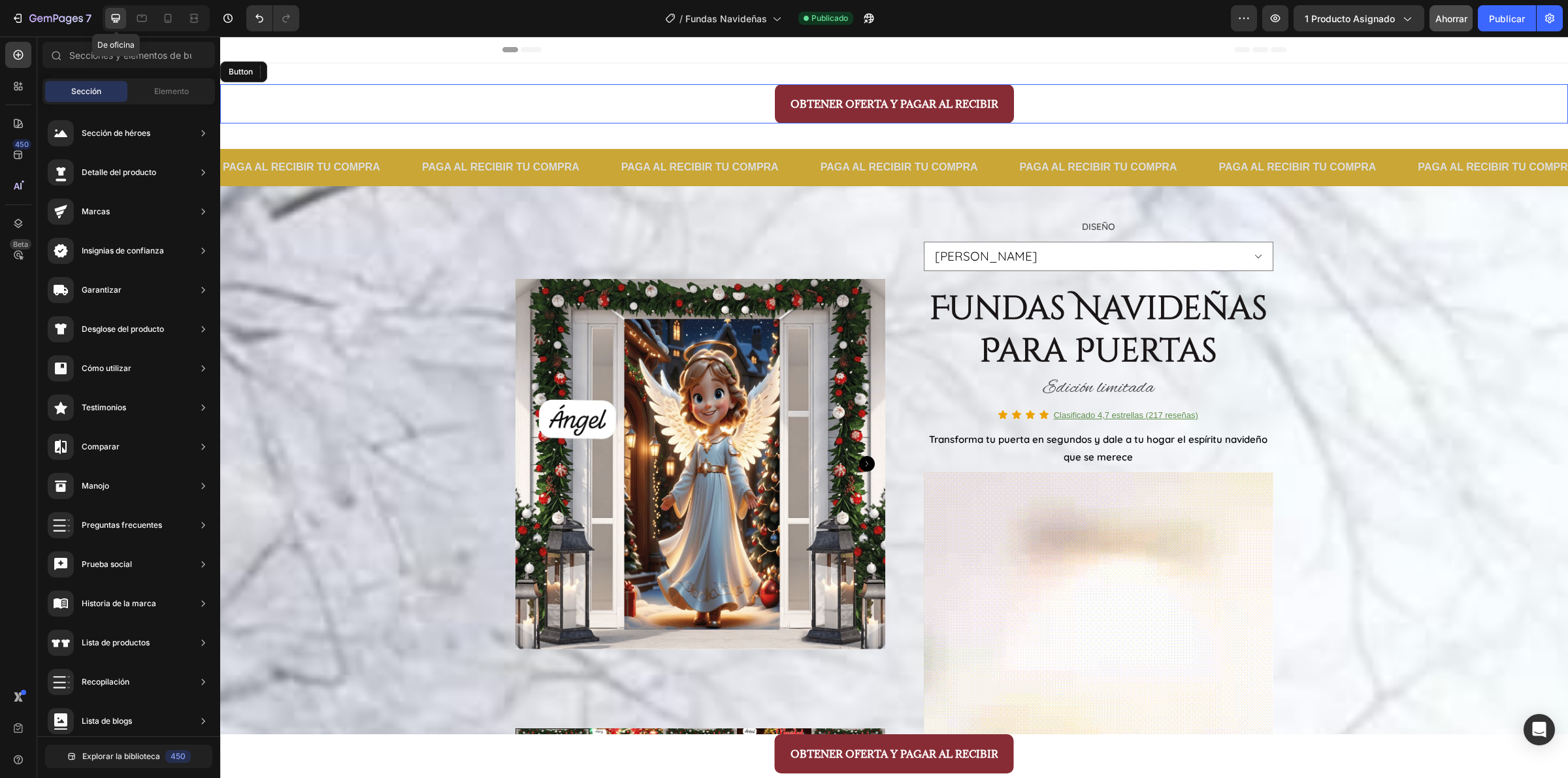
click at [1131, 105] on div "OBTENER OFERTA Y PAGAR AL RECIBIR Button" at bounding box center [893, 104] width 1347 height 39
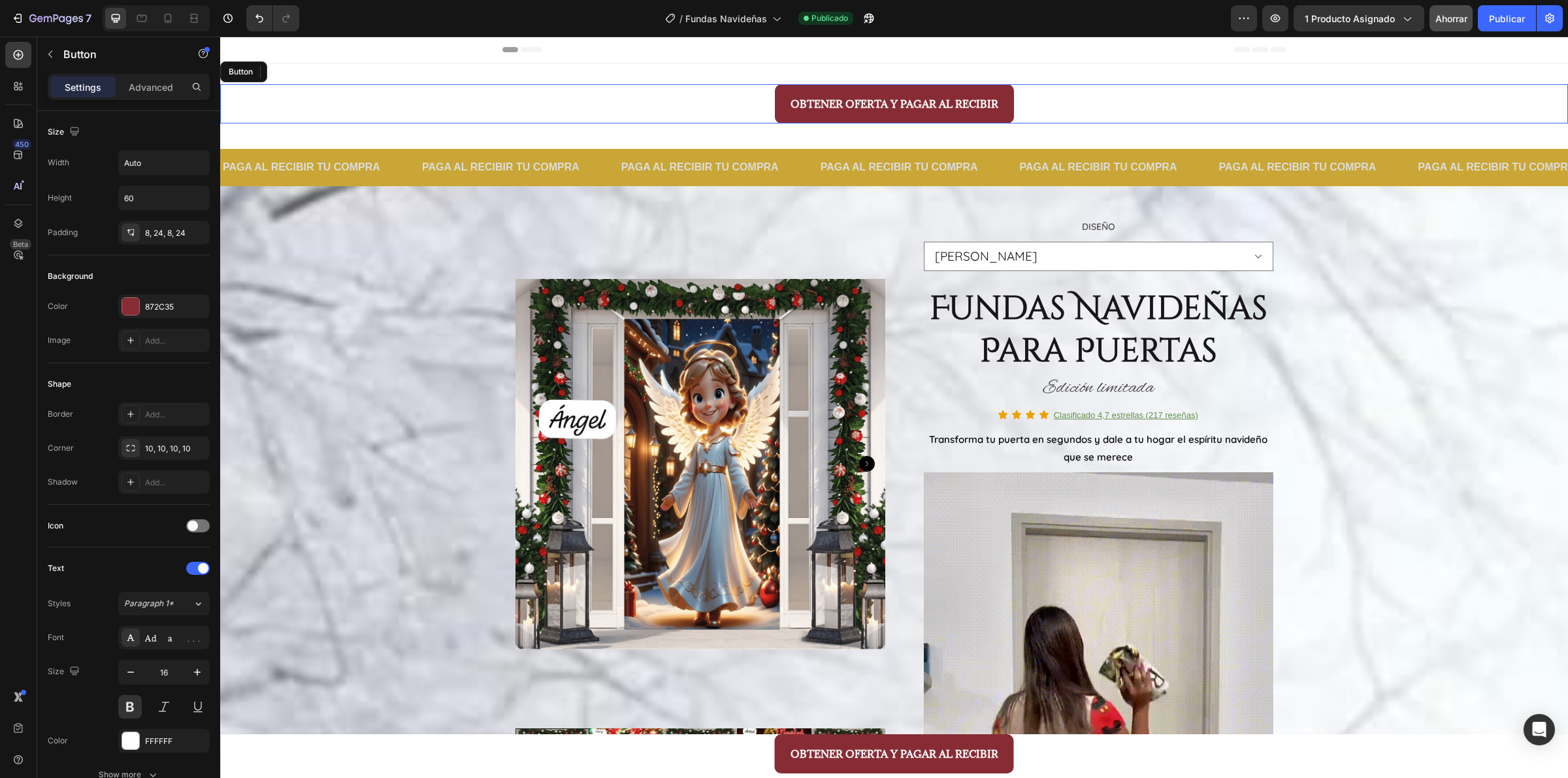
click at [554, 118] on div "OBTENER OFERTA Y PAGAR AL RECIBIR Button" at bounding box center [893, 104] width 1347 height 39
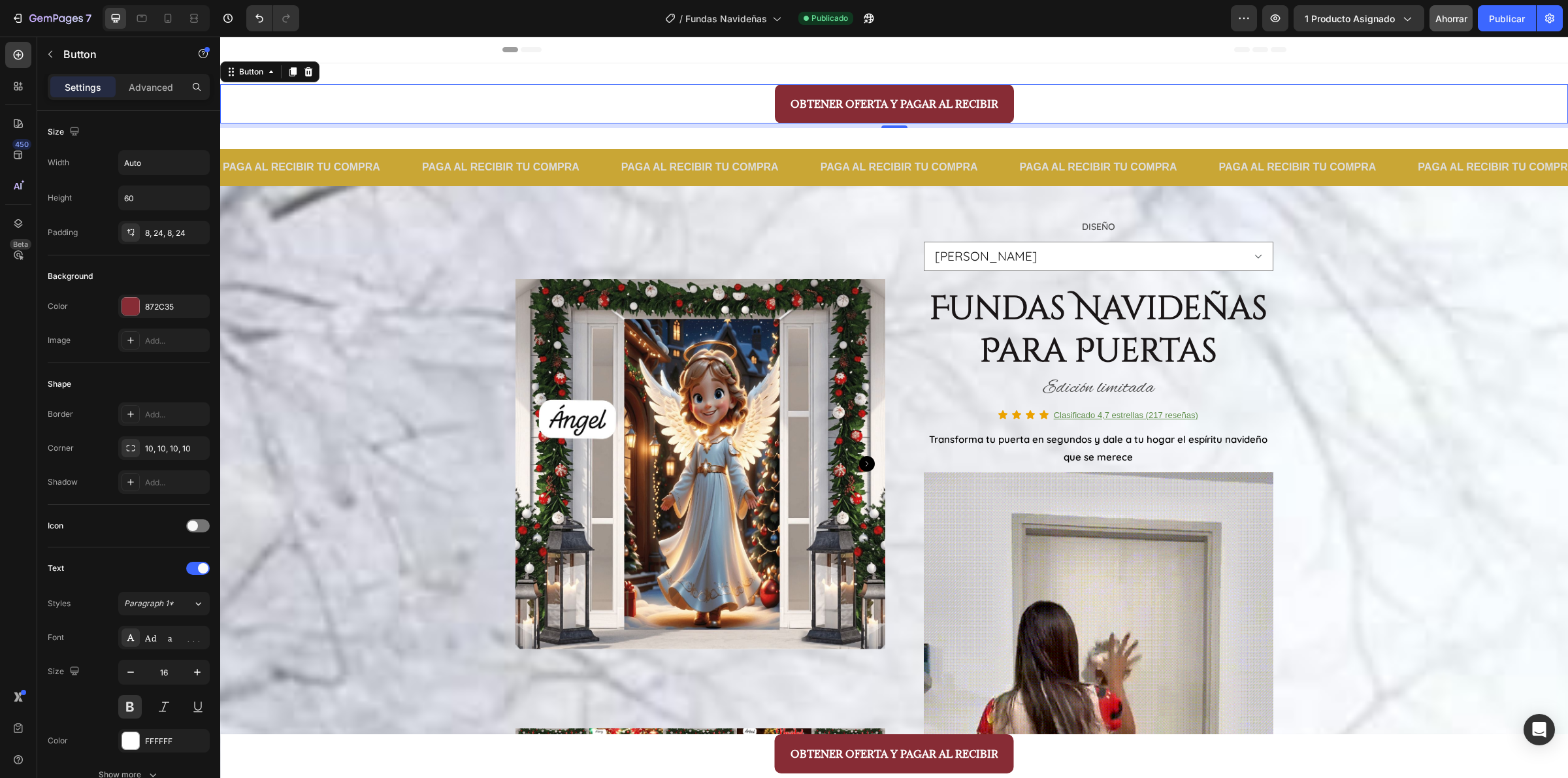
scroll to position [2, 0]
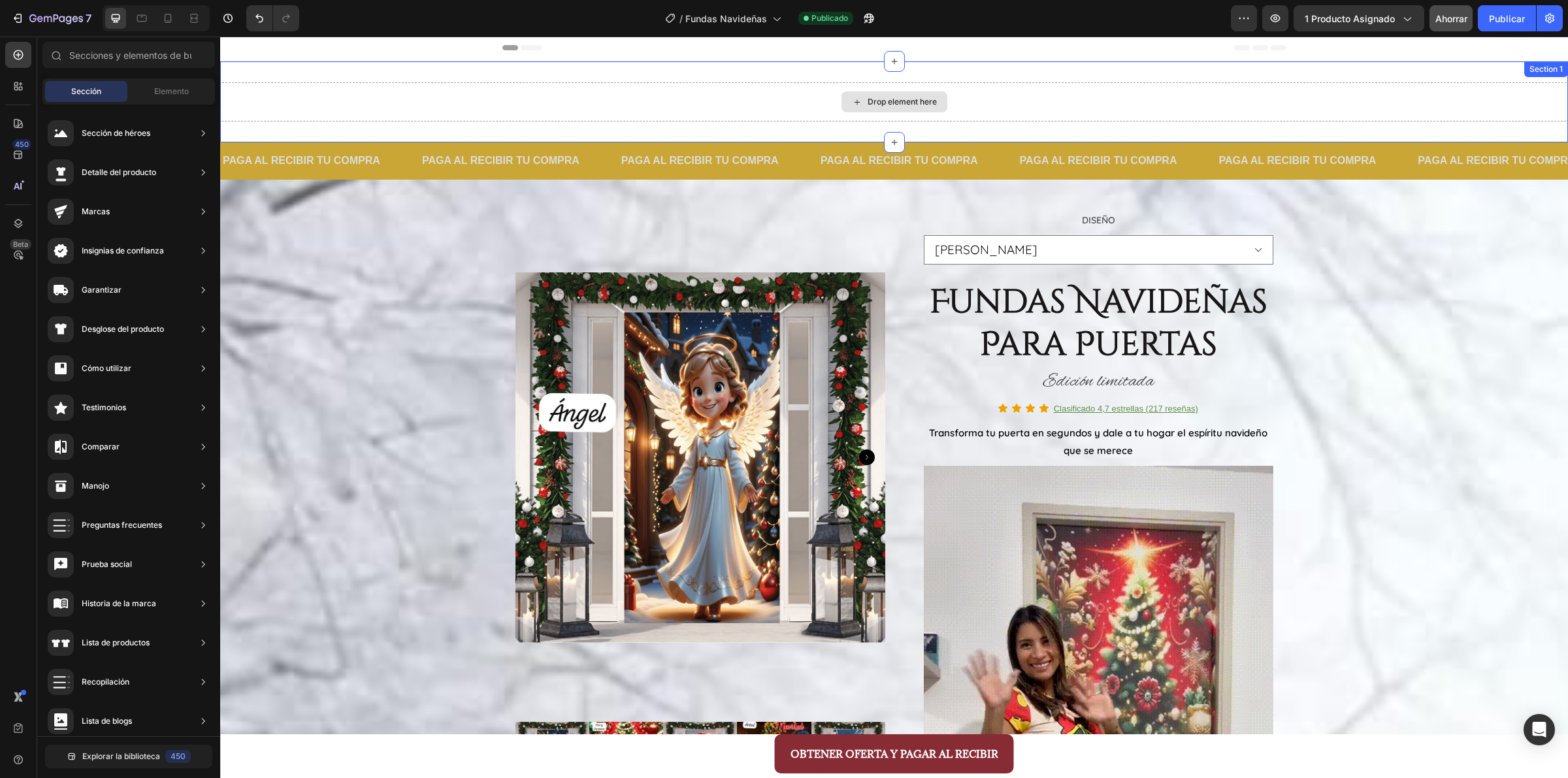
click at [678, 115] on div "Drop element here" at bounding box center [893, 102] width 1347 height 39
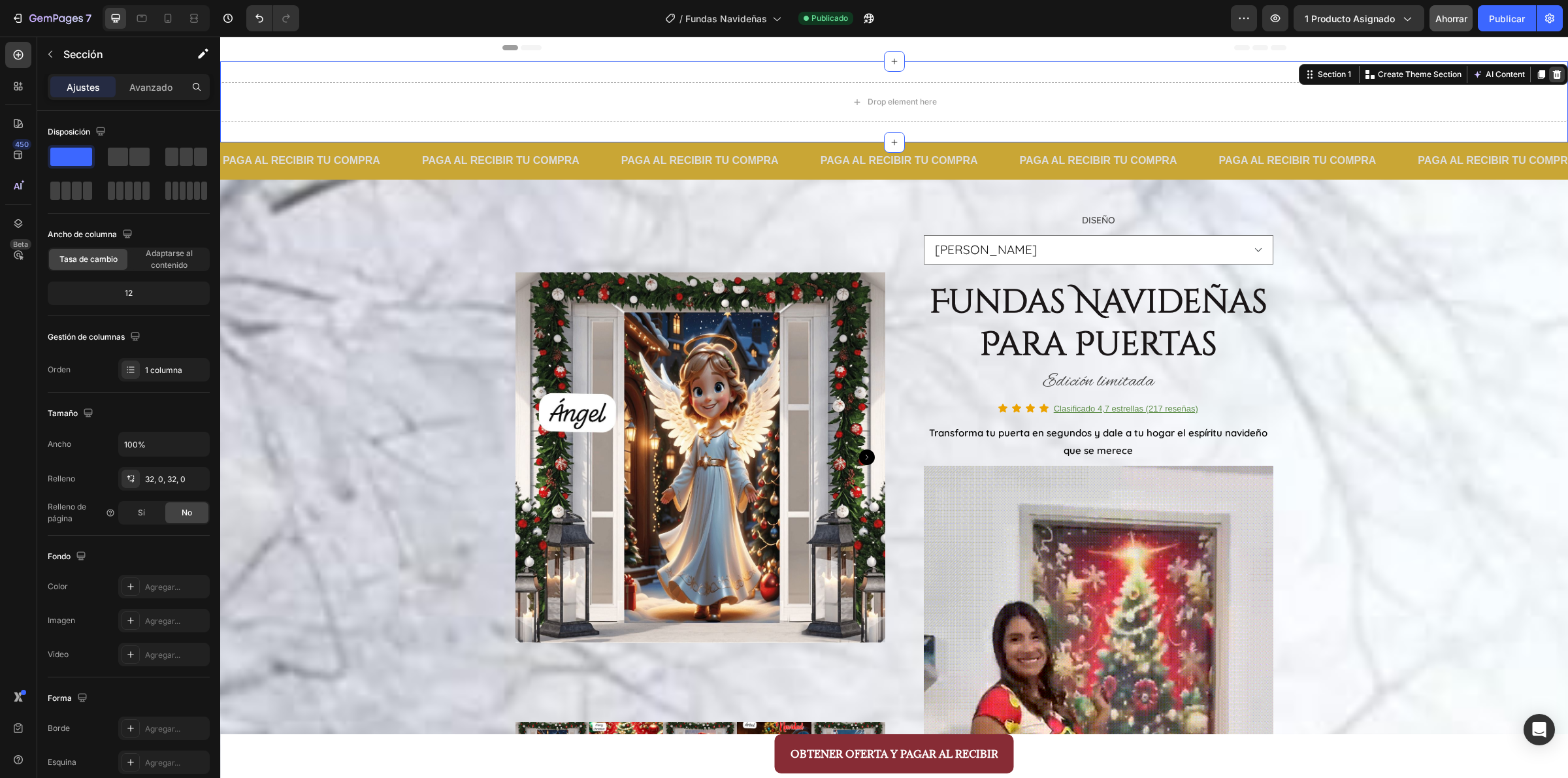
click at [1253, 67] on div at bounding box center [1556, 74] width 15 height 15
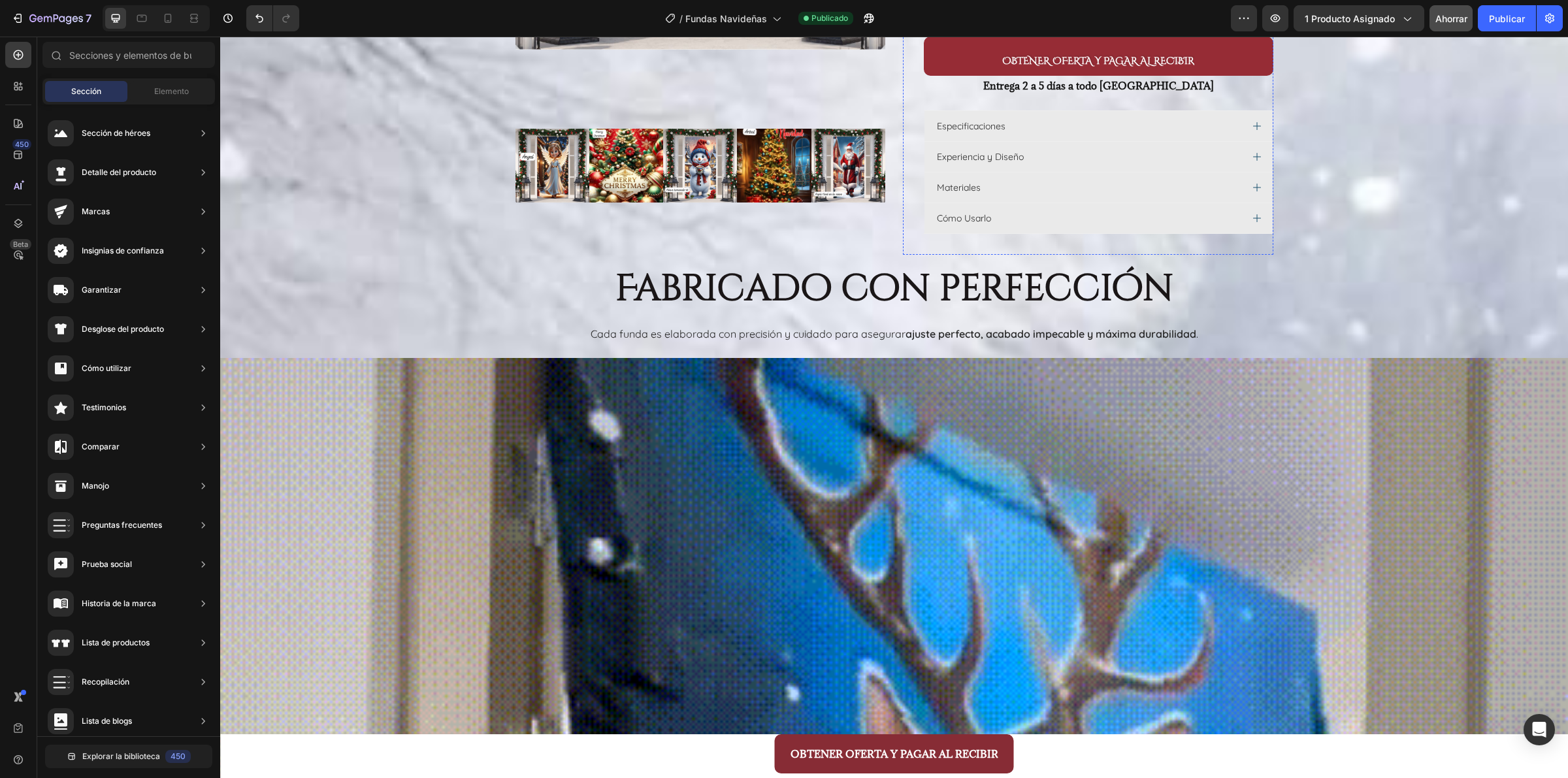
scroll to position [1717, 0]
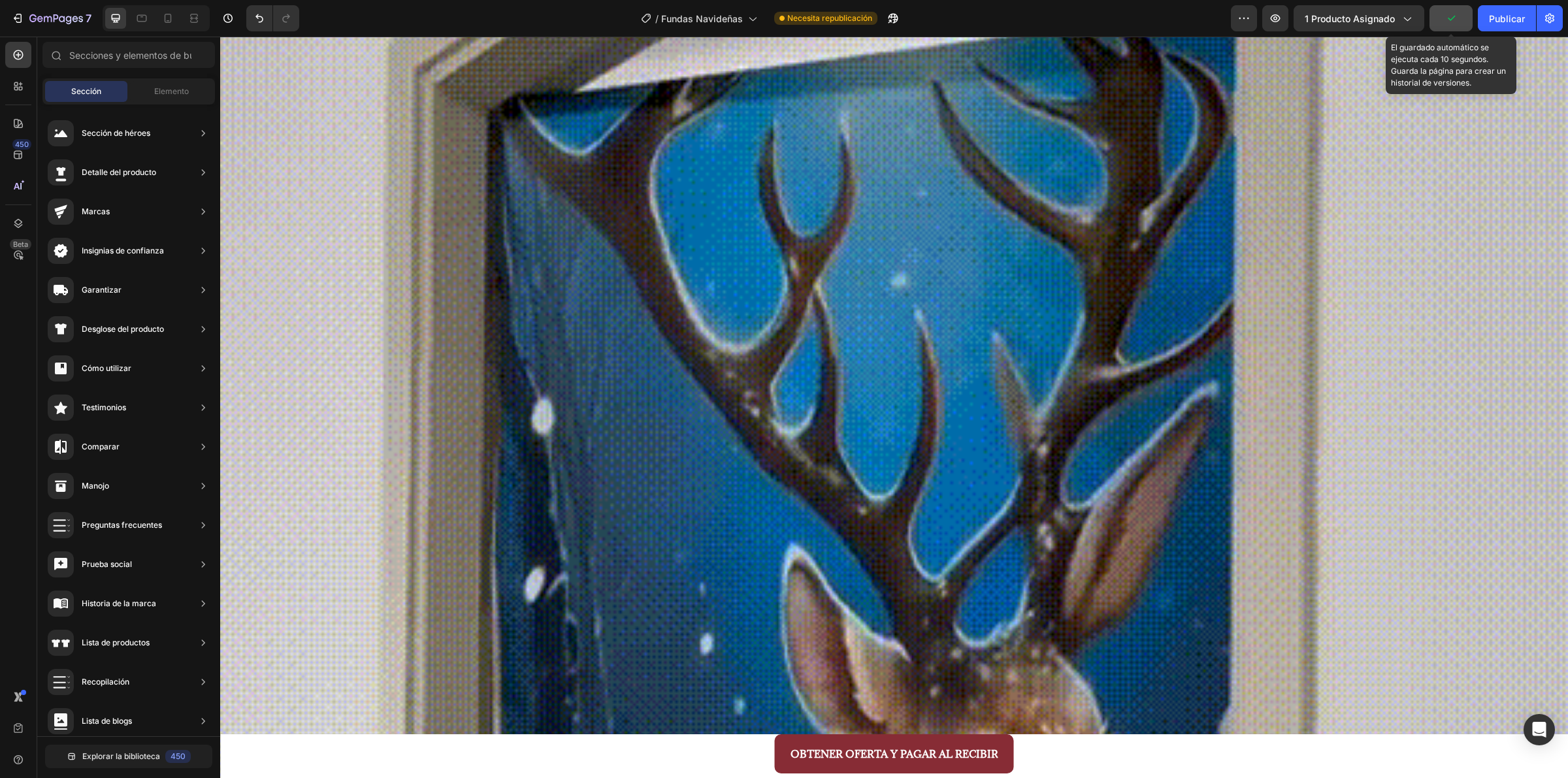
click at [1253, 20] on button "button" at bounding box center [1450, 18] width 43 height 26
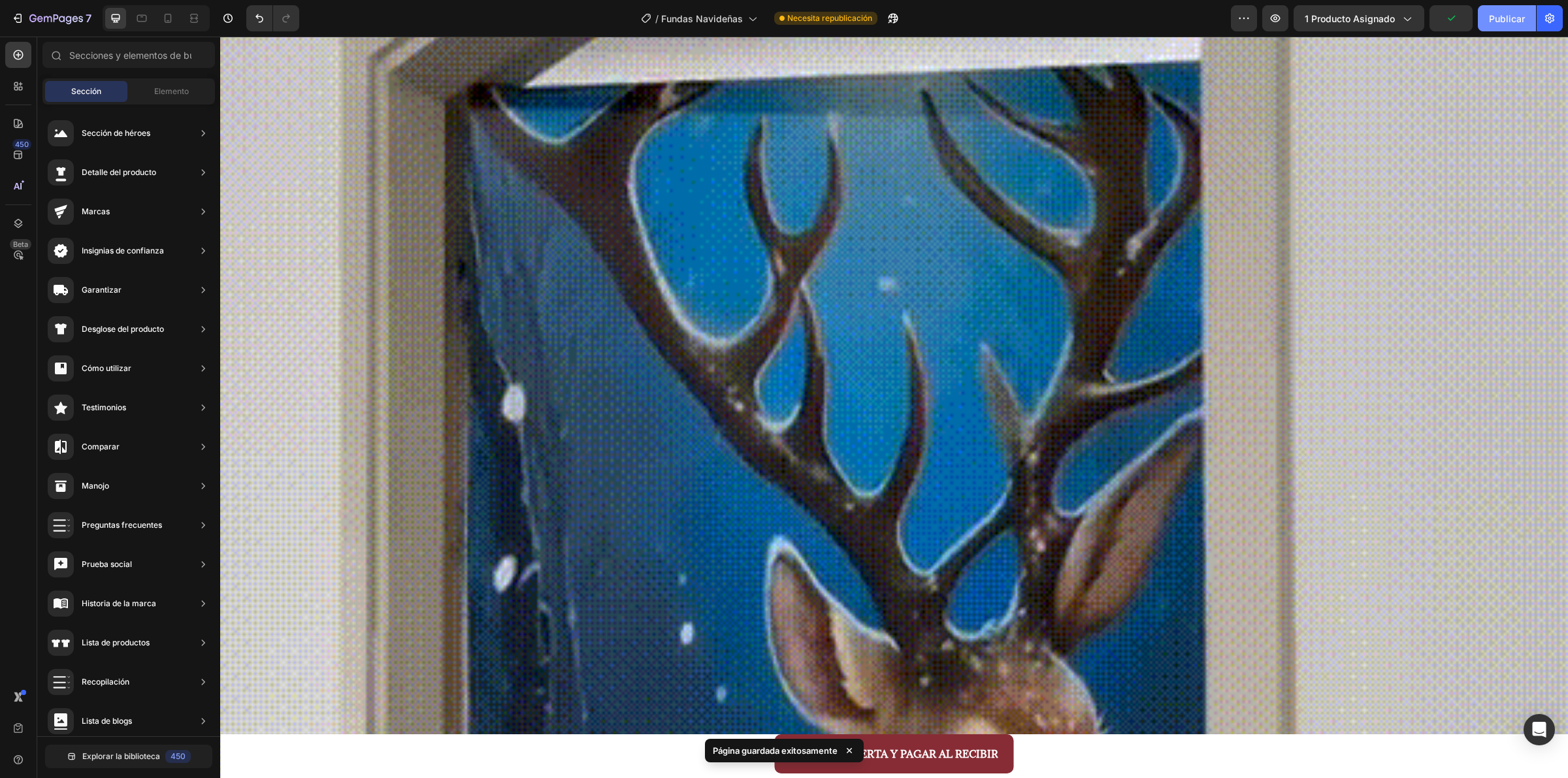
click at [1253, 18] on button "Publicar" at bounding box center [1507, 18] width 58 height 26
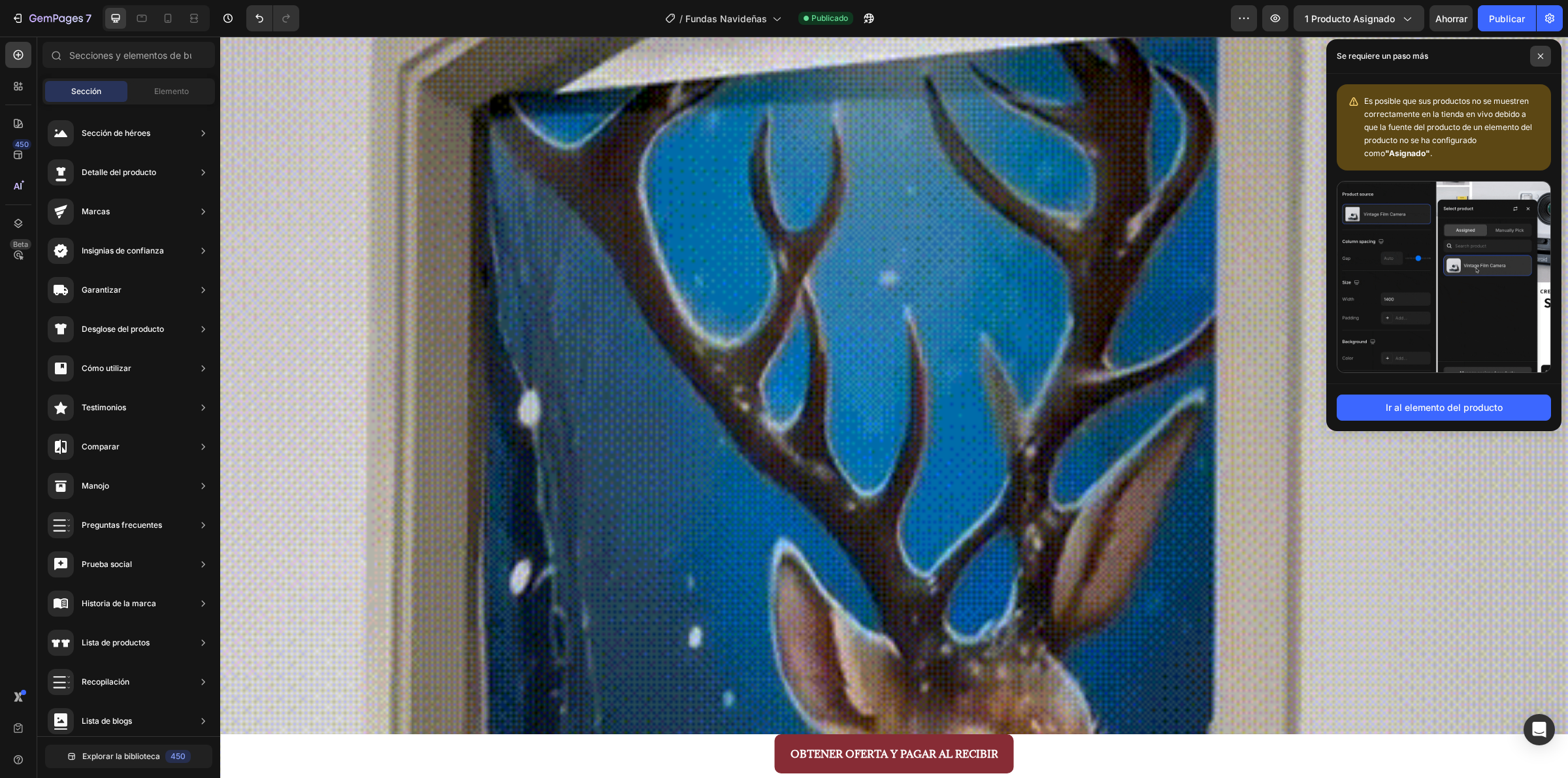
click at [1253, 59] on span at bounding box center [1540, 56] width 21 height 21
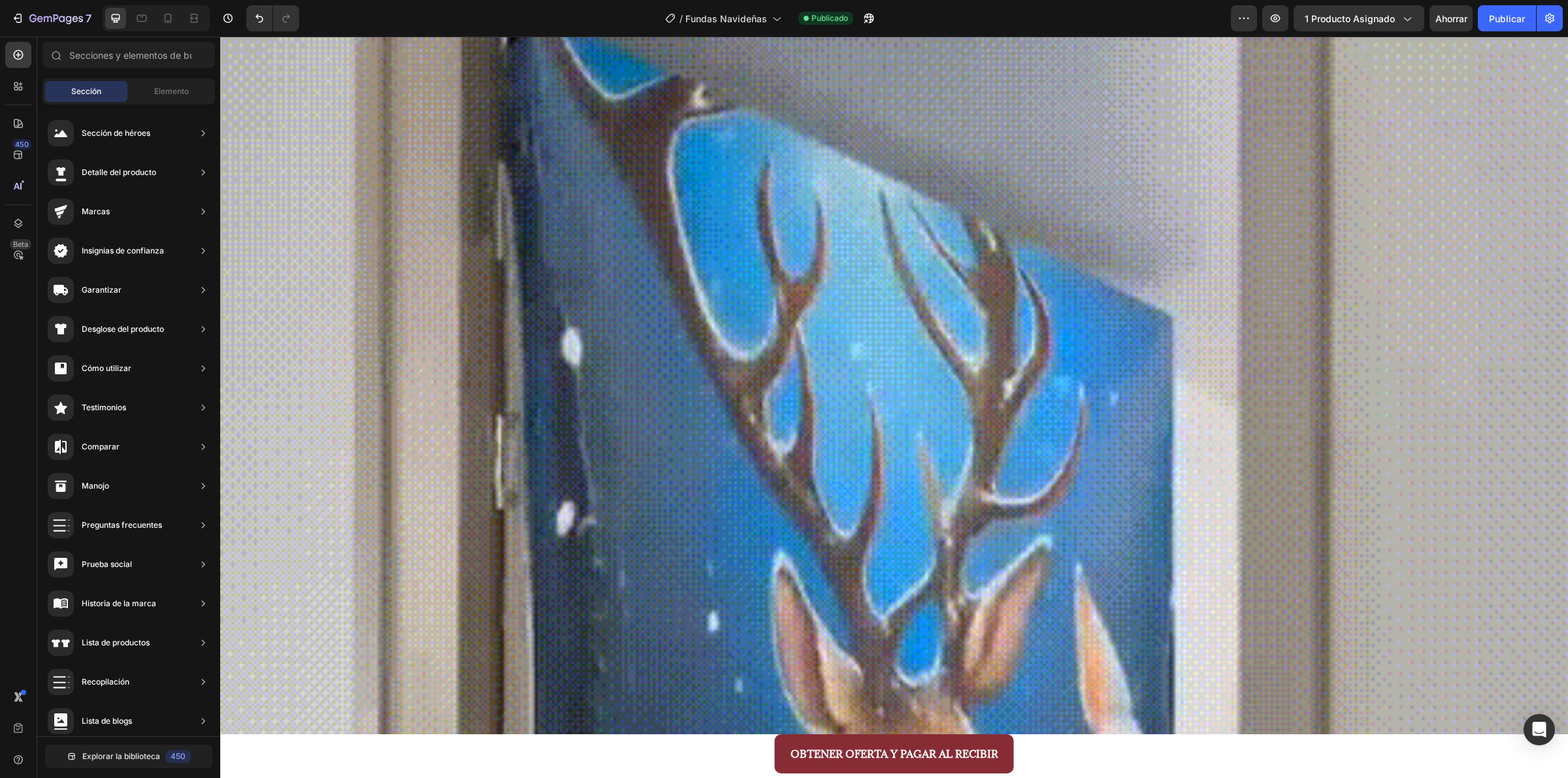
scroll to position [3539, 0]
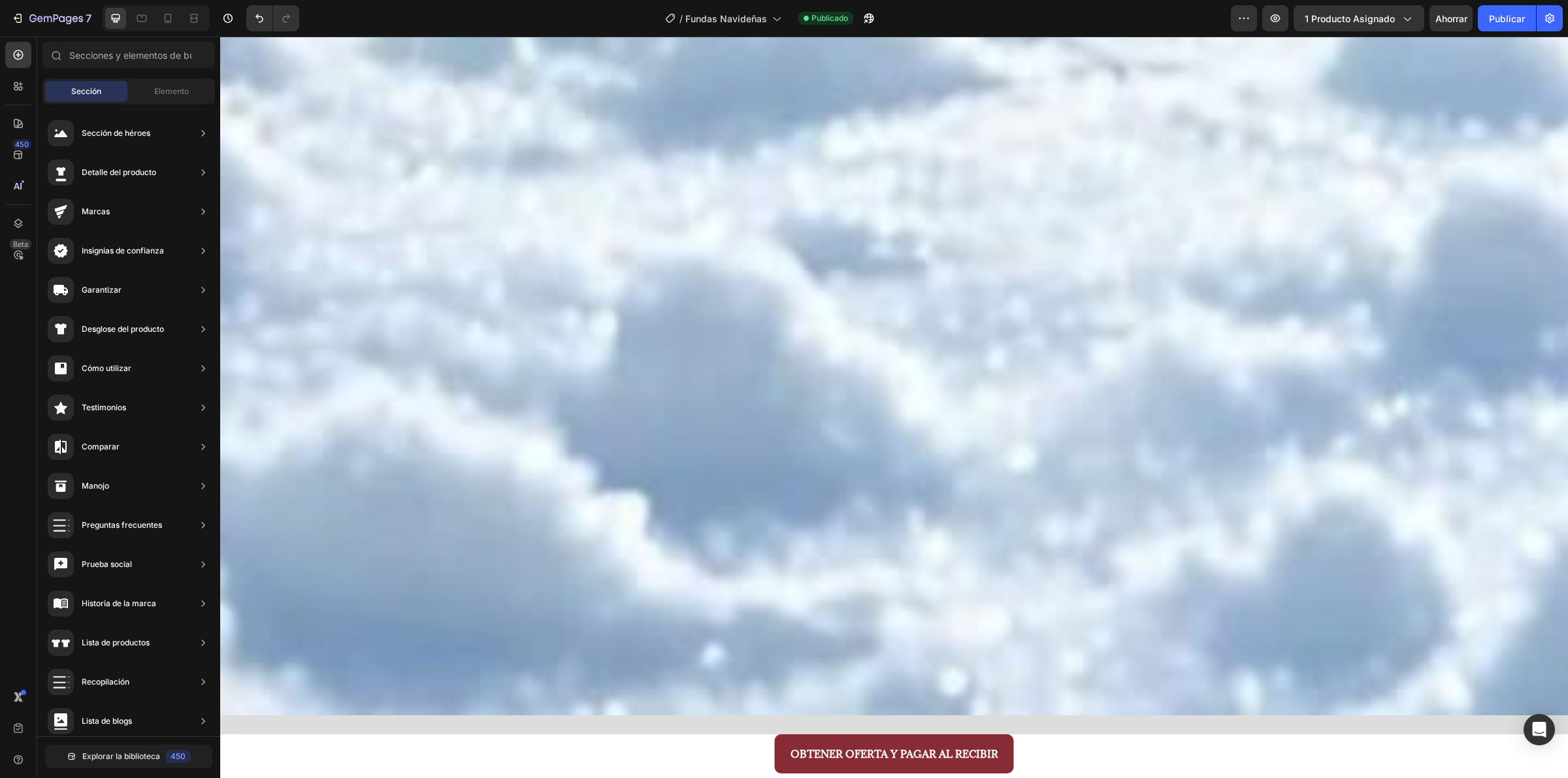
drag, startPoint x: 1567, startPoint y: 325, endPoint x: 440, endPoint y: 213, distance: 1132.6
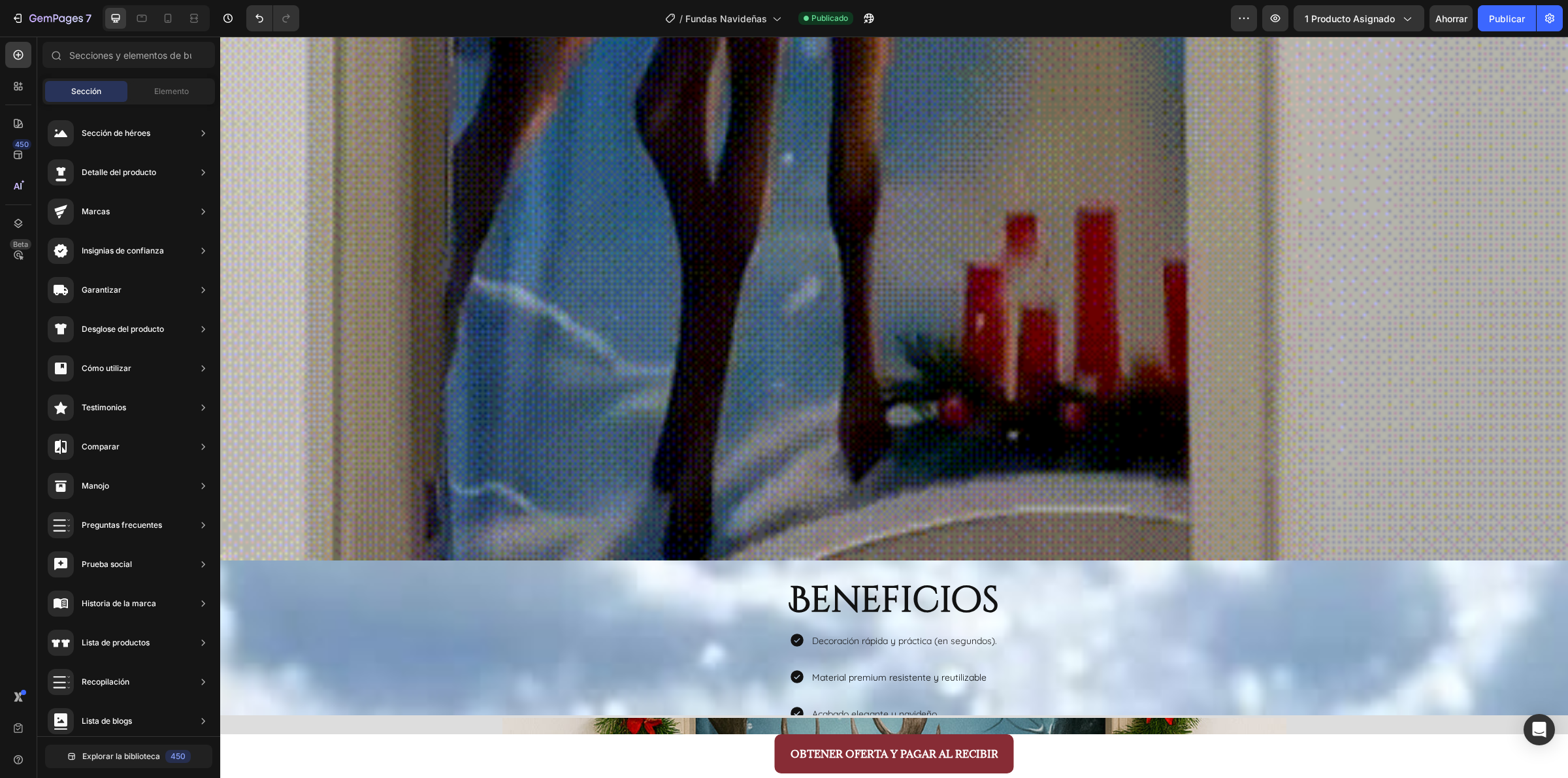
scroll to position [3615, 0]
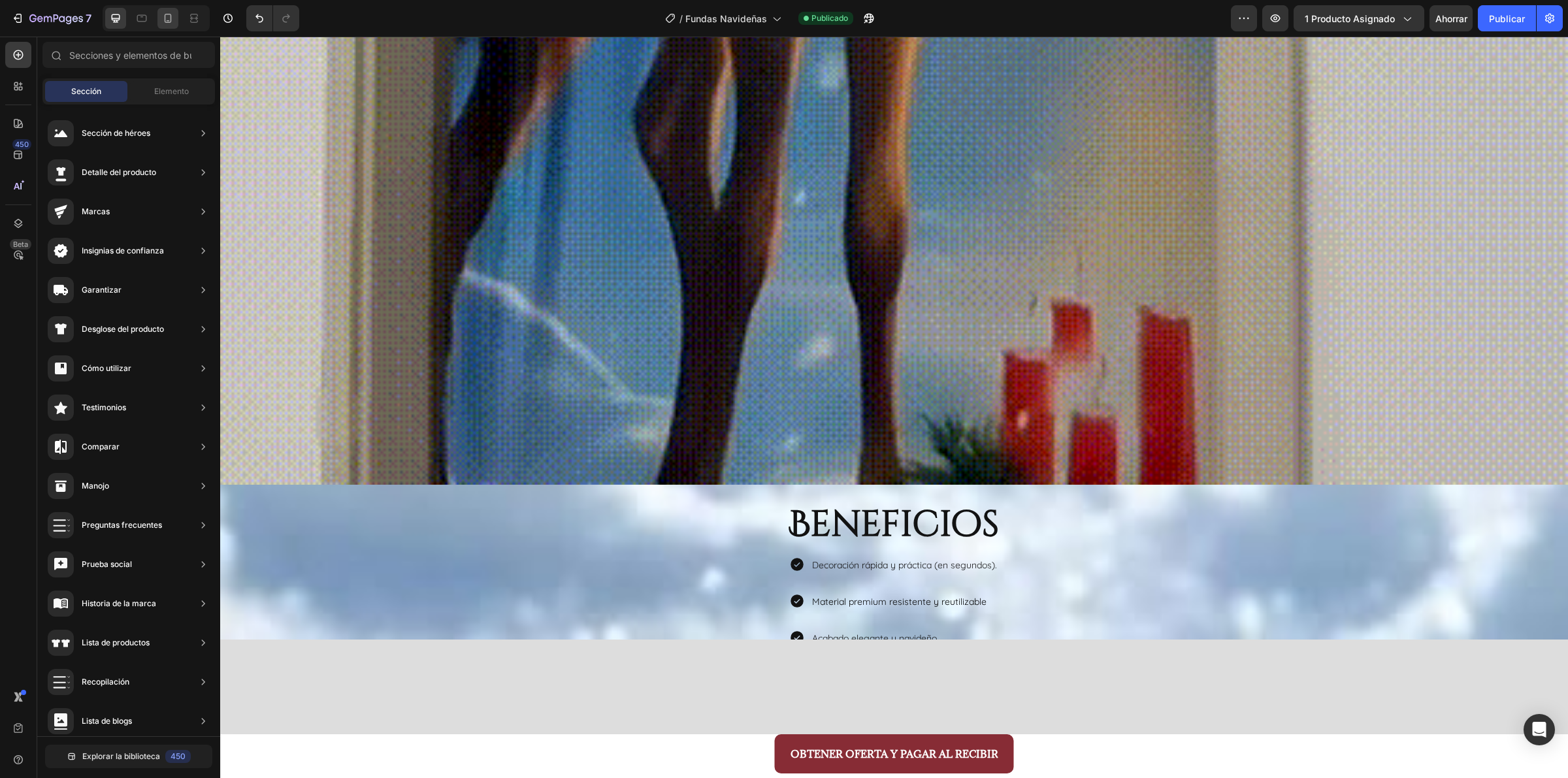
click at [145, 20] on icon at bounding box center [142, 19] width 9 height 7
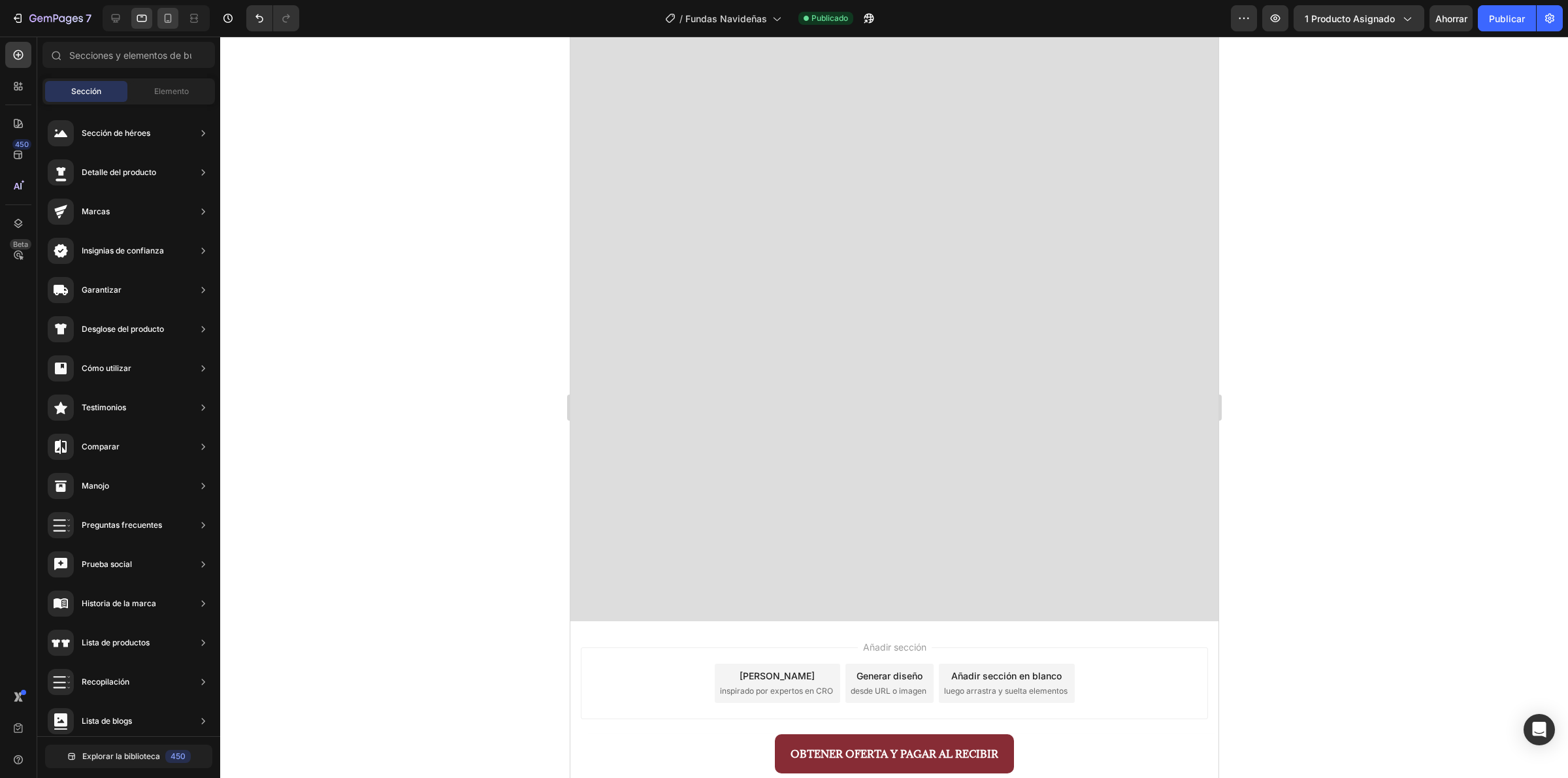
click at [170, 18] on icon at bounding box center [168, 18] width 13 height 13
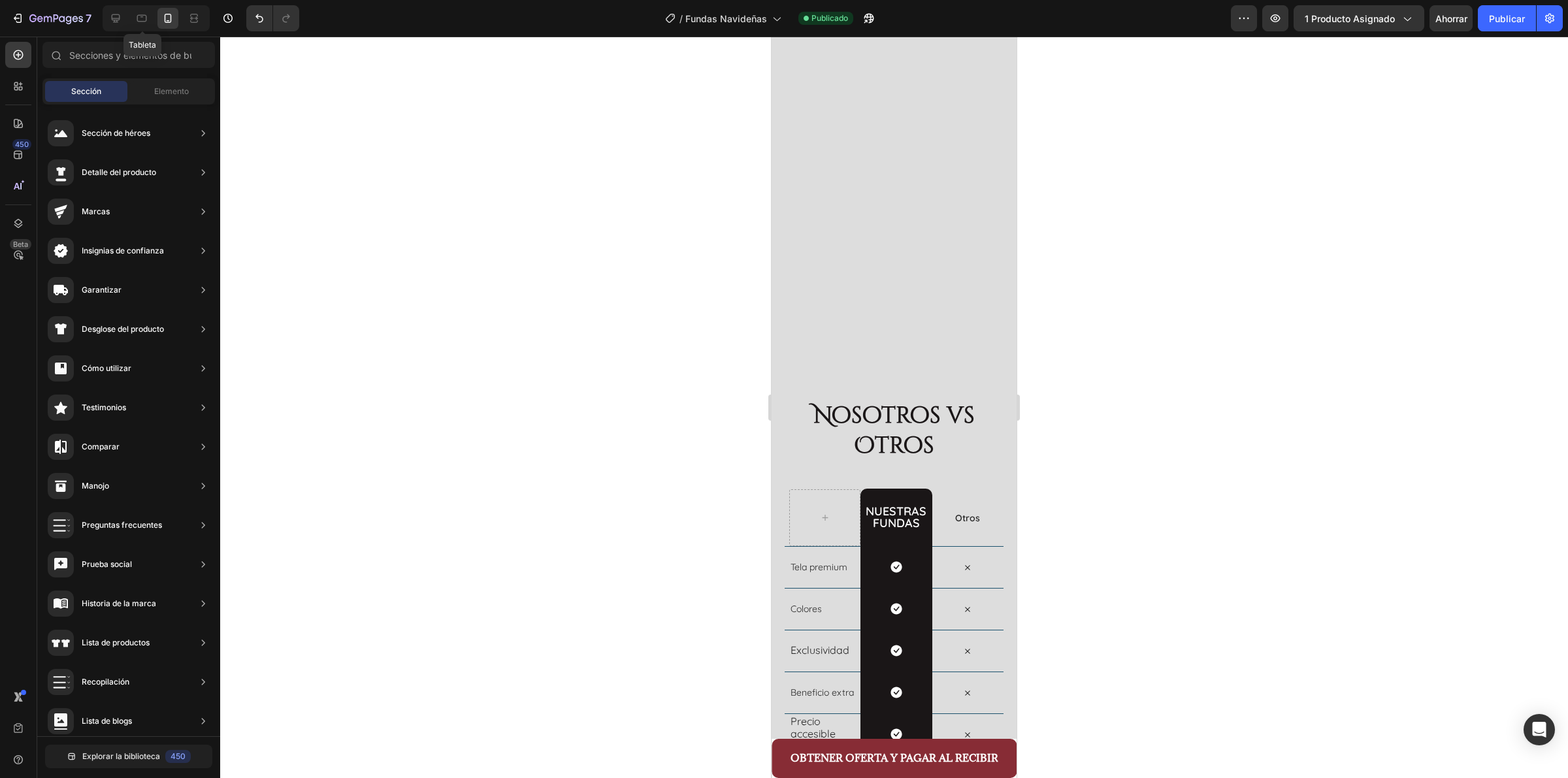
scroll to position [3376, 0]
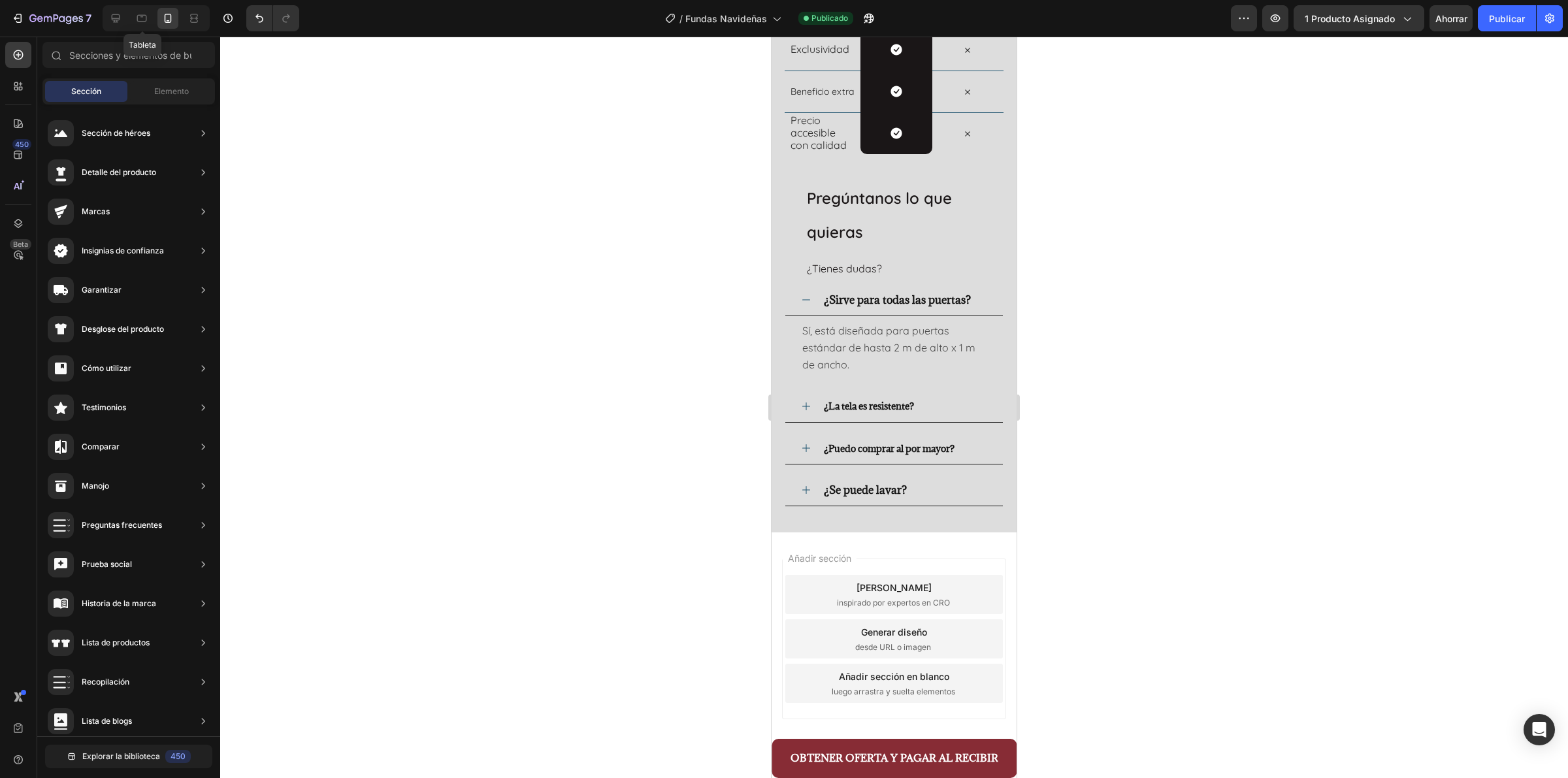
click at [967, 567] on div "Añadir sección Elija plantillas inspirado por expertos en CRO Generar diseño de…" at bounding box center [894, 639] width 224 height 161
click at [968, 563] on div "Añadir sección Elija plantillas inspirado por expertos en CRO Generar diseño de…" at bounding box center [894, 639] width 224 height 161
click at [963, 549] on div "Añadir sección Elija plantillas inspirado por expertos en CRO Generar diseño de…" at bounding box center [893, 641] width 245 height 218
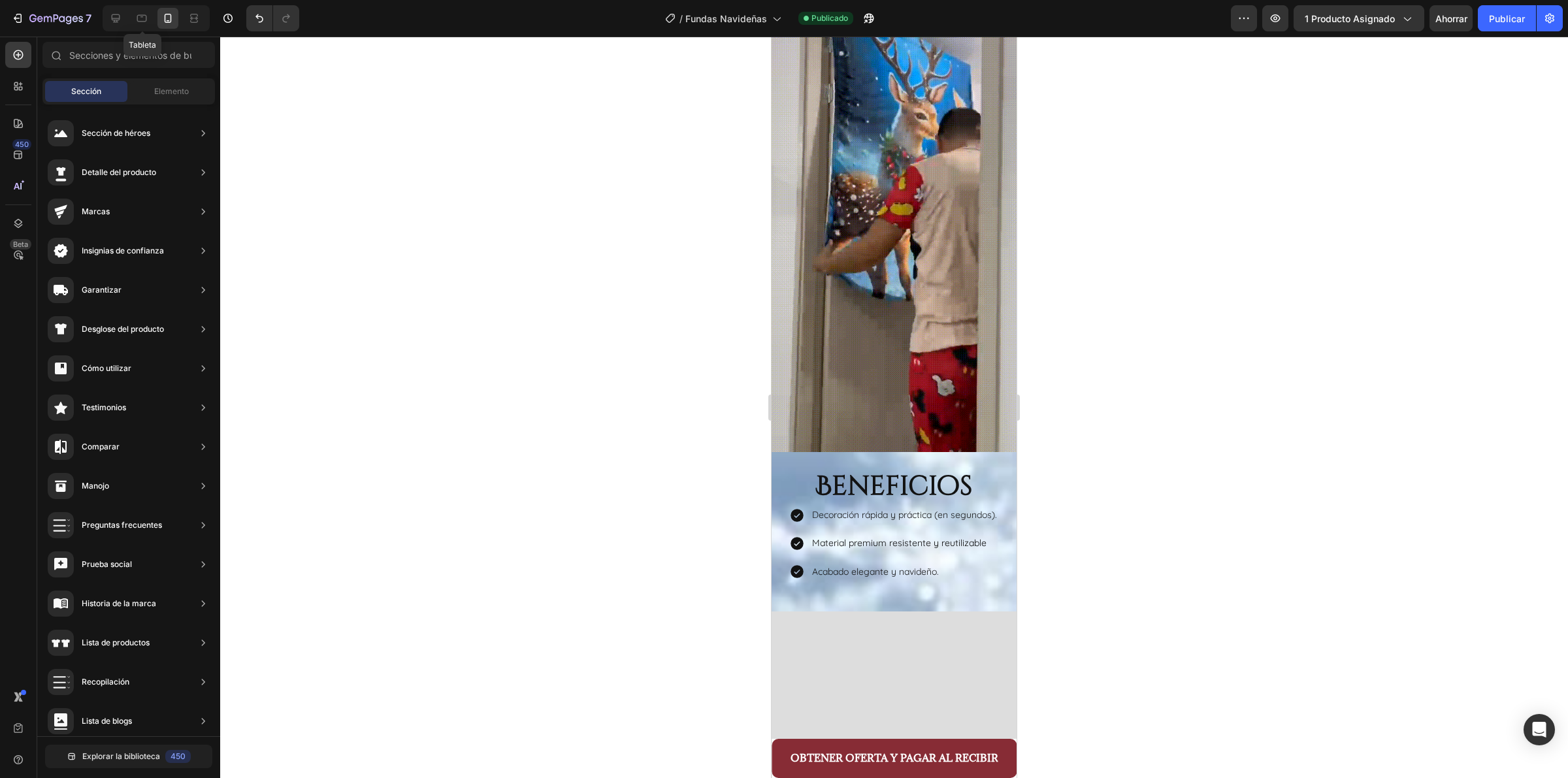
scroll to position [0, 0]
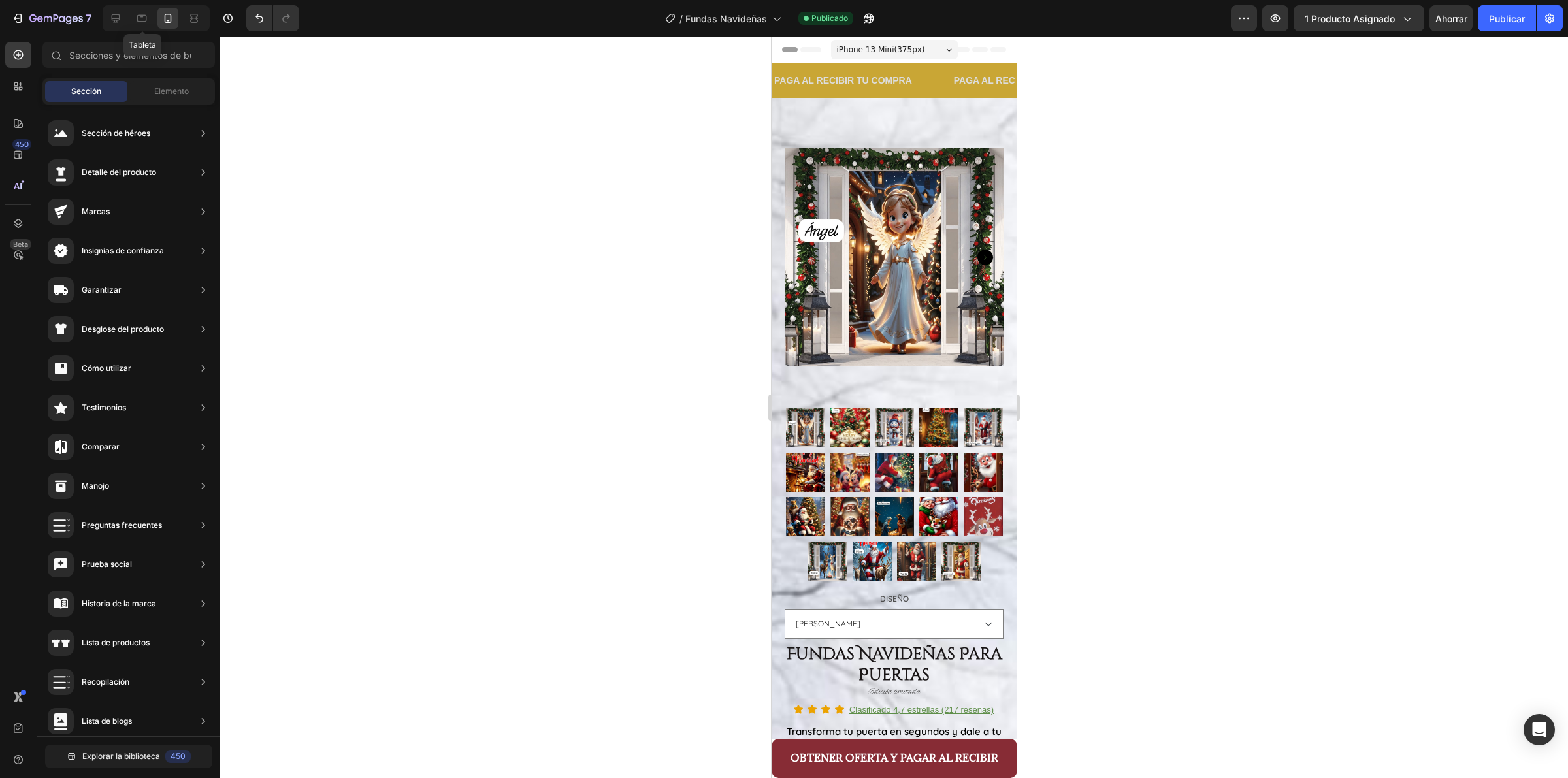
click at [1243, 150] on div at bounding box center [893, 407] width 1347 height 741
click at [925, 54] on div "iPhone 13 Mini ( 375 px)" at bounding box center [895, 50] width 127 height 20
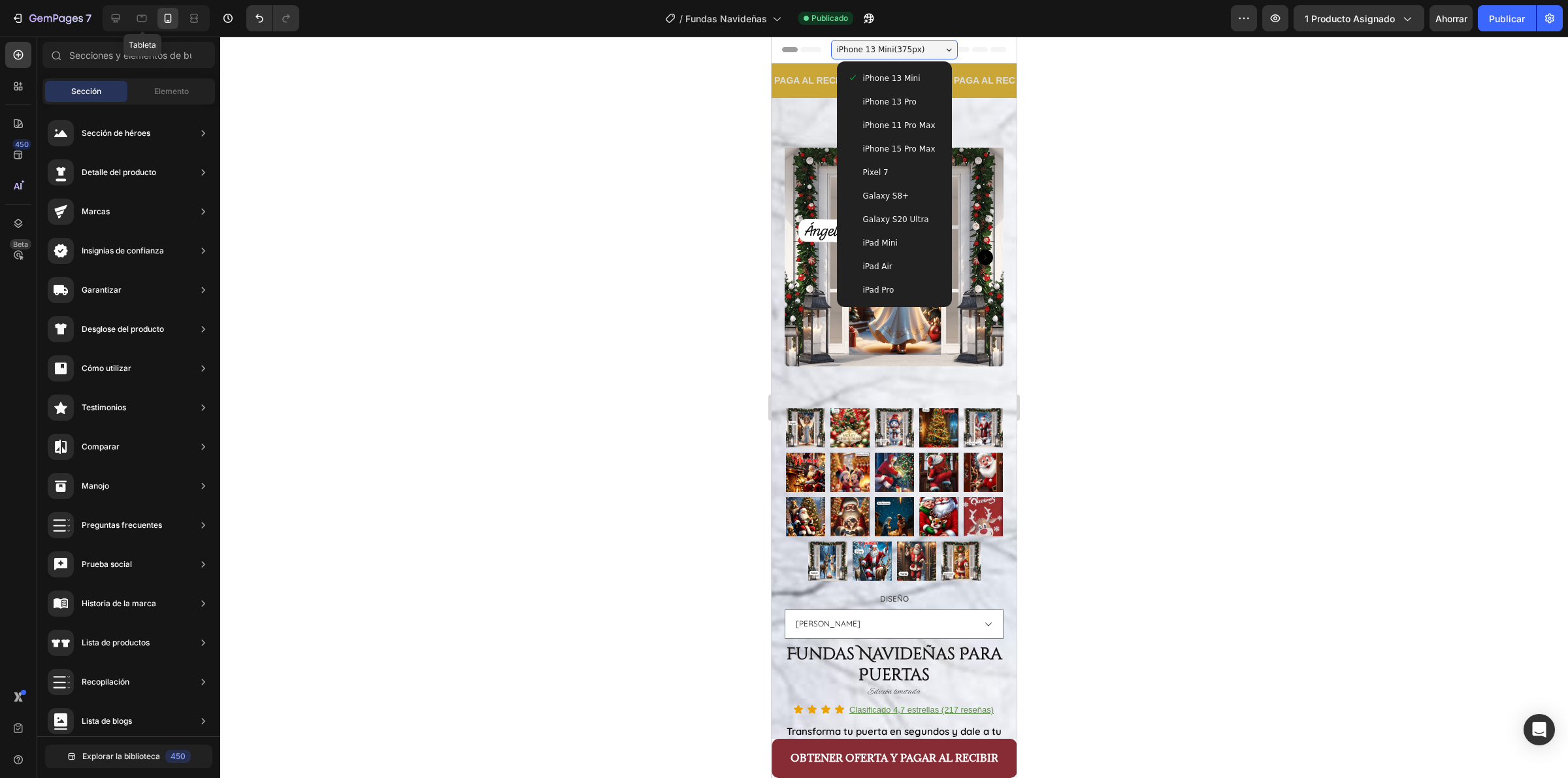
click at [908, 148] on span "iPhone 15 Pro Max" at bounding box center [899, 149] width 72 height 13
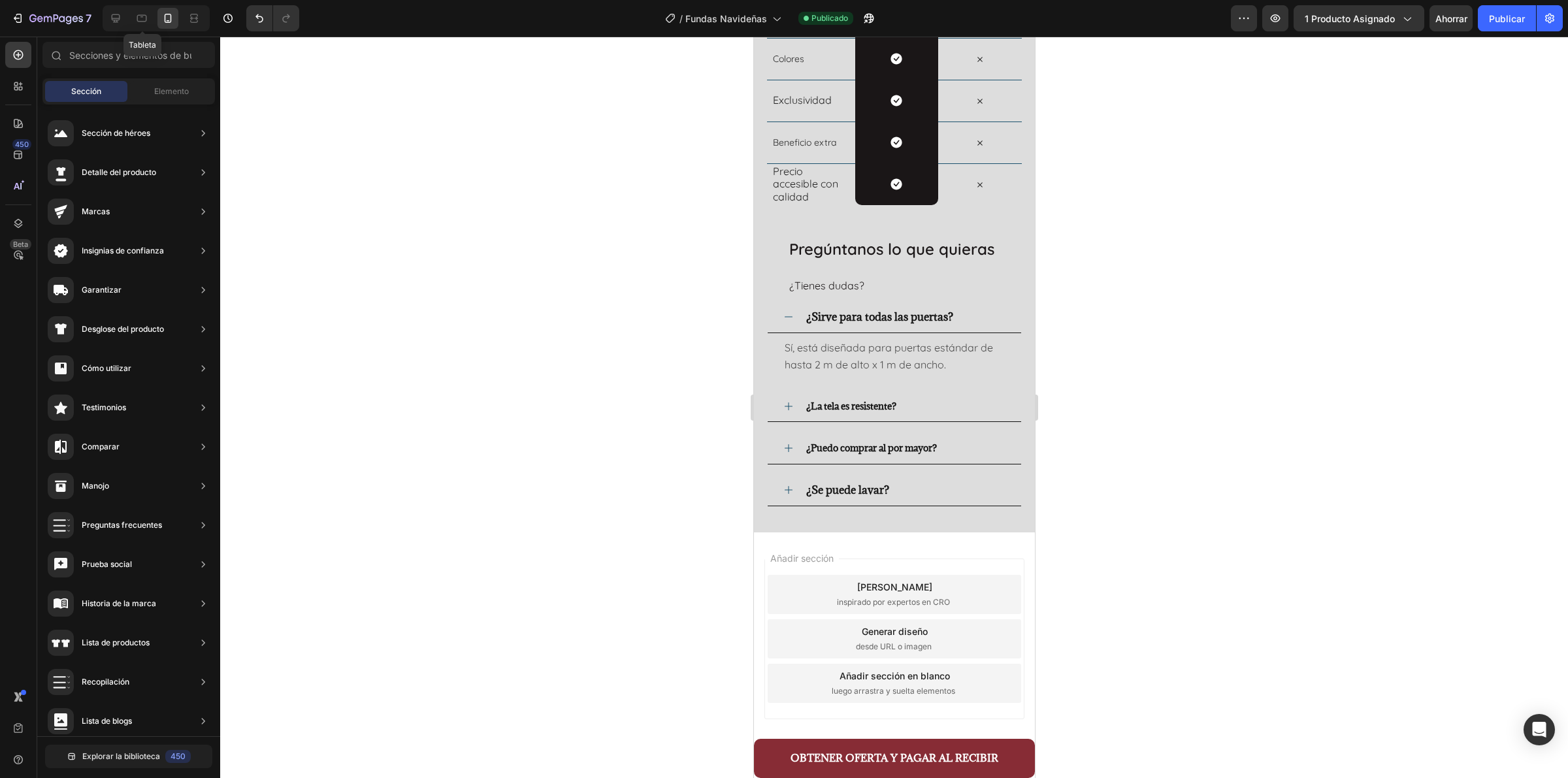
scroll to position [2899, 0]
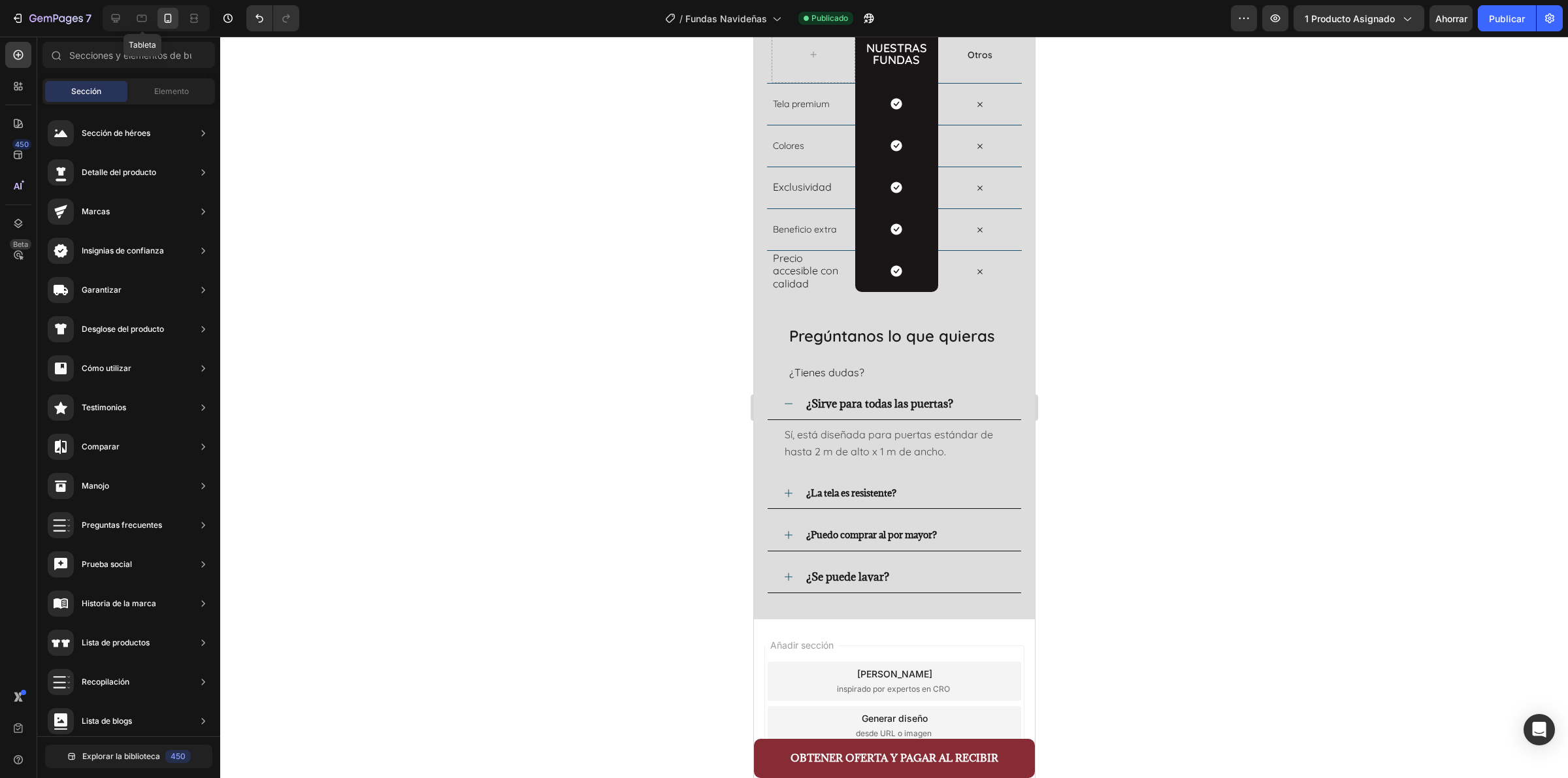
drag, startPoint x: 1025, startPoint y: 121, endPoint x: 1588, endPoint y: 65, distance: 565.8
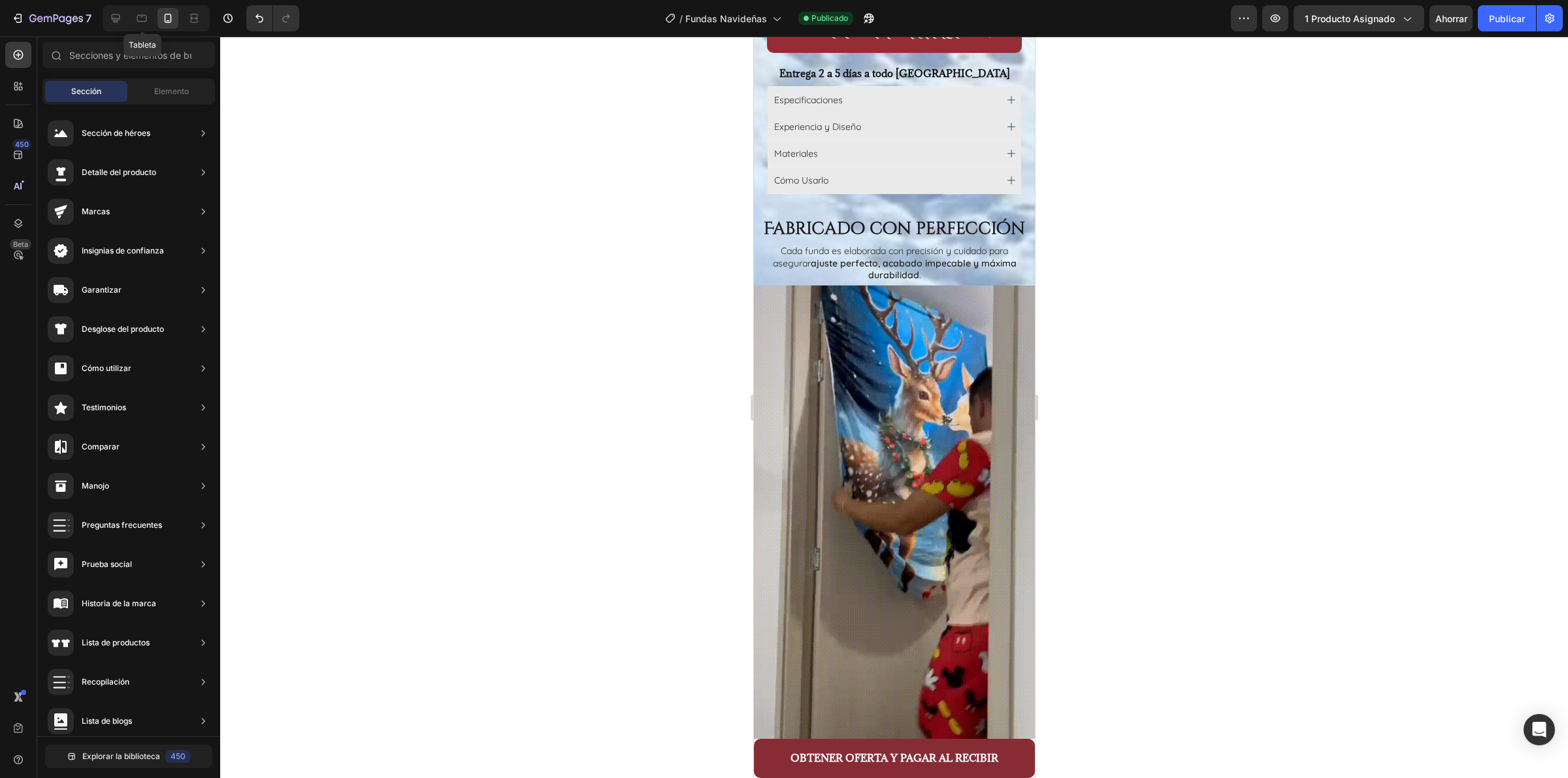
scroll to position [2842, 0]
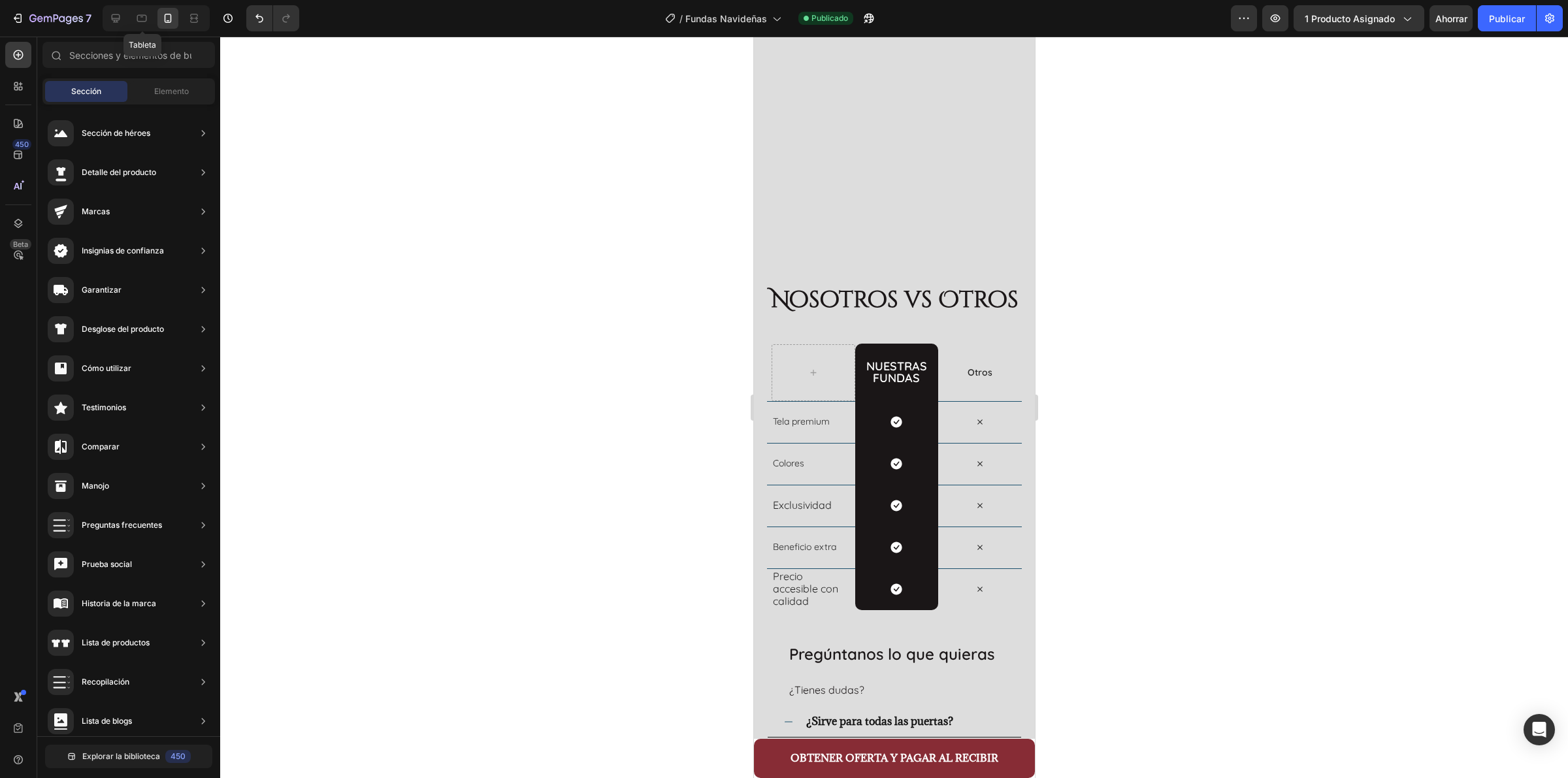
scroll to position [3030, 0]
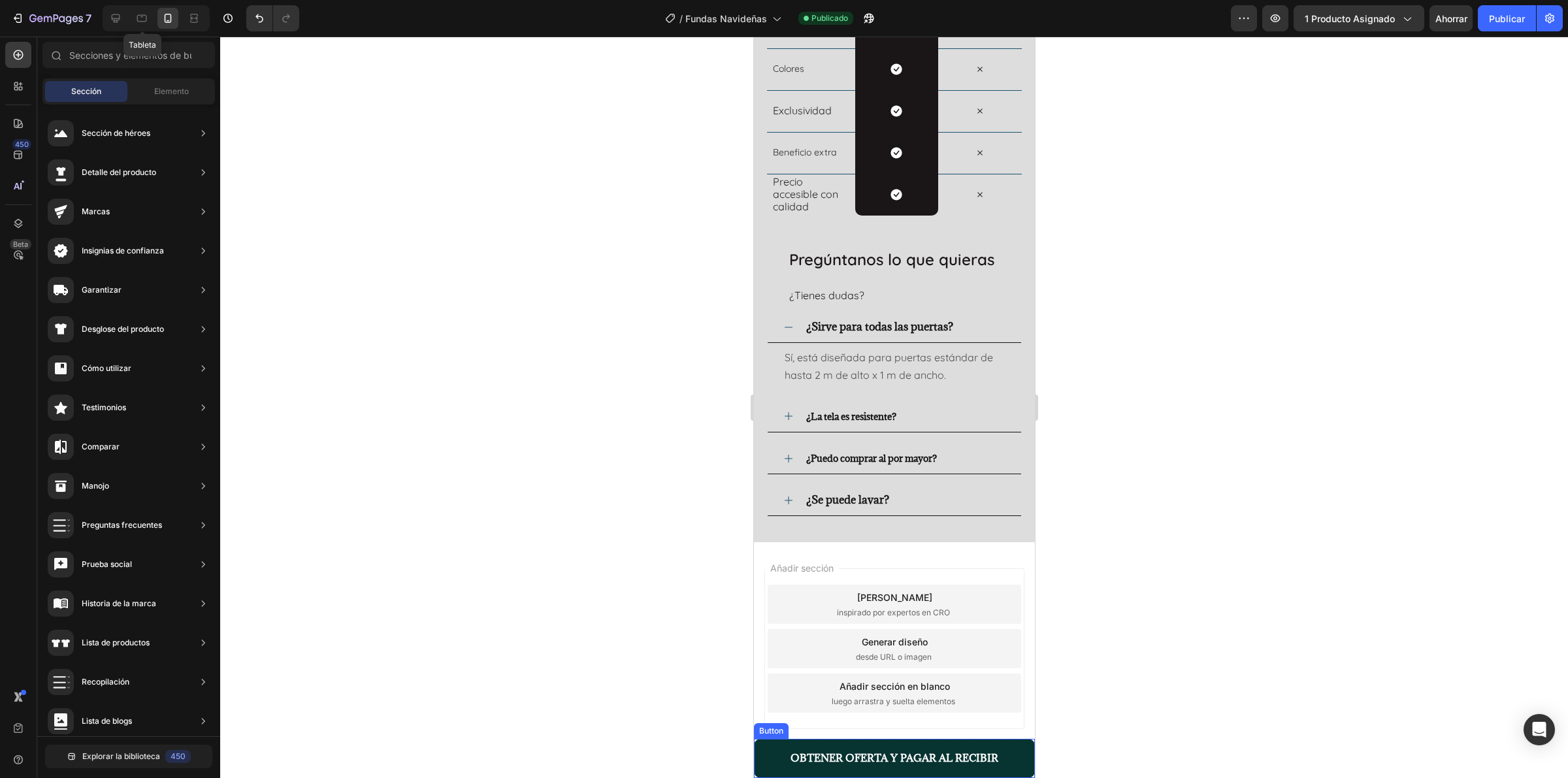
click at [758, 622] on button "OBTENER OFERTA Y PAGAR AL RECIBIR" at bounding box center [893, 759] width 281 height 39
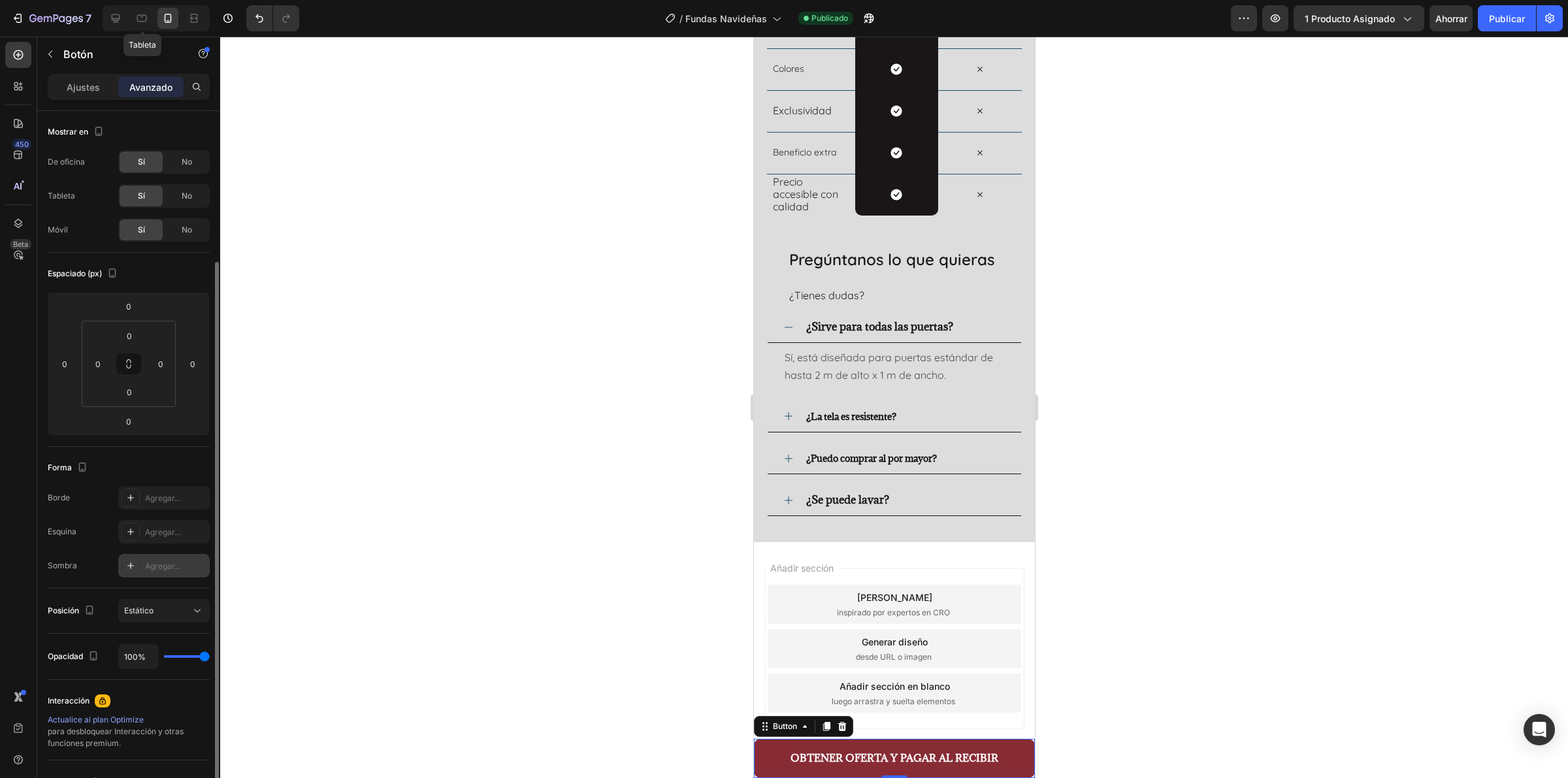
scroll to position [82, 0]
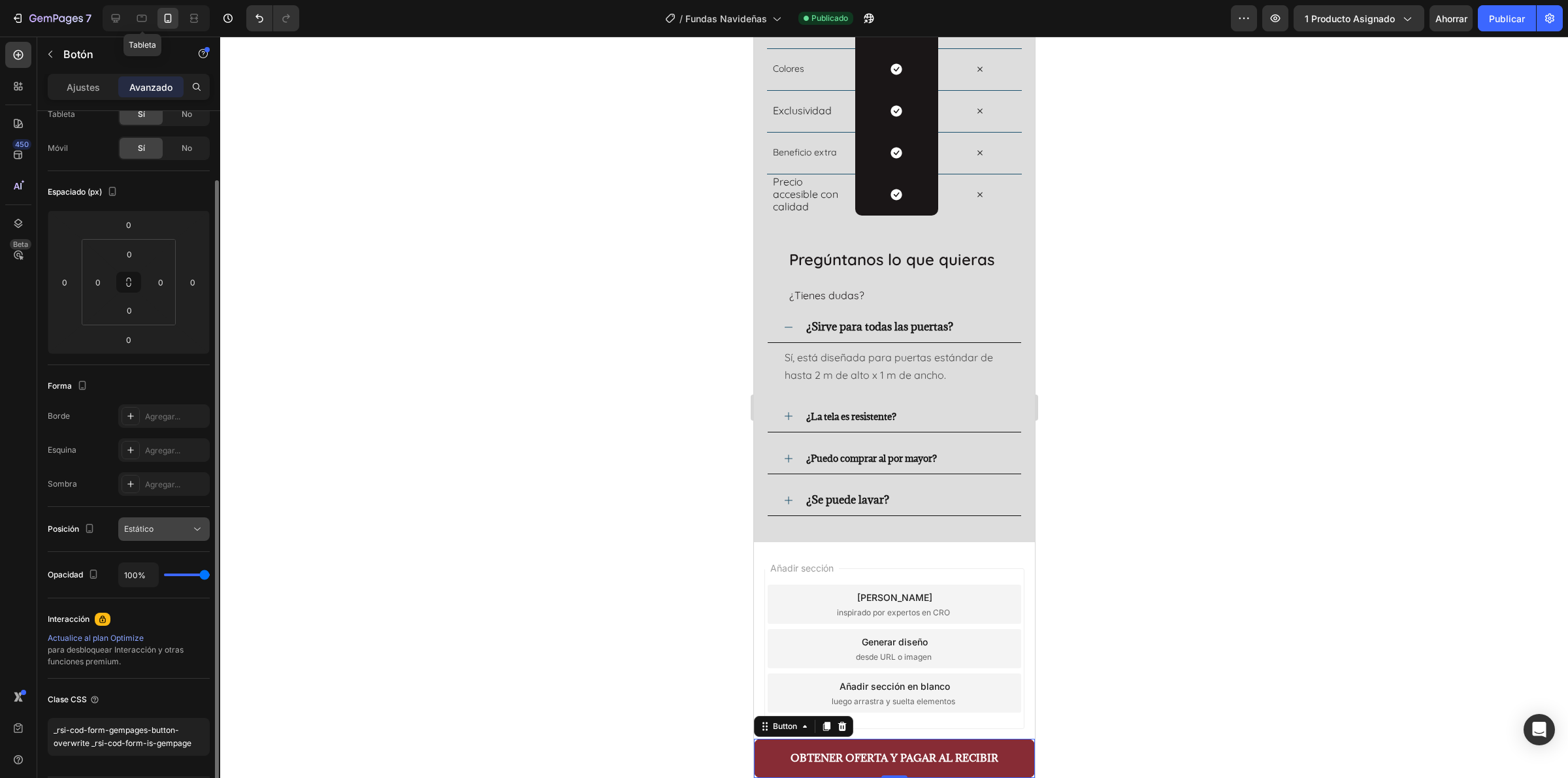
click at [175, 529] on div "Estático" at bounding box center [157, 529] width 66 height 12
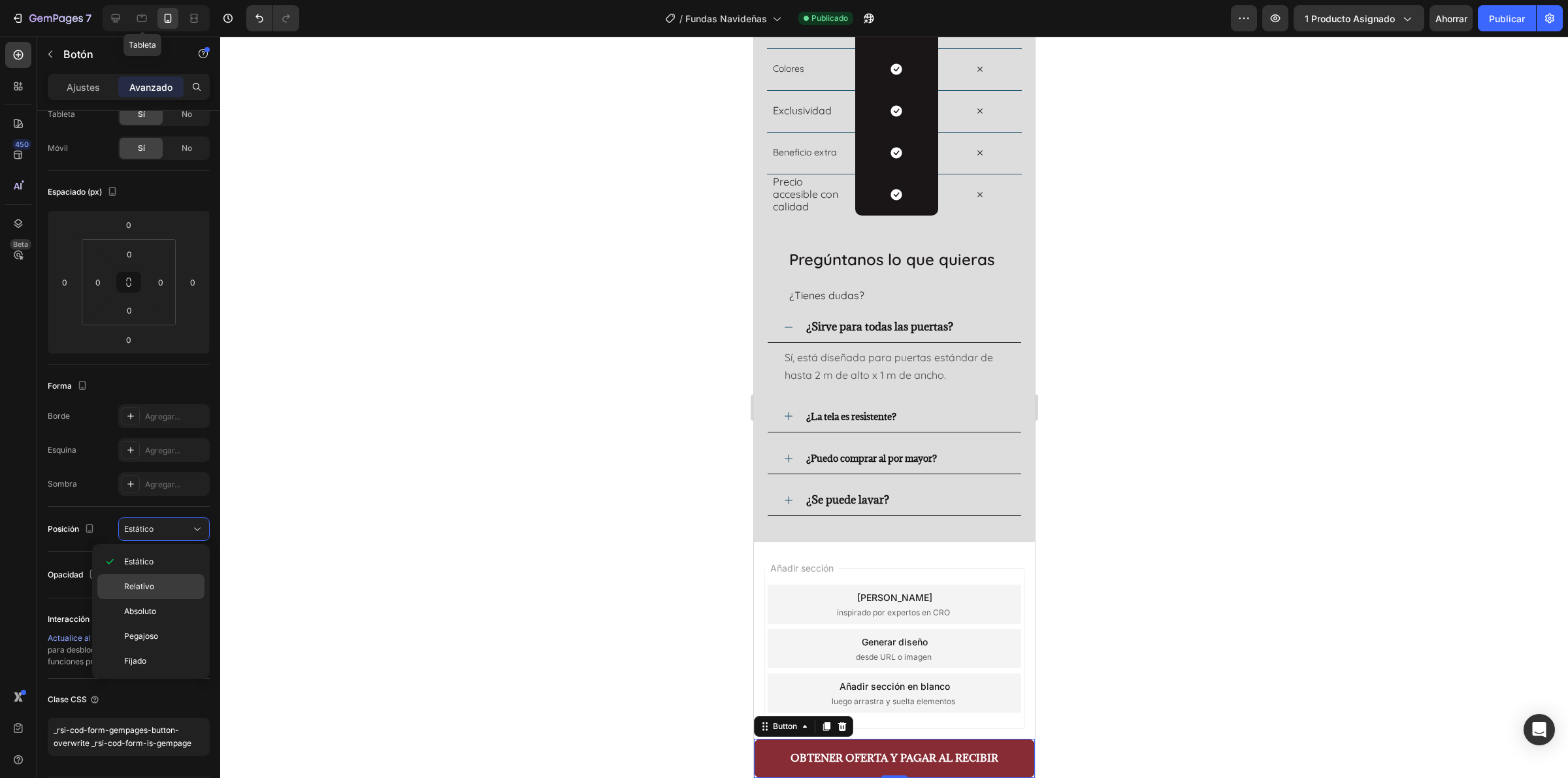
click at [157, 595] on div "Relativo" at bounding box center [150, 587] width 107 height 25
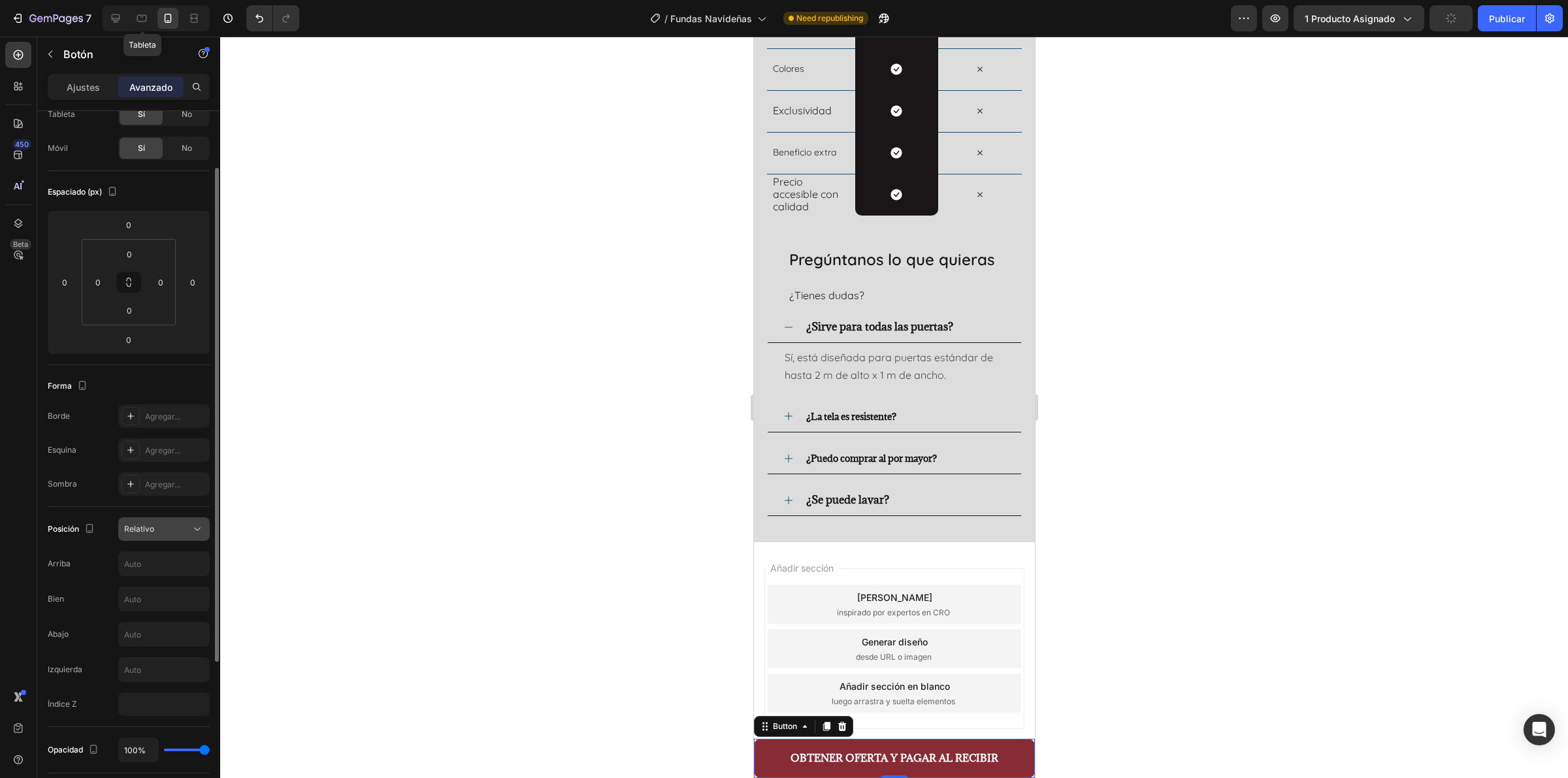
click at [170, 530] on div "Relativo" at bounding box center [157, 529] width 66 height 12
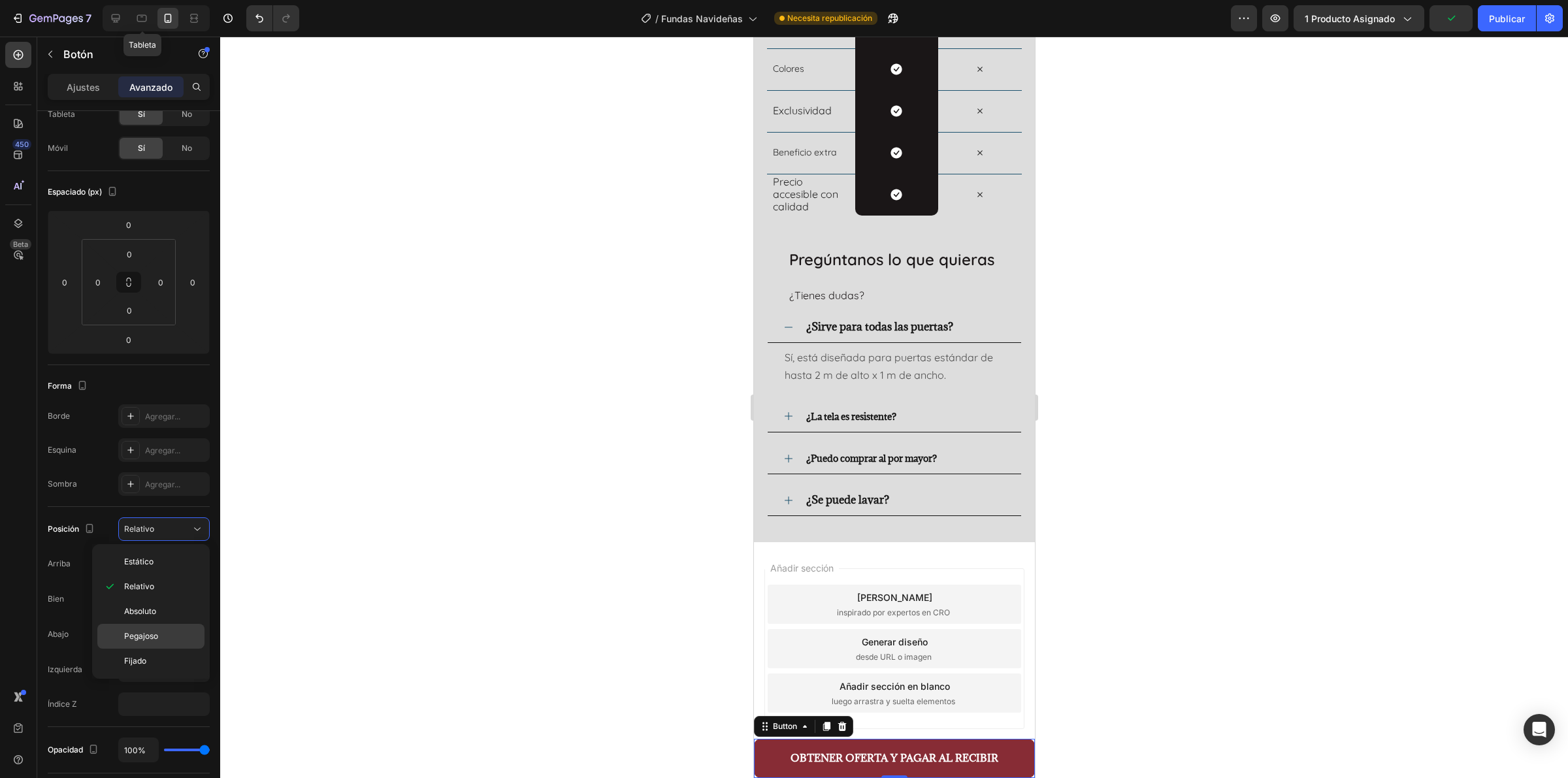
click at [173, 622] on p "Pegajoso" at bounding box center [161, 636] width 74 height 12
type input "0"
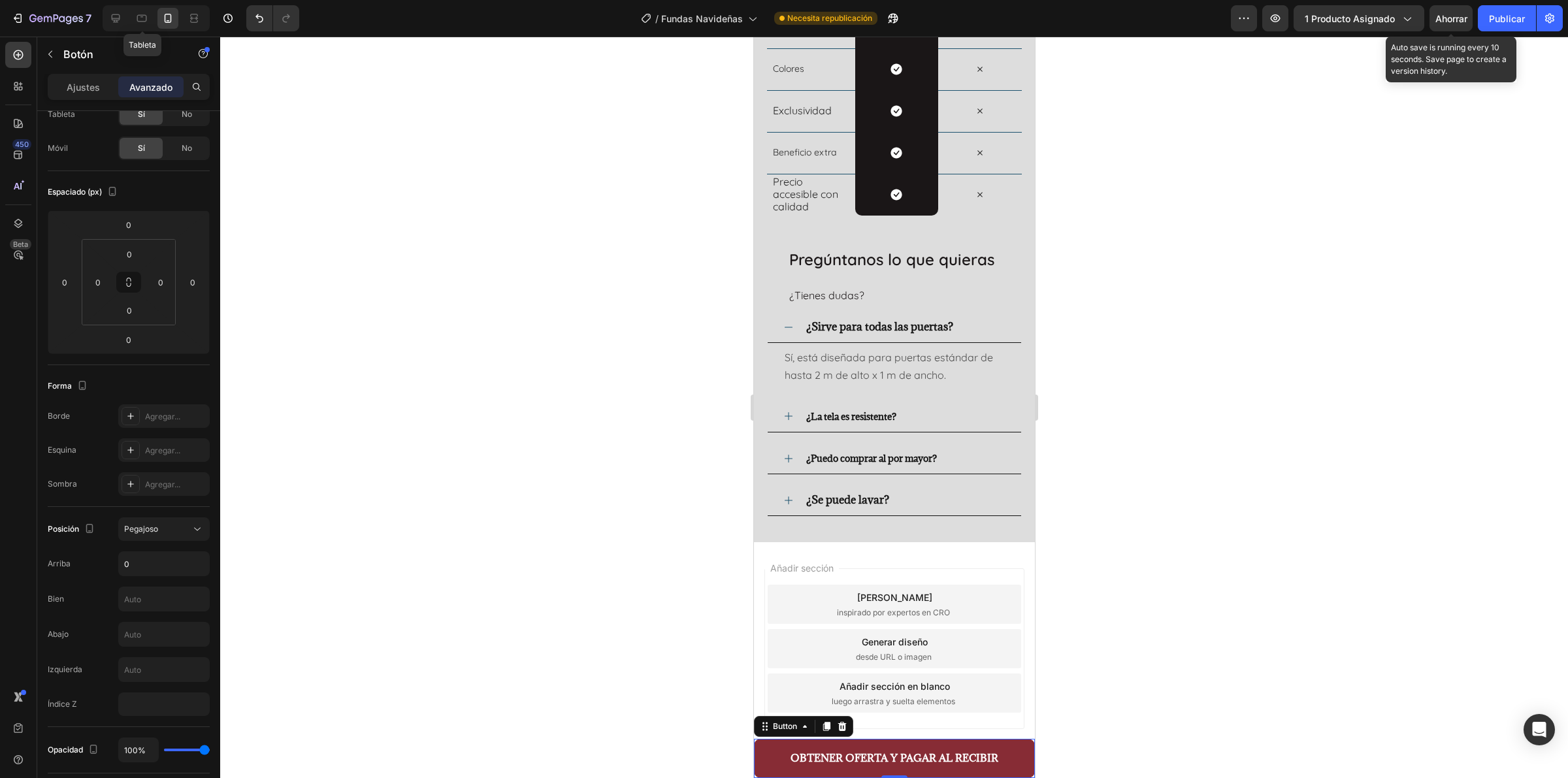
click at [1253, 20] on font "Ahorrar" at bounding box center [1451, 18] width 32 height 11
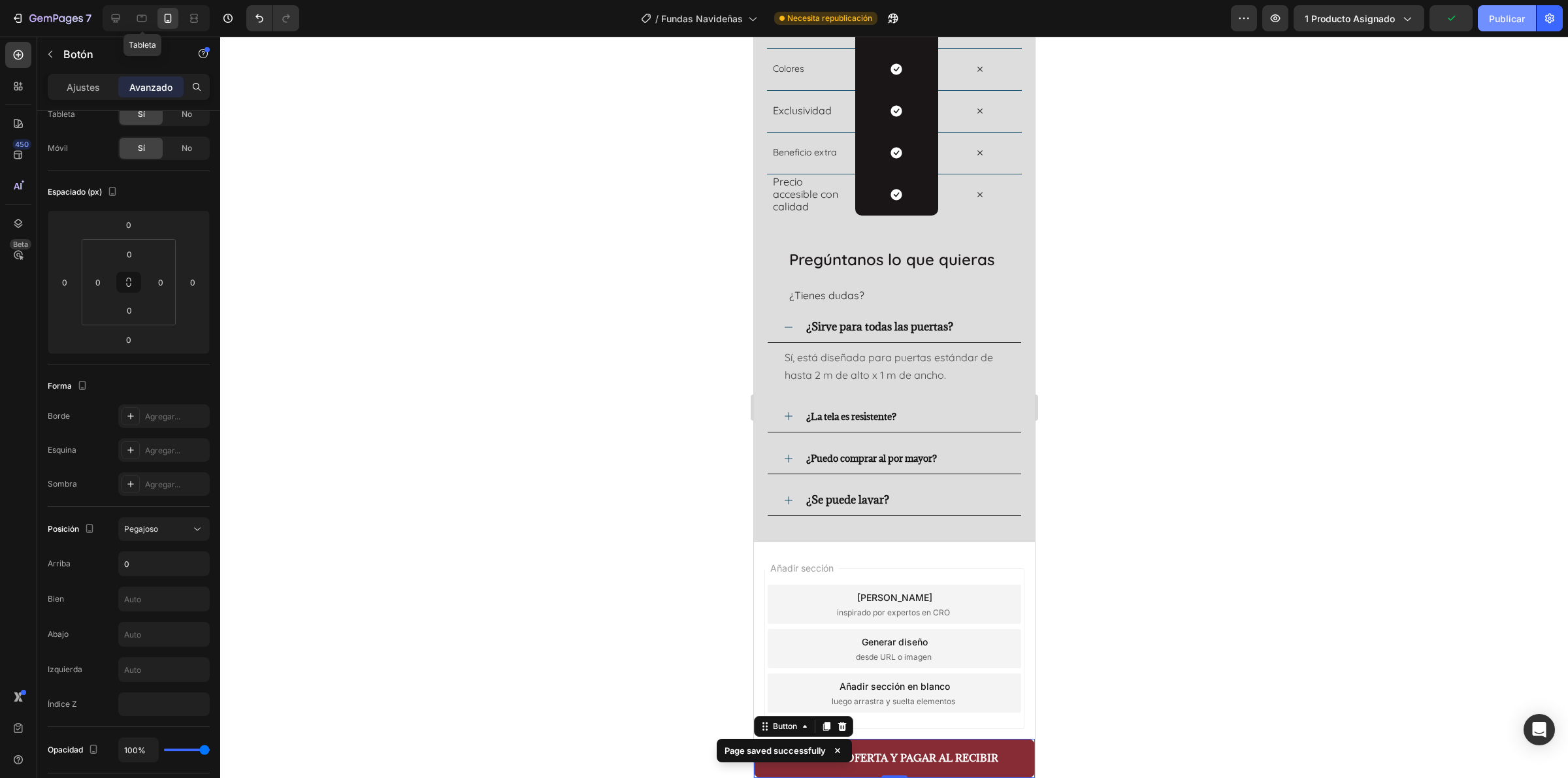
click at [1253, 25] on button "Publicar" at bounding box center [1507, 18] width 58 height 26
click at [886, 10] on button "button" at bounding box center [893, 18] width 26 height 26
click at [112, 18] on icon at bounding box center [116, 19] width 9 height 9
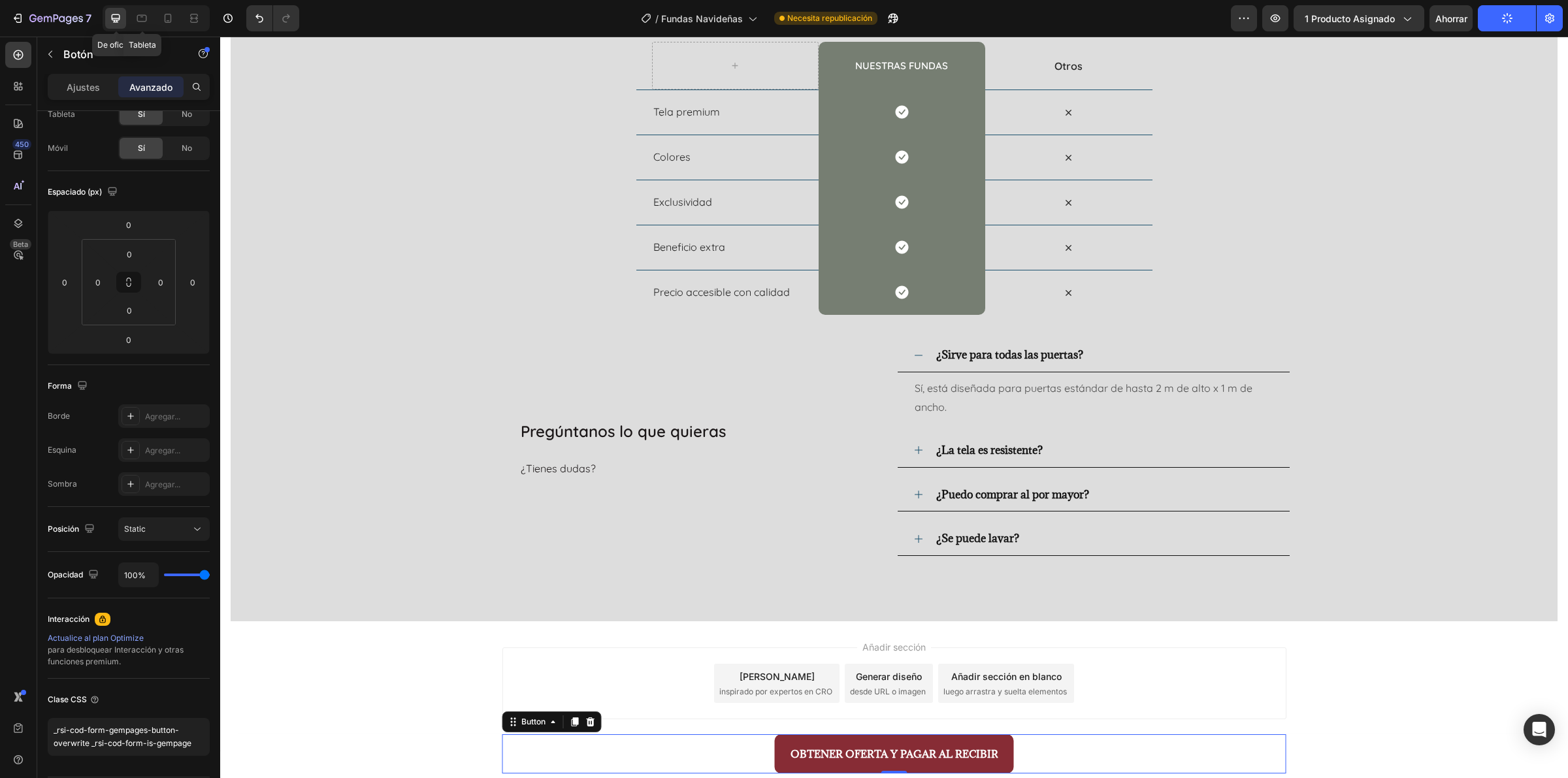
type input "7"
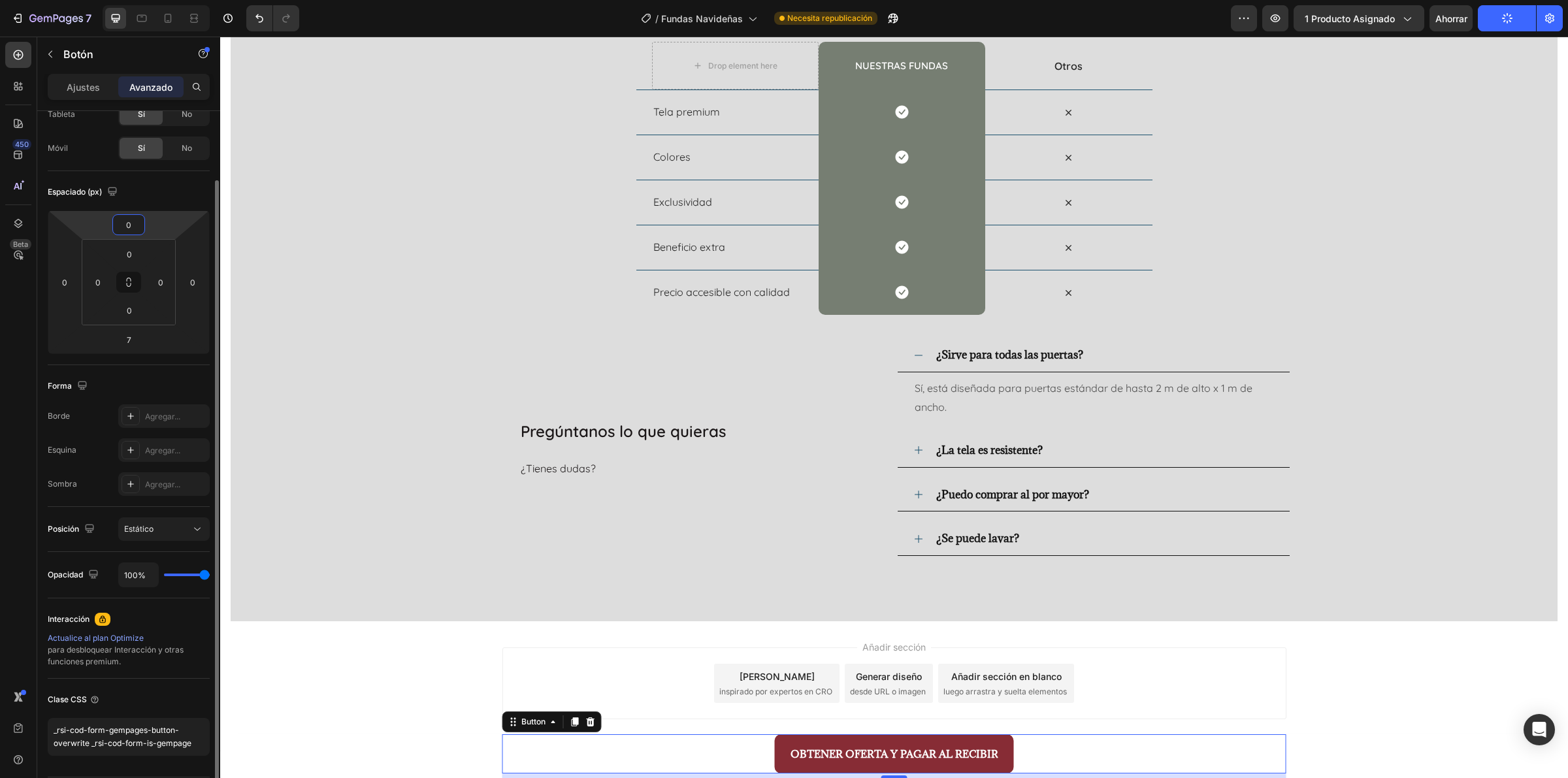
click at [134, 233] on input "0" at bounding box center [129, 224] width 26 height 20
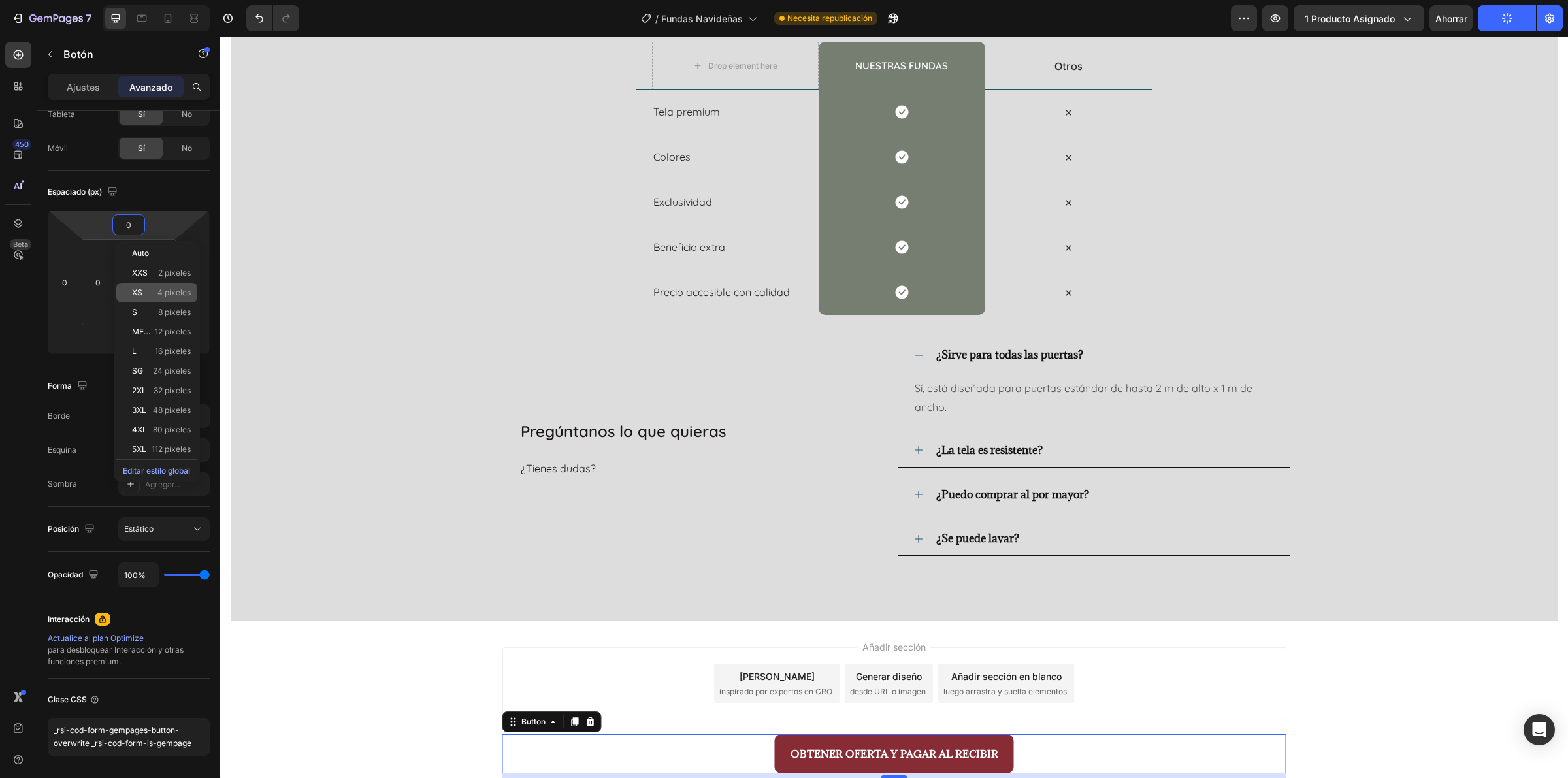
click at [165, 293] on font "4 píxeles" at bounding box center [175, 292] width 34 height 9
type input "4"
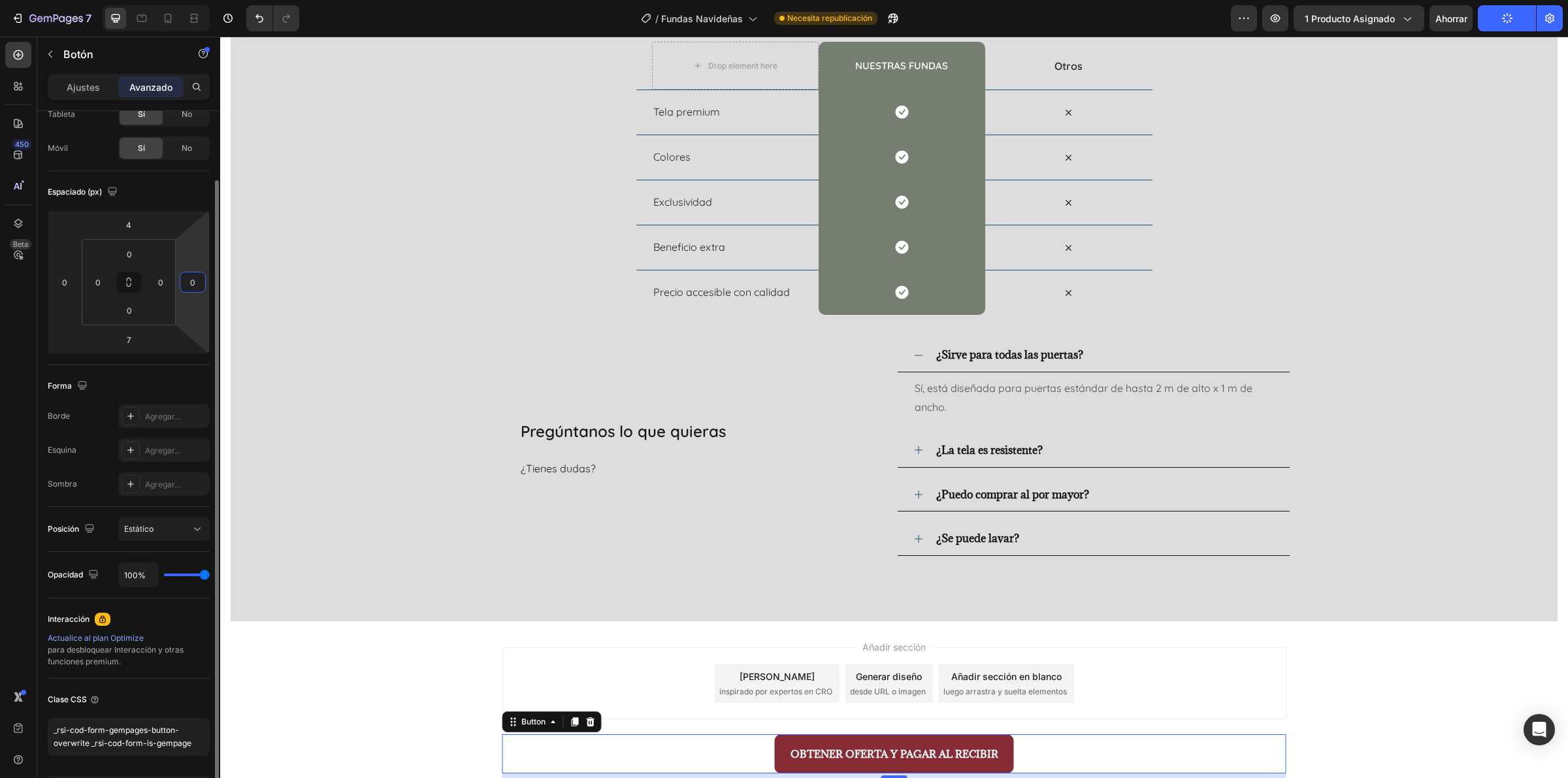
click at [193, 282] on input "0" at bounding box center [192, 282] width 20 height 20
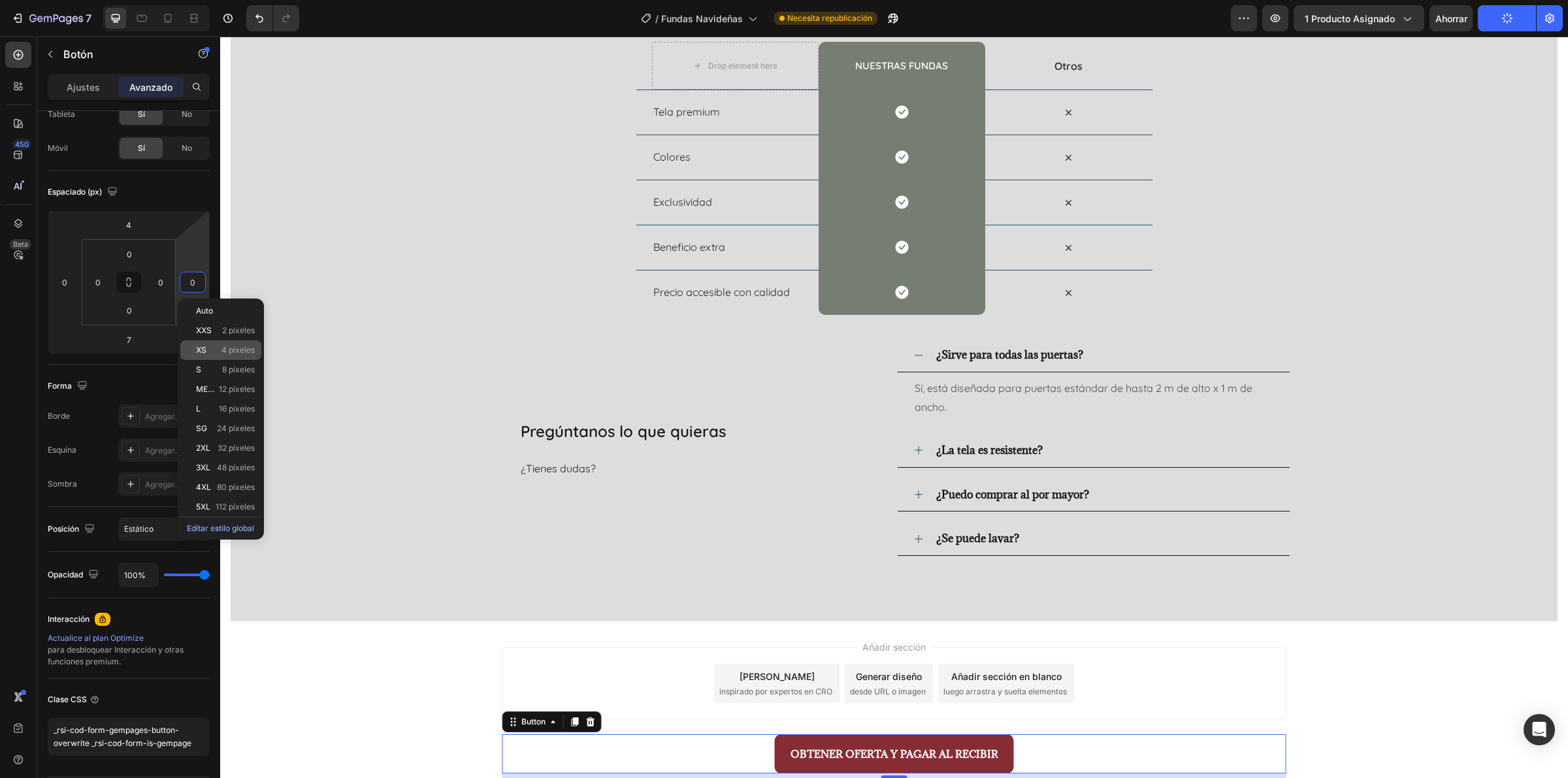
click at [232, 350] on font "4 píxeles" at bounding box center [238, 349] width 34 height 9
type input "4"
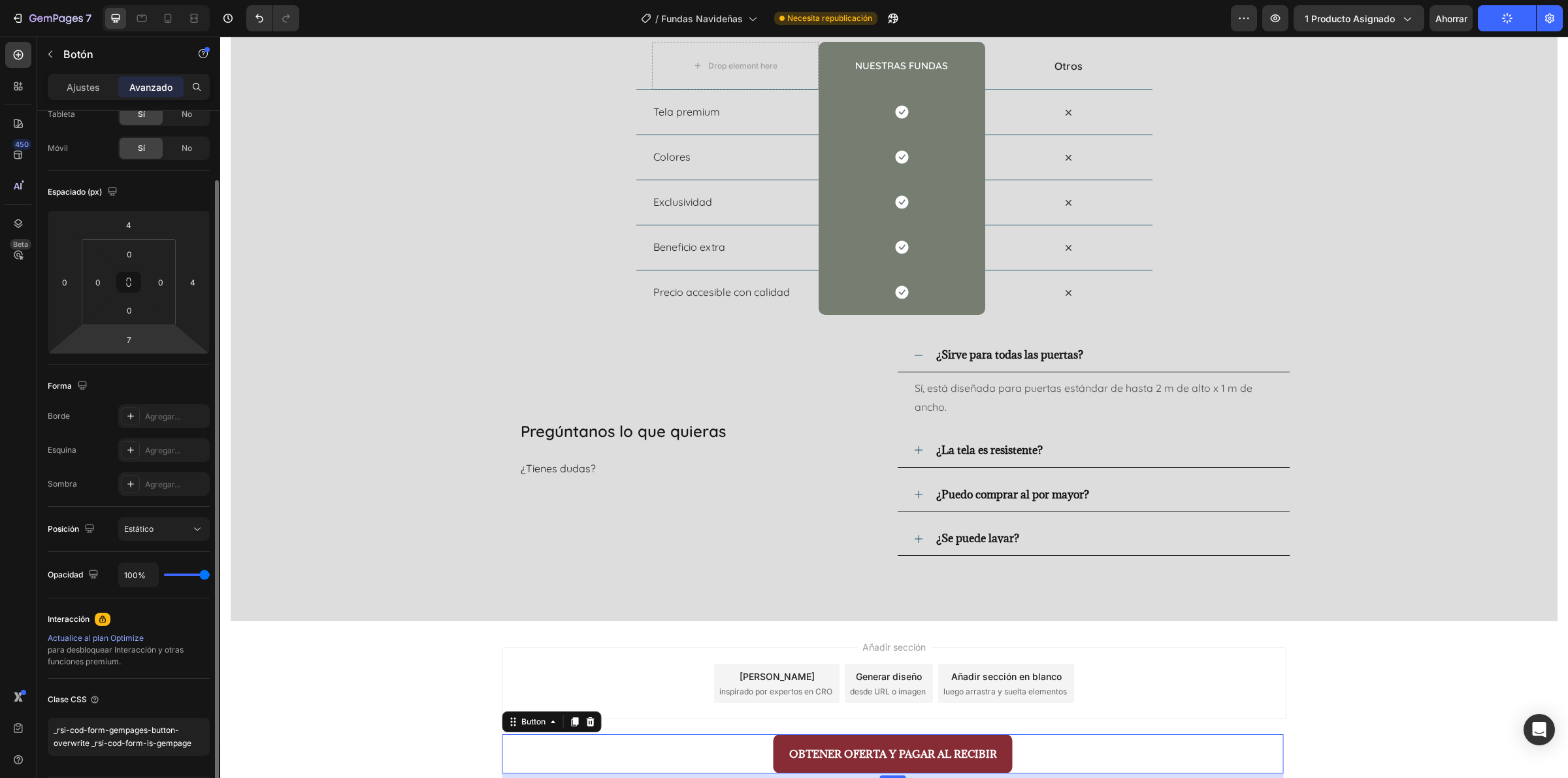
click at [137, 0] on html "7 / Fundas Navideñas Necesita republicación Avance 1 producto asignado Ahorrar …" at bounding box center [784, 0] width 1568 height 0
click at [127, 337] on input "7" at bounding box center [129, 340] width 26 height 20
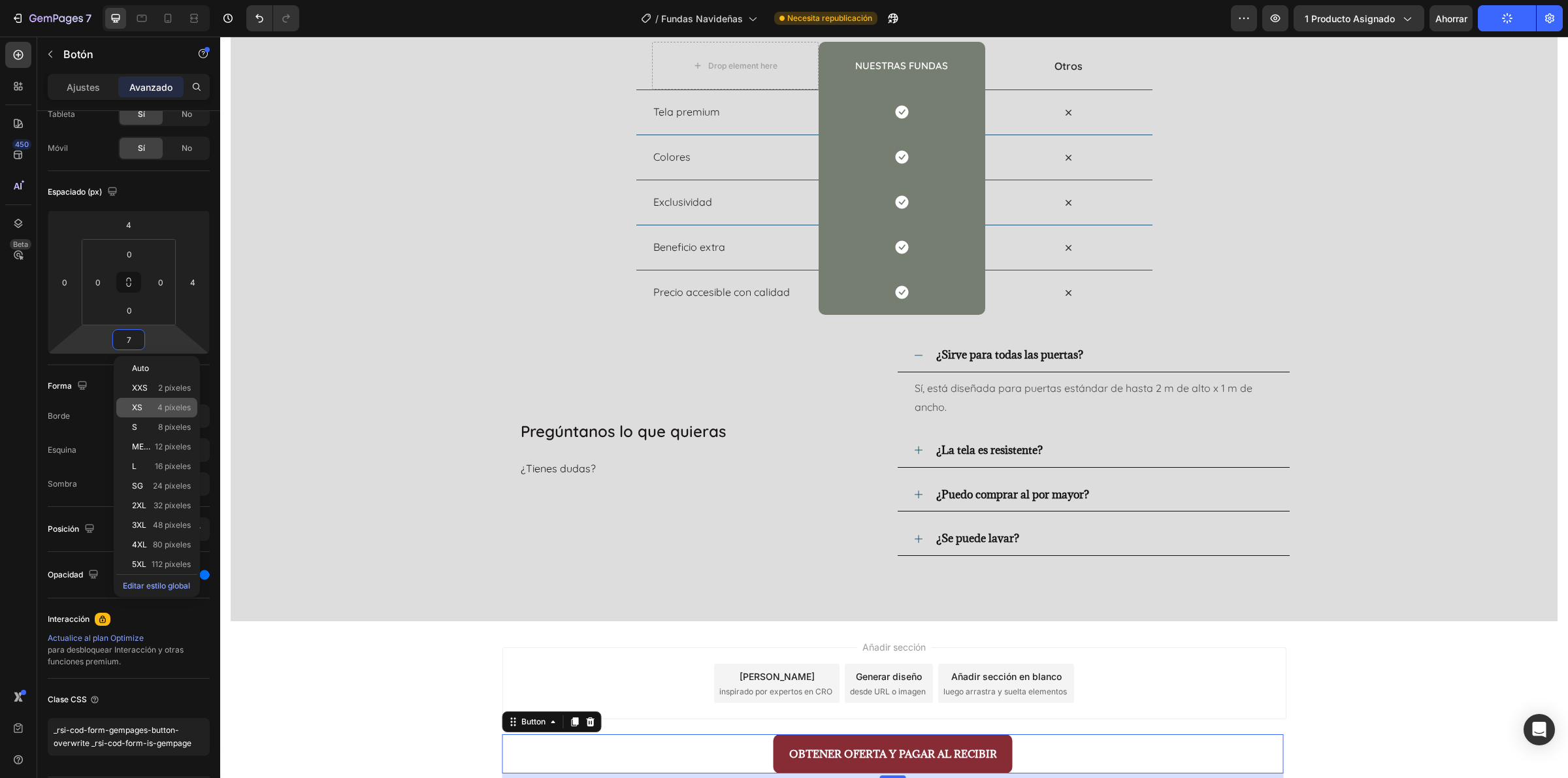
click at [170, 411] on font "4 píxeles" at bounding box center [175, 407] width 34 height 9
type input "4"
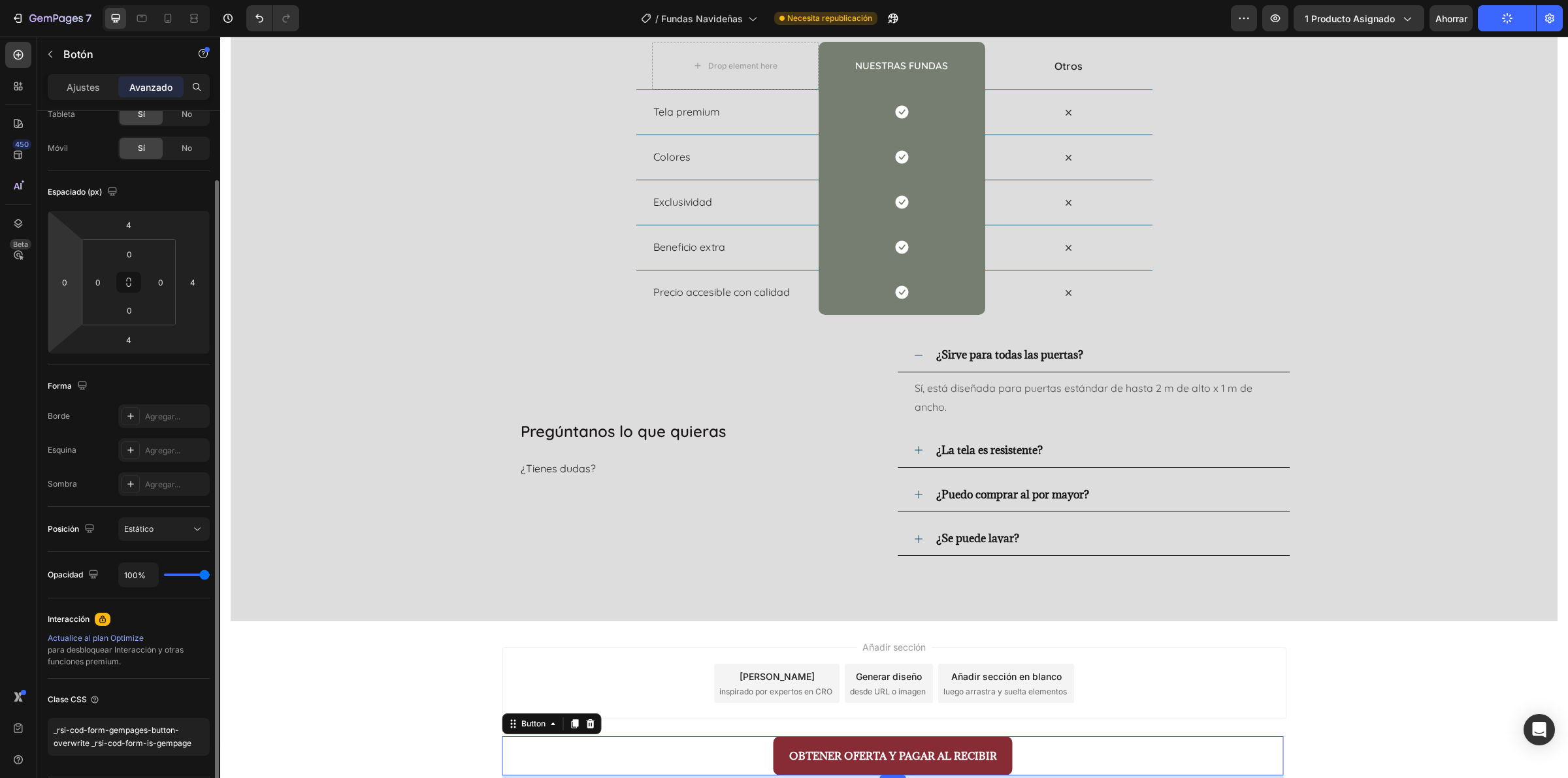
click at [73, 0] on html "7 / Fundas Navideñas Necesita republicación Avance 1 producto asignado Ahorrar …" at bounding box center [784, 0] width 1568 height 0
click at [75, 0] on html "7 / Fundas Navideñas Necesita republicación Avance 1 producto asignado Ahorrar …" at bounding box center [784, 0] width 1568 height 0
click at [147, 0] on html "7 / Fundas Navideñas Necesita republicación Avance 1 producto asignado Publicar…" at bounding box center [784, 0] width 1568 height 0
click at [73, 288] on input "0" at bounding box center [64, 282] width 20 height 20
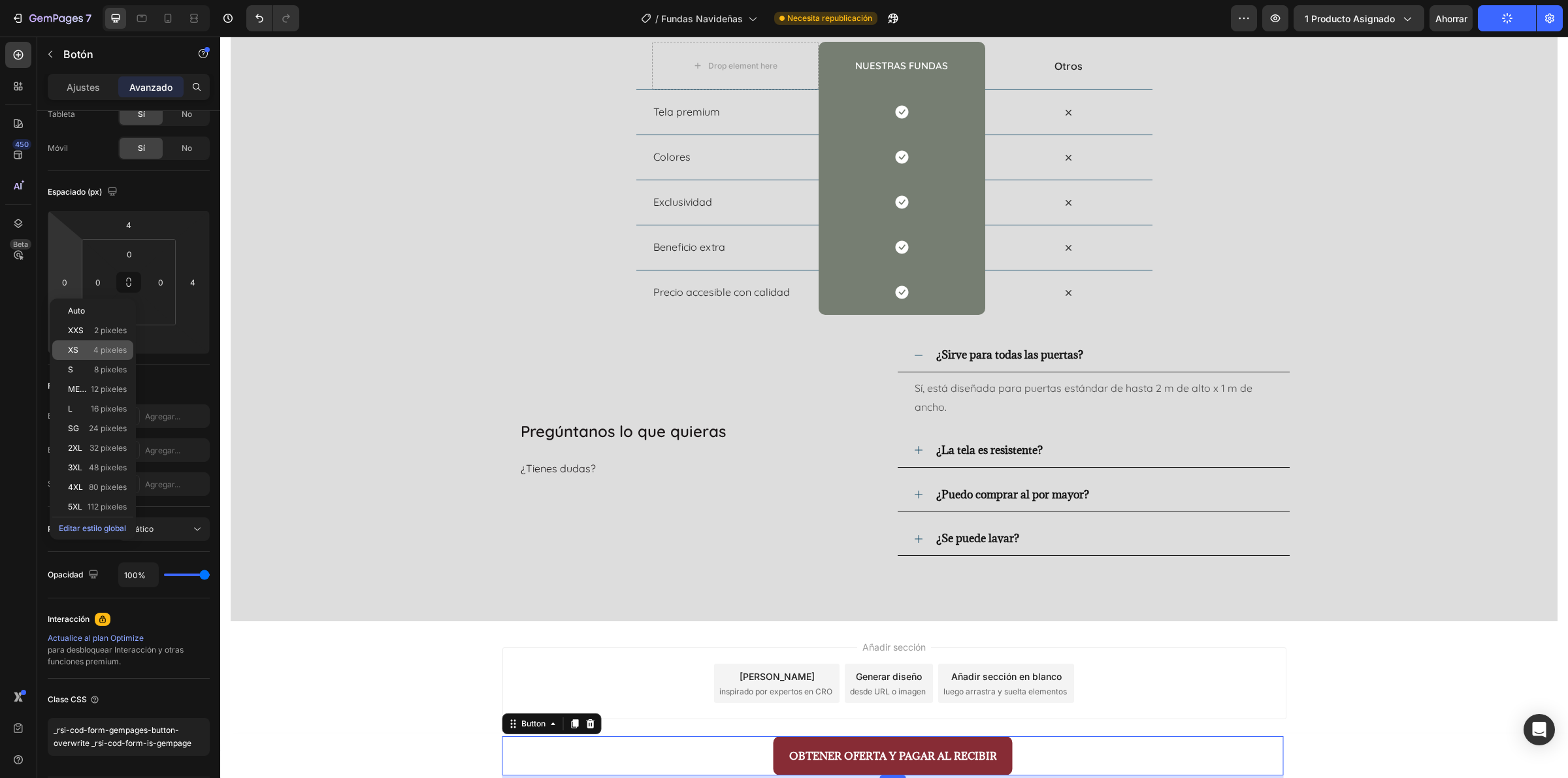
click at [110, 354] on font "4 píxeles" at bounding box center [110, 349] width 34 height 9
type input "4"
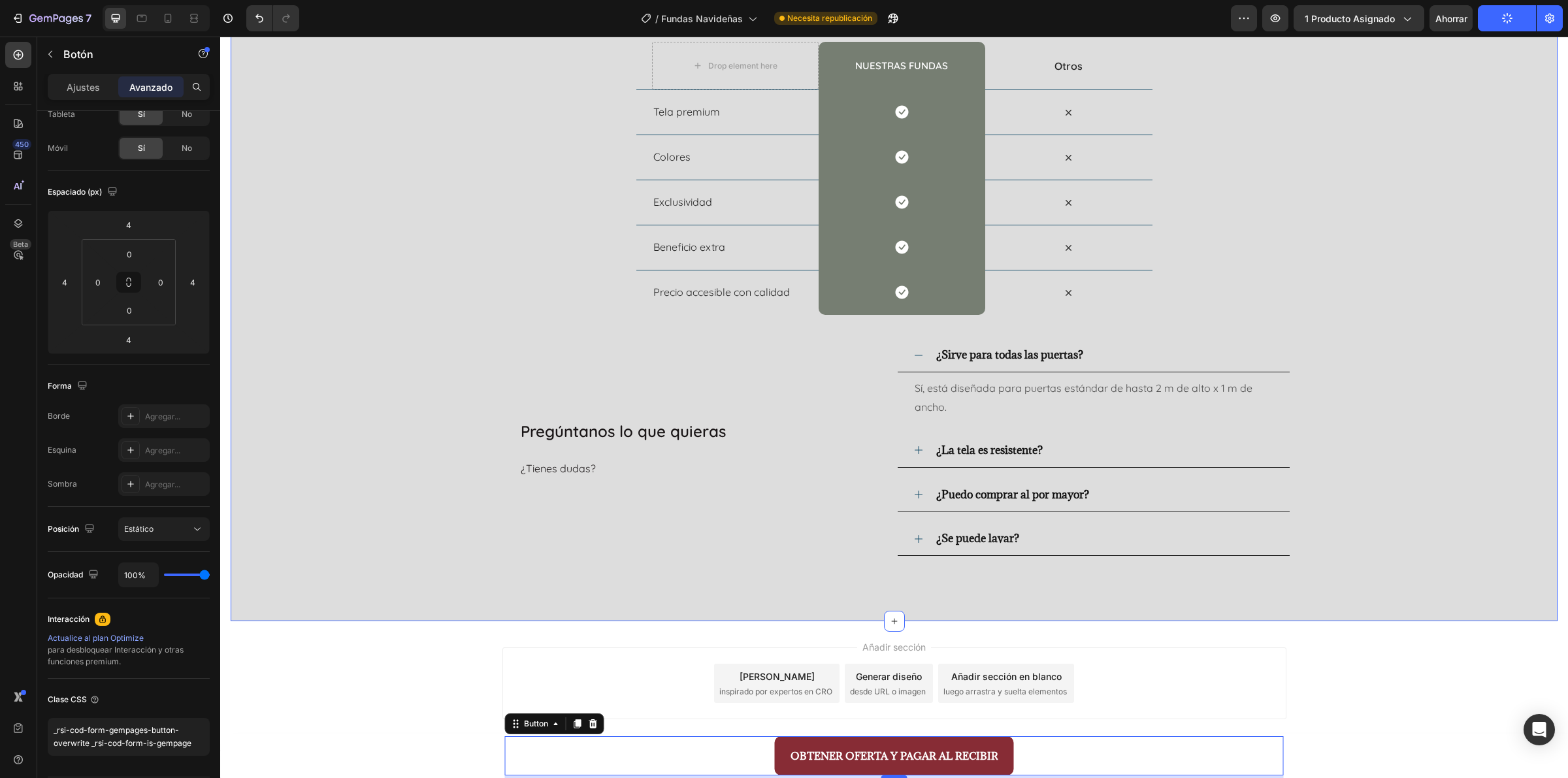
click at [1253, 577] on div "Nosotros vs Otros Heading Row Drop element here nuestras fundas Heading Row Otr…" at bounding box center [894, 284] width 1327 height 674
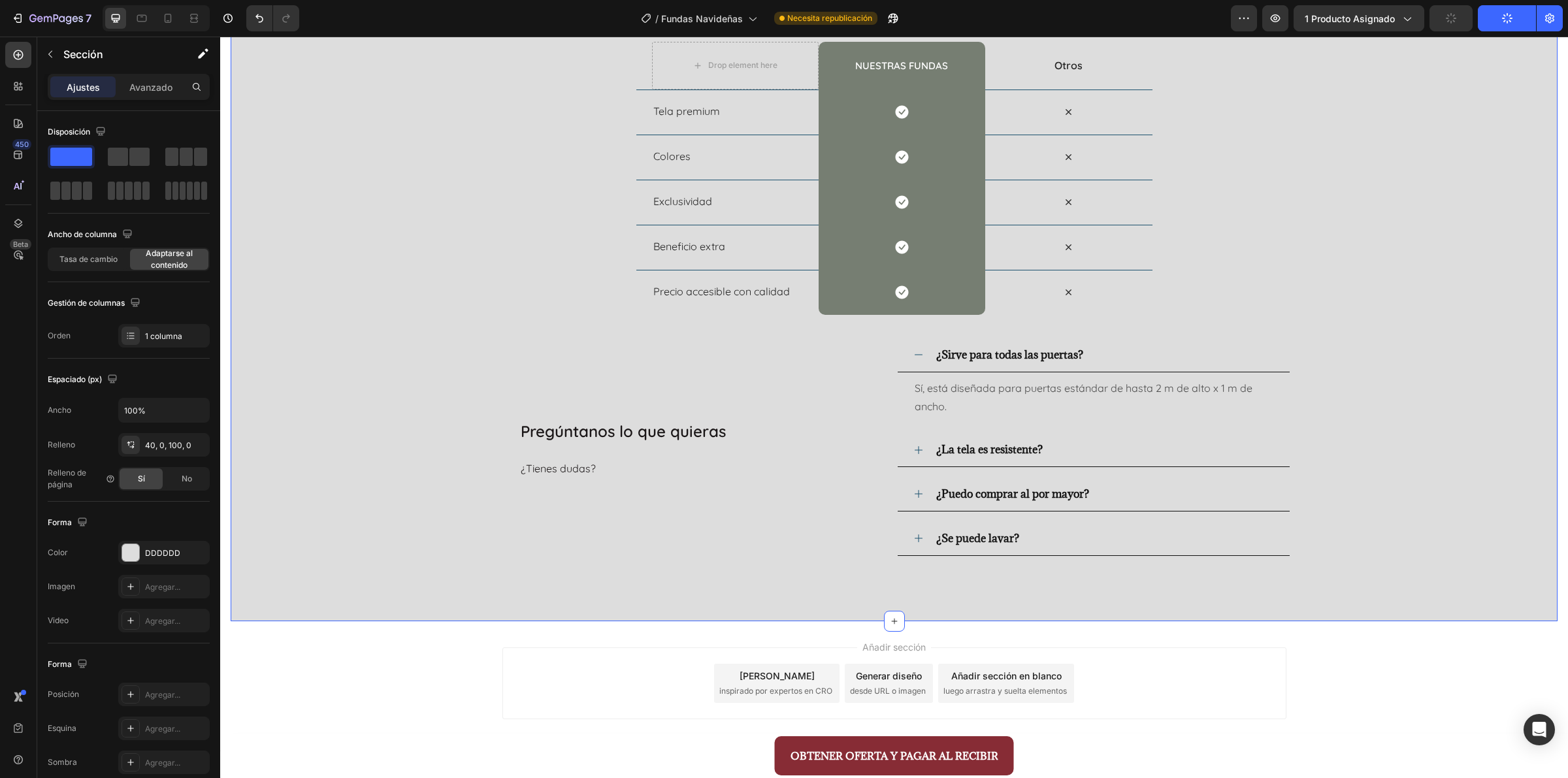
scroll to position [2153, 0]
